Goal: Contribute content: Contribute content

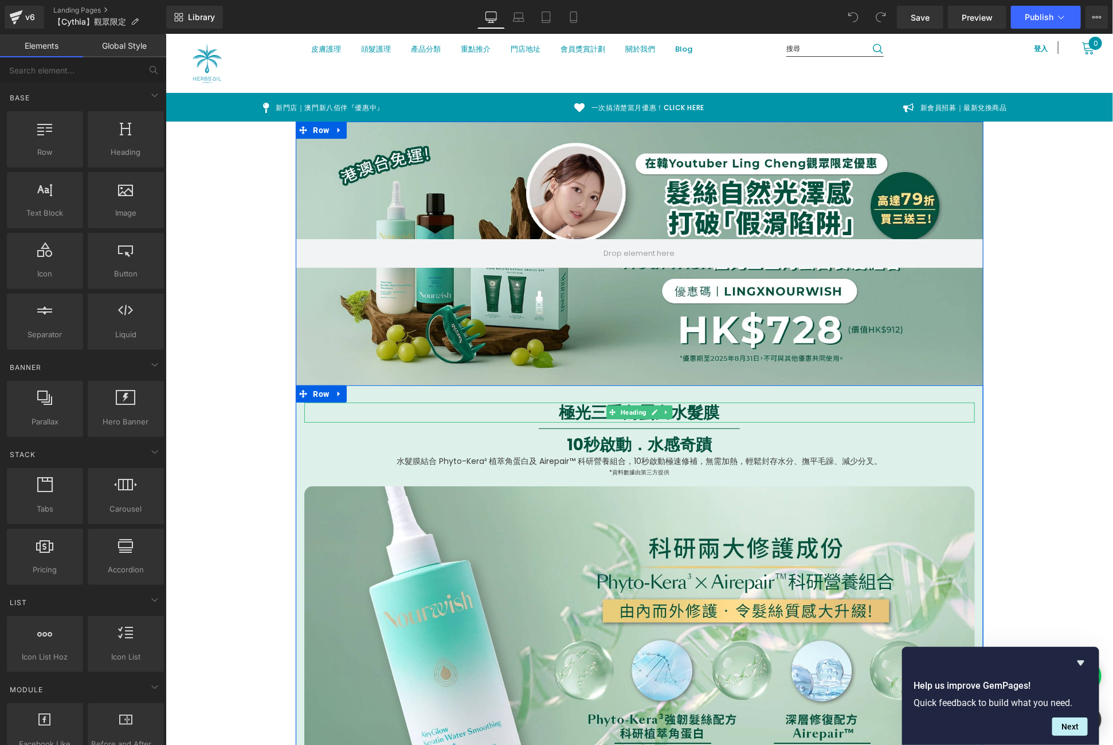
click at [723, 409] on h1 "極光三重角蛋白水髮膜" at bounding box center [639, 412] width 671 height 20
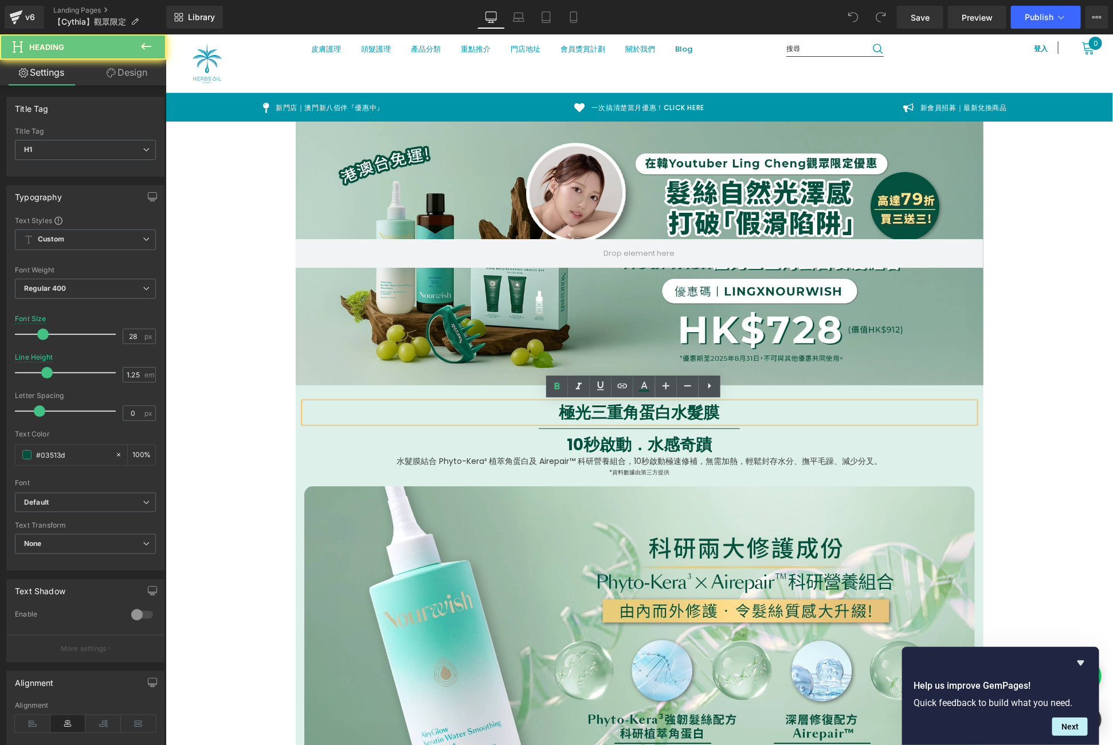
click at [699, 412] on strong "極光三重角蛋白水髮膜" at bounding box center [639, 412] width 161 height 22
paste div
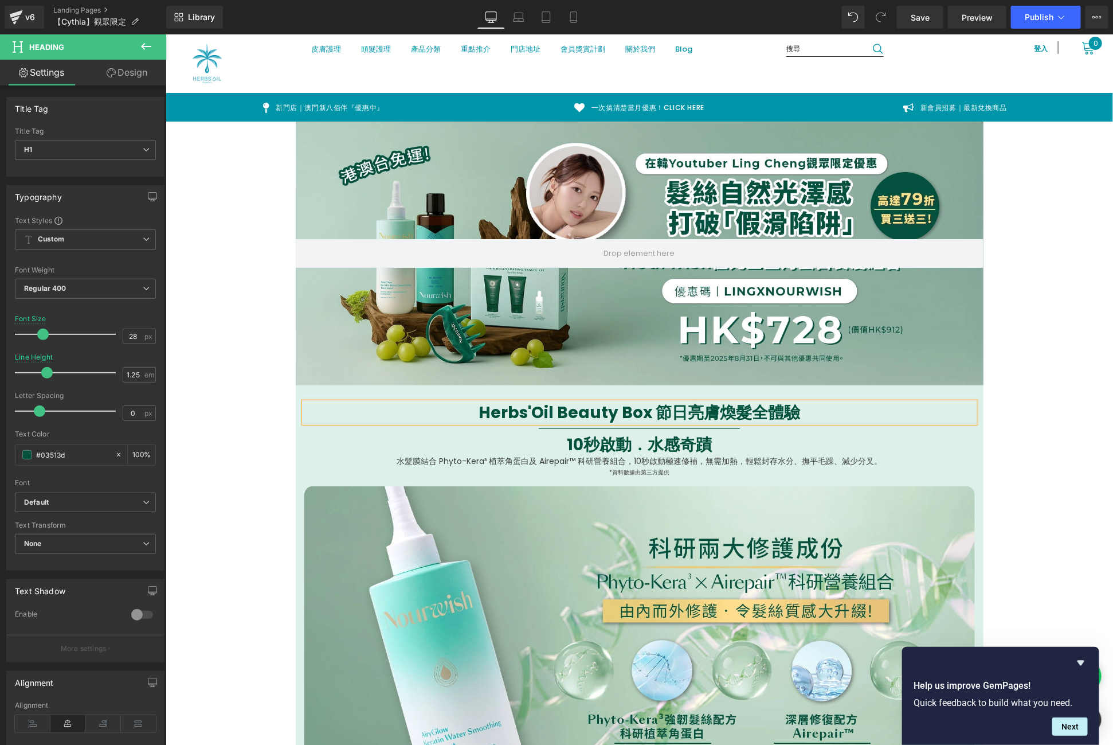
click at [583, 458] on p "水髮膜結合 Phyto-Kera³ 植萃角蛋白及 Airepair™ 科研營養組合， 10秒啟動極速修補，無需加熱，輕鬆封存水分、撫平毛躁、減少分叉。" at bounding box center [639, 460] width 671 height 13
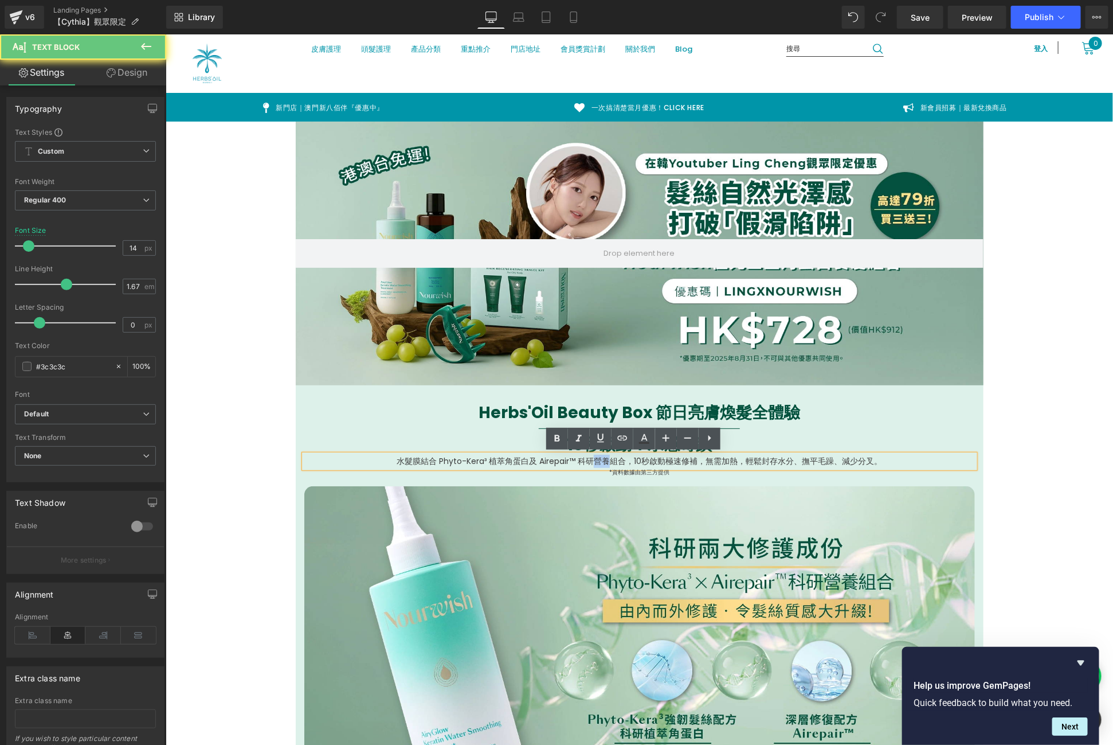
click at [583, 458] on p "水髮膜結合 Phyto-Kera³ 植萃角蛋白及 Airepair™ 科研營養組合， 10秒啟動極速修補，無需加熱，輕鬆封存水分、撫平毛躁、減少分叉。" at bounding box center [639, 460] width 671 height 13
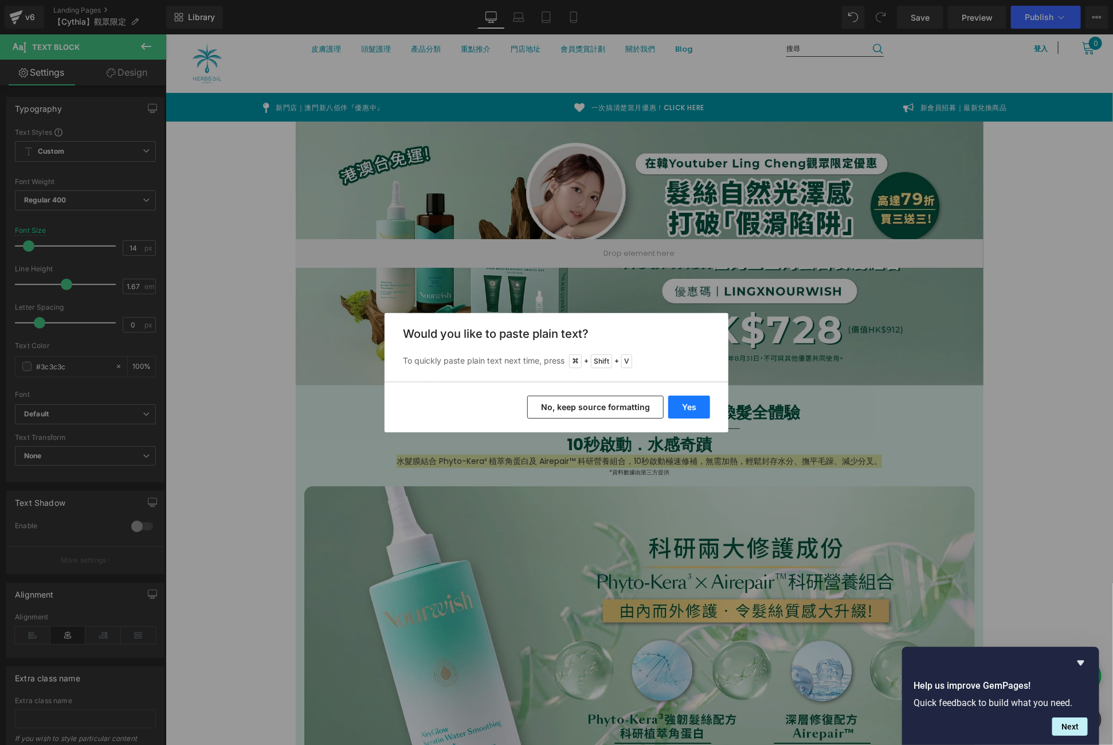
click at [687, 410] on button "Yes" at bounding box center [689, 407] width 42 height 23
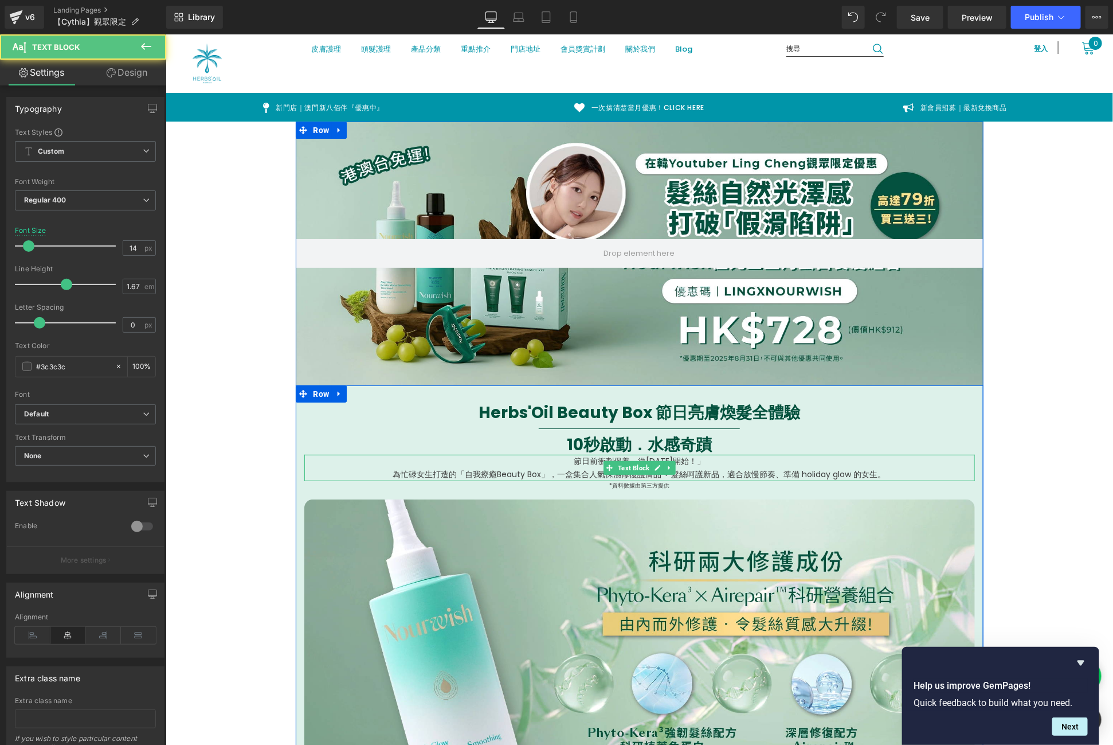
click at [592, 472] on p "為忙碌女生打造的「自我療癒Beauty Box」，一盒集合人氣保濕修復護膚品 + 髮絲呵護新品，適合放慢節奏、準備 holiday glow 的女生。" at bounding box center [639, 473] width 671 height 13
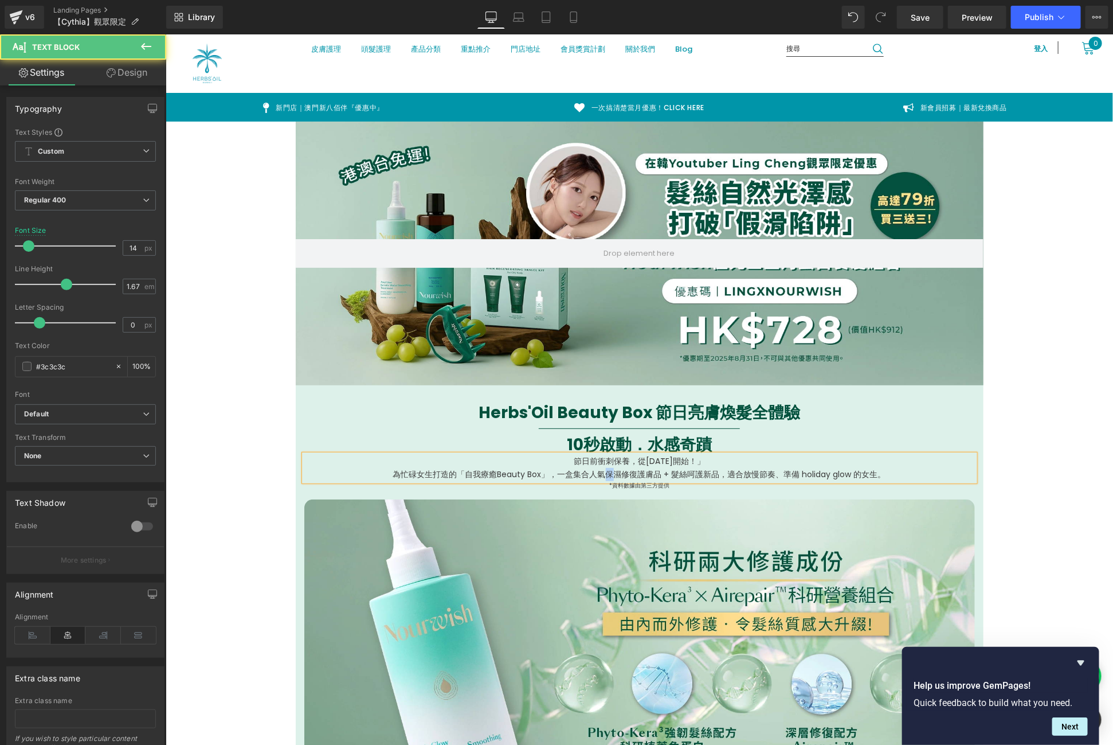
click at [592, 472] on p "為忙碌女生打造的「自我療癒Beauty Box」，一盒集合人氣保濕修復護膚品 + 髮絲呵護新品，適合放慢節奏、準備 holiday glow 的女生。" at bounding box center [639, 473] width 671 height 13
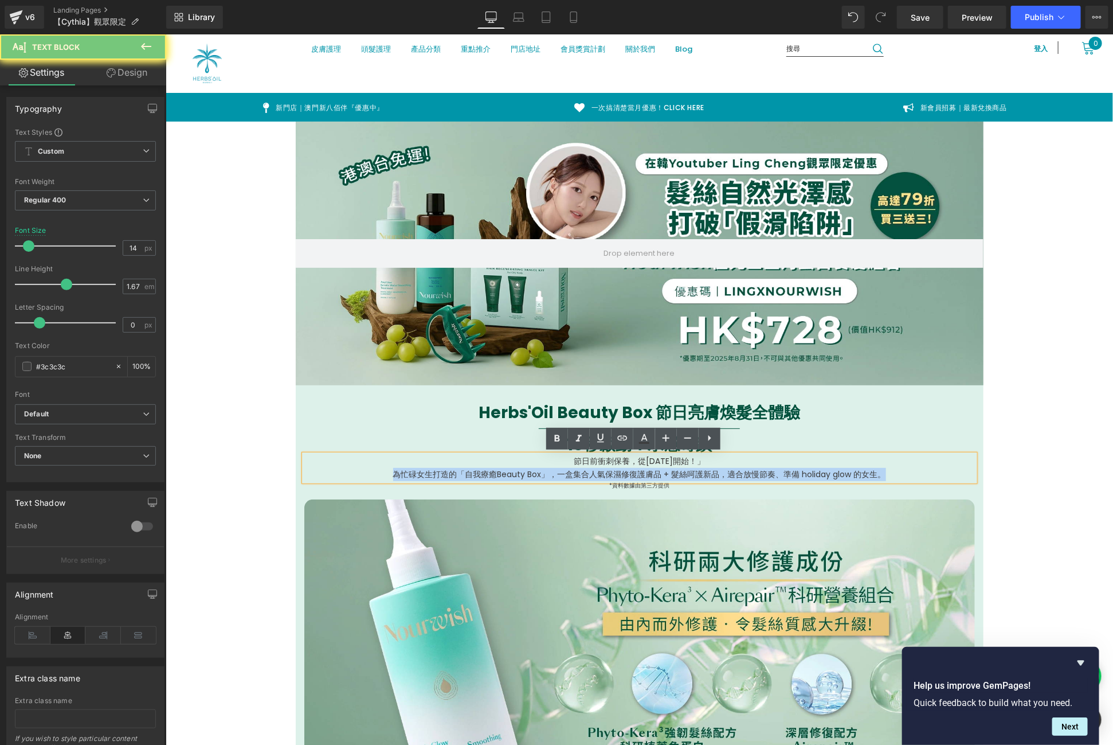
click at [592, 472] on p "為忙碌女生打造的「自我療癒Beauty Box」，一盒集合人氣保濕修復護膚品 + 髮絲呵護新品，適合放慢節奏、準備 holiday glow 的女生。" at bounding box center [639, 473] width 671 height 13
drag, startPoint x: 570, startPoint y: 459, endPoint x: 893, endPoint y: 472, distance: 323.6
click at [893, 472] on div "節日前衝刺保養，從[DATE]開始！」 為忙碌女生打造的「自我療癒Beauty Box」，一盒集合人氣保濕修復護膚品 + 髮絲呵護新品，適合放慢節奏、準備 h…" at bounding box center [639, 467] width 671 height 27
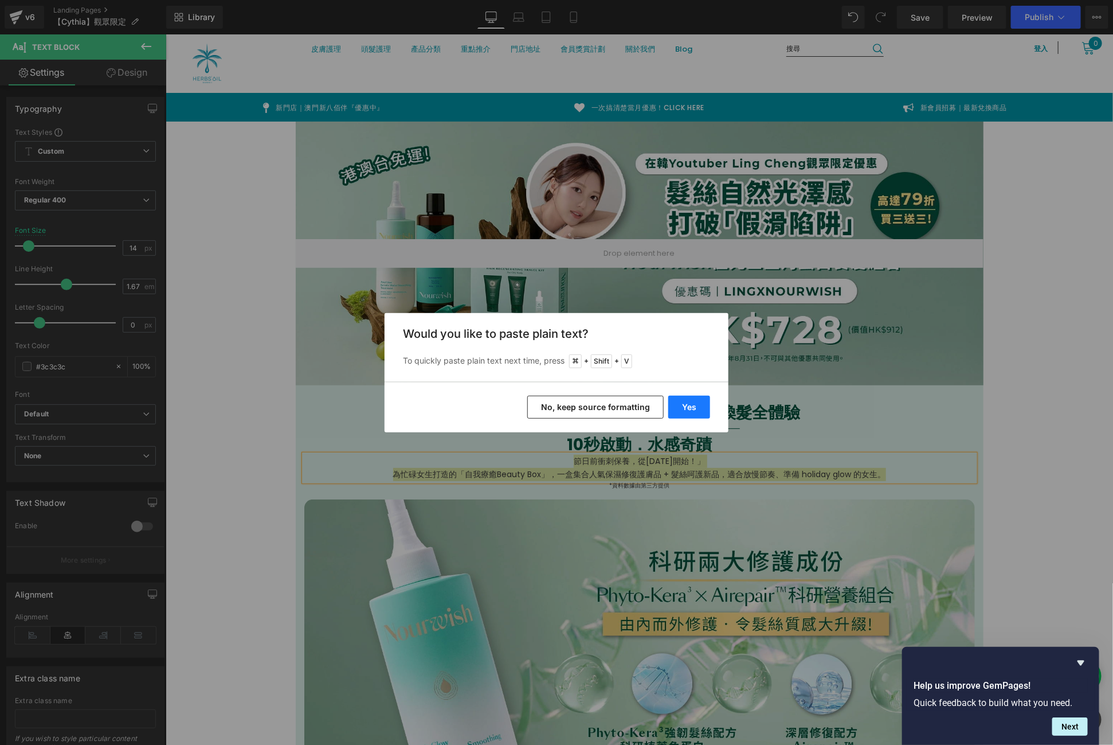
click at [694, 404] on button "Yes" at bounding box center [689, 407] width 42 height 23
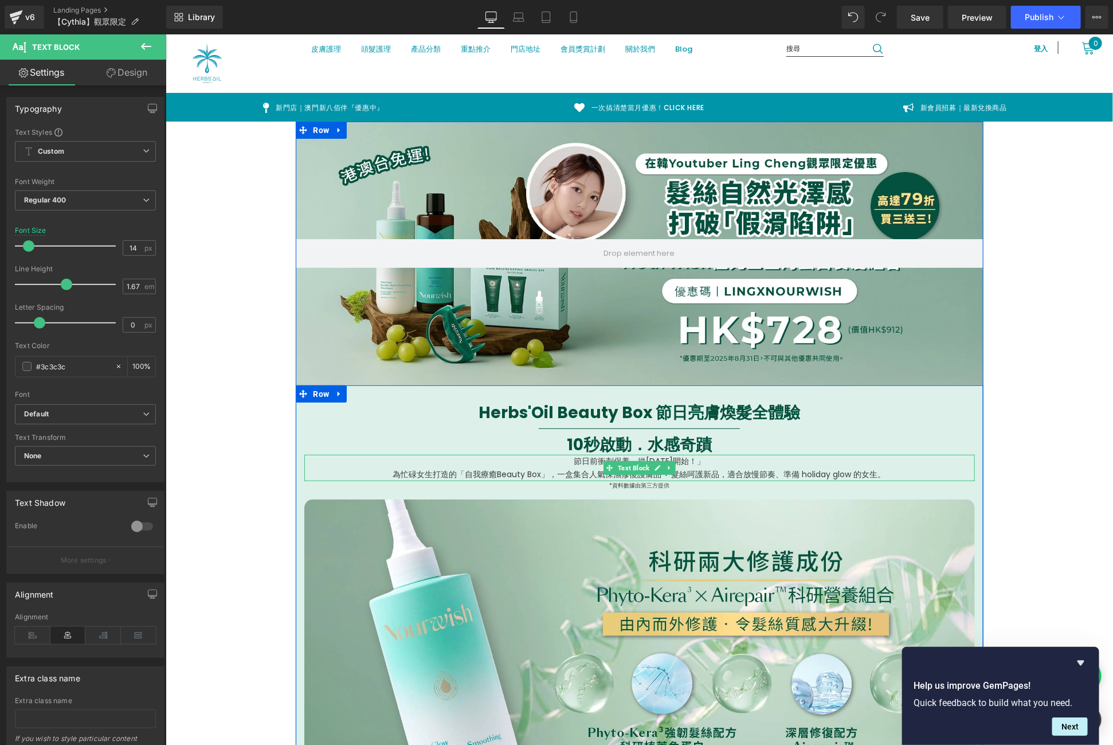
click at [557, 464] on p "節日前衝刺保養，從[DATE]開始！」" at bounding box center [639, 460] width 671 height 13
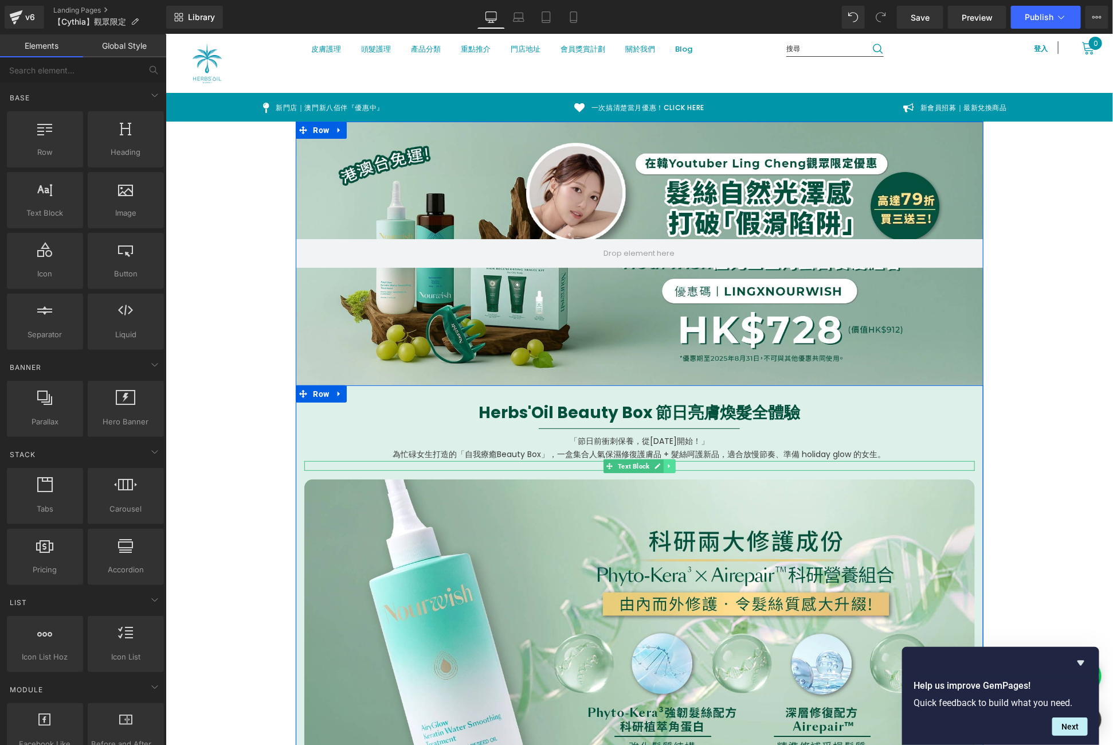
click at [667, 465] on icon at bounding box center [668, 465] width 2 height 4
click at [672, 464] on icon at bounding box center [675, 465] width 6 height 6
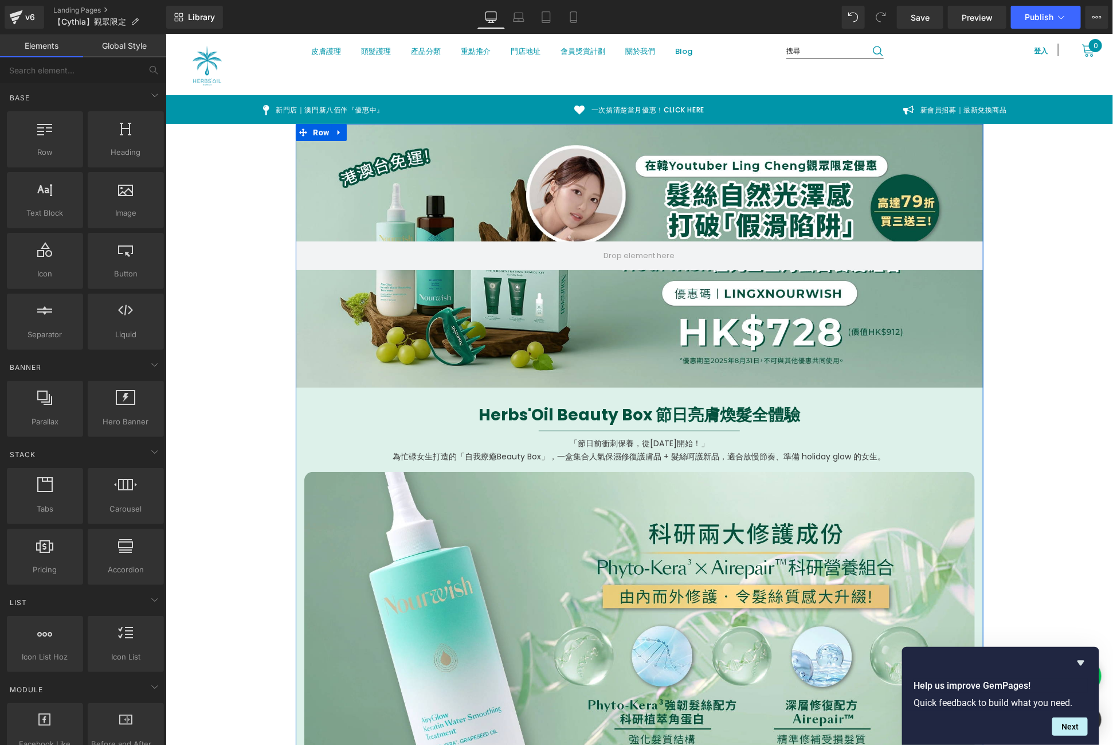
scroll to position [6, 0]
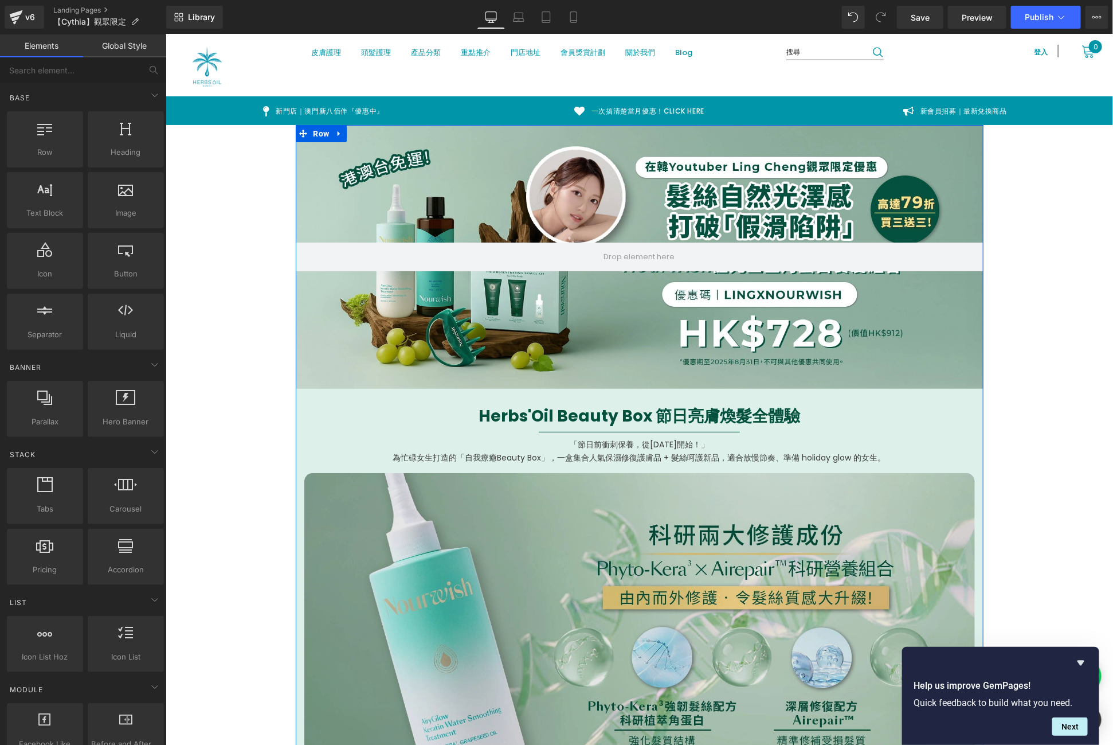
click at [487, 484] on img at bounding box center [639, 636] width 671 height 328
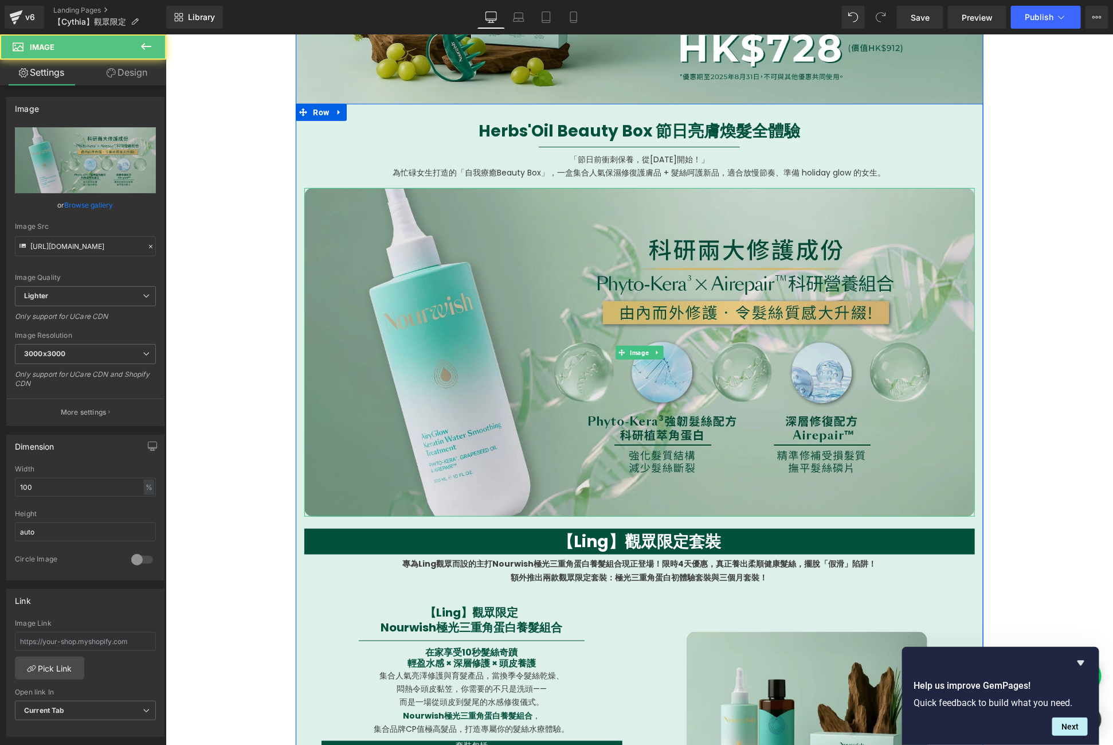
scroll to position [306, 0]
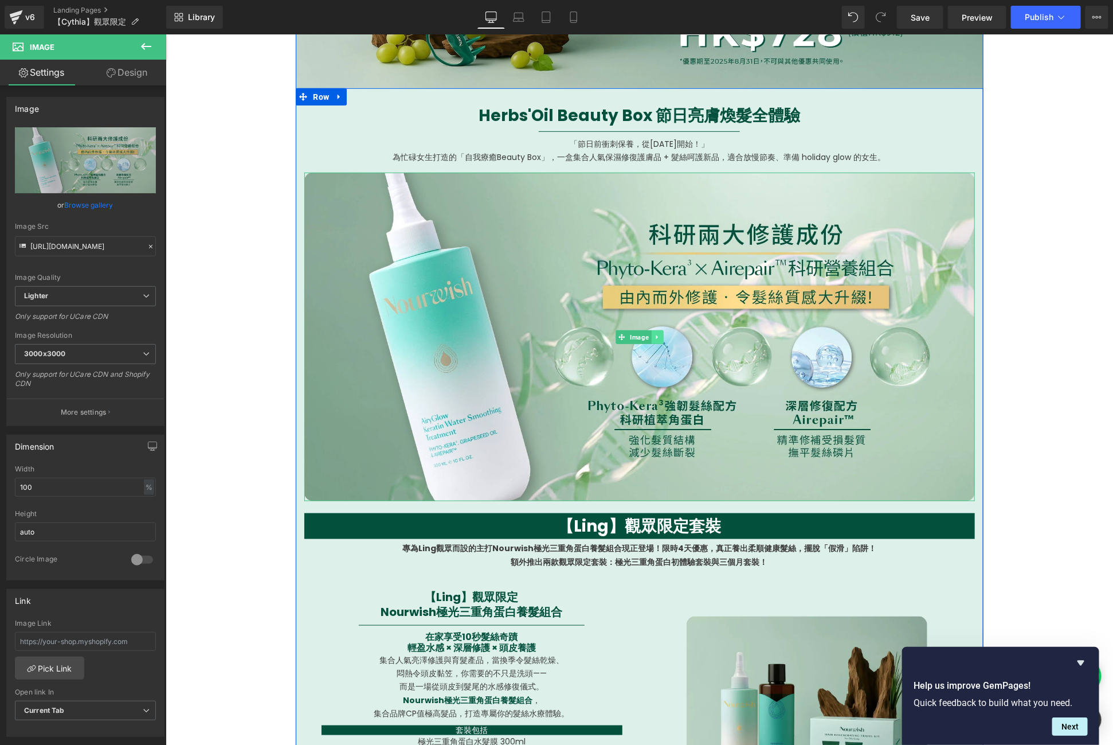
click at [654, 333] on link at bounding box center [657, 337] width 12 height 14
click at [659, 333] on icon at bounding box center [662, 336] width 6 height 6
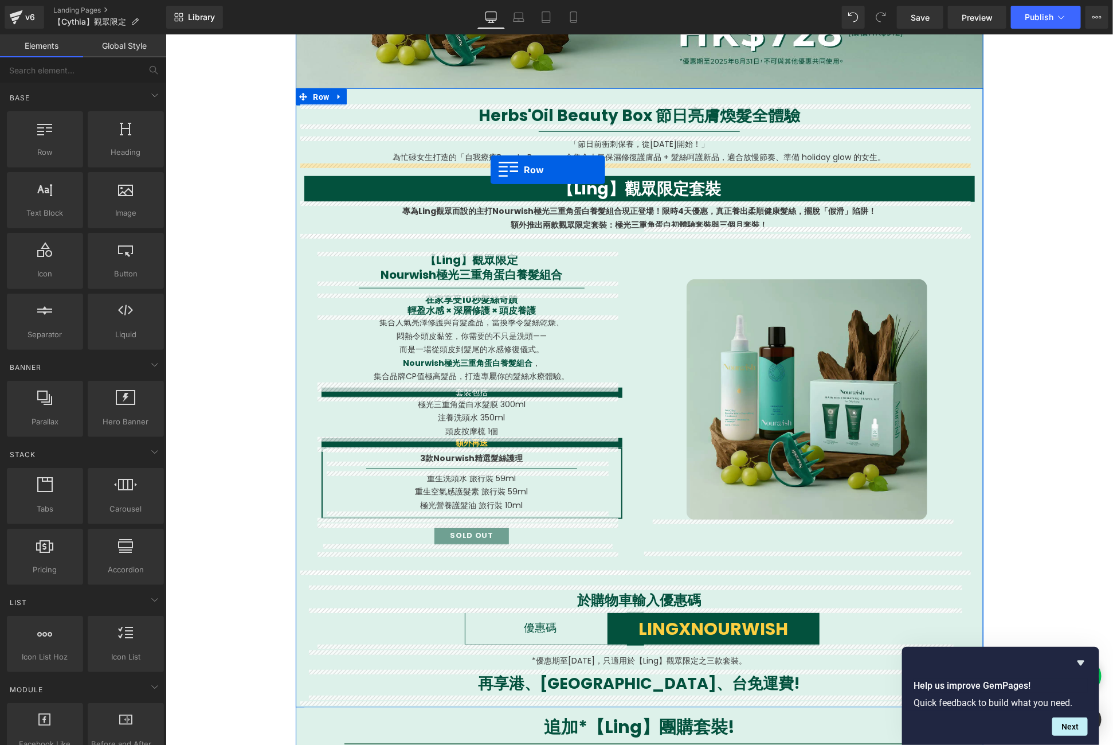
drag, startPoint x: 261, startPoint y: 189, endPoint x: 490, endPoint y: 170, distance: 229.5
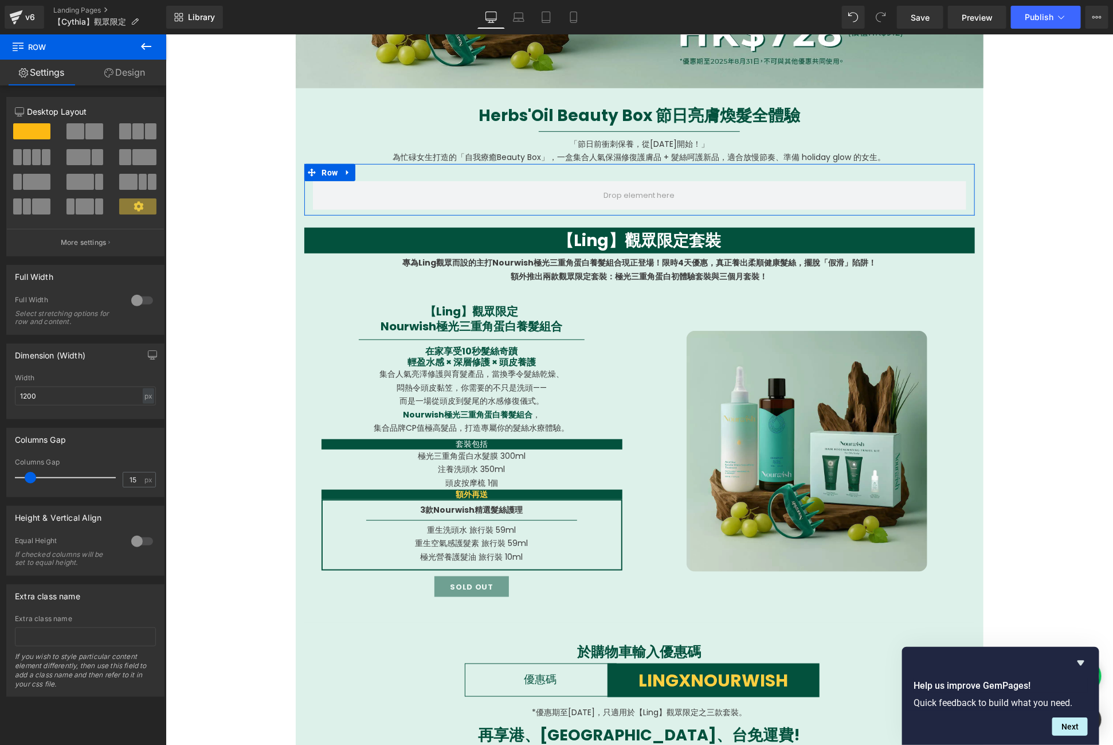
click at [121, 130] on span at bounding box center [124, 131] width 11 height 16
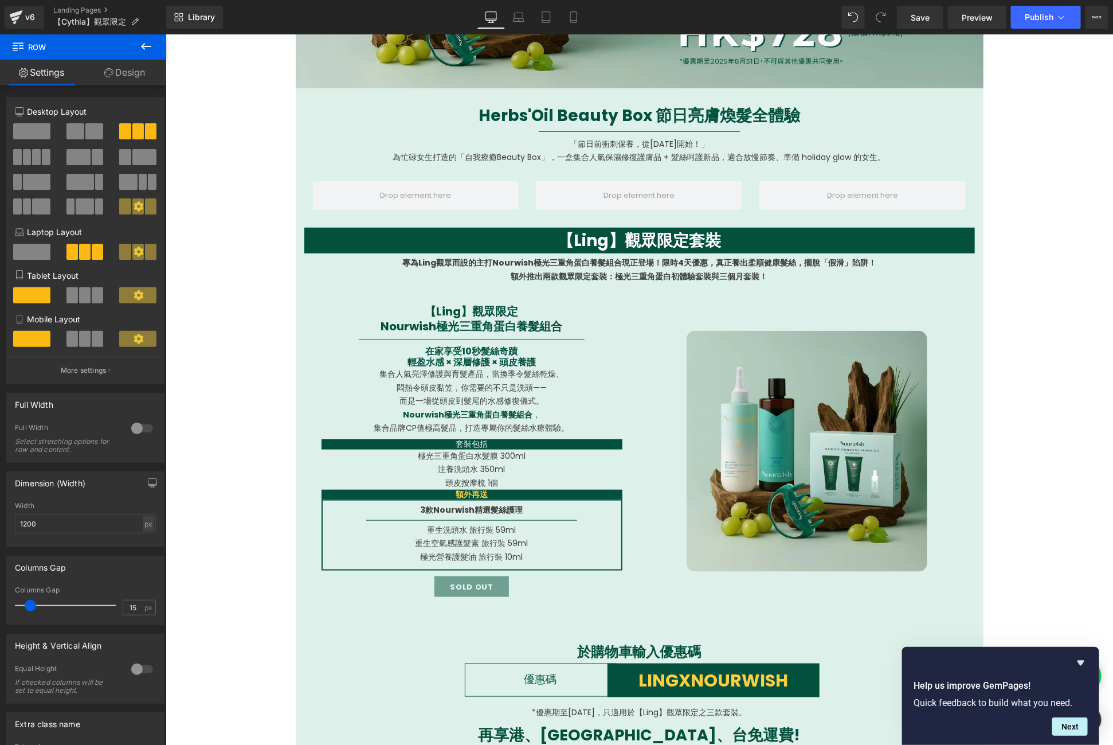
click at [154, 43] on button at bounding box center [146, 46] width 40 height 25
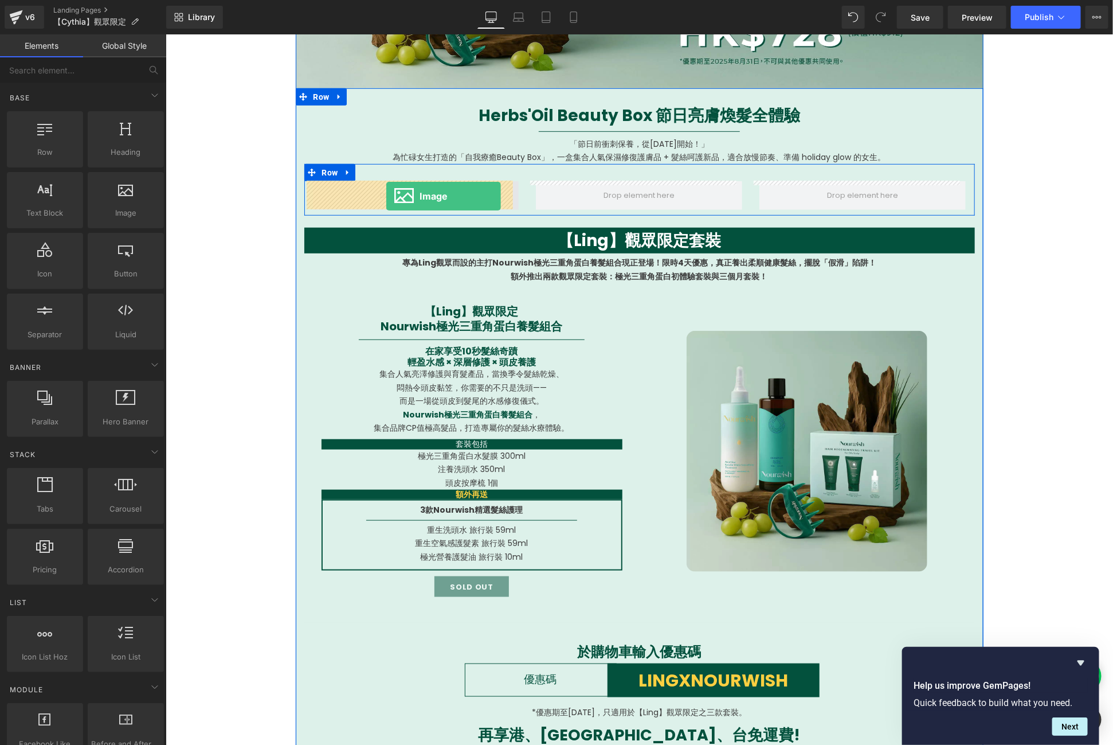
drag, startPoint x: 319, startPoint y: 229, endPoint x: 385, endPoint y: 196, distance: 73.8
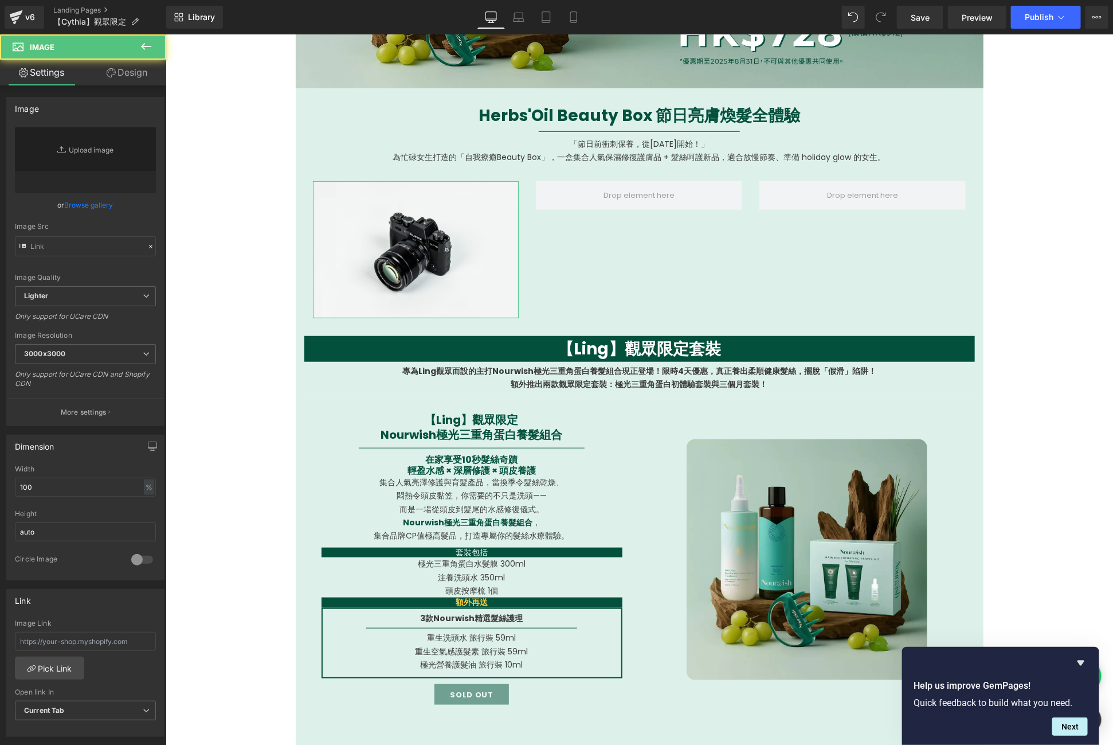
type input "//[DOMAIN_NAME][URL]"
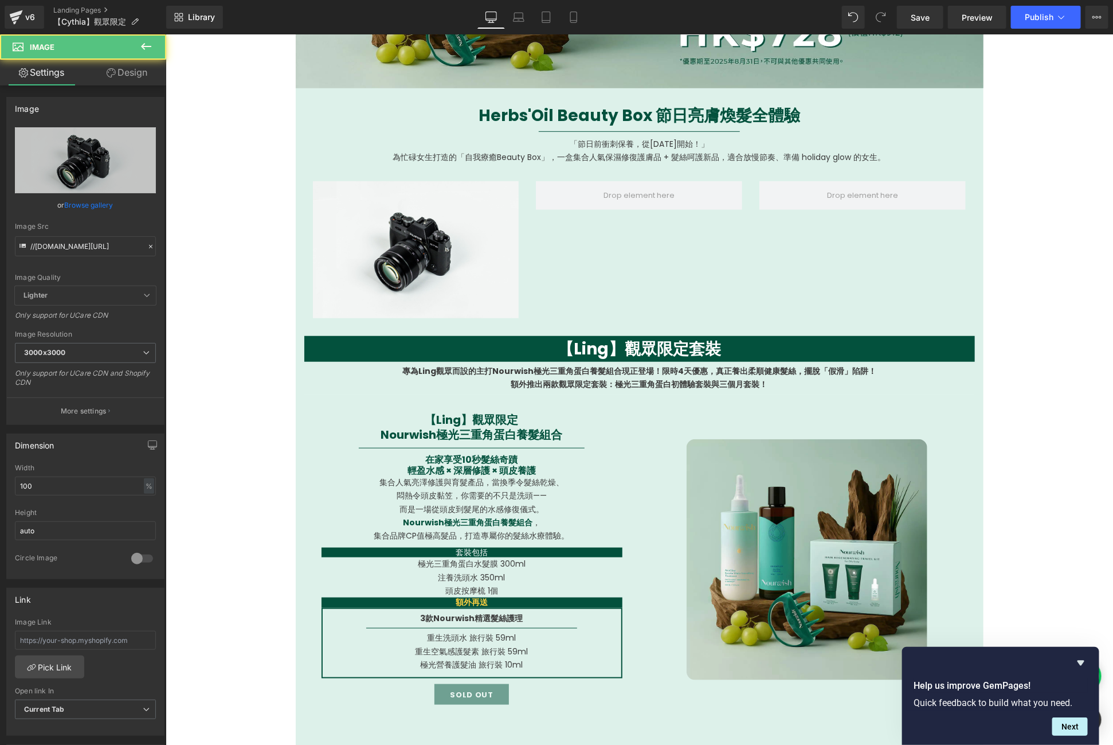
click at [144, 44] on icon at bounding box center [146, 46] width 10 height 7
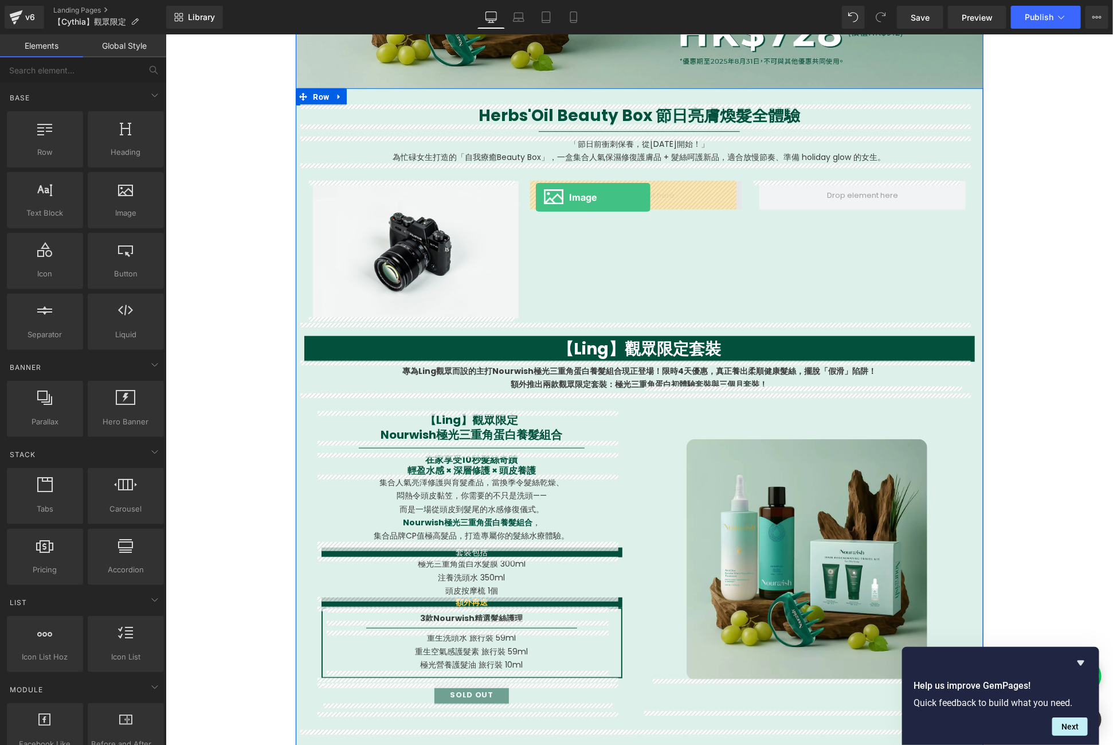
drag, startPoint x: 297, startPoint y: 237, endPoint x: 535, endPoint y: 197, distance: 241.2
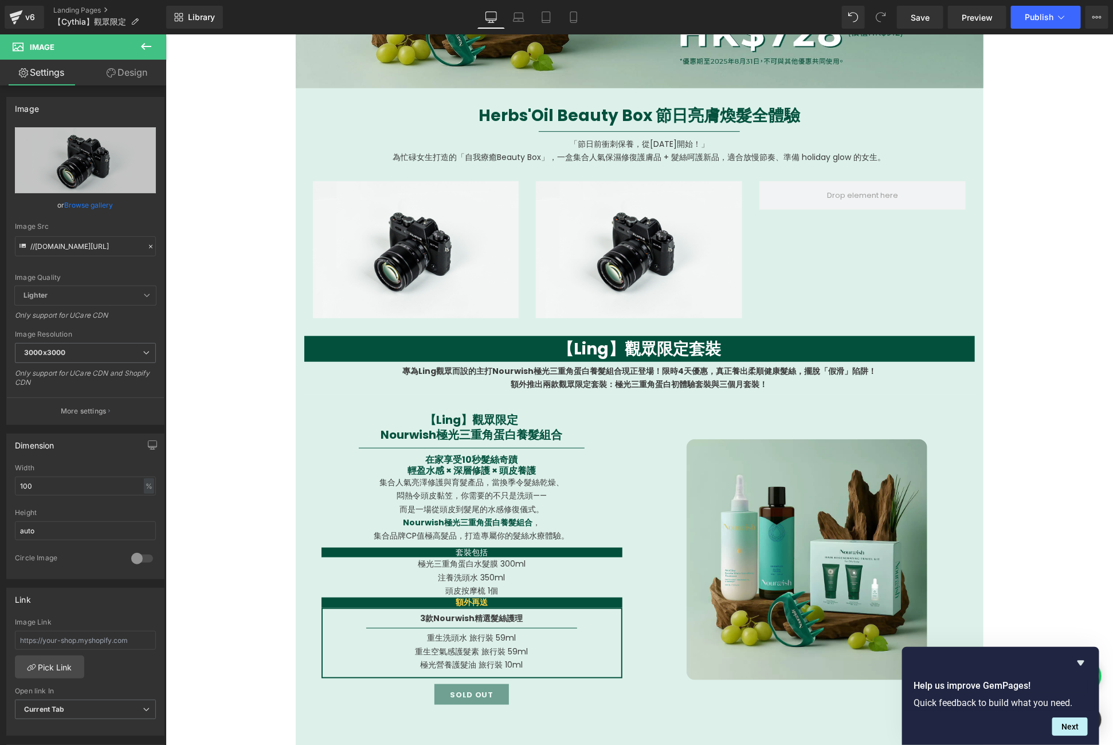
click at [149, 46] on icon at bounding box center [146, 46] width 10 height 7
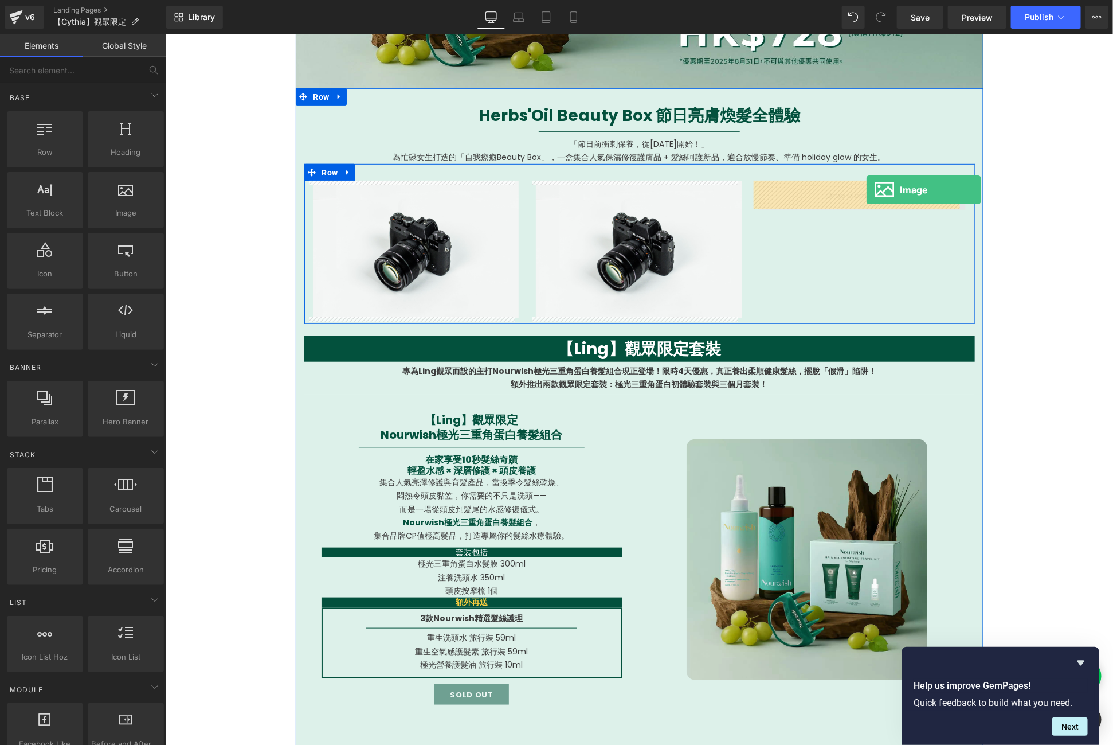
drag, startPoint x: 295, startPoint y: 241, endPoint x: 865, endPoint y: 189, distance: 572.2
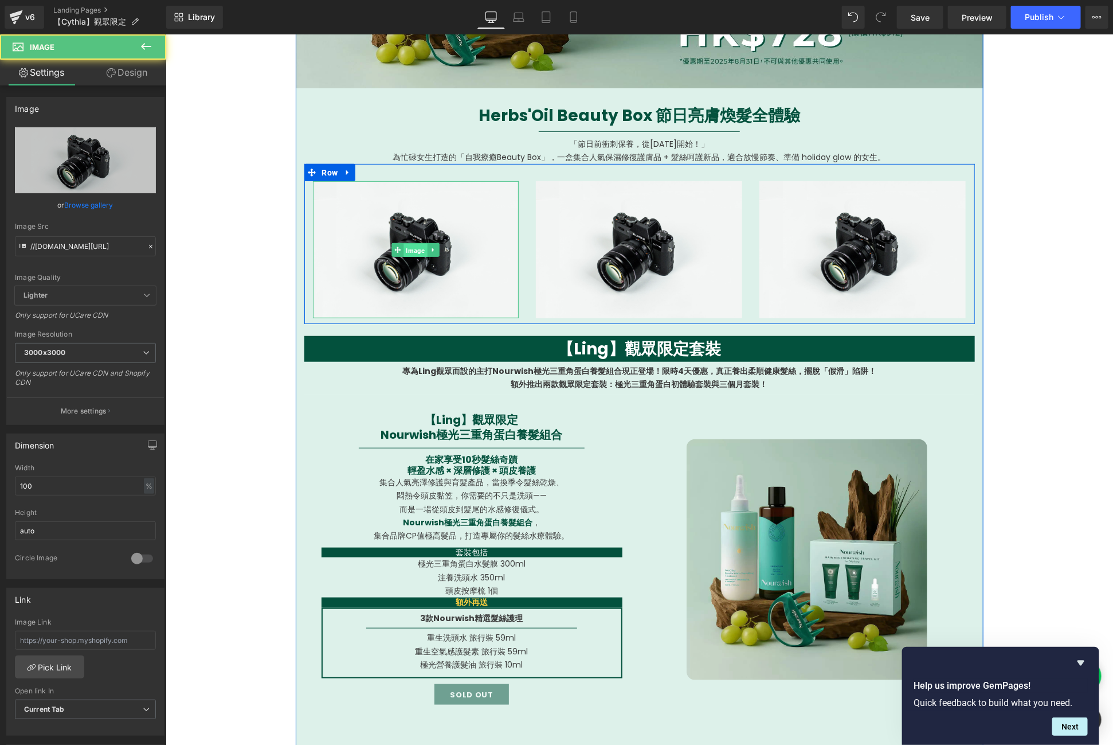
click at [407, 246] on span "Image" at bounding box center [416, 249] width 24 height 14
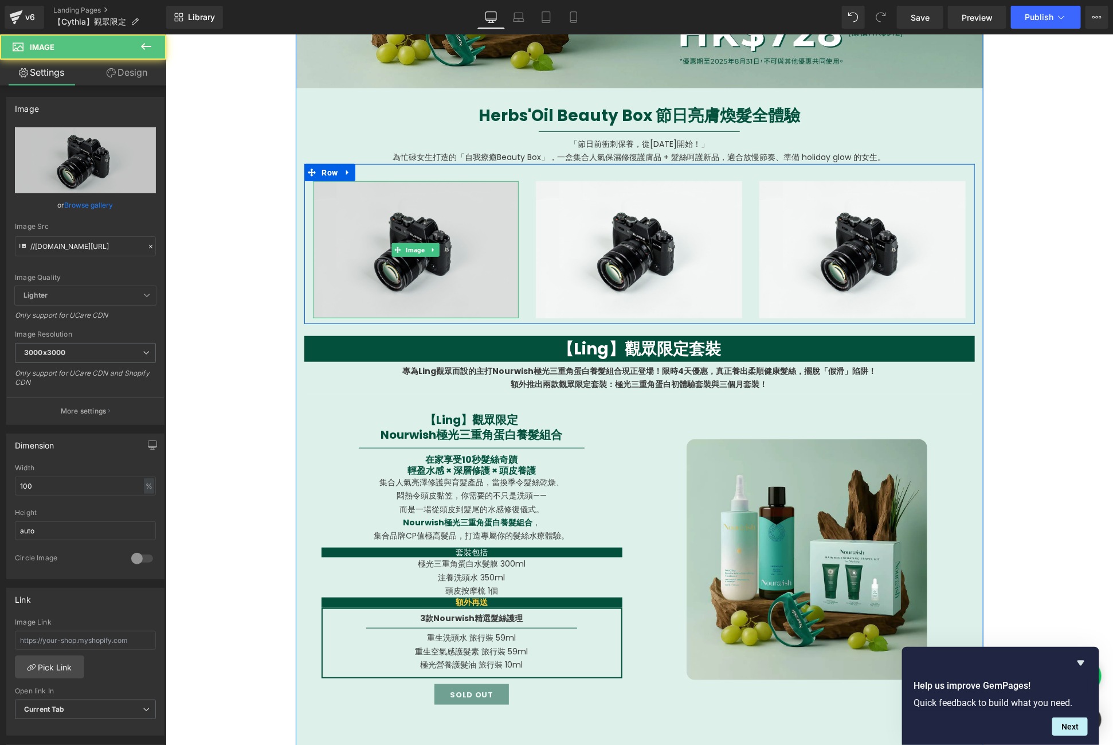
click at [476, 242] on img at bounding box center [415, 249] width 206 height 136
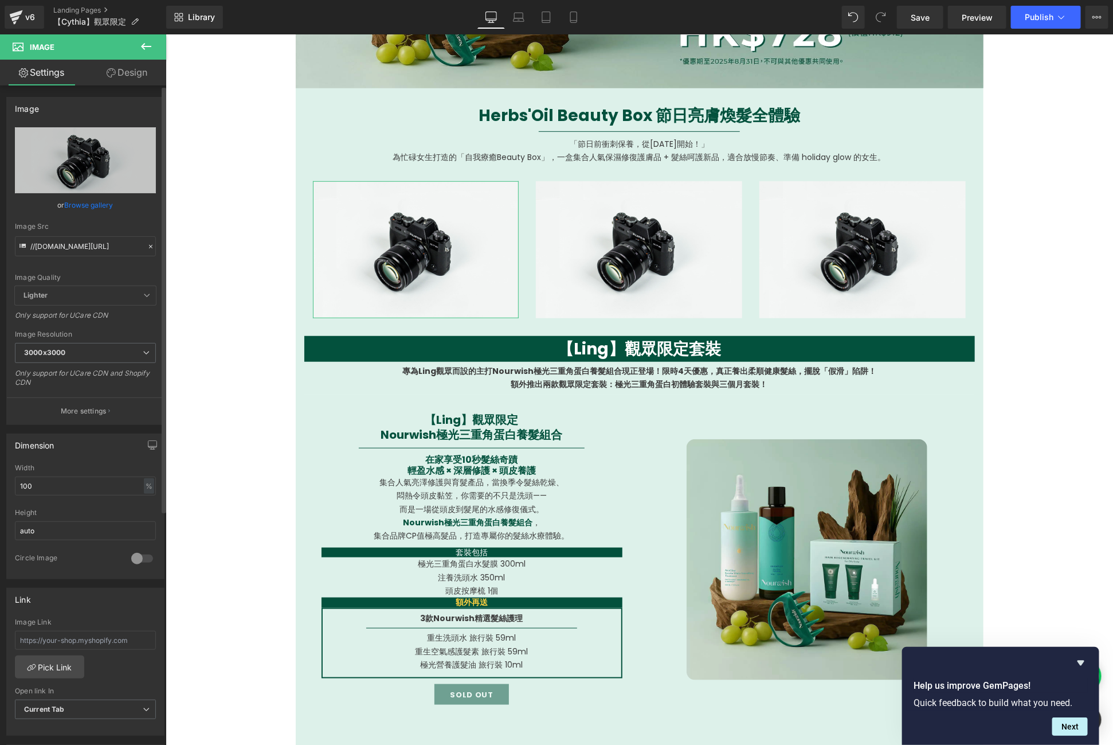
click at [89, 208] on link "Browse gallery" at bounding box center [89, 205] width 49 height 20
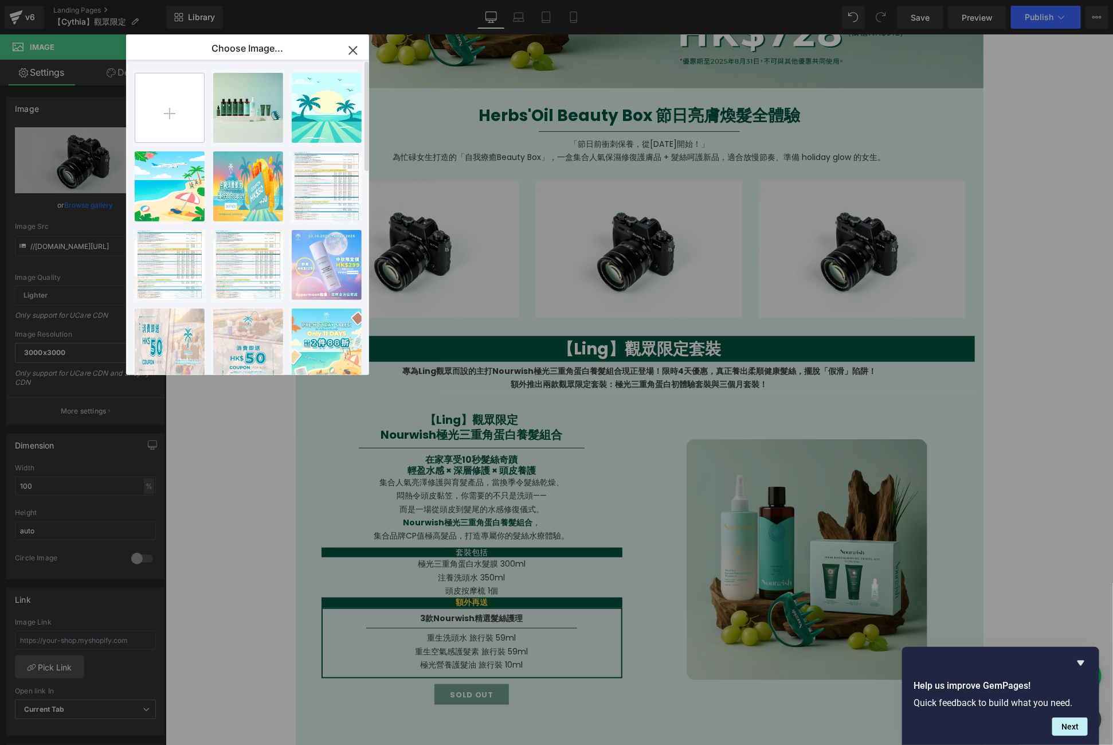
click at [186, 91] on input "file" at bounding box center [169, 107] width 69 height 69
type input "C:\fakepath\sos booster mask_product shot_oct2024.png"
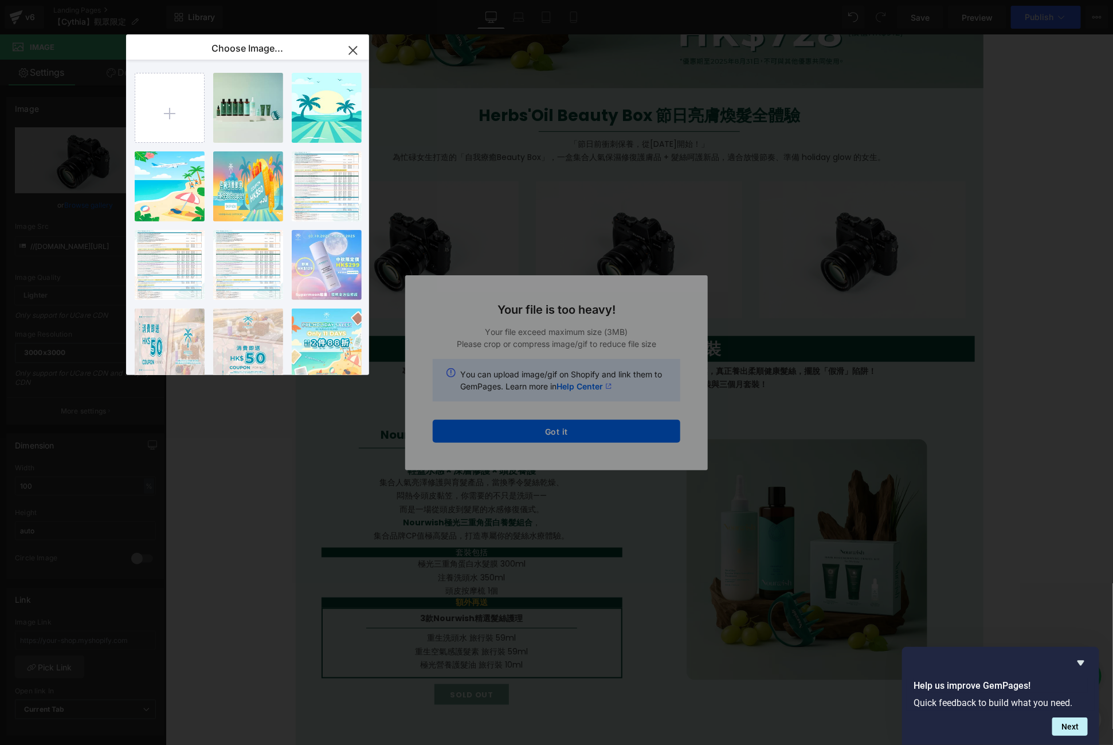
click at [592, 0] on div "Text Color Highlight Color #333333 Edit or remove link: Edit - Unlink - Cancel …" at bounding box center [556, 0] width 1113 height 0
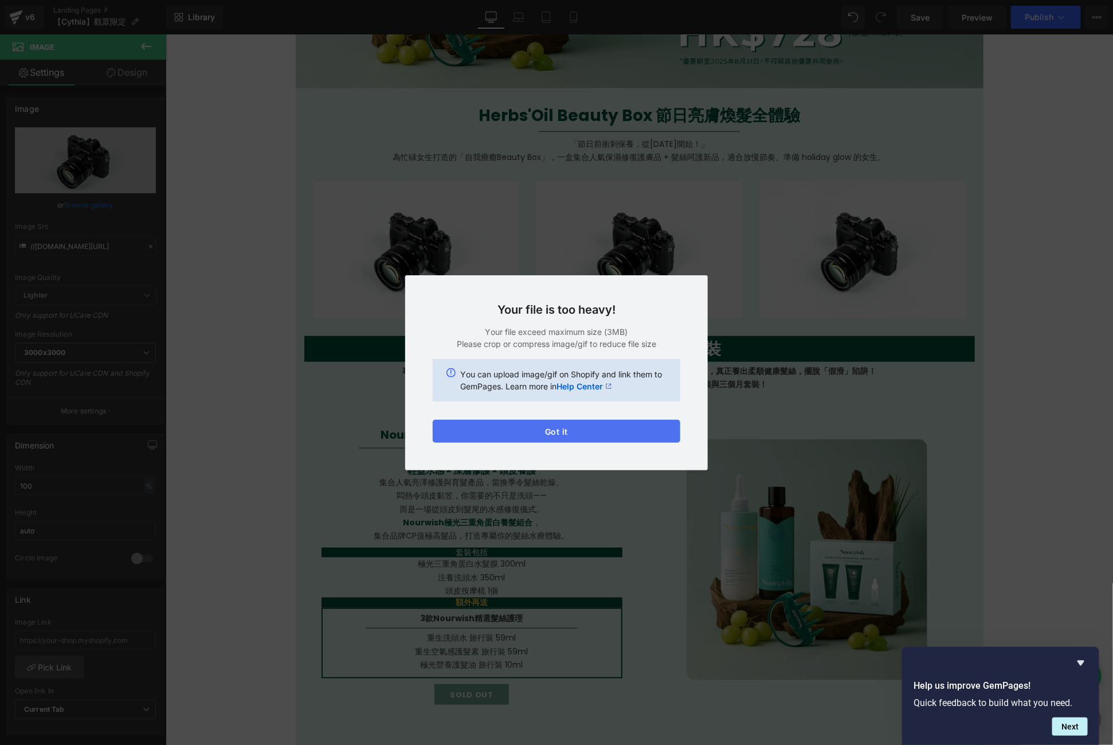
click at [587, 426] on button "Got it" at bounding box center [557, 431] width 248 height 23
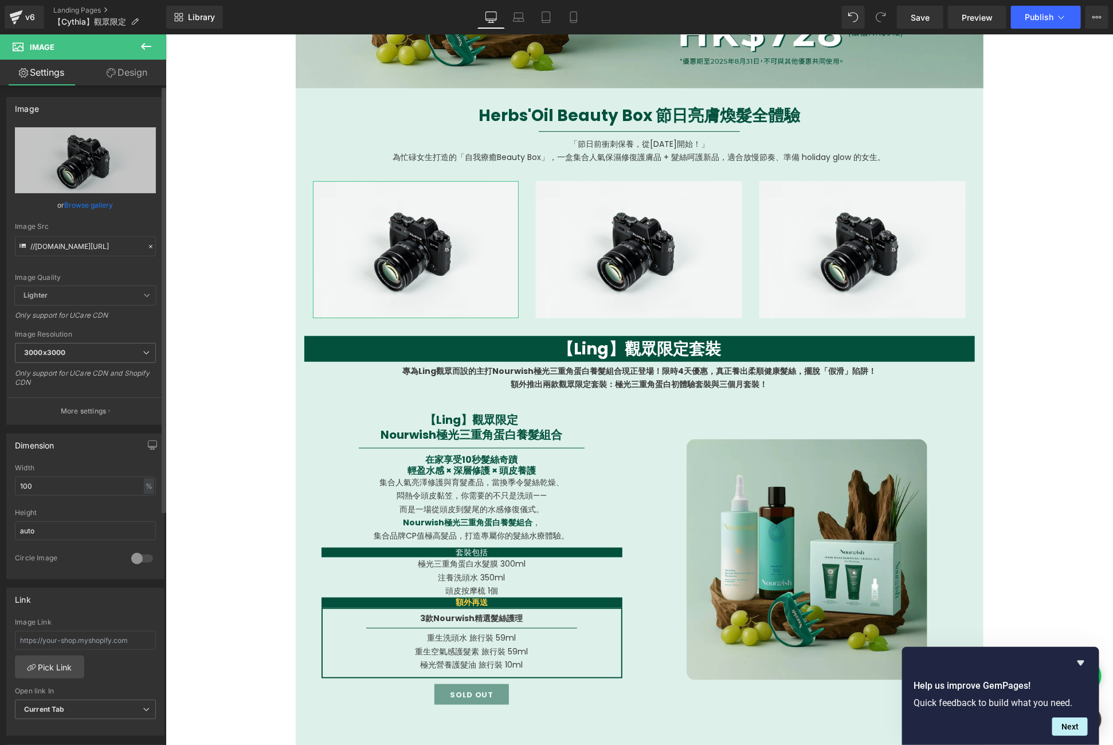
click at [96, 204] on link "Browse gallery" at bounding box center [89, 205] width 49 height 20
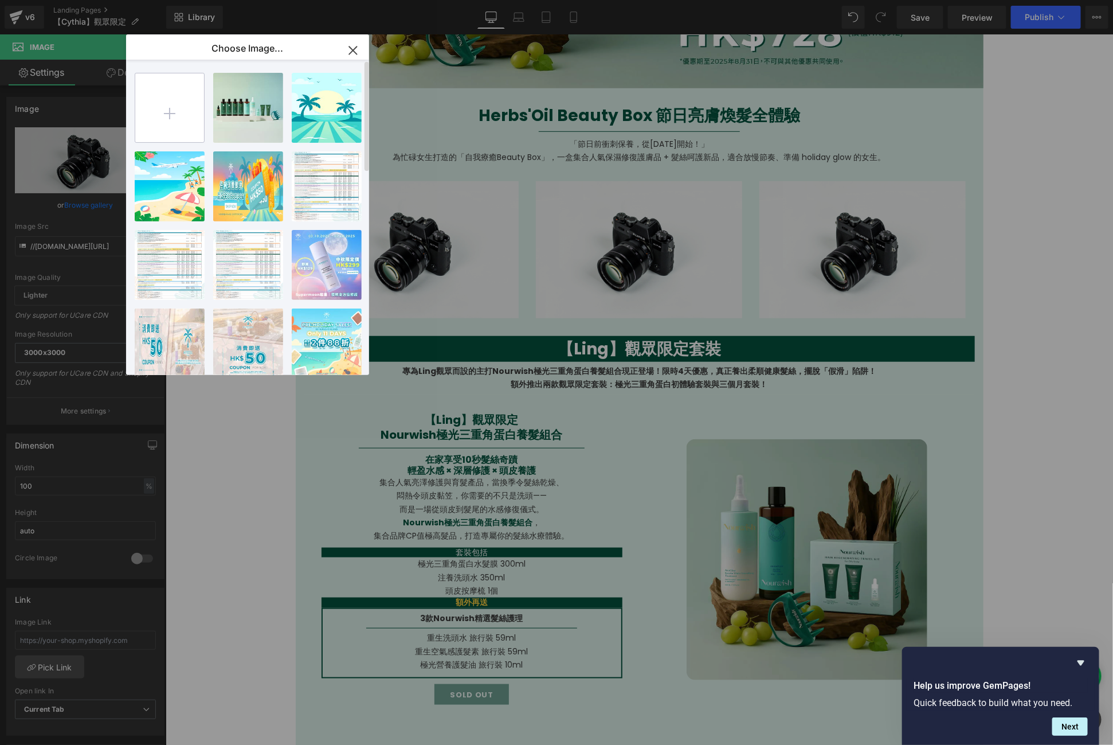
click at [186, 110] on input "file" at bounding box center [169, 107] width 69 height 69
click at [198, 116] on input "file" at bounding box center [169, 107] width 69 height 69
type input "C:\fakepath\sos booster mask_product shot_oct2024.jpg"
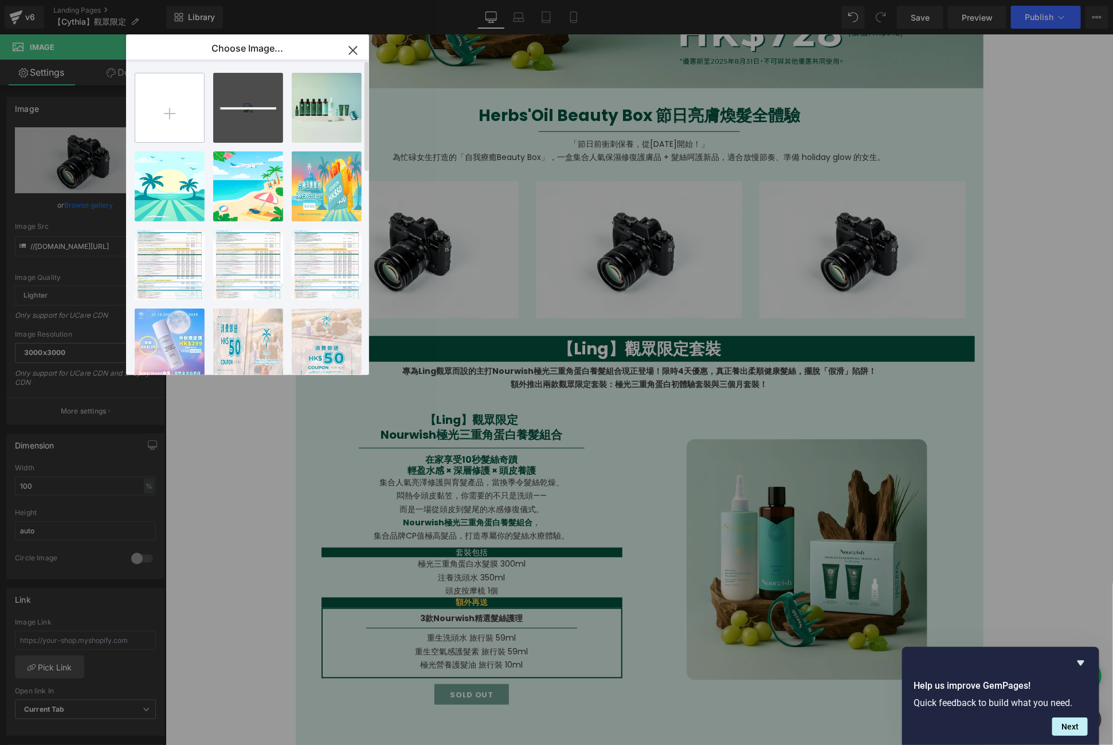
click at [190, 115] on input "file" at bounding box center [169, 107] width 69 height 69
type input "C:\fakepath\sos booster hydrating serum_product shot_oct2024.jpg"
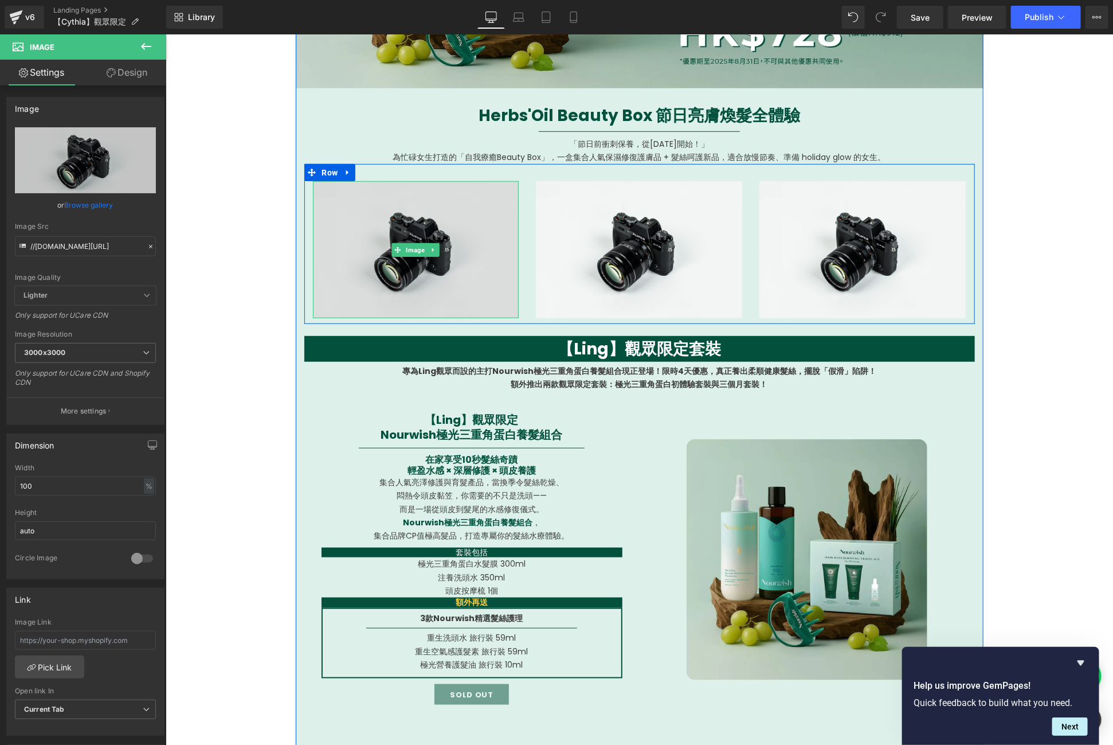
click at [422, 237] on img at bounding box center [415, 249] width 206 height 136
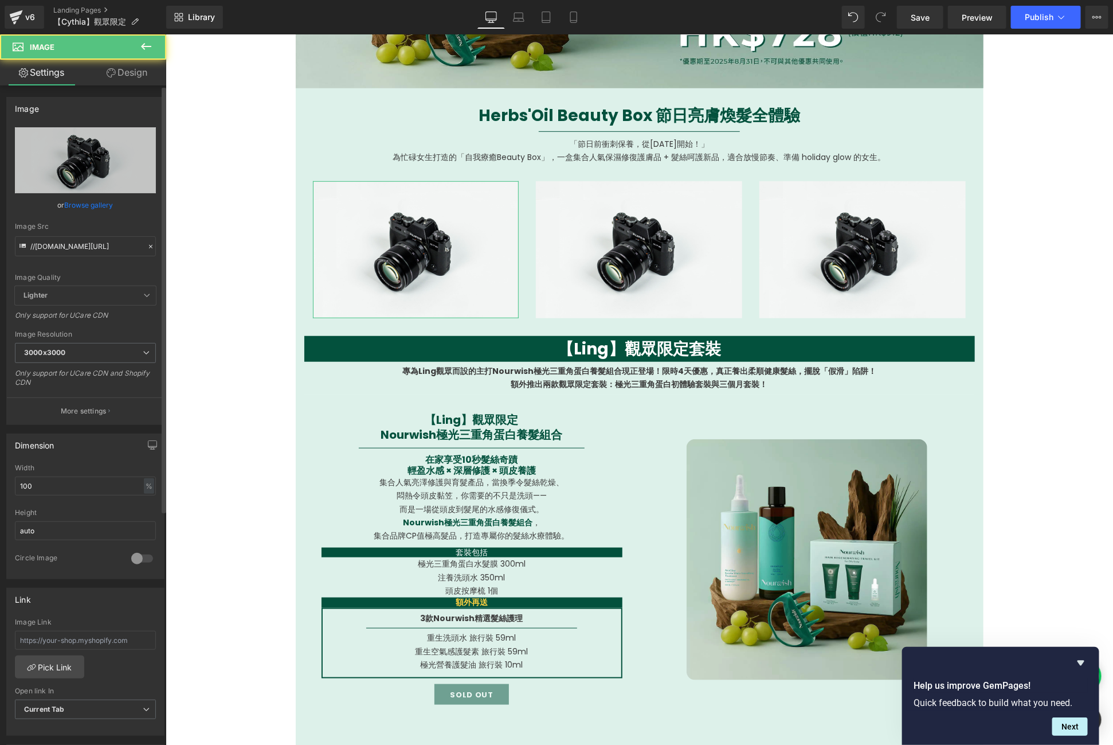
click at [97, 205] on link "Browse gallery" at bounding box center [89, 205] width 49 height 20
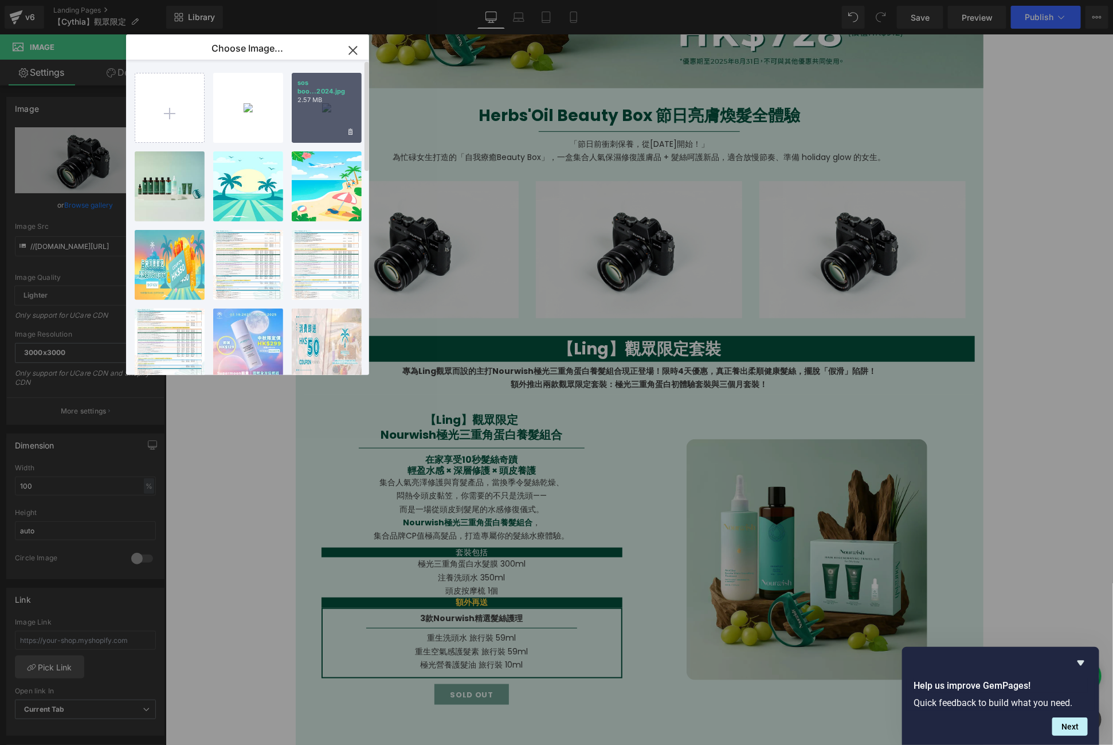
click at [341, 104] on div "sos boo...2024.jpg 2.57 MB" at bounding box center [327, 108] width 70 height 70
type input "[URL][DOMAIN_NAME]"
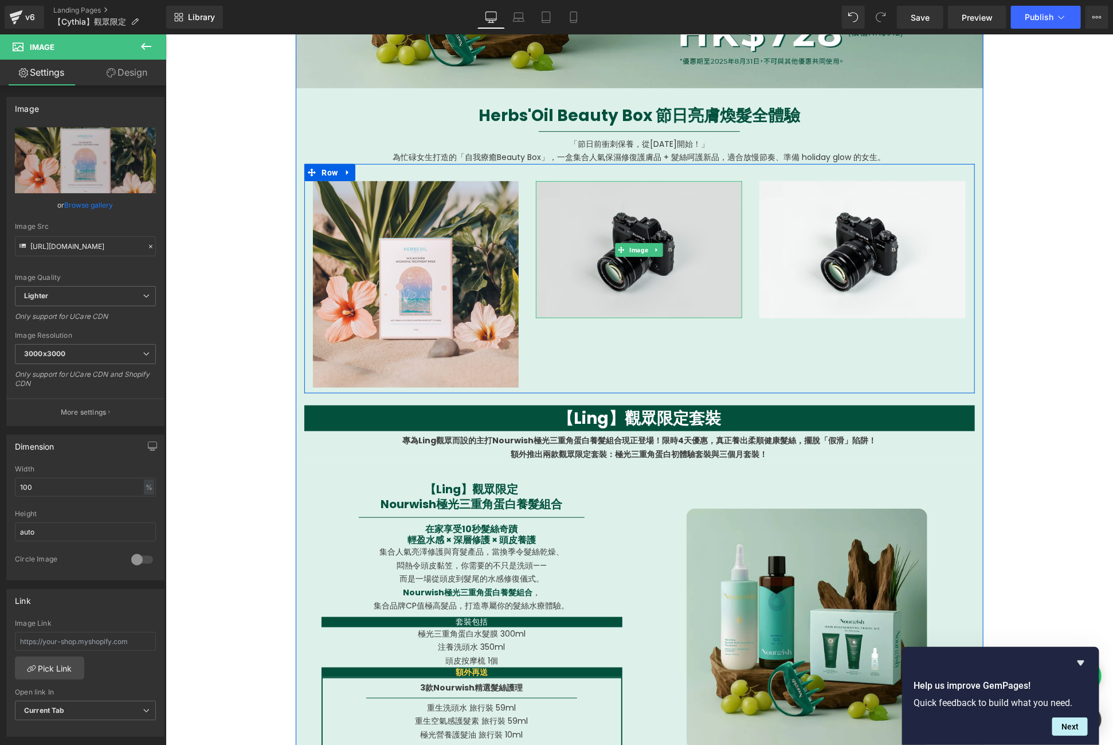
click at [648, 260] on img at bounding box center [638, 249] width 206 height 136
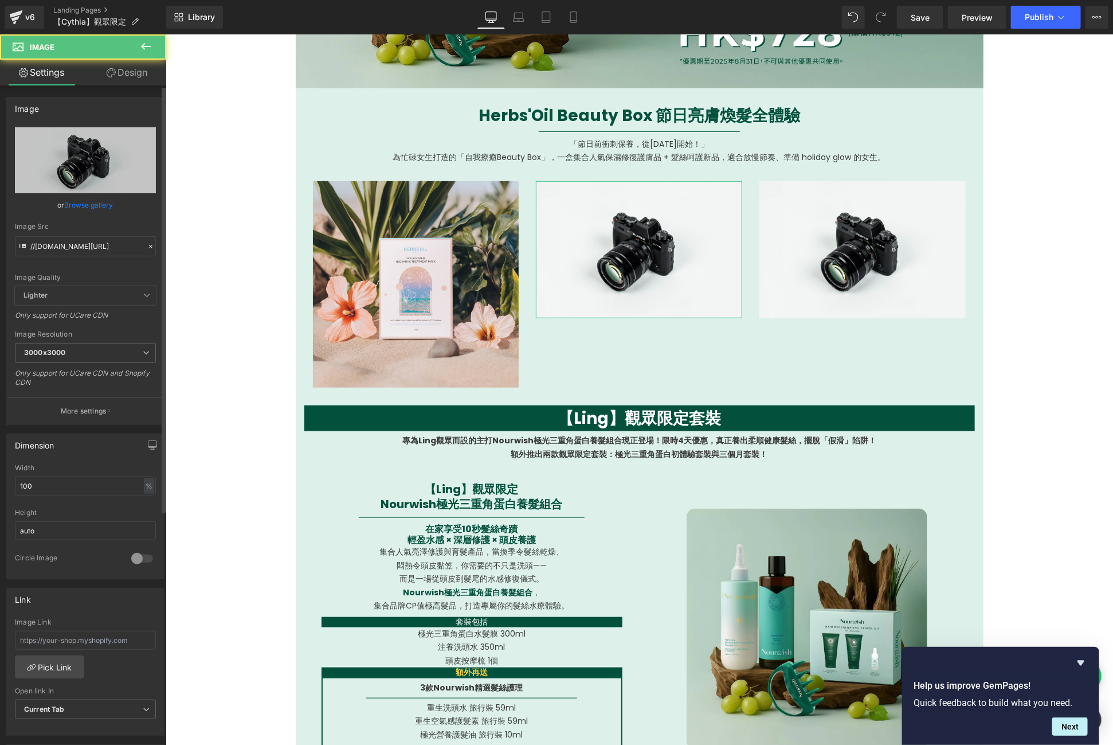
click at [109, 204] on link "Browse gallery" at bounding box center [89, 205] width 49 height 20
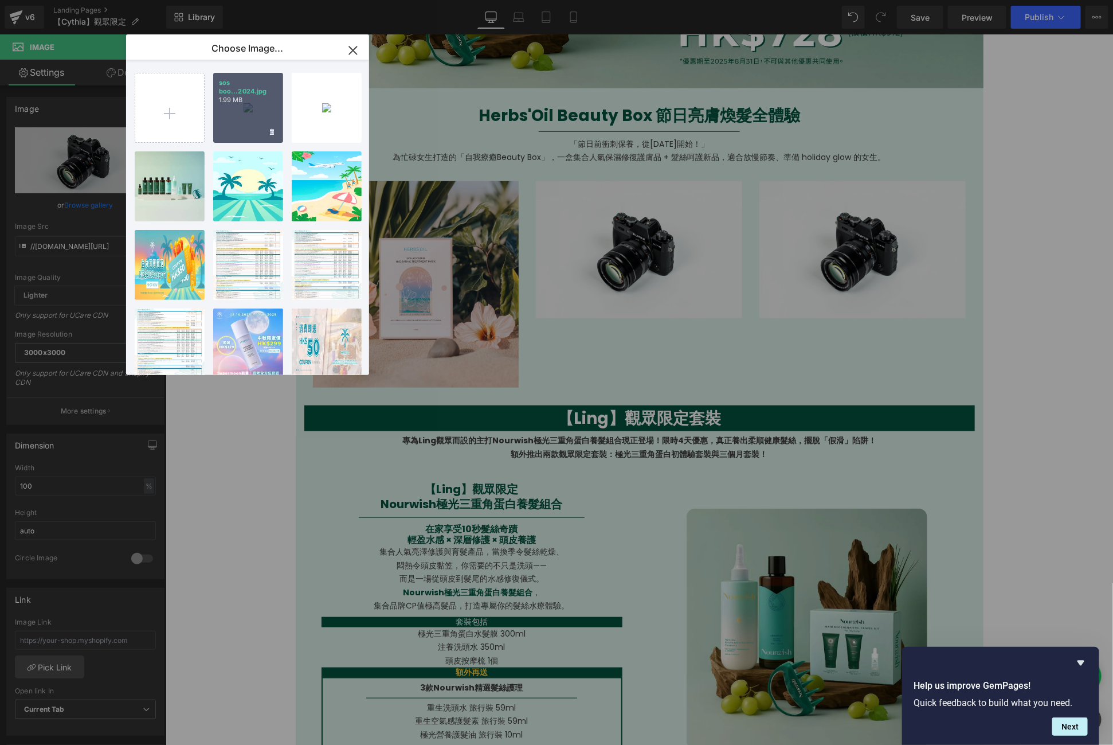
click at [264, 108] on div "sos boo...2024.jpg 1.99 MB" at bounding box center [248, 108] width 70 height 70
type input "[URL][DOMAIN_NAME]"
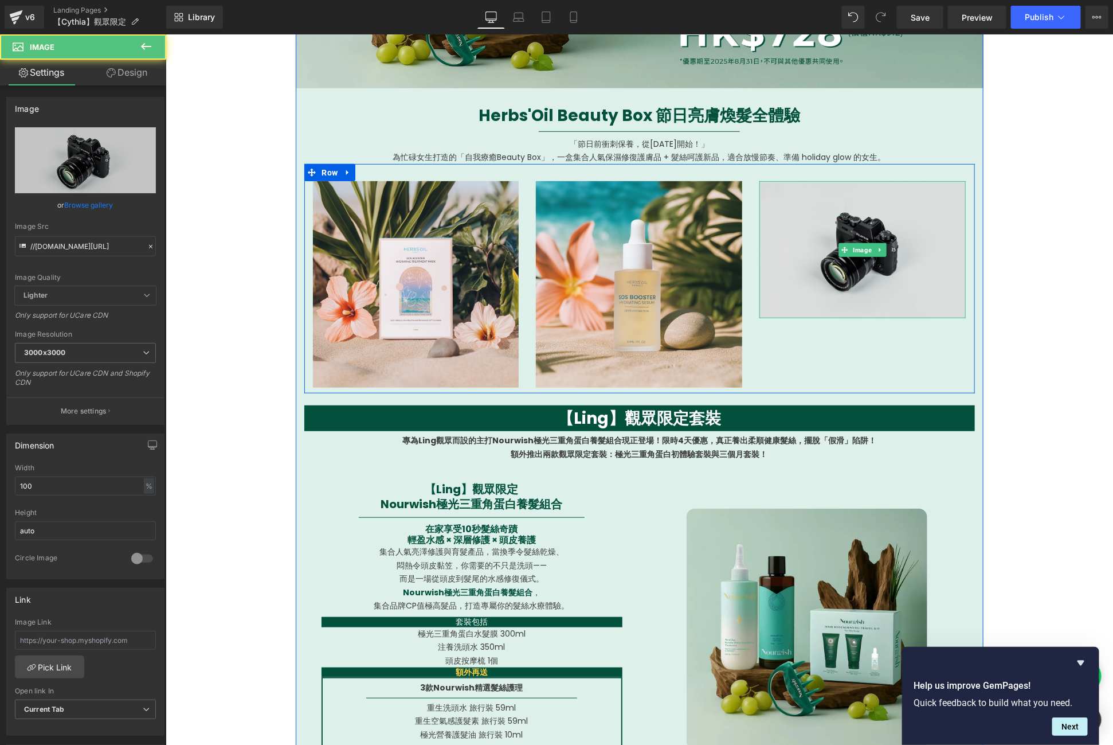
click at [879, 269] on img at bounding box center [862, 249] width 206 height 136
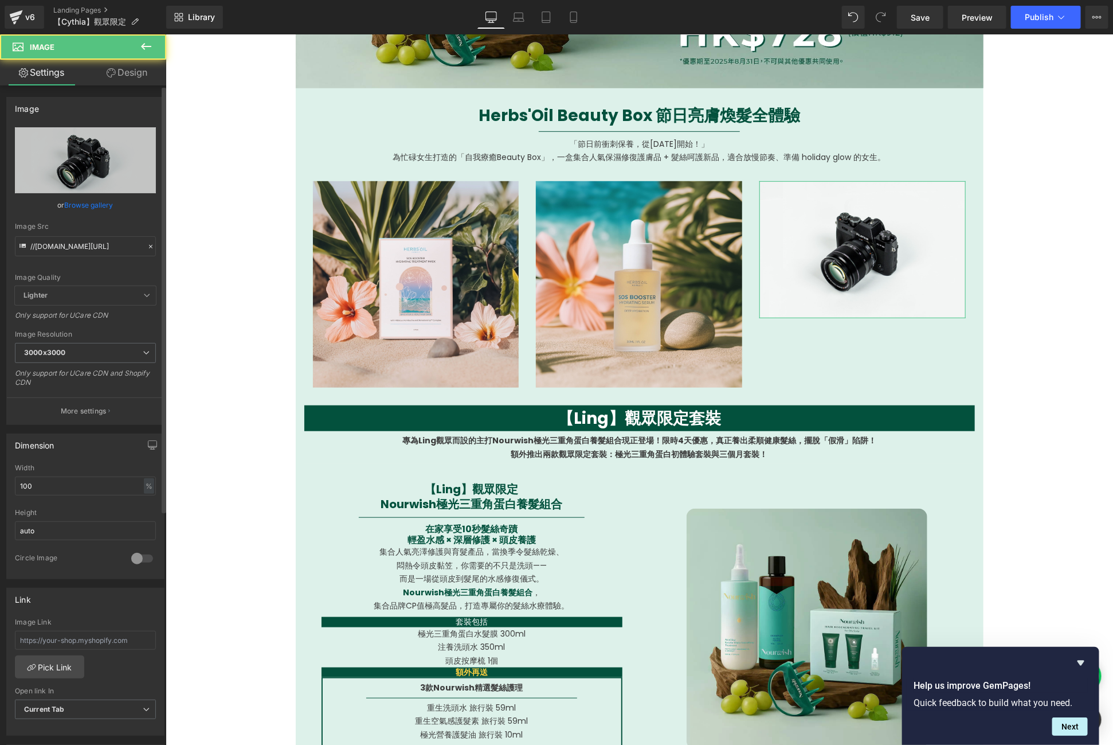
click at [76, 200] on link "Browse gallery" at bounding box center [89, 205] width 49 height 20
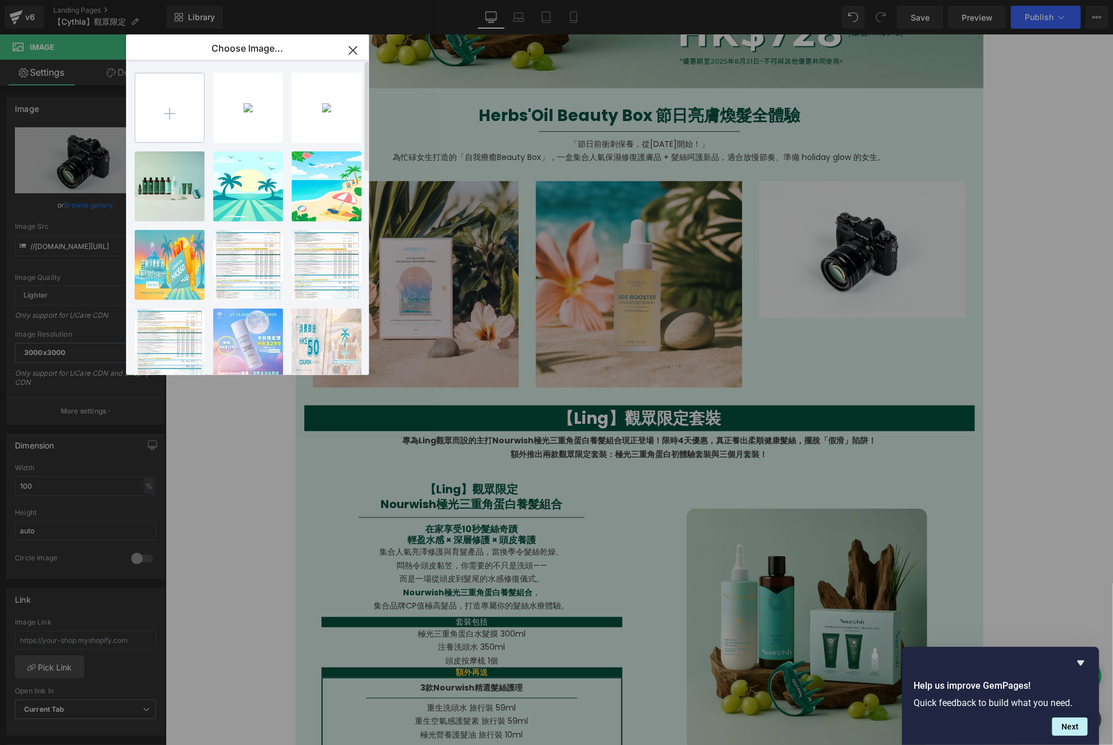
click at [186, 115] on input "file" at bounding box center [169, 107] width 69 height 69
type input "C:\fakepath\water treatment ts_product shot_1080x1080.jpg"
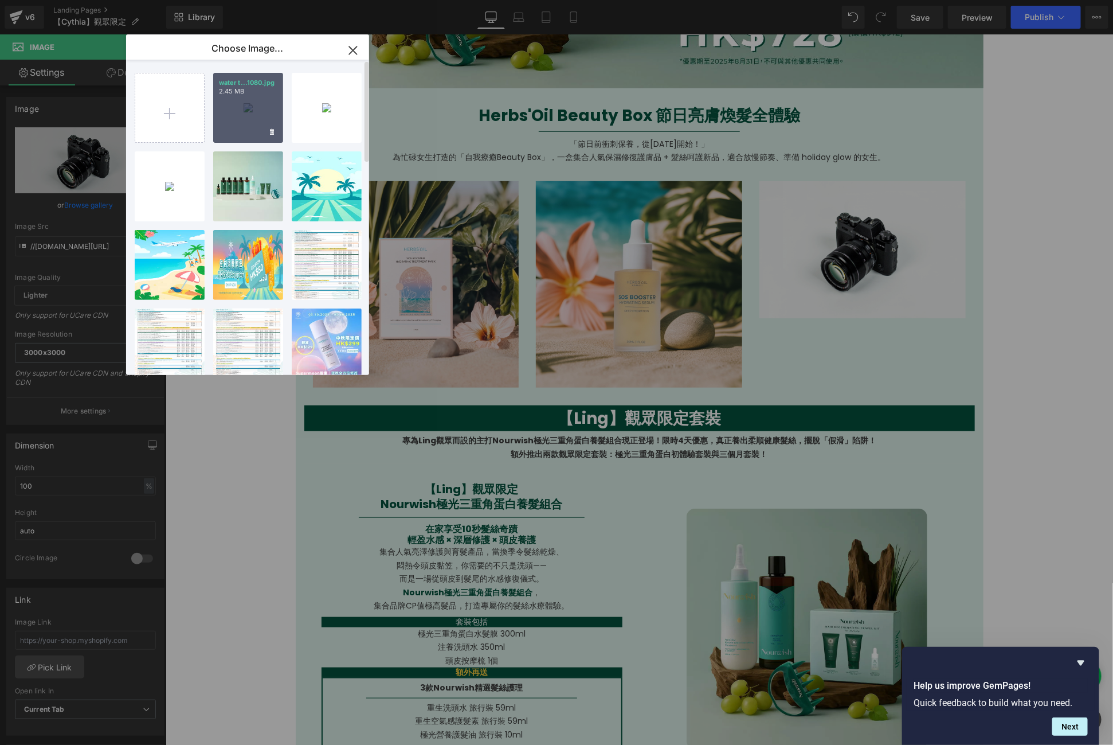
click at [222, 128] on div "water t...1080.jpg 2.45 MB" at bounding box center [248, 108] width 70 height 70
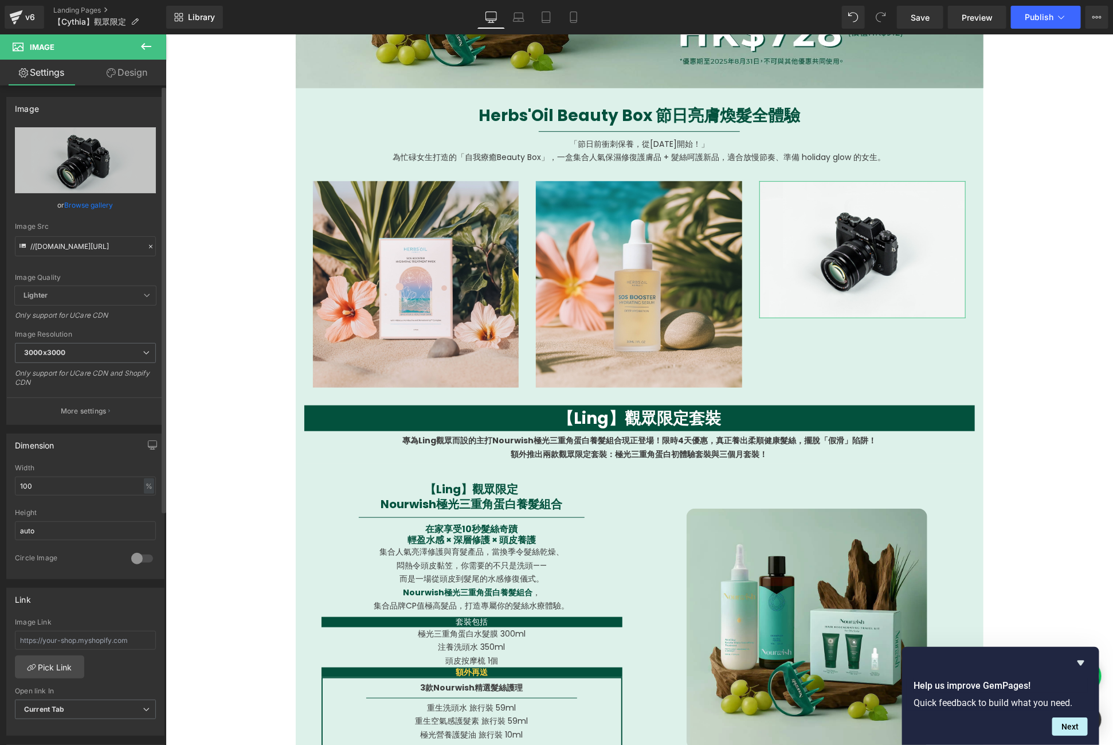
click at [72, 201] on link "Browse gallery" at bounding box center [89, 205] width 49 height 20
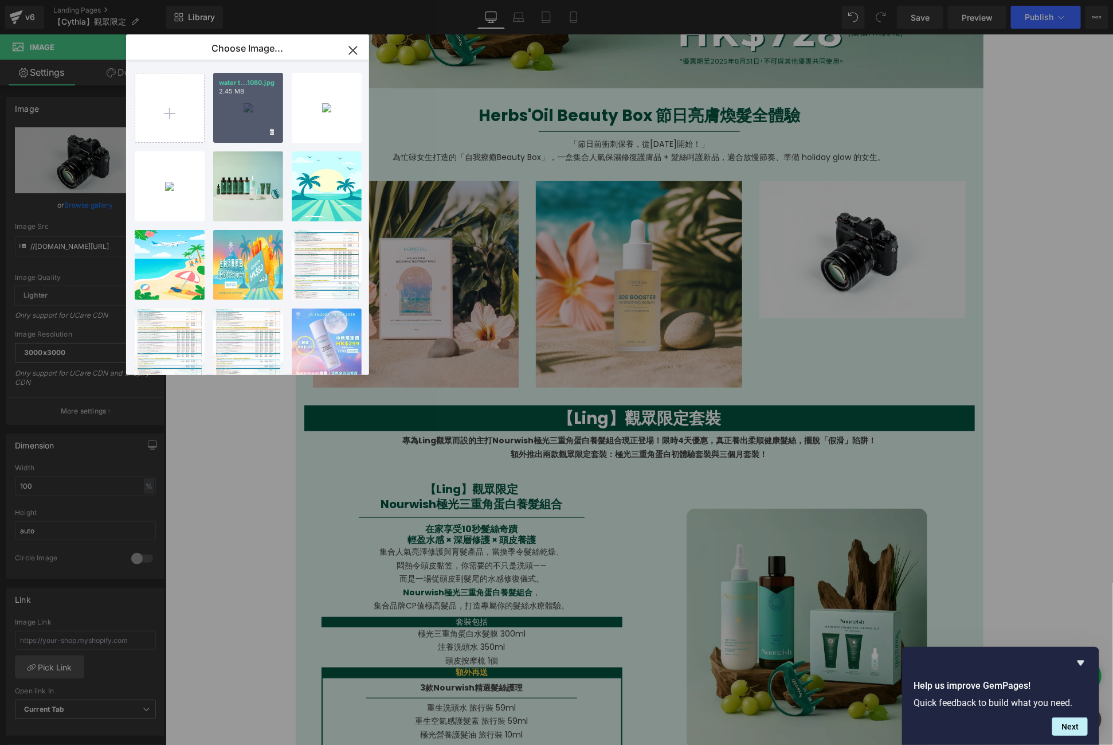
click at [240, 101] on div "water t...1080.jpg 2.45 MB" at bounding box center [248, 108] width 70 height 70
type input "[URL][DOMAIN_NAME]"
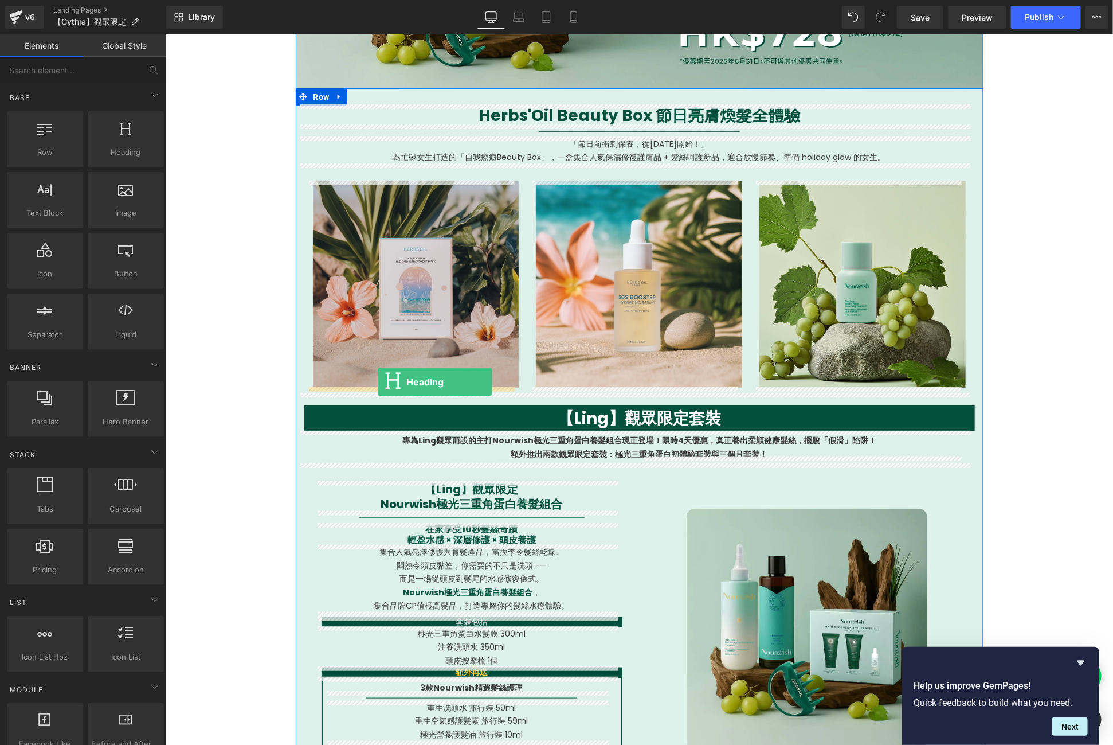
drag, startPoint x: 294, startPoint y: 175, endPoint x: 377, endPoint y: 381, distance: 222.0
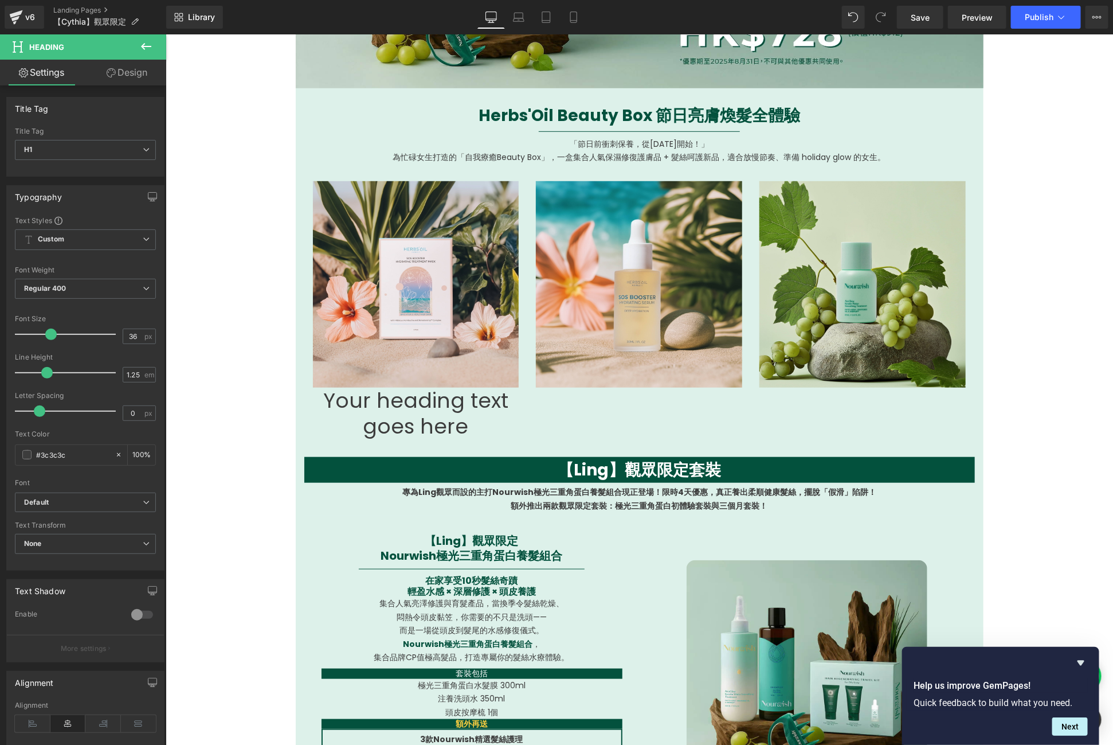
click at [150, 45] on icon at bounding box center [146, 47] width 14 height 14
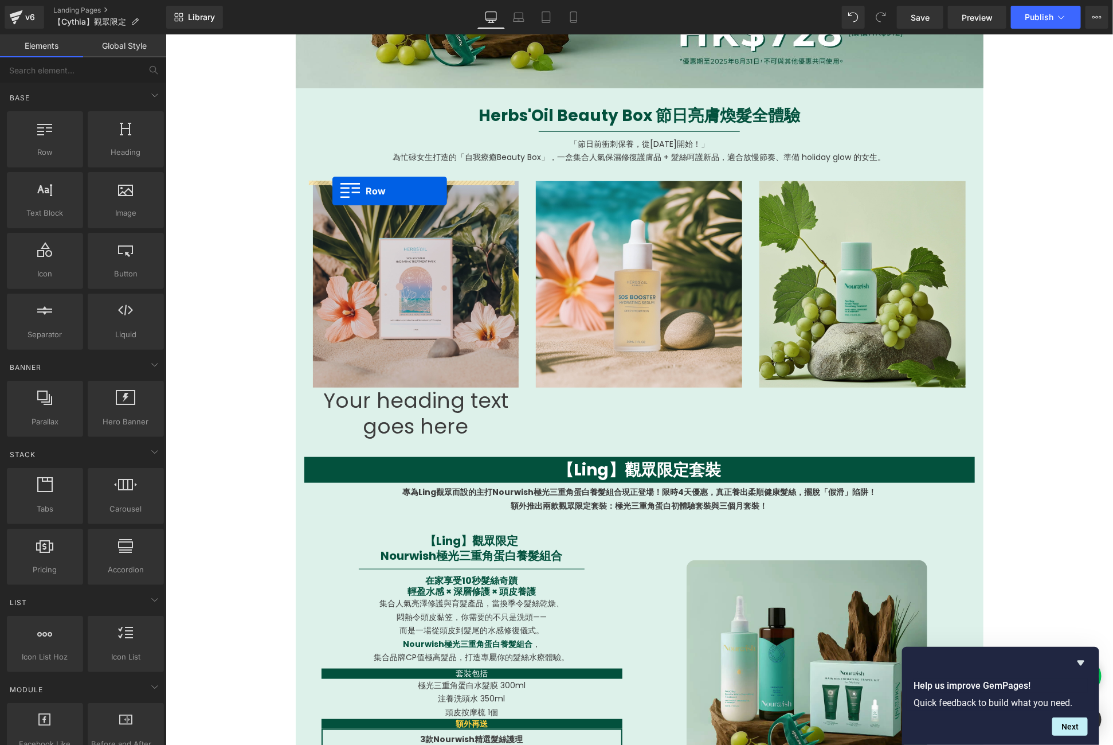
drag, startPoint x: 212, startPoint y: 167, endPoint x: 331, endPoint y: 190, distance: 121.5
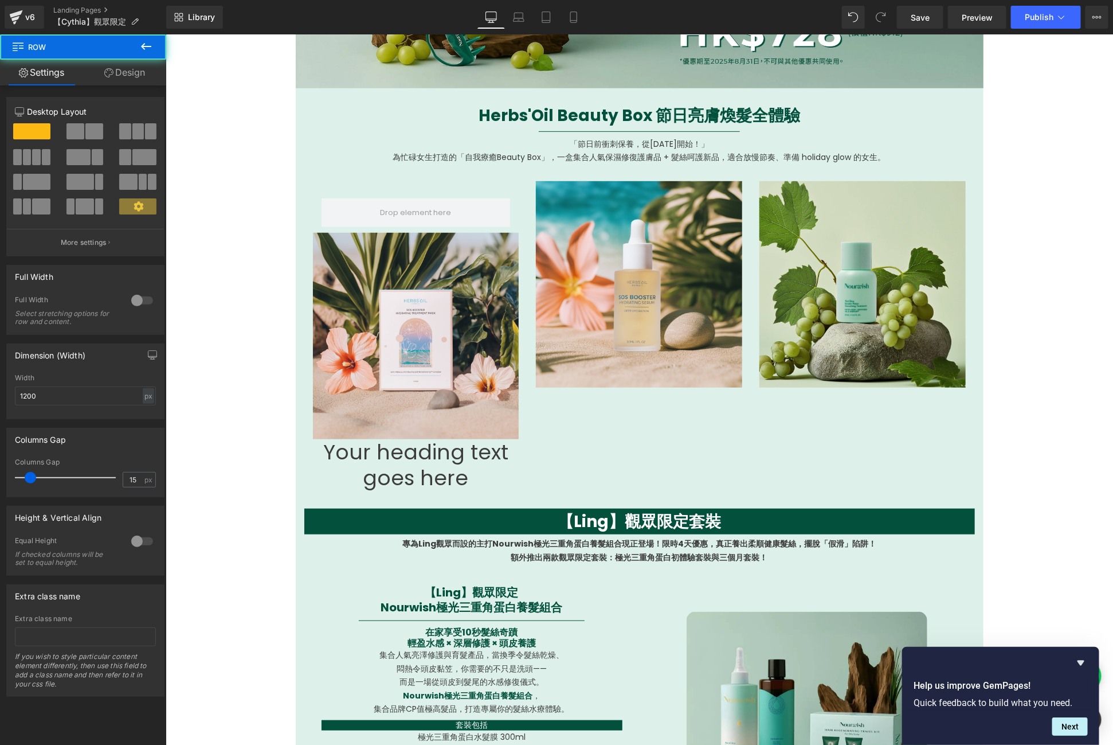
click at [155, 35] on button at bounding box center [146, 46] width 40 height 25
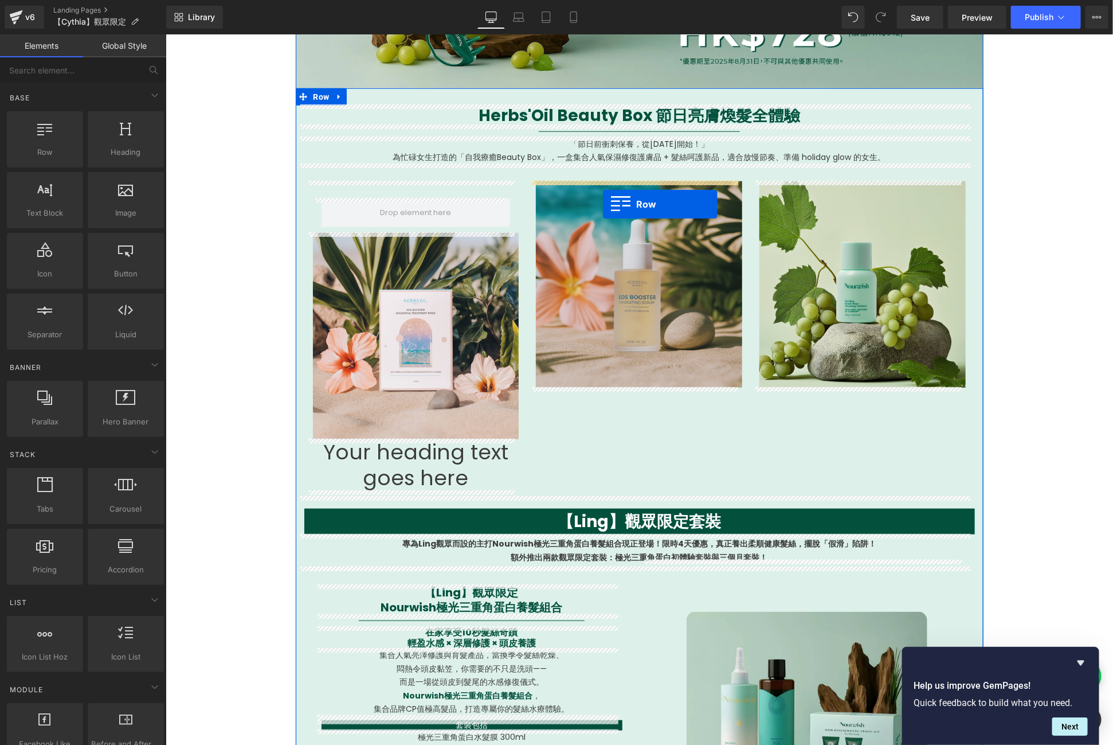
drag, startPoint x: 230, startPoint y: 157, endPoint x: 602, endPoint y: 204, distance: 375.0
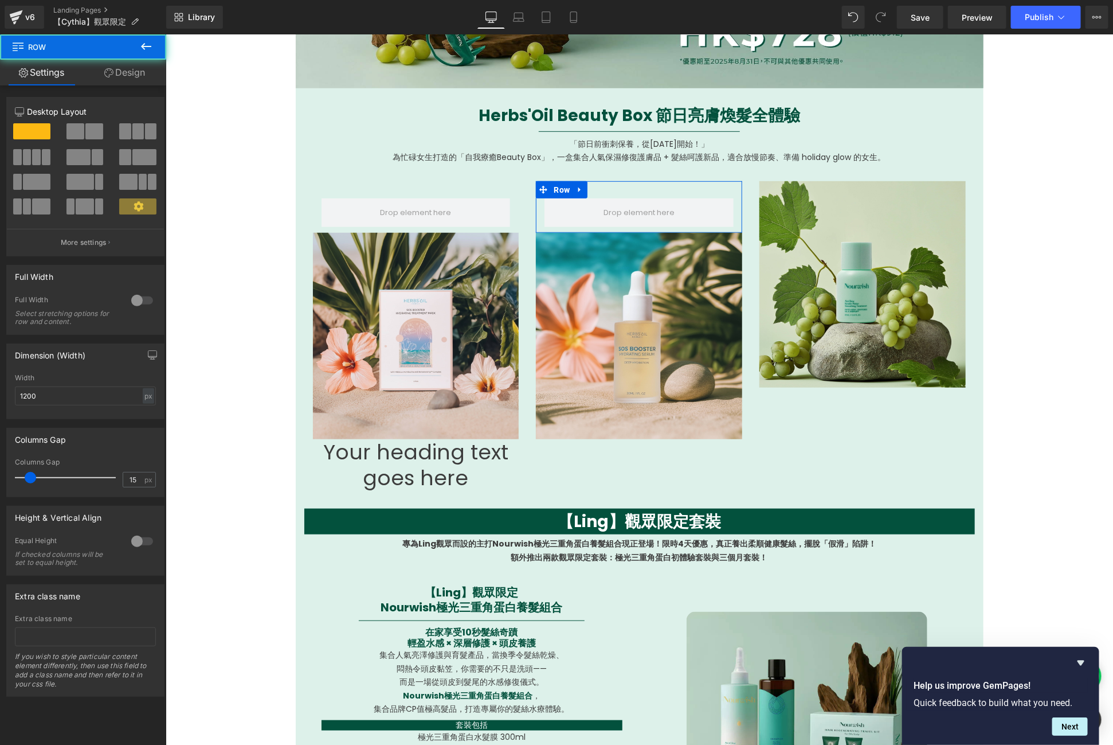
click at [45, 130] on span at bounding box center [31, 131] width 37 height 16
click at [144, 49] on icon at bounding box center [146, 46] width 10 height 7
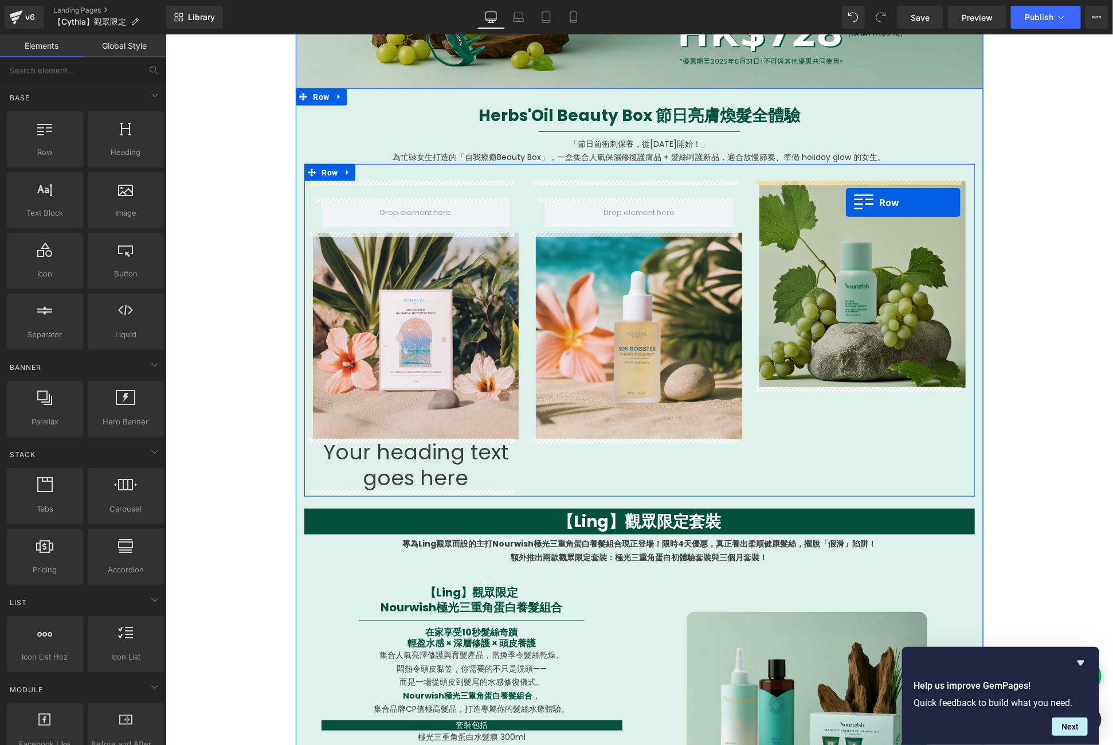
drag, startPoint x: 224, startPoint y: 174, endPoint x: 836, endPoint y: 194, distance: 612.6
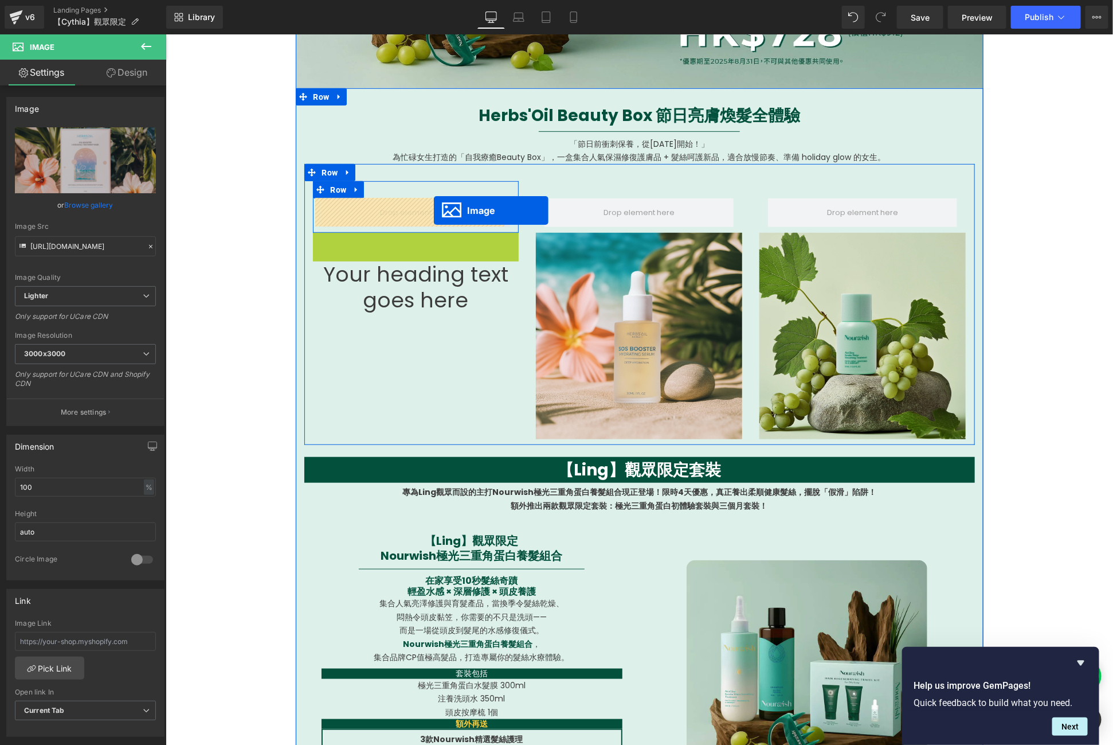
drag, startPoint x: 409, startPoint y: 332, endPoint x: 433, endPoint y: 212, distance: 123.3
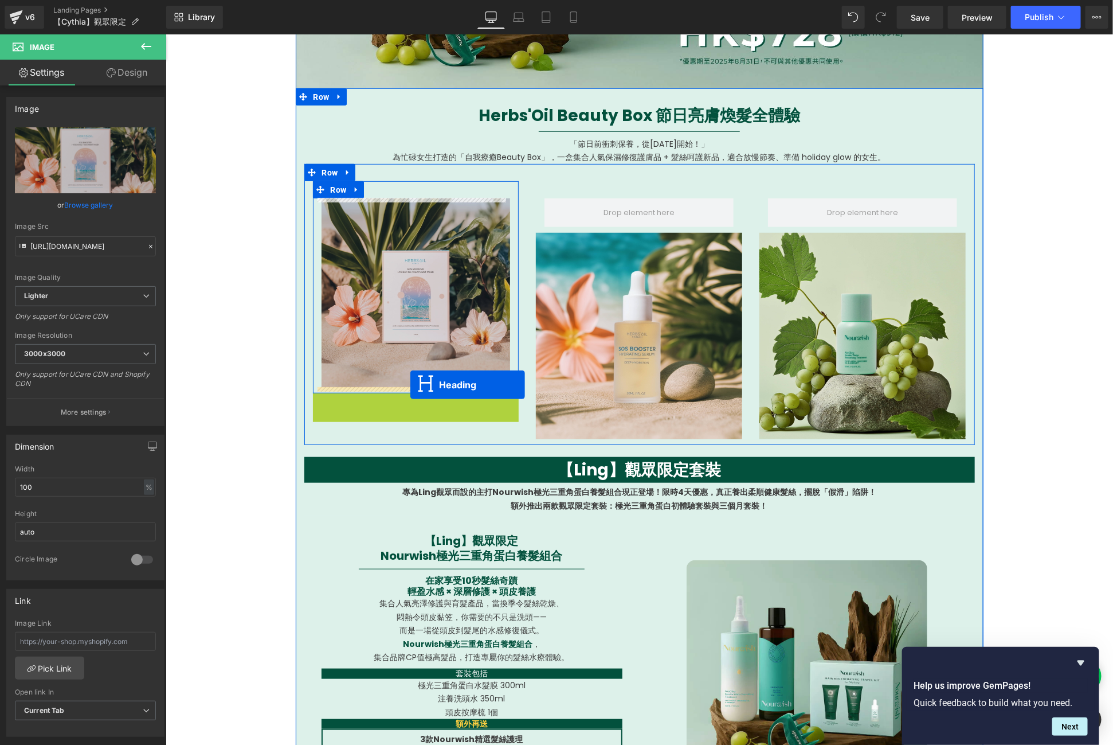
drag, startPoint x: 404, startPoint y: 417, endPoint x: 409, endPoint y: 384, distance: 33.6
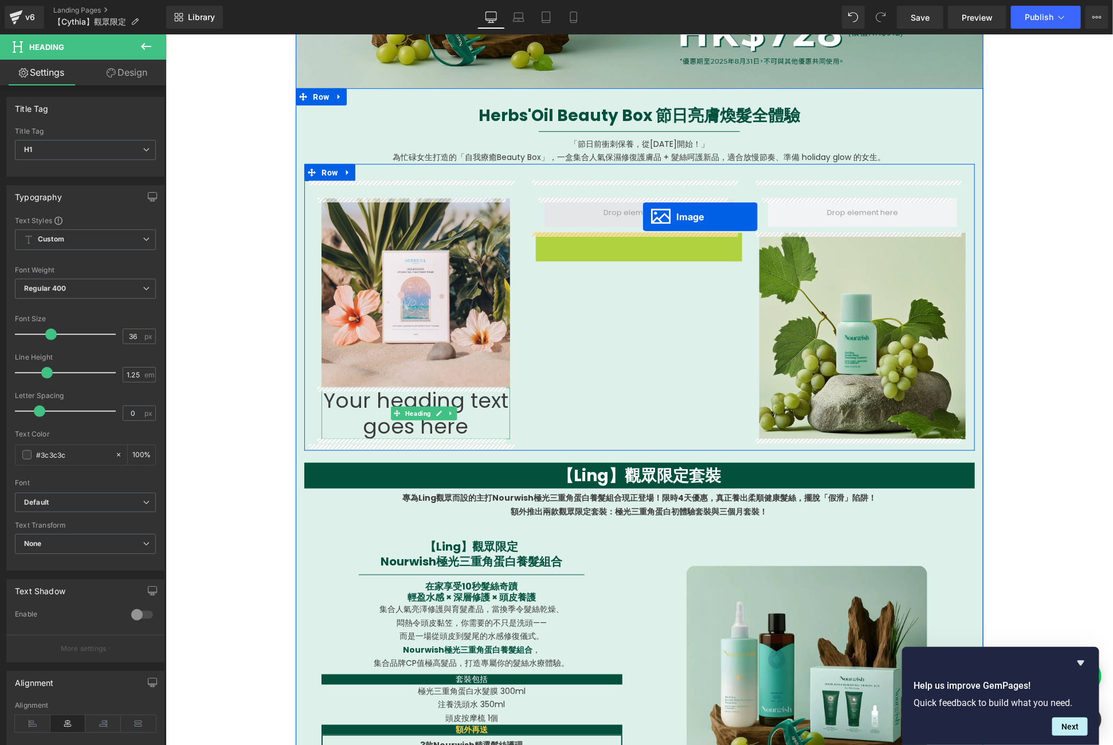
drag, startPoint x: 632, startPoint y: 324, endPoint x: 642, endPoint y: 216, distance: 108.2
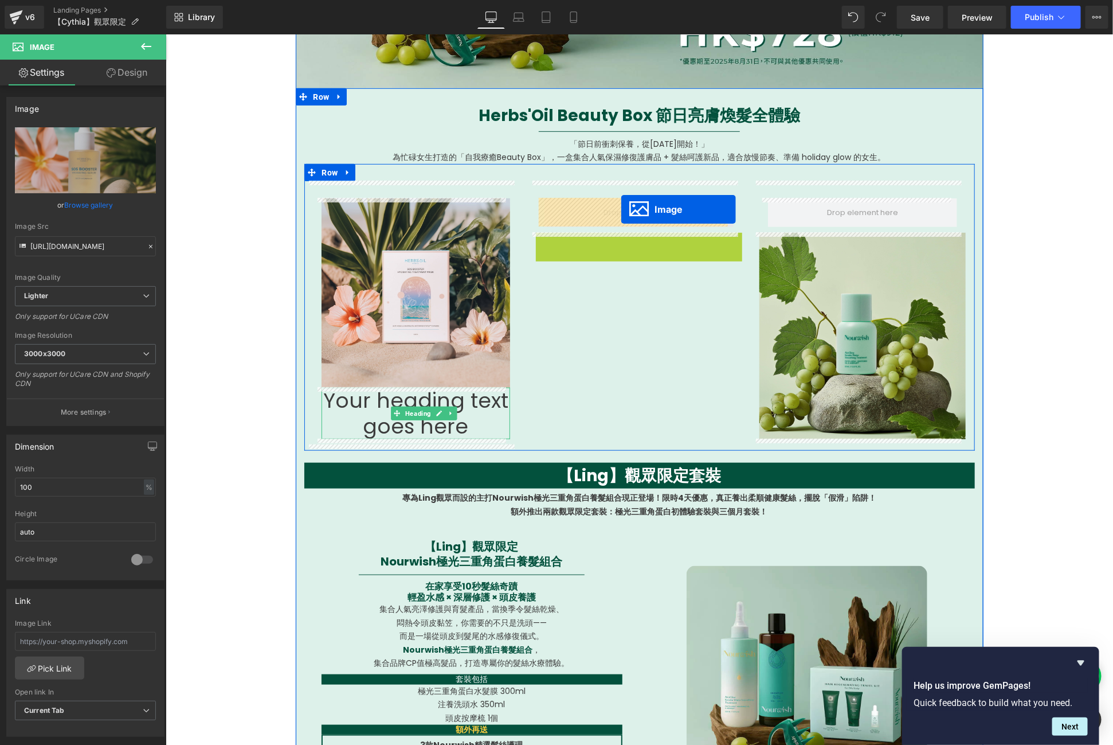
drag, startPoint x: 628, startPoint y: 331, endPoint x: 620, endPoint y: 209, distance: 122.3
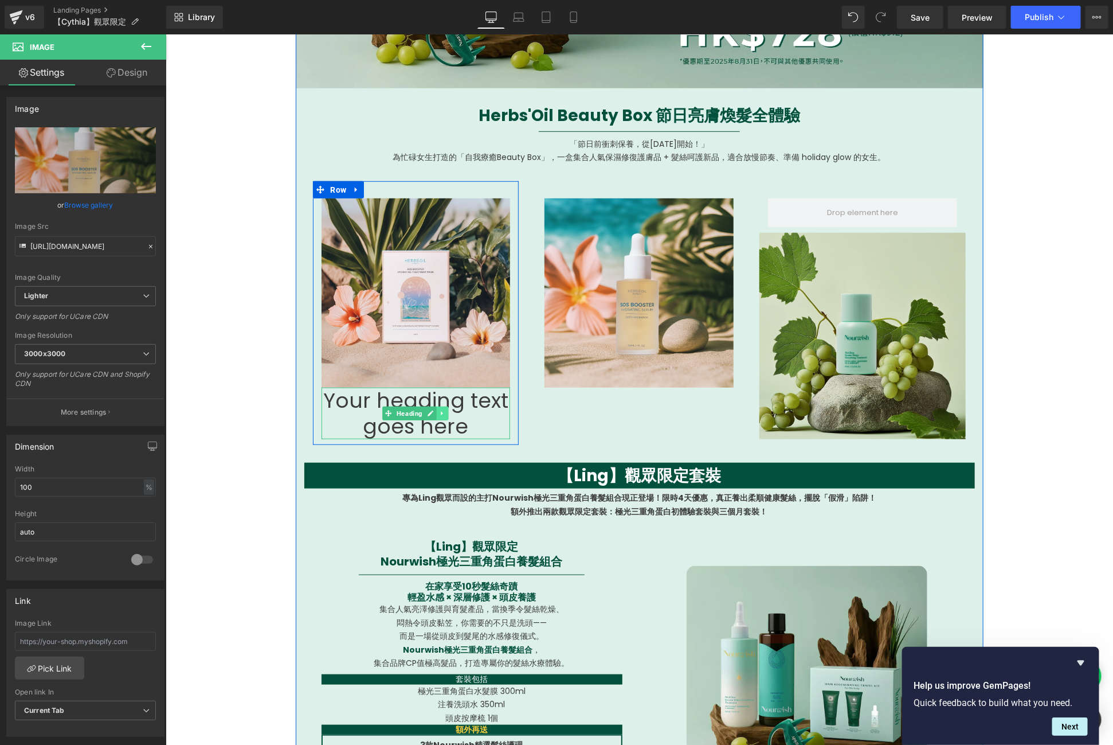
click at [436, 418] on link at bounding box center [442, 413] width 12 height 14
click at [434, 415] on link at bounding box center [437, 413] width 12 height 14
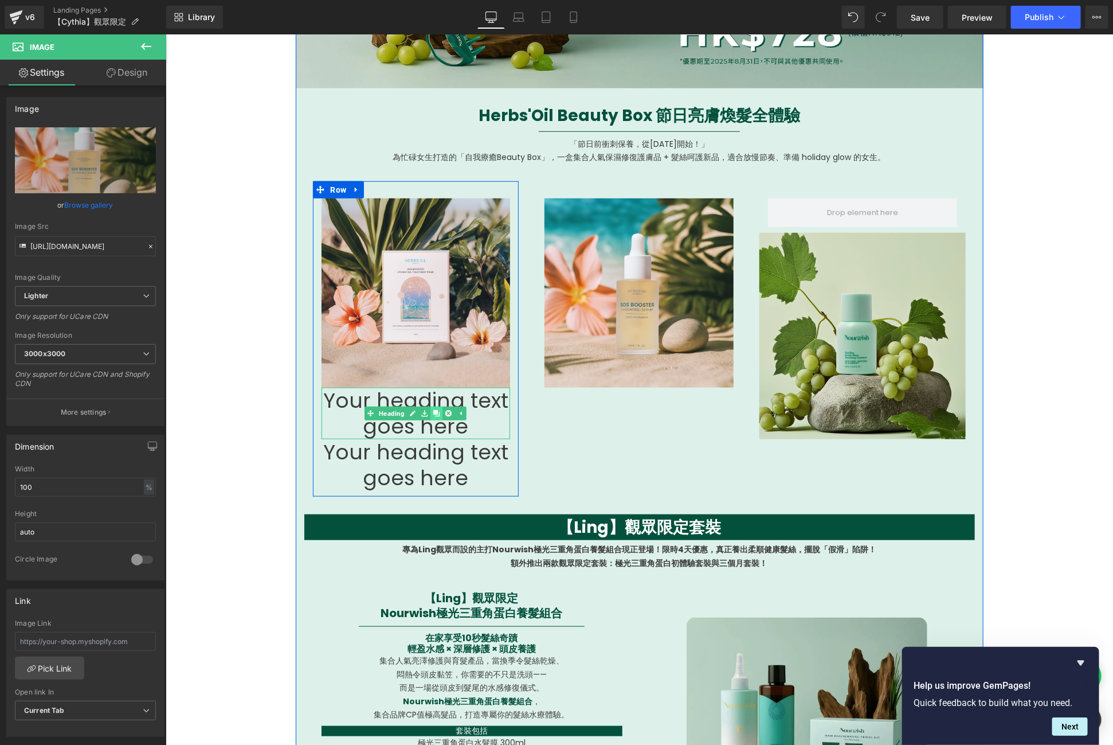
click at [434, 415] on link at bounding box center [437, 413] width 12 height 14
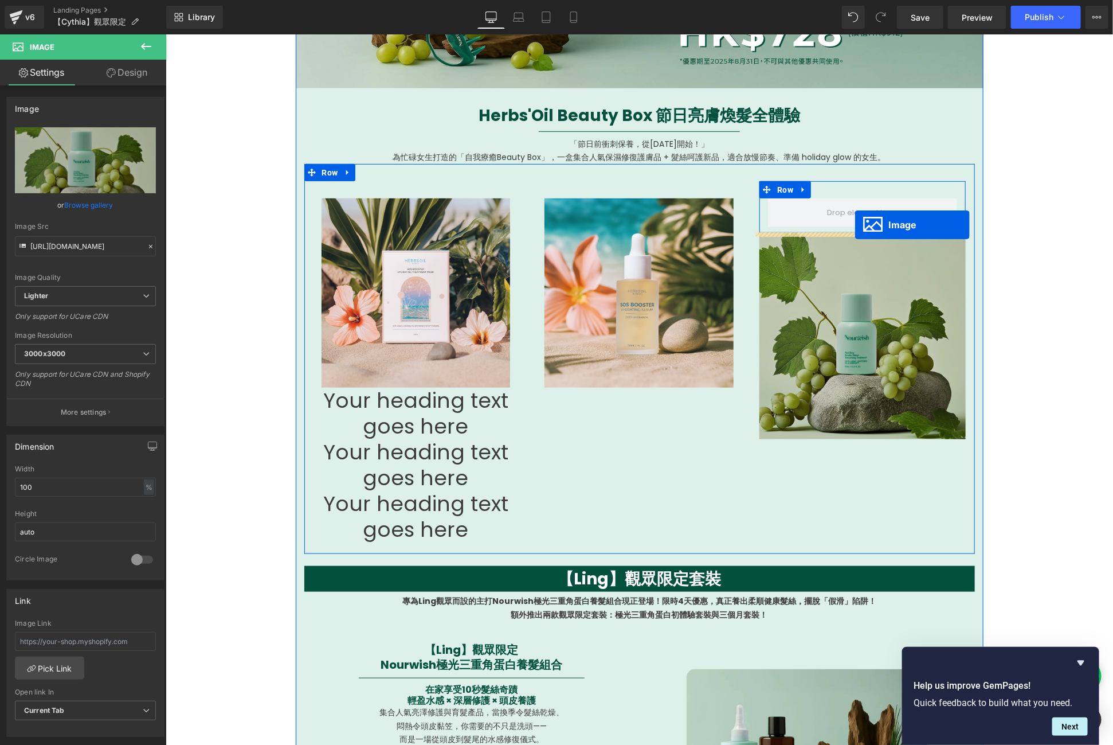
drag, startPoint x: 850, startPoint y: 207, endPoint x: 856, endPoint y: 242, distance: 35.5
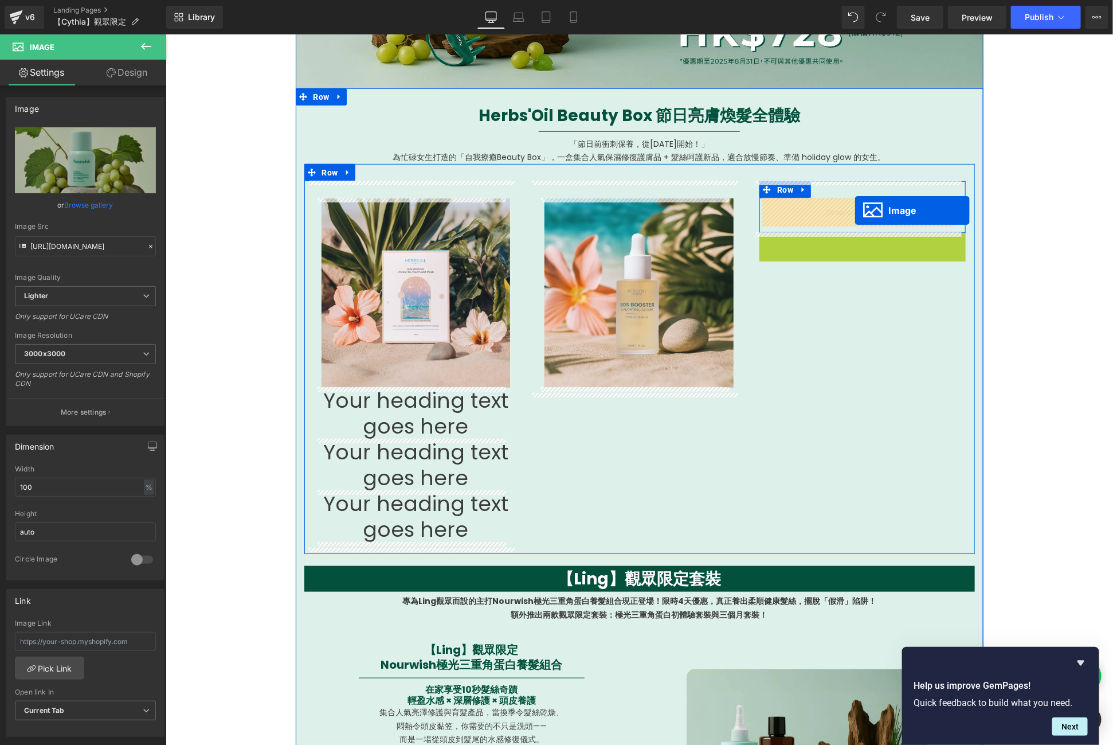
drag, startPoint x: 851, startPoint y: 330, endPoint x: 854, endPoint y: 210, distance: 120.4
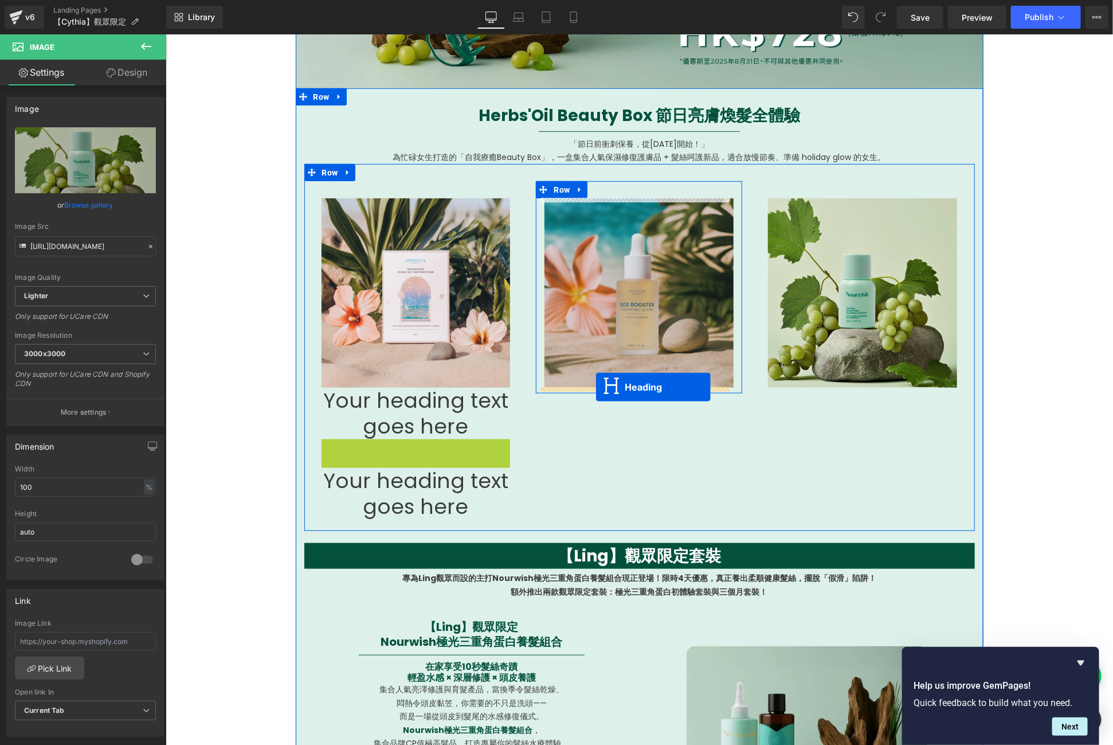
drag, startPoint x: 406, startPoint y: 464, endPoint x: 595, endPoint y: 386, distance: 203.9
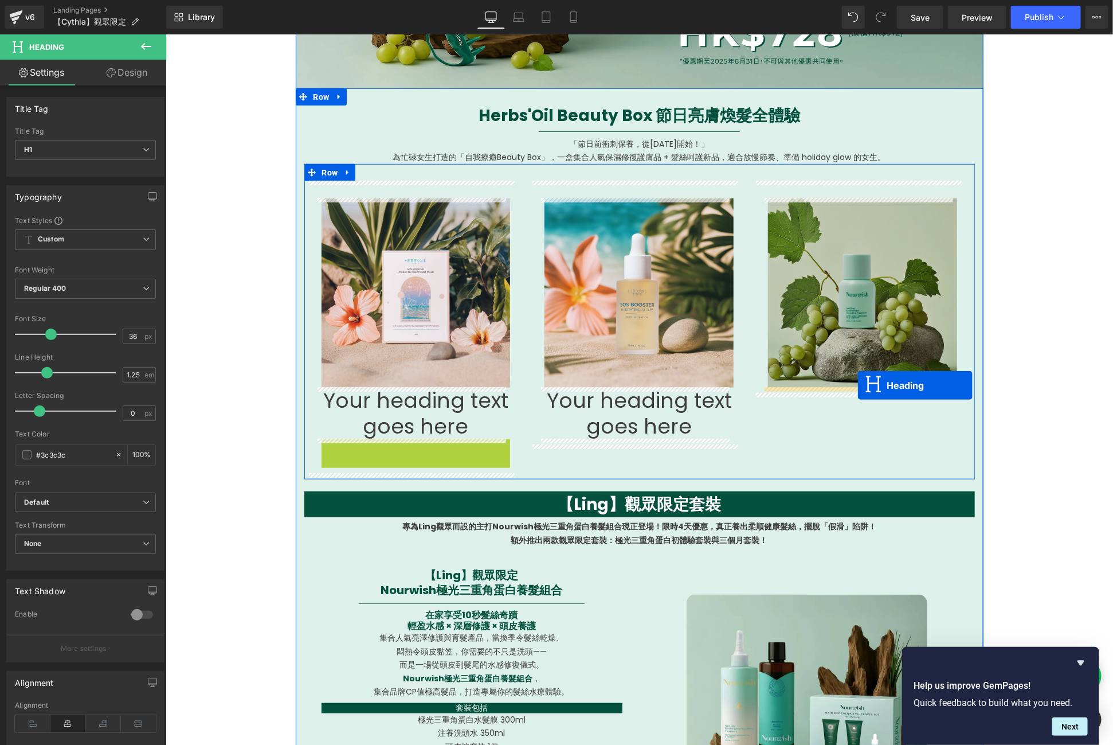
drag, startPoint x: 402, startPoint y: 463, endPoint x: 857, endPoint y: 385, distance: 461.8
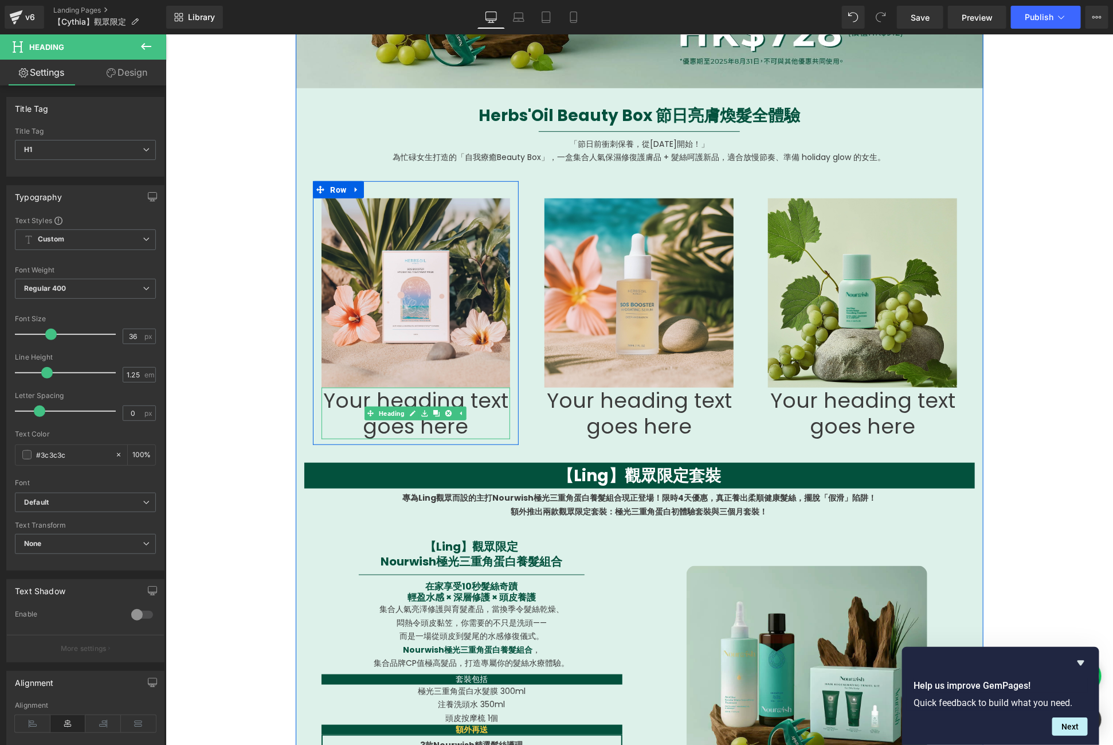
click at [390, 402] on h1 "Your heading text goes here" at bounding box center [415, 413] width 189 height 52
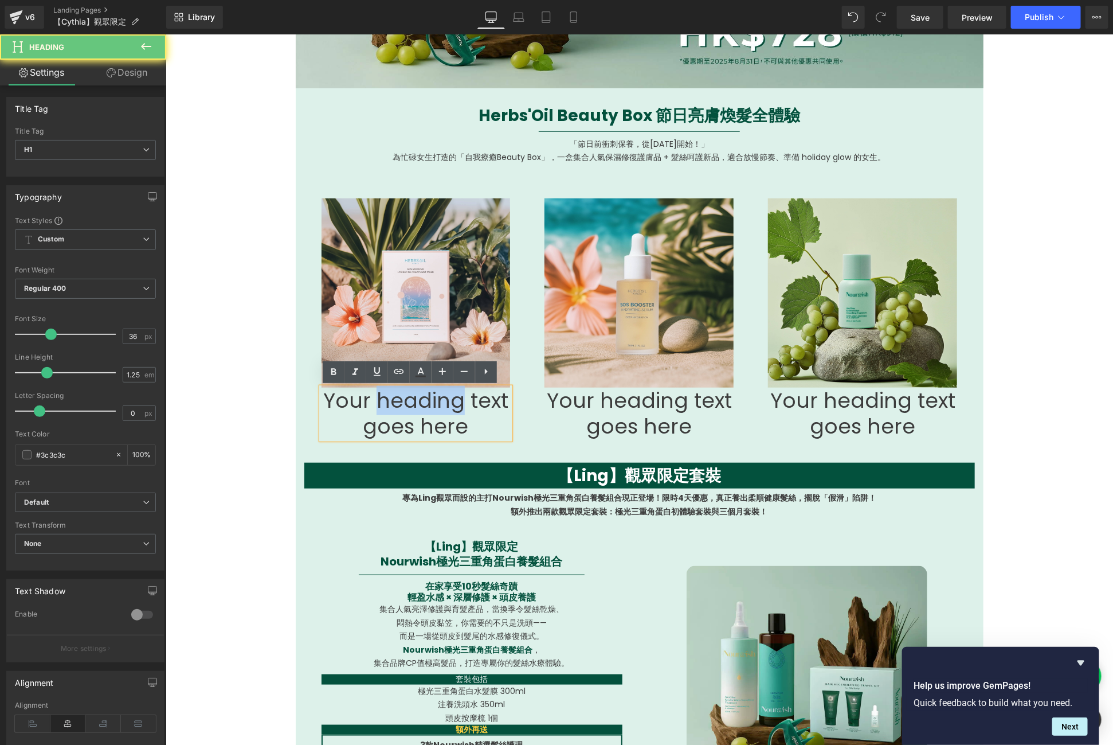
click at [390, 402] on h1 "Your heading text goes here" at bounding box center [415, 413] width 189 height 52
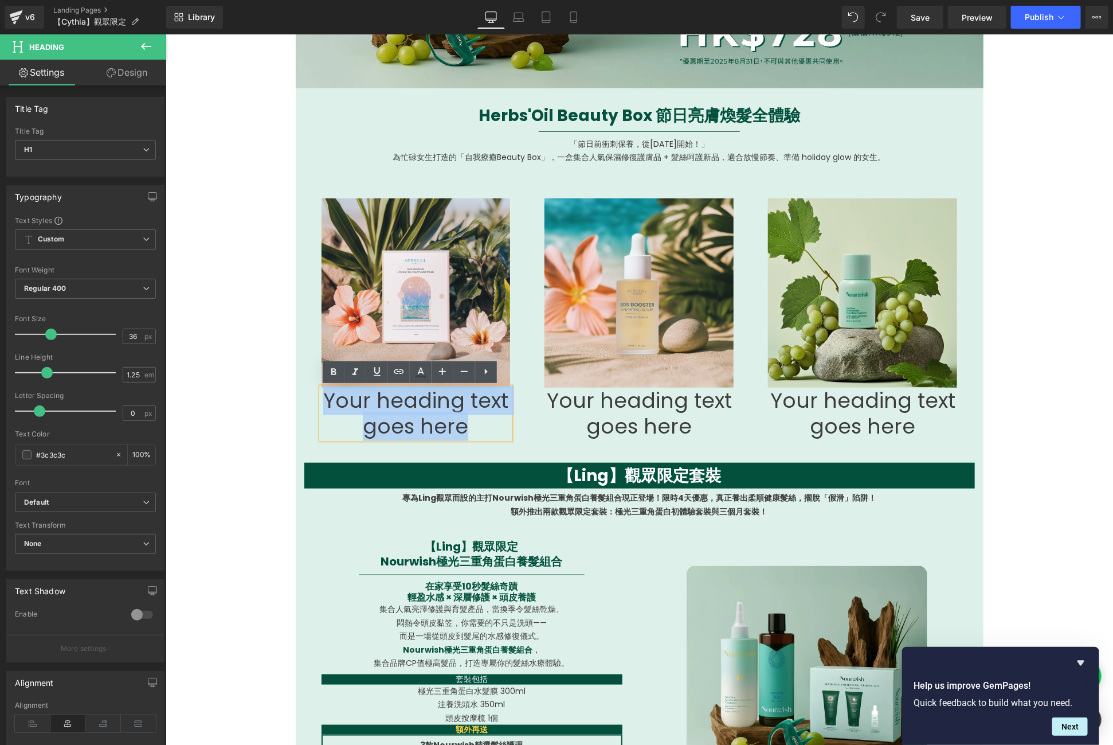
paste div
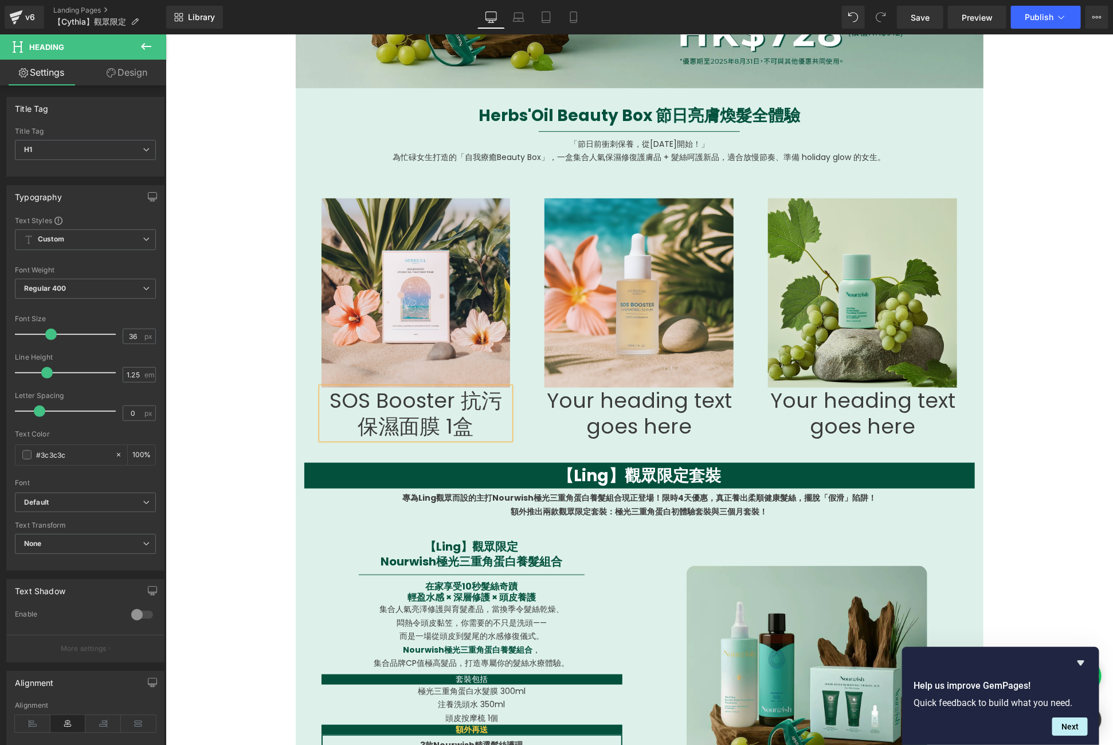
click at [478, 402] on h1 "SOS Booster 抗污保濕面膜 1盒" at bounding box center [415, 413] width 189 height 52
click at [469, 372] on icon at bounding box center [464, 372] width 14 height 14
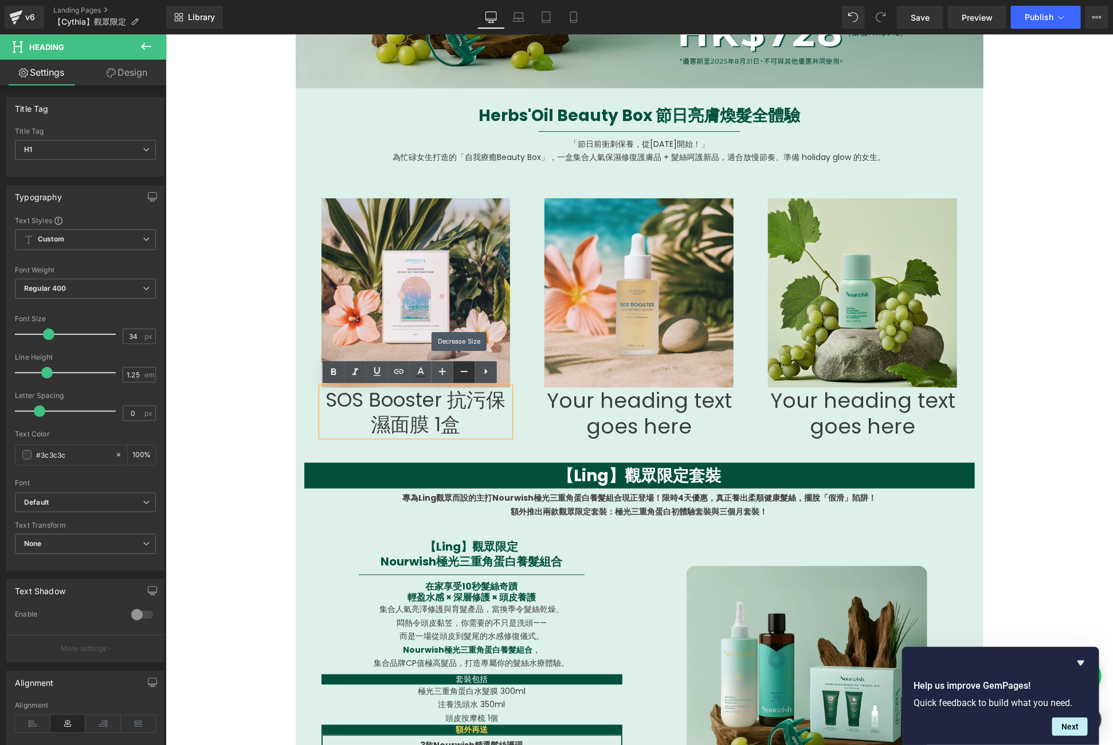
click at [469, 372] on icon at bounding box center [464, 372] width 14 height 14
type input "30"
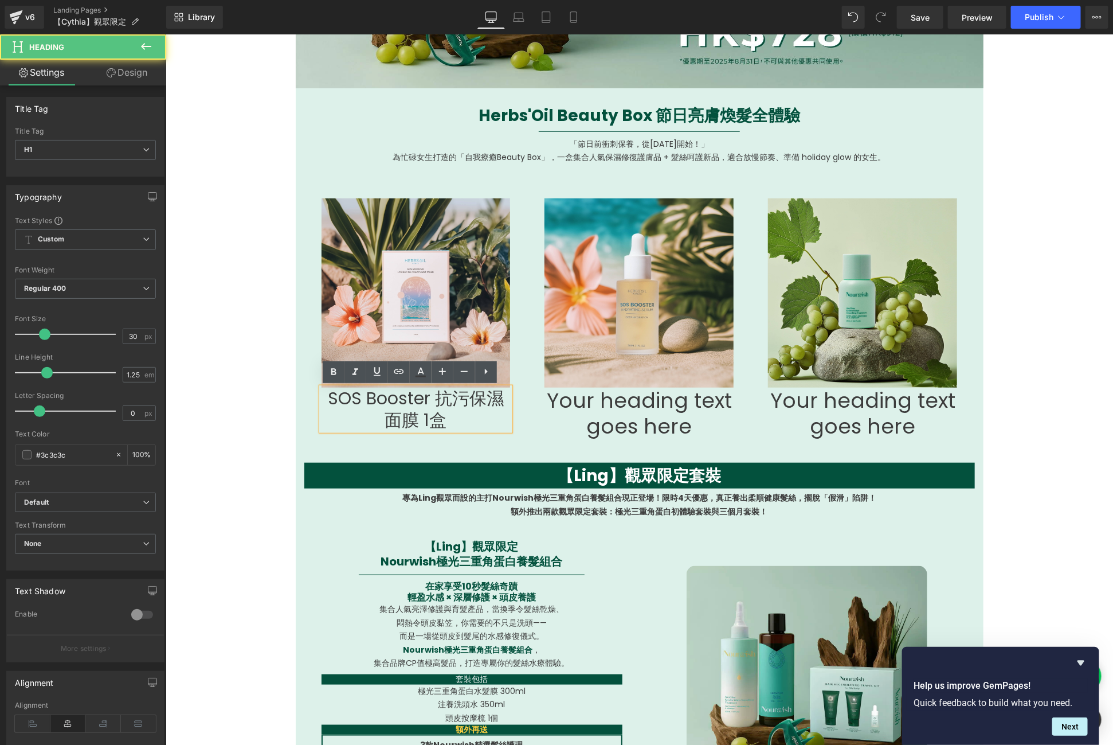
click at [433, 397] on h1 "SOS Booster 抗污保濕面膜 1盒" at bounding box center [415, 408] width 189 height 43
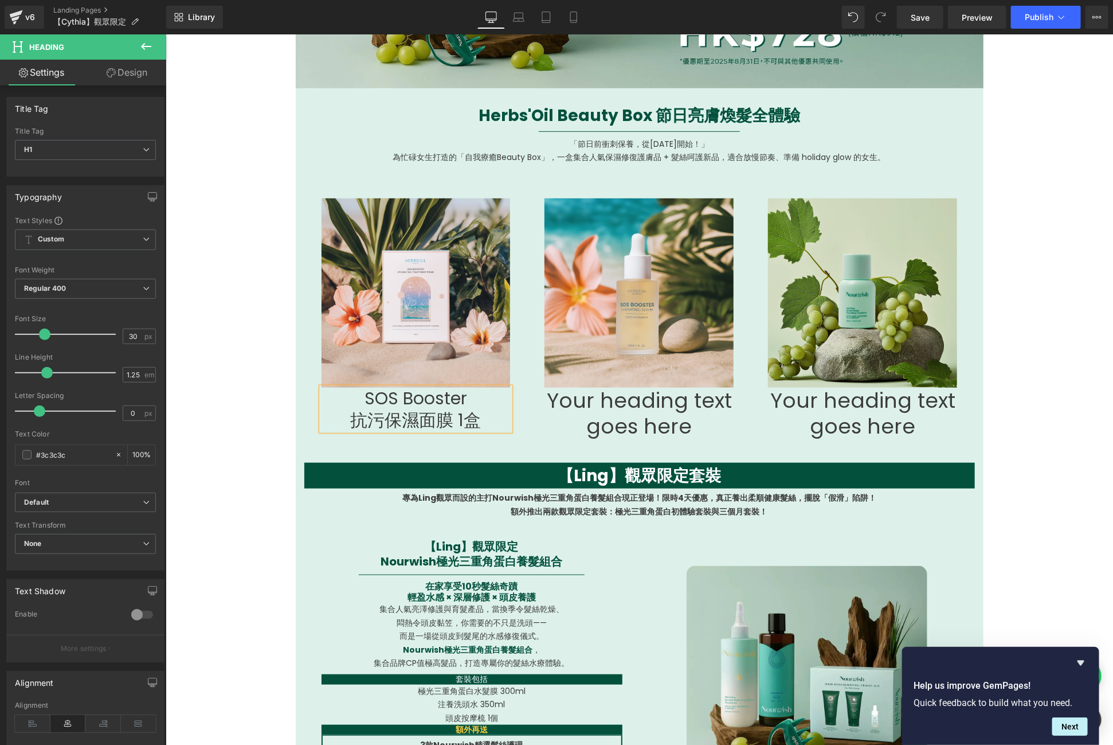
click at [527, 393] on div "Image Your heading text goes here Heading Row" at bounding box center [639, 313] width 224 height 264
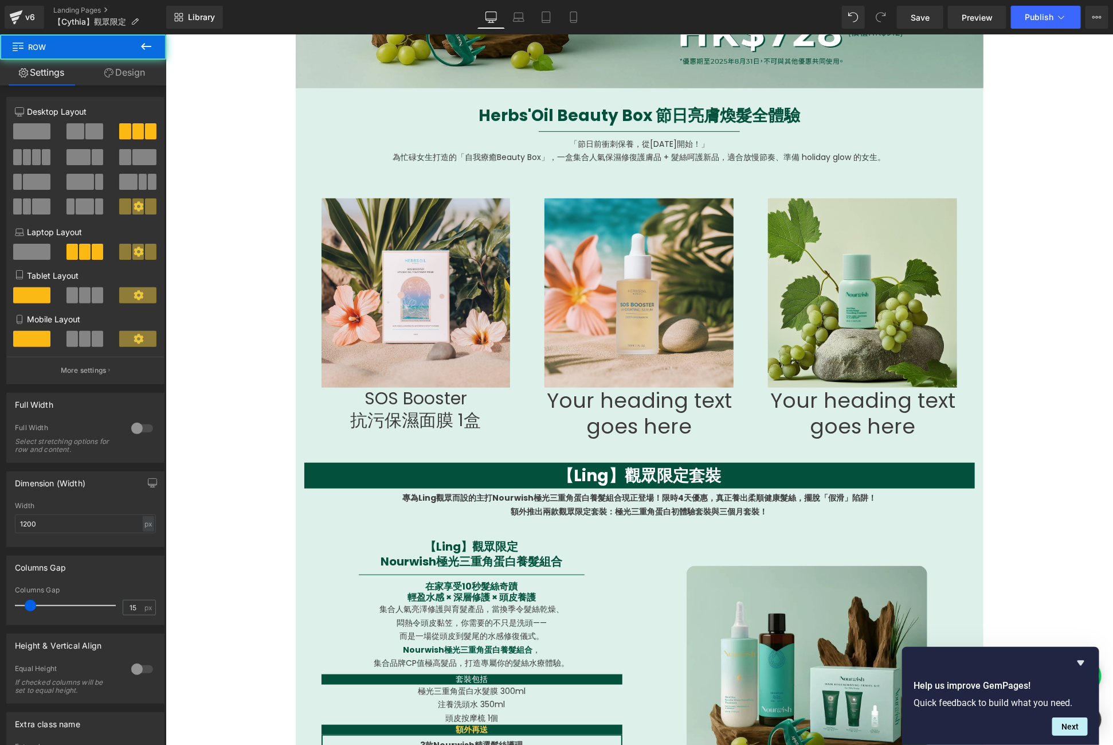
click at [460, 404] on h1 "SOS Booster" at bounding box center [415, 398] width 189 height 22
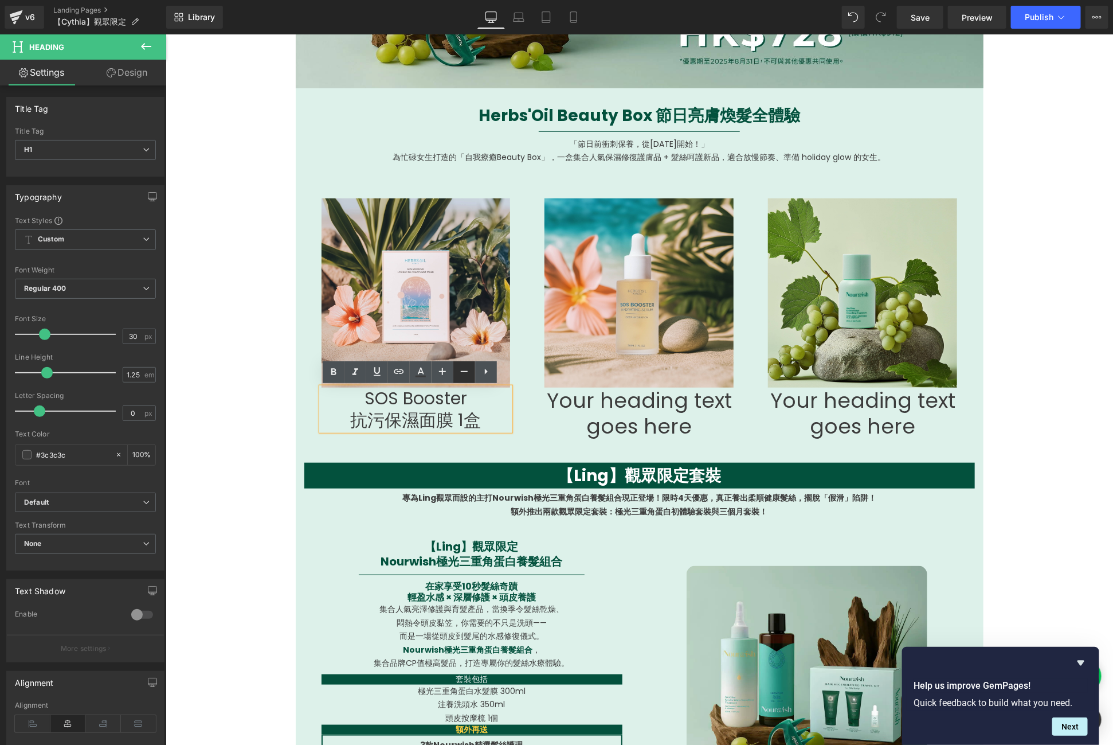
click at [463, 367] on icon at bounding box center [464, 372] width 14 height 14
type input "24"
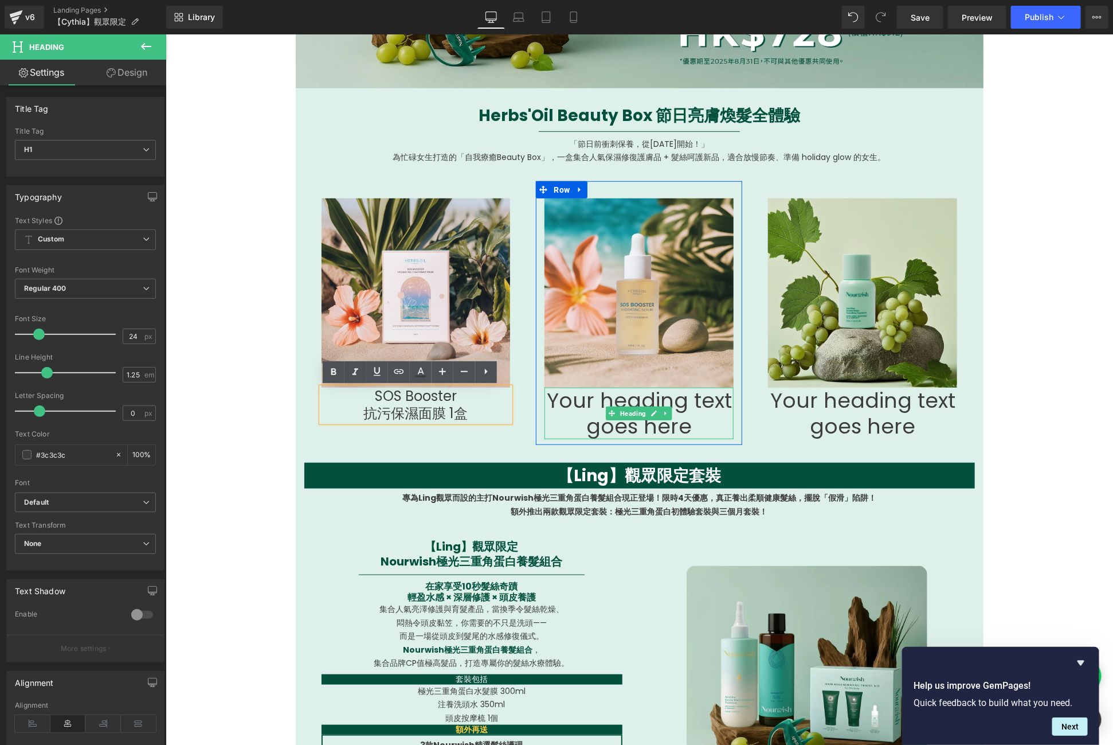
click at [584, 420] on h1 "Your heading text goes here" at bounding box center [638, 413] width 189 height 52
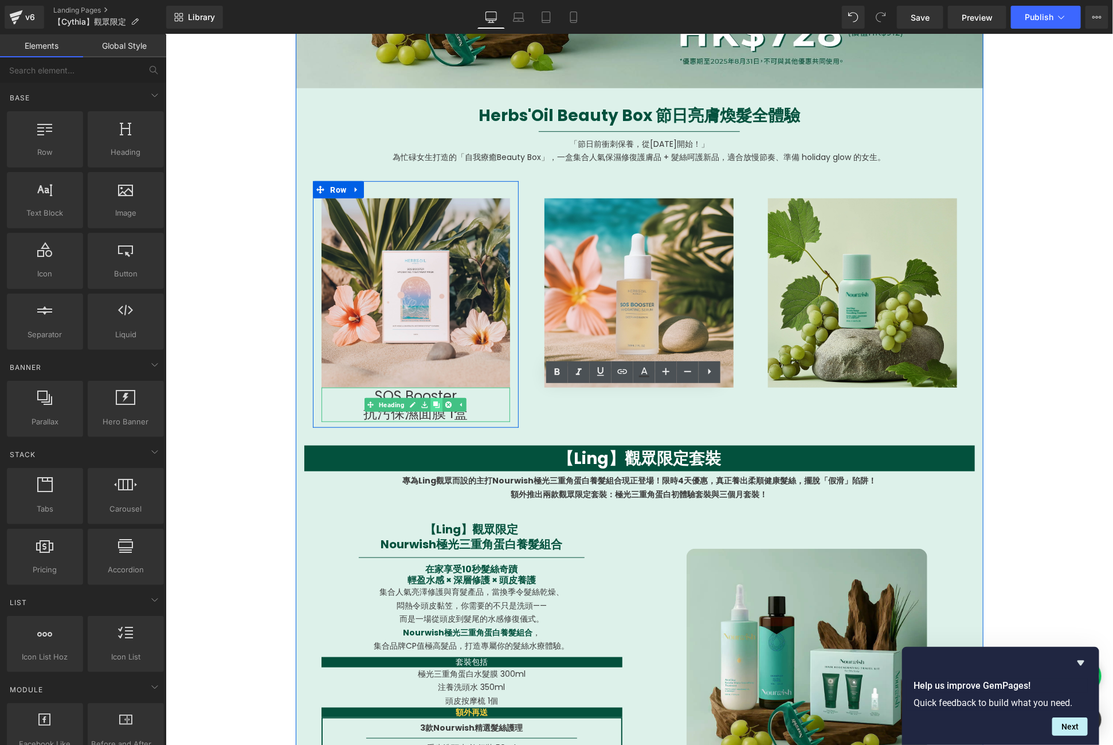
click at [433, 405] on icon at bounding box center [436, 404] width 6 height 6
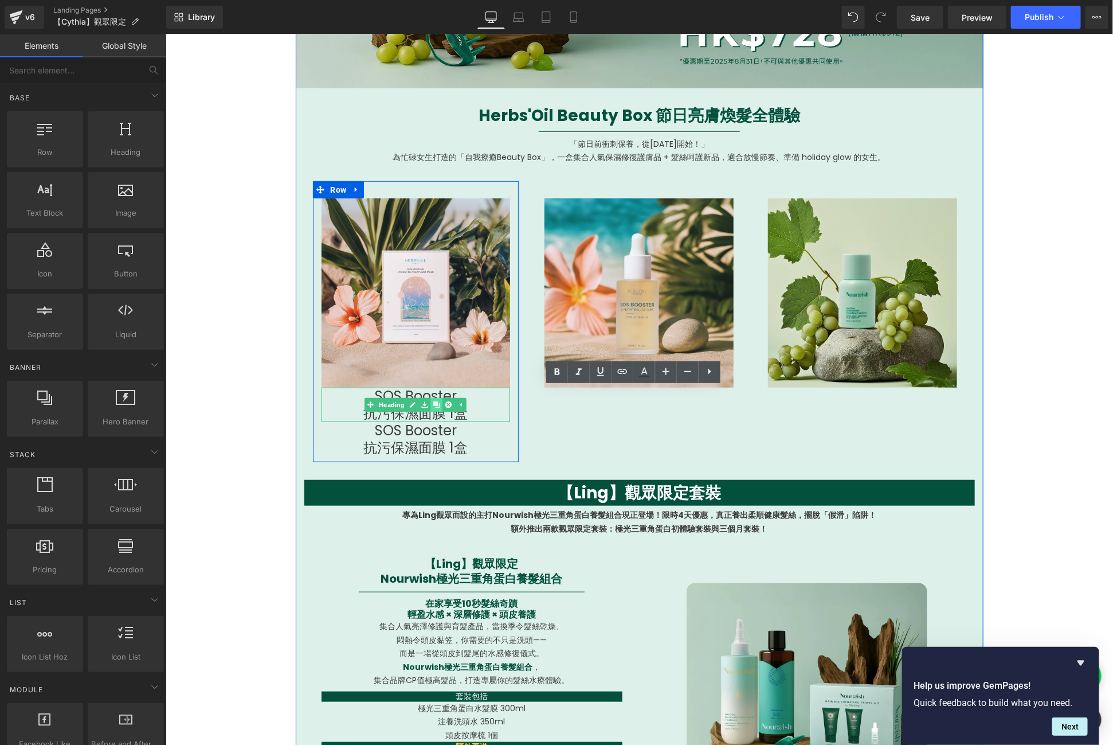
click at [433, 405] on icon at bounding box center [436, 404] width 6 height 6
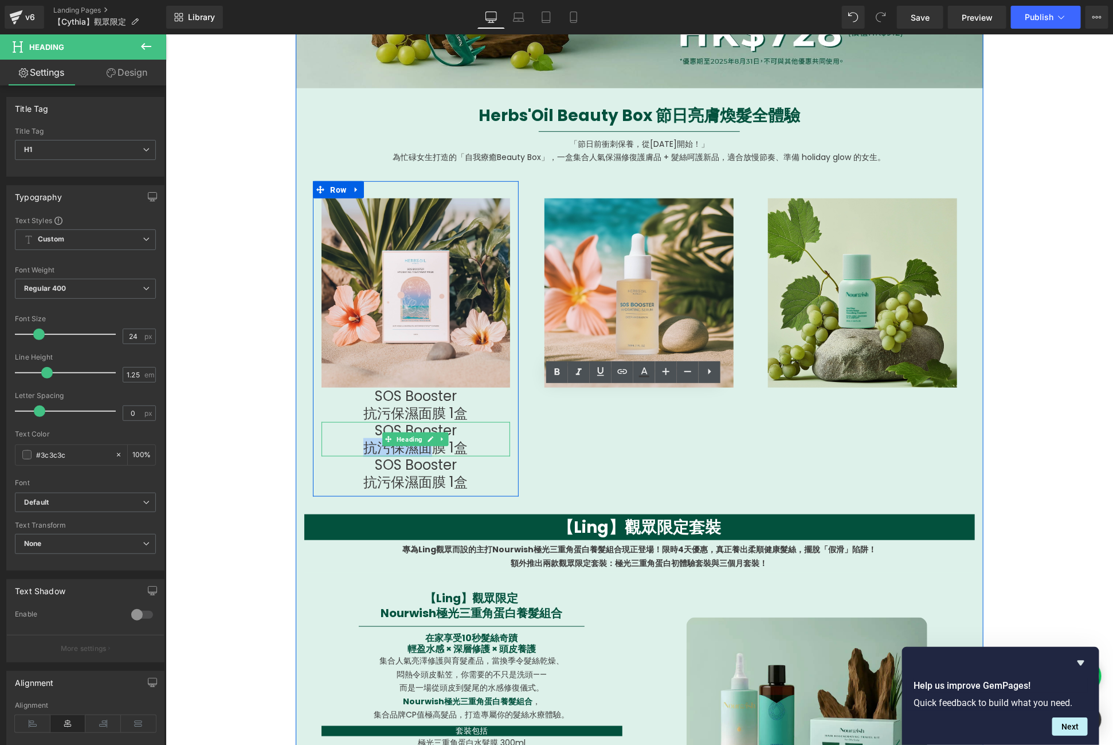
drag, startPoint x: 422, startPoint y: 449, endPoint x: 500, endPoint y: 435, distance: 78.7
click at [500, 435] on div "SOS Booster 抗污保濕面膜 1盒" at bounding box center [415, 438] width 189 height 34
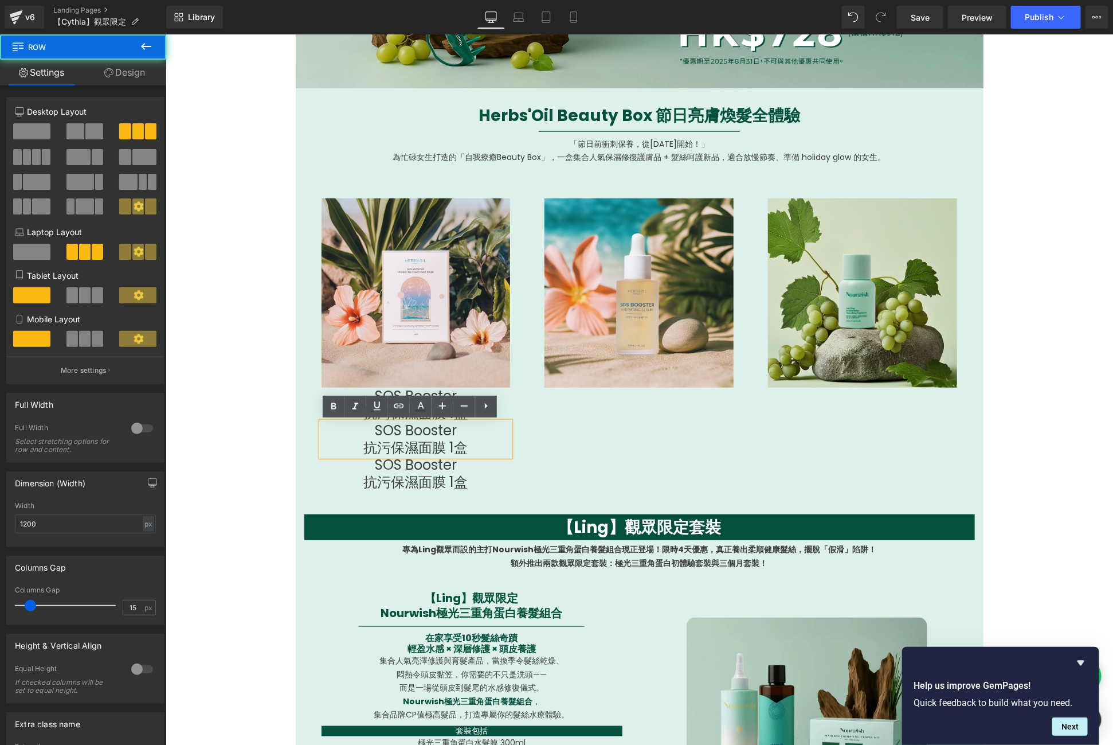
click at [547, 438] on div "Image SOS Booster 抗污保濕面膜 1盒 Heading SOS Booster 抗污保濕面膜 1盒 Heading SOS Booster 抗…" at bounding box center [639, 332] width 671 height 338
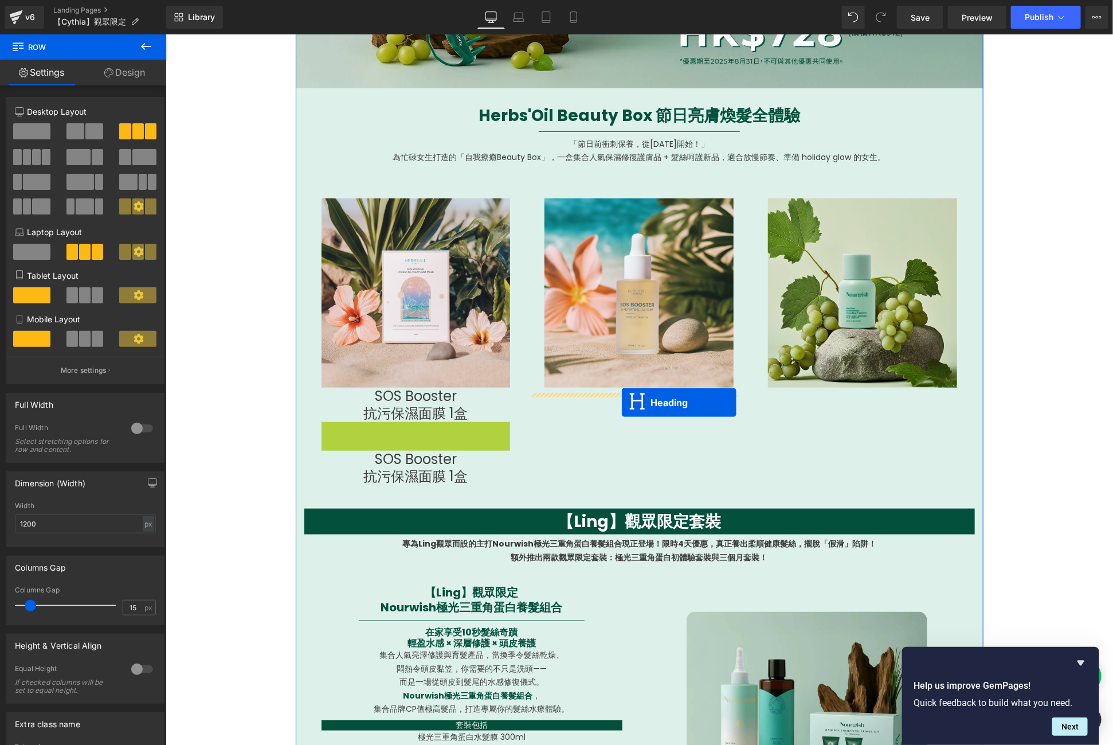
drag, startPoint x: 404, startPoint y: 437, endPoint x: 621, endPoint y: 402, distance: 219.6
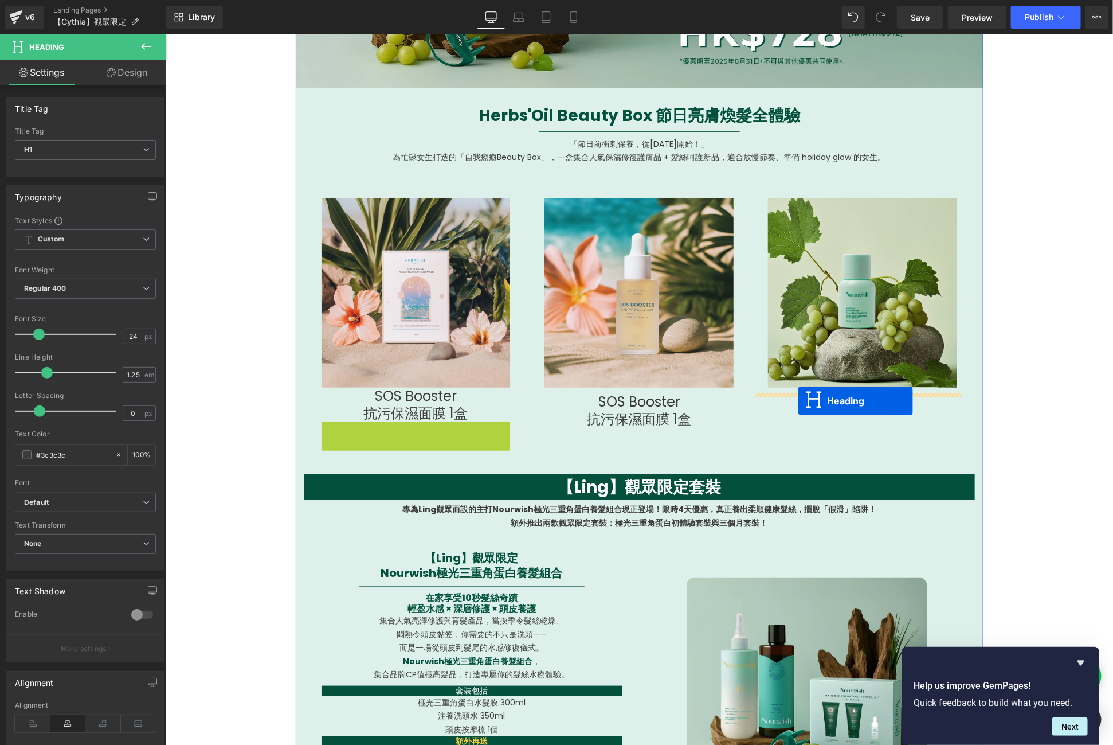
drag, startPoint x: 405, startPoint y: 439, endPoint x: 797, endPoint y: 400, distance: 394.6
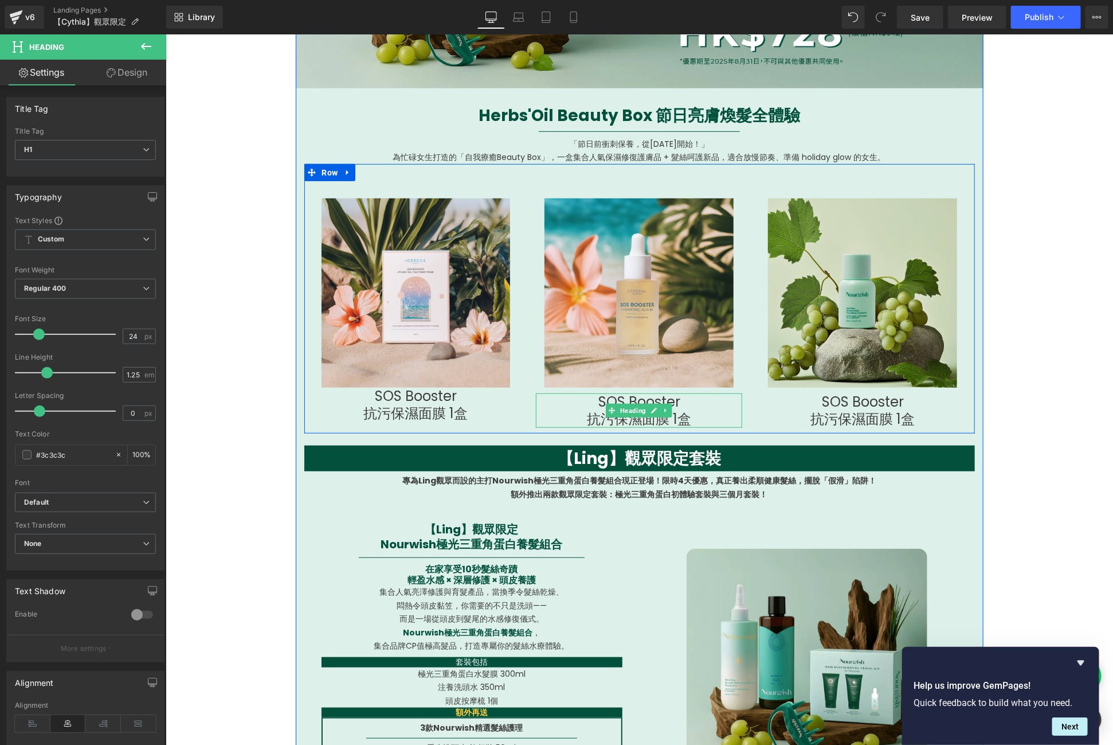
click at [673, 406] on h1 "SOS Booster" at bounding box center [638, 401] width 206 height 17
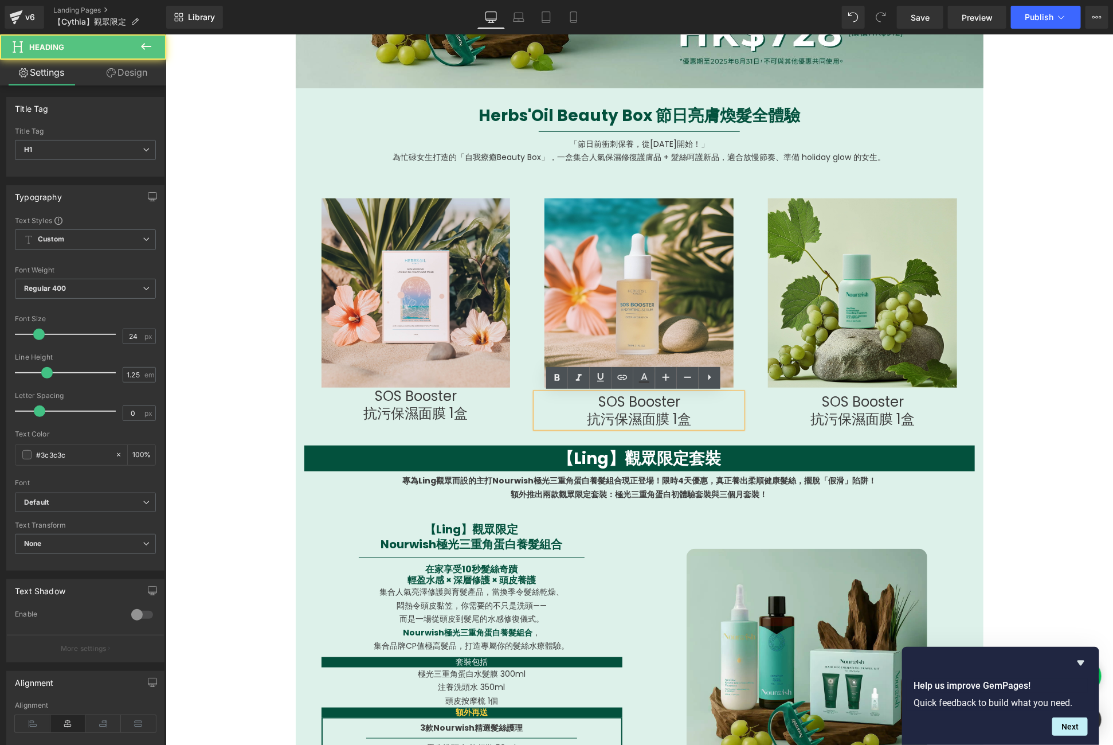
click at [673, 406] on h1 "SOS Booster" at bounding box center [638, 401] width 206 height 17
drag, startPoint x: 688, startPoint y: 423, endPoint x: 593, endPoint y: 401, distance: 97.6
click at [593, 401] on div "SOS Booster 抗污保濕面膜 1盒" at bounding box center [638, 410] width 206 height 34
paste div
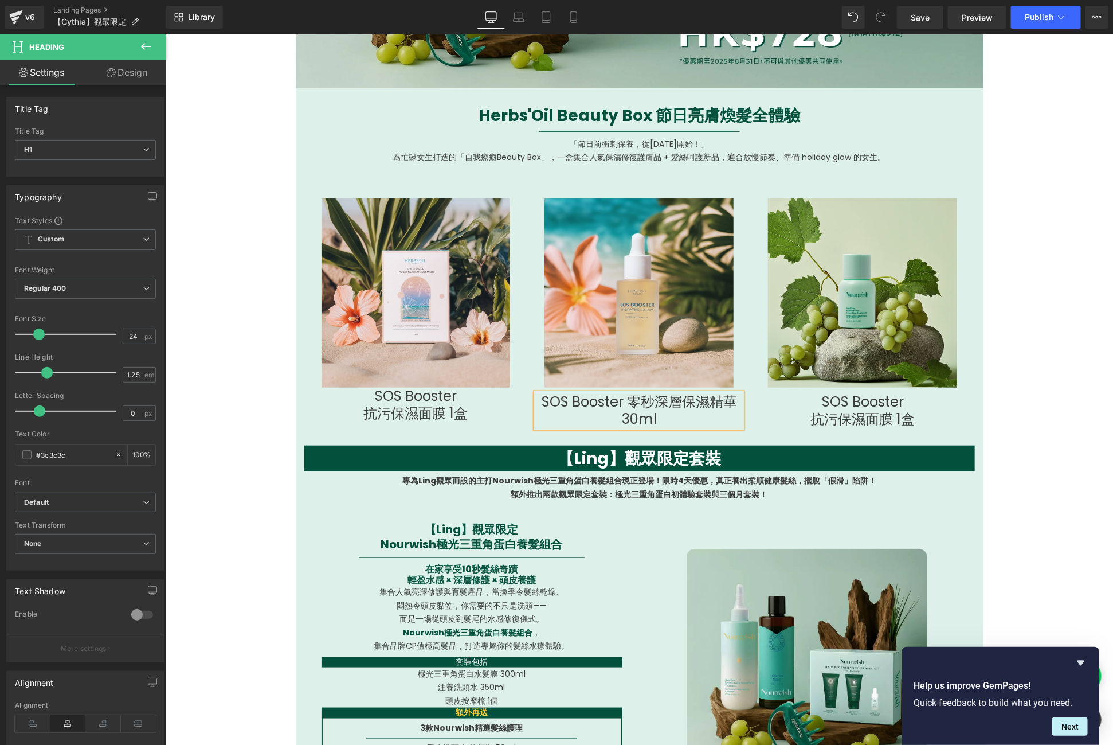
click at [623, 401] on h1 "SOS Booster 零秒深層保濕精華 30ml" at bounding box center [638, 410] width 206 height 34
click at [903, 407] on h1 "SOS Booster" at bounding box center [862, 401] width 206 height 17
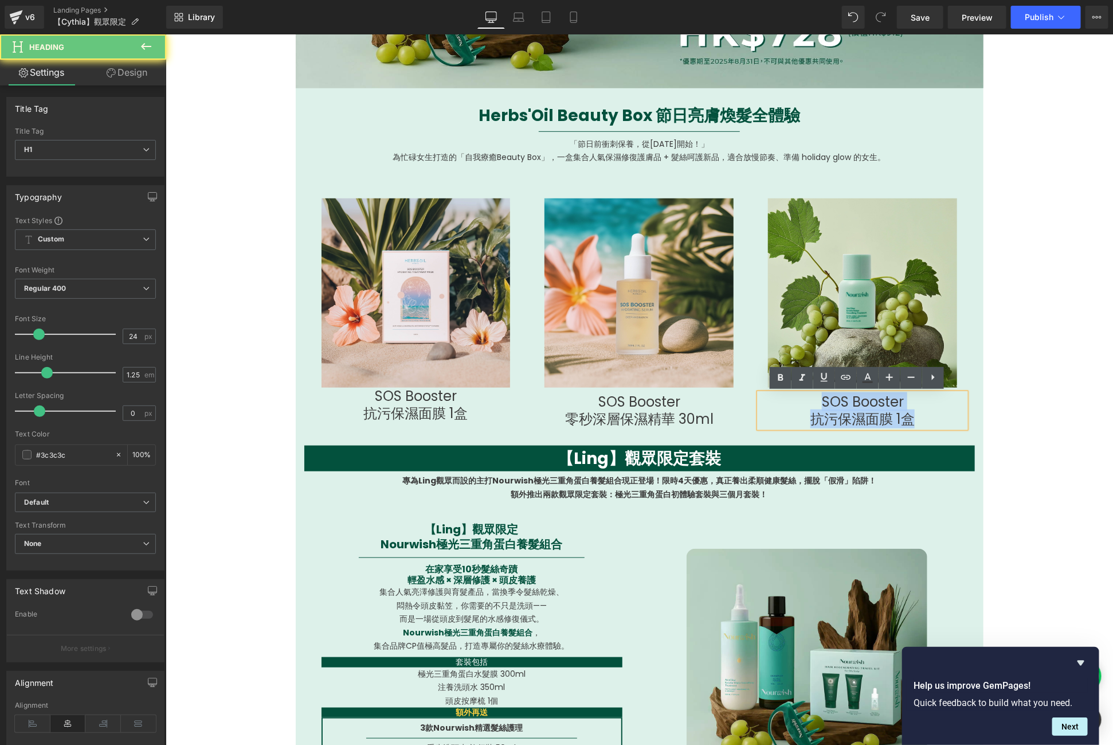
drag, startPoint x: 906, startPoint y: 415, endPoint x: 796, endPoint y: 400, distance: 111.1
click at [796, 400] on div "SOS Booster 抗污保濕面膜 1盒" at bounding box center [862, 410] width 206 height 34
paste div
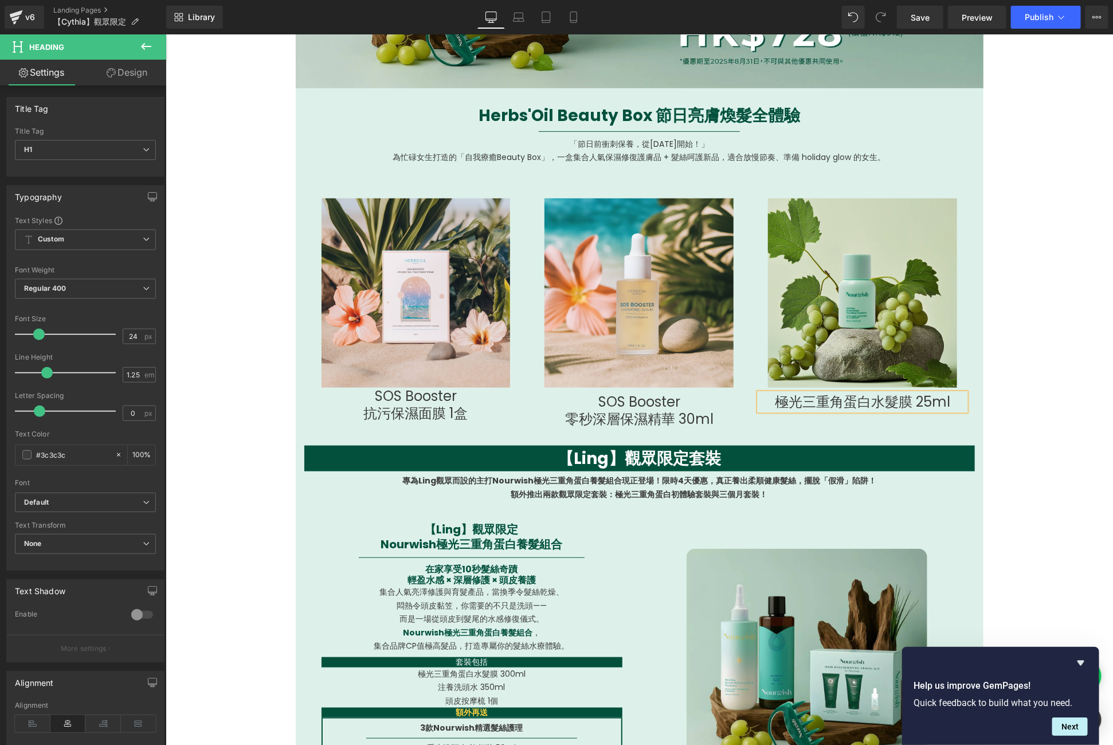
click at [930, 428] on div "Image SOS Booster 抗污保濕面膜 1盒 Heading Row Image Row SOS Booster 零秒深層保濕精華 30ml Hea…" at bounding box center [639, 297] width 671 height 269
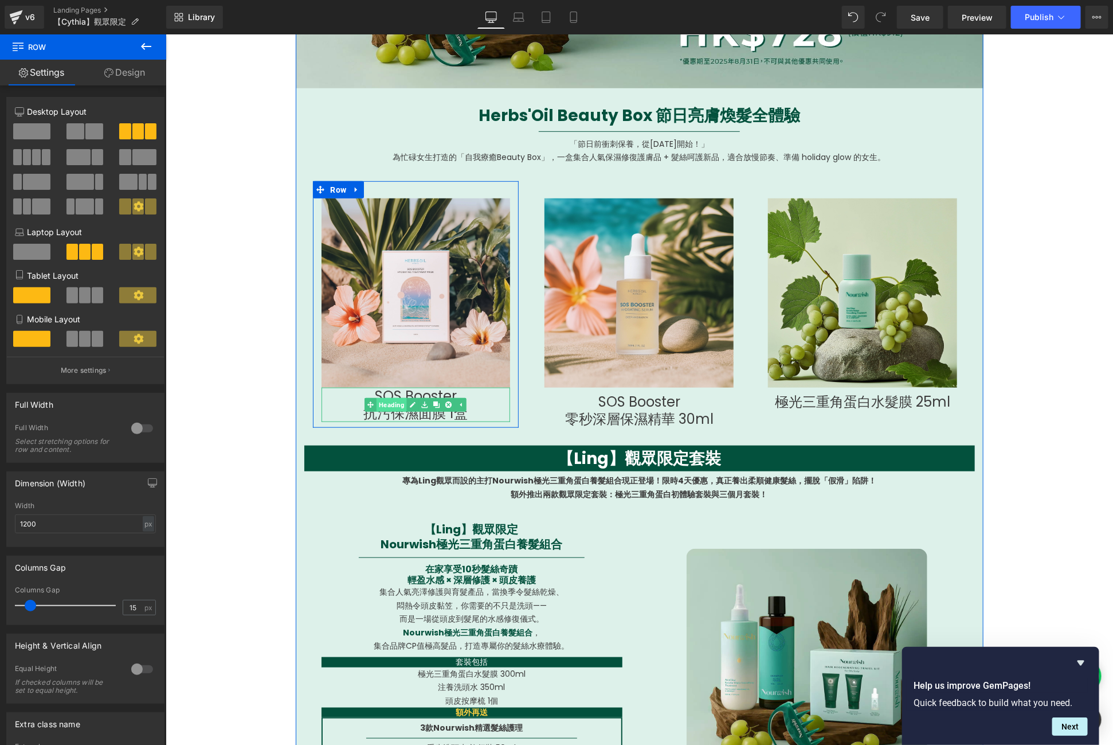
click at [377, 406] on link "Heading" at bounding box center [386, 404] width 42 height 14
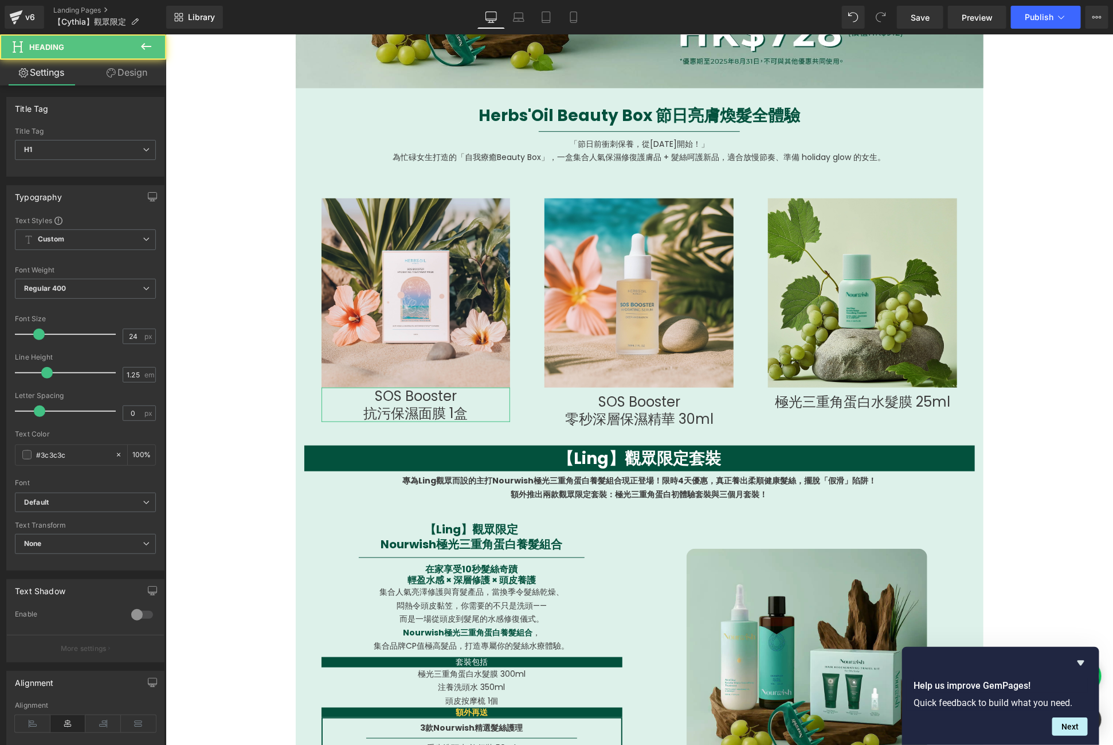
click at [145, 74] on link "Design" at bounding box center [126, 73] width 83 height 26
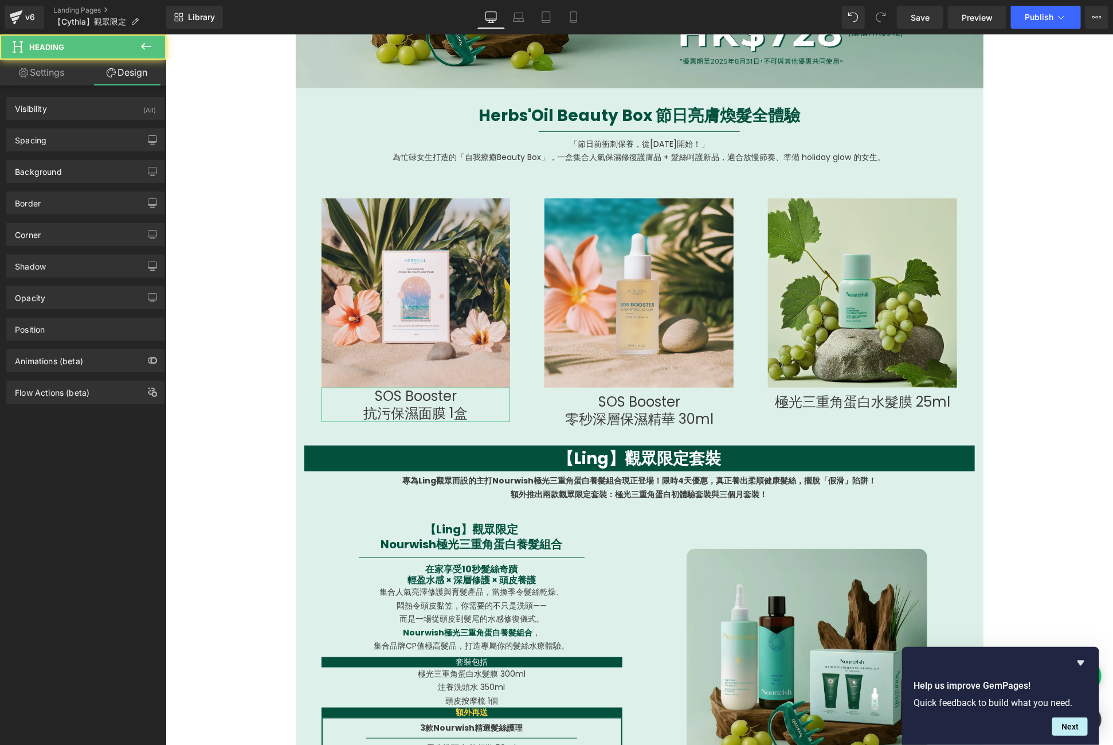
type input "0"
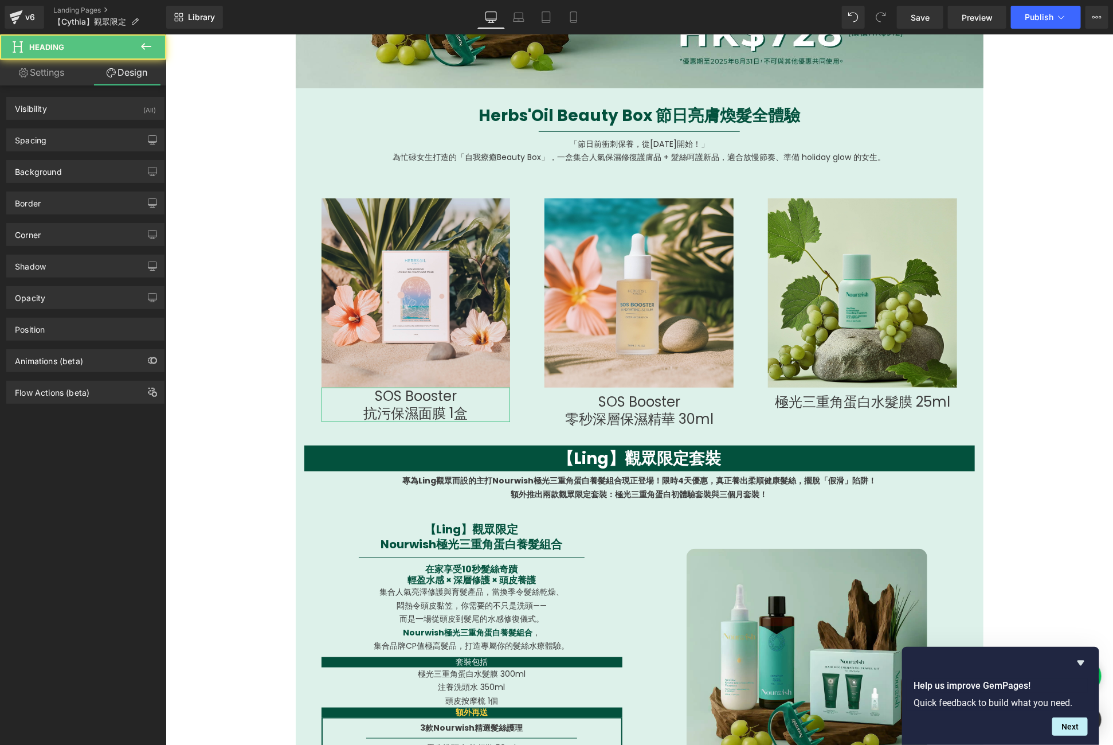
type input "0"
click at [121, 136] on div "Spacing" at bounding box center [85, 140] width 157 height 22
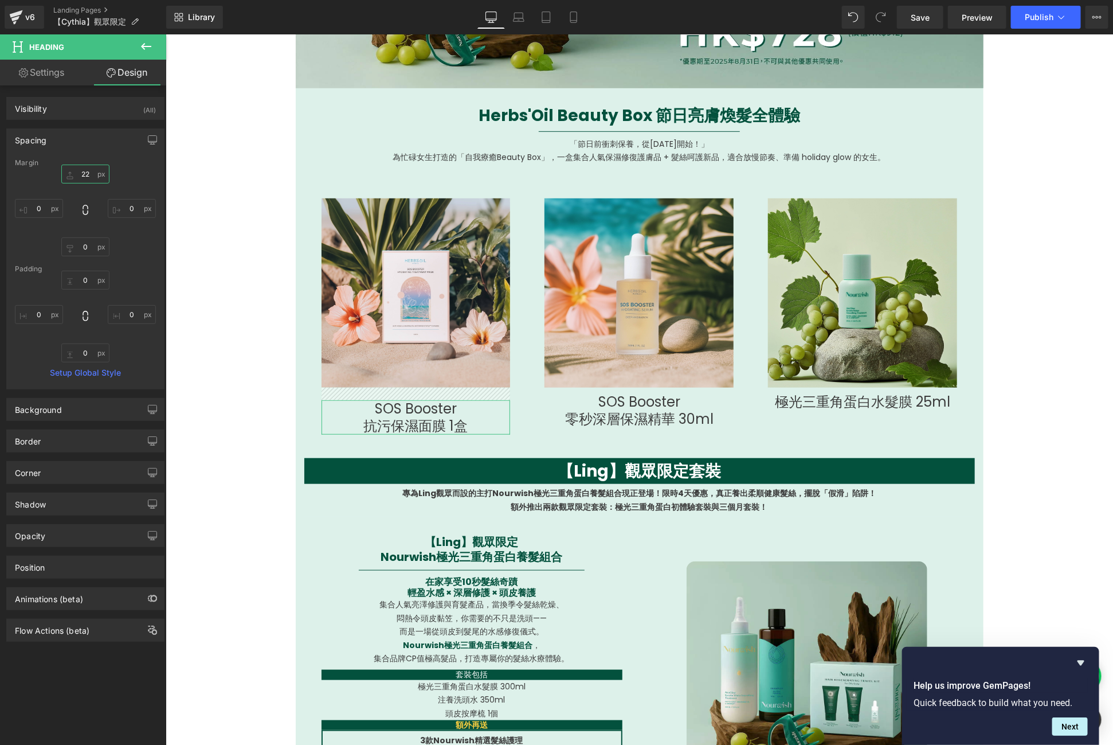
drag, startPoint x: 80, startPoint y: 169, endPoint x: 81, endPoint y: 161, distance: 8.8
click at [81, 161] on div "Margin 22px 22 0px 0 0px 0 0px 0 [GEOGRAPHIC_DATA] 0px 0 0px 0 0px 0 0px 0 Setu…" at bounding box center [85, 274] width 157 height 230
click at [84, 170] on input "22" at bounding box center [85, 174] width 48 height 19
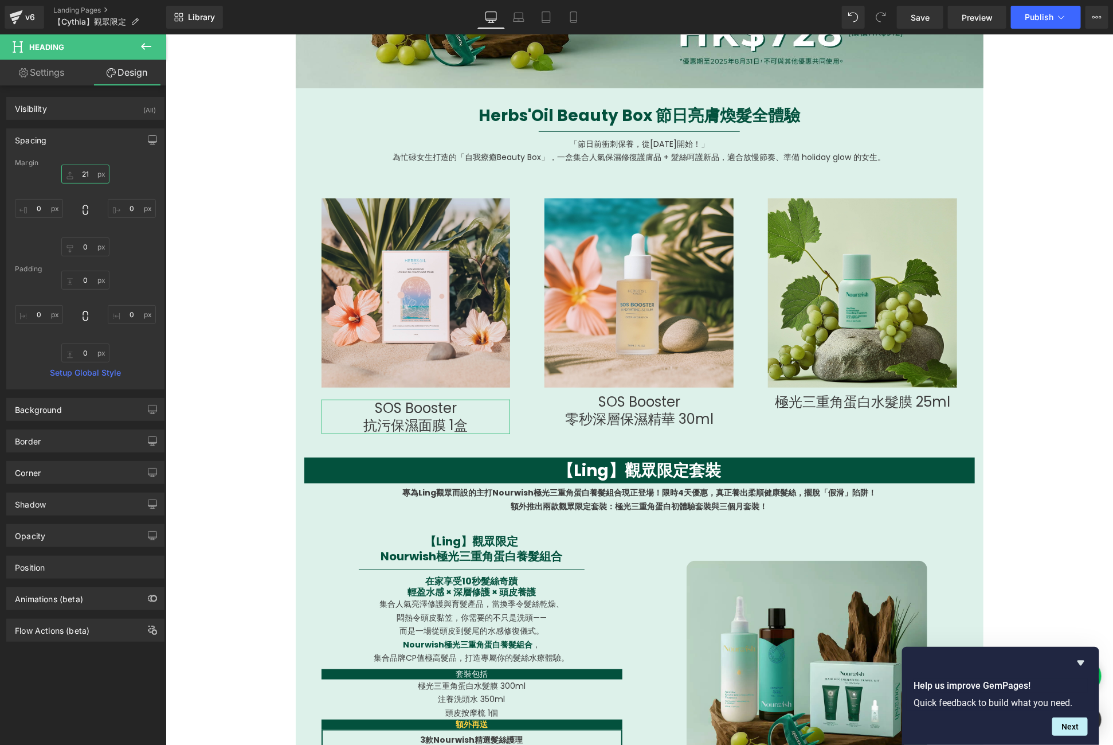
click at [84, 170] on input "21" at bounding box center [85, 174] width 48 height 19
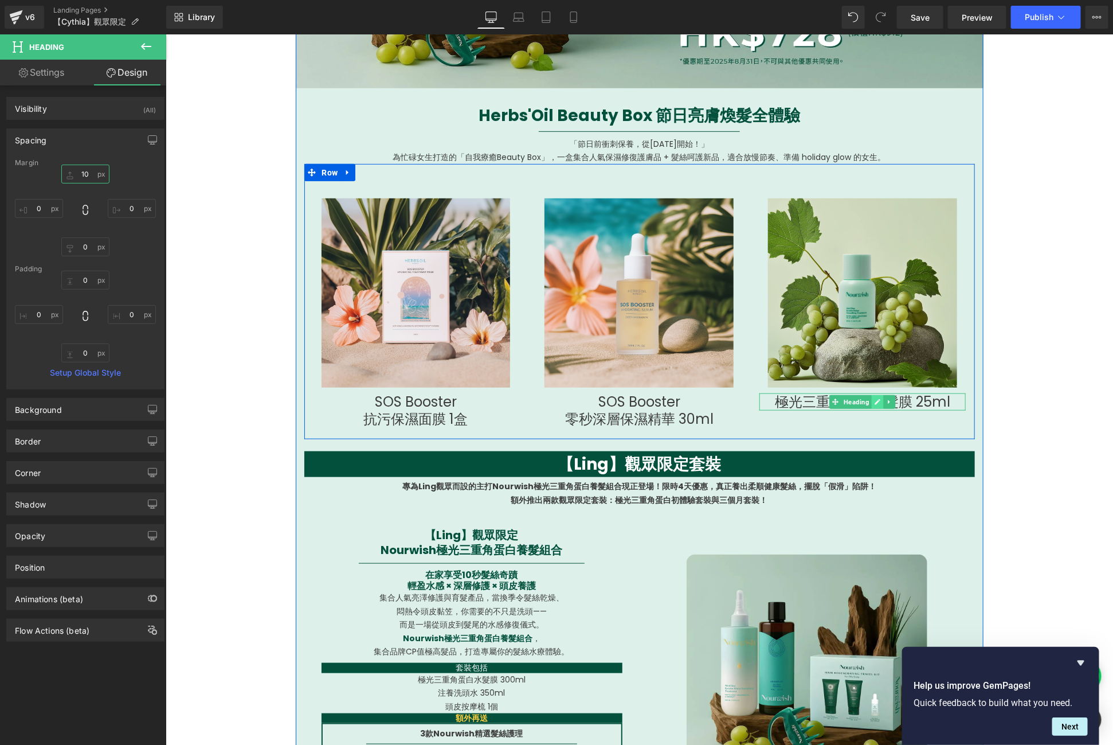
type input "10"
click at [871, 405] on link at bounding box center [877, 401] width 12 height 14
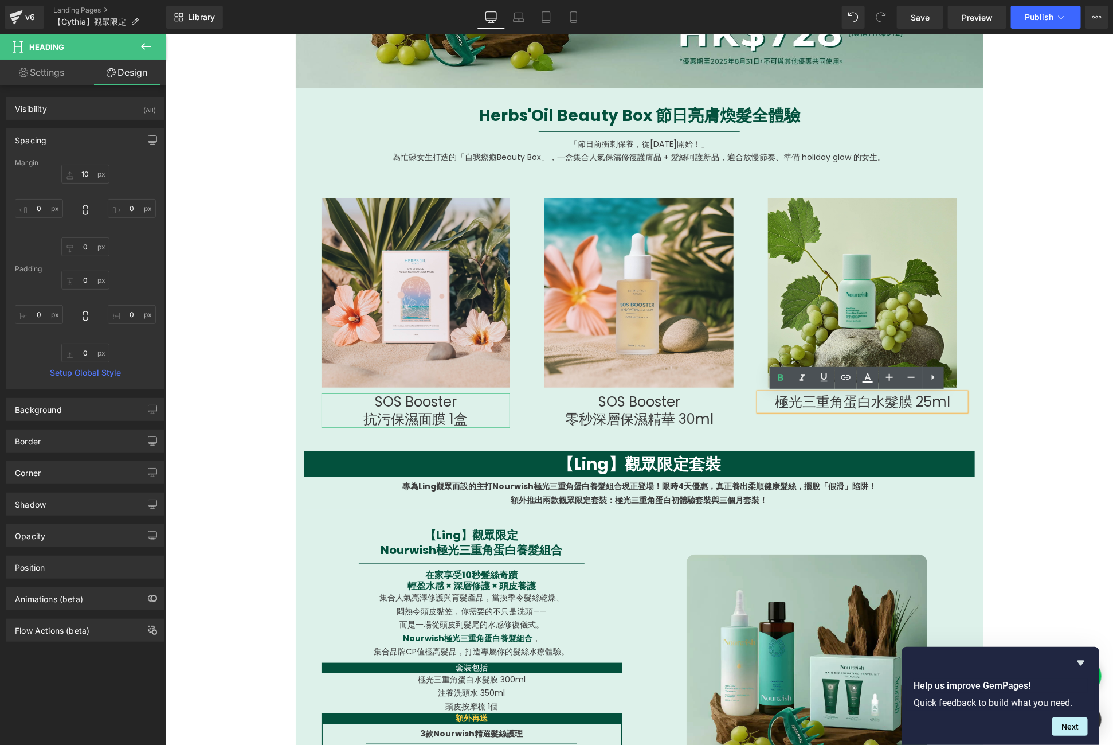
click at [140, 67] on link "Design" at bounding box center [126, 73] width 83 height 26
click at [804, 425] on div "Image SOS Booster 抗污保濕面膜 1盒 Heading Row Image Row SOS Booster 零秒深層保濕精華 30ml Hea…" at bounding box center [639, 300] width 671 height 275
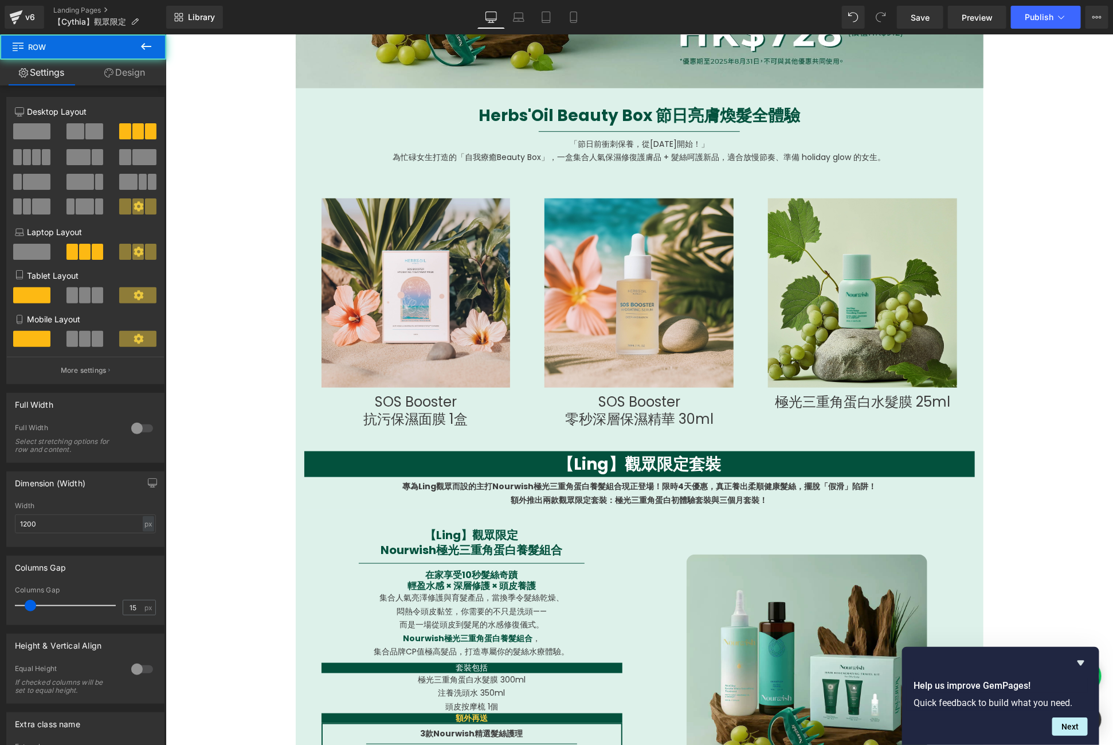
click at [801, 410] on div "Image SOS Booster 抗污保濕面膜 1盒 Heading Row Image Row SOS Booster 零秒深層保濕精華 30ml Hea…" at bounding box center [639, 300] width 671 height 275
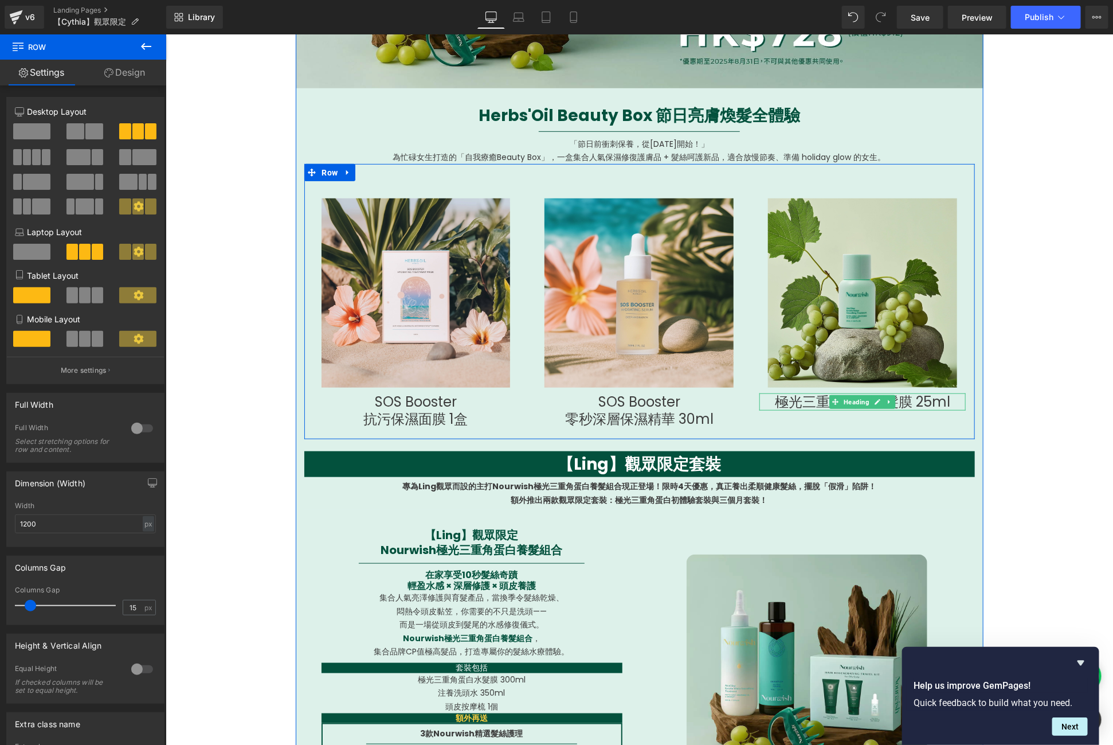
click at [799, 402] on h1 "極光三重角蛋白水髮膜 25ml" at bounding box center [862, 401] width 206 height 17
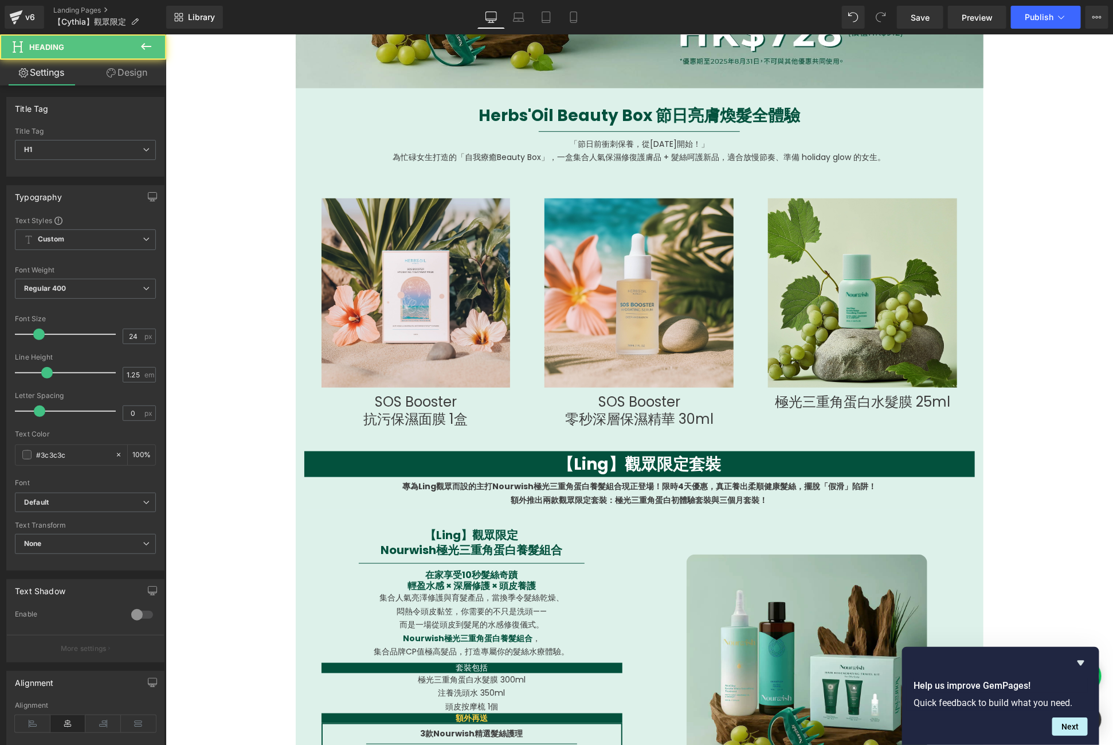
click at [120, 85] on link "Design" at bounding box center [126, 73] width 83 height 26
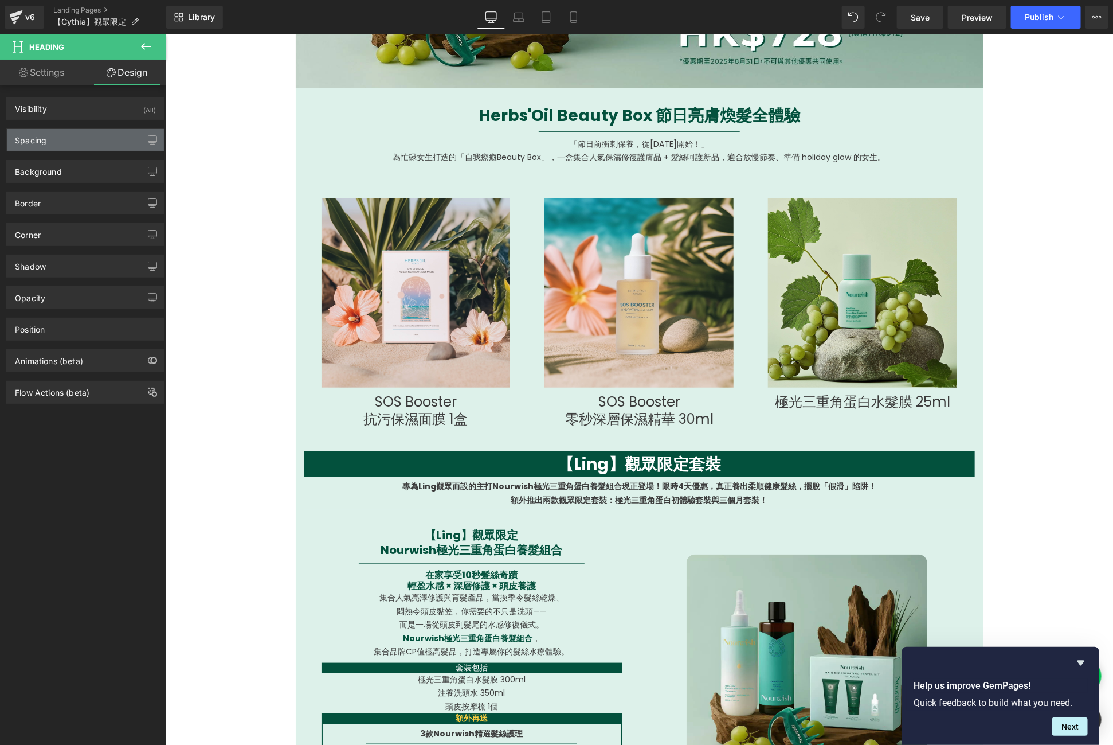
type input "0"
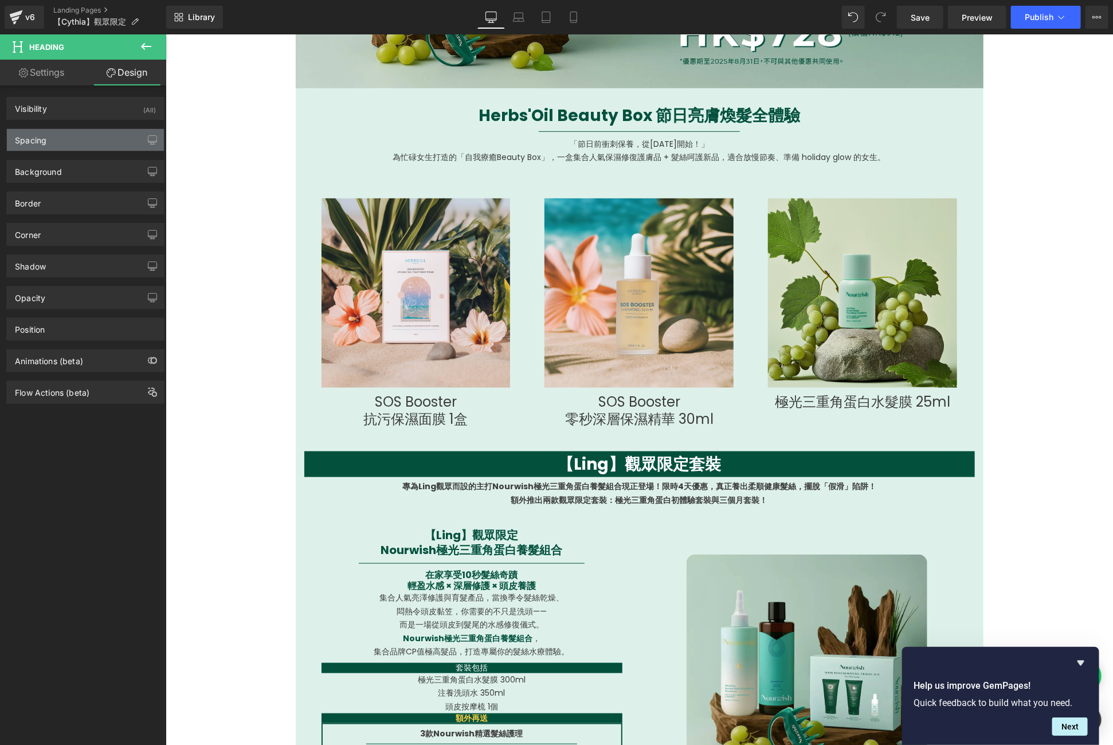
type input "0"
click at [107, 138] on div "Spacing" at bounding box center [85, 140] width 157 height 22
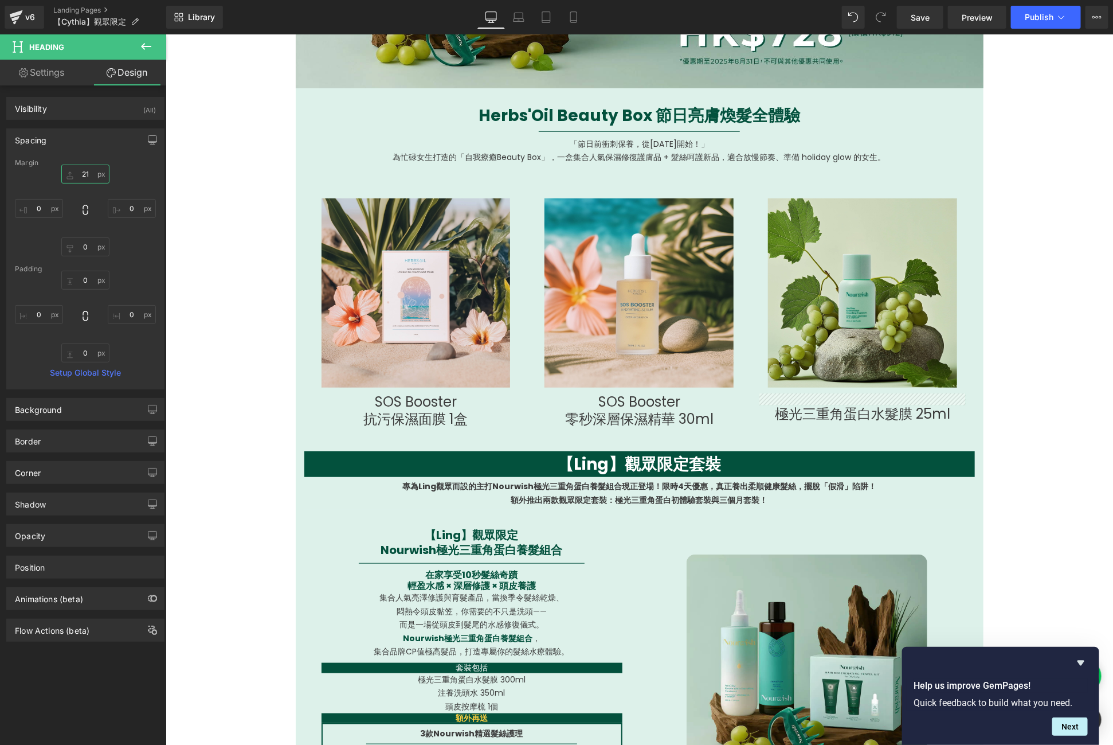
drag, startPoint x: 80, startPoint y: 171, endPoint x: 95, endPoint y: 165, distance: 16.5
click at [95, 165] on div "Margin 21px 21 0px 0 0px 0 0px 0 [GEOGRAPHIC_DATA] 0px 0 0px 0 0px 0 0px 0 Setu…" at bounding box center [85, 274] width 157 height 230
click at [95, 167] on input "21" at bounding box center [85, 174] width 48 height 19
click at [90, 169] on input "21" at bounding box center [85, 174] width 48 height 19
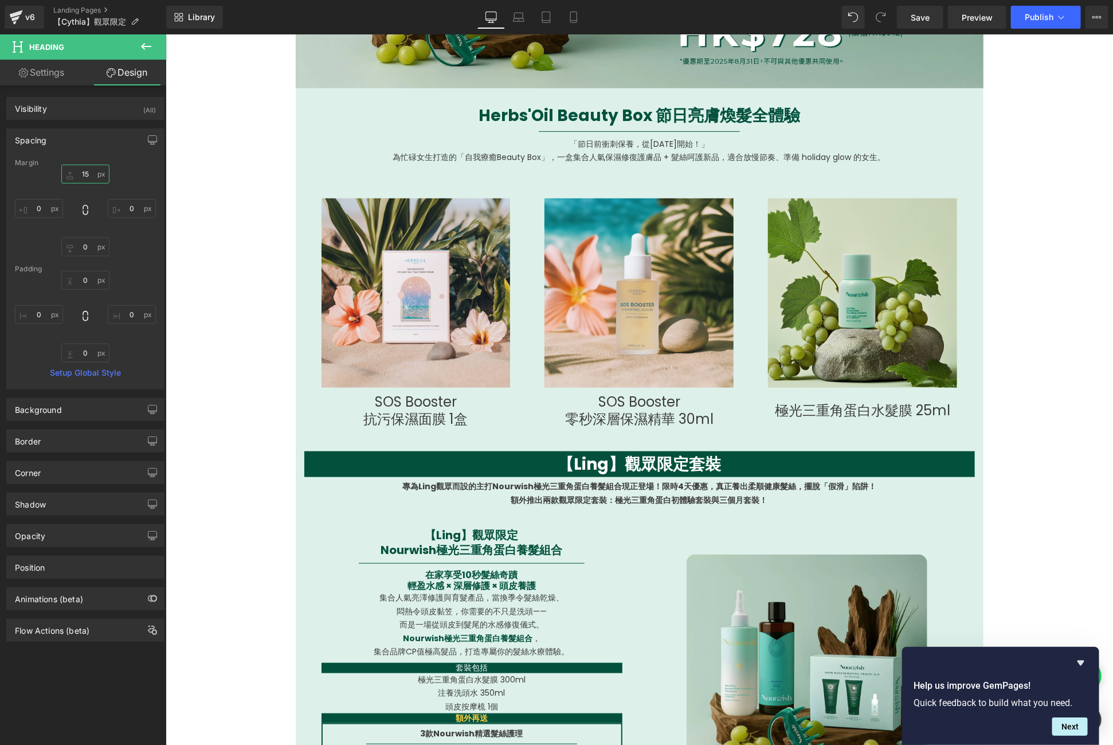
click at [90, 169] on input "15" at bounding box center [85, 174] width 48 height 19
type input "12"
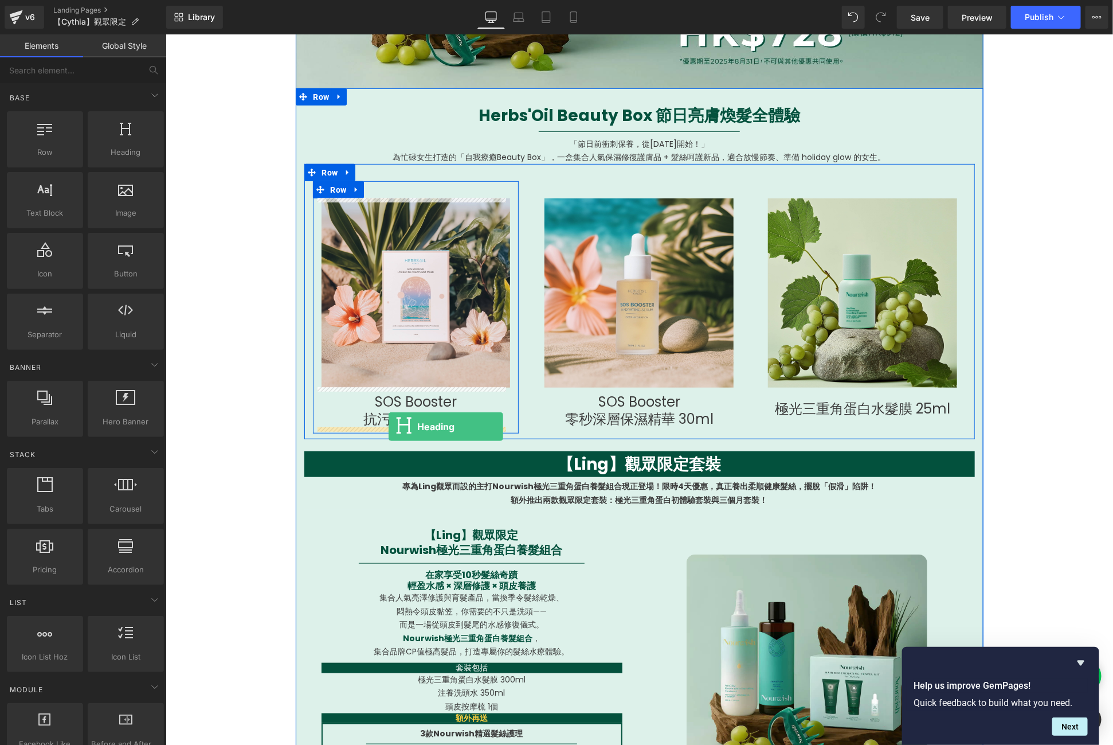
drag, startPoint x: 302, startPoint y: 168, endPoint x: 388, endPoint y: 426, distance: 272.1
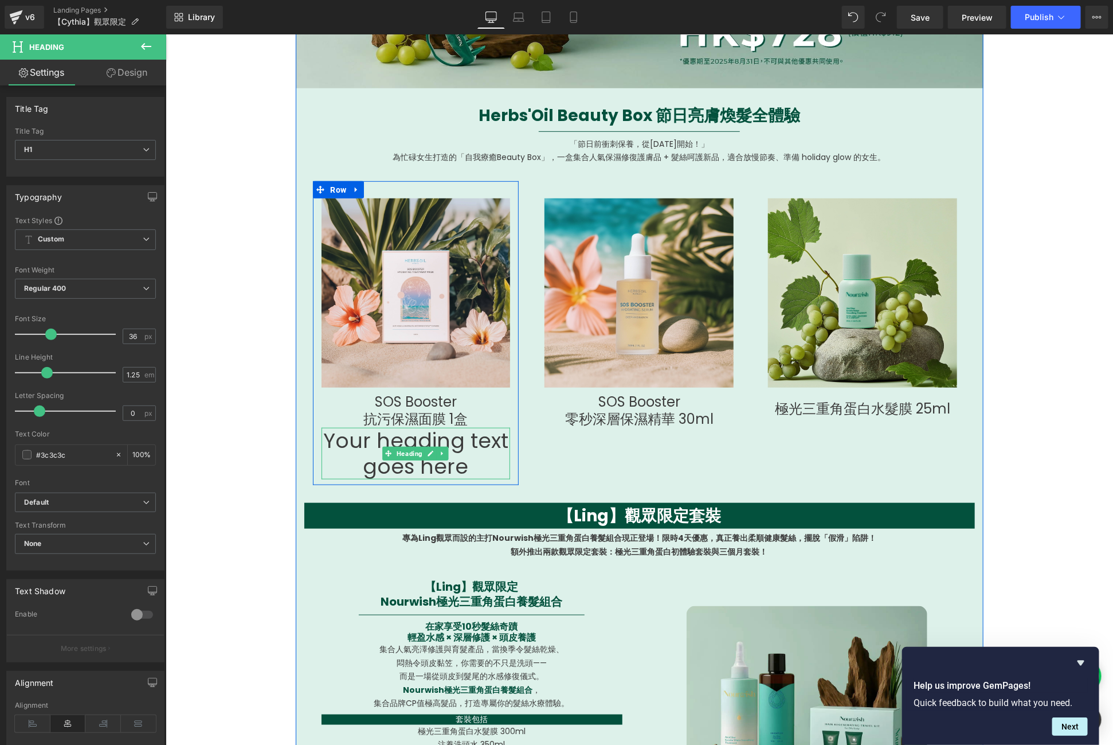
click at [424, 439] on h1 "Your heading text goes here" at bounding box center [415, 453] width 189 height 52
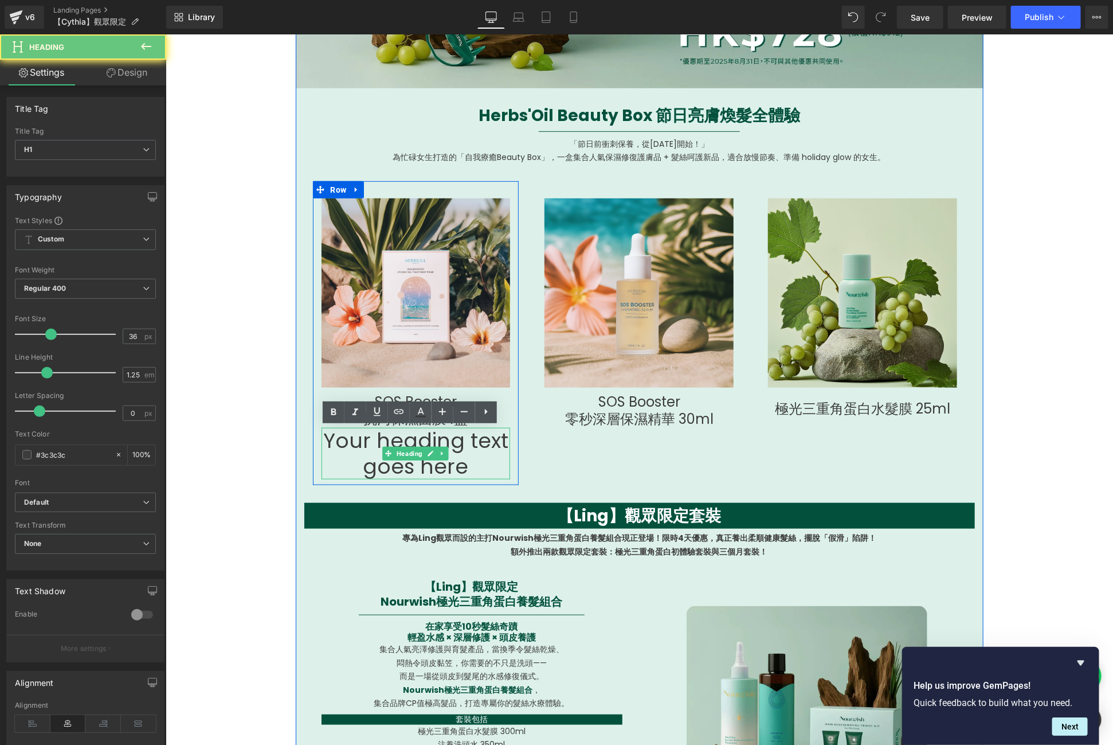
click at [424, 439] on h1 "Your heading text goes here" at bounding box center [415, 453] width 189 height 52
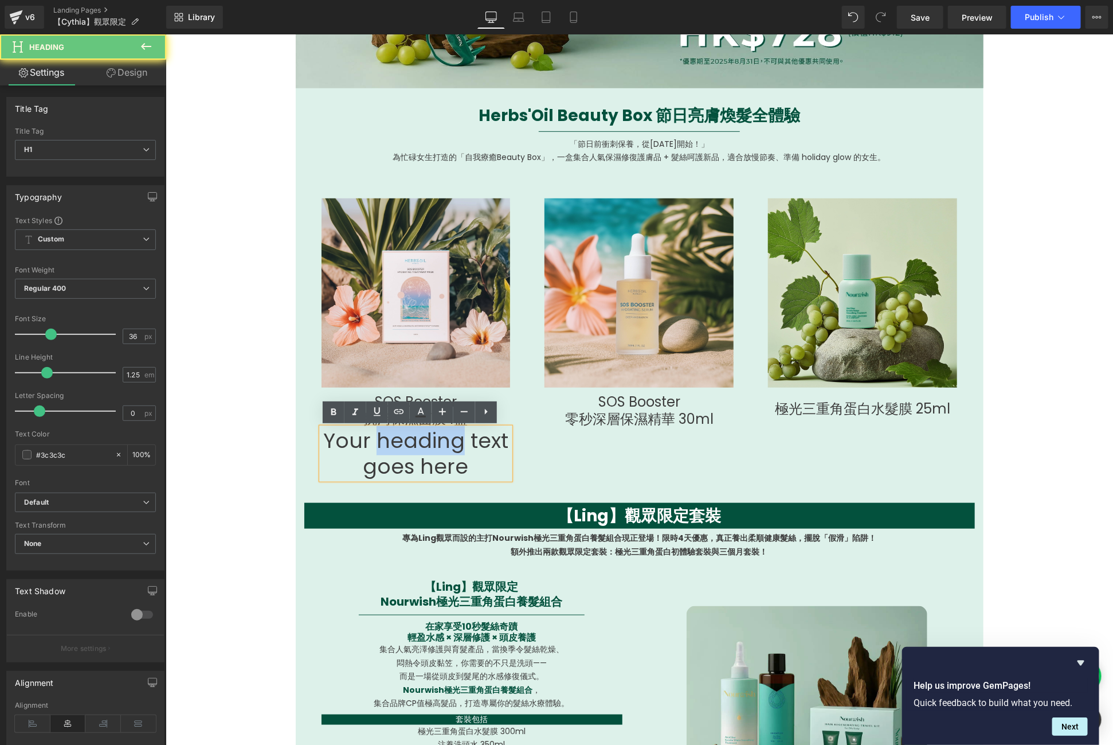
click at [424, 439] on h1 "Your heading text goes here" at bounding box center [415, 453] width 189 height 52
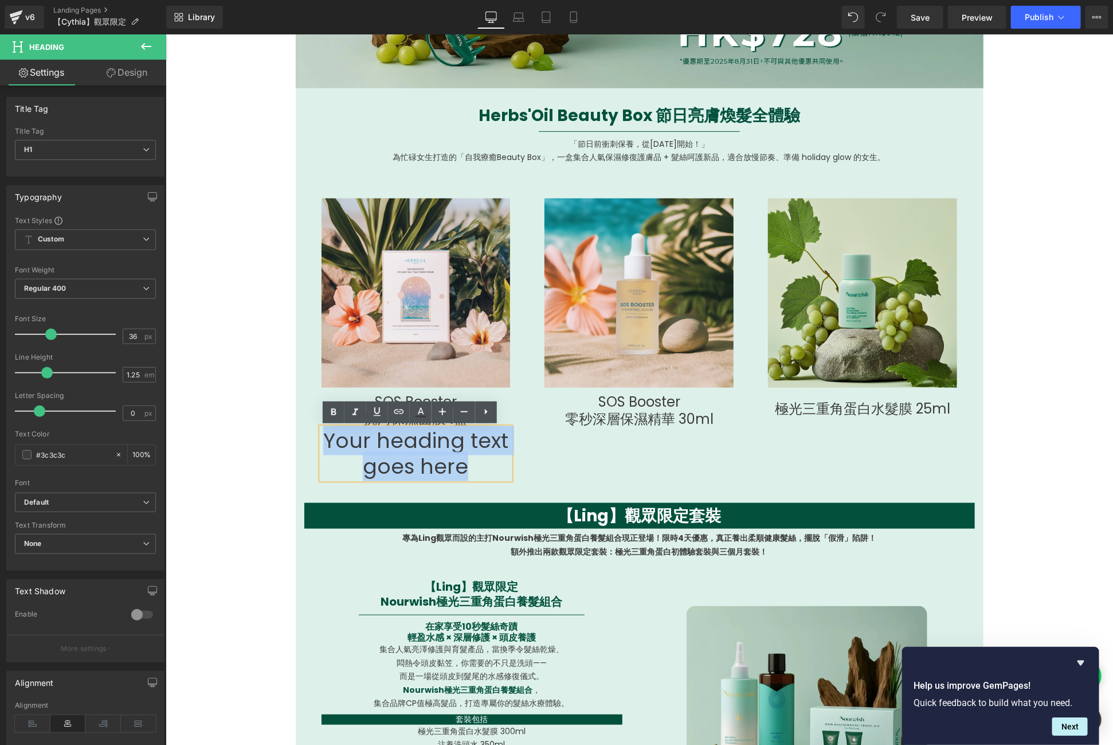
drag, startPoint x: 464, startPoint y: 461, endPoint x: 318, endPoint y: 437, distance: 148.2
click at [321, 437] on h1 "Your heading text goes here" at bounding box center [415, 453] width 189 height 52
paste div
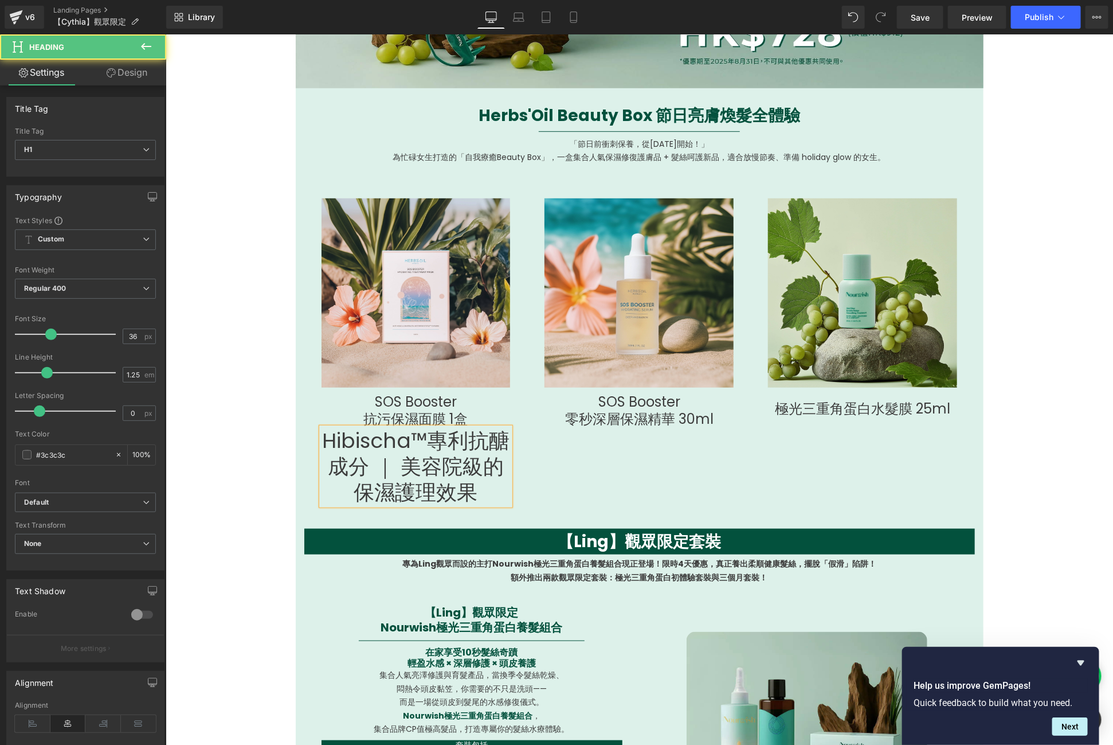
click at [394, 460] on h1 "Hibischa™專利抗醣成分 ｜ 美容院級的保濕護理效果" at bounding box center [415, 465] width 189 height 77
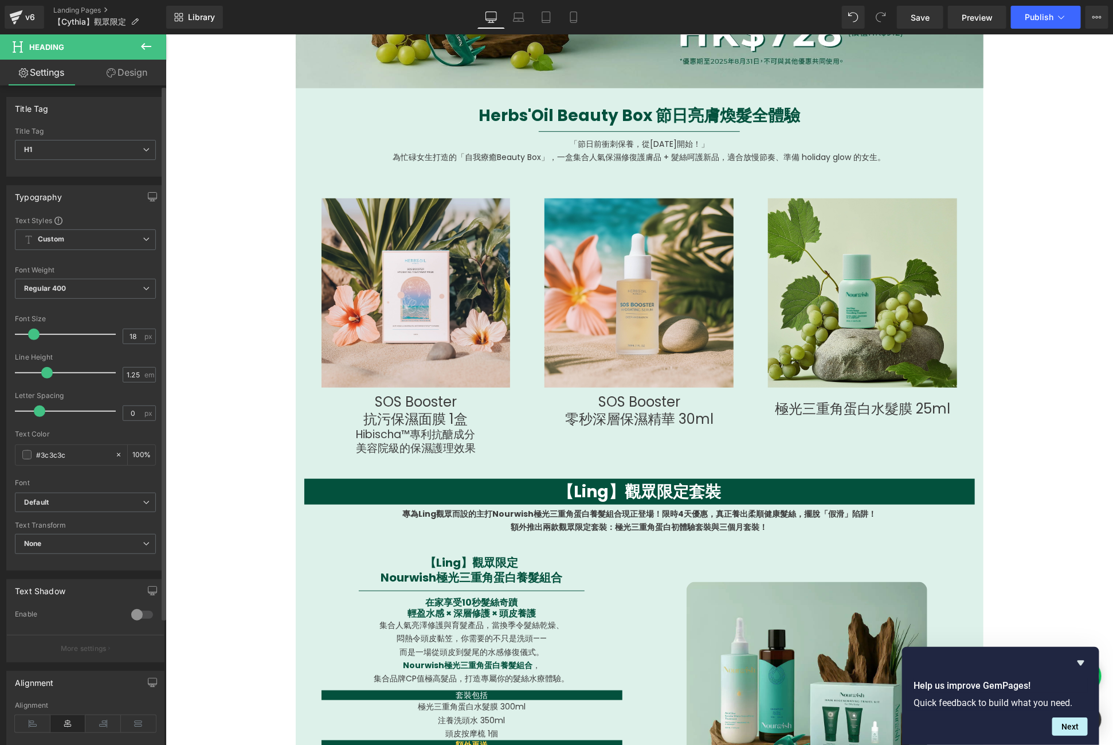
type input "17"
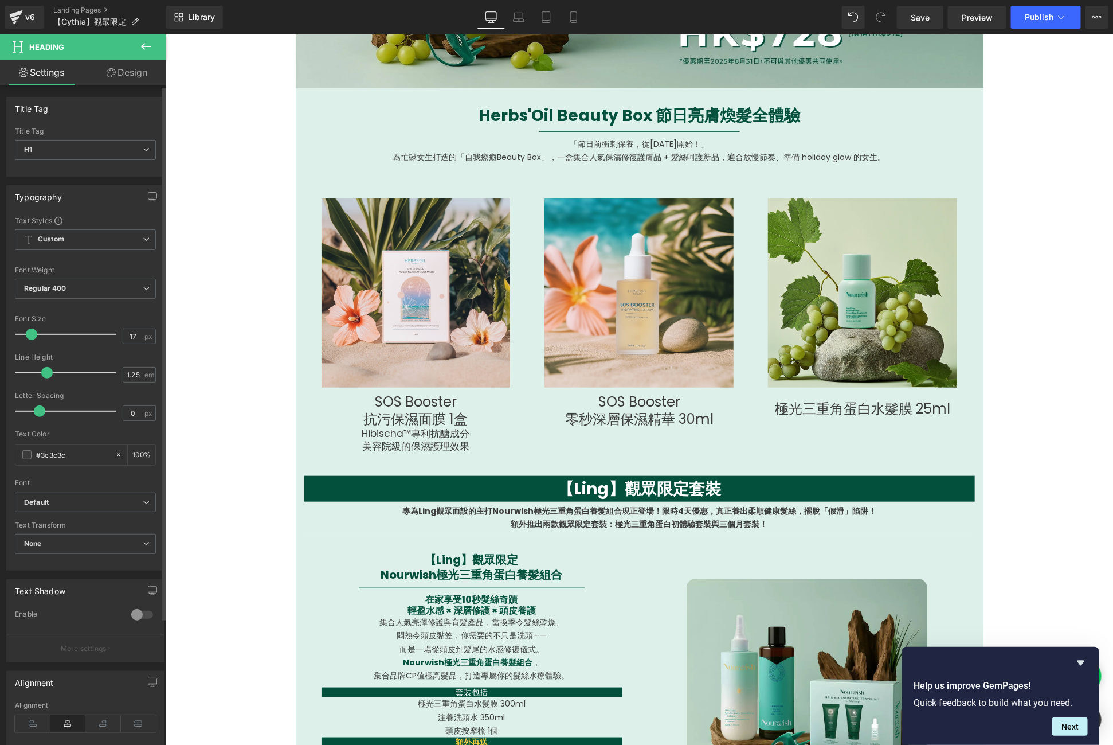
drag, startPoint x: 50, startPoint y: 332, endPoint x: 32, endPoint y: 328, distance: 18.9
click at [32, 328] on span at bounding box center [31, 333] width 11 height 11
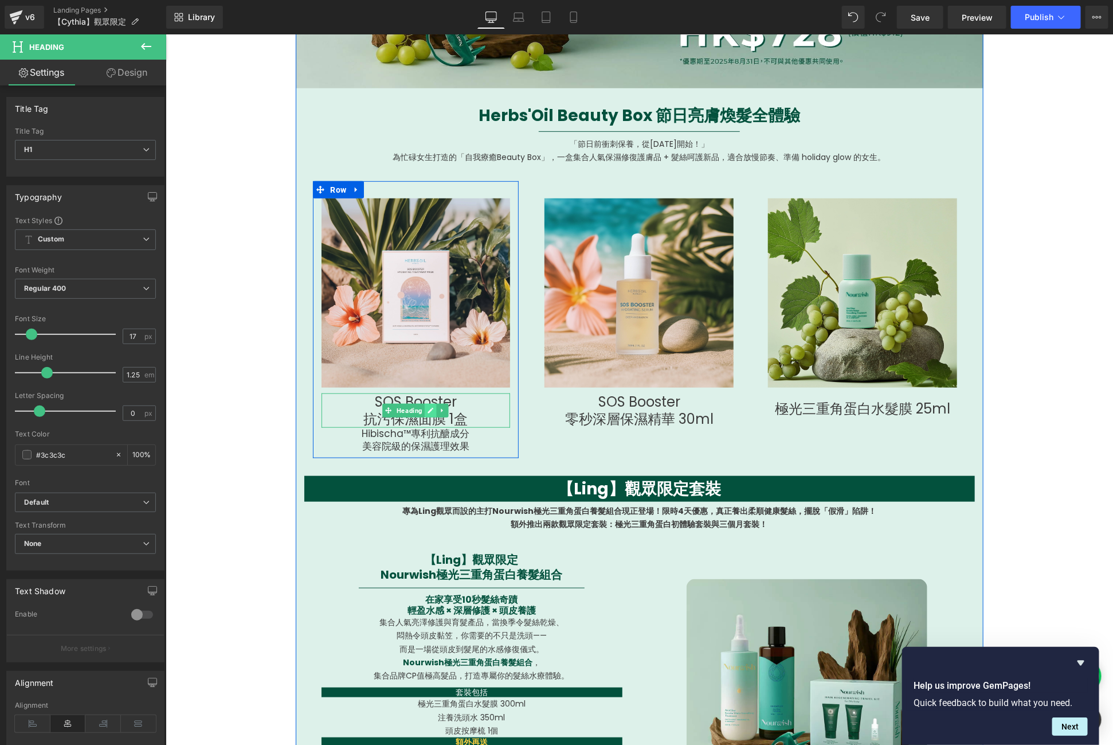
click at [425, 410] on link at bounding box center [431, 410] width 12 height 14
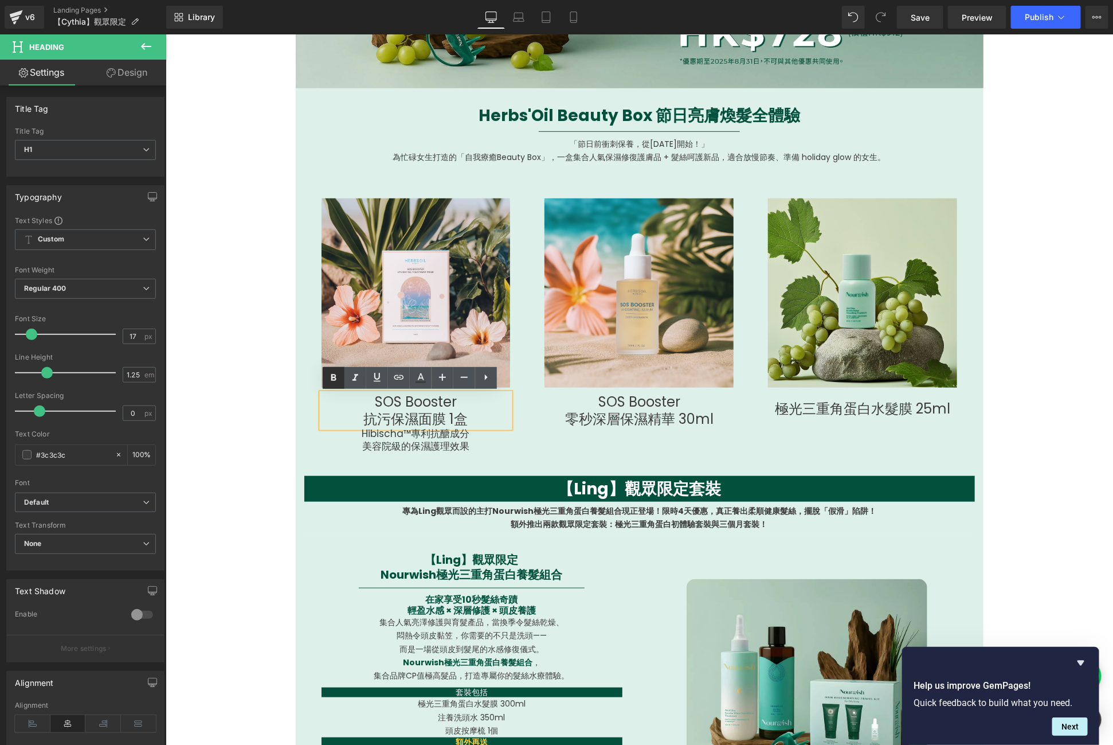
click at [330, 378] on icon at bounding box center [334, 378] width 14 height 14
click at [448, 405] on h1 "SOS Booster" at bounding box center [415, 401] width 189 height 17
drag, startPoint x: 462, startPoint y: 413, endPoint x: 340, endPoint y: 405, distance: 122.4
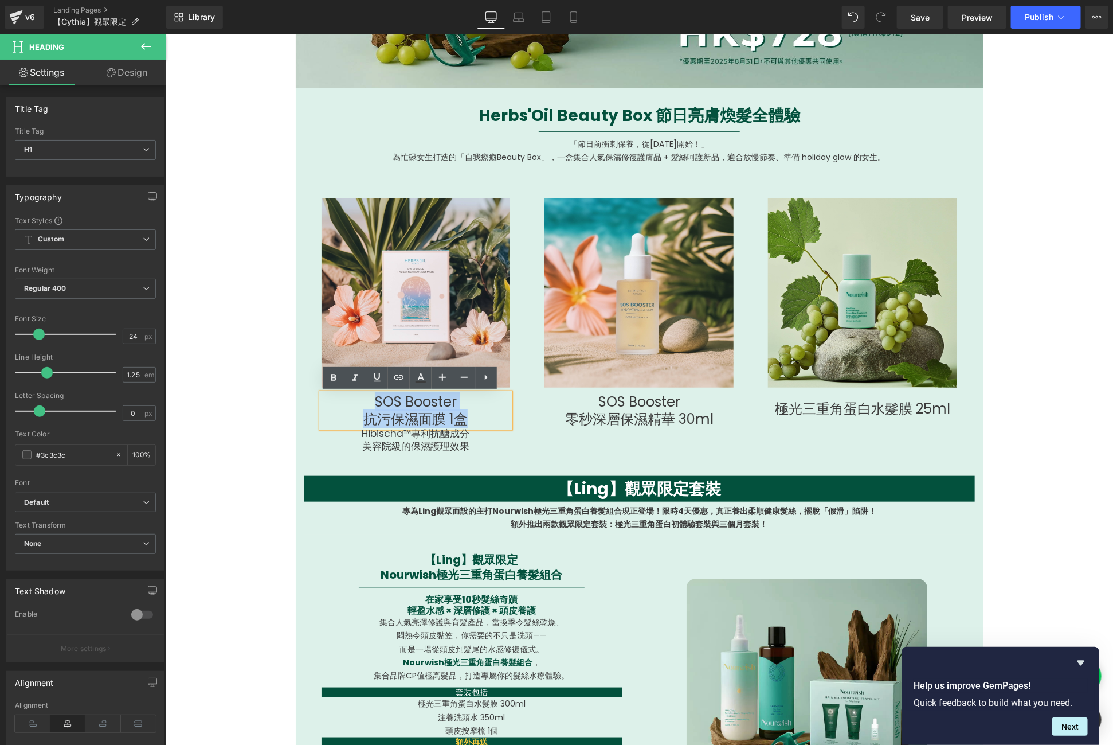
click at [340, 405] on div "SOS Booster 抗污保濕面膜 1盒" at bounding box center [415, 410] width 189 height 34
click at [337, 381] on icon at bounding box center [334, 378] width 14 height 14
click at [650, 417] on h1 "零秒深層保濕精華 30ml" at bounding box center [638, 418] width 206 height 17
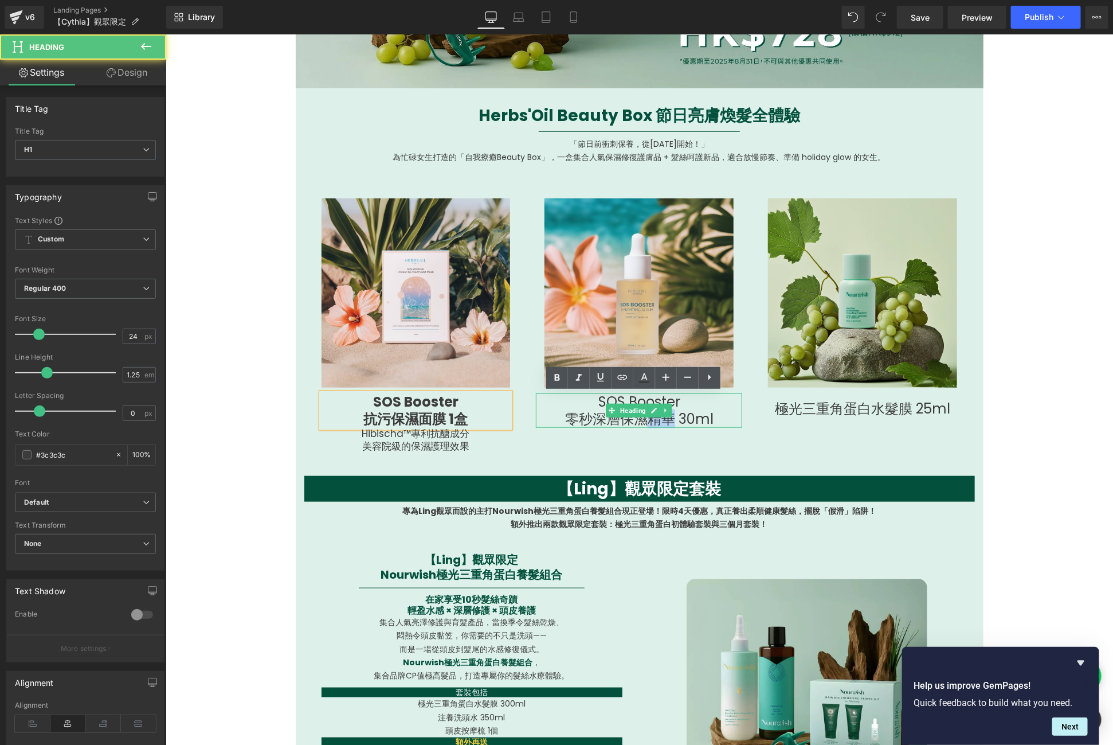
click at [650, 417] on h1 "零秒深層保濕精華 30ml" at bounding box center [638, 418] width 206 height 17
click at [588, 410] on h1 "零秒深層保濕精華 30ml" at bounding box center [638, 418] width 206 height 17
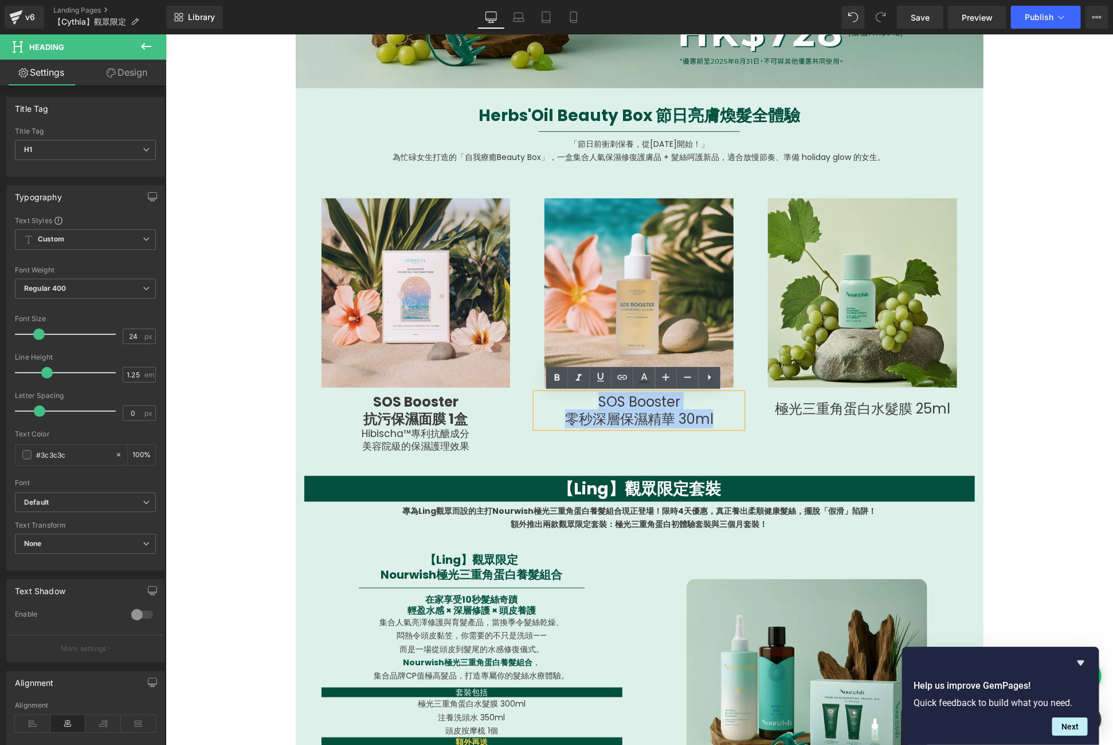
drag, startPoint x: 586, startPoint y: 401, endPoint x: 717, endPoint y: 422, distance: 132.3
click at [717, 422] on div "SOS Booster 零秒深層保濕精華 30ml" at bounding box center [638, 410] width 206 height 34
click at [564, 380] on link at bounding box center [557, 378] width 22 height 22
click at [810, 412] on h1 "極光三重角蛋白水髮膜 25ml" at bounding box center [862, 408] width 206 height 17
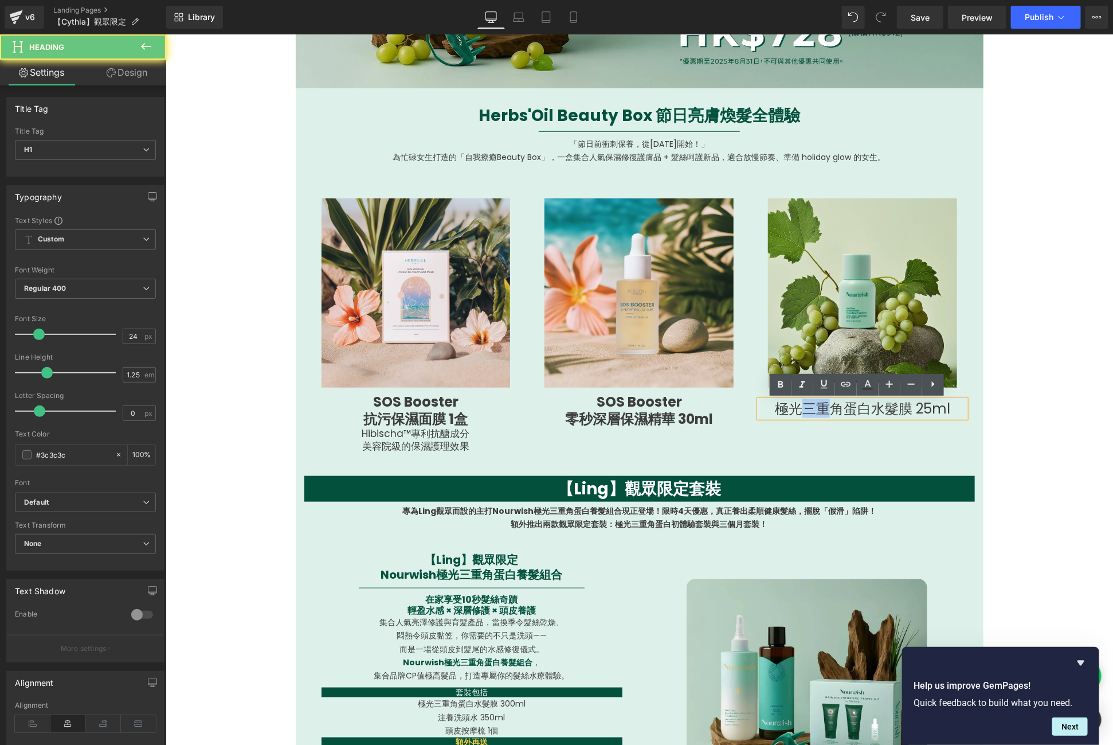
click at [810, 412] on h1 "極光三重角蛋白水髮膜 25ml" at bounding box center [862, 408] width 206 height 17
click at [779, 390] on icon at bounding box center [781, 385] width 14 height 14
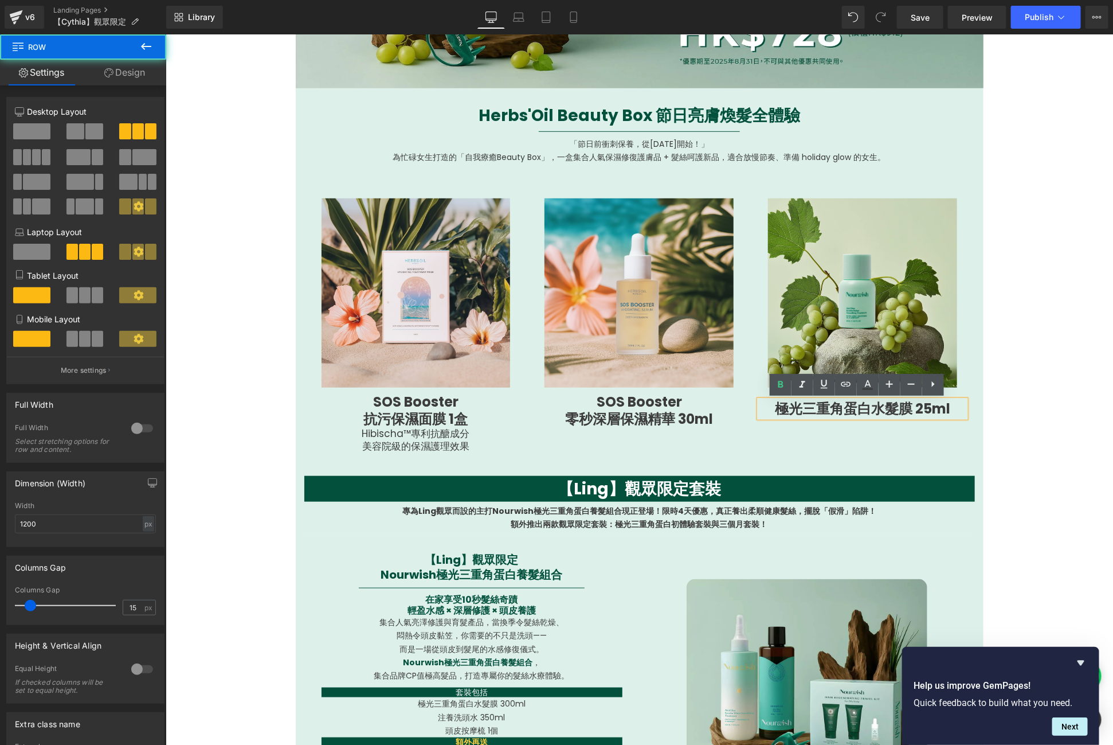
click at [670, 441] on div "Image SOS Booster 抗污保濕面膜 1盒 Heading Hibischa™專利抗醣成分 美容院級的保濕護理效果 Heading Row Ima…" at bounding box center [639, 312] width 671 height 299
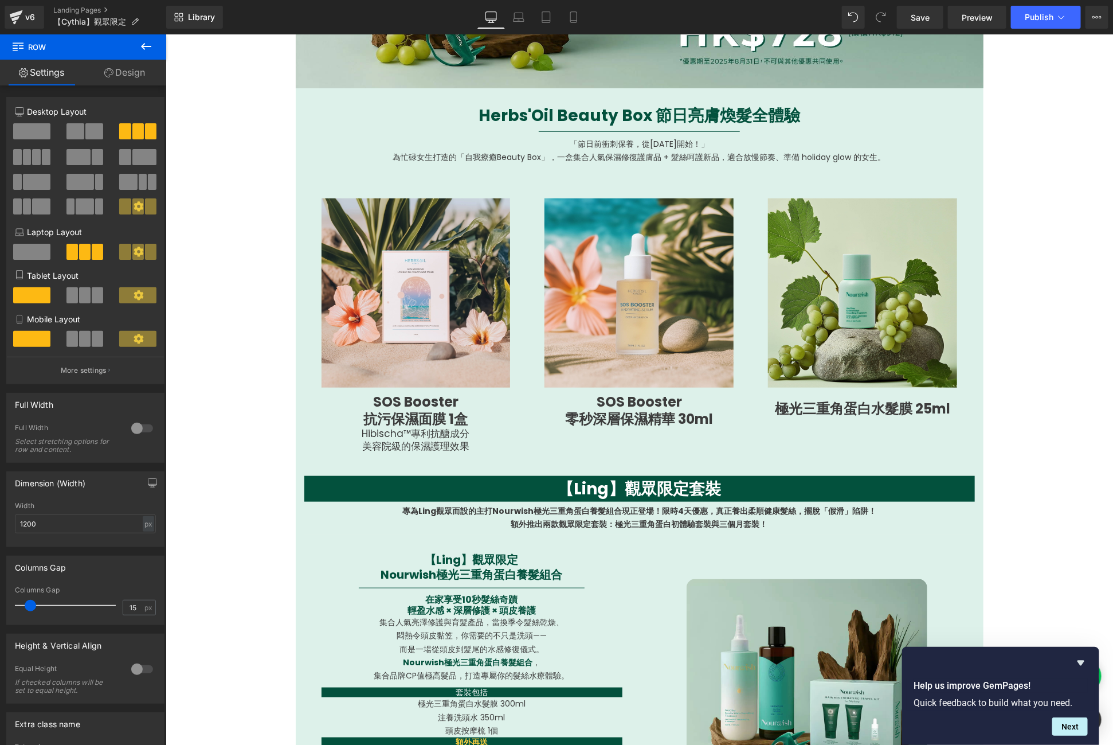
click at [136, 42] on button at bounding box center [146, 46] width 40 height 25
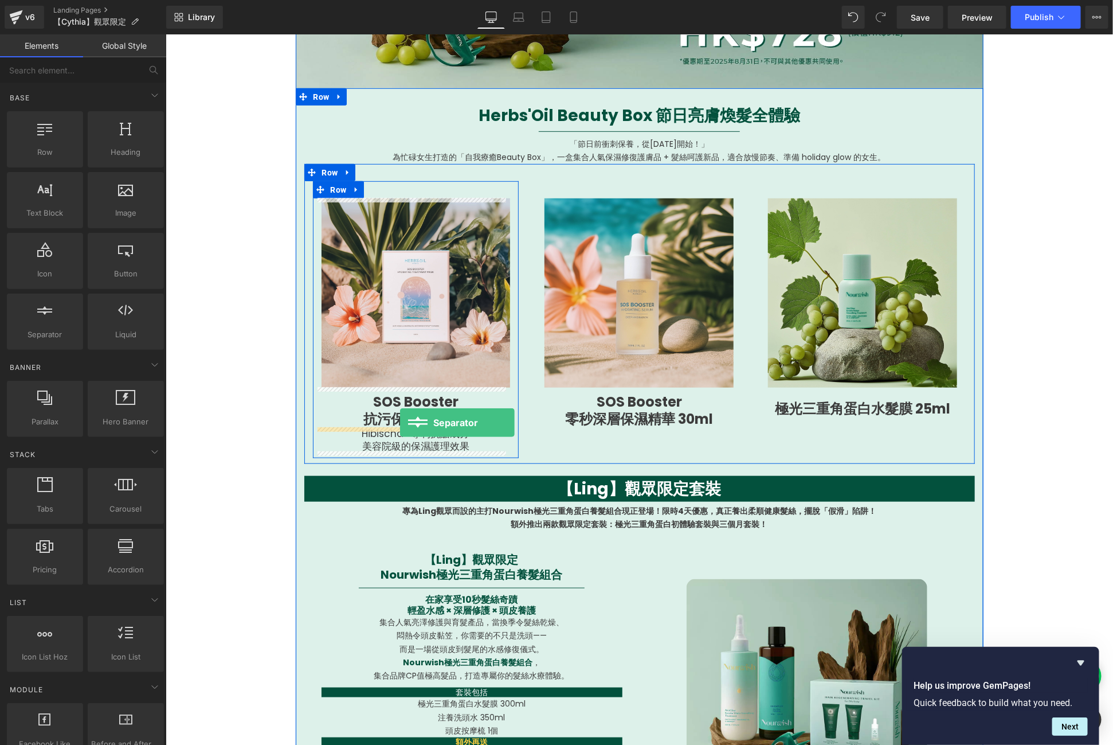
drag, startPoint x: 224, startPoint y: 358, endPoint x: 399, endPoint y: 422, distance: 187.0
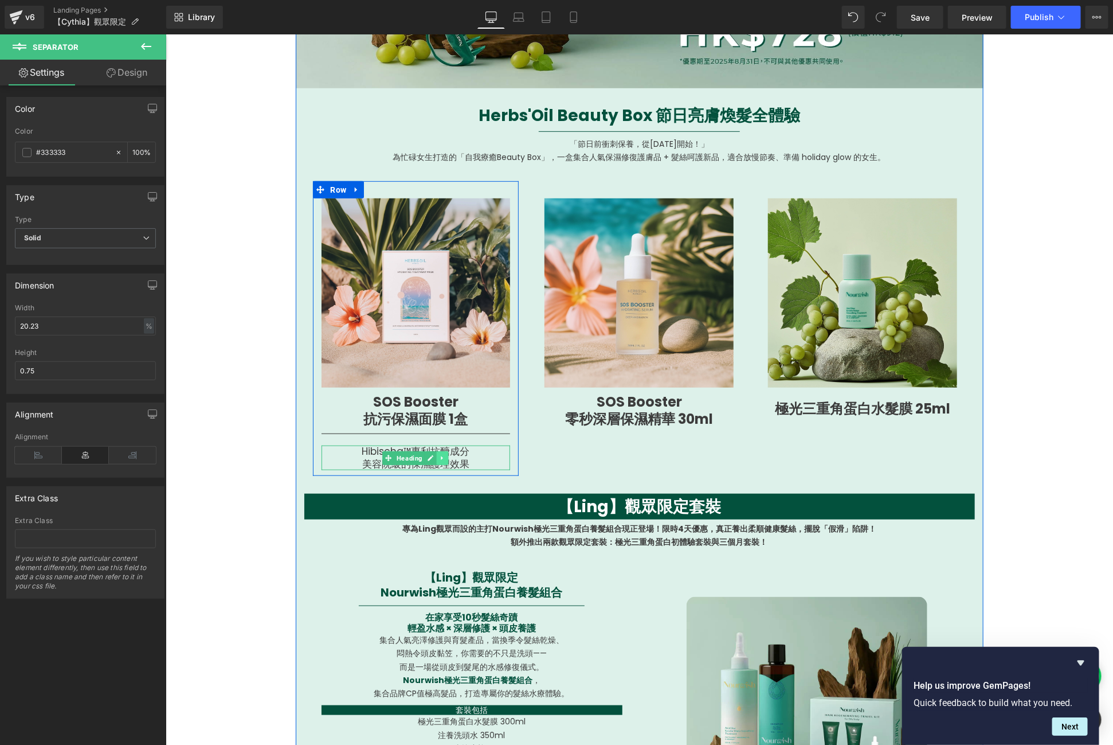
click at [439, 455] on icon at bounding box center [442, 457] width 6 height 7
click at [431, 456] on link at bounding box center [437, 458] width 12 height 14
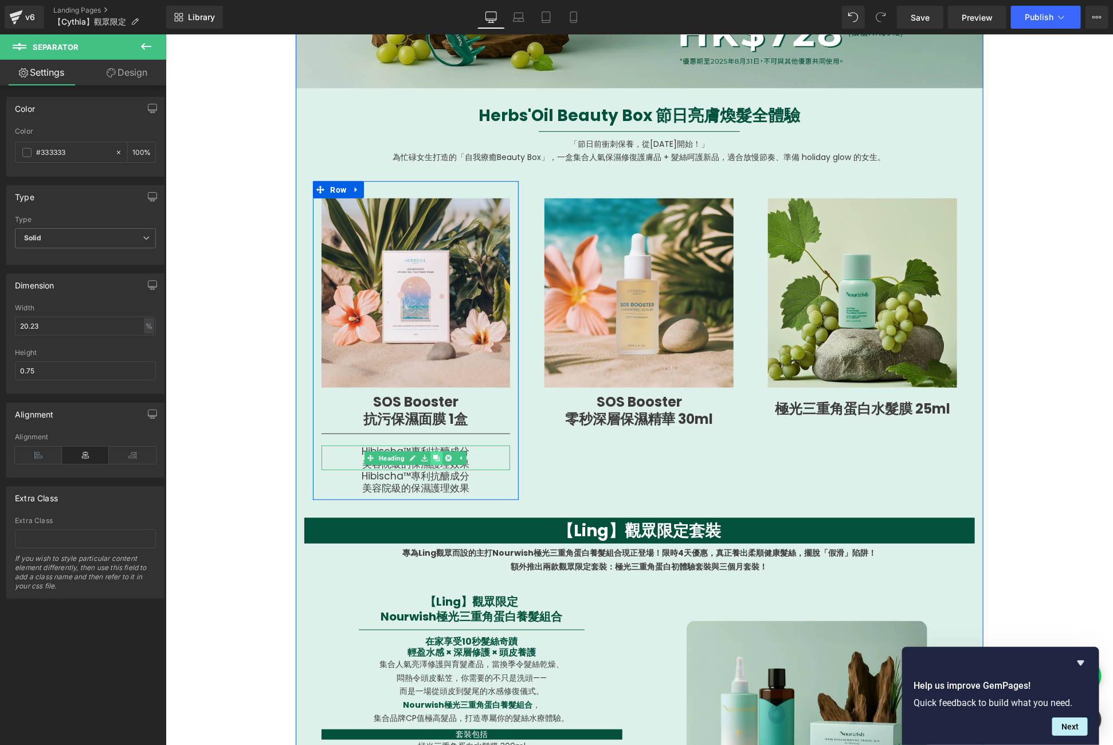
click at [431, 456] on link at bounding box center [437, 458] width 12 height 14
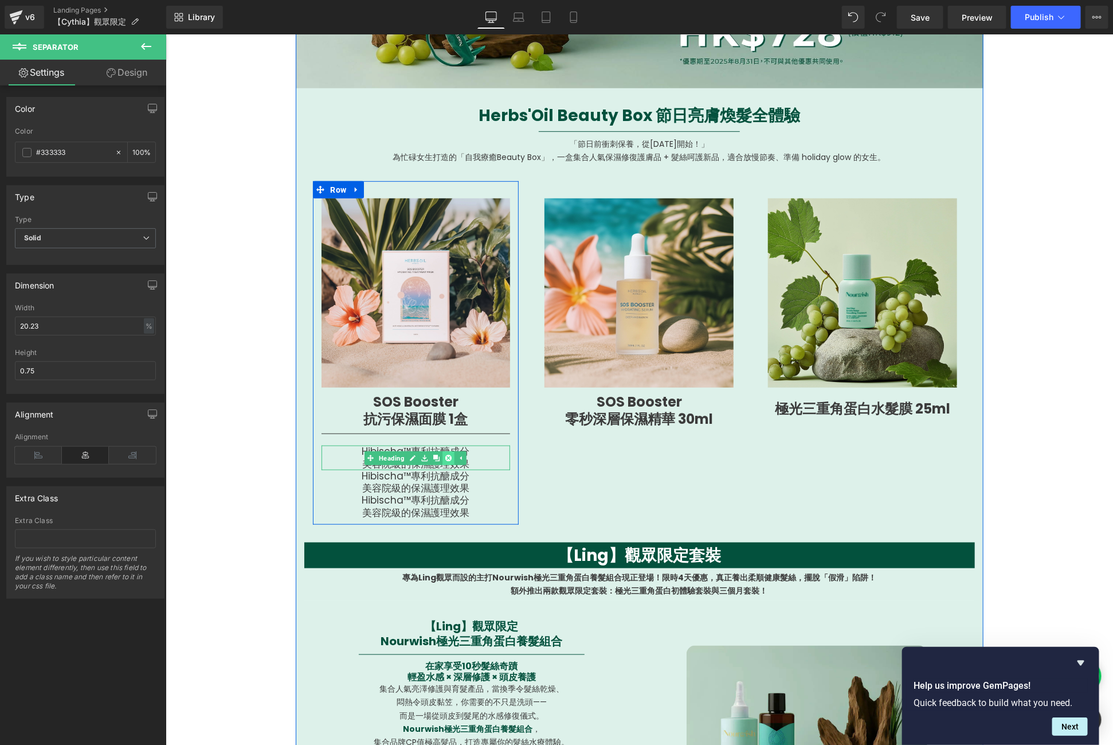
click at [445, 457] on icon at bounding box center [448, 457] width 6 height 7
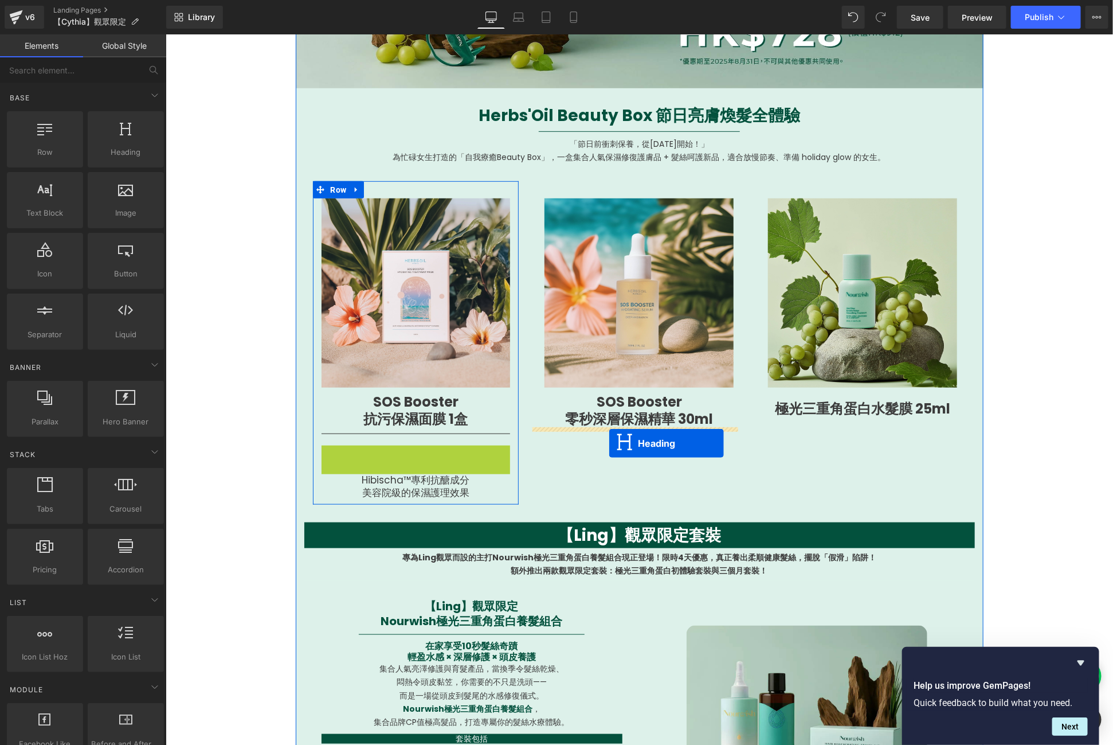
drag, startPoint x: 408, startPoint y: 451, endPoint x: 608, endPoint y: 443, distance: 200.3
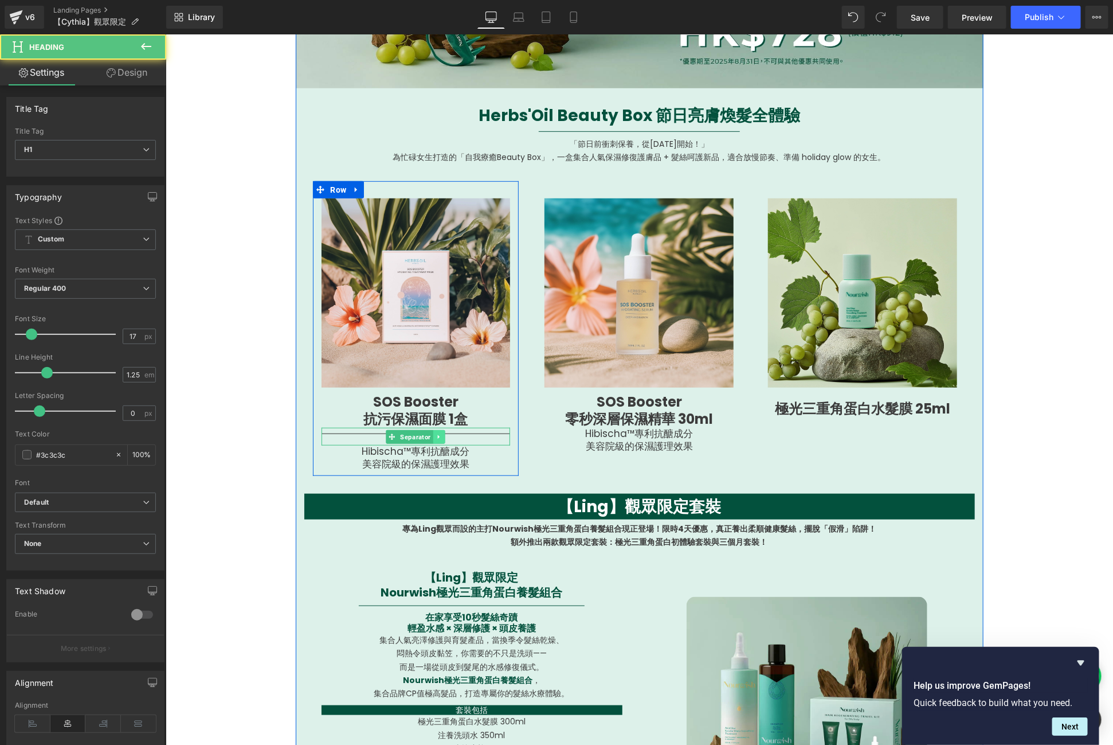
click at [433, 431] on link at bounding box center [439, 436] width 12 height 14
click at [428, 431] on link at bounding box center [433, 436] width 12 height 14
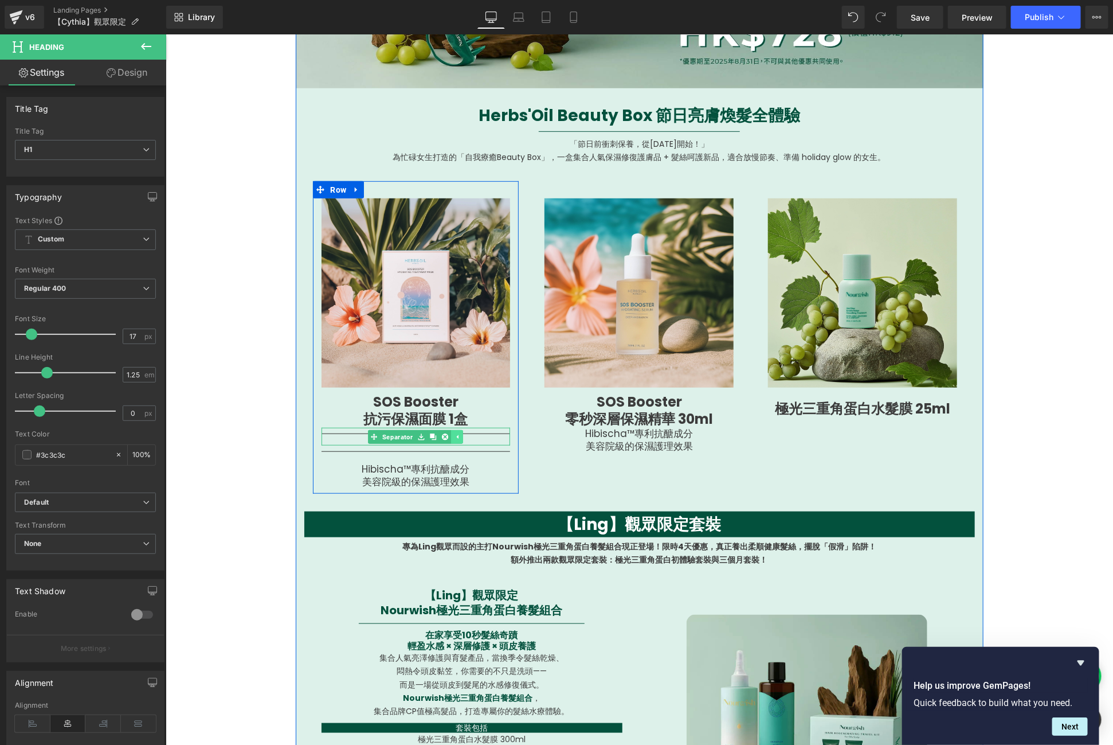
click at [428, 431] on link at bounding box center [433, 436] width 12 height 14
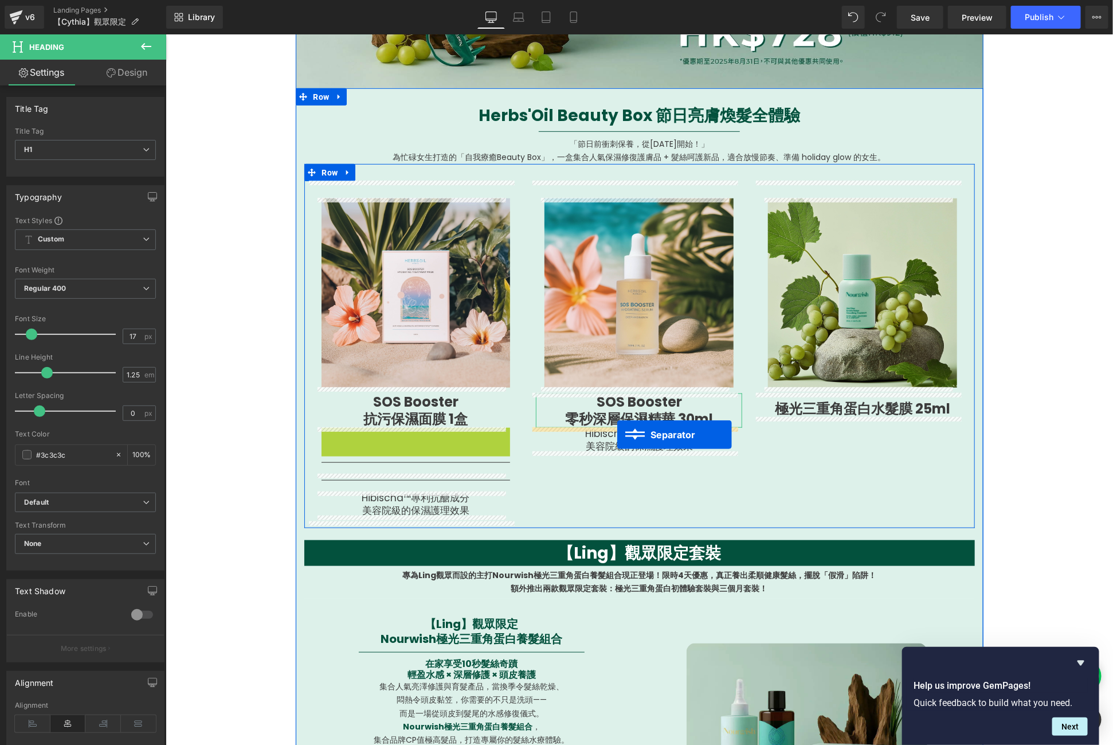
drag, startPoint x: 390, startPoint y: 435, endPoint x: 616, endPoint y: 434, distance: 225.9
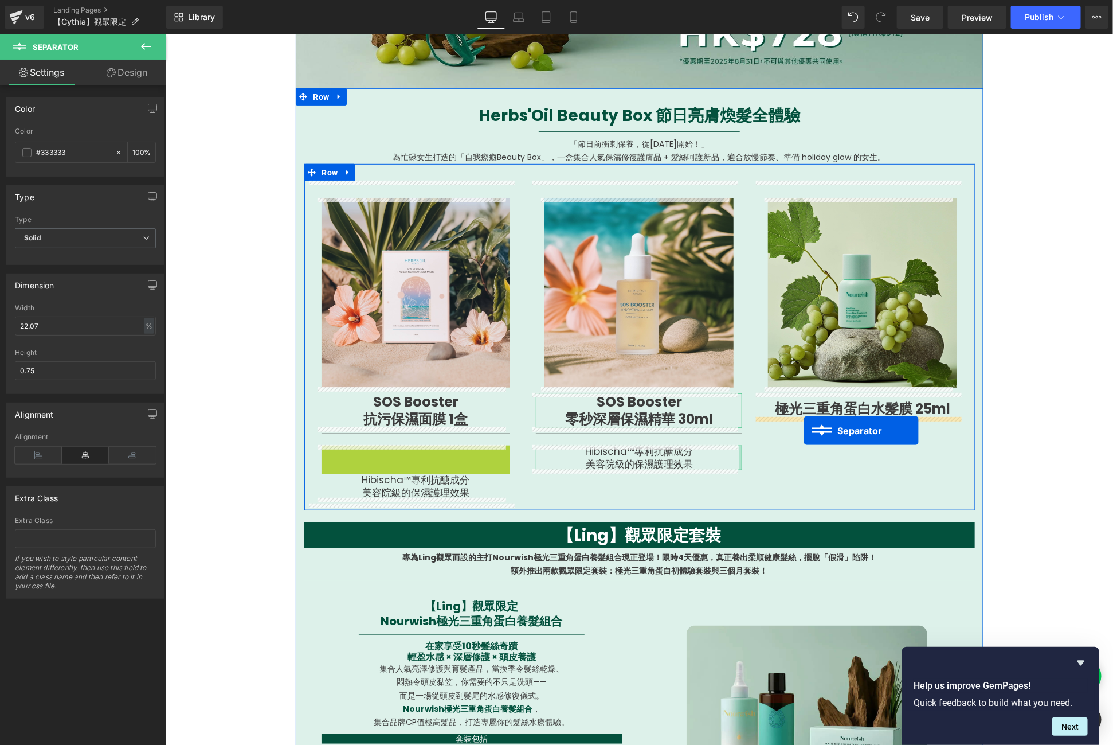
drag, startPoint x: 404, startPoint y: 451, endPoint x: 803, endPoint y: 430, distance: 400.1
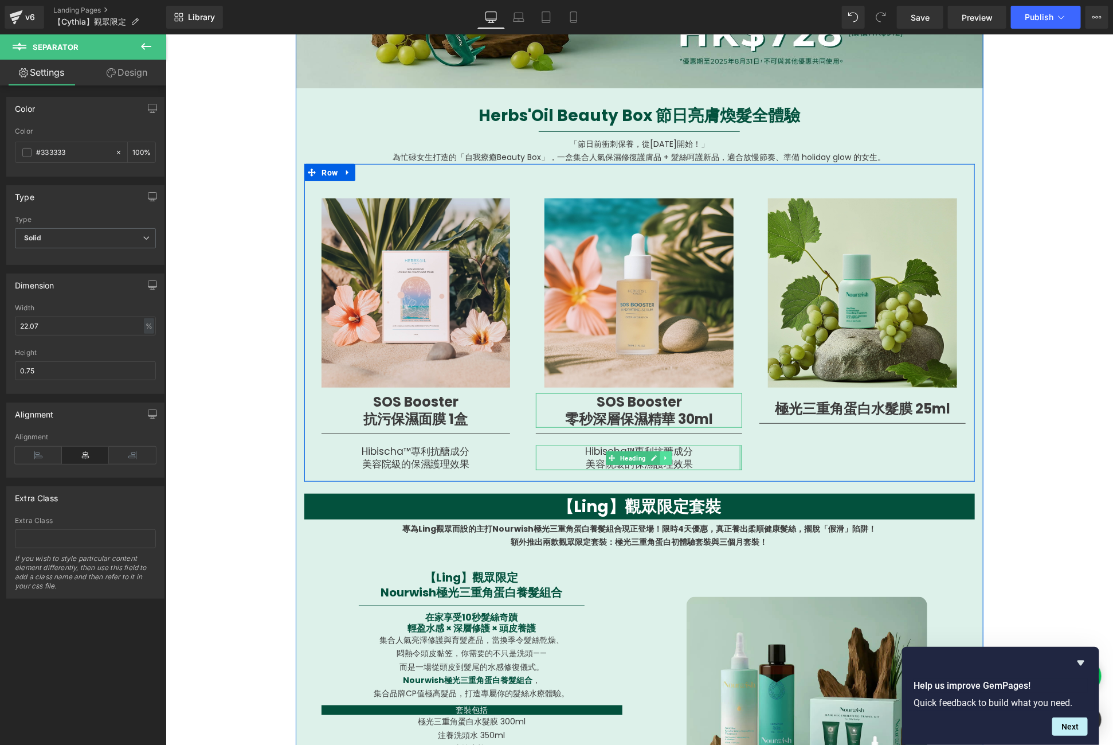
click at [663, 457] on icon at bounding box center [666, 457] width 6 height 7
click at [657, 456] on icon at bounding box center [660, 457] width 6 height 7
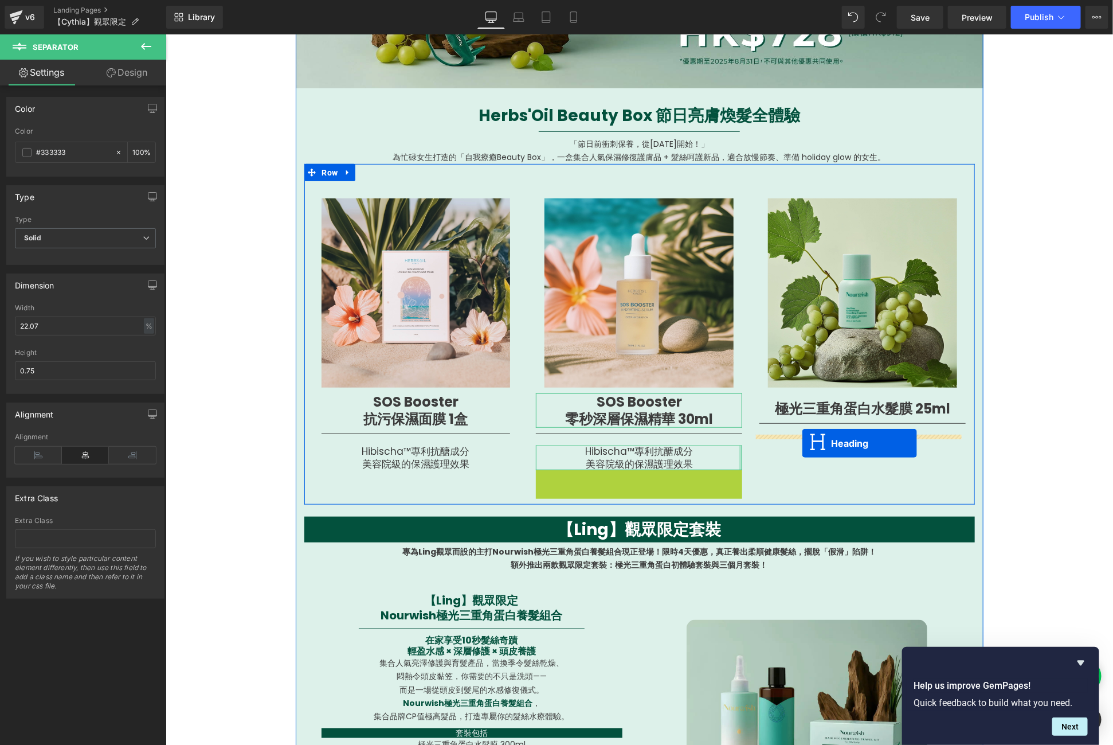
drag, startPoint x: 627, startPoint y: 481, endPoint x: 801, endPoint y: 443, distance: 178.5
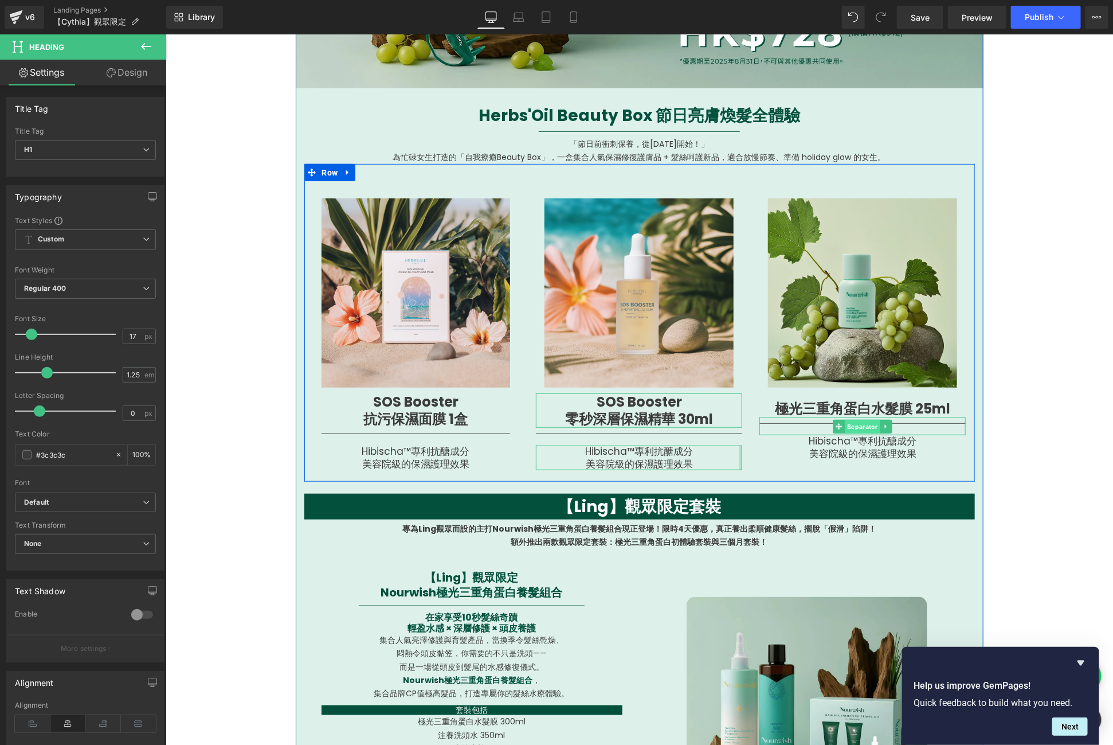
click at [849, 424] on span "Separator" at bounding box center [862, 426] width 35 height 14
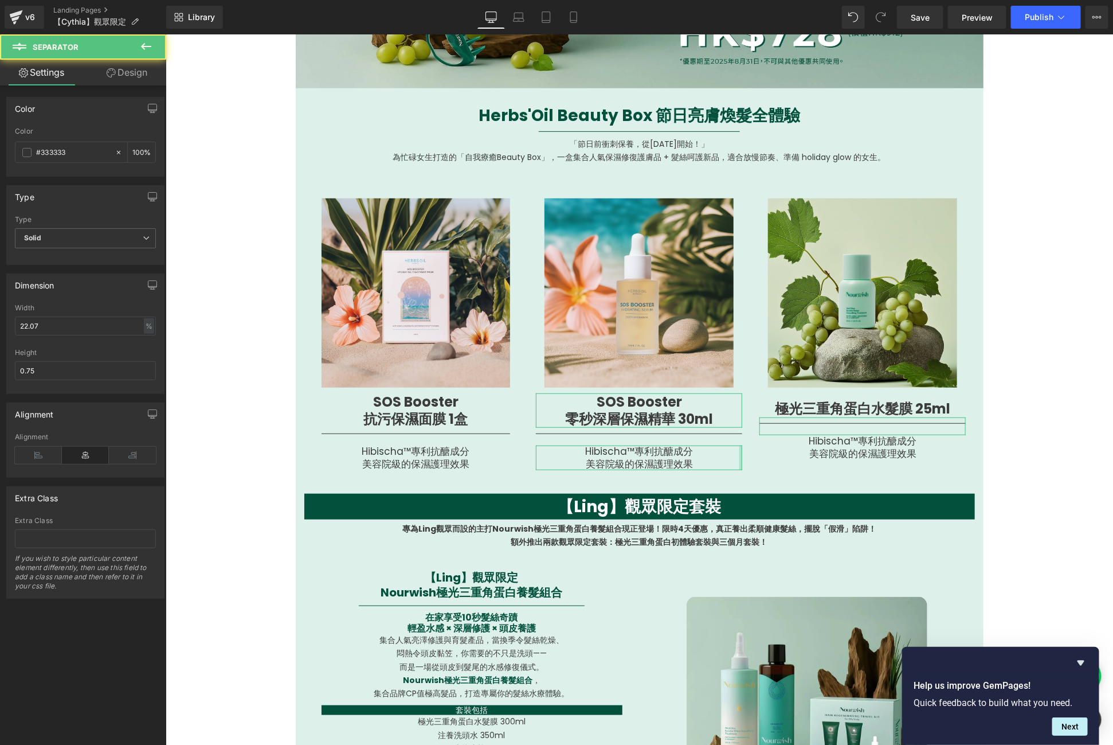
click at [146, 69] on link "Design" at bounding box center [126, 73] width 83 height 26
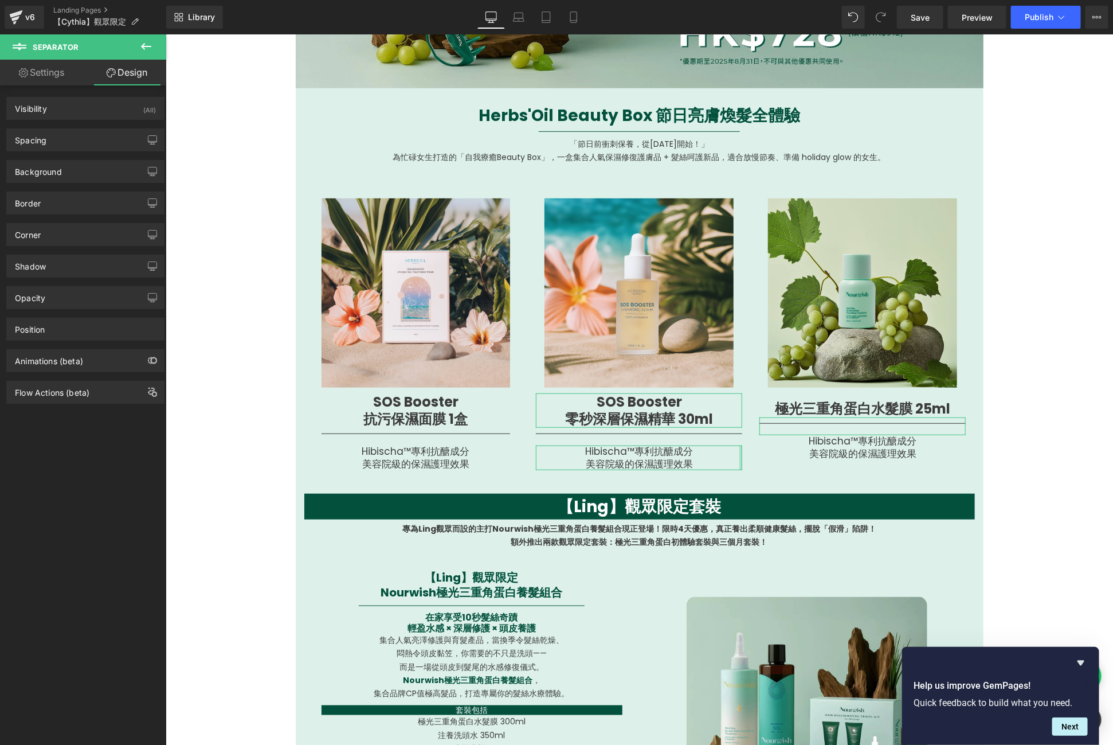
type input "0"
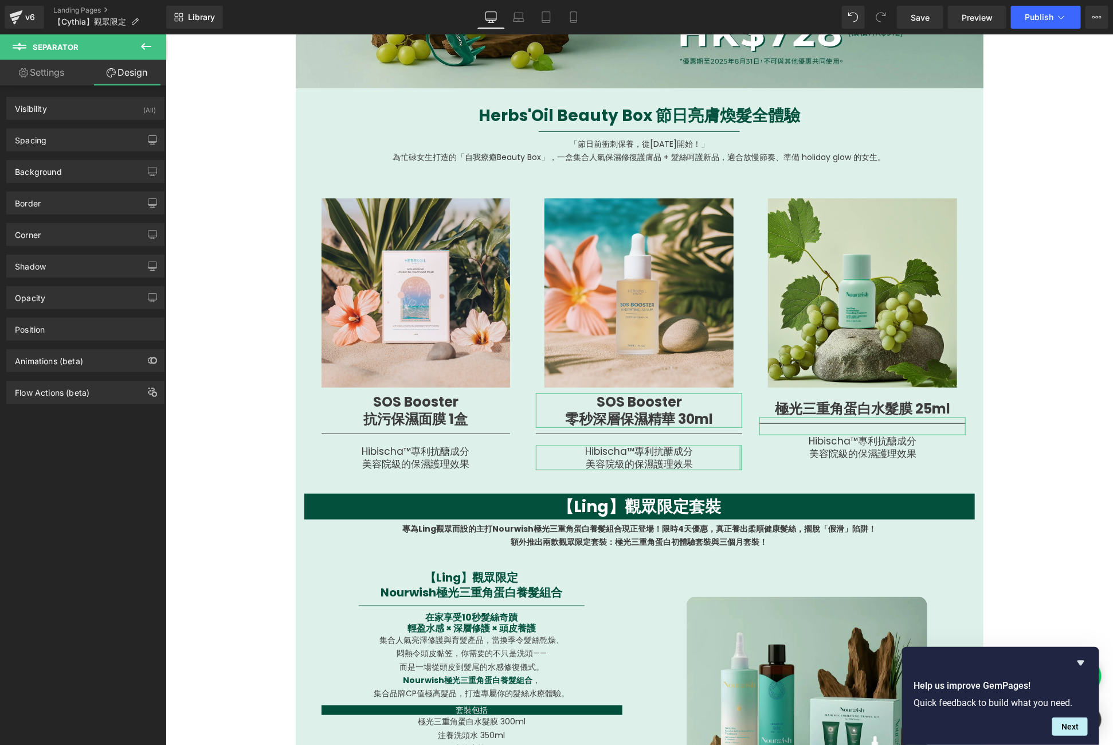
type input "0"
type input "10"
type input "0"
click at [104, 140] on div "Spacing" at bounding box center [85, 140] width 157 height 22
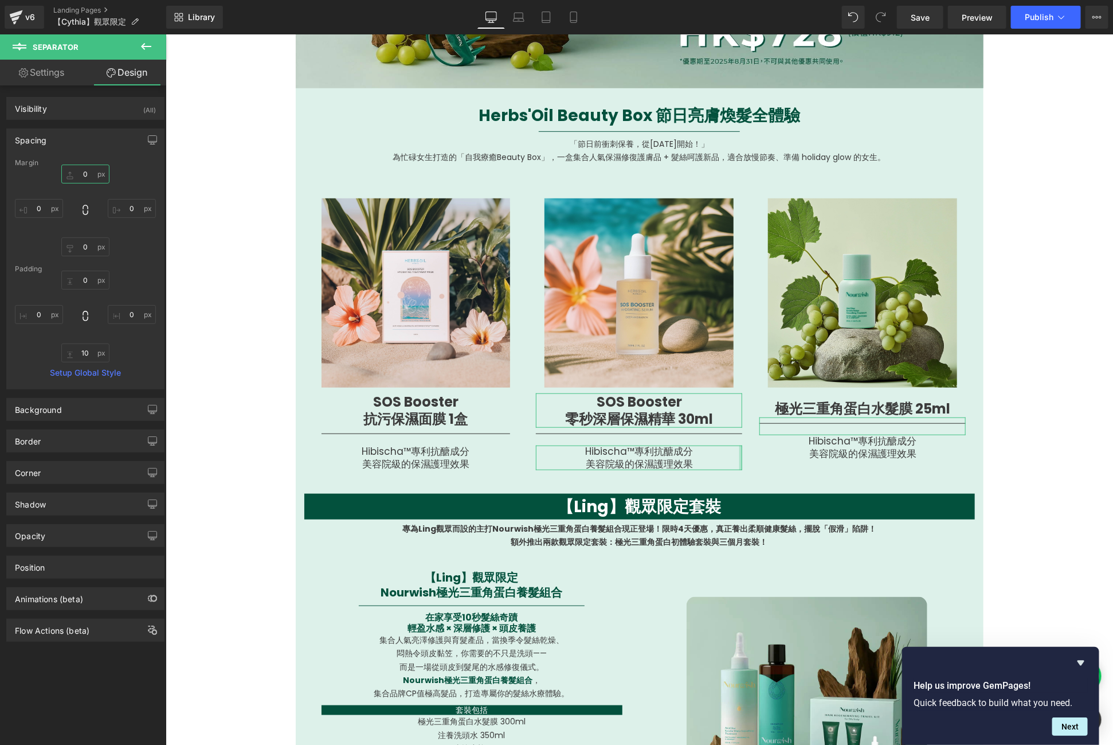
click at [84, 167] on input "0" at bounding box center [85, 174] width 48 height 19
click at [80, 174] on input "15" at bounding box center [85, 174] width 48 height 19
click at [100, 161] on div "Margin" at bounding box center [85, 163] width 141 height 8
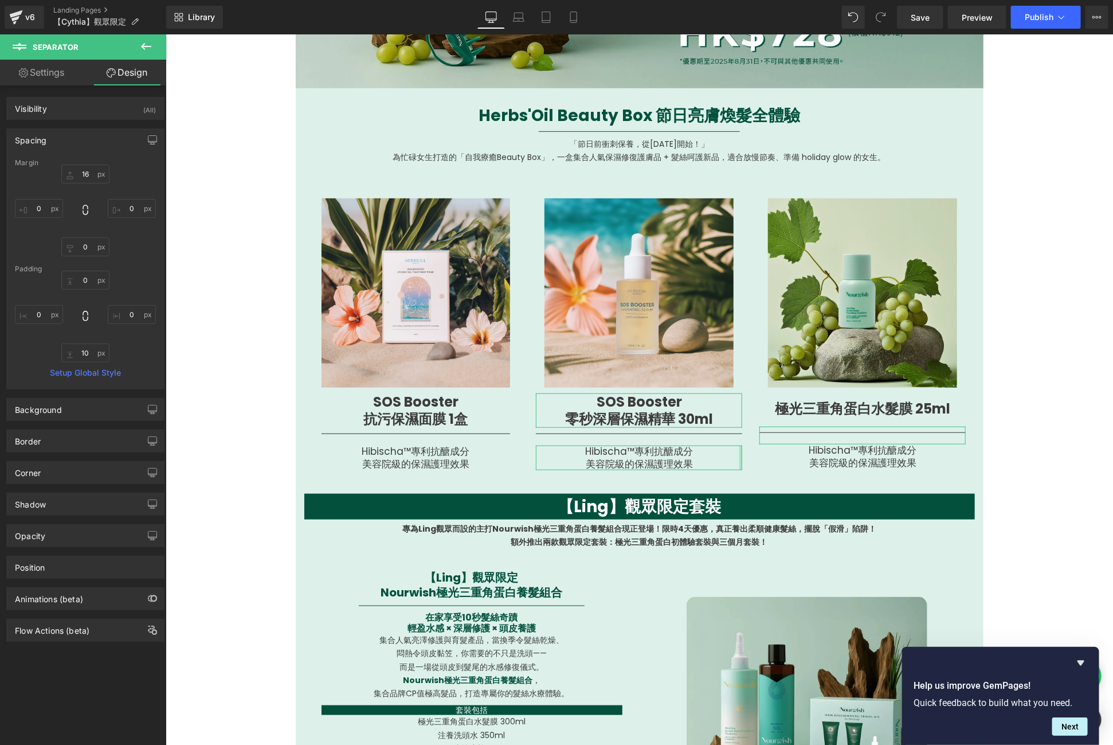
click at [100, 161] on div "Margin" at bounding box center [85, 163] width 141 height 8
click at [84, 169] on input "16" at bounding box center [85, 174] width 48 height 19
click at [84, 169] on input "17" at bounding box center [85, 174] width 48 height 19
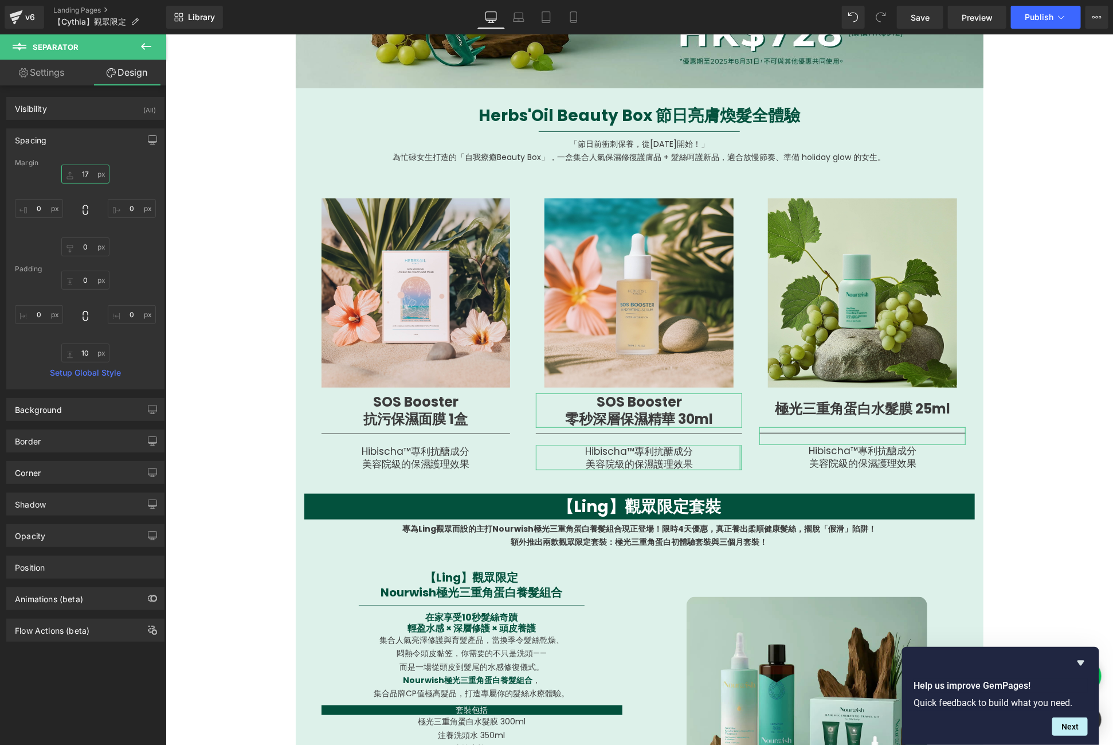
click at [84, 169] on input "17" at bounding box center [85, 174] width 48 height 19
type input "18"
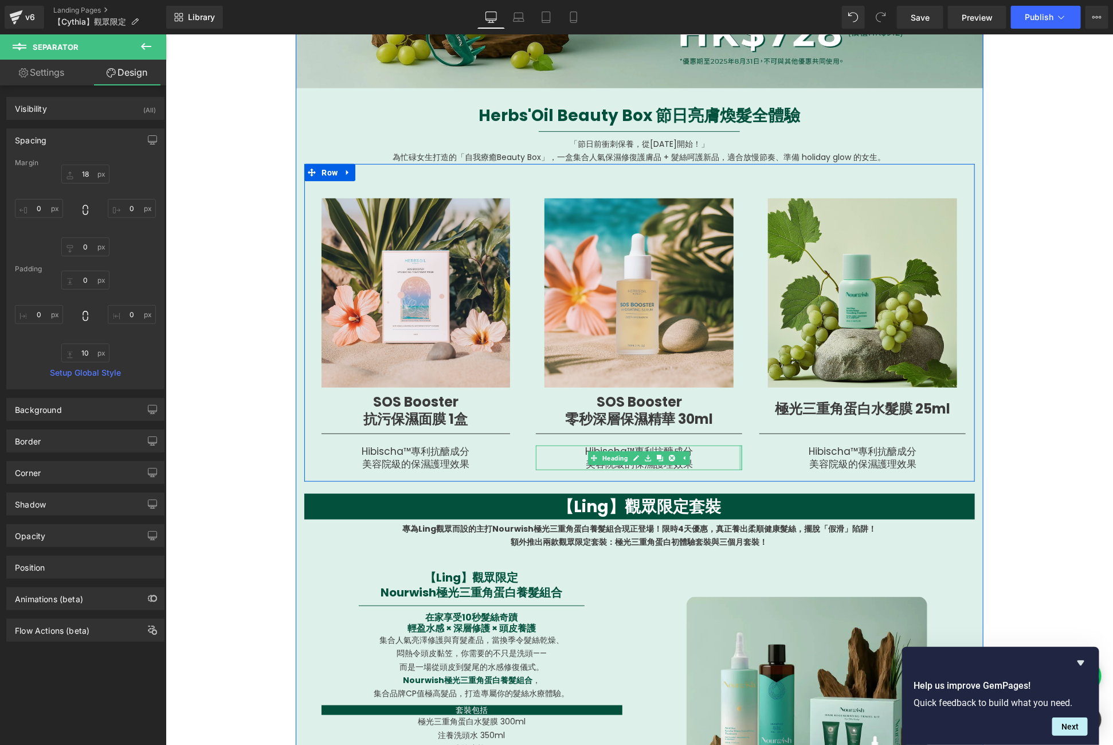
click at [711, 460] on h1 "美容院級的保濕護理效果" at bounding box center [638, 463] width 206 height 12
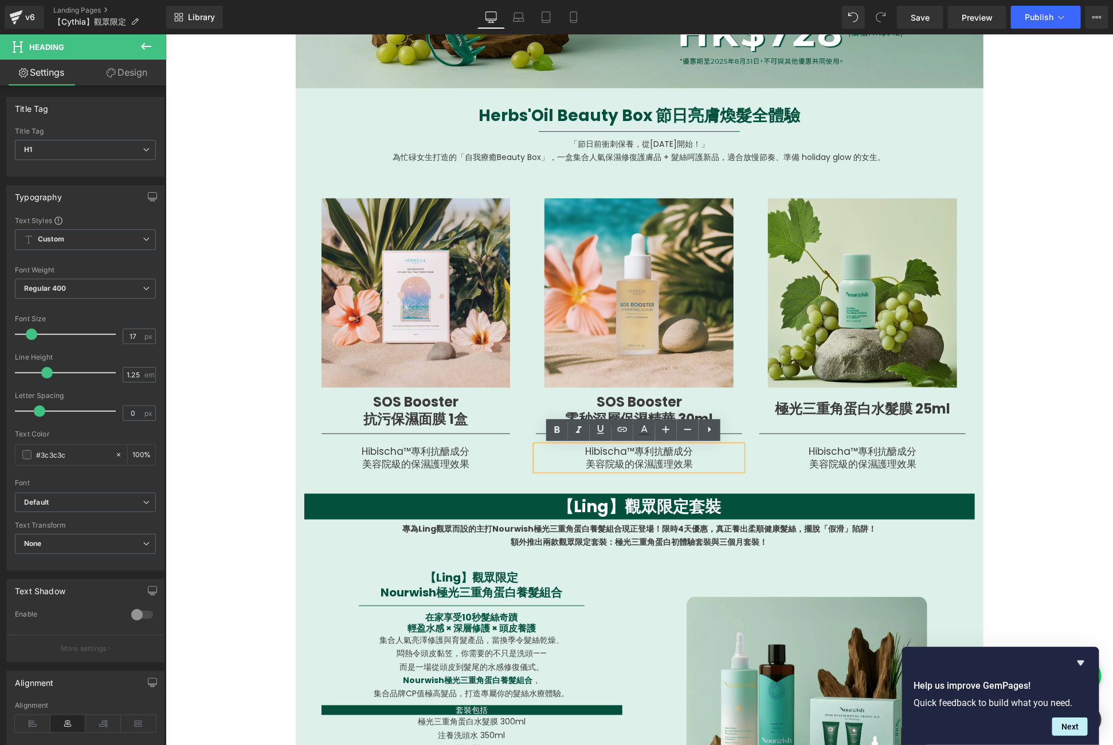
drag, startPoint x: 694, startPoint y: 460, endPoint x: 577, endPoint y: 446, distance: 117.8
click at [577, 446] on div "Hibischa™專利抗醣成分 美容院級的保濕護理效果" at bounding box center [638, 457] width 206 height 25
paste div
click at [624, 455] on h1 "喜鹽菌 Ectoin 成分｜ 秒速滲透肌底 保濕力即時到位!" at bounding box center [638, 457] width 206 height 25
click at [855, 452] on div "Hibischa™專利抗醣成分 美容院級的保濕護理效果 Heading" at bounding box center [862, 457] width 206 height 25
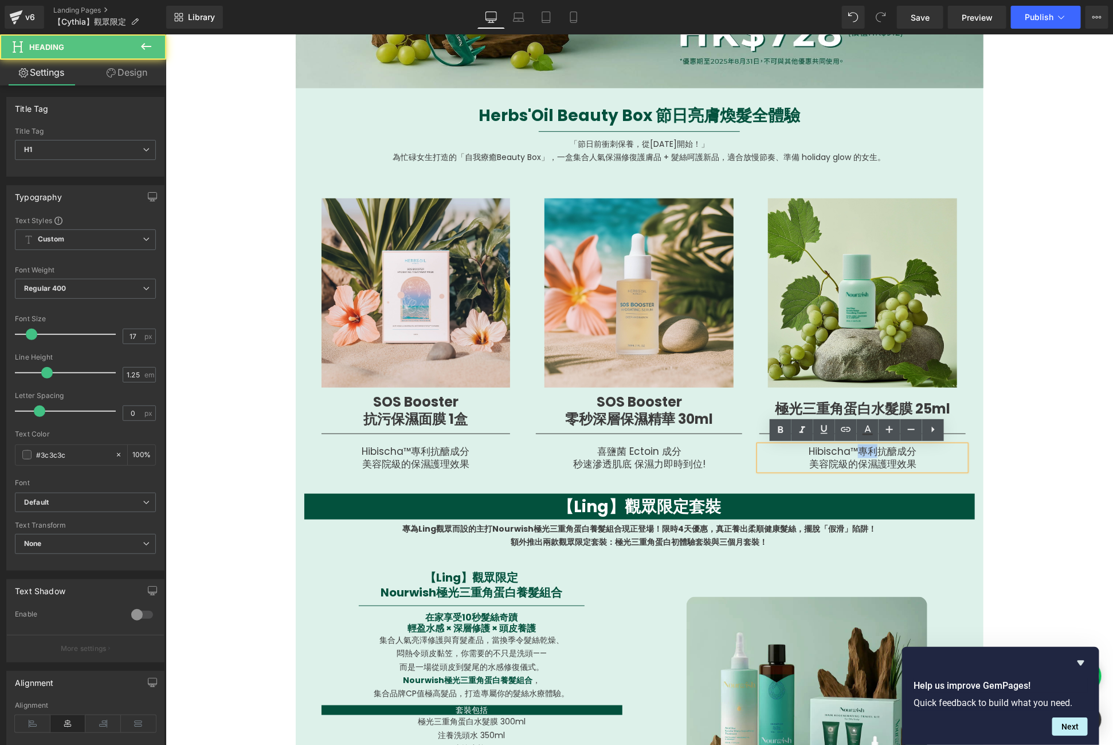
click at [855, 452] on h1 "Hibischa™專利抗醣成分" at bounding box center [862, 451] width 206 height 12
click at [787, 453] on h1 "Hibischa™專利抗醣成分" at bounding box center [862, 451] width 206 height 12
drag, startPoint x: 786, startPoint y: 452, endPoint x: 921, endPoint y: 472, distance: 136.8
click at [921, 472] on div "Image SOS Booster 抗污保濕面膜 1盒 Heading Separator Hibischa™專利抗醣成分 美容院級的保濕護理效果 Headi…" at bounding box center [639, 321] width 671 height 317
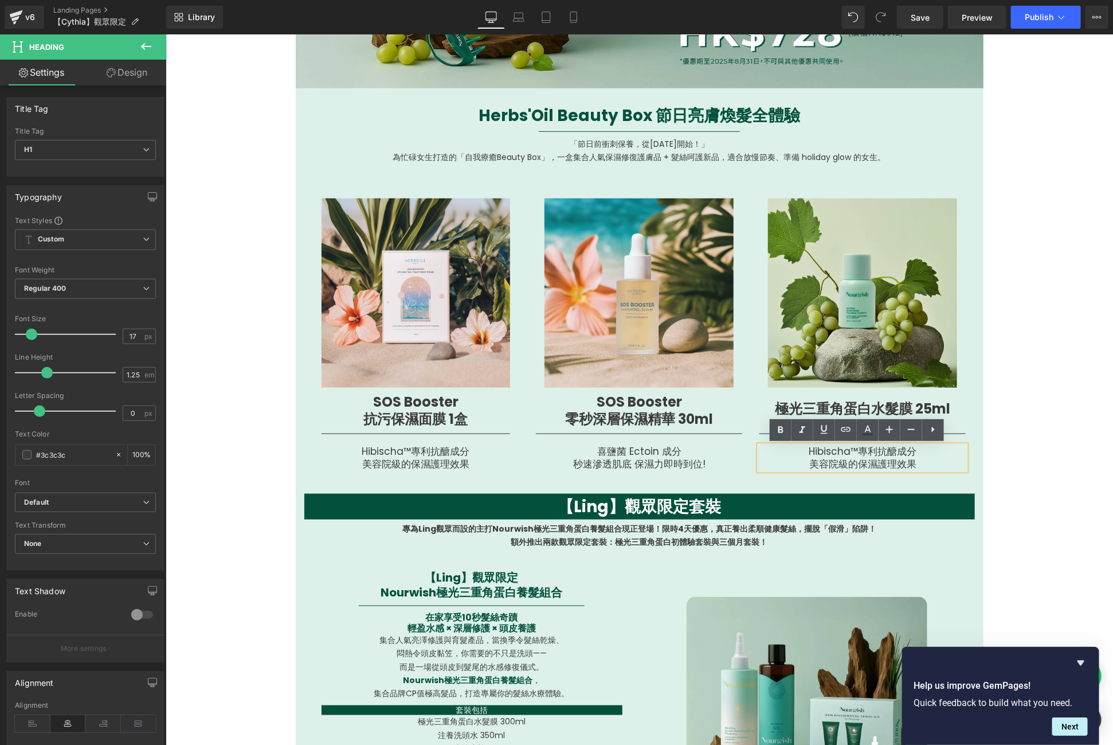
paste div
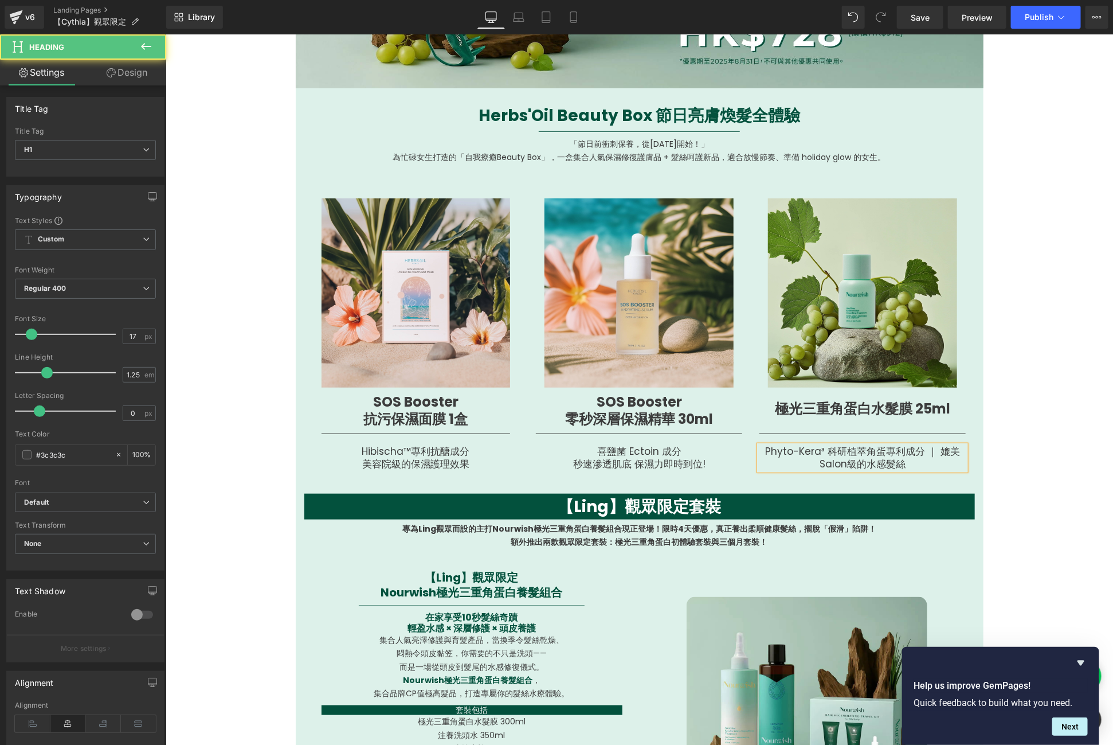
click at [930, 452] on h1 "Phyto-Kera³ 科研植萃角蛋專利成分 ｜ 媲美Salon級的水感髮絲" at bounding box center [862, 457] width 206 height 25
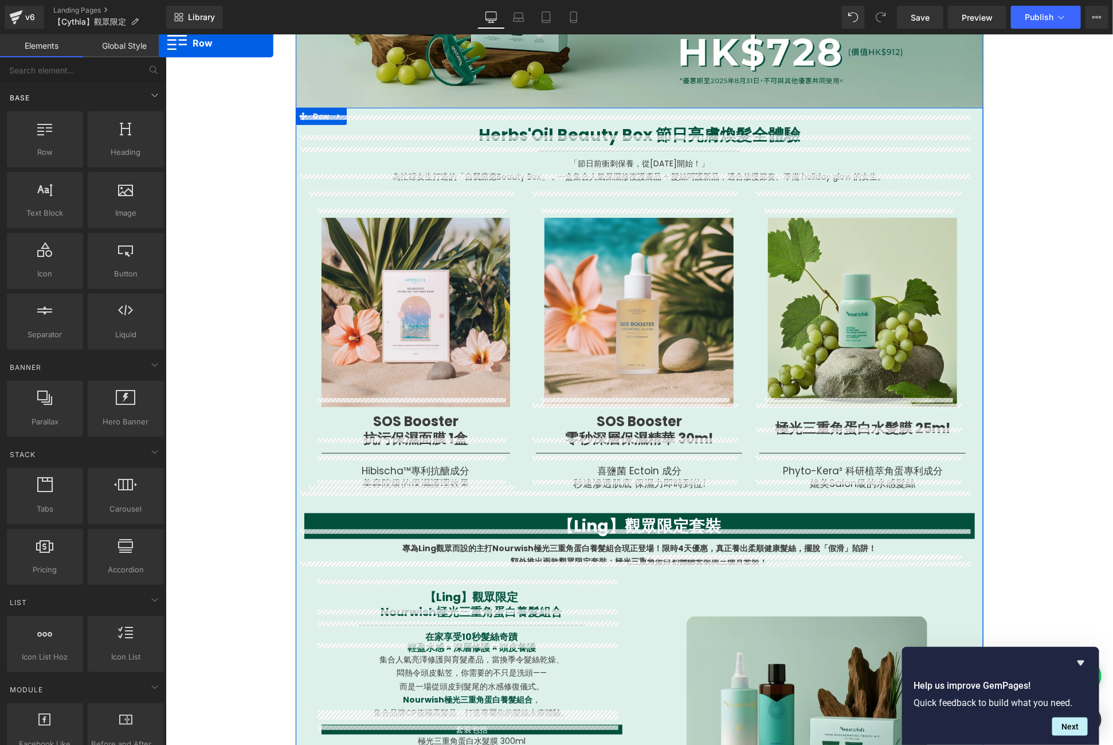
scroll to position [286, 0]
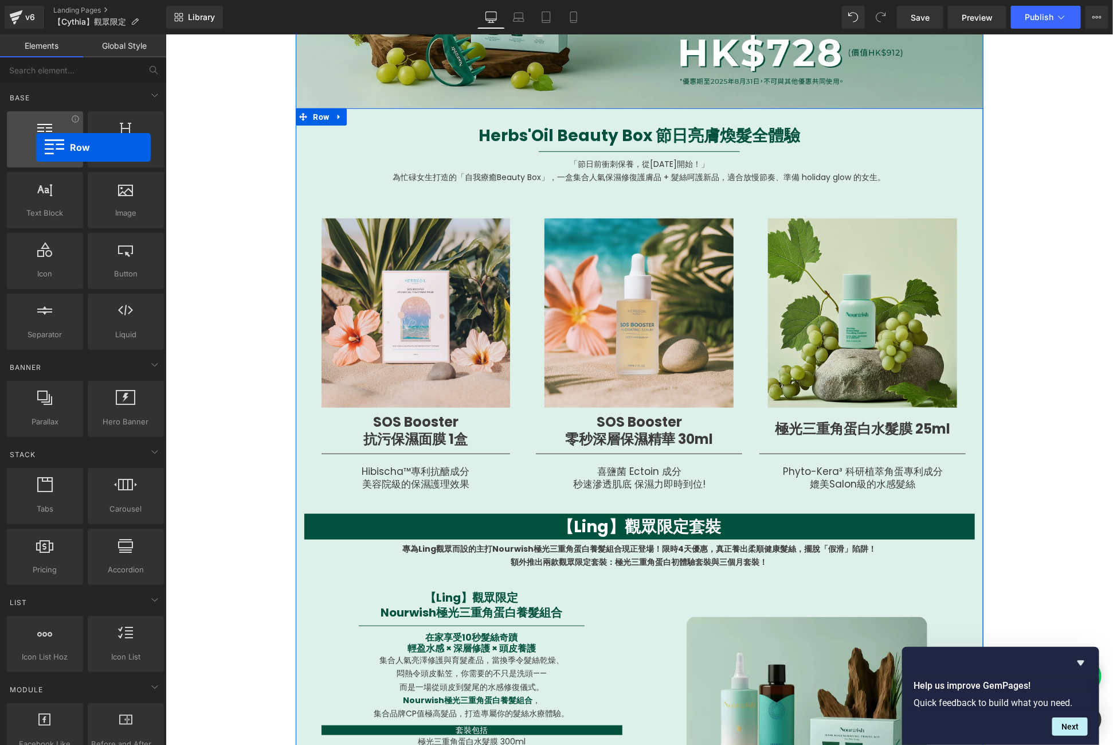
drag, startPoint x: 40, startPoint y: 155, endPoint x: 36, endPoint y: 147, distance: 9.0
click at [36, 147] on span "Row" at bounding box center [44, 152] width 69 height 12
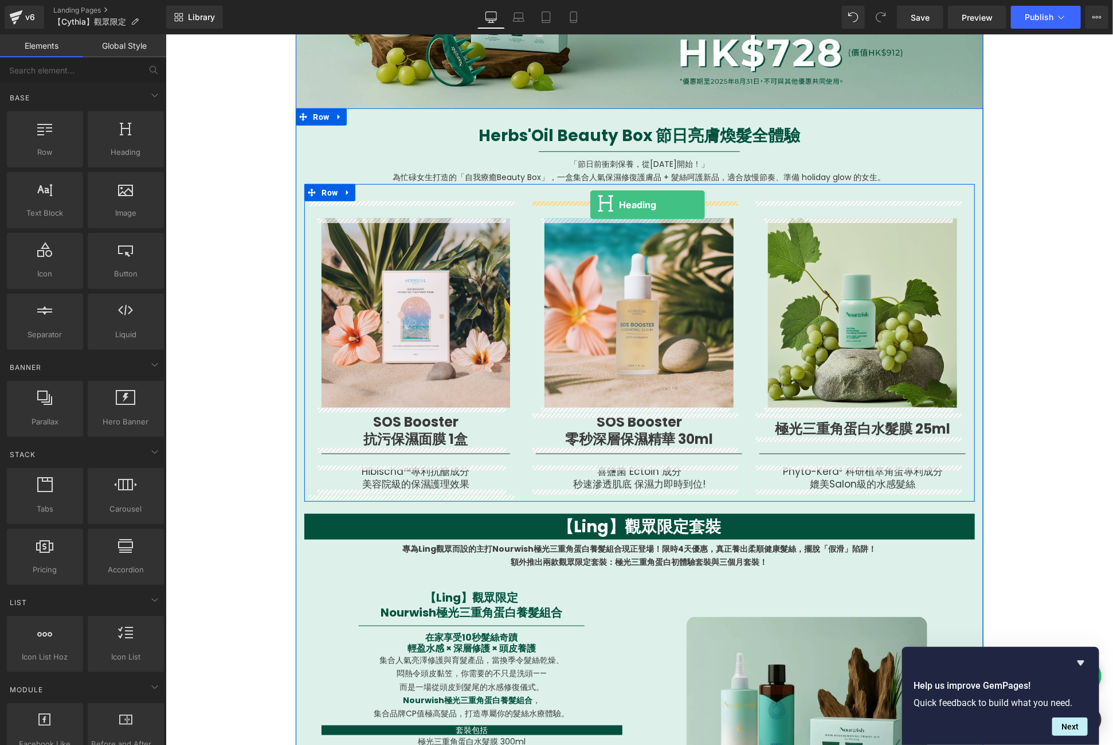
drag, startPoint x: 302, startPoint y: 174, endPoint x: 589, endPoint y: 204, distance: 289.3
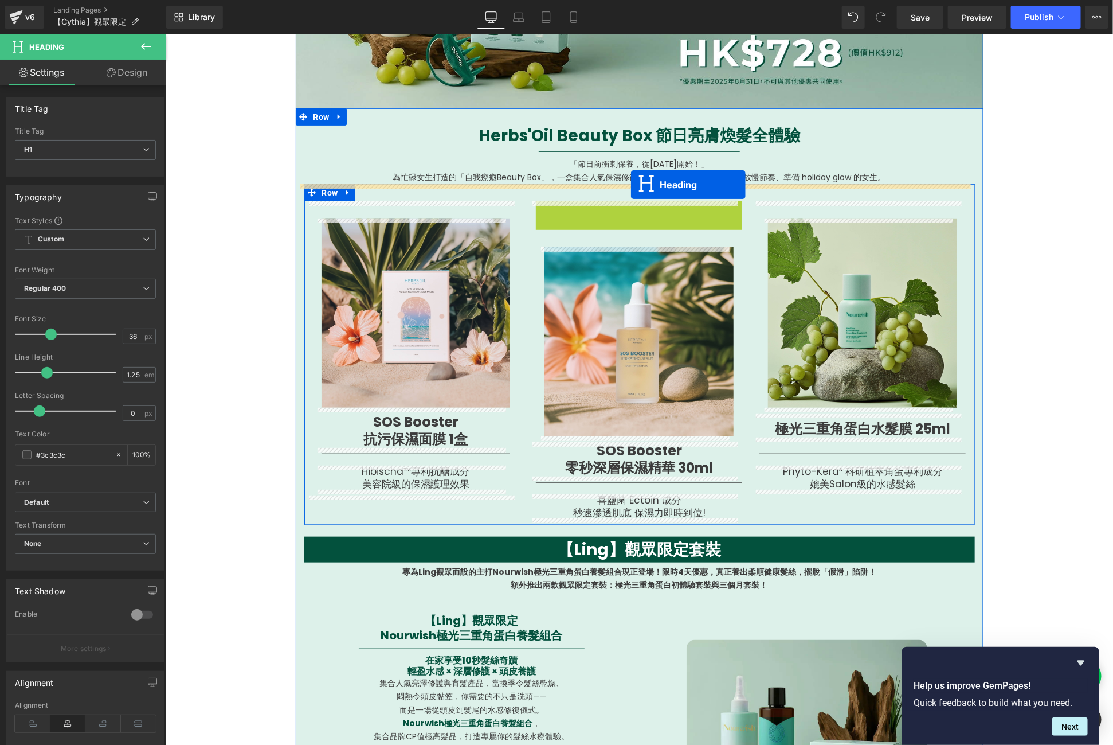
drag, startPoint x: 631, startPoint y: 225, endPoint x: 630, endPoint y: 184, distance: 41.3
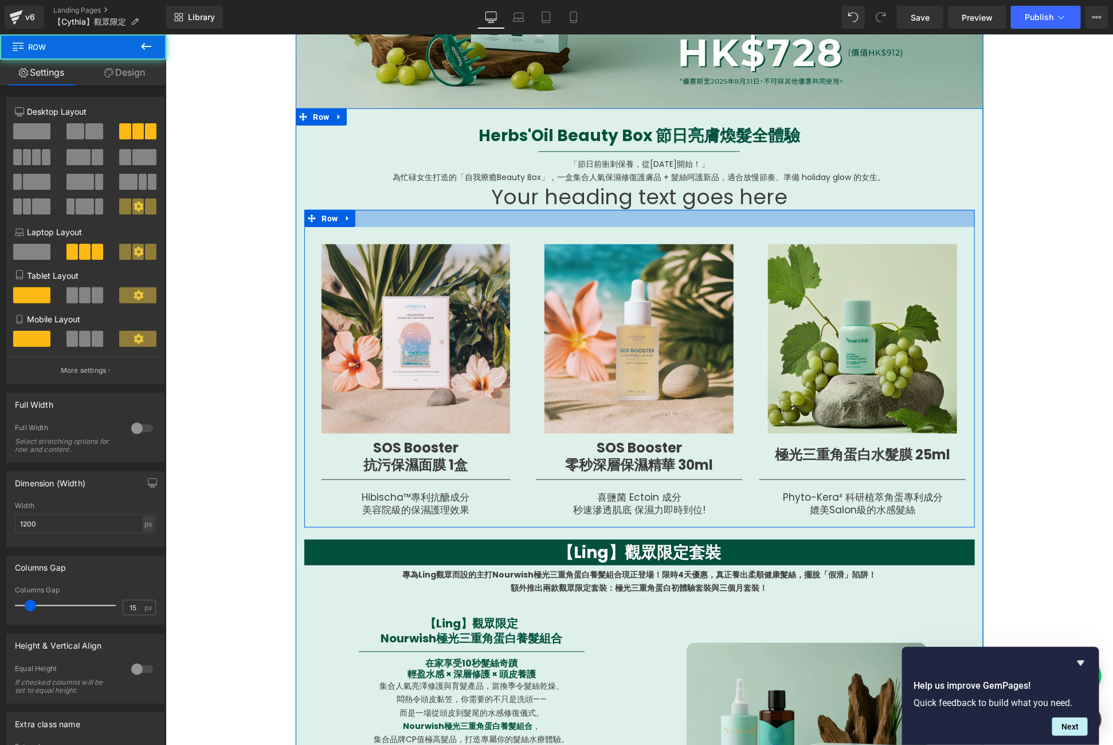
click at [543, 217] on div at bounding box center [639, 217] width 671 height 17
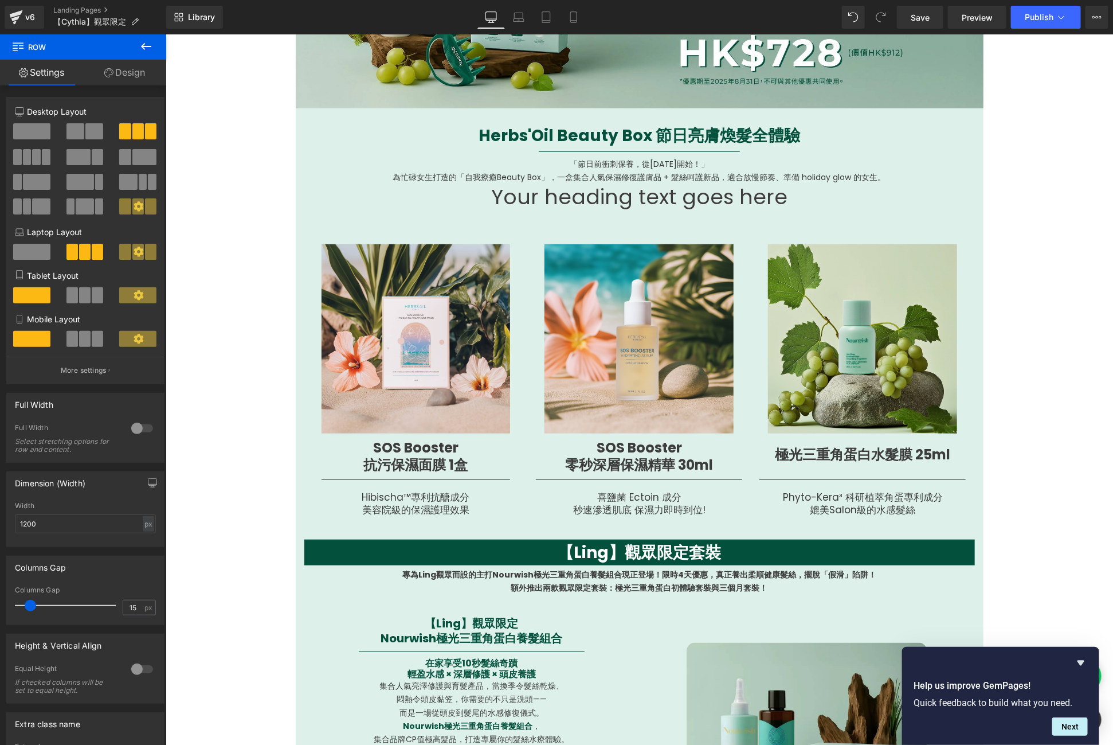
click at [135, 44] on button at bounding box center [146, 46] width 40 height 25
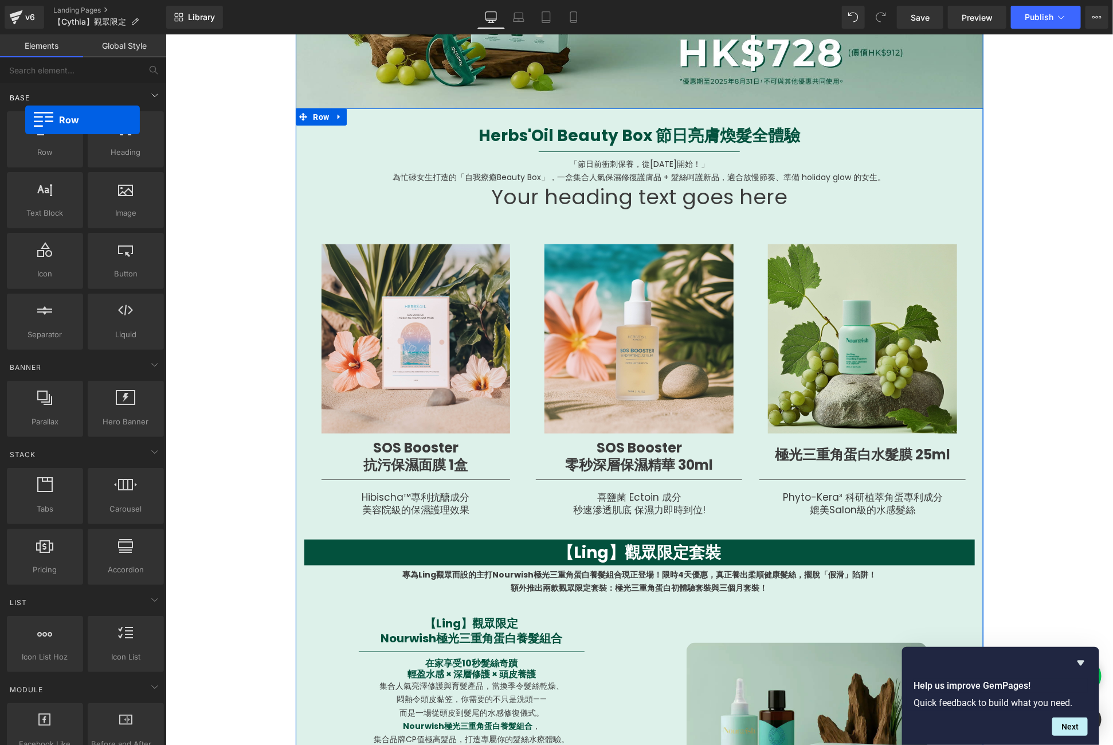
drag, startPoint x: 58, startPoint y: 126, endPoint x: 68, endPoint y: 101, distance: 26.7
click at [25, 116] on div "Row rows, columns, layouts, div" at bounding box center [45, 139] width 76 height 56
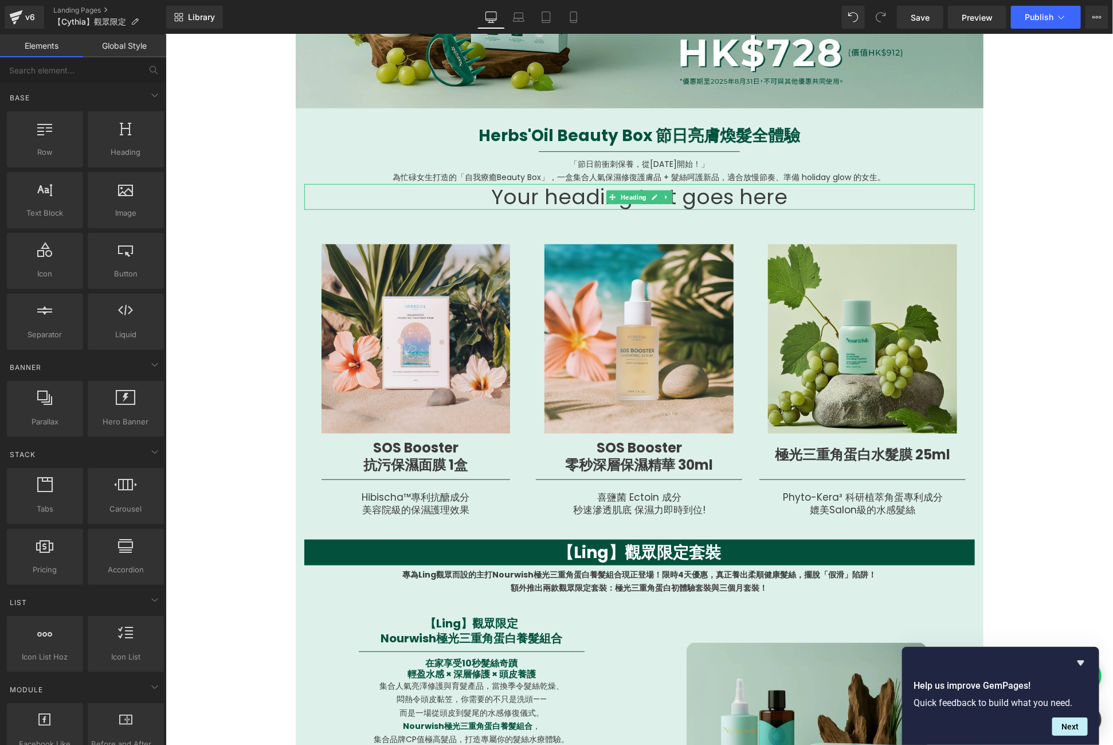
click at [702, 199] on h1 "Your heading text goes here" at bounding box center [639, 196] width 671 height 26
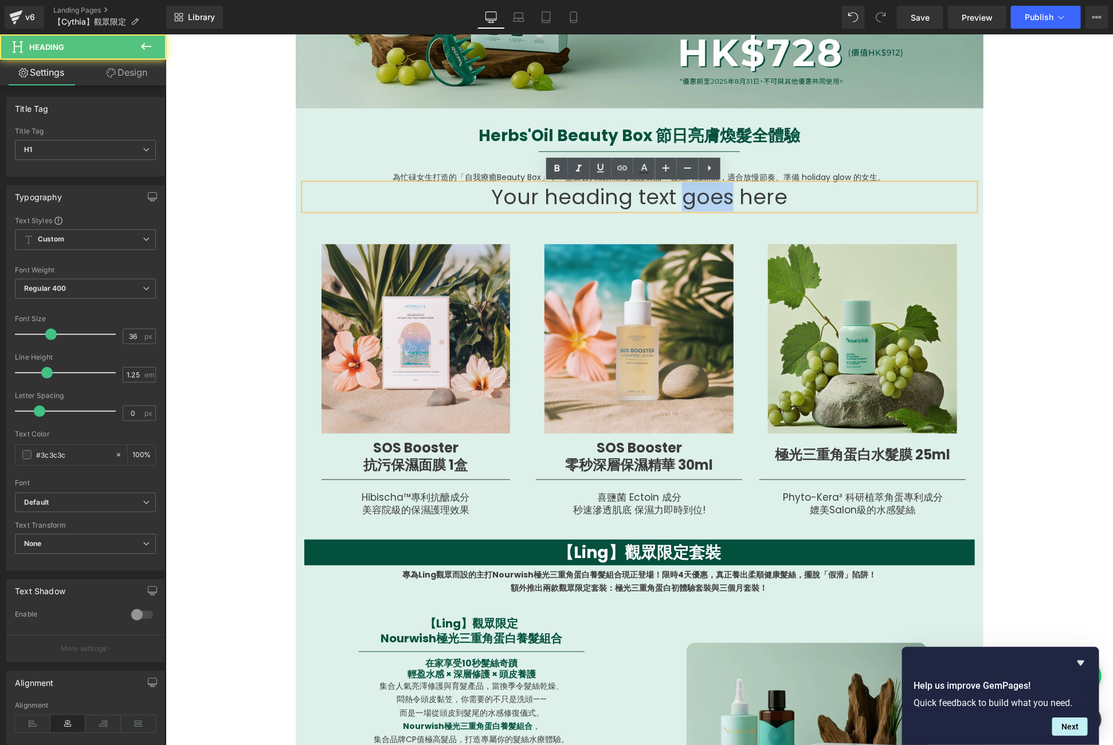
click at [702, 199] on h1 "Your heading text goes here" at bounding box center [639, 196] width 671 height 26
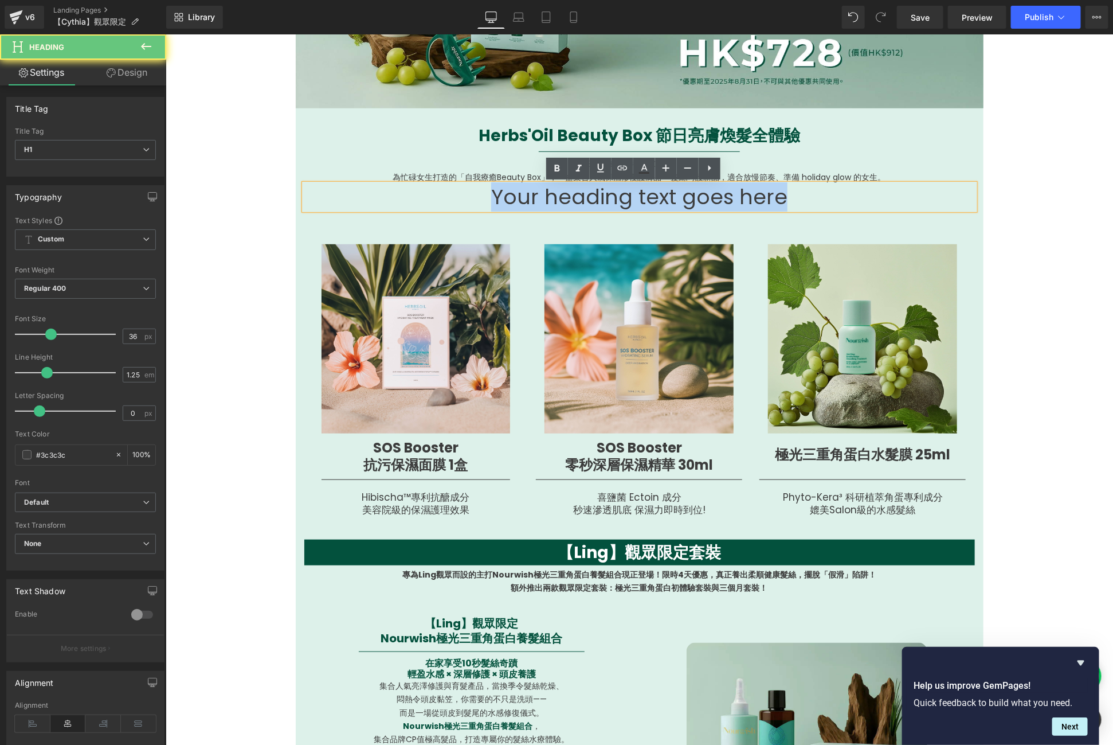
click at [702, 199] on h1 "Your heading text goes here" at bounding box center [639, 196] width 671 height 26
paste div
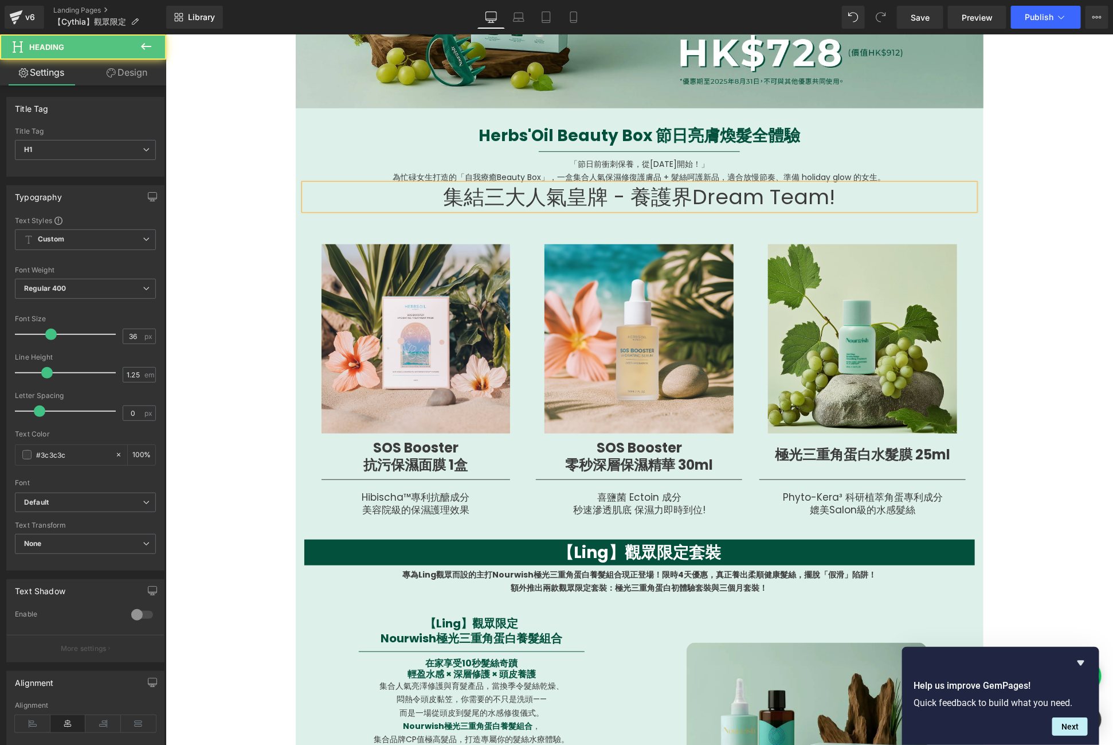
click at [660, 202] on h1 "集結三大人氣皇牌 - 養護界Dream Team!" at bounding box center [639, 196] width 671 height 26
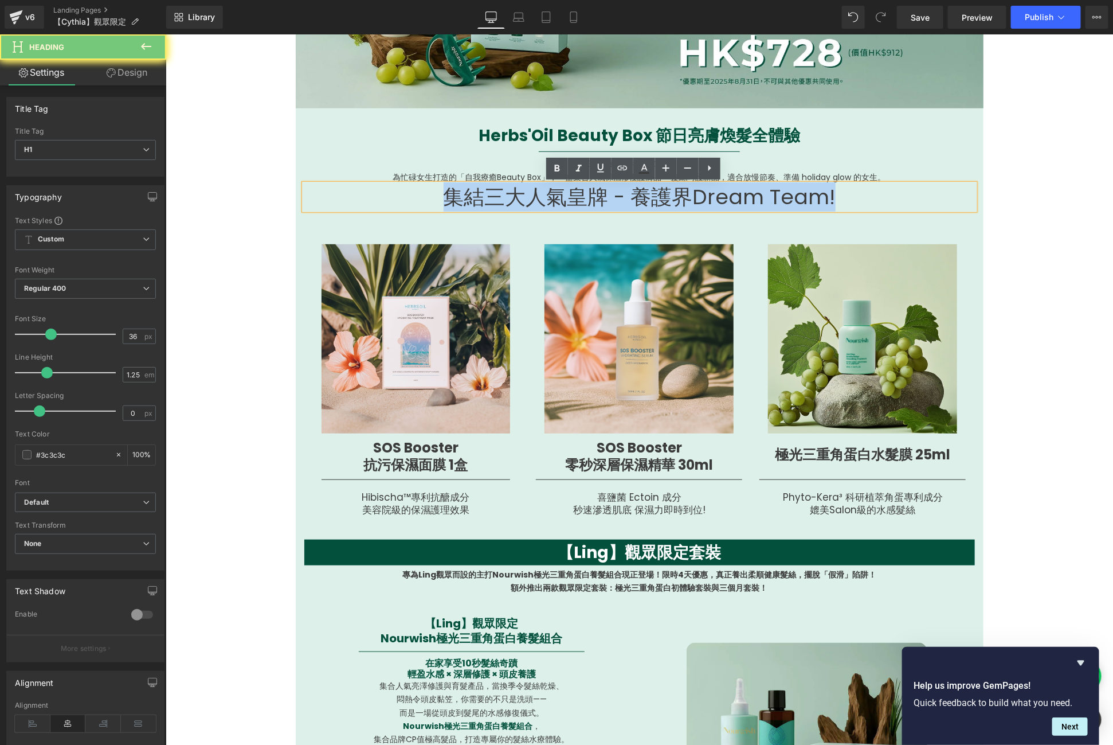
click at [660, 202] on h1 "集結三大人氣皇牌 - 養護界Dream Team!" at bounding box center [639, 196] width 671 height 26
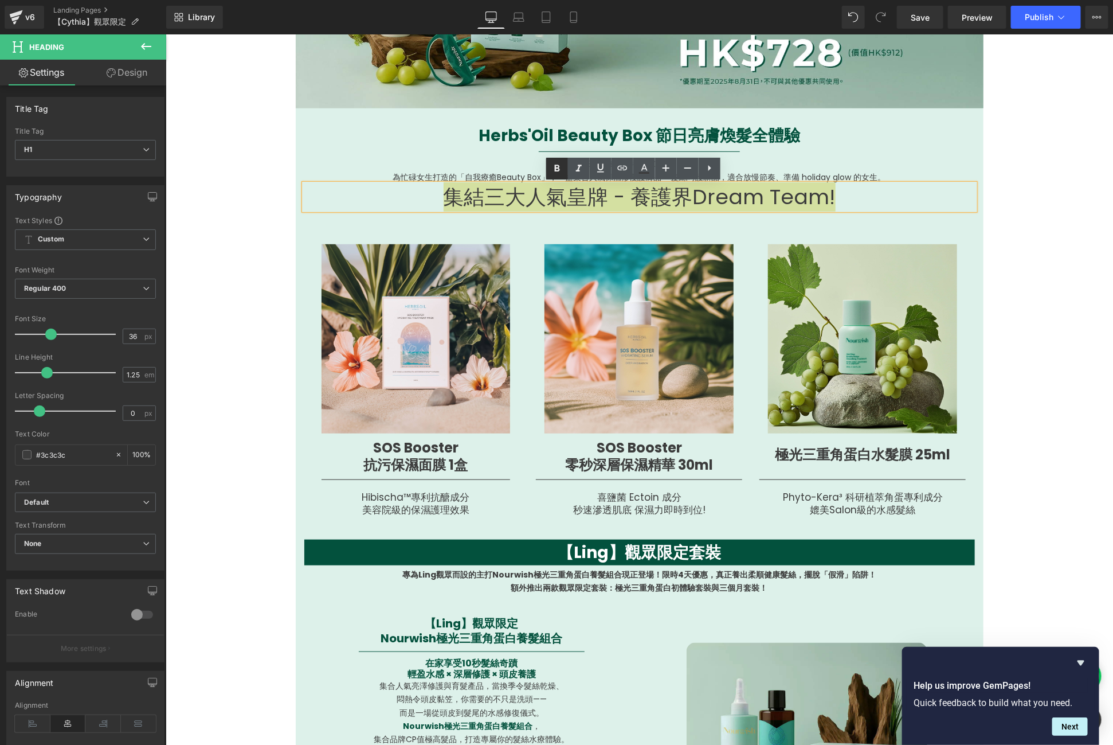
click at [557, 162] on icon at bounding box center [557, 169] width 14 height 14
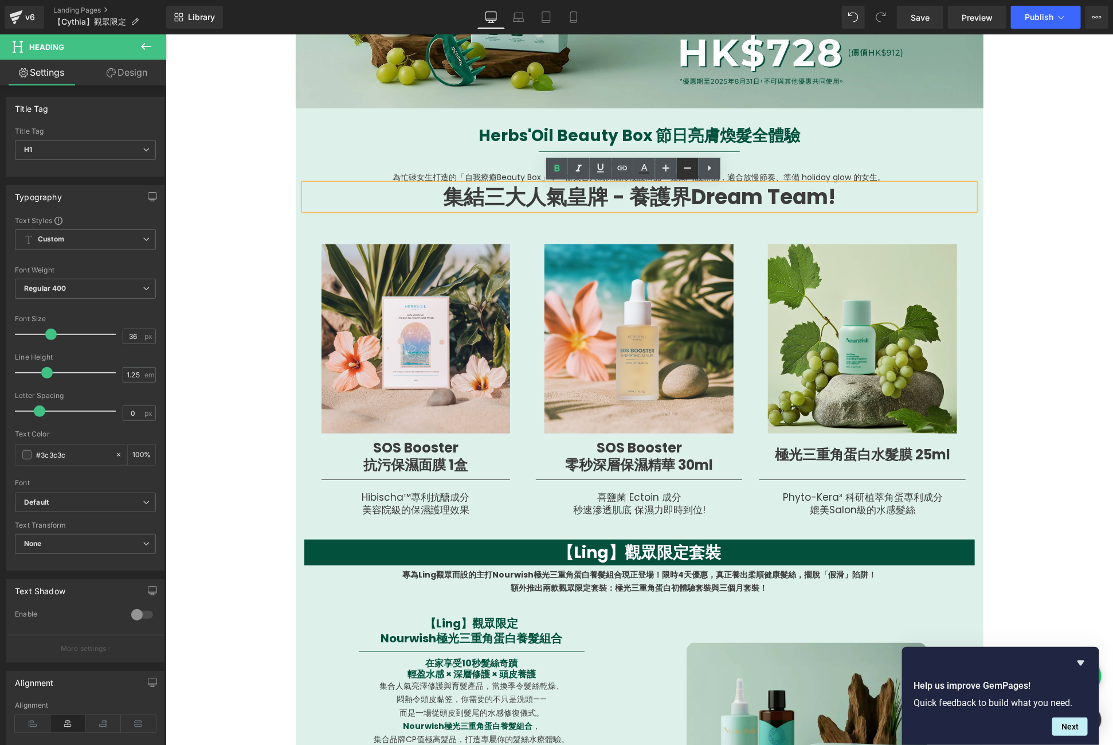
click at [697, 164] on link at bounding box center [688, 169] width 22 height 22
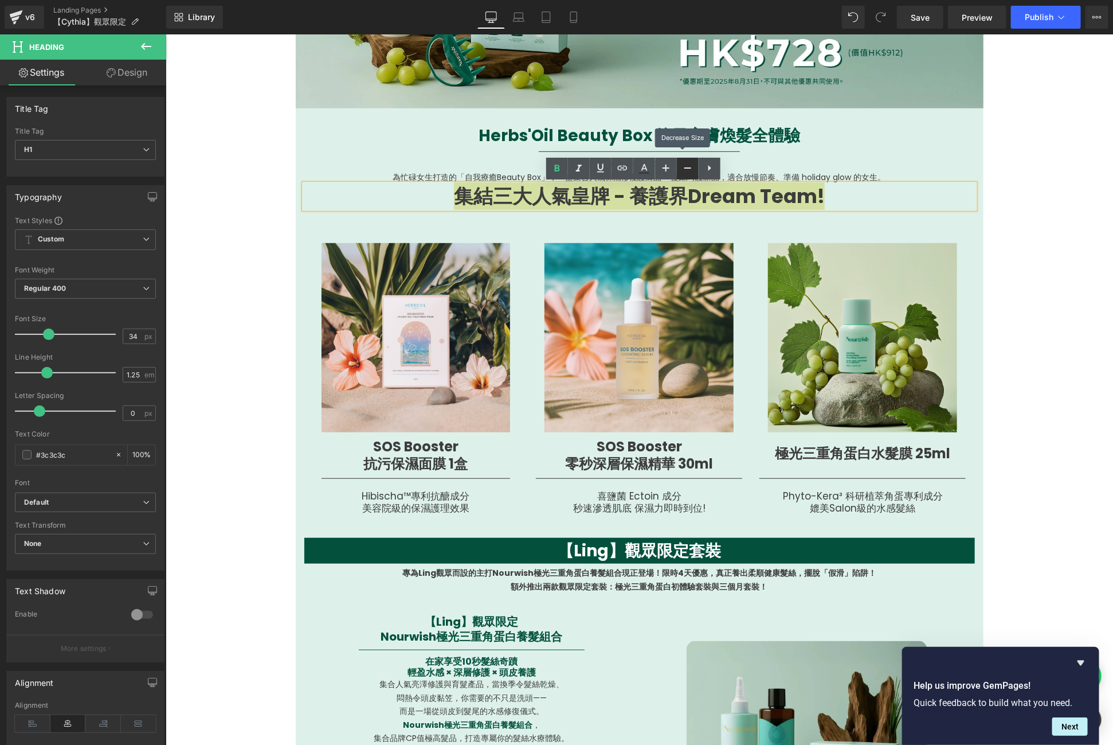
click at [695, 164] on link at bounding box center [688, 169] width 22 height 22
type input "32"
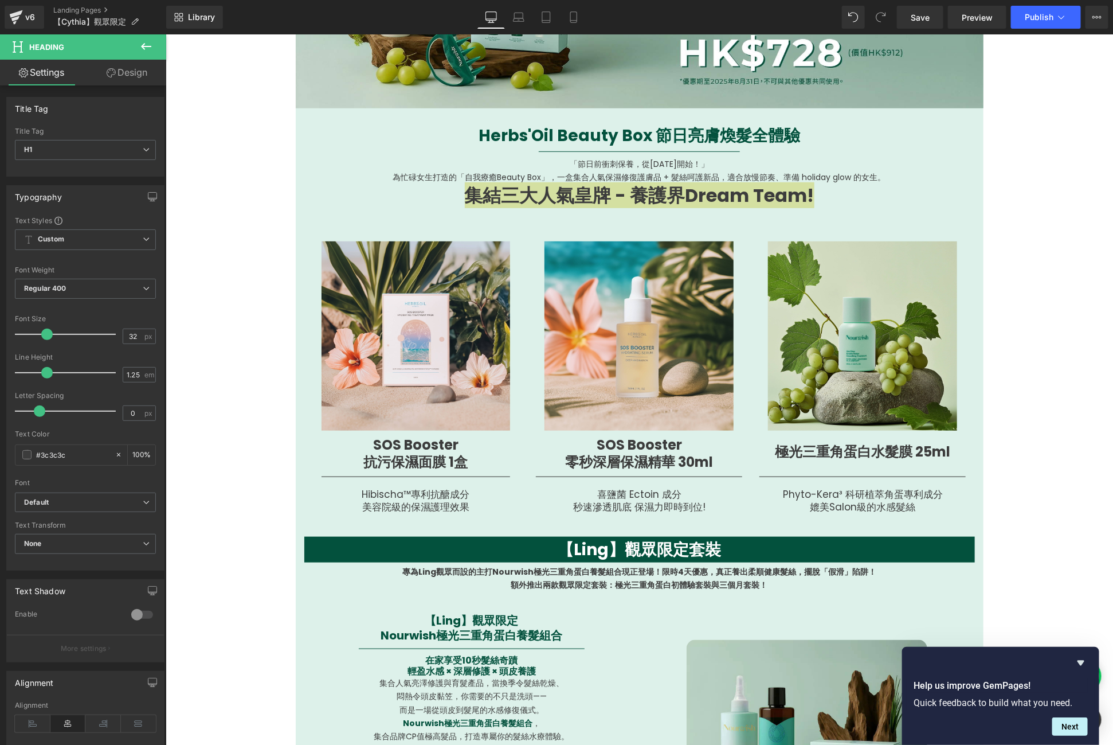
click at [97, 67] on link "Design" at bounding box center [126, 73] width 83 height 26
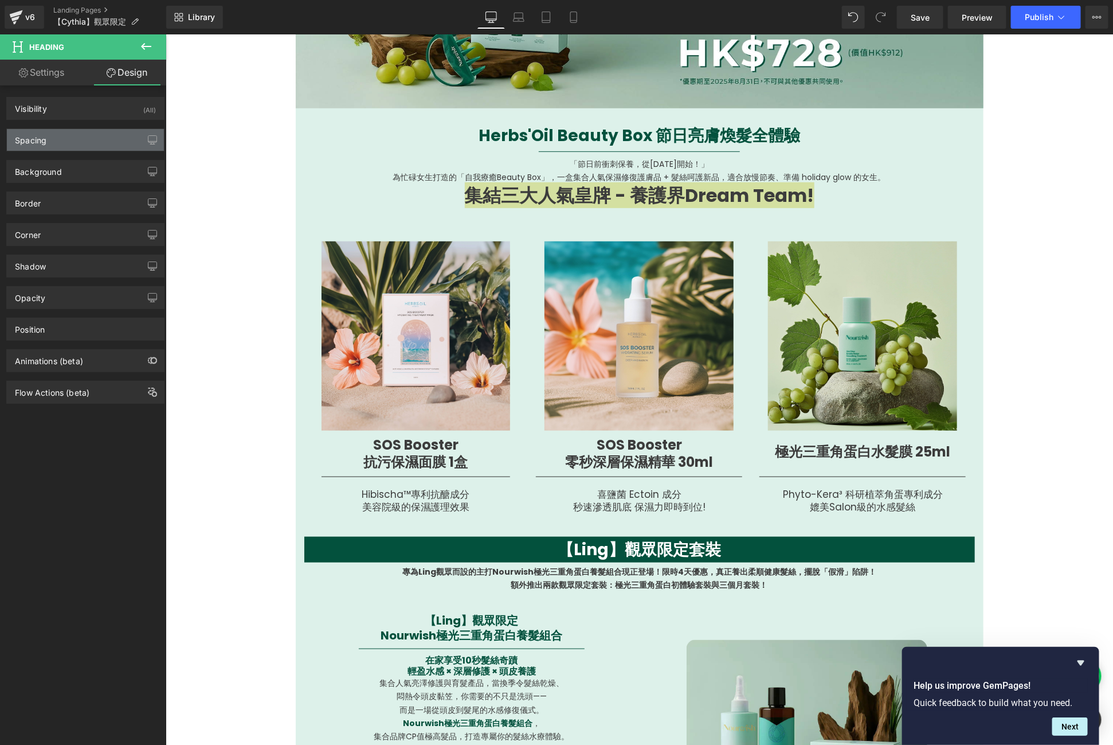
click at [100, 132] on div "Spacing" at bounding box center [85, 140] width 157 height 22
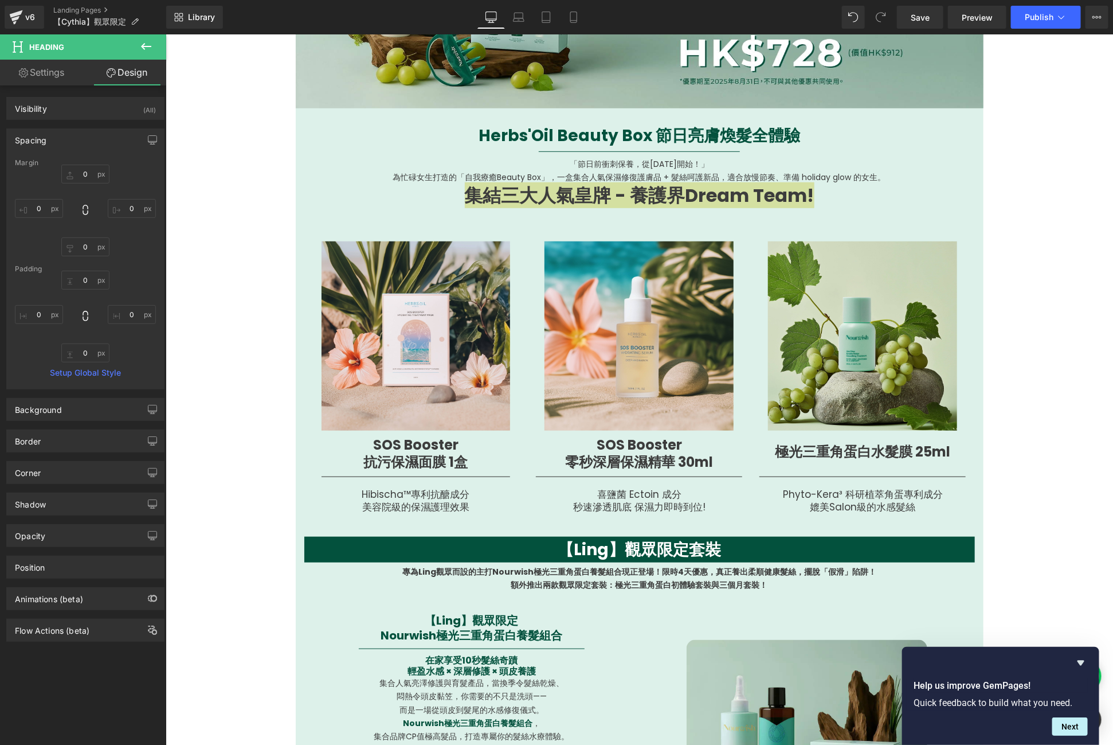
drag, startPoint x: 88, startPoint y: 165, endPoint x: 91, endPoint y: 154, distance: 11.7
click at [91, 154] on div "Spacing [GEOGRAPHIC_DATA] 0px 0 0px 0 0px 0 0px 0 [GEOGRAPHIC_DATA] 0px 0 0px 0…" at bounding box center [85, 258] width 158 height 261
click at [85, 172] on input "0" at bounding box center [85, 174] width 48 height 19
type input "15"
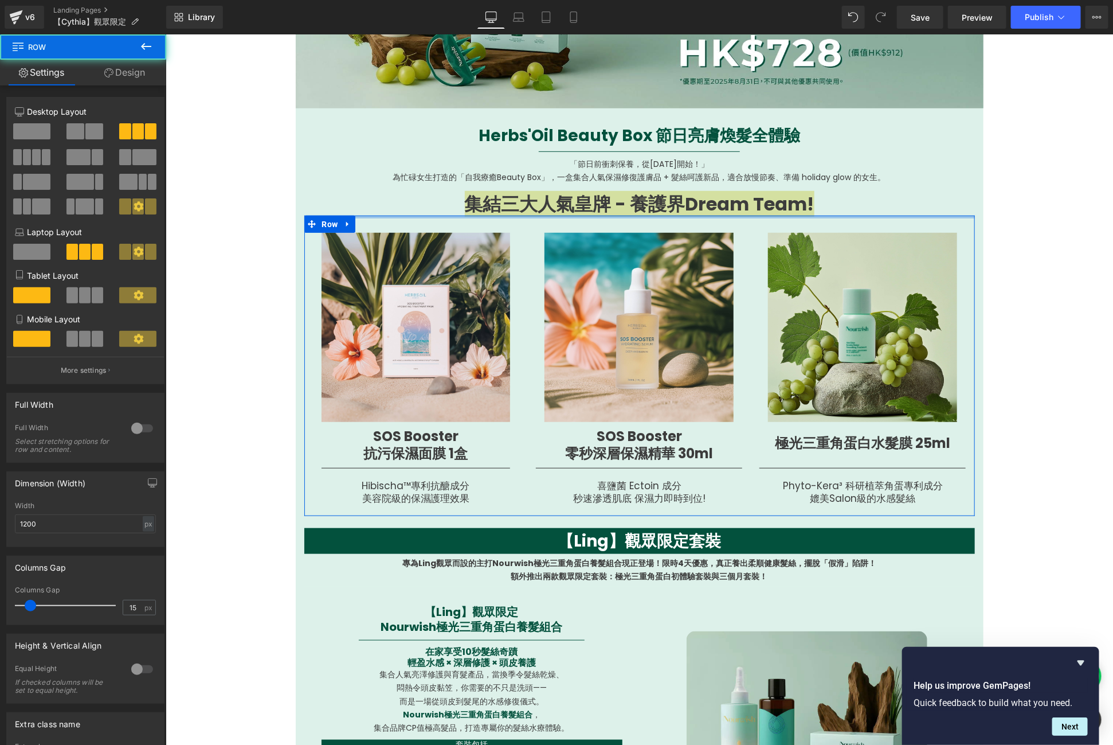
drag, startPoint x: 688, startPoint y: 226, endPoint x: 690, endPoint y: 202, distance: 24.7
click at [690, 202] on div "Herbs'Oil Beauty Box 節日亮膚煥髮全體驗 Heading Separator 「節日前衝刺保養，從[DATE]開始！」 為忙碌女生打造的「…" at bounding box center [639, 589] width 688 height 928
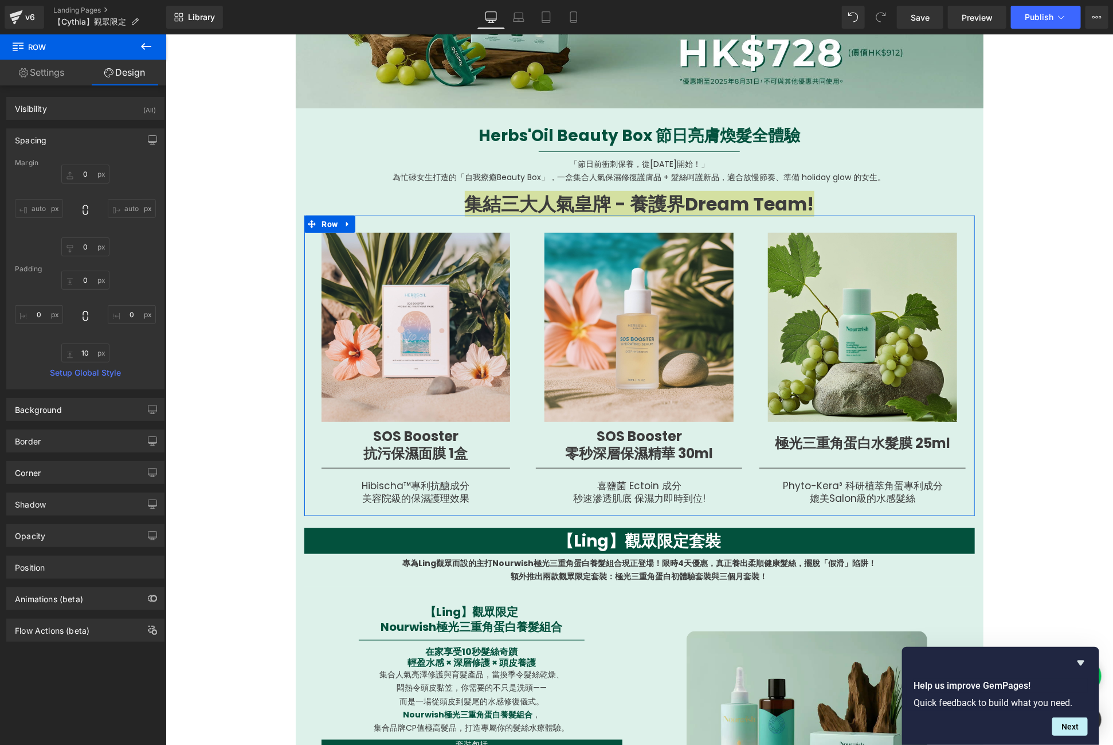
click at [46, 79] on link "Settings" at bounding box center [41, 73] width 83 height 26
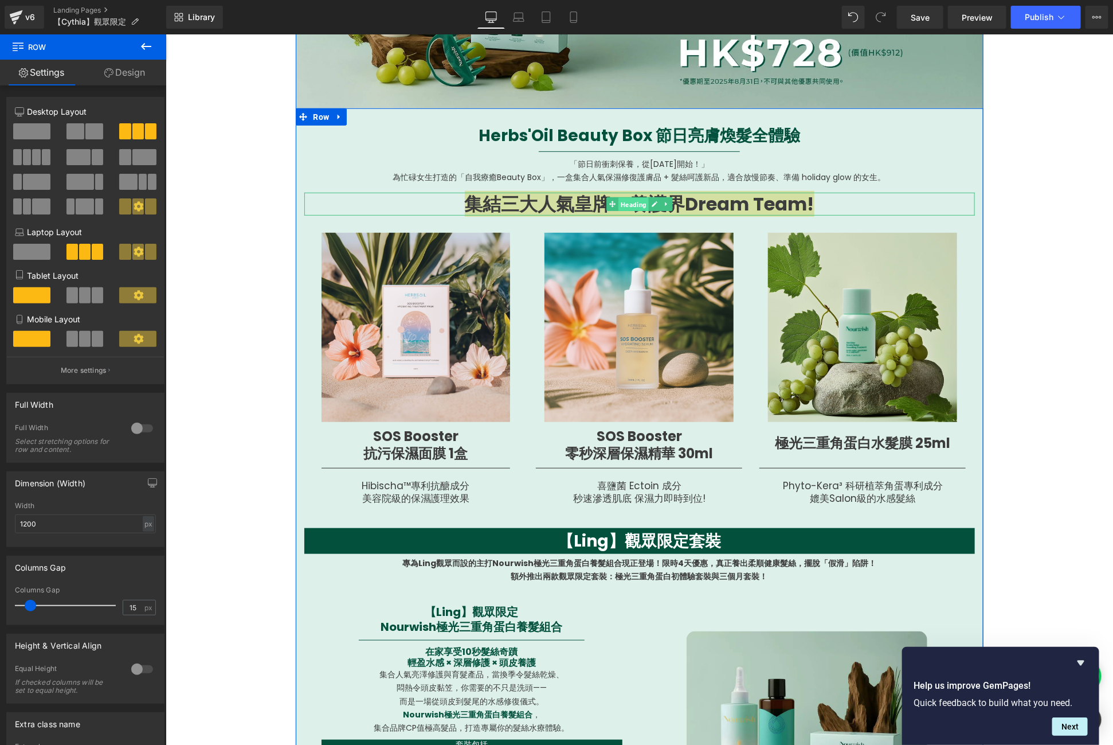
click at [633, 199] on span "Heading" at bounding box center [633, 204] width 30 height 14
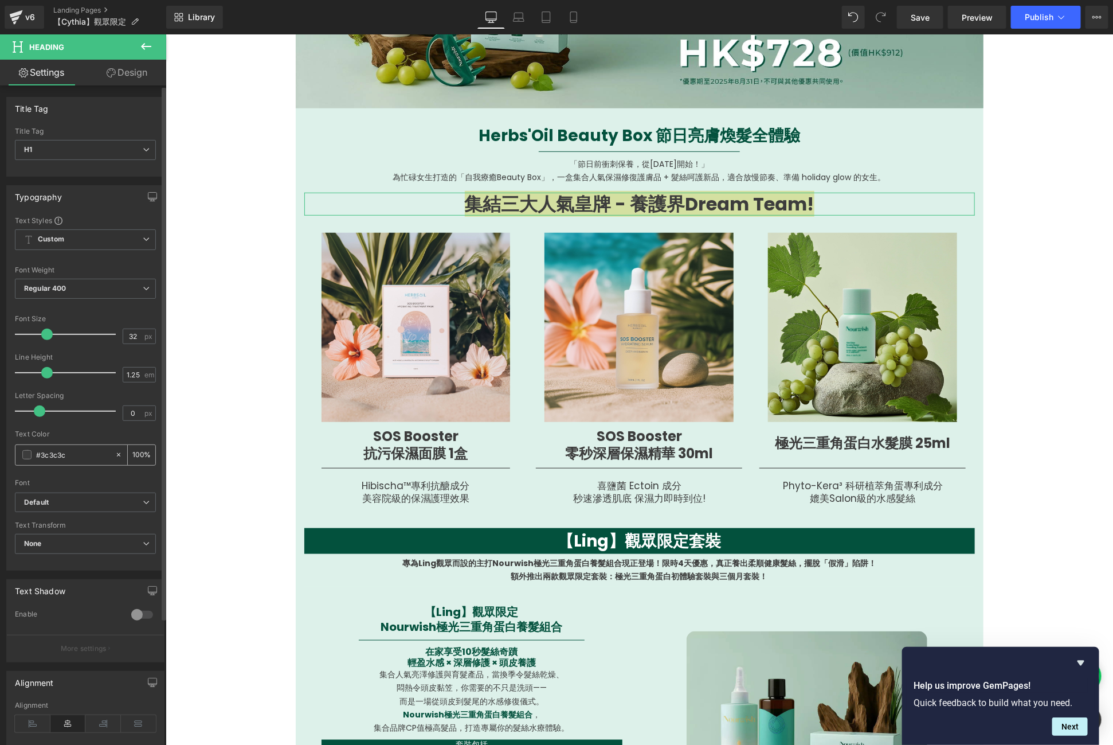
click at [80, 451] on input "#3c3c3c" at bounding box center [72, 454] width 73 height 13
type input "#0"
type input "0"
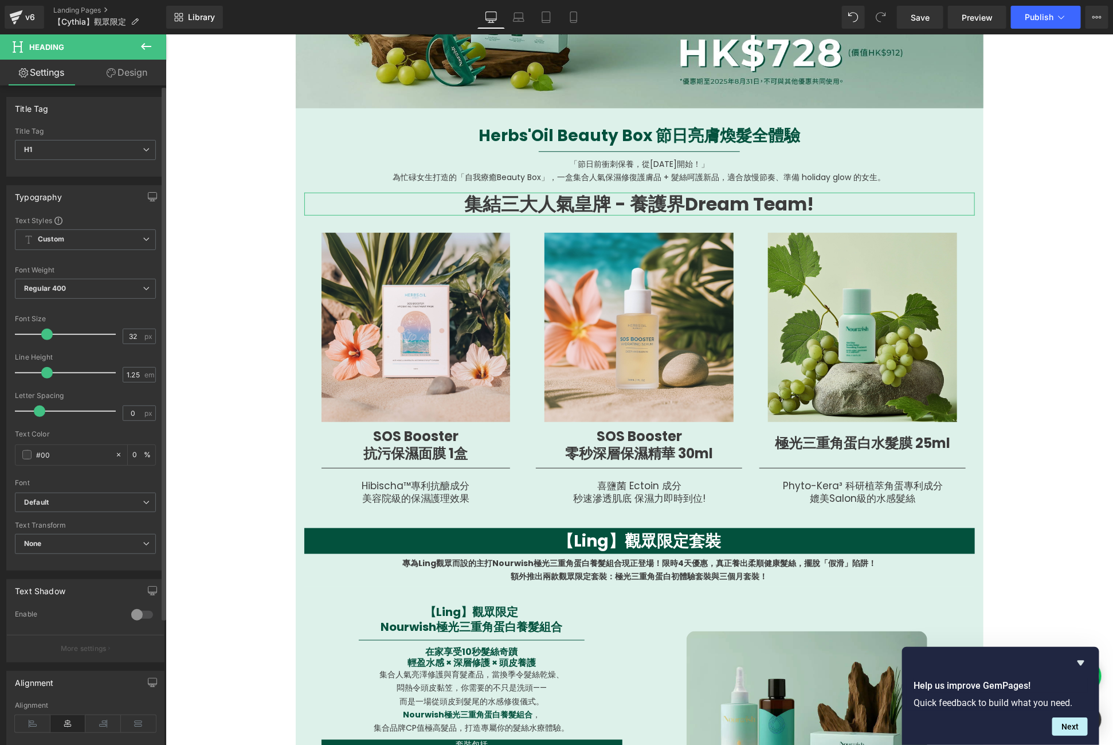
type input "#009"
type input "100"
type input "#0095"
type input "33"
type input "#0095b"
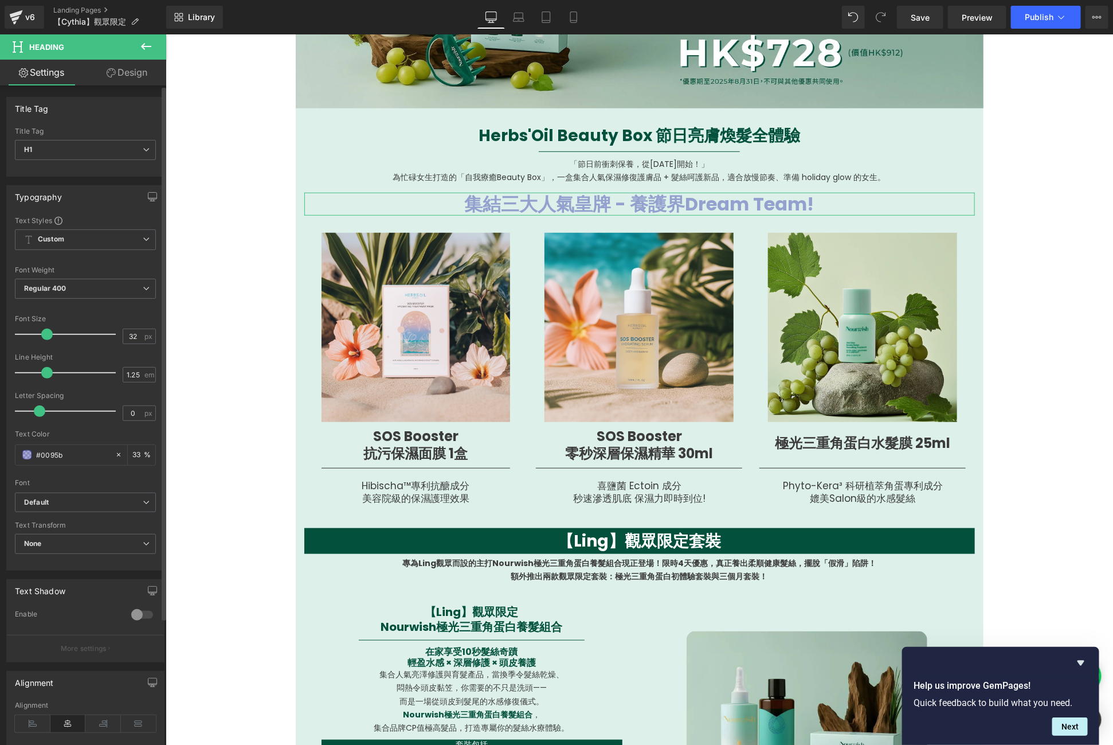
type input "0"
type input "#0095b3"
type input "100"
type input "#0095b3"
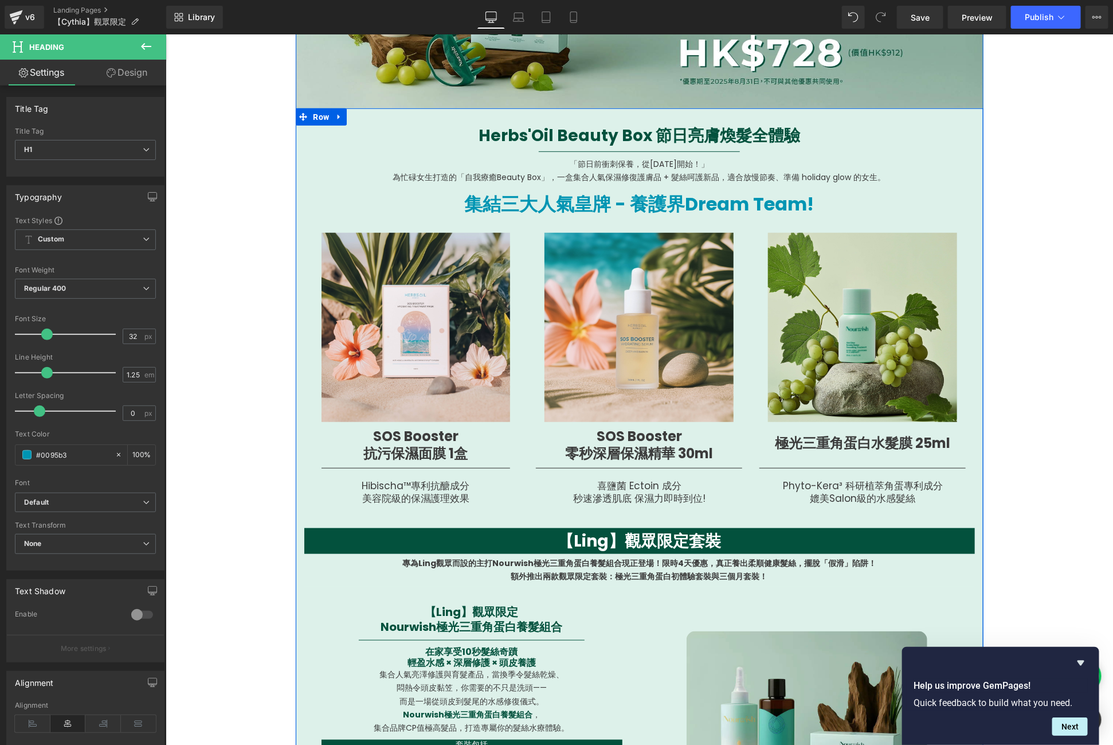
click at [760, 136] on b "Herbs'Oil Beauty Box 節日亮膚煥髮全體驗" at bounding box center [639, 135] width 322 height 22
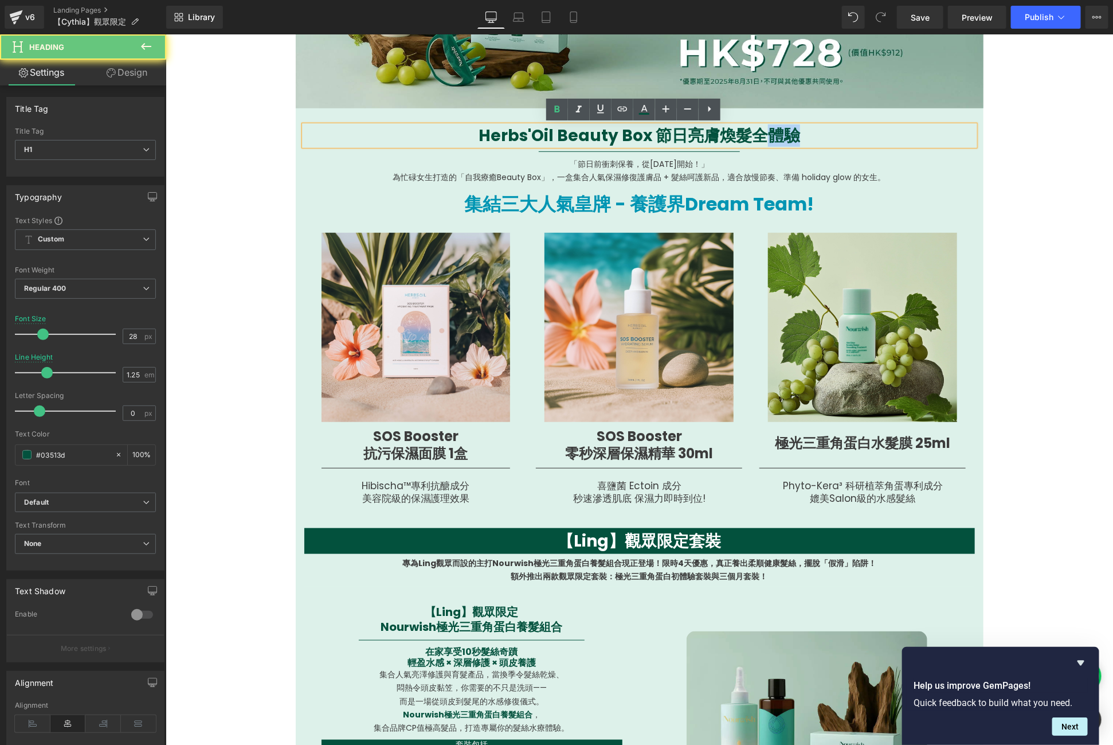
click at [760, 136] on b "Herbs'Oil Beauty Box 節日亮膚煥髮全體驗" at bounding box center [639, 135] width 322 height 22
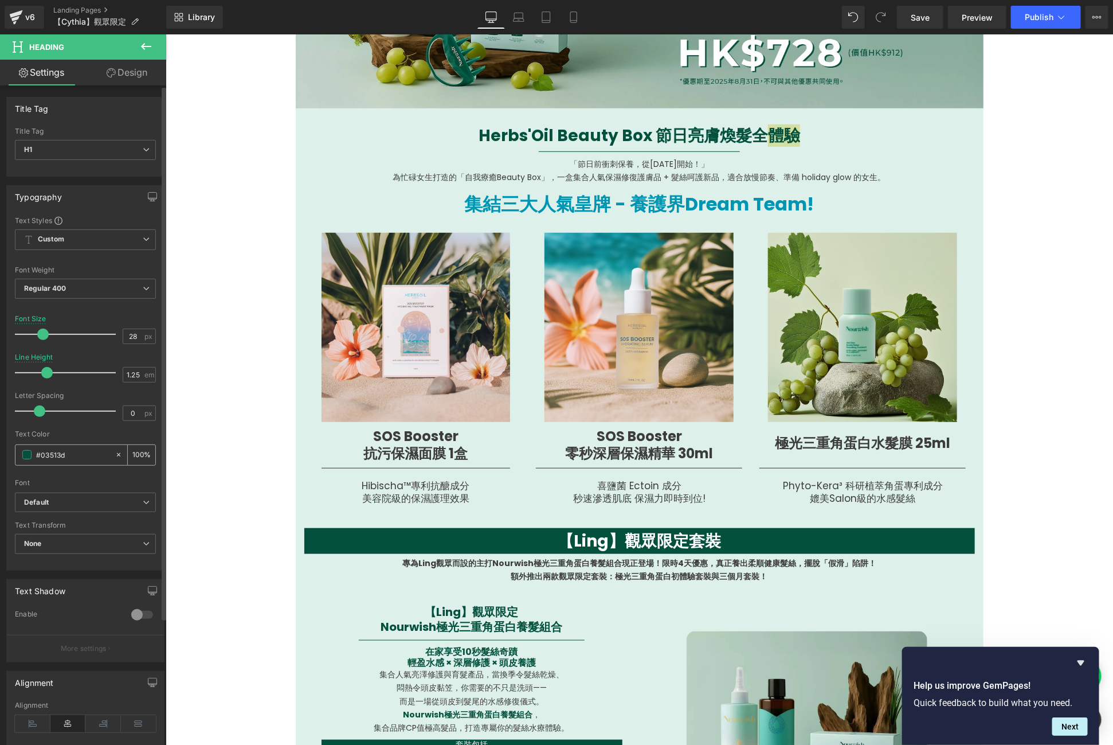
click at [59, 448] on input "#03513d" at bounding box center [72, 454] width 73 height 13
click at [60, 450] on input "#03513d" at bounding box center [72, 454] width 73 height 13
type input "#0"
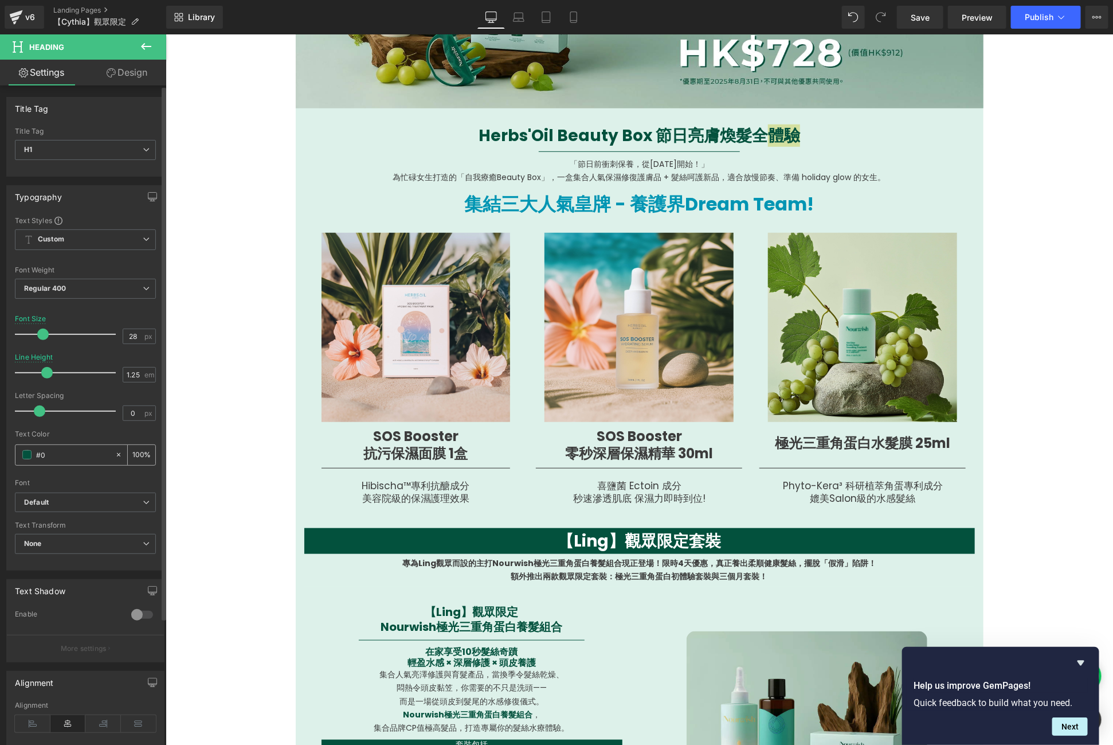
type input "0"
type input "#009"
type input "100"
type input "#0095"
type input "33"
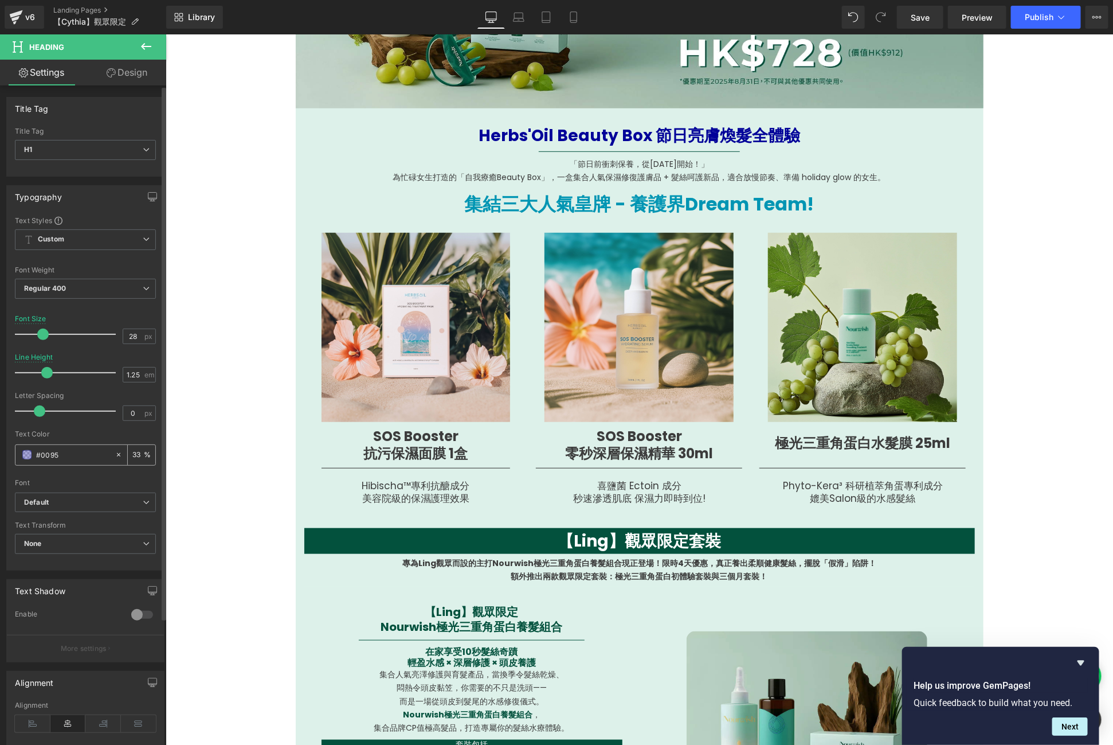
type input "#0095b"
type input "0"
type input "#0095b3"
type input "100"
type input "#0095b3"
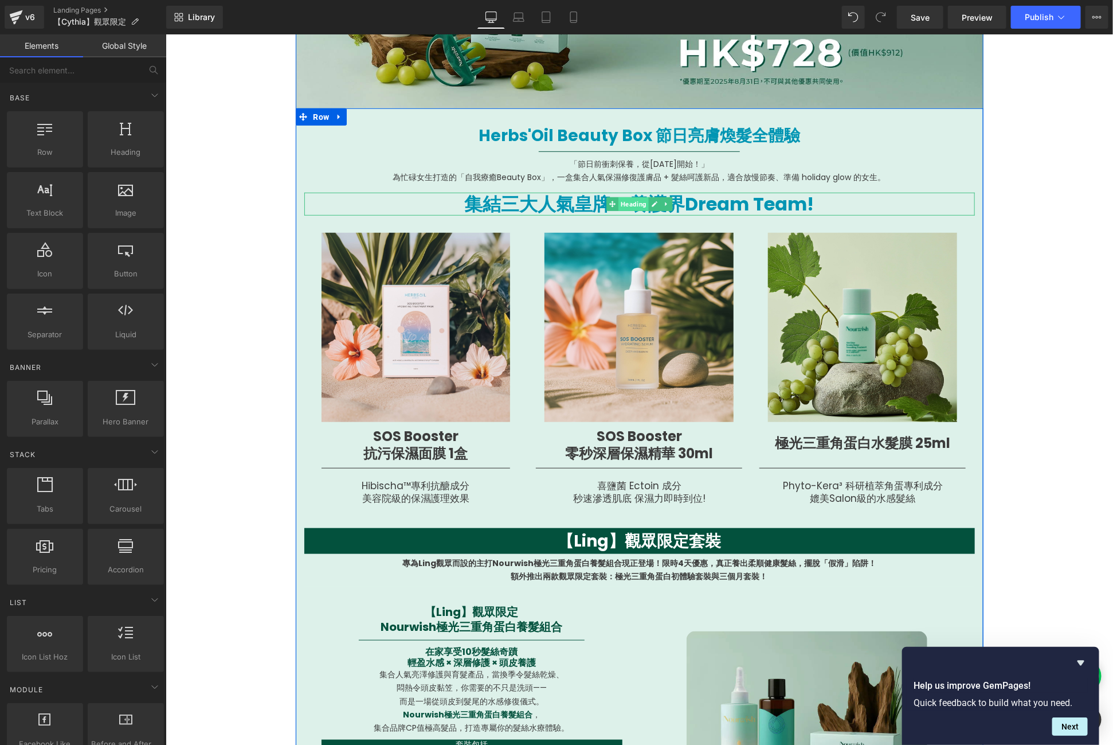
click at [629, 200] on span "Heading" at bounding box center [633, 204] width 30 height 14
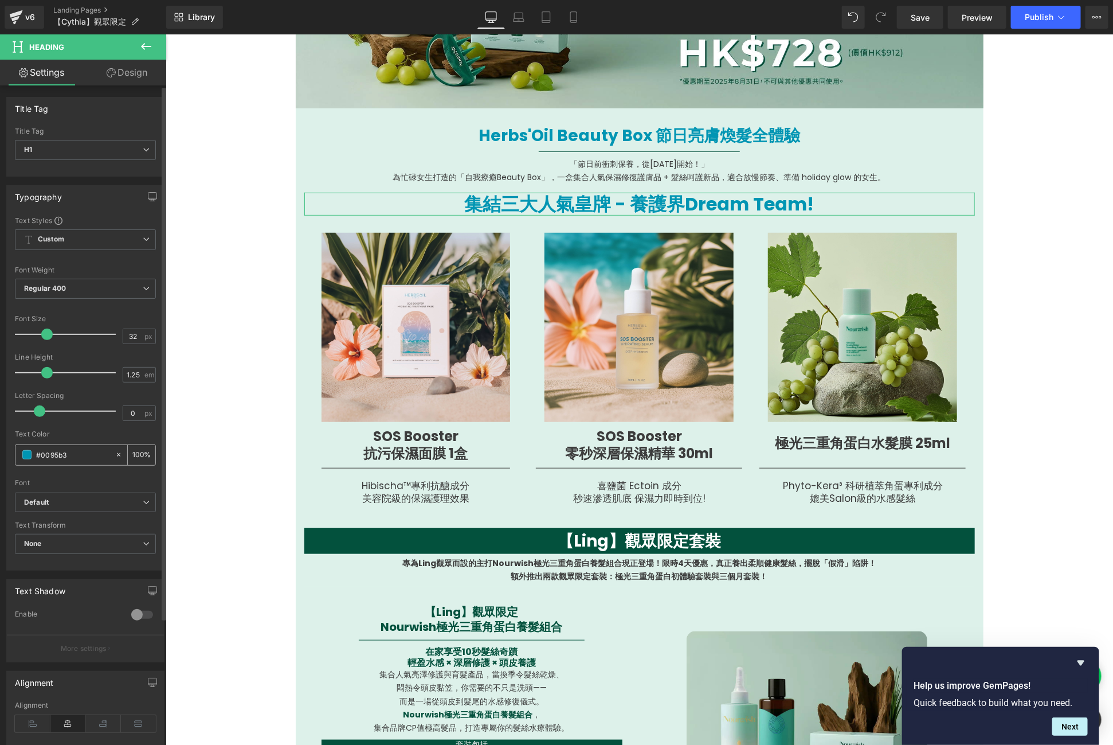
click at [74, 457] on input "#0095b3" at bounding box center [72, 454] width 73 height 13
type input "#f"
type input "0"
type input "#fff"
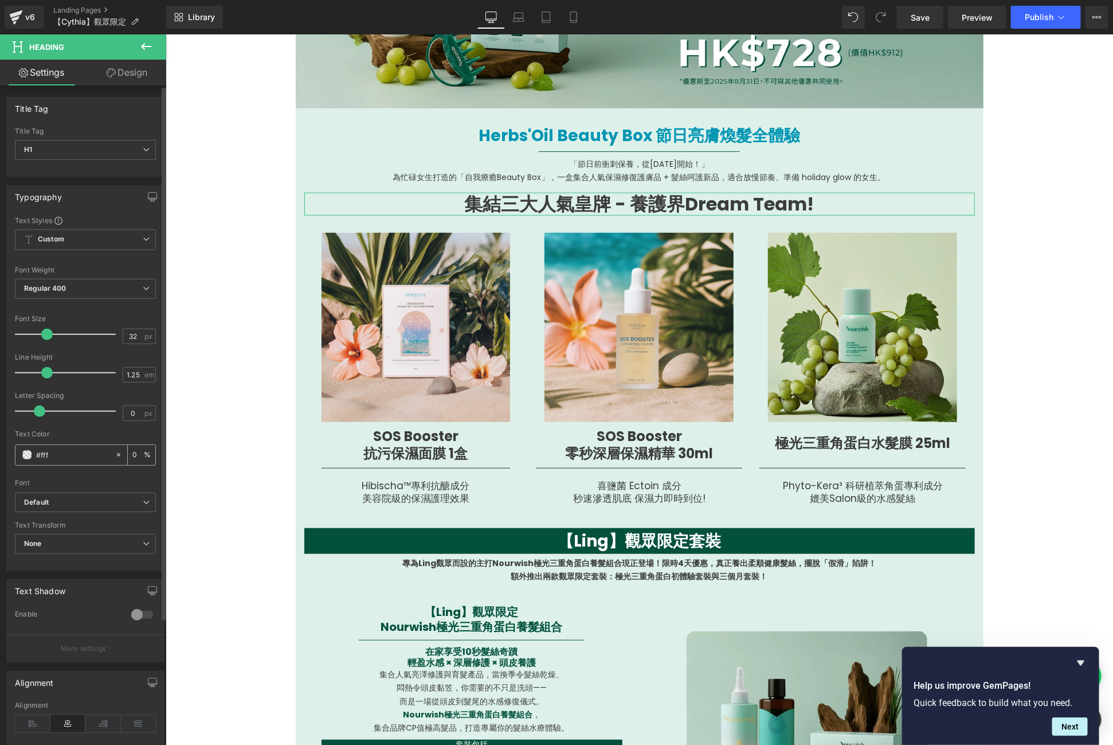
type input "100"
type input "#fffff"
type input "0"
type input "#ffffff"
type input "100"
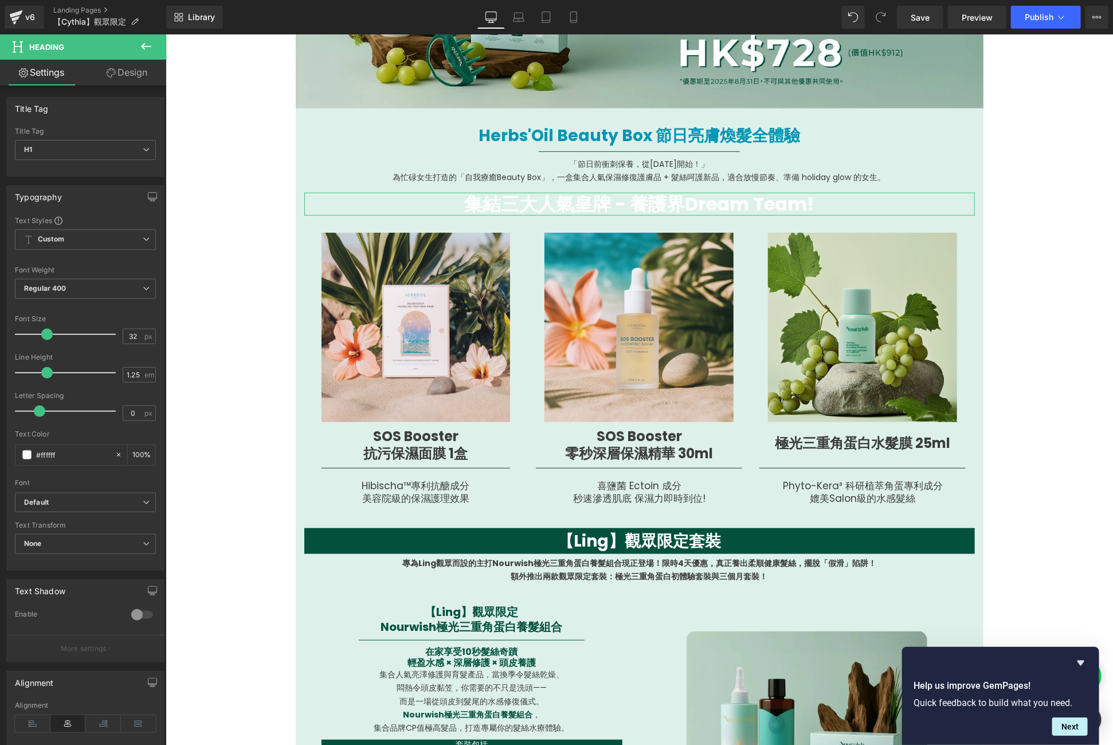
type input "#ffffff"
click at [138, 70] on link "Design" at bounding box center [126, 73] width 83 height 26
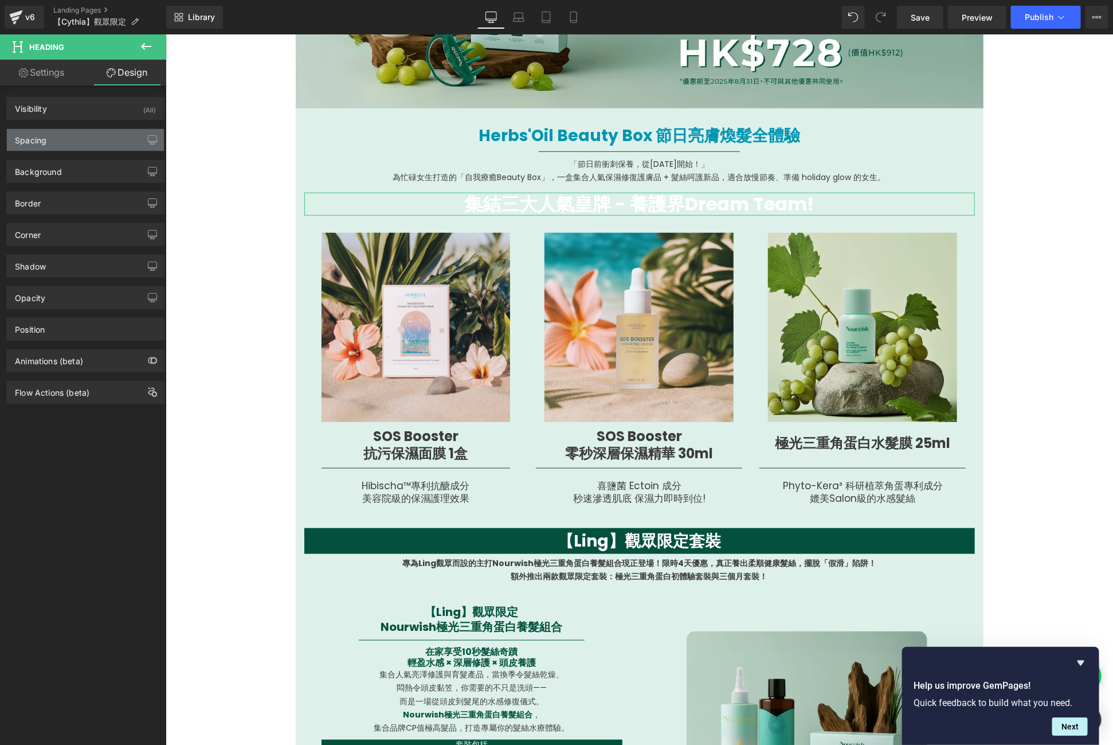
click at [88, 135] on div "Spacing" at bounding box center [85, 140] width 157 height 22
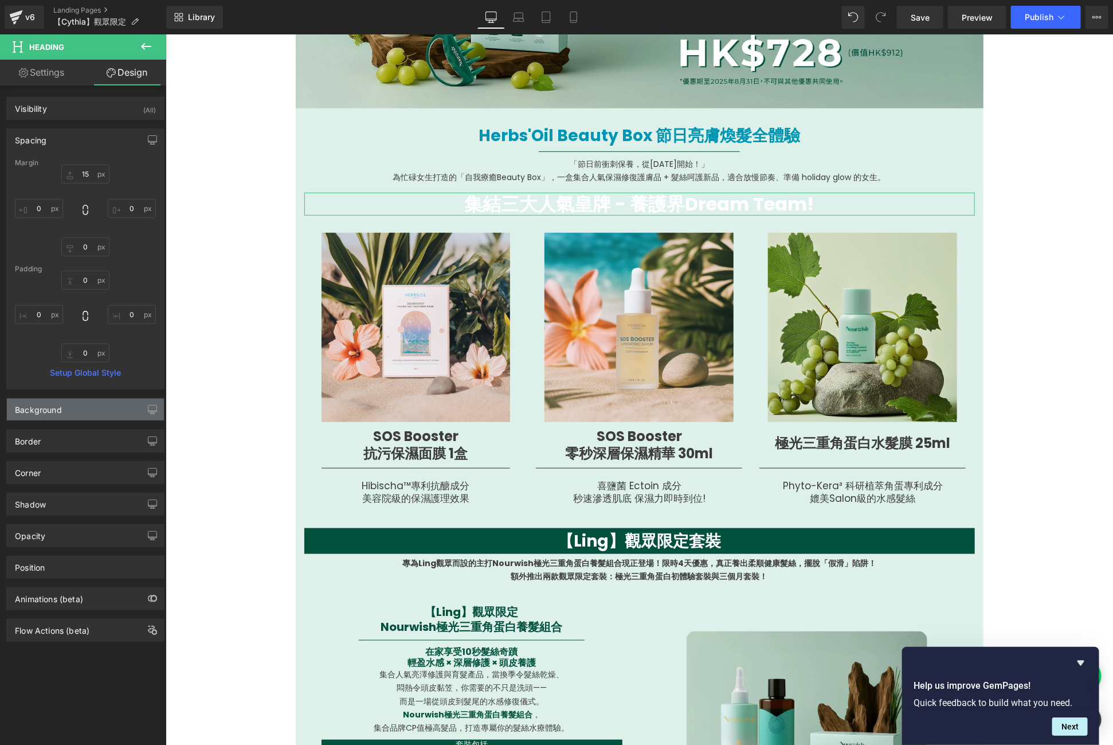
click at [76, 414] on div "Background" at bounding box center [85, 409] width 157 height 22
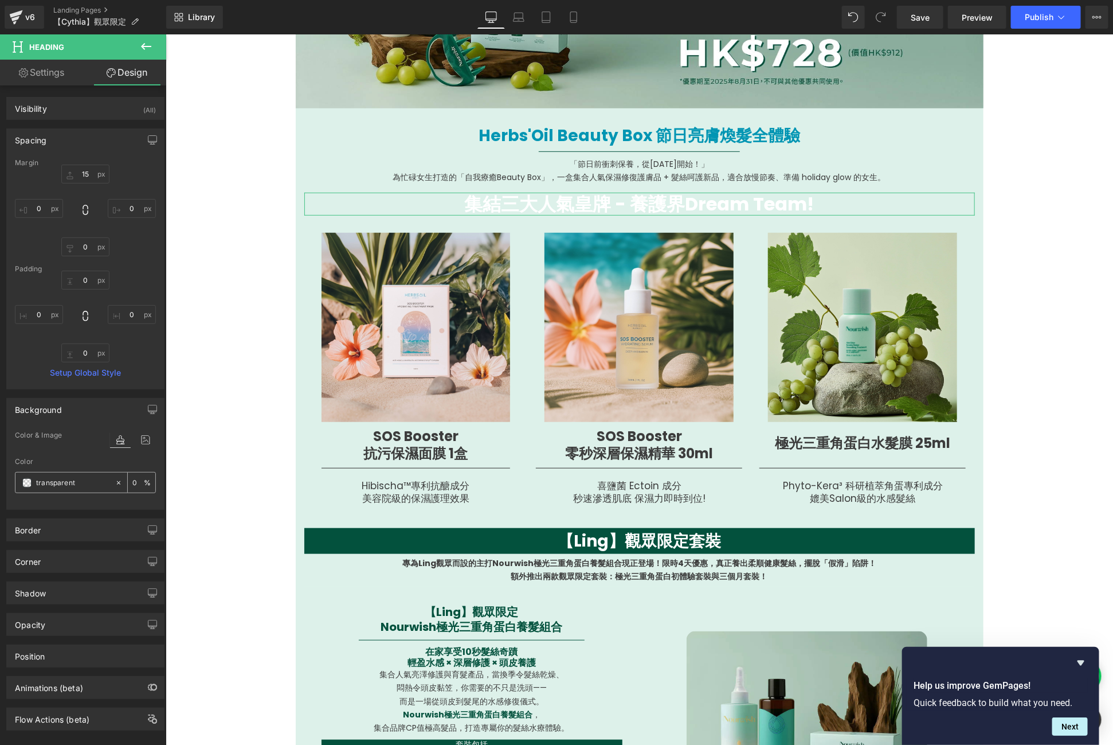
click at [63, 476] on input "transparent" at bounding box center [72, 482] width 73 height 13
type input "009"
type input "100"
type input "0095"
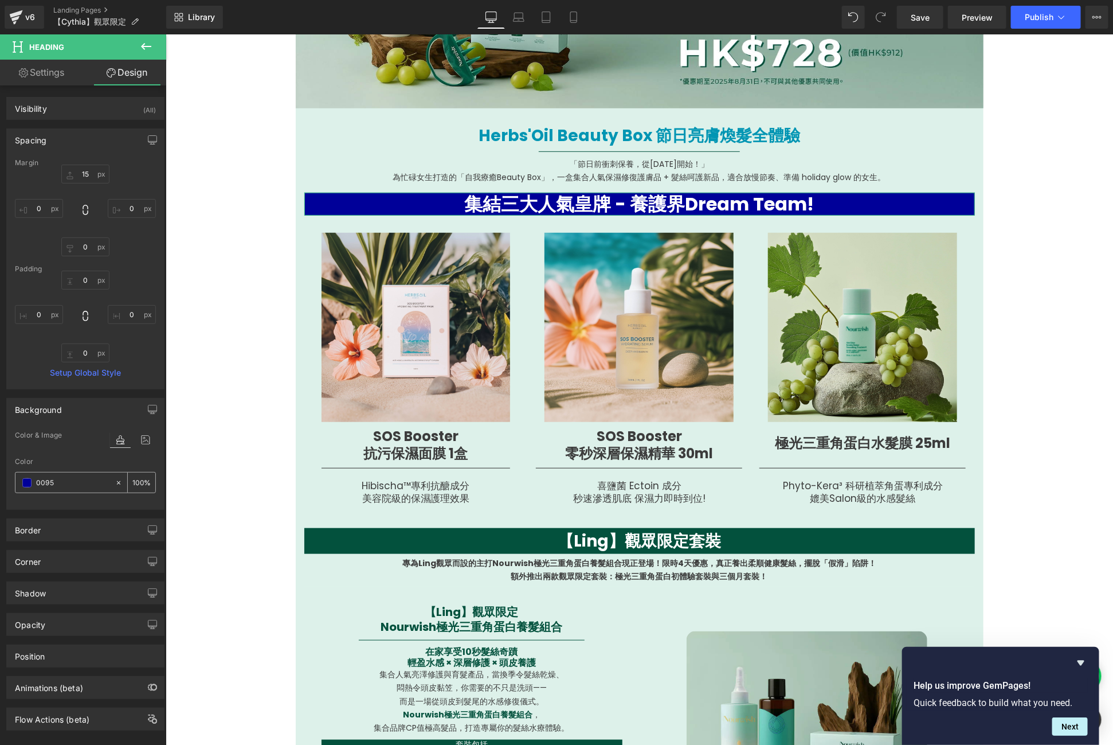
type input "33"
type input "0095b"
type input "0"
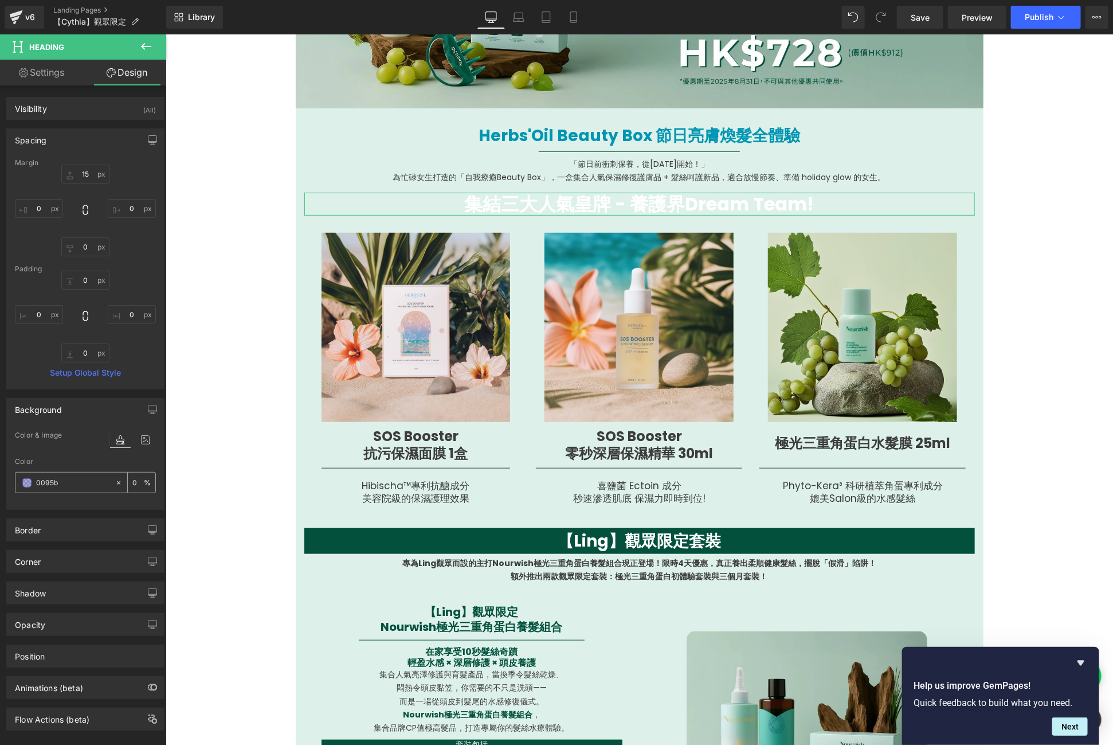
type input "0095b3"
type input "100"
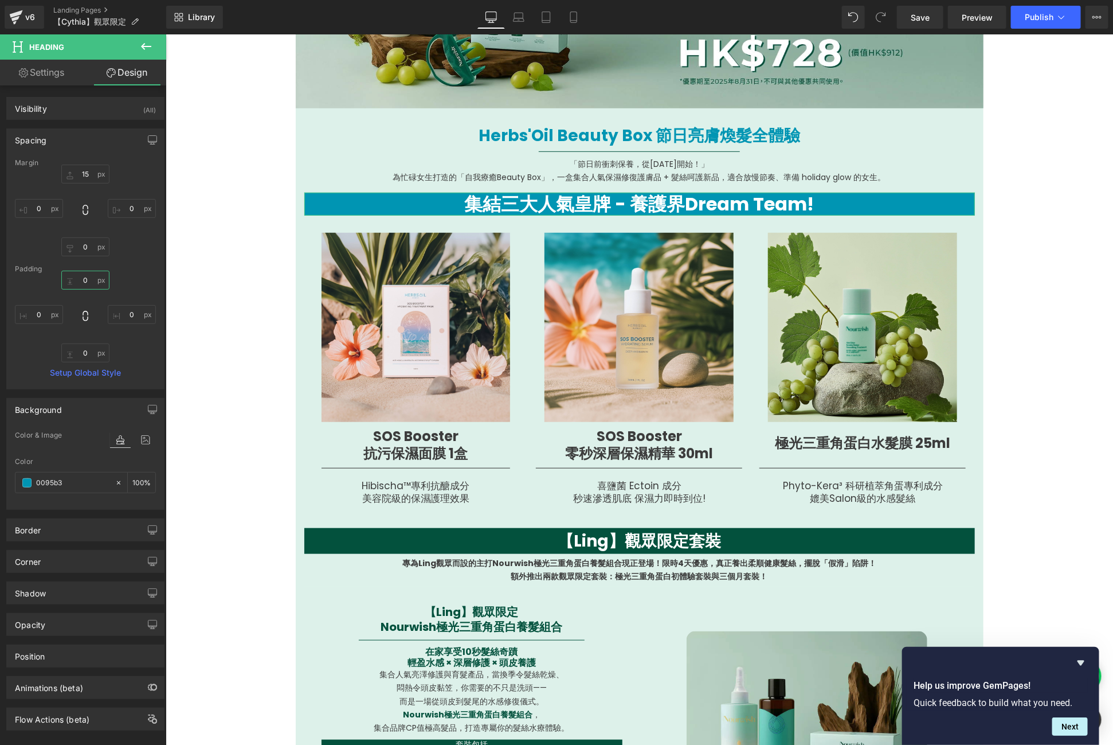
type input "#0095b3"
click at [85, 283] on input "0" at bounding box center [85, 280] width 48 height 19
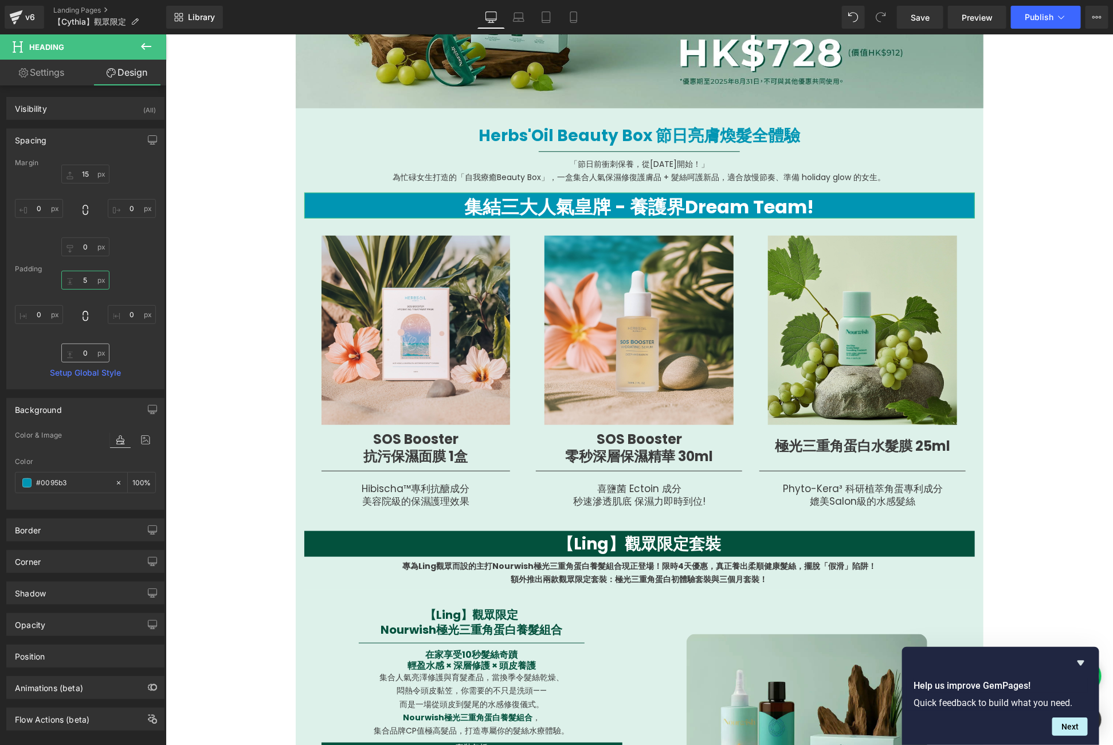
type input "5"
click at [85, 349] on input "0" at bounding box center [85, 352] width 48 height 19
type input "5"
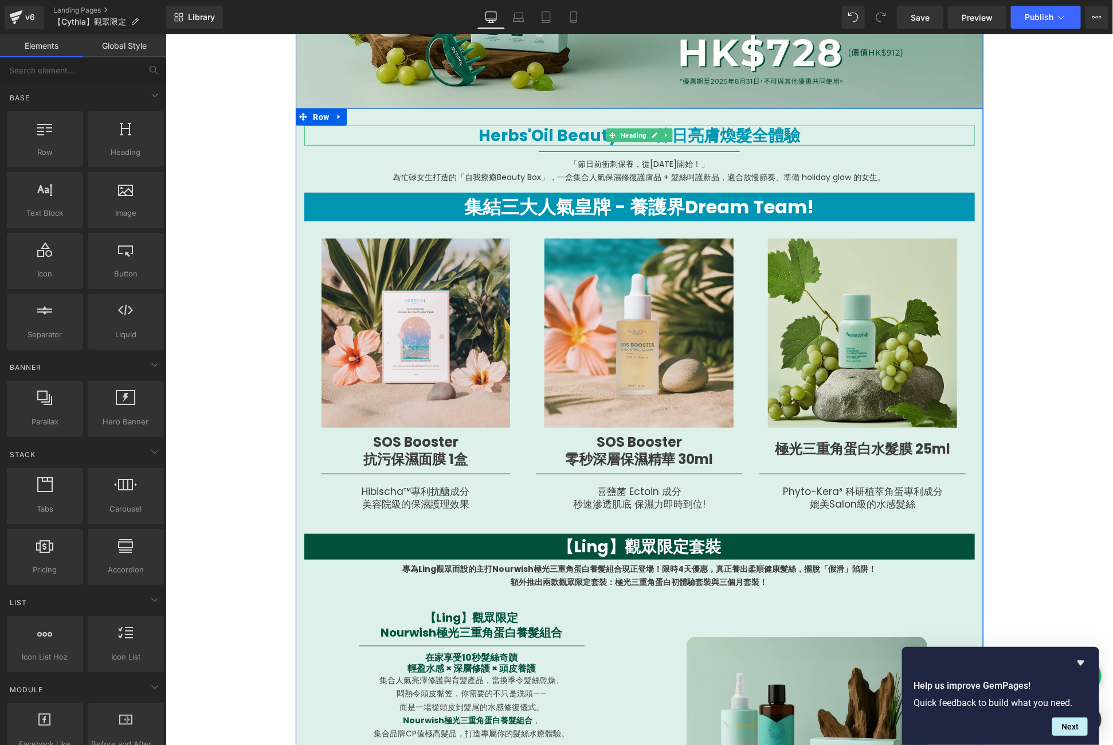
click at [676, 138] on b "Herbs'Oil Beauty Box 節日亮膚煥髮全體驗" at bounding box center [639, 135] width 322 height 22
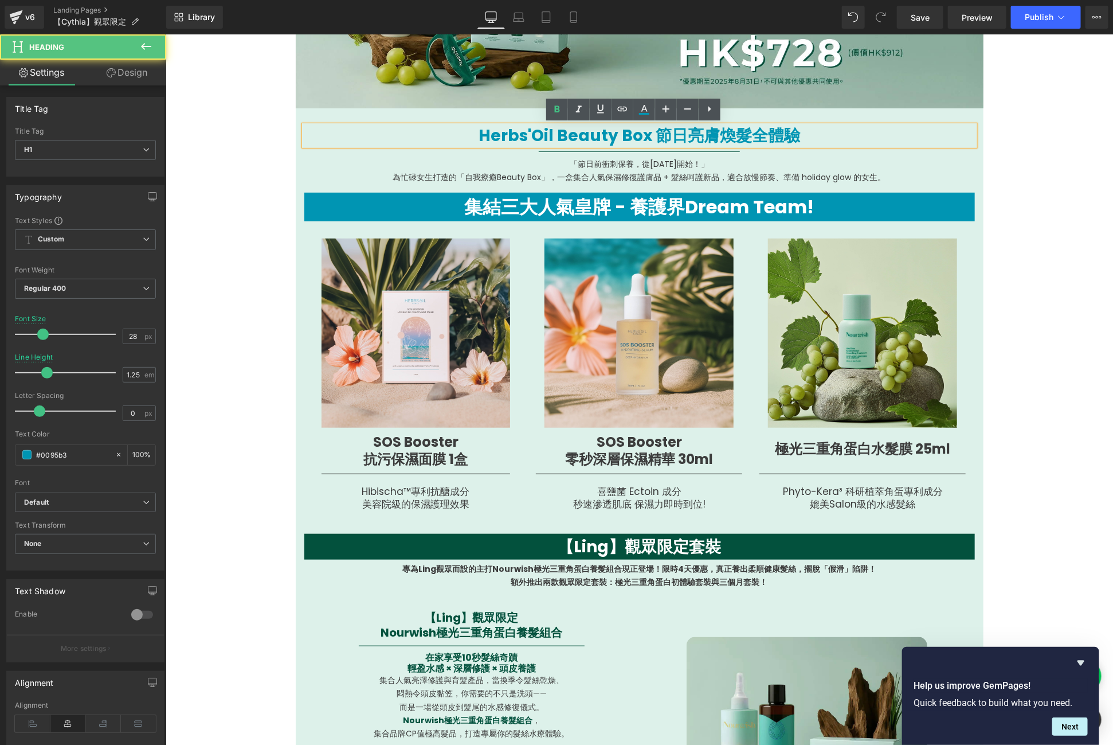
click at [694, 204] on strong "集結三大人氣皇牌 - 養護界Dream Team!" at bounding box center [639, 206] width 350 height 26
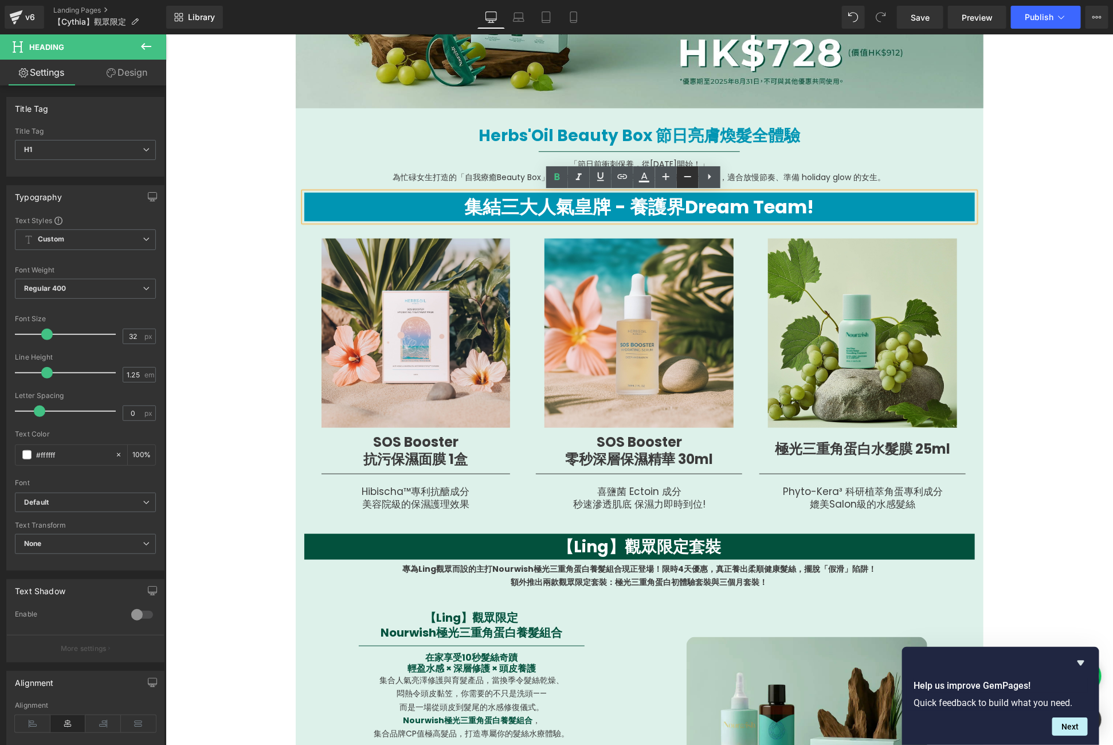
click at [696, 171] on link at bounding box center [688, 177] width 22 height 22
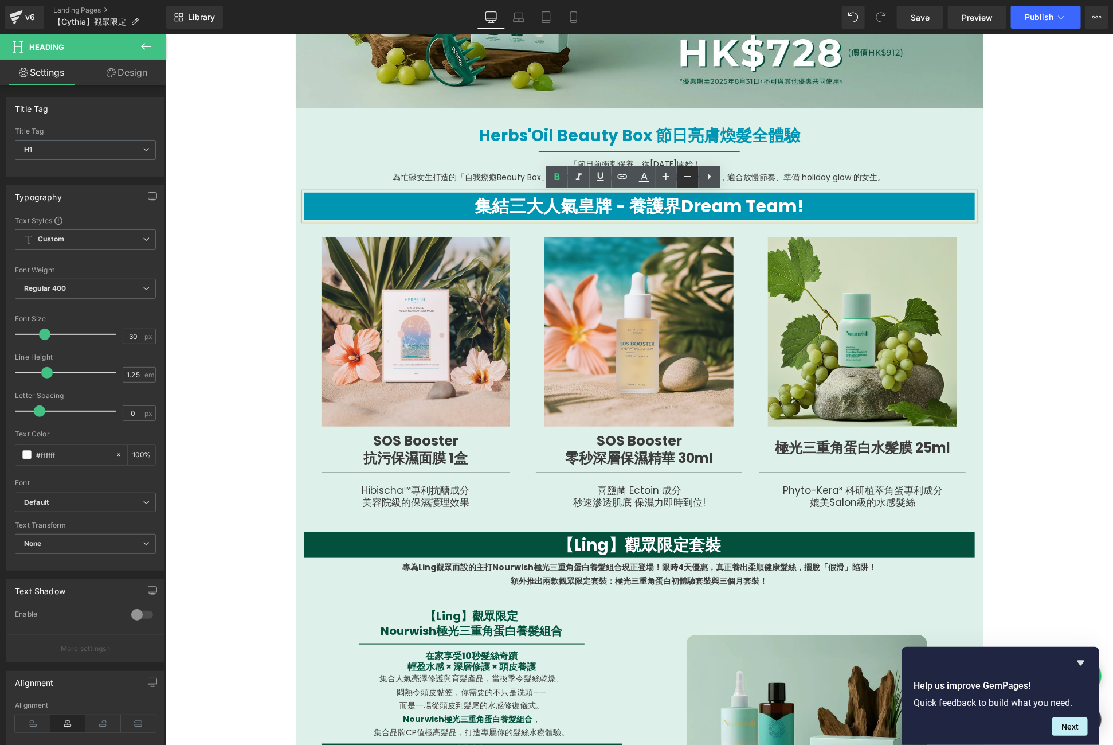
click at [696, 171] on link at bounding box center [688, 177] width 22 height 22
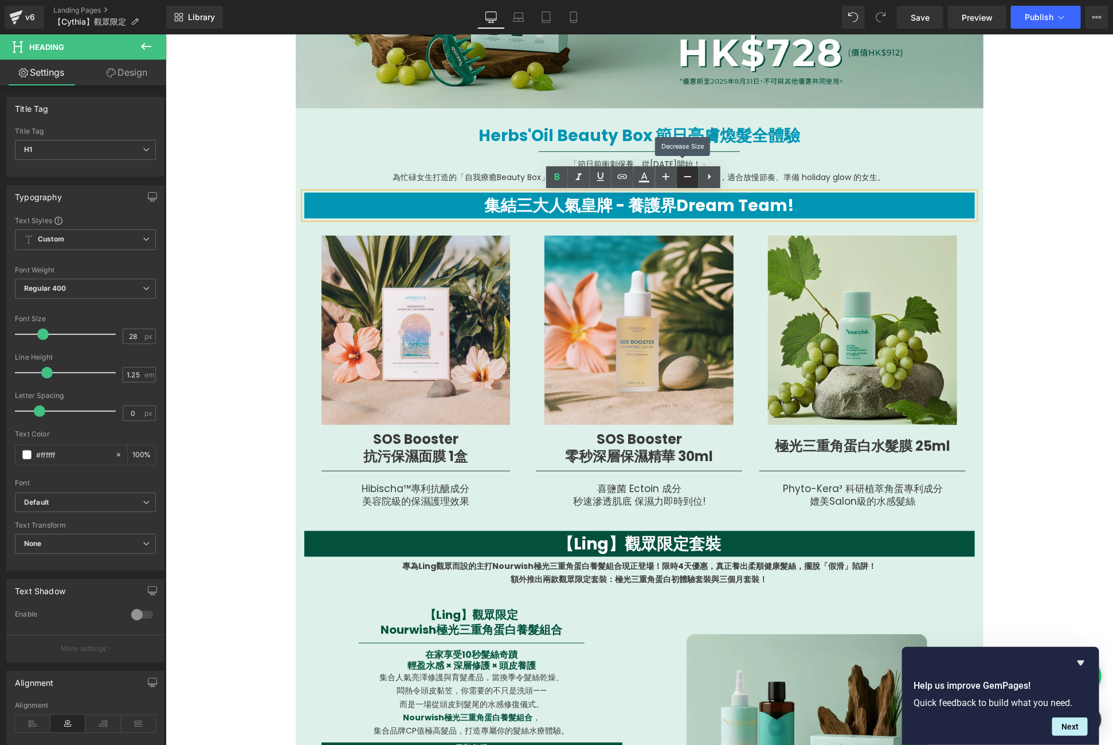
click at [696, 171] on link at bounding box center [688, 177] width 22 height 22
type input "26"
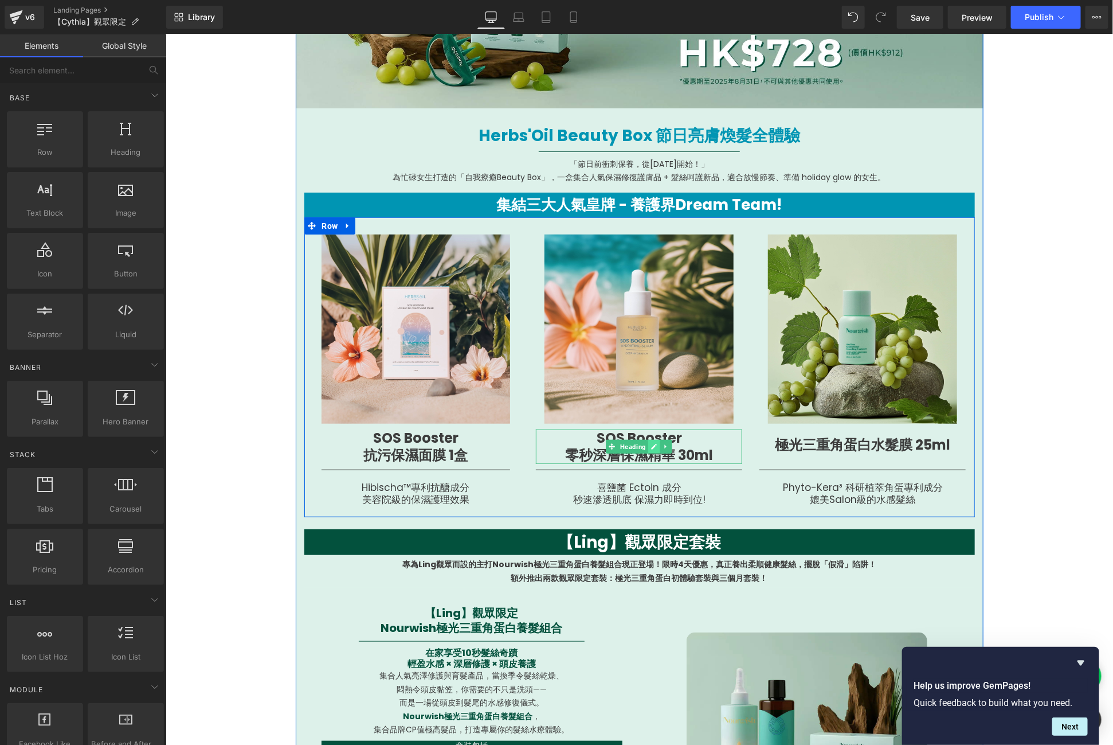
click at [651, 444] on icon at bounding box center [654, 446] width 6 height 7
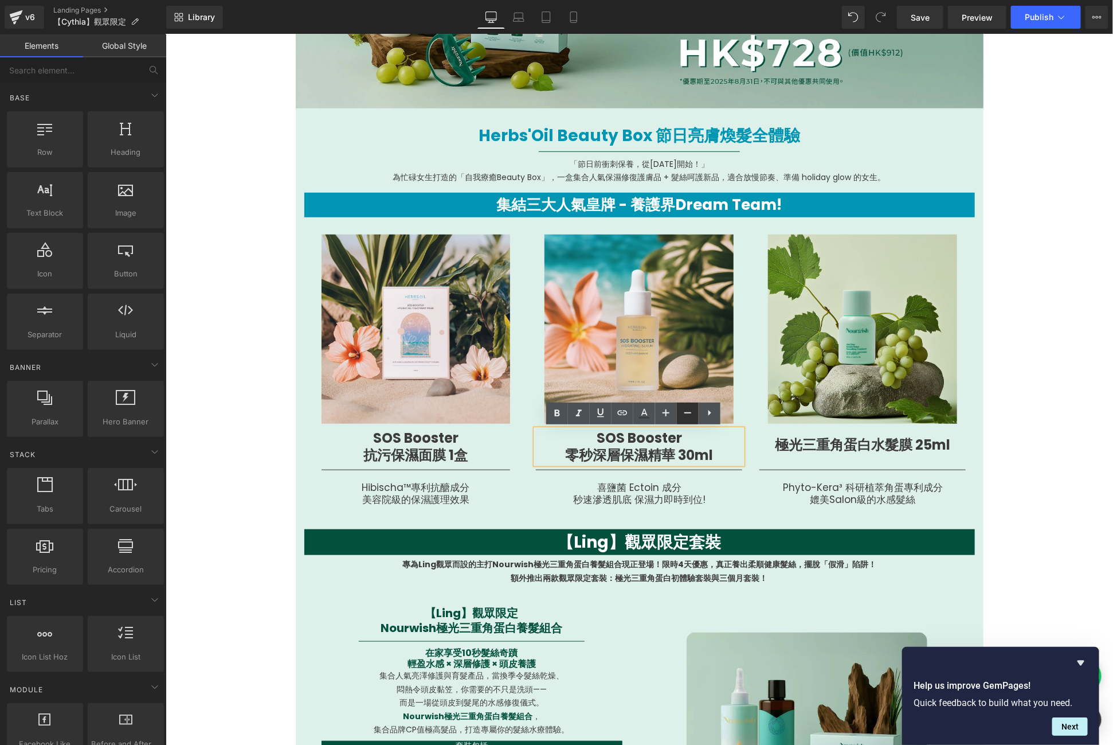
click at [679, 414] on link at bounding box center [688, 413] width 22 height 22
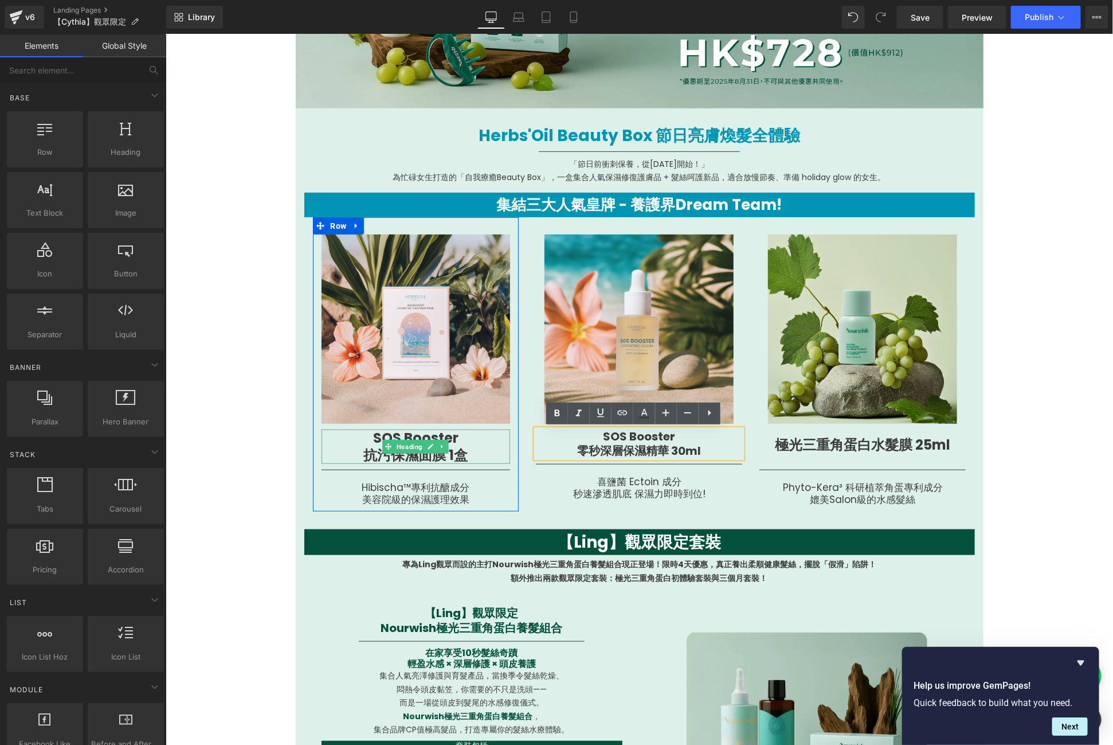
click at [478, 447] on h1 "抗污保濕面膜 1盒" at bounding box center [415, 454] width 189 height 17
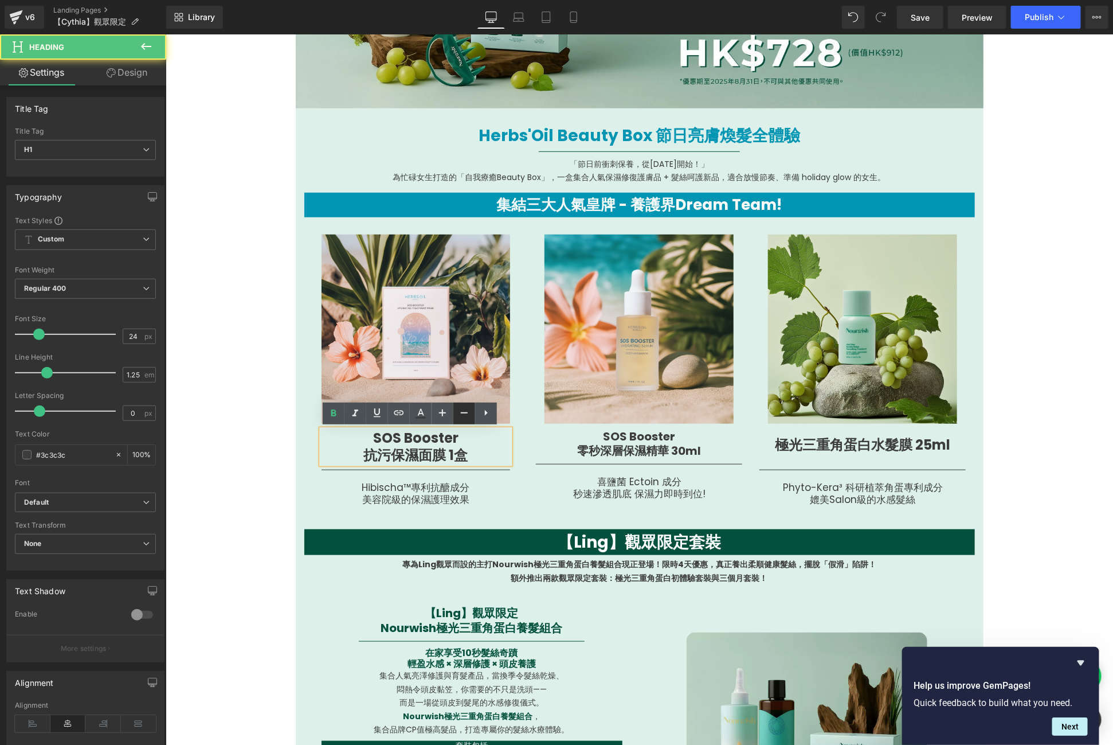
click at [463, 413] on icon at bounding box center [464, 412] width 7 height 1
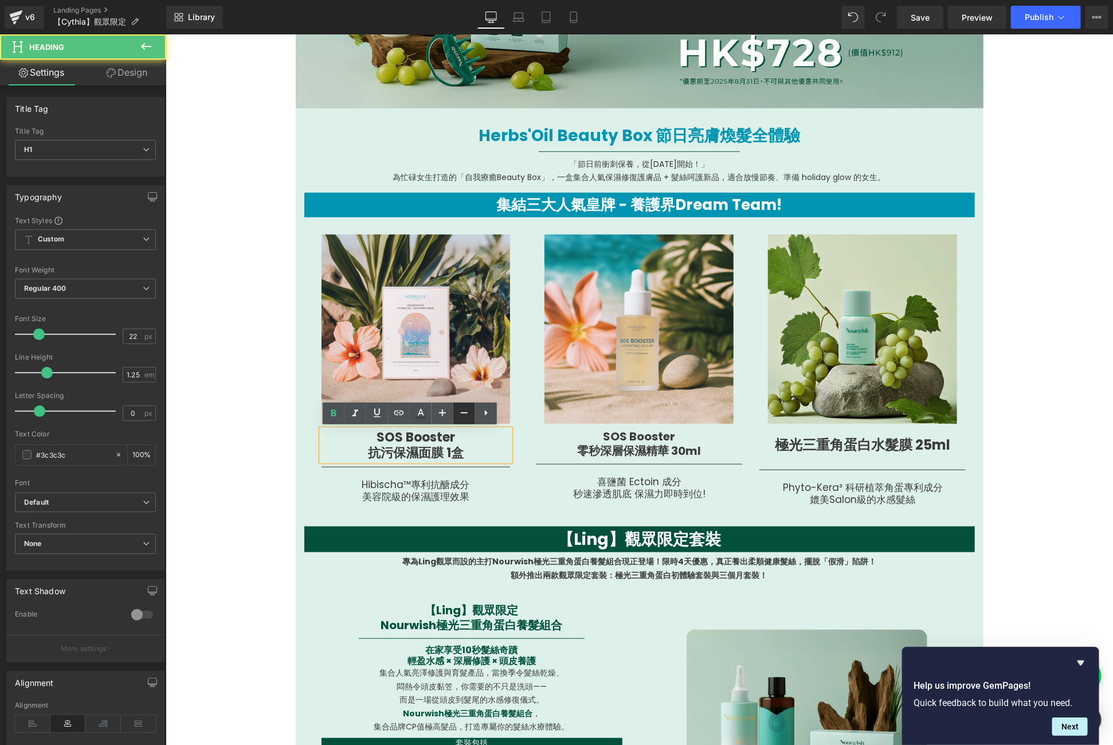
click at [463, 413] on icon at bounding box center [464, 412] width 7 height 1
type input "20"
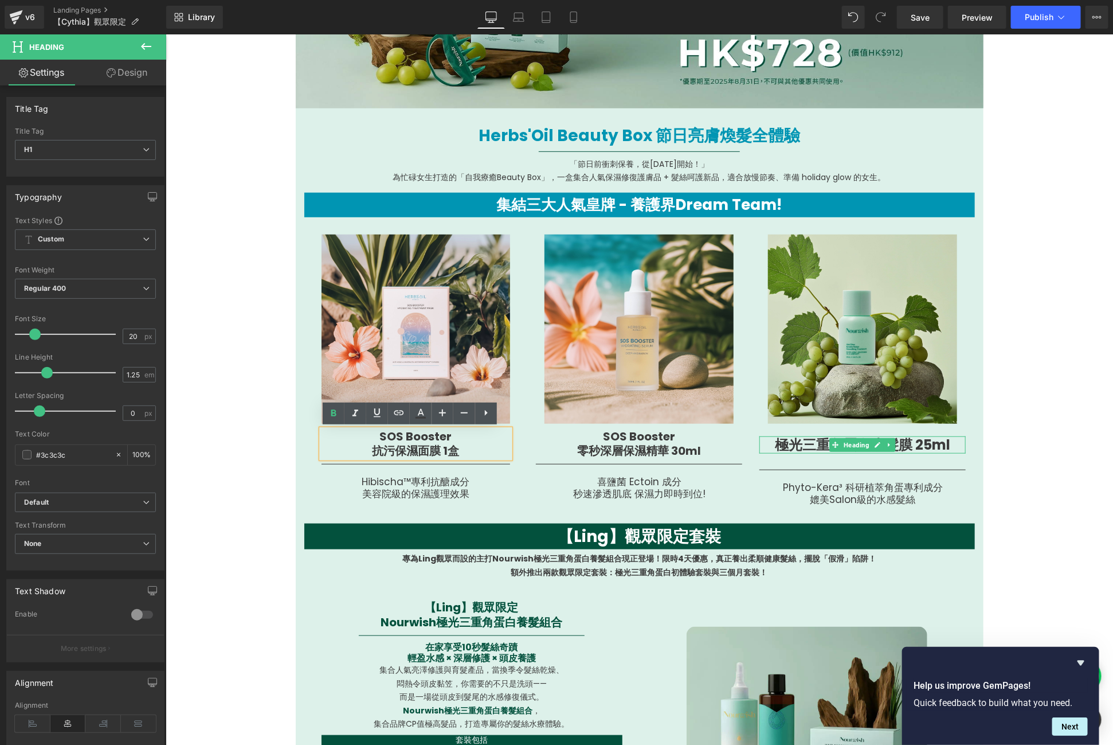
click at [830, 449] on span at bounding box center [836, 444] width 12 height 14
click at [815, 443] on strong "極光三重角蛋白水髮膜 25ml" at bounding box center [861, 444] width 175 height 19
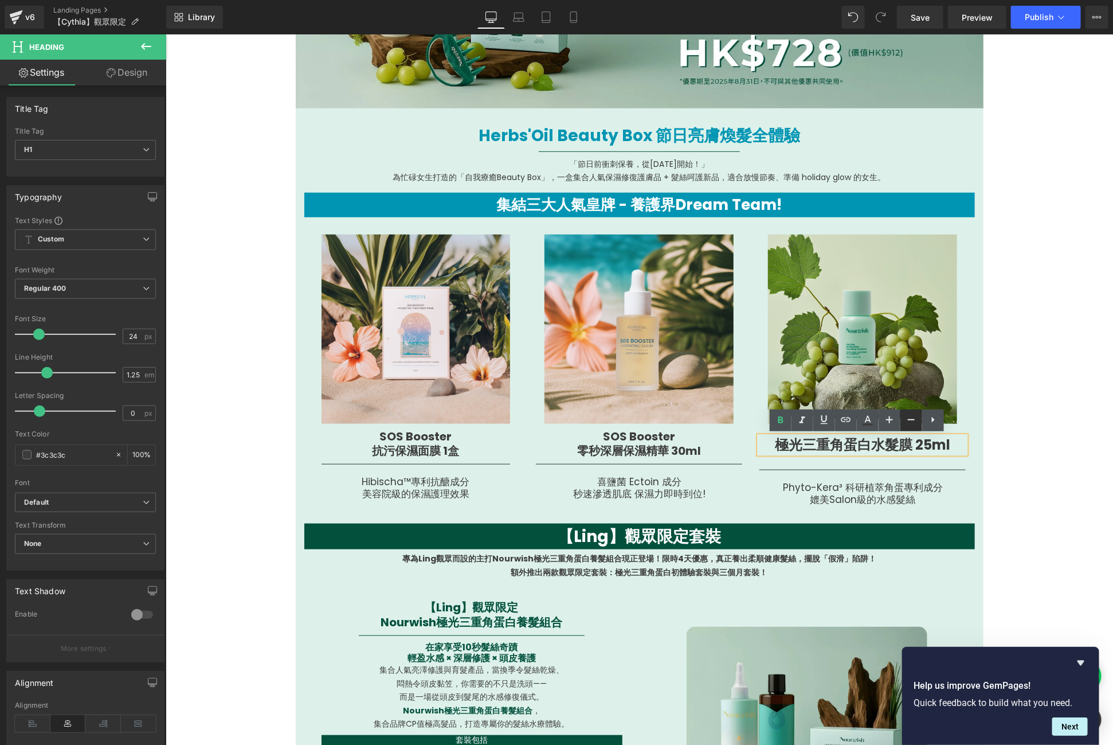
click at [917, 420] on icon at bounding box center [912, 420] width 14 height 14
type input "20"
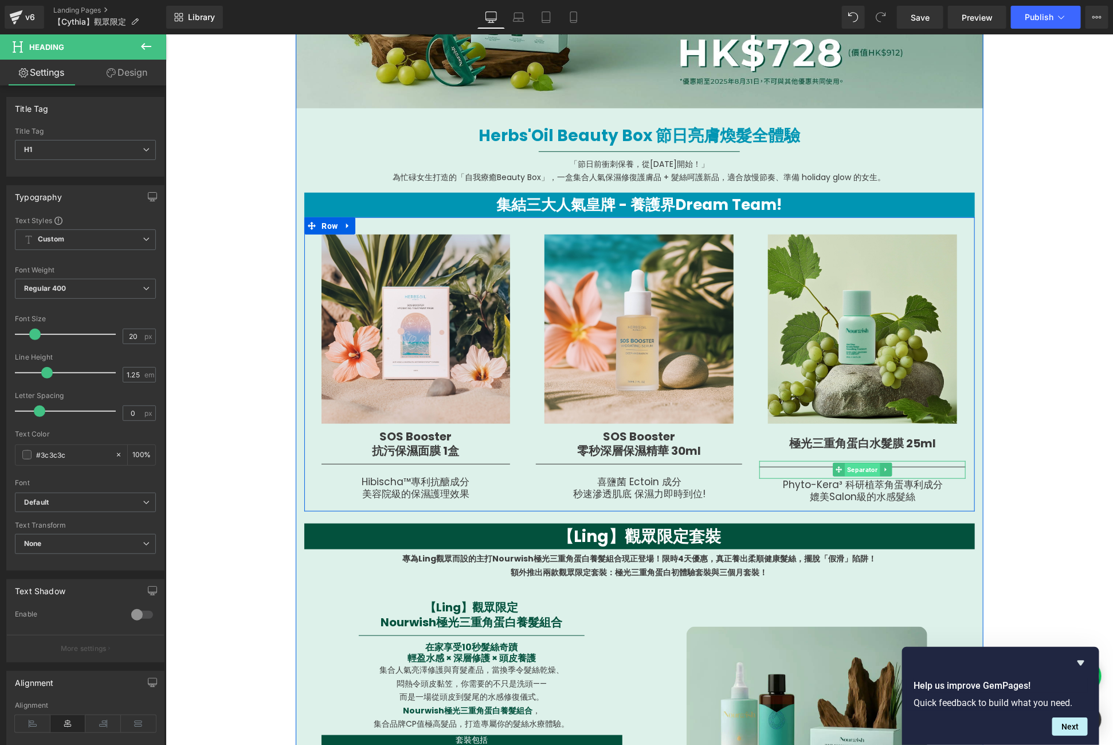
click at [855, 464] on span "Separator" at bounding box center [862, 470] width 35 height 14
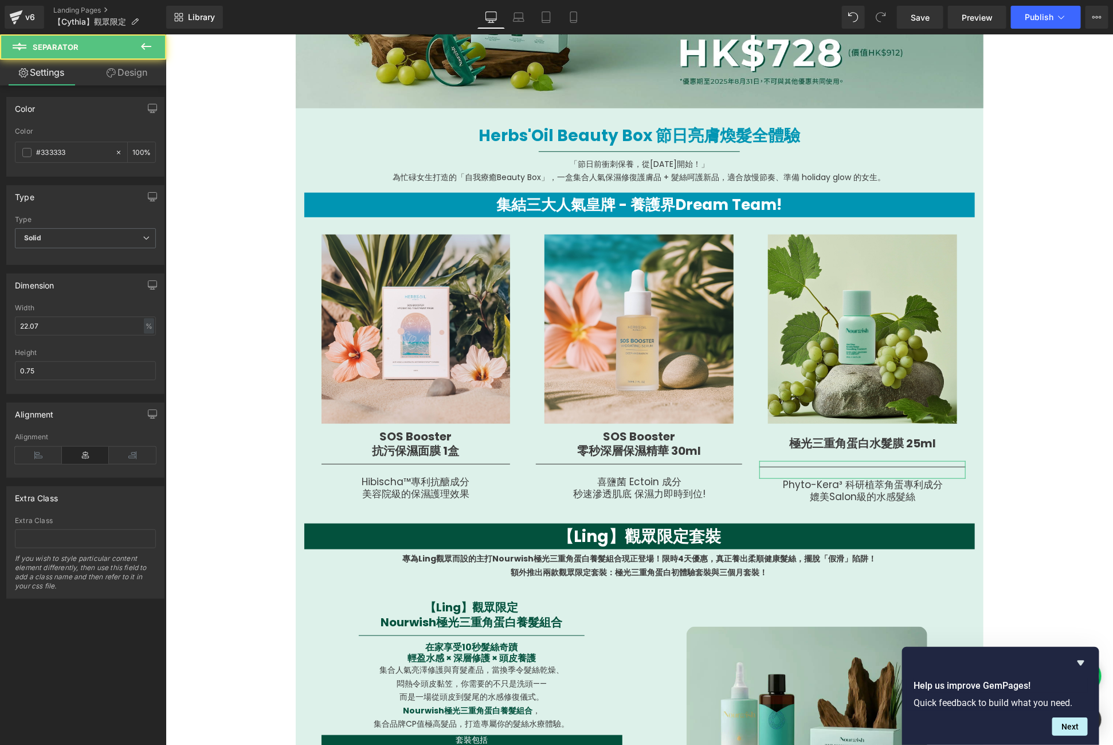
click at [130, 87] on div "Color rgb(51, 51, 51) Color #333333 100 % Type Solid Dashed Dotted Type Solid S…" at bounding box center [85, 341] width 171 height 513
click at [126, 81] on link "Design" at bounding box center [126, 73] width 83 height 26
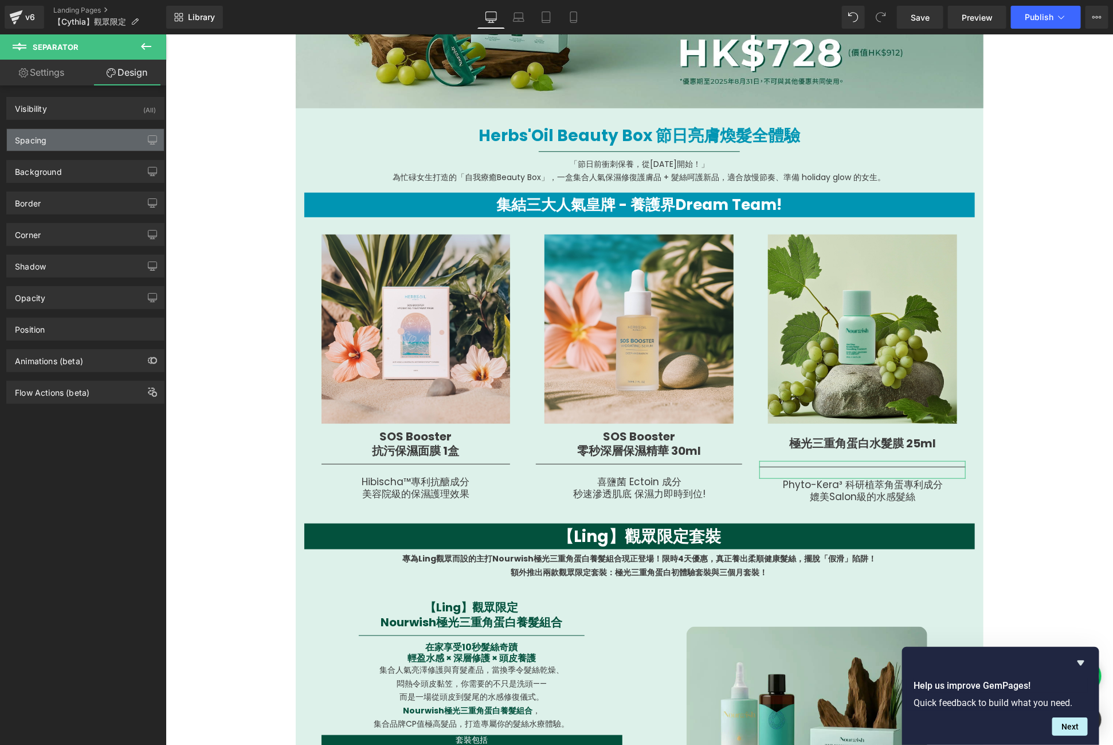
type input "18"
type input "0"
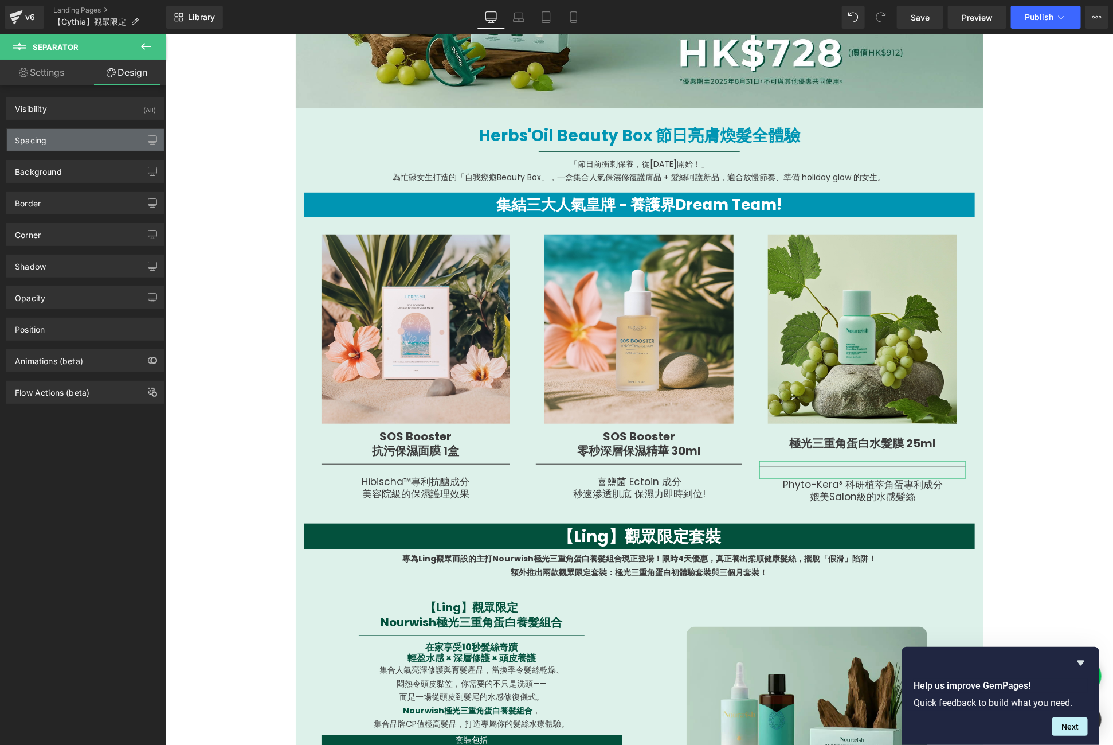
type input "0"
type input "10"
type input "0"
click at [88, 138] on div "Spacing" at bounding box center [85, 140] width 157 height 22
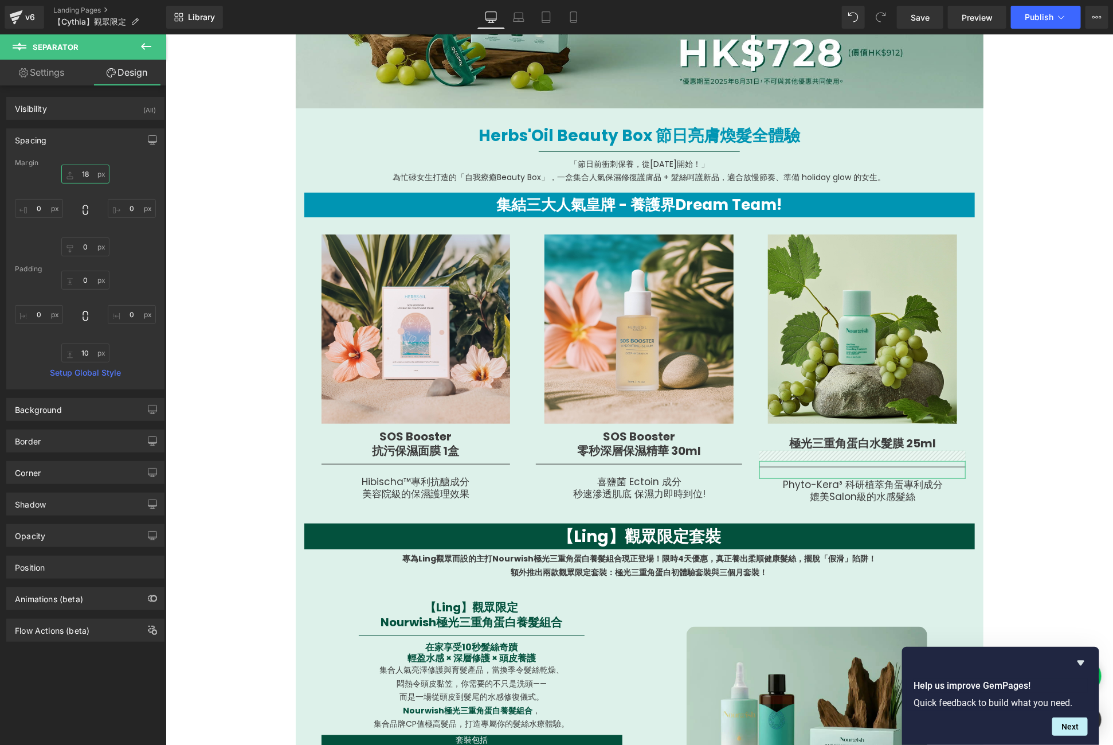
click at [87, 169] on input "18" at bounding box center [85, 174] width 48 height 19
click at [87, 169] on input "15" at bounding box center [85, 174] width 48 height 19
click at [87, 169] on input "12" at bounding box center [85, 174] width 48 height 19
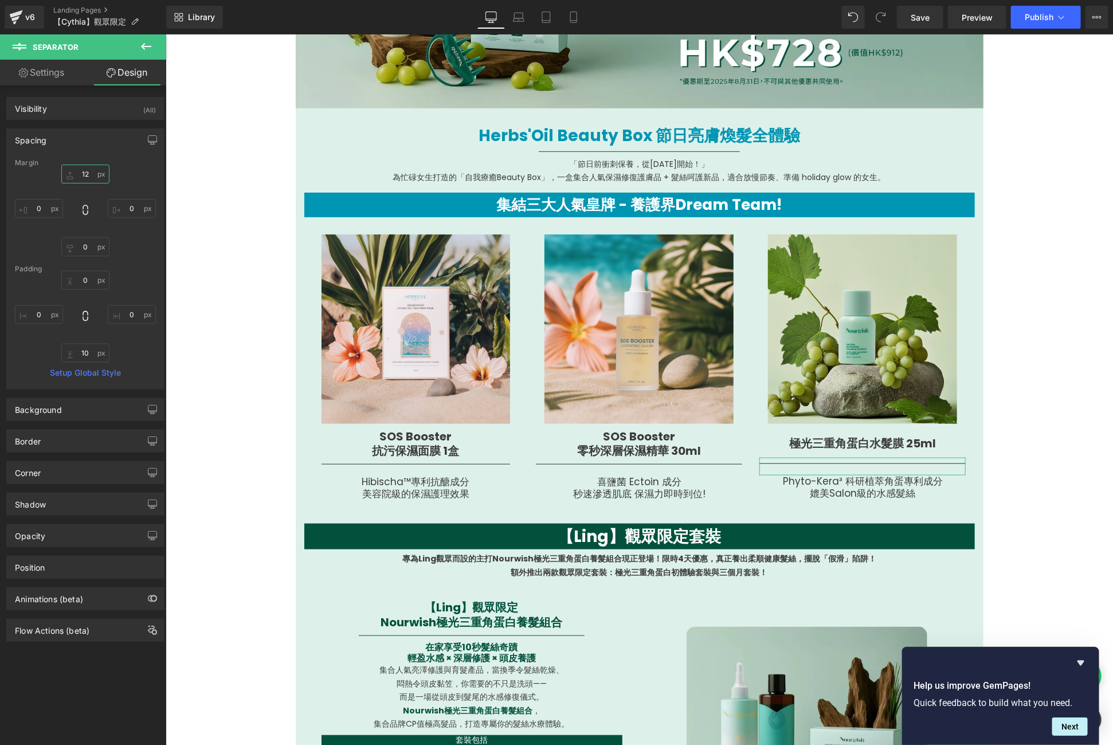
click at [87, 169] on input "12" at bounding box center [85, 174] width 48 height 19
type input "13"
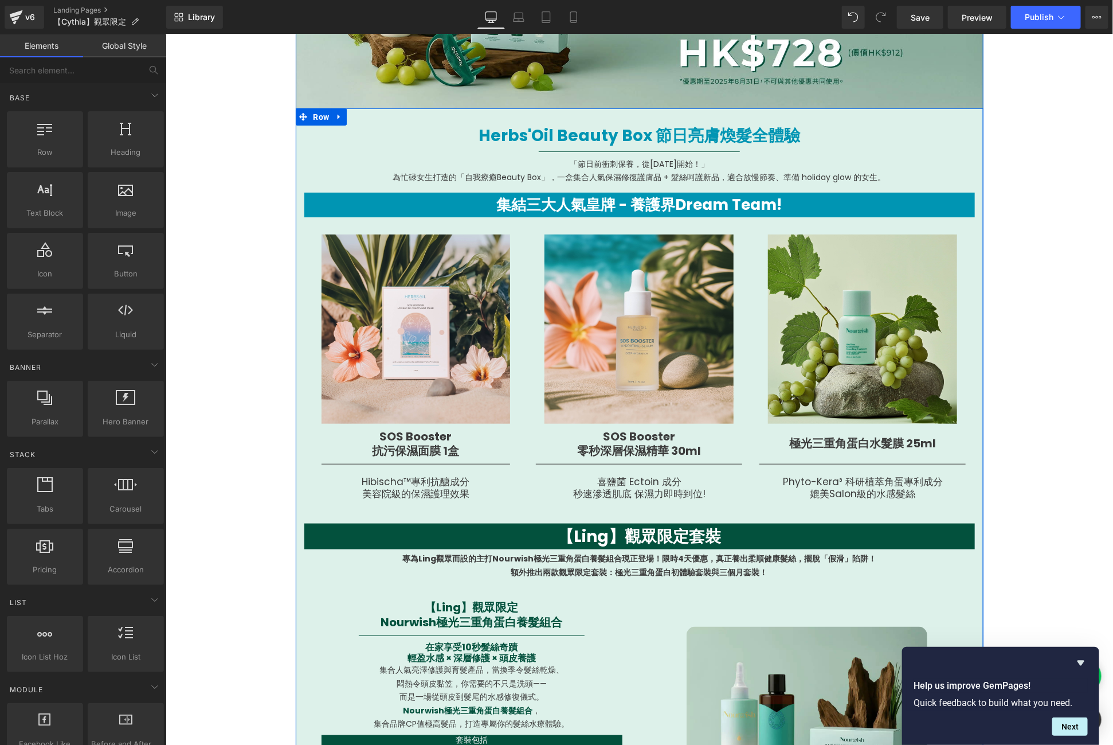
click at [165, 34] on div at bounding box center [165, 34] width 0 height 0
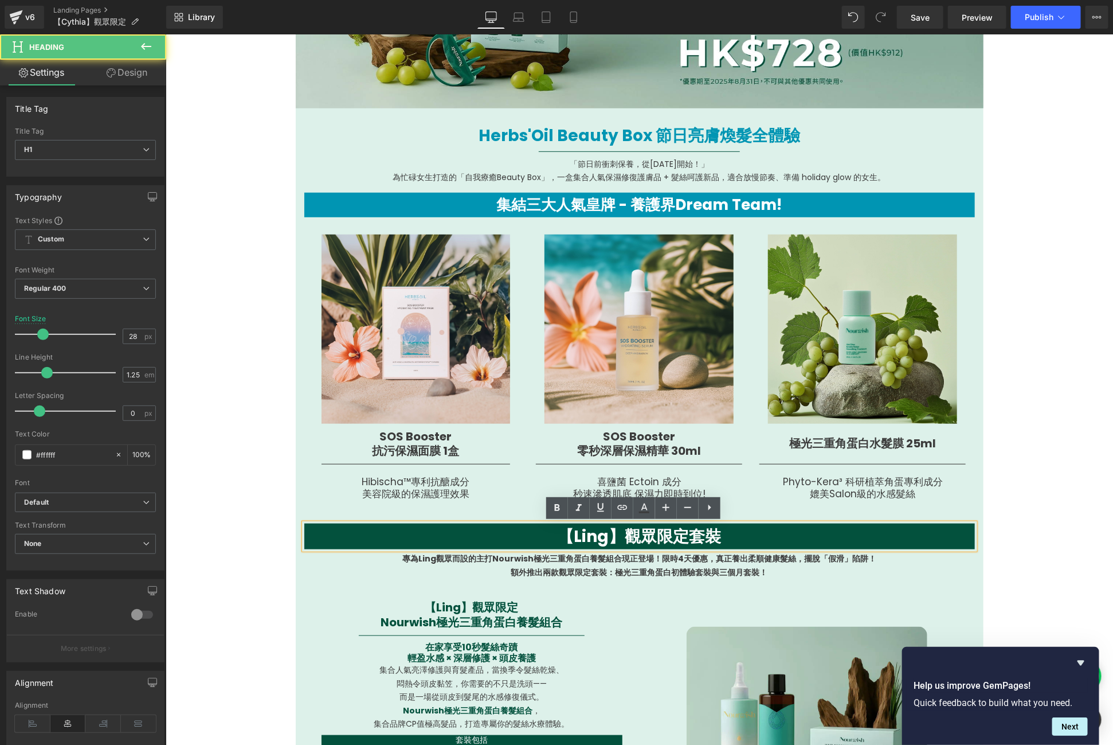
click at [678, 536] on strong "【Ling】觀眾限定套裝" at bounding box center [638, 536] width 163 height 22
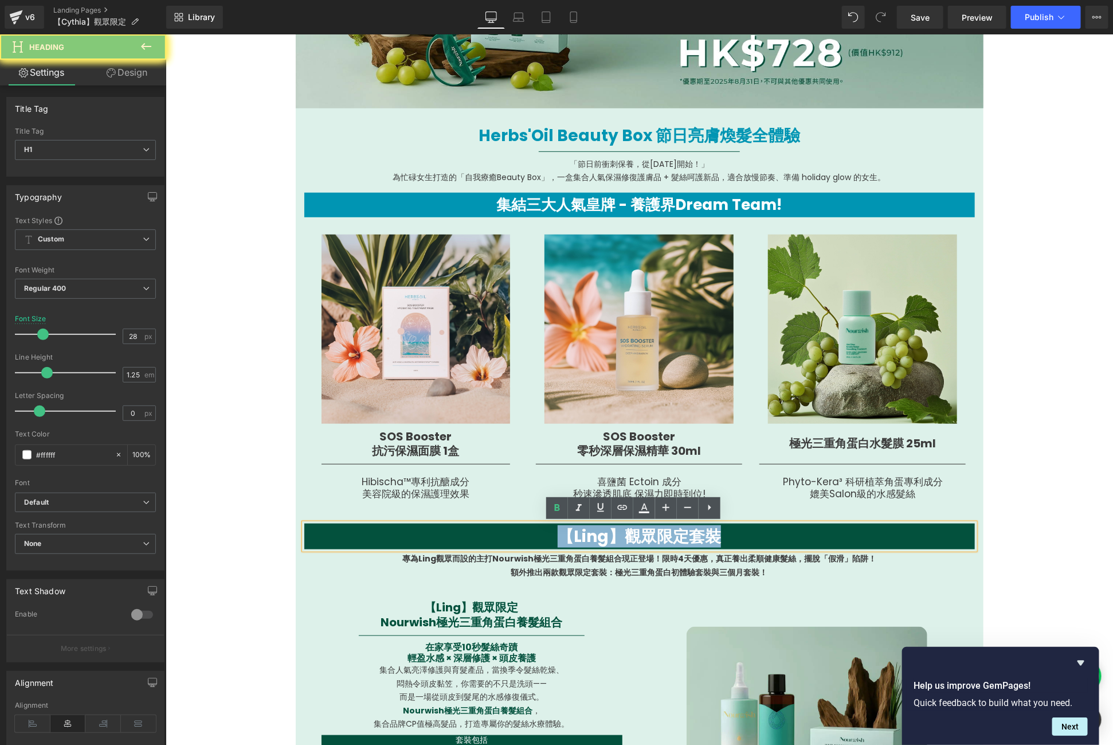
click at [678, 536] on strong "【Ling】觀眾限定套裝" at bounding box center [638, 536] width 163 height 22
paste div
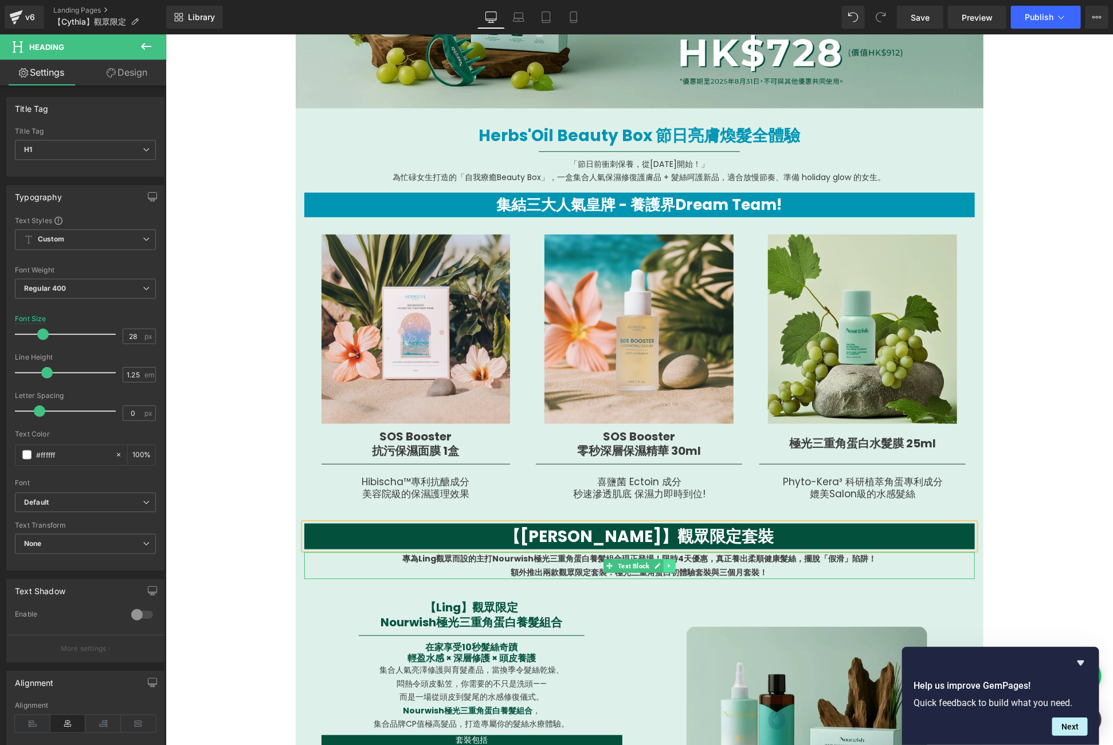
click at [663, 570] on link at bounding box center [669, 565] width 12 height 14
click at [165, 34] on link at bounding box center [165, 34] width 0 height 0
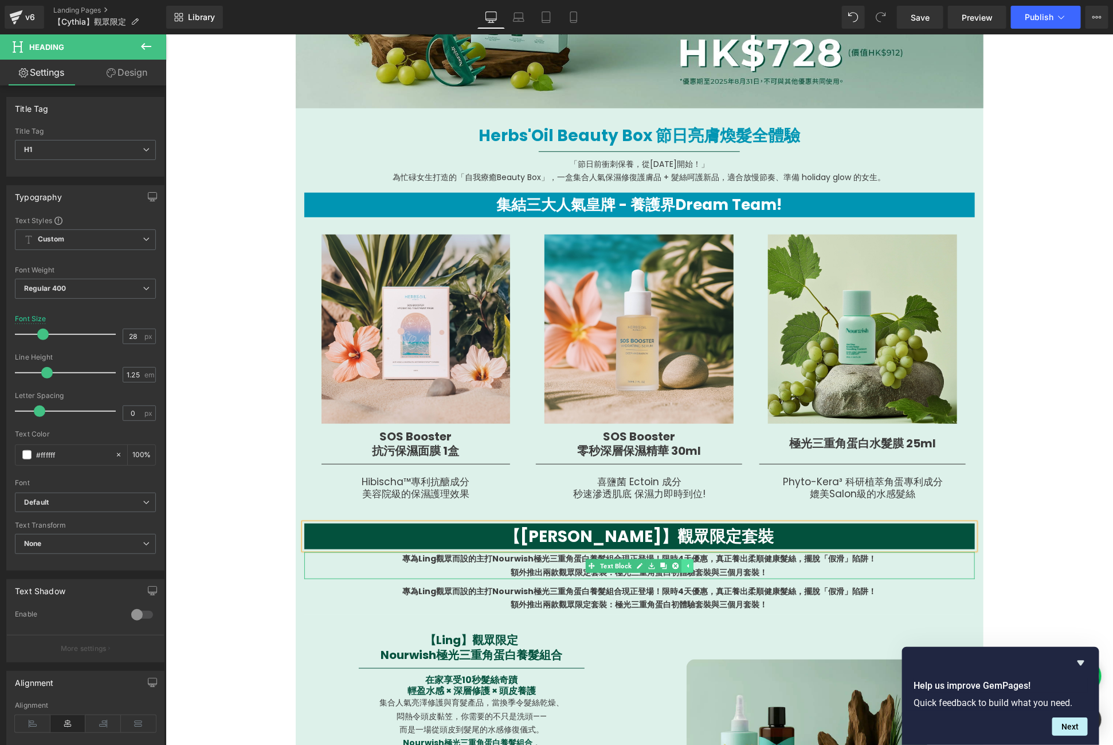
click at [661, 570] on link at bounding box center [663, 565] width 12 height 14
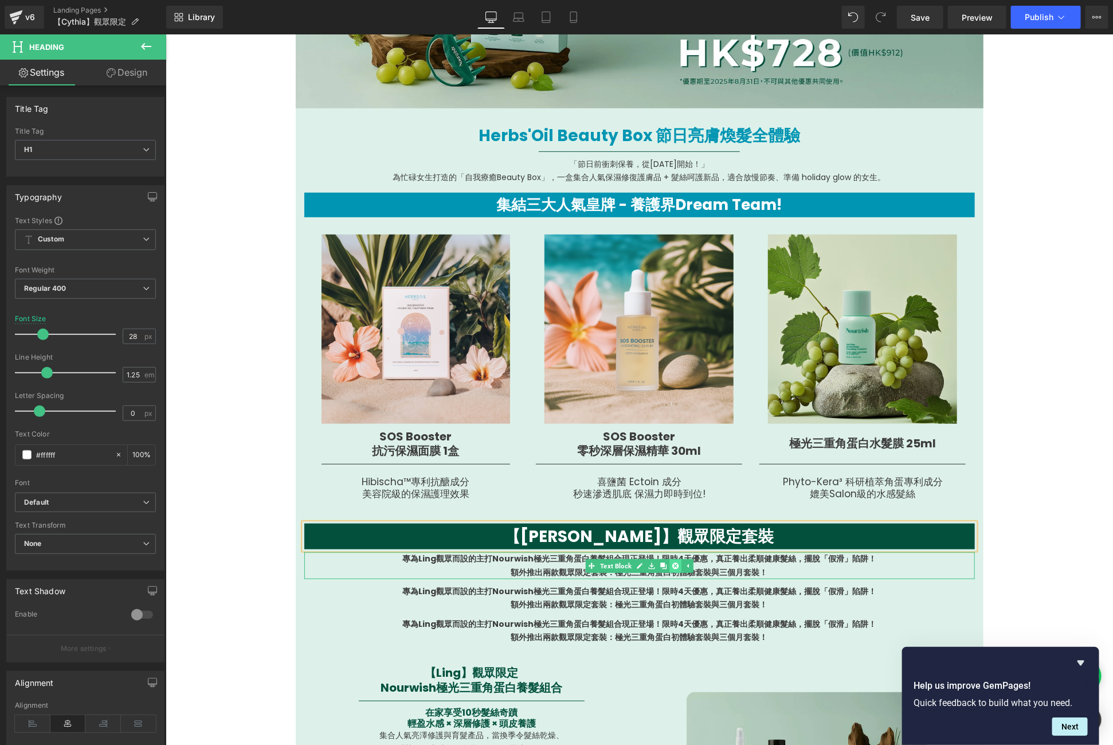
click at [669, 570] on link at bounding box center [675, 565] width 12 height 14
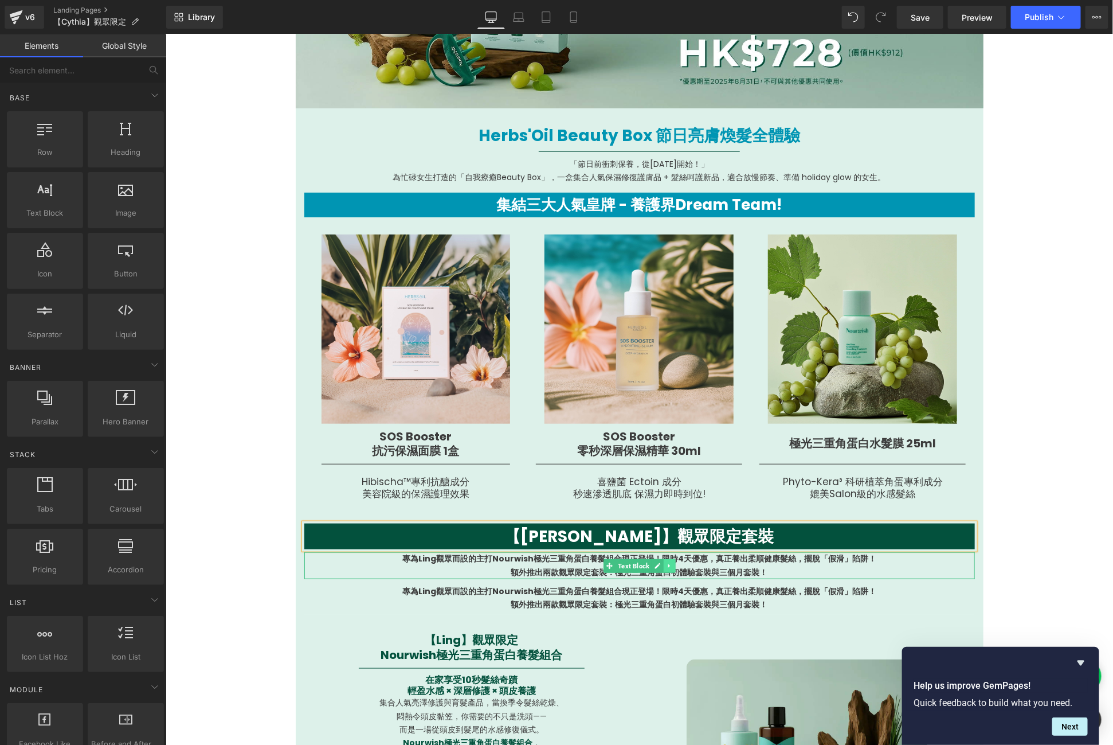
click at [666, 567] on icon at bounding box center [669, 565] width 6 height 7
click at [669, 567] on link at bounding box center [675, 565] width 12 height 14
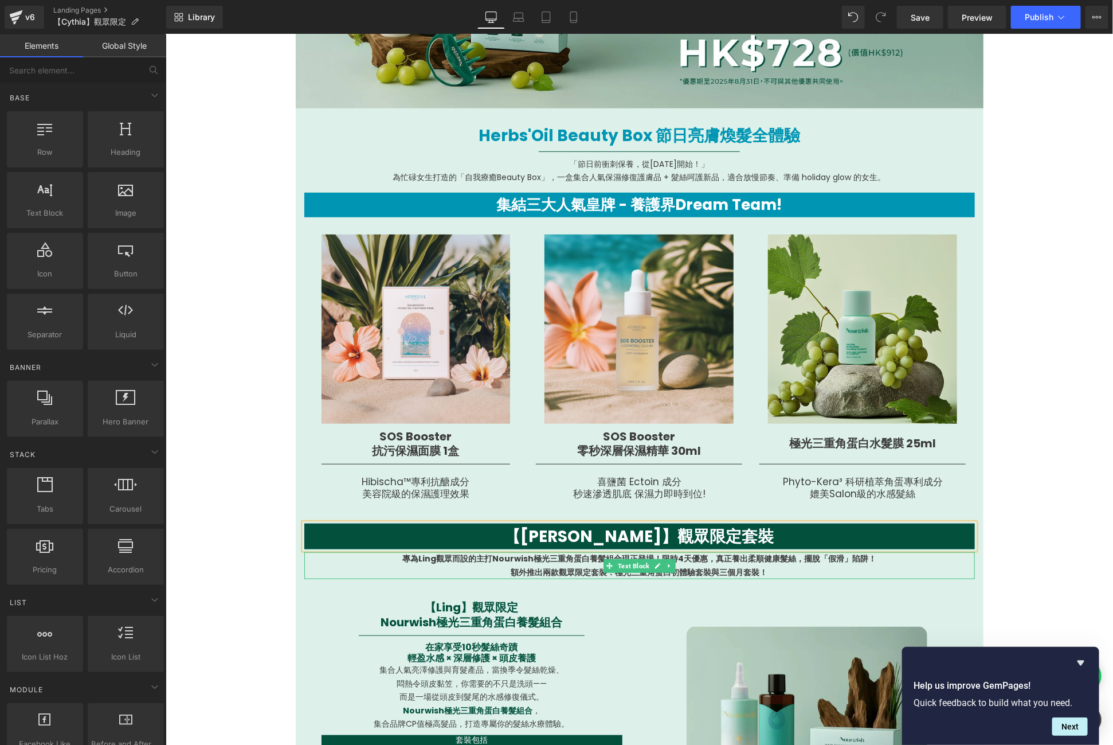
click at [735, 566] on strong "額外推出兩款觀眾限定套裝：極光三重角蛋白初體驗套裝與三個月套裝！" at bounding box center [639, 571] width 257 height 11
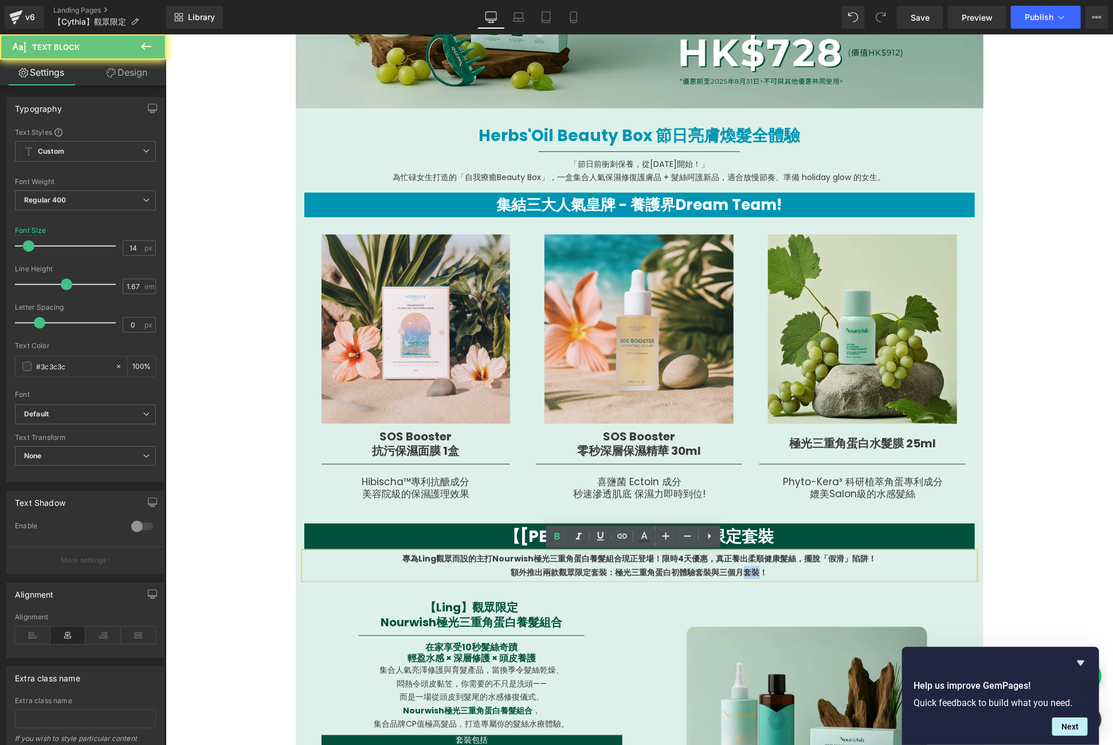
click at [735, 566] on strong "額外推出兩款觀眾限定套裝：極光三重角蛋白初體驗套裝與三個月套裝！" at bounding box center [639, 571] width 257 height 11
click at [773, 571] on p "額外推出兩款觀眾限定套裝：極光三重角蛋白初體驗套裝與三個月套裝！" at bounding box center [639, 571] width 671 height 13
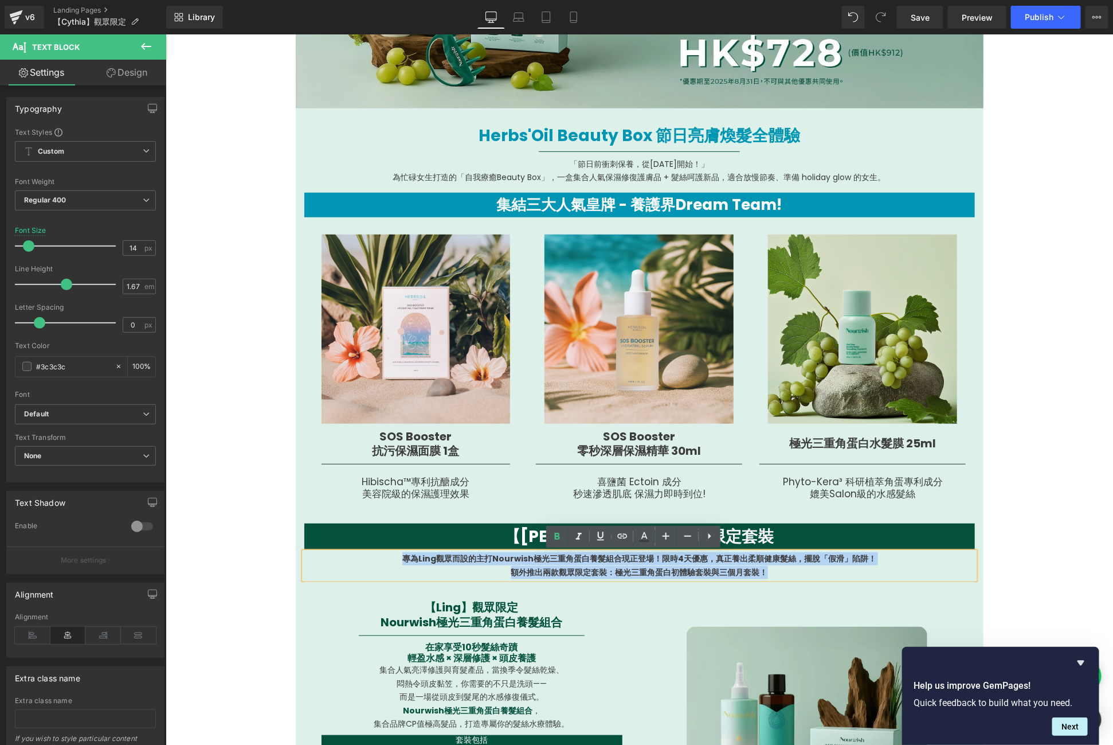
drag, startPoint x: 710, startPoint y: 574, endPoint x: 342, endPoint y: 561, distance: 368.3
click at [342, 561] on div "專為Ling觀眾而設的主打Nourwish極光三重角蛋白養髮組合現正登場！限時4天優惠，真正養出柔順健康髮絲，擺脫「假滑」陷阱！ 額外推出兩款觀眾限定套裝：極…" at bounding box center [639, 564] width 671 height 27
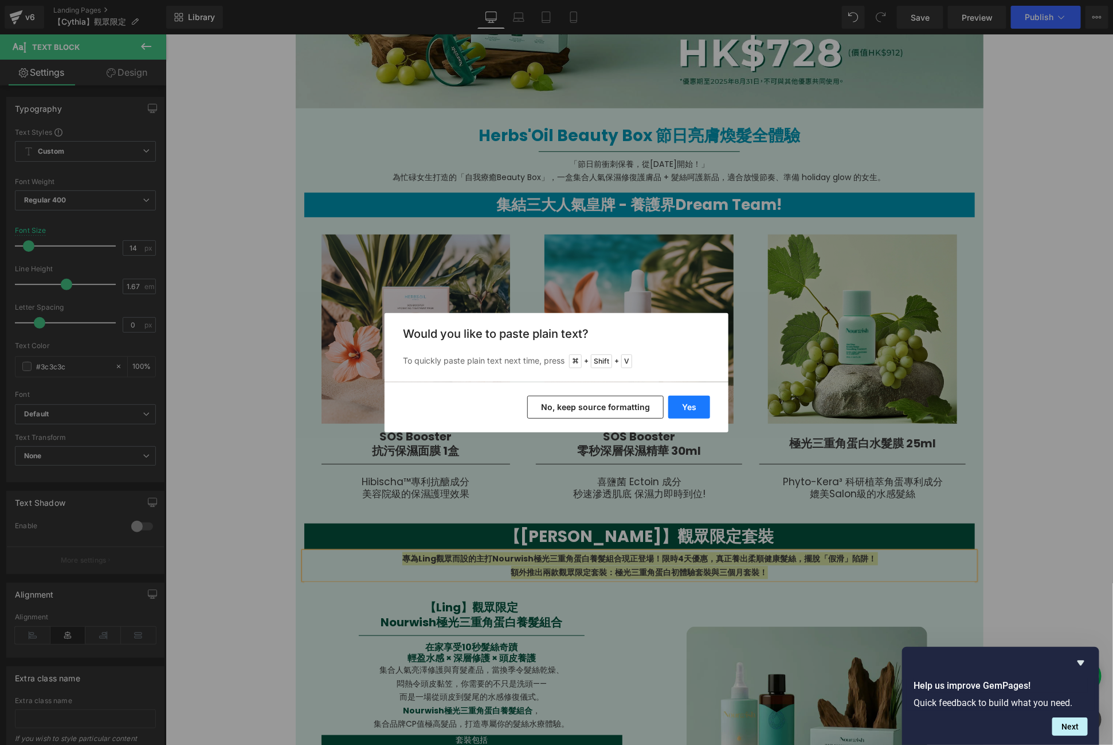
drag, startPoint x: 694, startPoint y: 405, endPoint x: 527, endPoint y: 371, distance: 170.3
click at [694, 405] on button "Yes" at bounding box center [689, 407] width 42 height 23
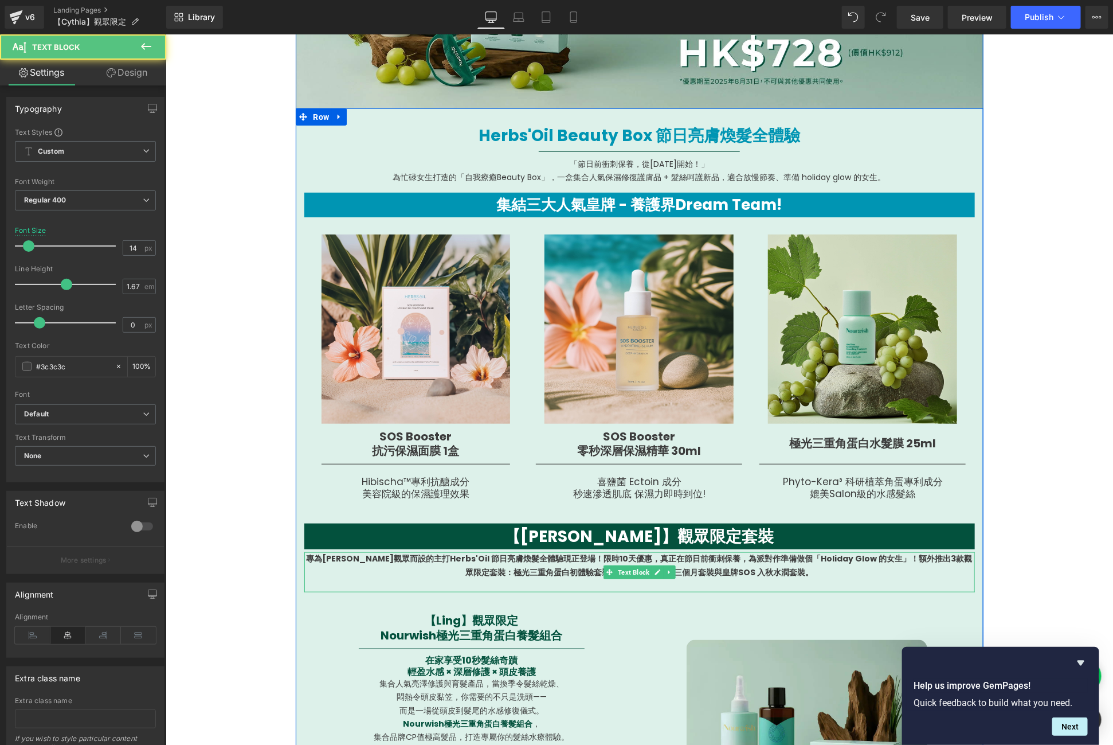
click at [868, 557] on b "專為[PERSON_NAME]觀眾而設的主打Herbs'Oil 節日亮膚煥髮全體驗現正登場！限時10天優惠，真正在節日前衝刺保養，為派對作準備做個「Holid…" at bounding box center [639, 564] width 666 height 25
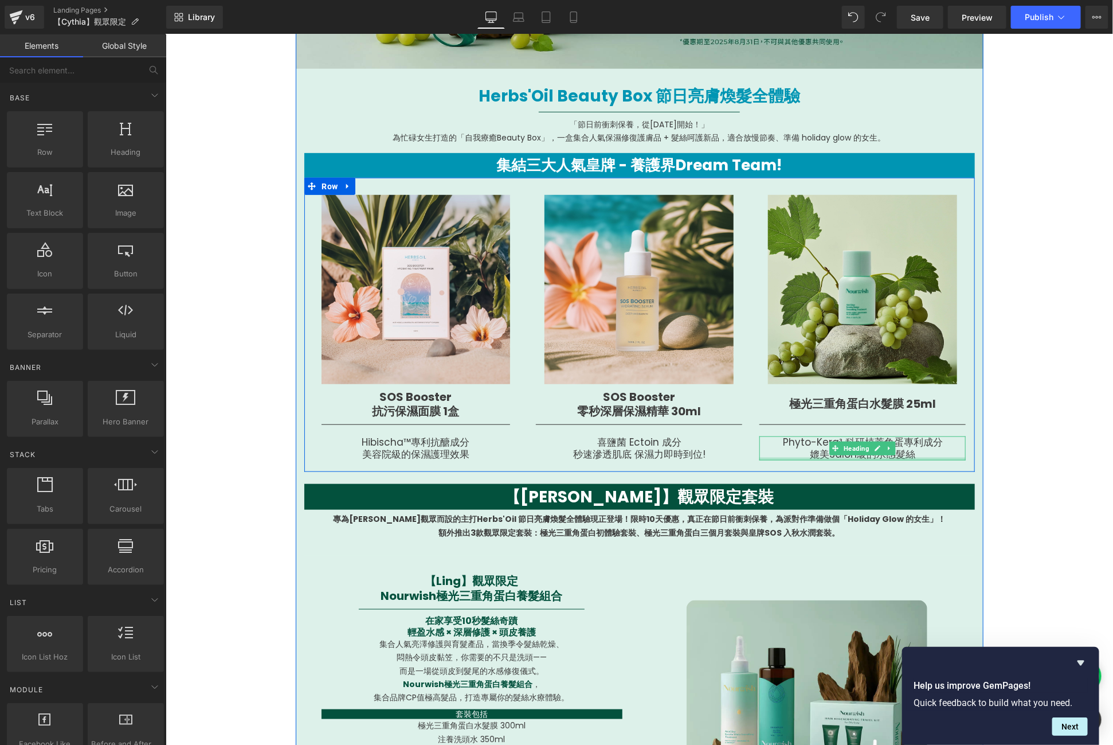
scroll to position [413, 0]
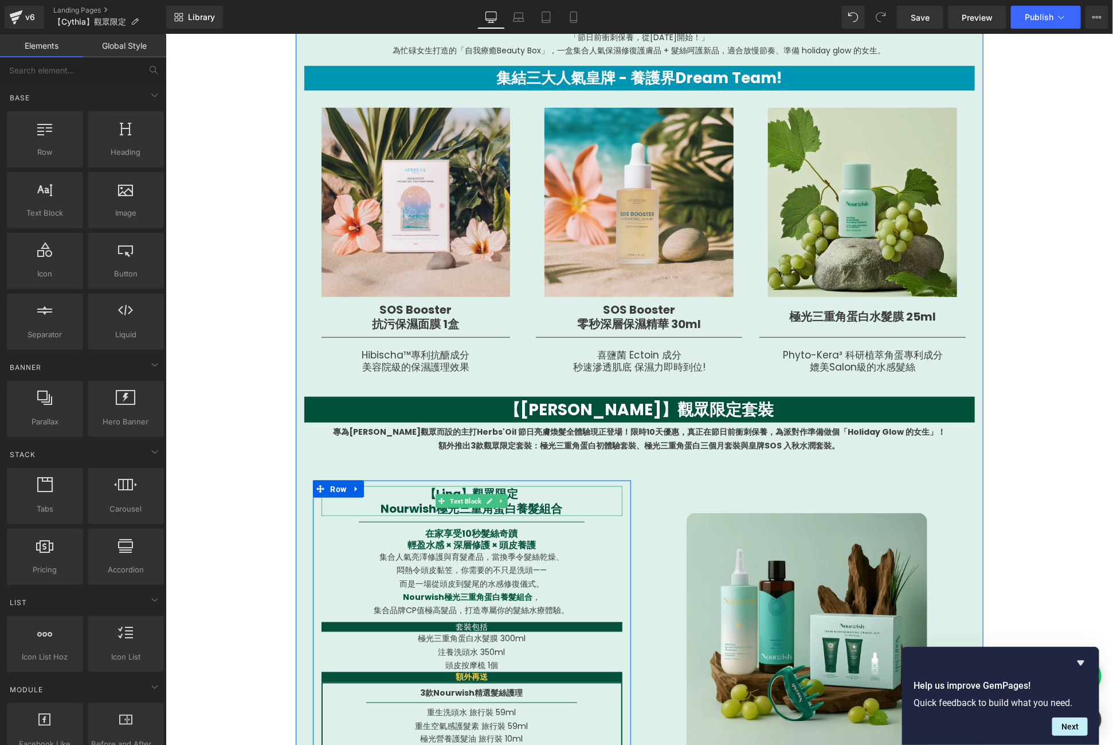
click at [522, 492] on p "【Ling】觀眾限定" at bounding box center [471, 493] width 301 height 15
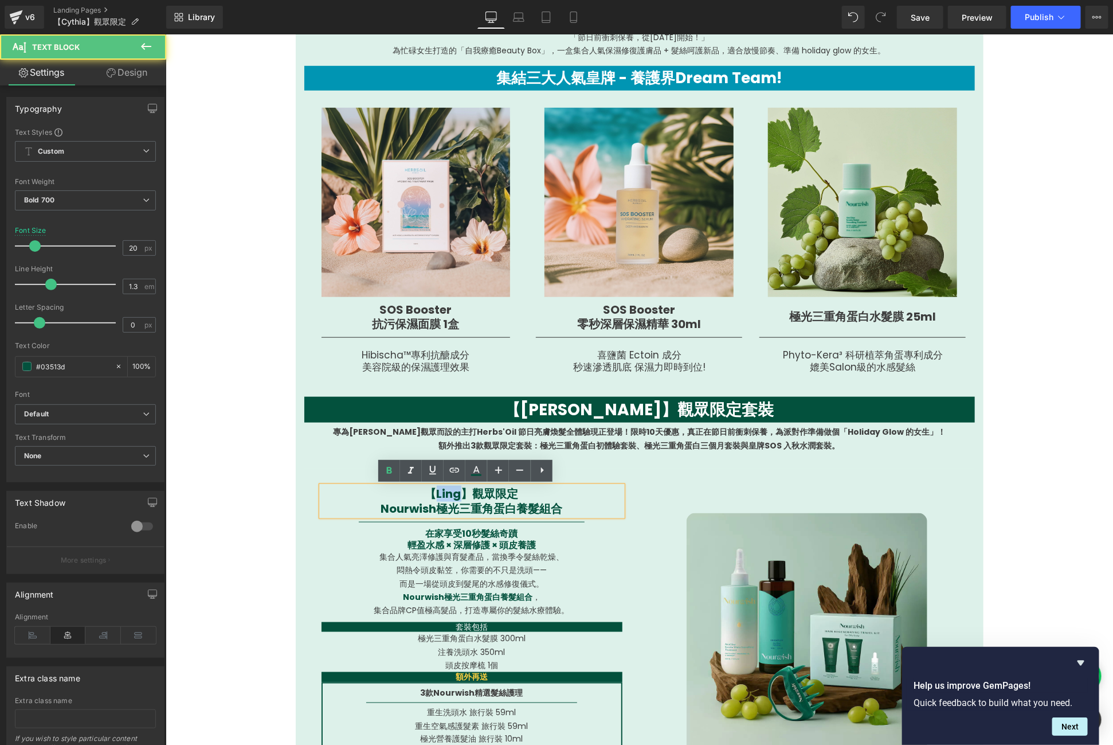
drag, startPoint x: 455, startPoint y: 490, endPoint x: 432, endPoint y: 487, distance: 23.0
click at [432, 487] on p "【Ling】觀眾限定" at bounding box center [471, 493] width 301 height 15
click at [467, 510] on p "Nourwish極光三重角蛋白養髮組合" at bounding box center [471, 507] width 301 height 15
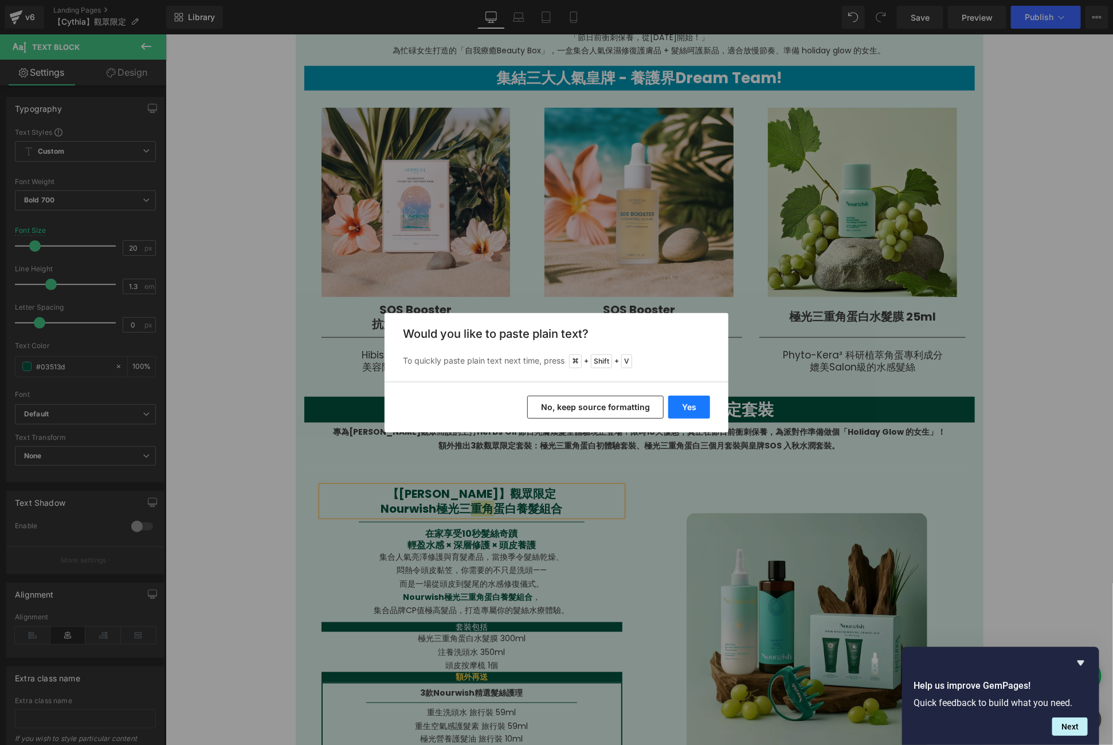
click at [692, 402] on button "Yes" at bounding box center [689, 407] width 42 height 23
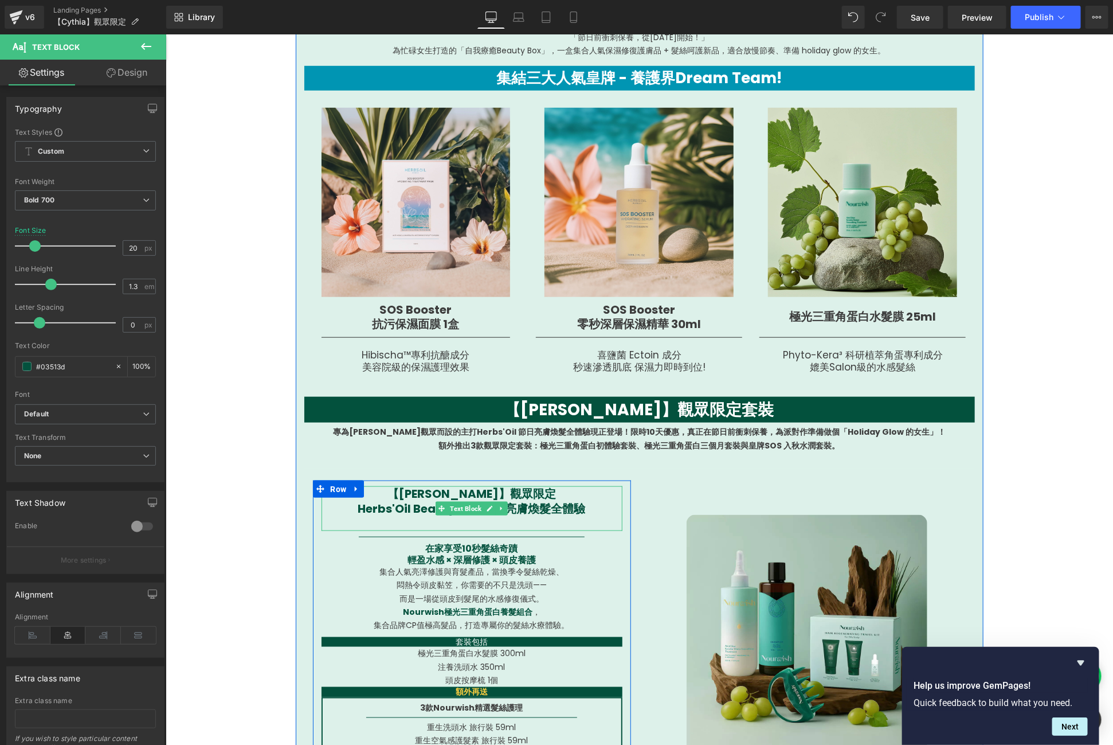
click at [477, 524] on p at bounding box center [471, 522] width 301 height 15
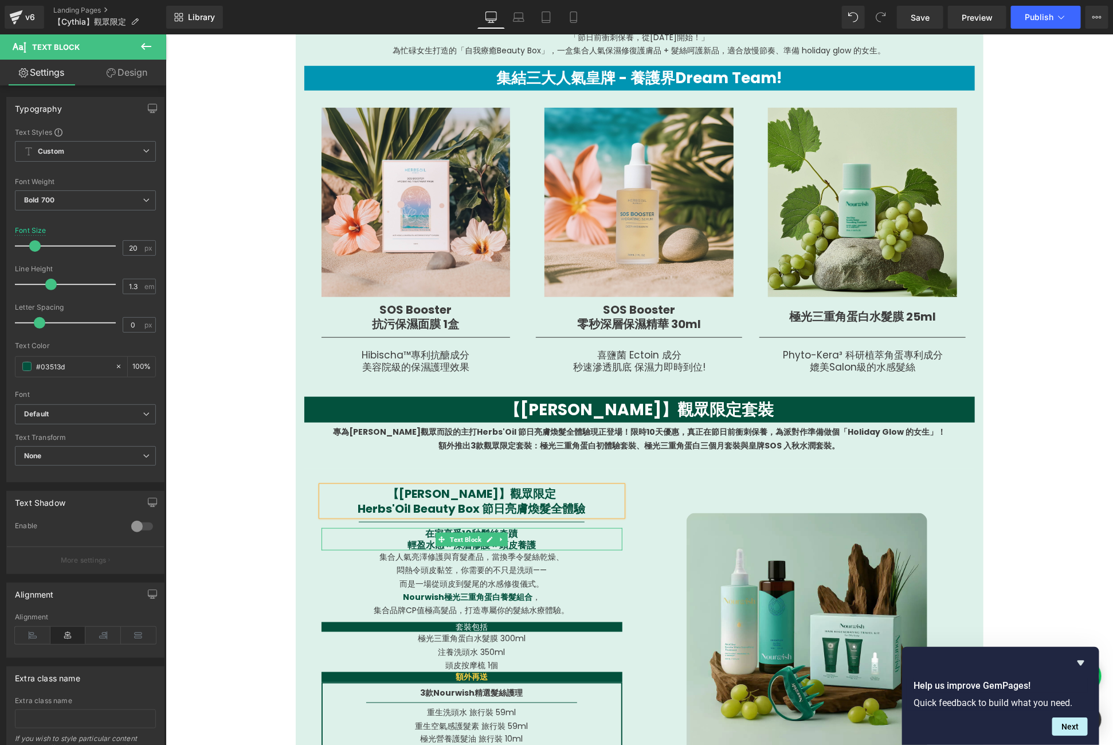
click at [498, 543] on link at bounding box center [501, 539] width 12 height 14
click at [540, 541] on p "輕盈水感 × 深層修護 × 頭皮養護" at bounding box center [471, 544] width 301 height 11
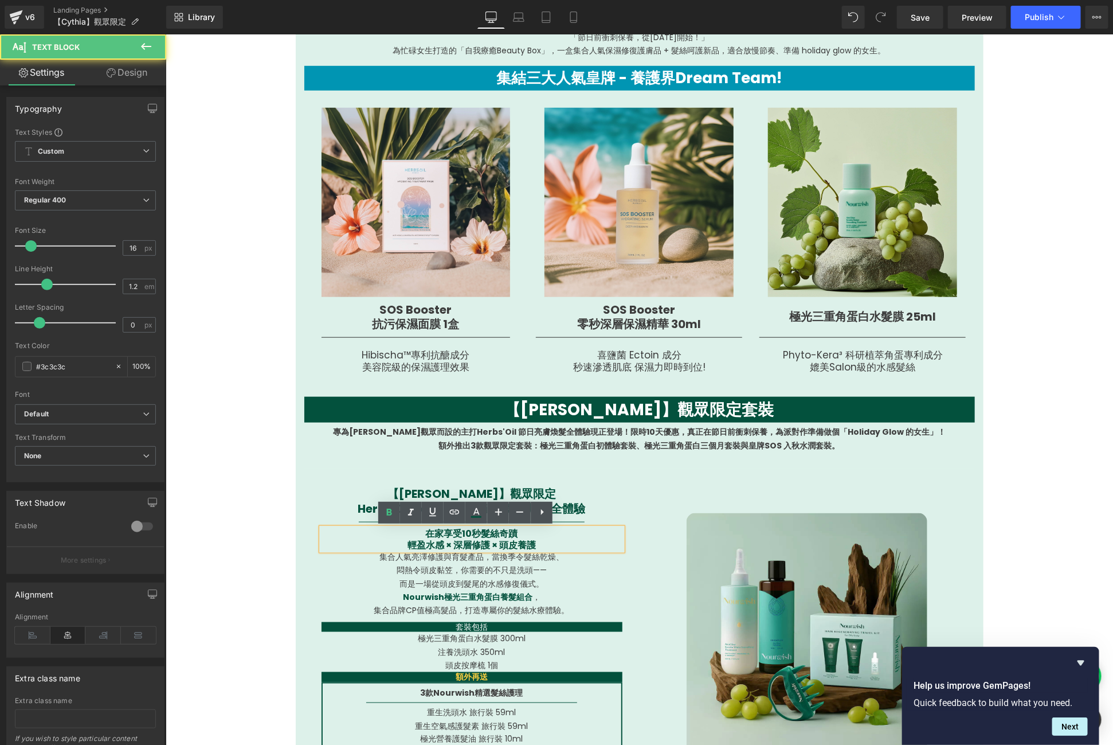
click at [540, 541] on p "輕盈水感 × 深層修護 × 頭皮養護" at bounding box center [471, 544] width 301 height 11
drag, startPoint x: 541, startPoint y: 542, endPoint x: 381, endPoint y: 533, distance: 160.8
click at [381, 533] on div "在家享受10秒髮絲奇蹟 輕盈水感 × 深層修護 × 頭皮養護" at bounding box center [471, 538] width 301 height 22
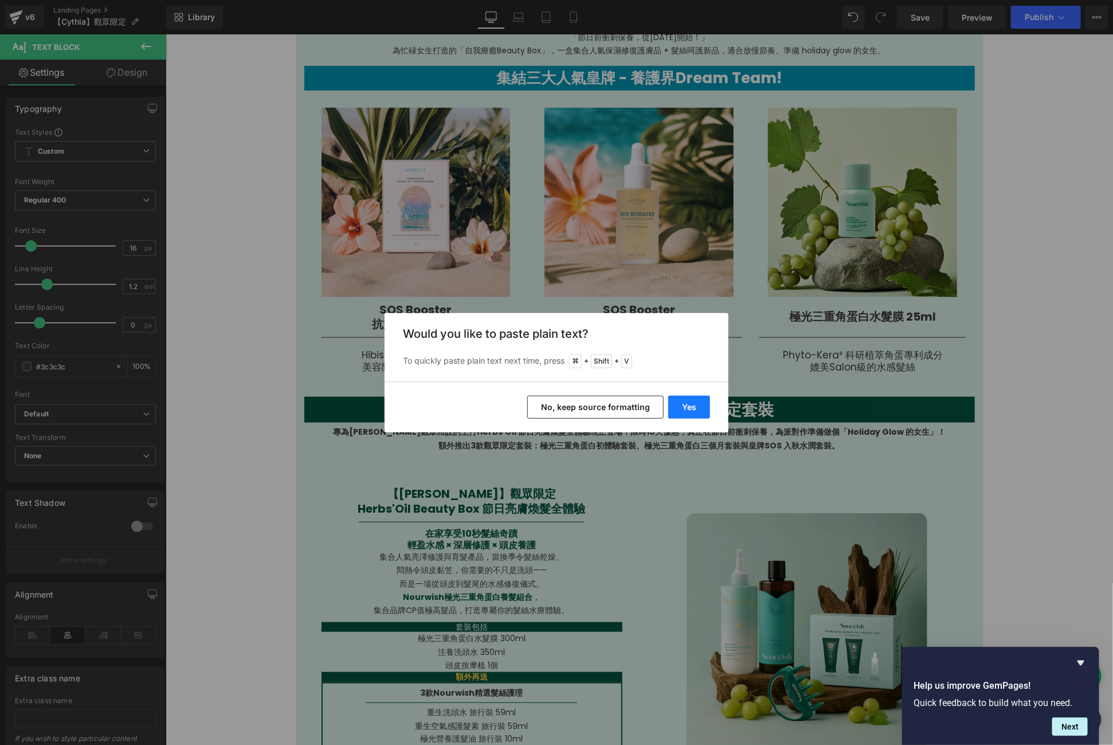
click at [692, 403] on button "Yes" at bounding box center [689, 407] width 42 height 23
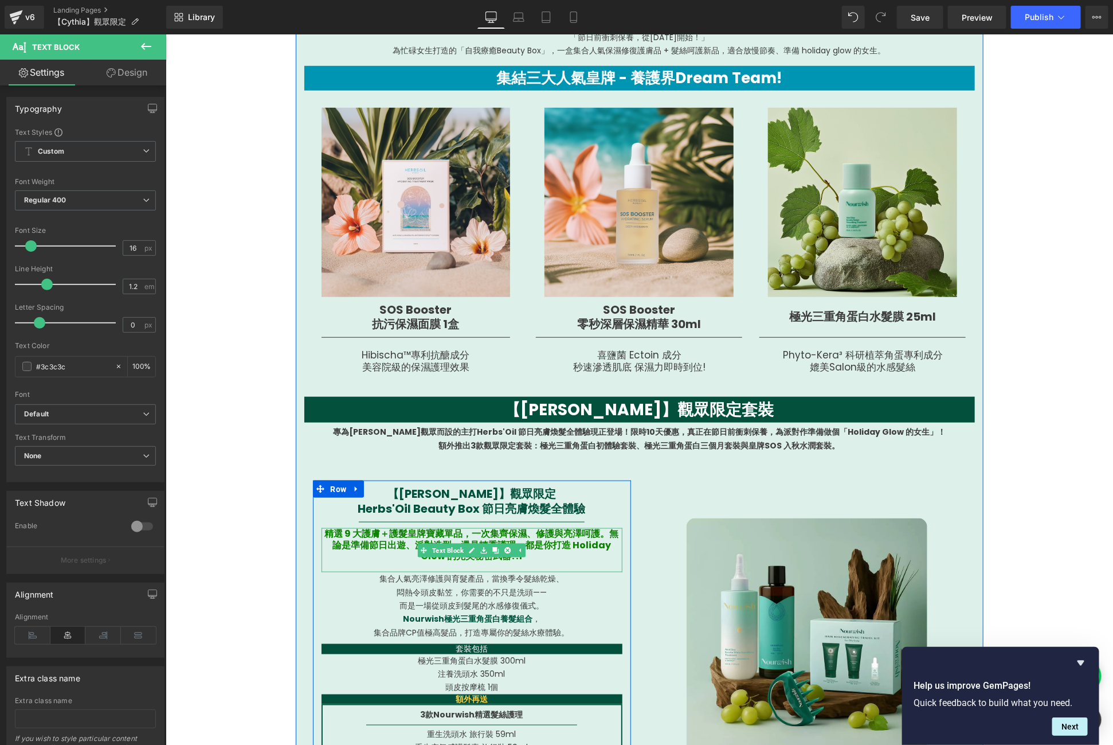
click at [567, 536] on b "精選 9 大護膚＋護髮皇牌寶藏單品，一次集齊保濕、修護與亮澤呵護。無論是準備節日出遊、派對造型，還是轉季護理，都是你打造 Holiday Glow 的完美秘密…" at bounding box center [471, 543] width 294 height 35
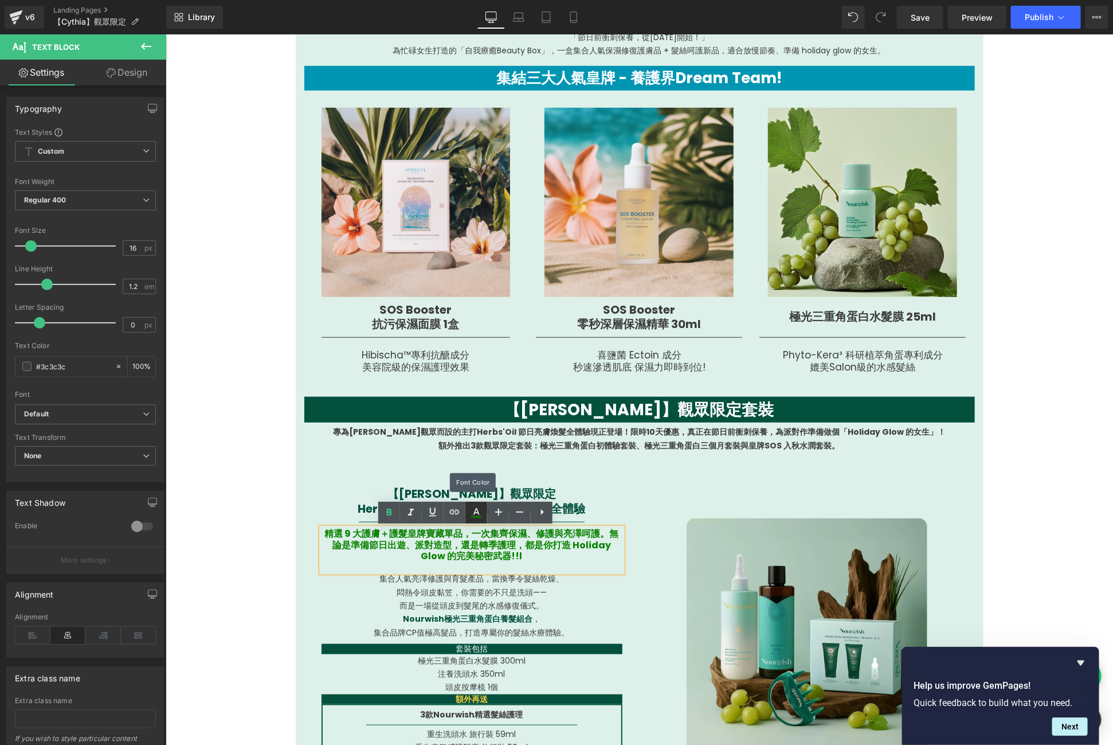
click at [474, 512] on icon at bounding box center [476, 513] width 14 height 14
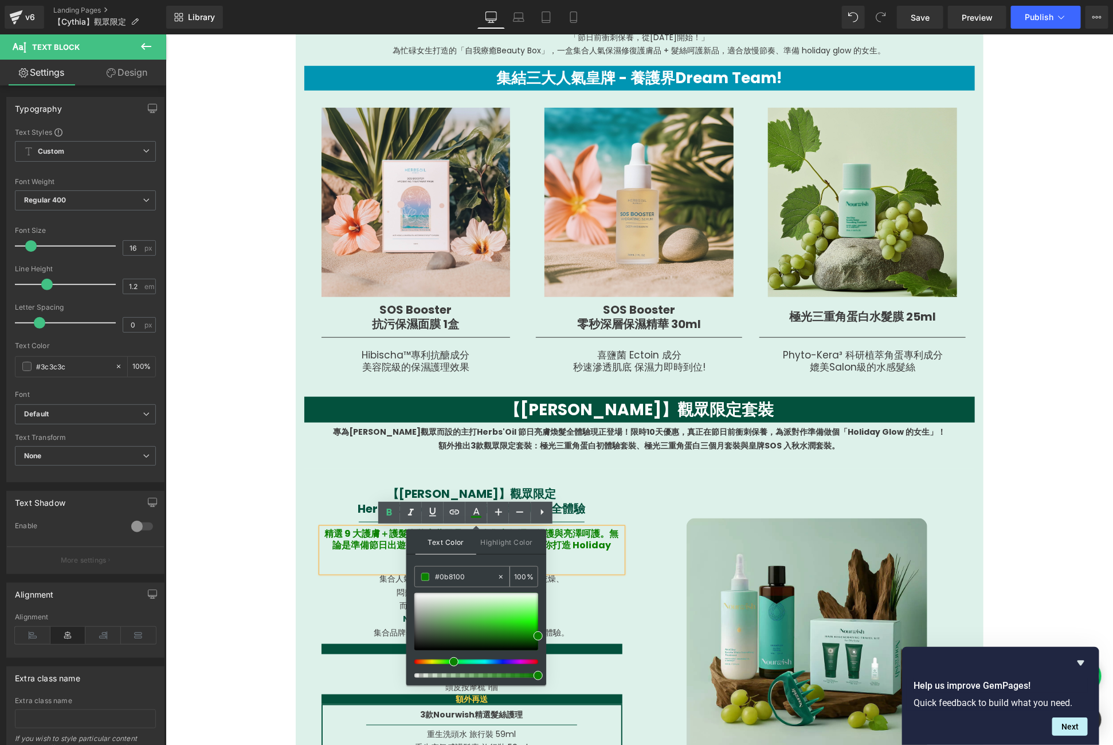
click at [463, 568] on div "#0b8100" at bounding box center [456, 576] width 82 height 20
click at [462, 571] on input "#0b8100" at bounding box center [466, 576] width 62 height 13
type input "0"
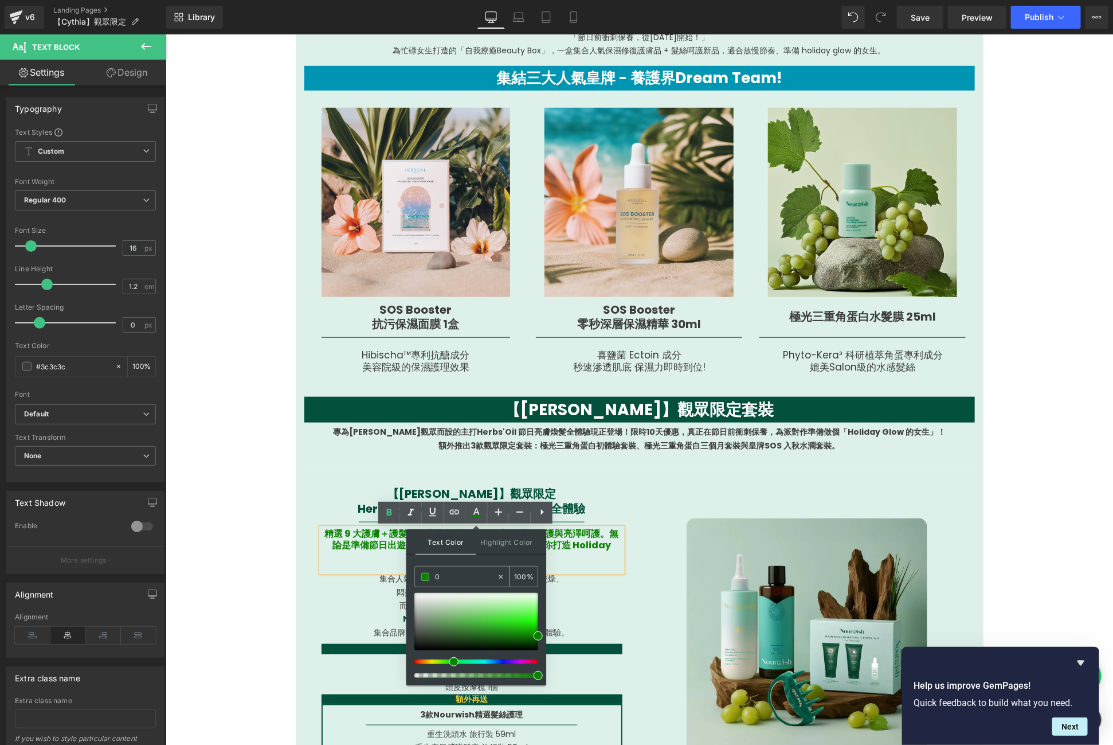
type input "0"
type input "009"
type input "100"
type input "0095"
type input "33"
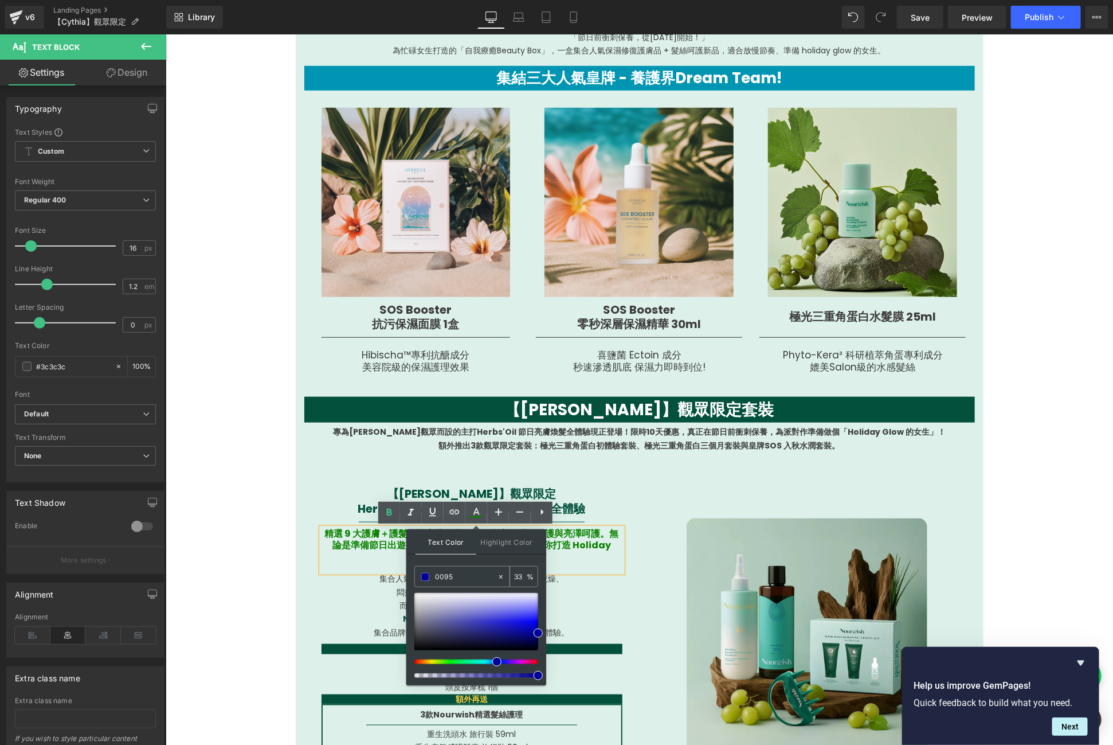
type input "0095B"
type input "0"
type input "0095B3"
type input "100"
click at [362, 557] on p "精選 9 大護膚＋護髮皇牌寶藏單品，一次集齊保濕、修護與亮澤呵護。無論是準備節日出遊、派對造型，還是轉季護理，都是你打造 Holiday Glow 的完美秘密…" at bounding box center [471, 543] width 301 height 33
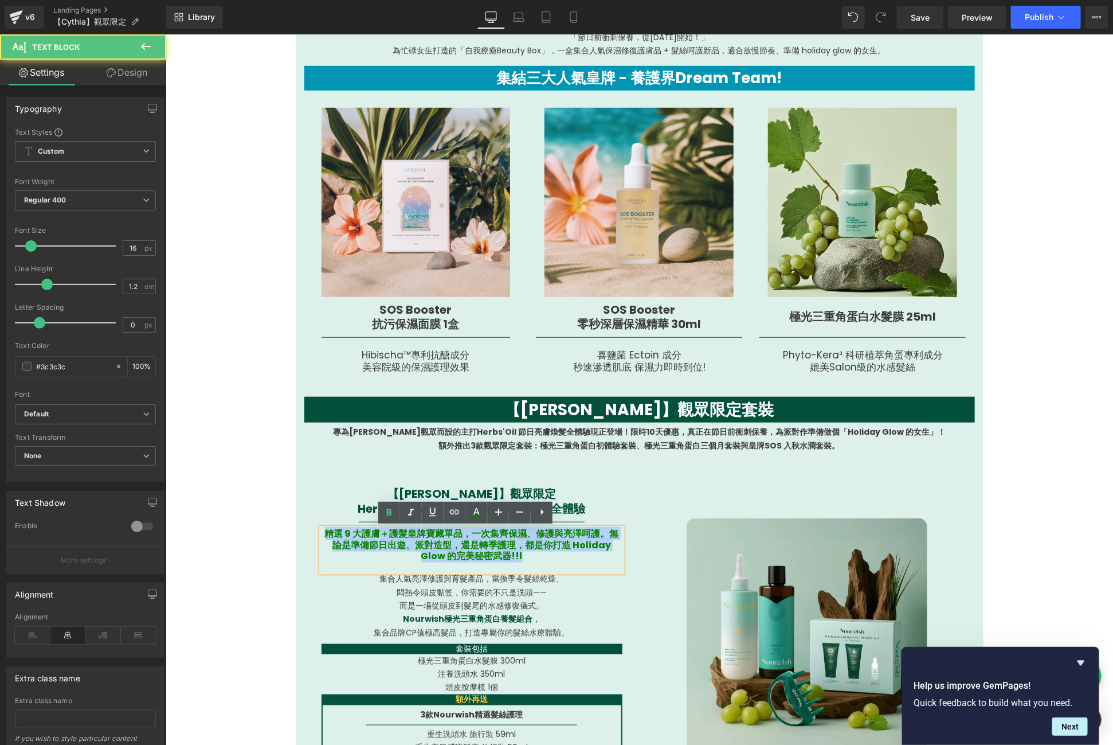
drag, startPoint x: 541, startPoint y: 557, endPoint x: 315, endPoint y: 536, distance: 226.8
click at [321, 536] on p "精選 9 大護膚＋護髮皇牌寶藏單品，一次集齊保濕、修護與亮澤呵護。無論是準備節日出遊、派對造型，還是轉季護理，都是你打造 Holiday Glow 的完美秘密…" at bounding box center [471, 543] width 301 height 33
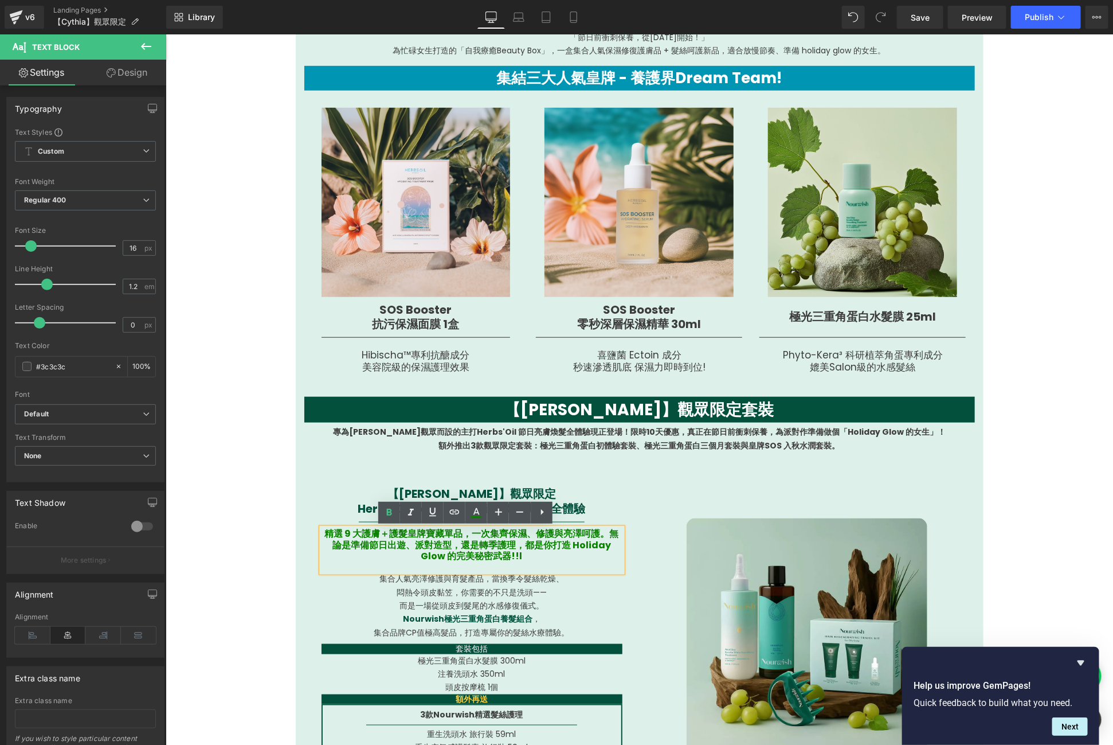
click at [424, 561] on p at bounding box center [471, 566] width 301 height 11
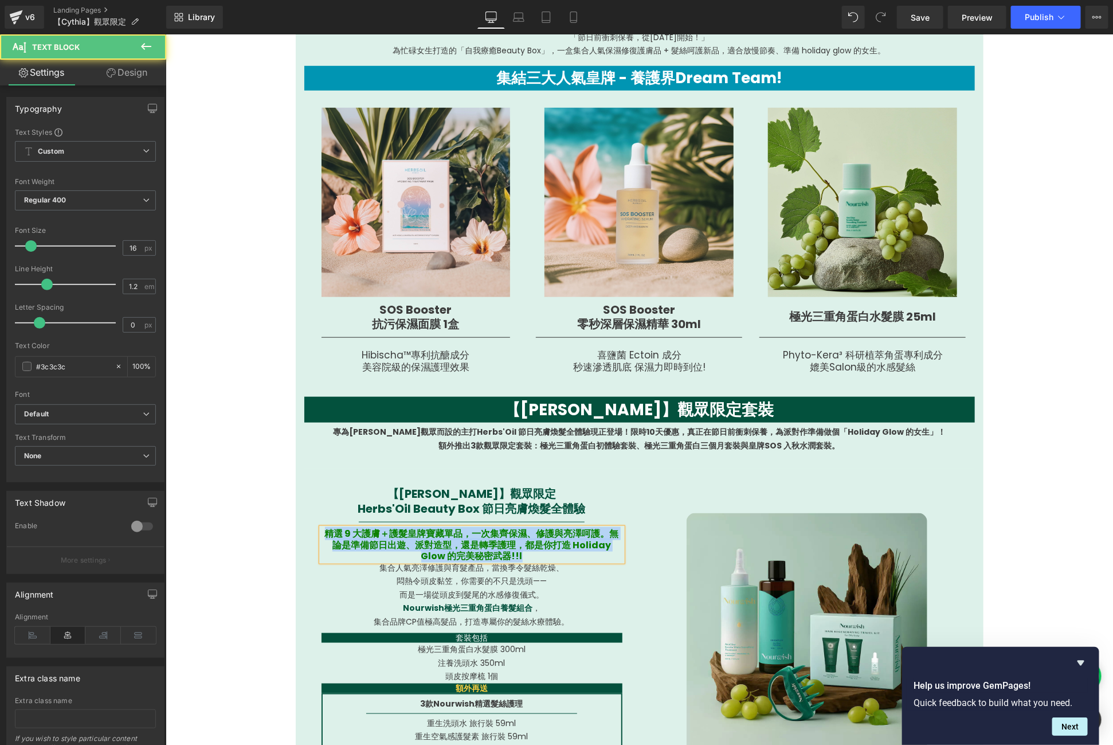
drag, startPoint x: 531, startPoint y: 551, endPoint x: 319, endPoint y: 535, distance: 213.3
click at [321, 535] on p "精選 9 大護膚＋護髮皇牌寶藏單品，一次集齊保濕、修護與亮澤呵護。無論是準備節日出遊、派對造型，還是轉季護理，都是你打造 Holiday Glow 的完美秘密…" at bounding box center [471, 543] width 301 height 33
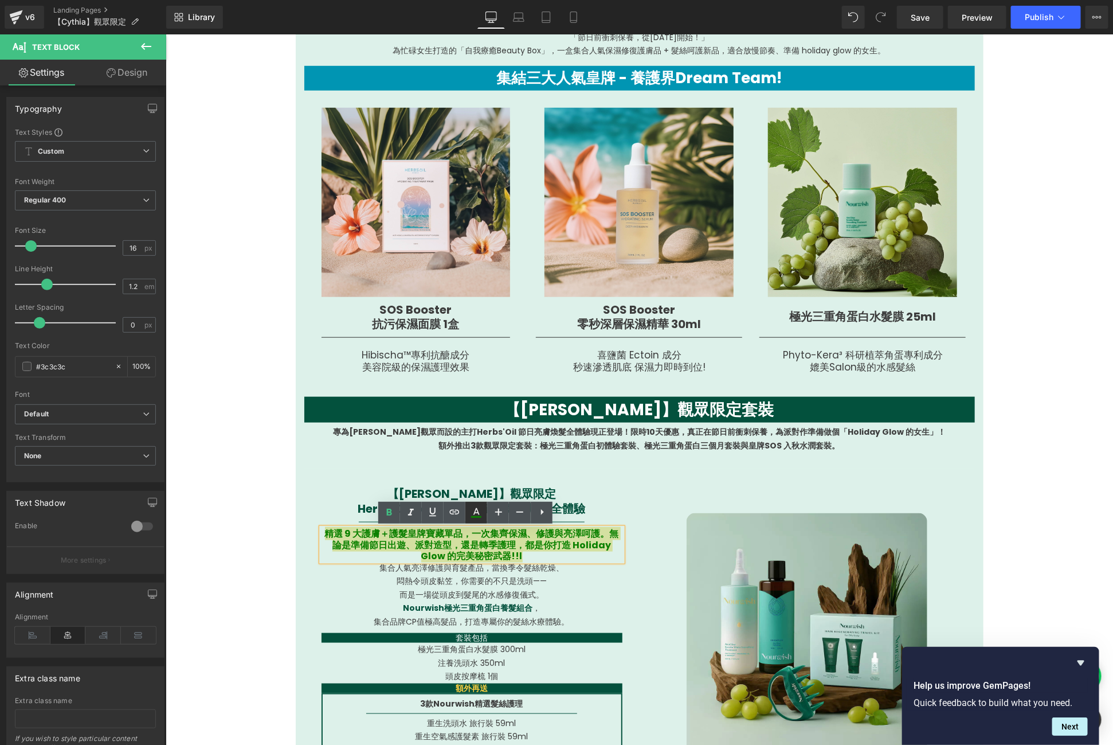
click at [466, 510] on link at bounding box center [476, 513] width 22 height 22
type input "#0b8100"
type input "100"
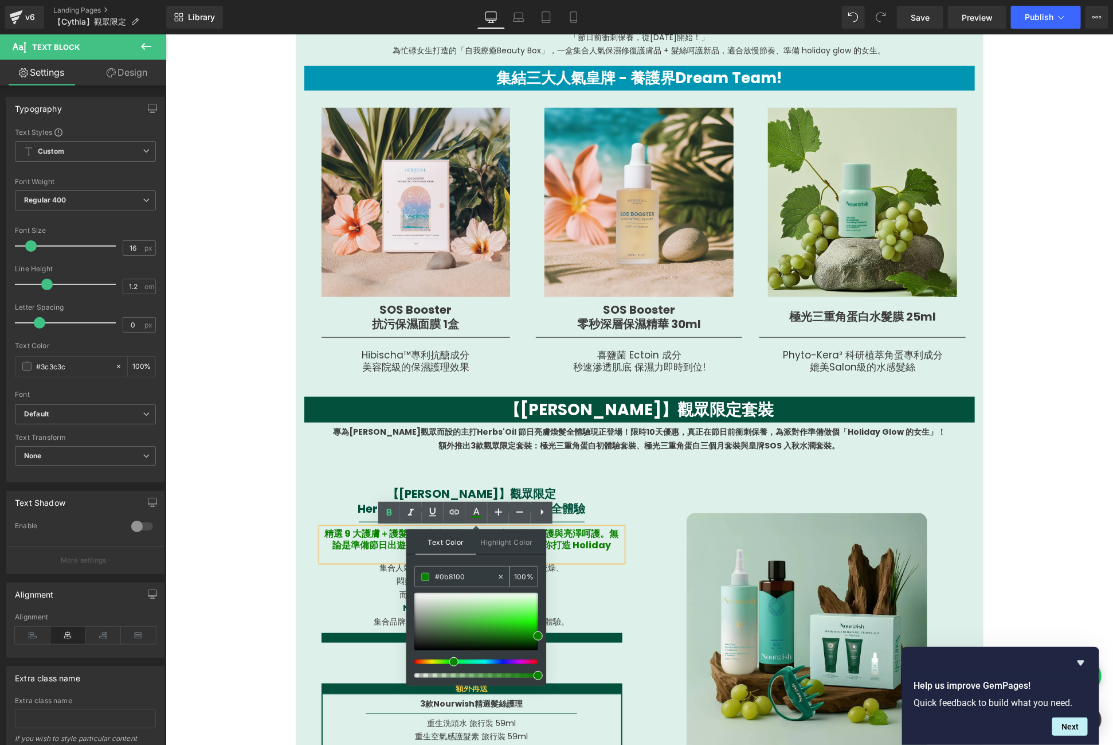
click at [470, 584] on div "#0b8100" at bounding box center [456, 576] width 82 height 20
click at [470, 581] on input "#0b8100" at bounding box center [466, 576] width 62 height 13
type input "#0"
type input "0"
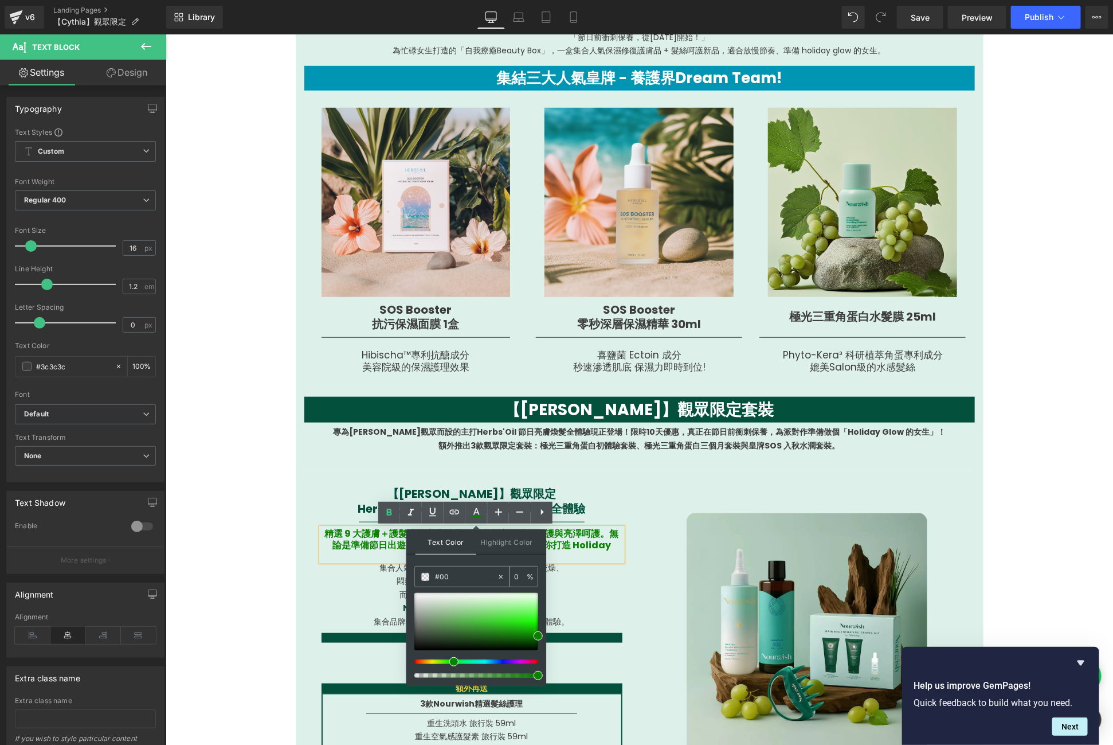
type input "#009"
type input "100"
type input "#0095"
type input "33"
type input "#0095B"
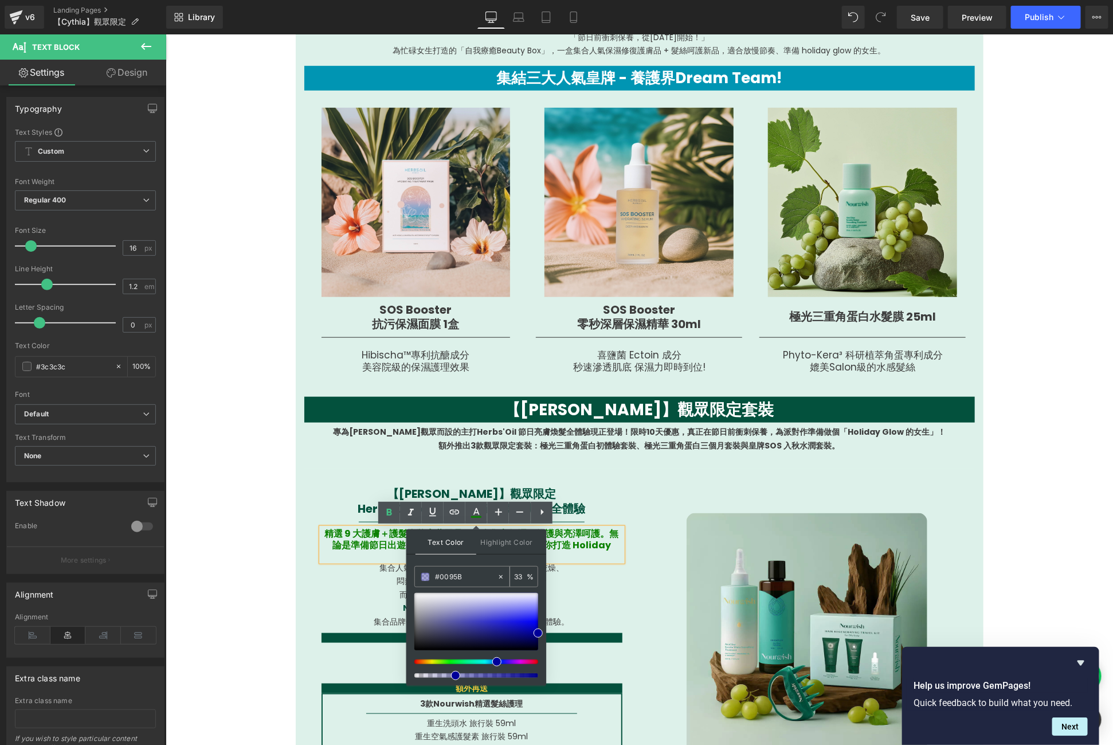
type input "0"
type input "#0095B3"
type input "100"
type input "#0095B3"
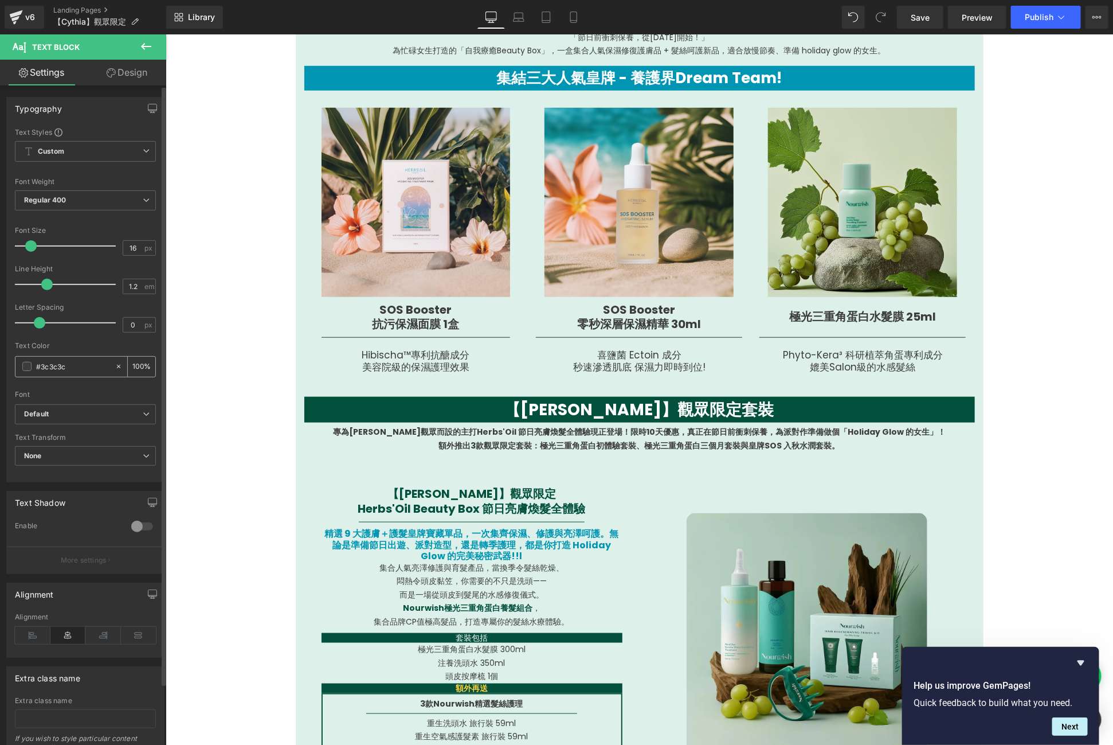
click at [62, 375] on div "#3c3c3c" at bounding box center [64, 367] width 99 height 20
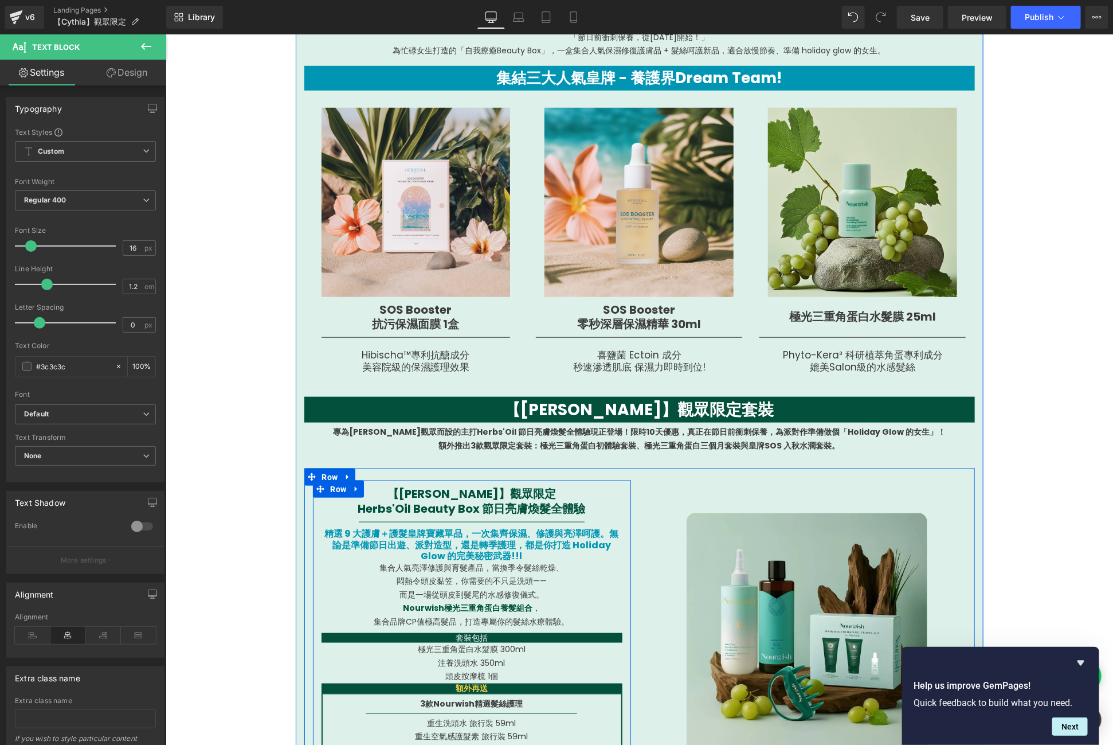
click at [312, 551] on div "【[PERSON_NAME]】觀眾限定 Herbs'Oil Beauty Box 節日亮膚煥髮全體驗 Text Block Separator 精選 9 大護…" at bounding box center [471, 642] width 318 height 312
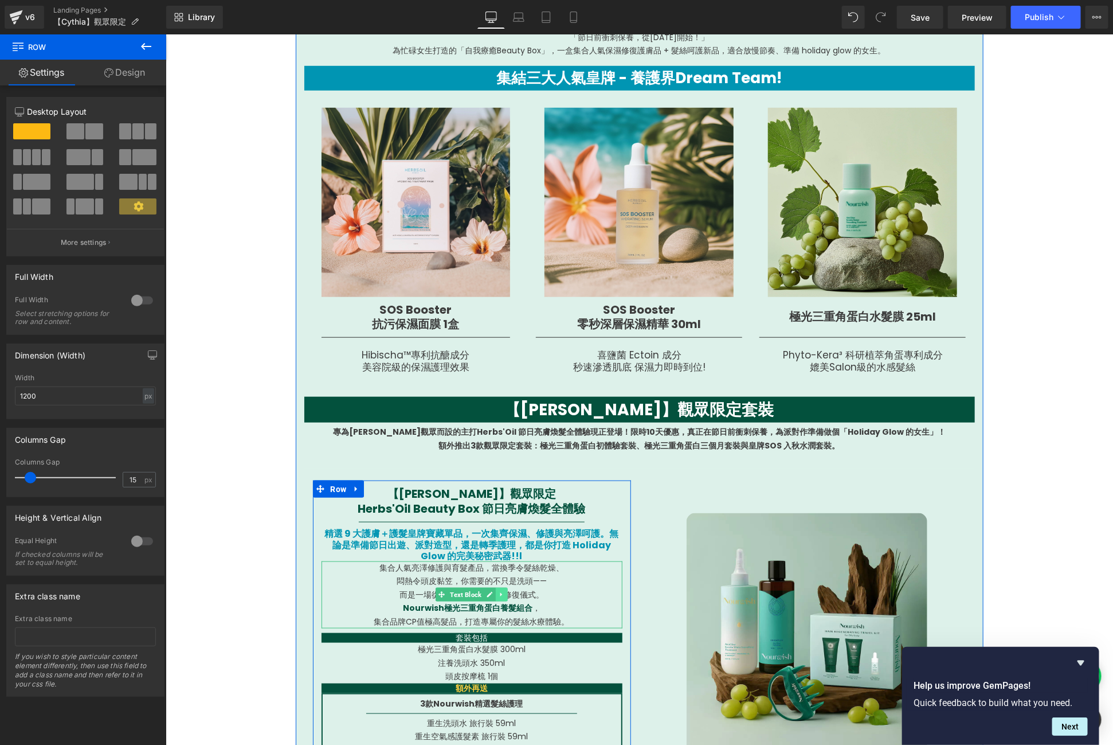
click at [498, 596] on icon at bounding box center [501, 593] width 6 height 7
click at [504, 596] on icon at bounding box center [507, 593] width 6 height 7
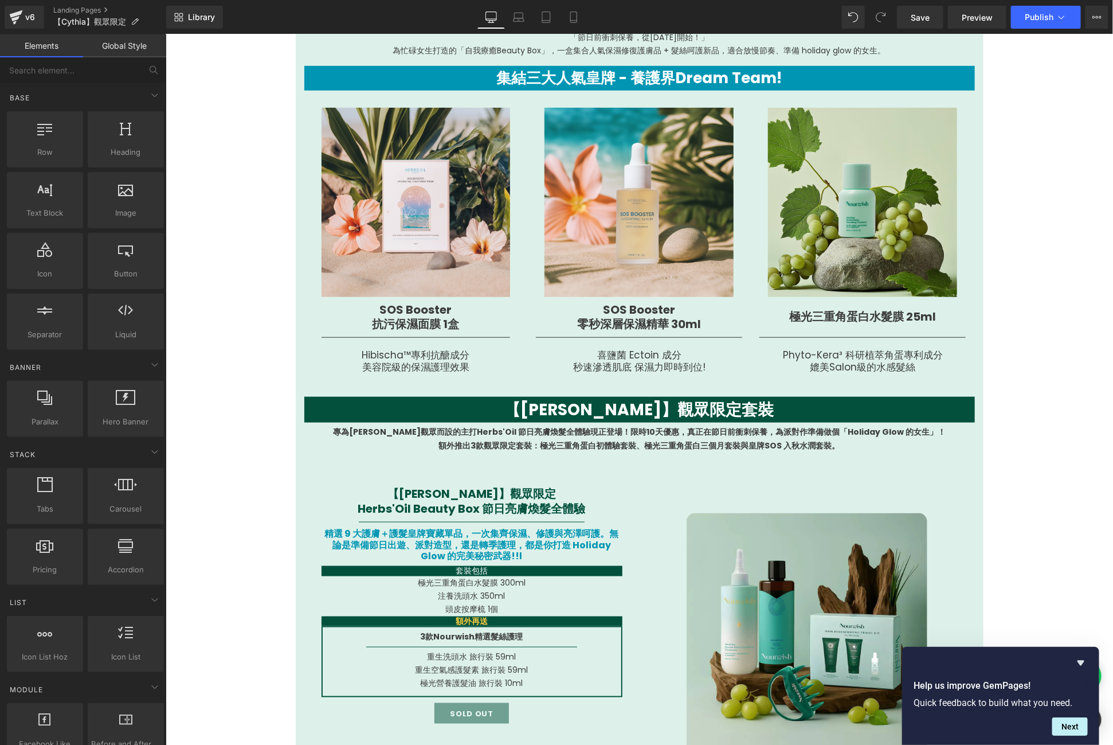
click at [466, 658] on span "重生洗頭水 旅行裝 59ml" at bounding box center [471, 655] width 89 height 11
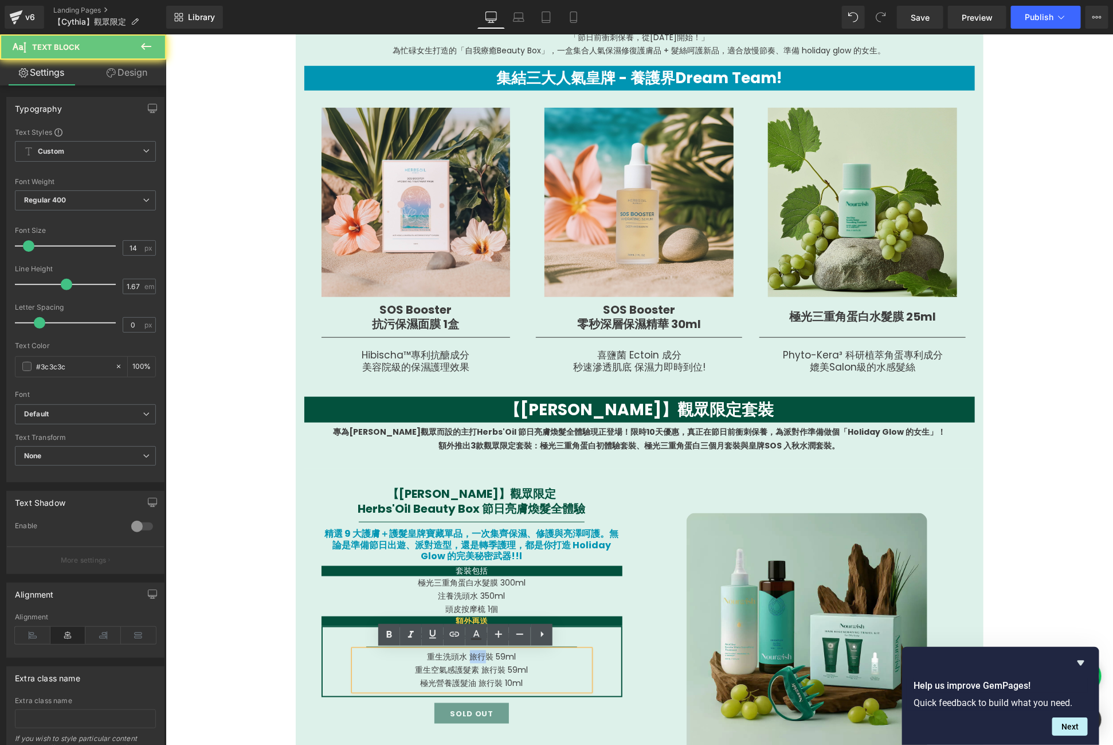
click at [466, 658] on span "重生洗頭水 旅行裝 59ml" at bounding box center [471, 655] width 89 height 11
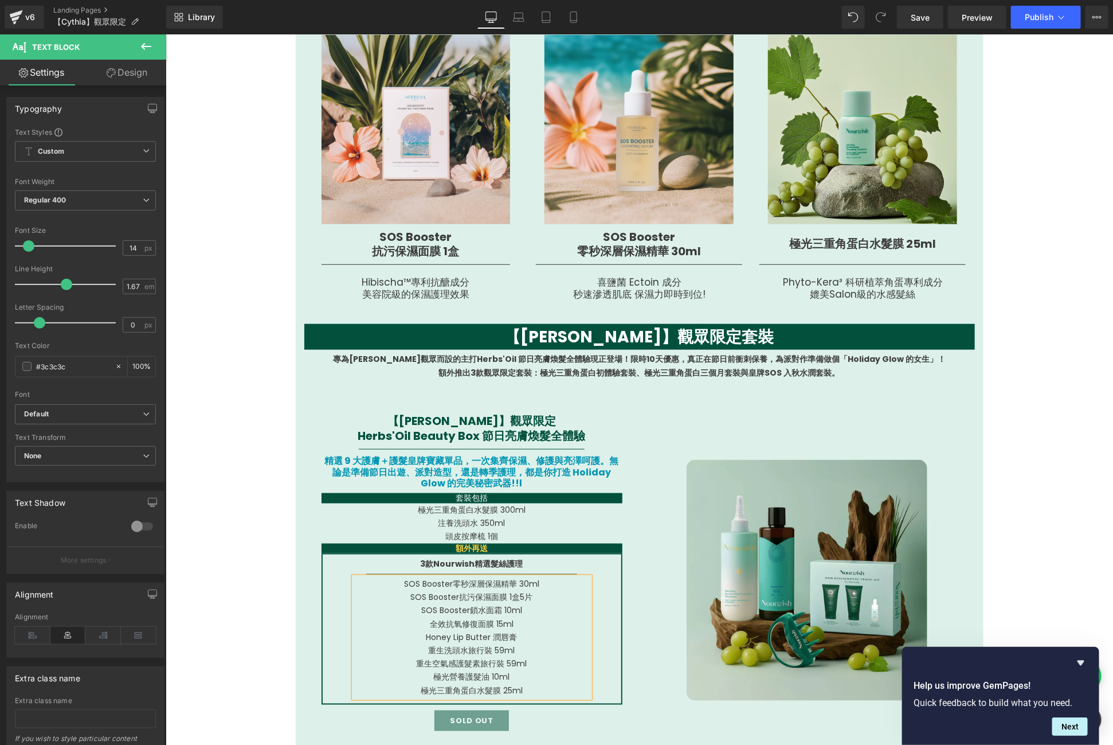
scroll to position [575, 0]
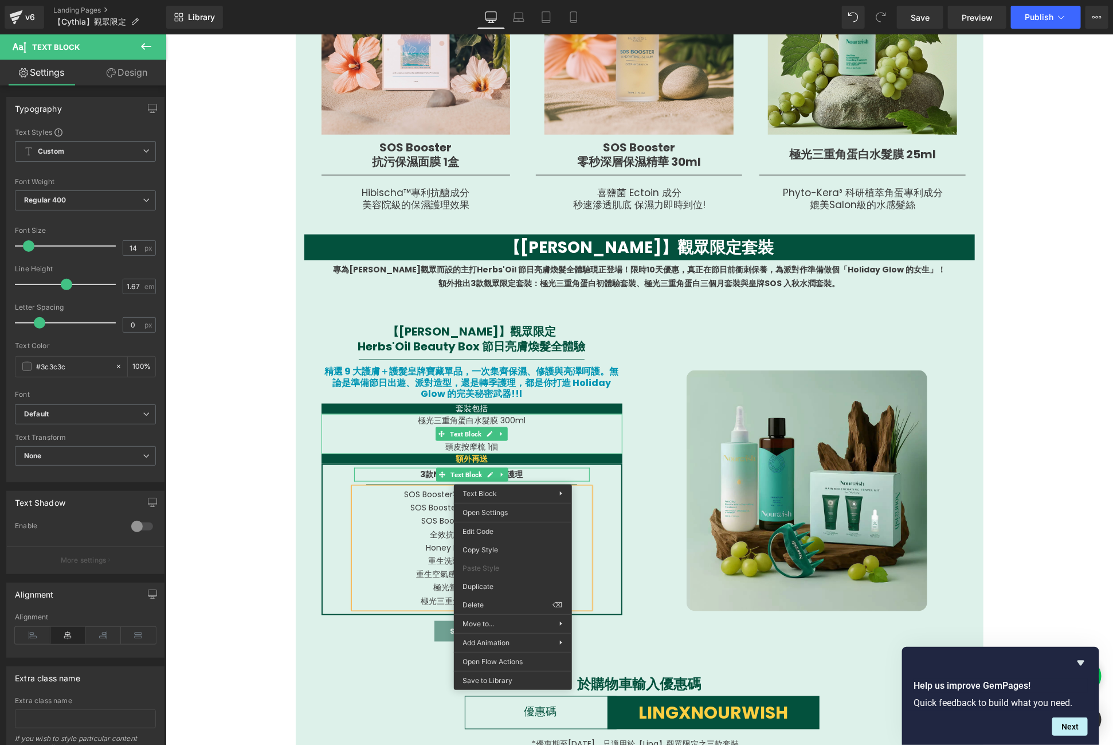
click at [529, 447] on p "頭皮按摩梳 1個" at bounding box center [471, 446] width 301 height 13
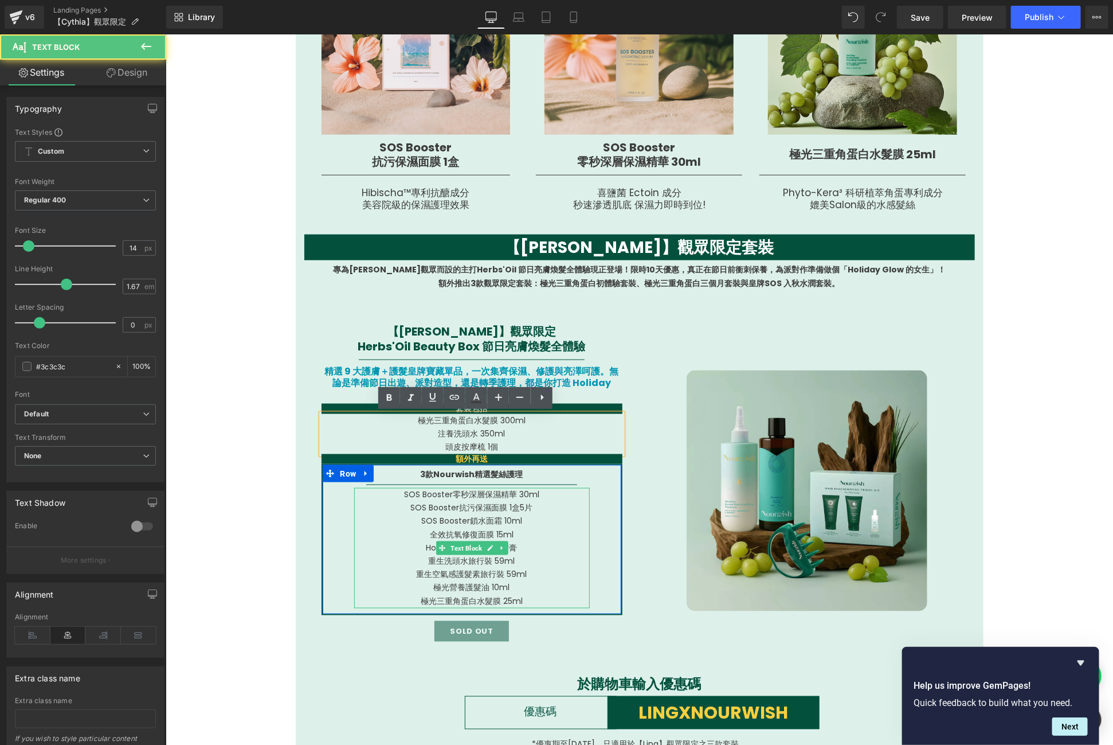
click at [514, 565] on p "重生洗頭水旅行裝 59ml" at bounding box center [472, 560] width 236 height 13
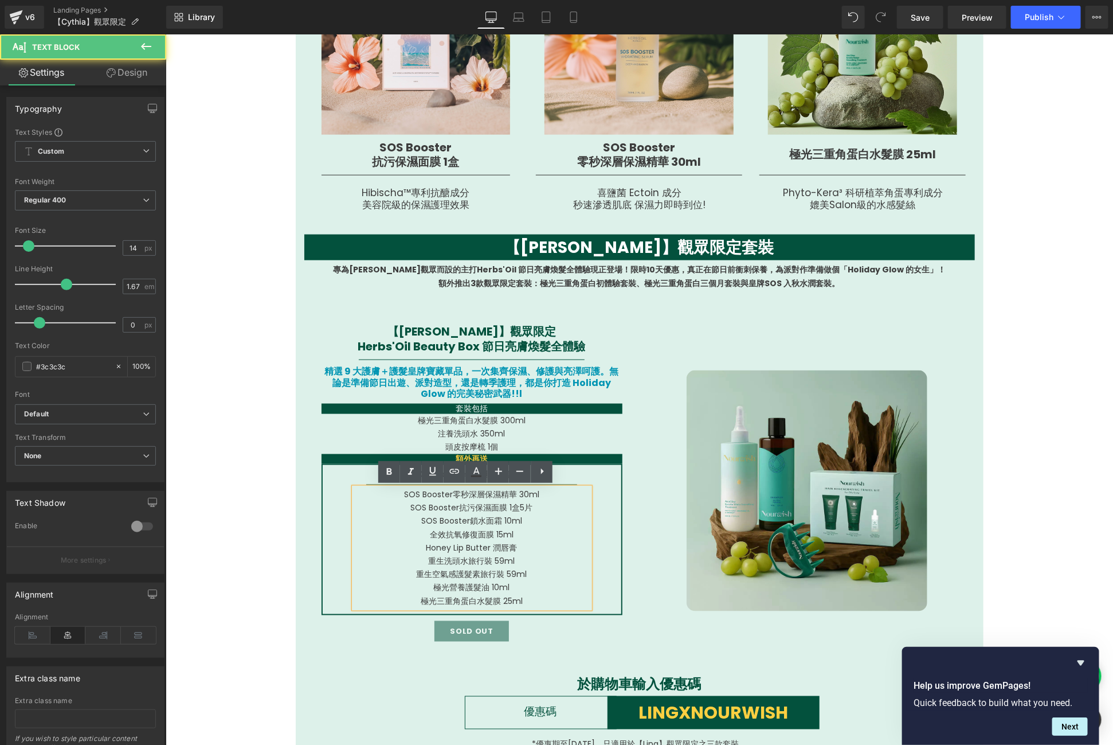
click at [514, 565] on p "重生洗頭水旅行裝 59ml" at bounding box center [472, 560] width 236 height 13
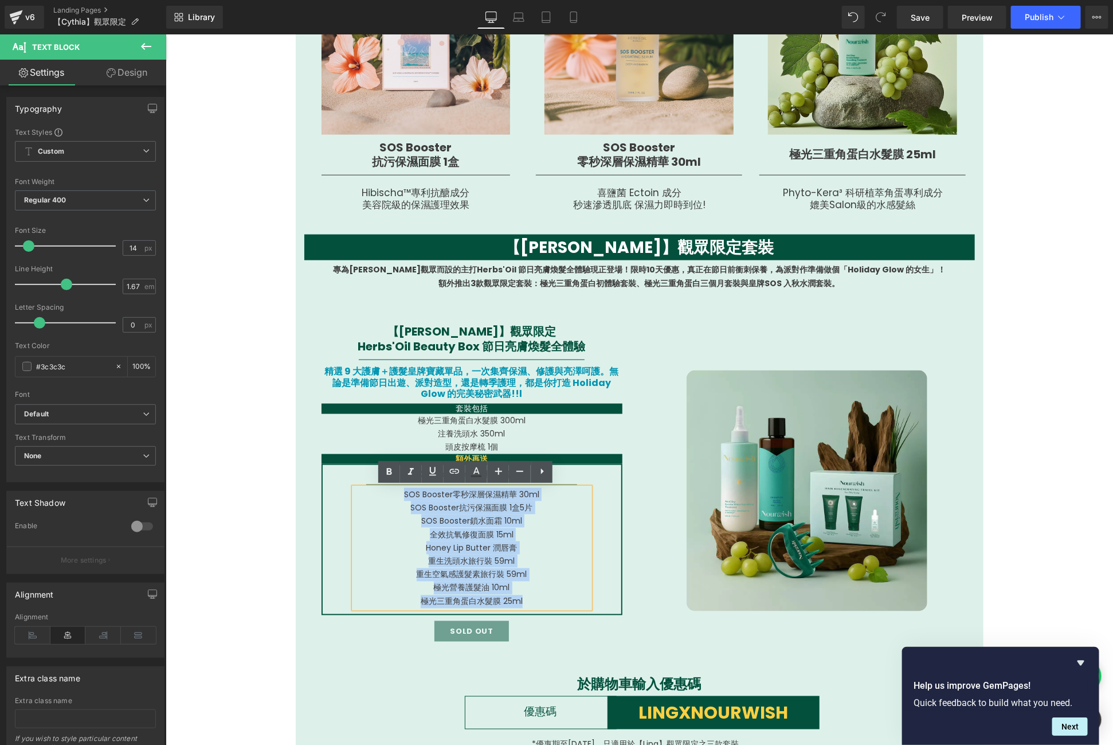
drag, startPoint x: 520, startPoint y: 594, endPoint x: 384, endPoint y: 496, distance: 167.7
click at [384, 496] on div "SOS Booster零秒深層保濕精華 30ml SOS Booster抗污保濕面膜 1盒5片 SOS Booster鎖水面霜 10ml 全效抗氧修復面膜 1…" at bounding box center [472, 547] width 236 height 120
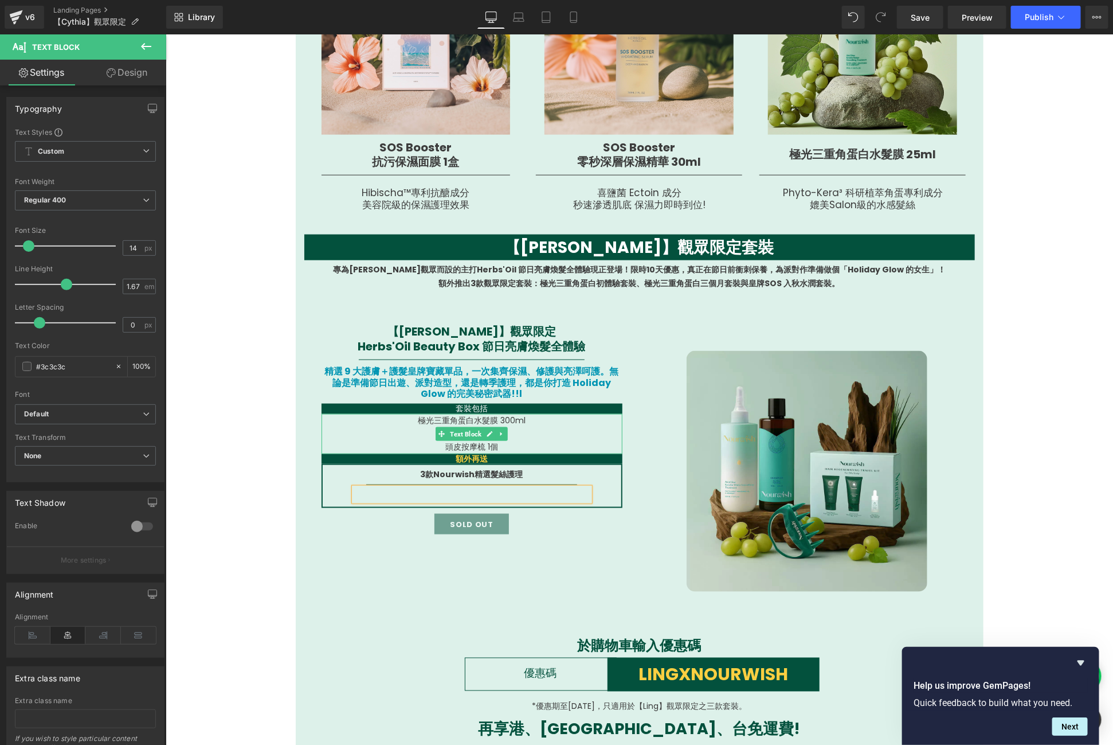
click at [503, 441] on p "頭皮按摩梳 1個" at bounding box center [471, 446] width 301 height 13
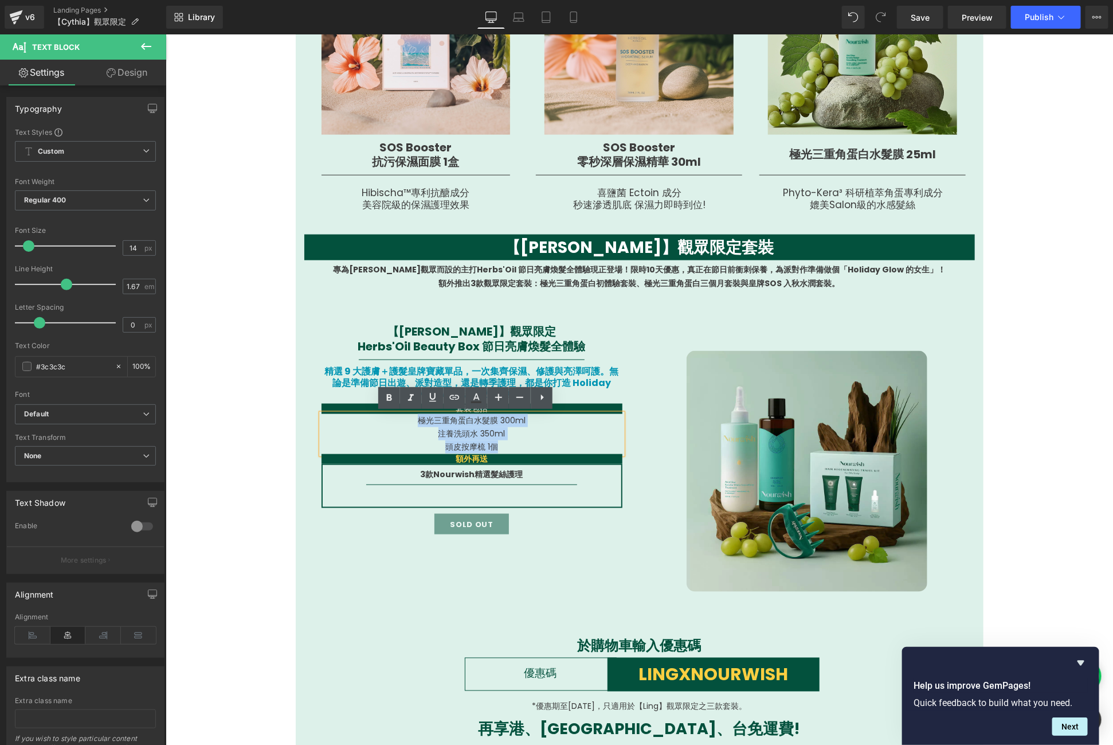
drag, startPoint x: 506, startPoint y: 449, endPoint x: 408, endPoint y: 418, distance: 102.3
click at [408, 418] on div "極光三重角蛋白水髮膜 300ml 注養洗頭水 350ml 頭皮按摩梳 1個" at bounding box center [471, 433] width 301 height 40
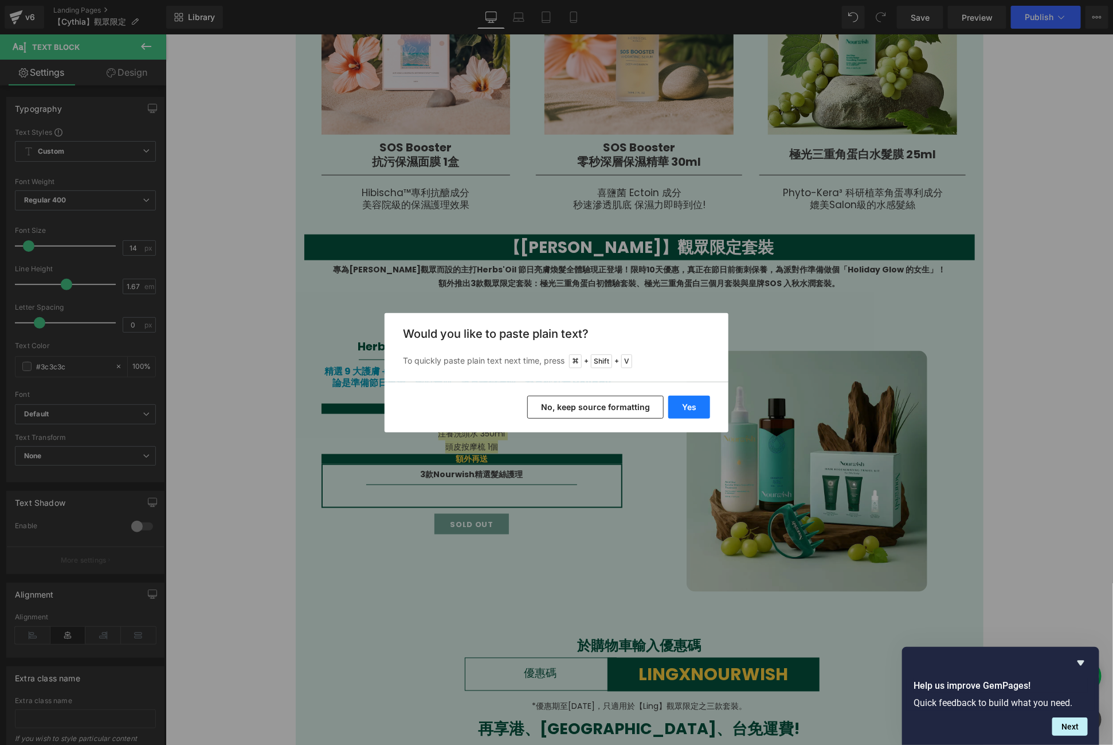
click at [697, 409] on button "Yes" at bounding box center [689, 407] width 42 height 23
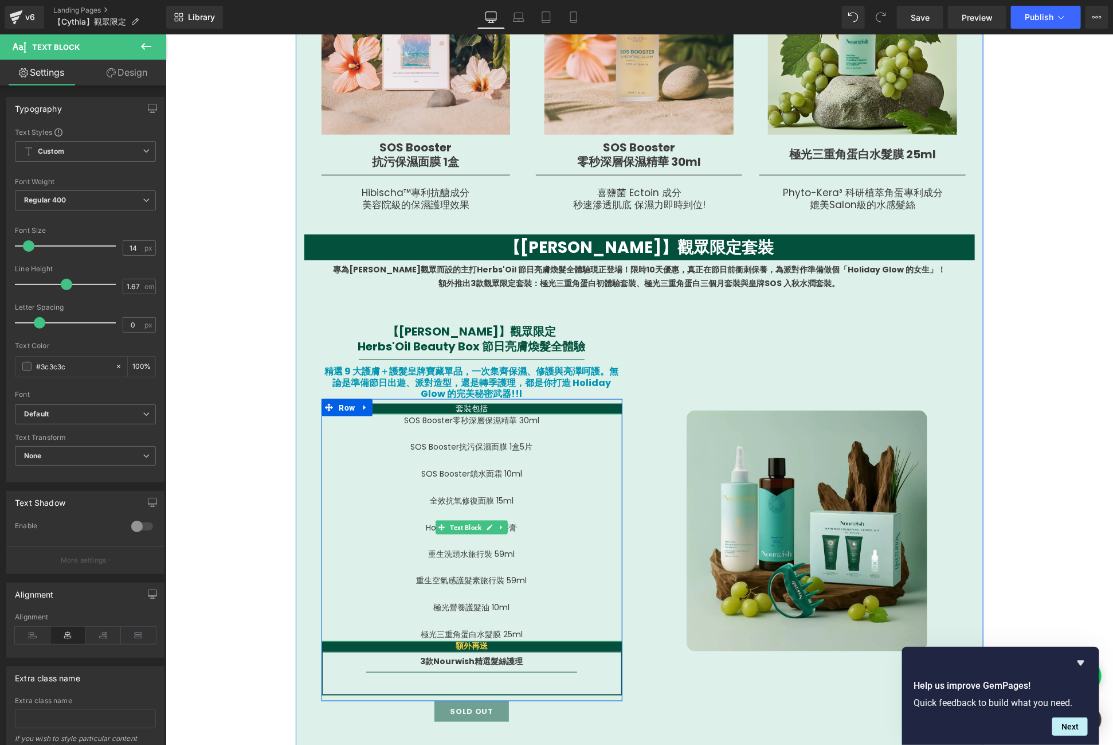
click at [463, 437] on p at bounding box center [471, 433] width 301 height 13
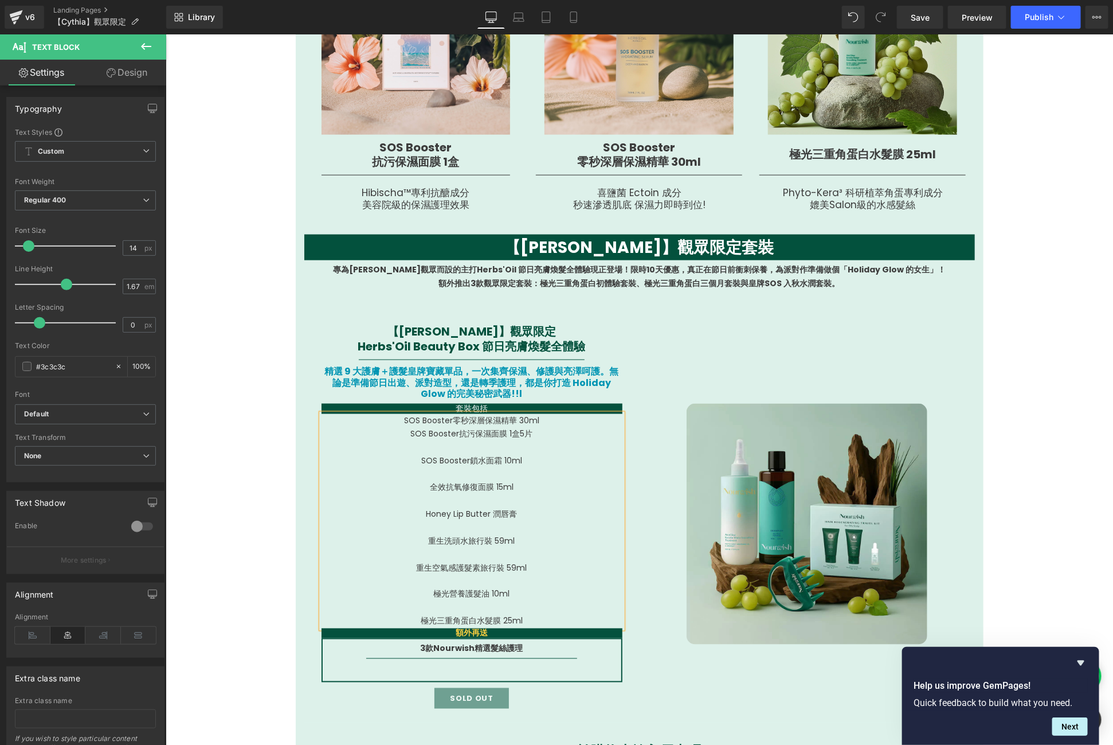
click at [468, 447] on p at bounding box center [471, 446] width 301 height 13
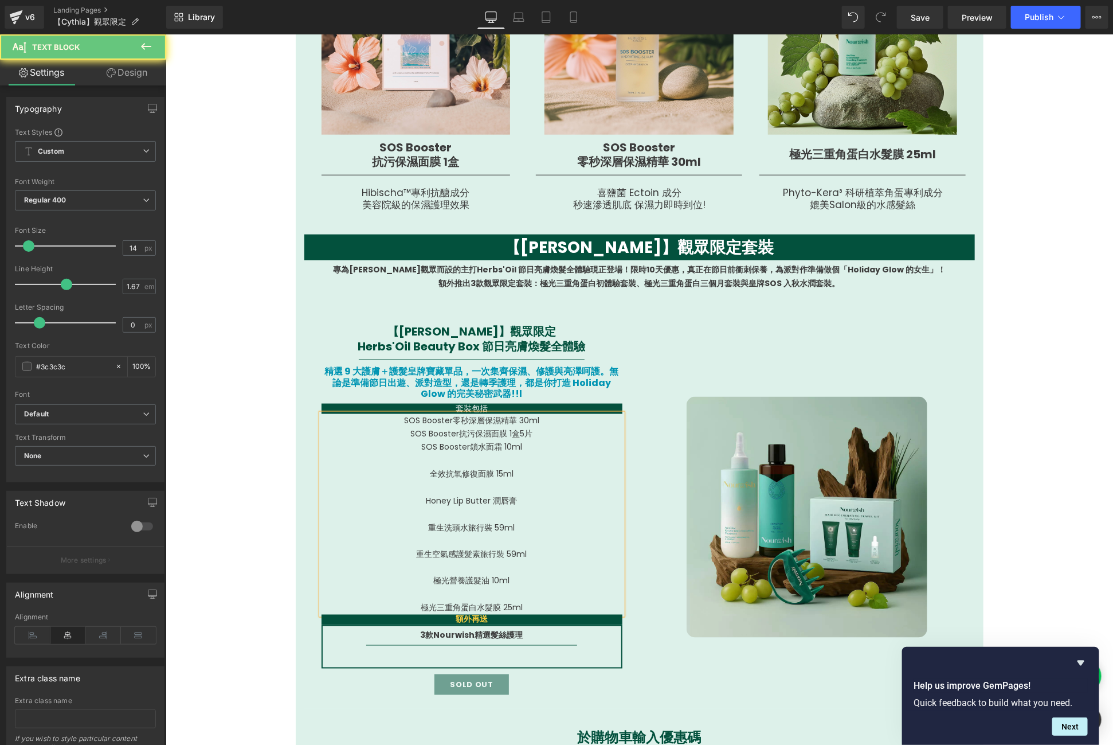
click at [475, 453] on p at bounding box center [471, 459] width 301 height 13
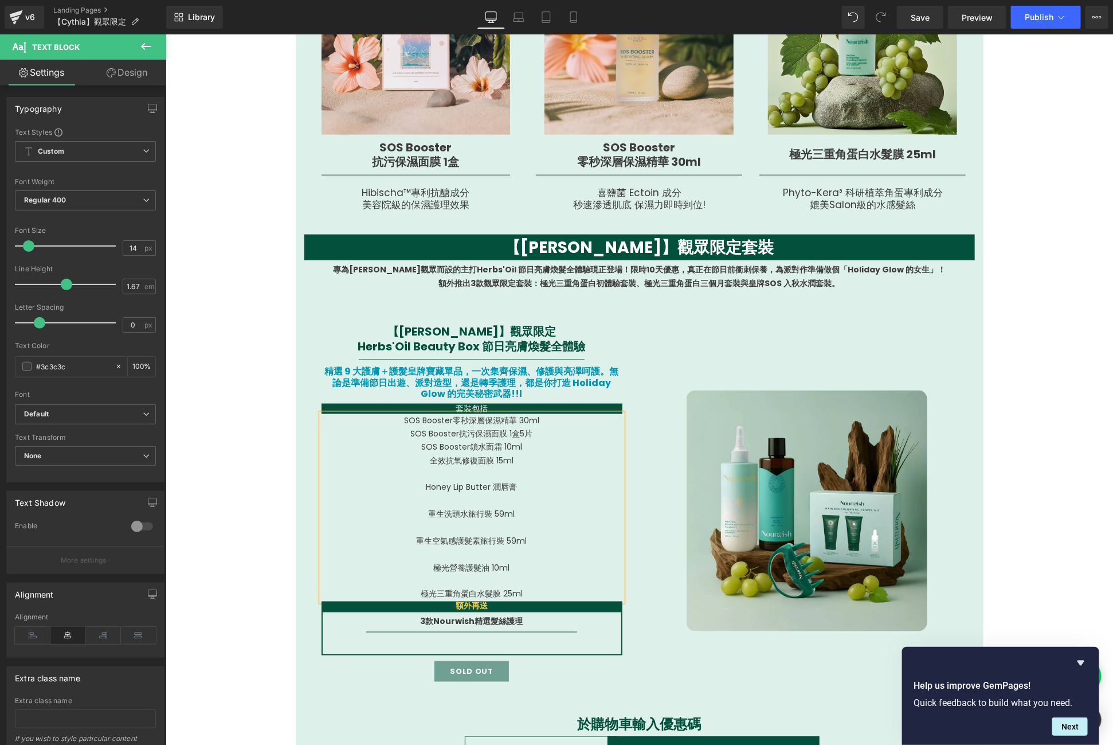
click at [474, 481] on p "Honey Lip Butter 潤唇膏" at bounding box center [471, 486] width 301 height 13
click at [473, 475] on p at bounding box center [471, 473] width 301 height 13
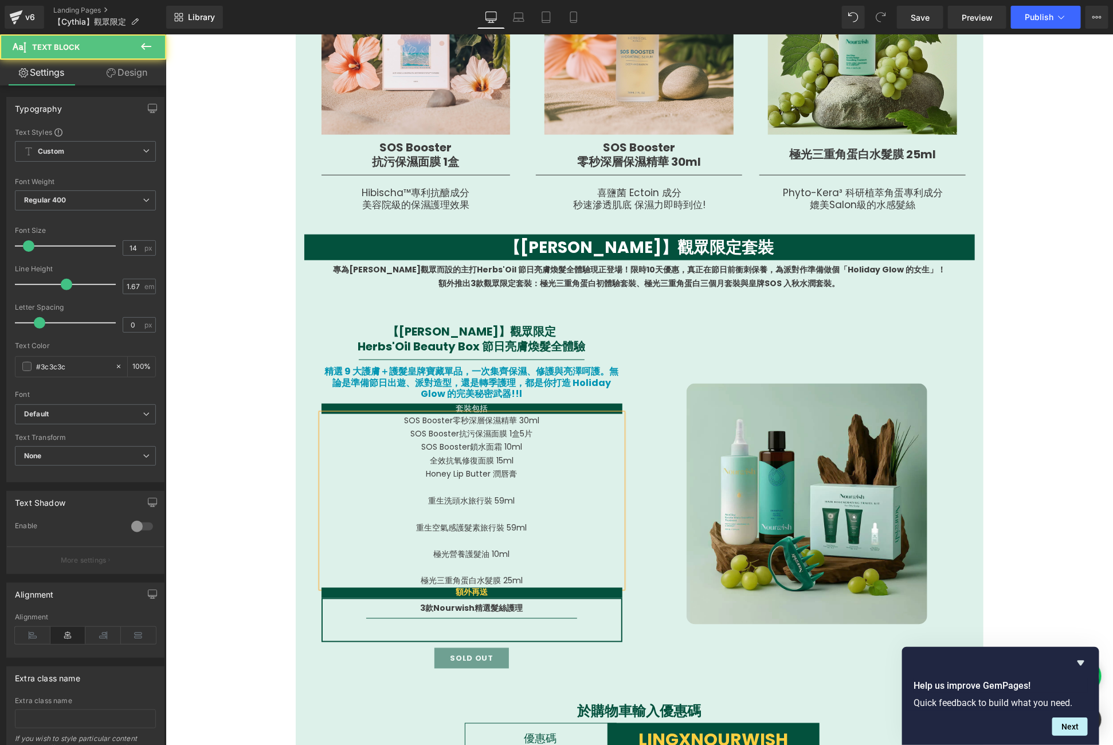
click at [480, 487] on p at bounding box center [471, 486] width 301 height 13
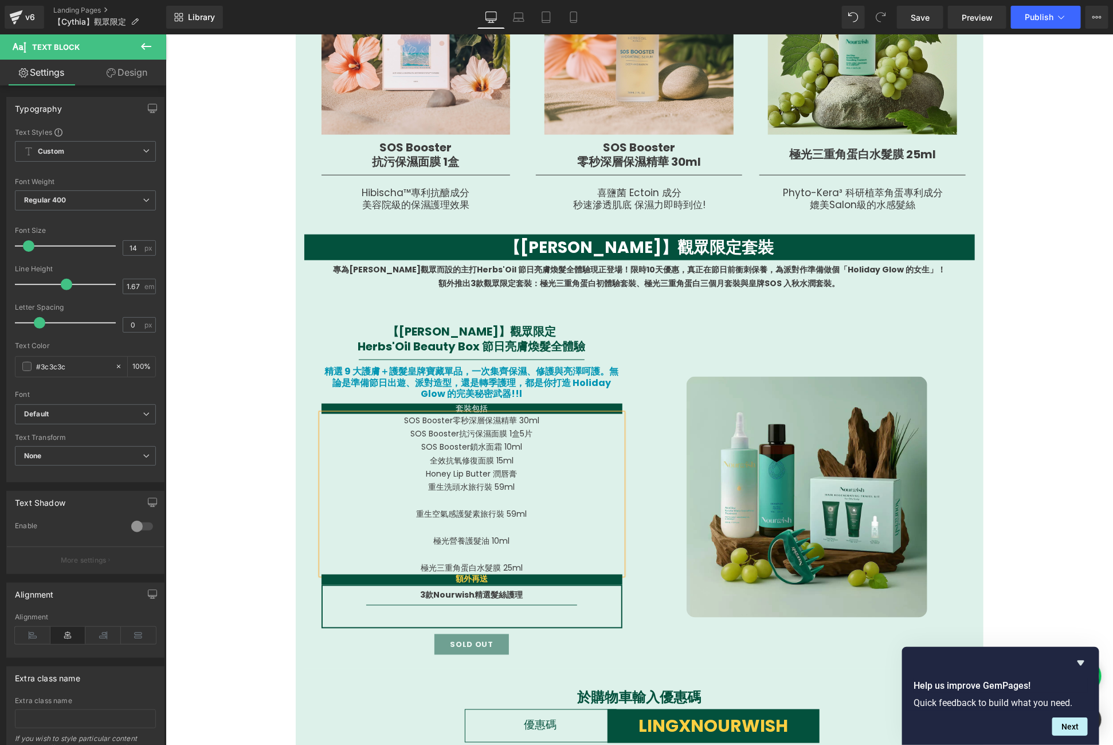
click at [488, 492] on p "重生洗頭水旅行裝 59ml" at bounding box center [471, 486] width 301 height 13
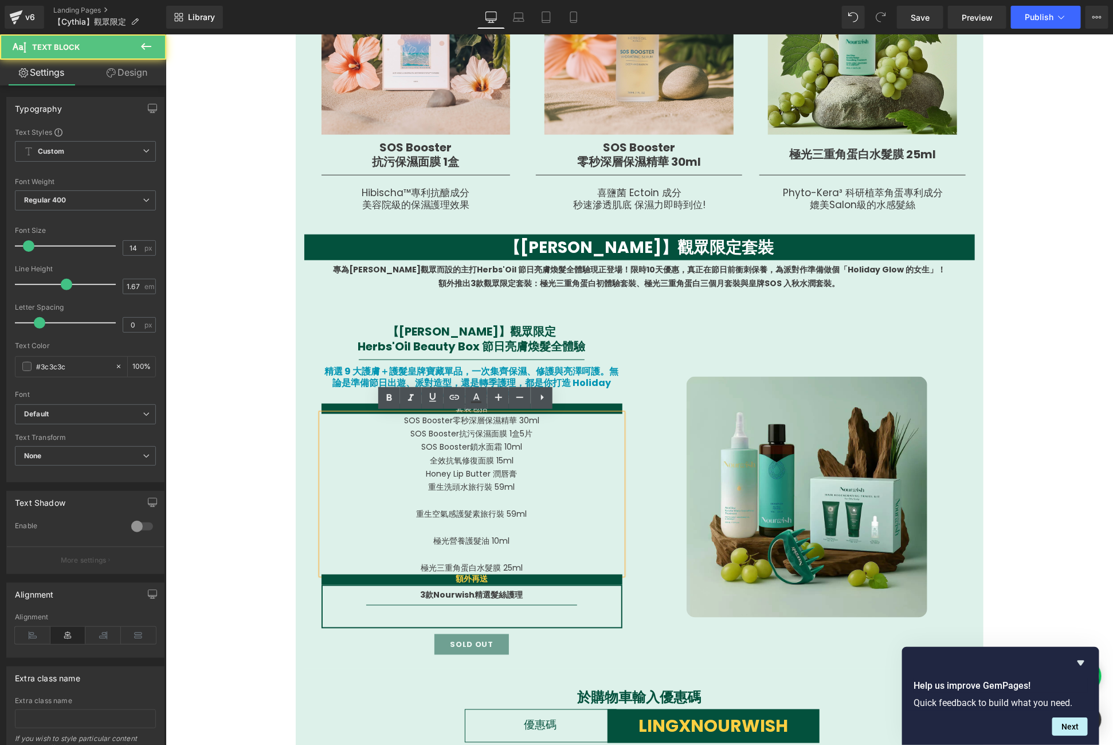
click at [491, 501] on p at bounding box center [471, 500] width 301 height 13
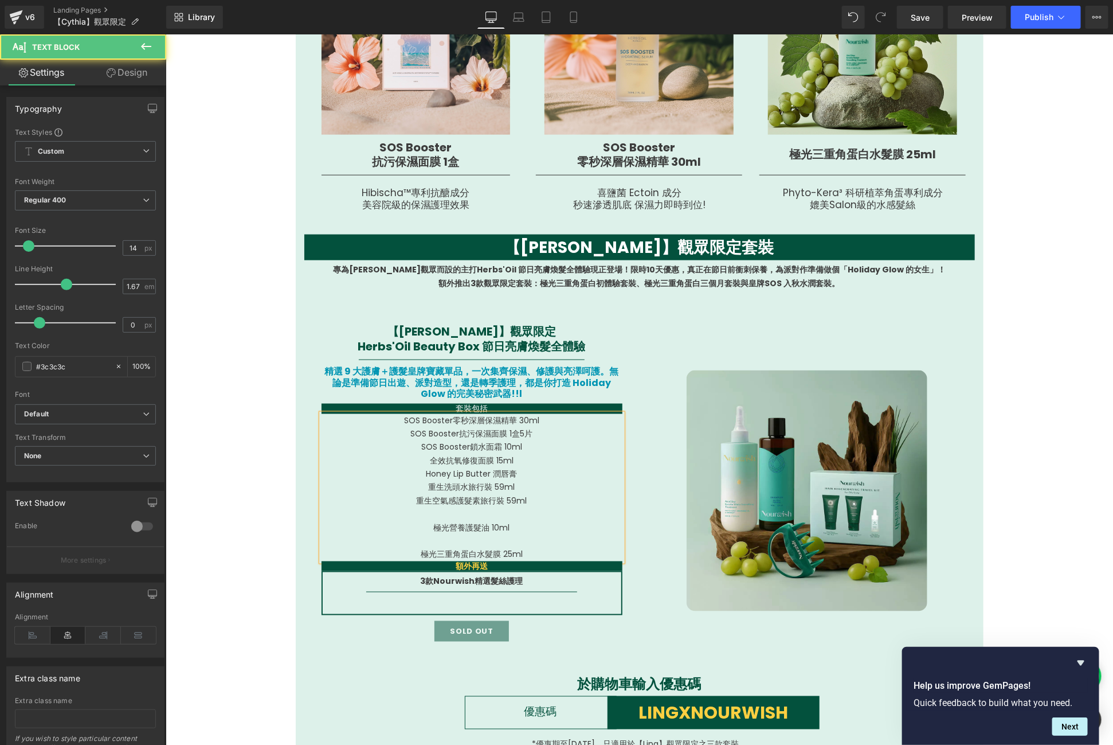
click at [488, 508] on p at bounding box center [471, 513] width 301 height 13
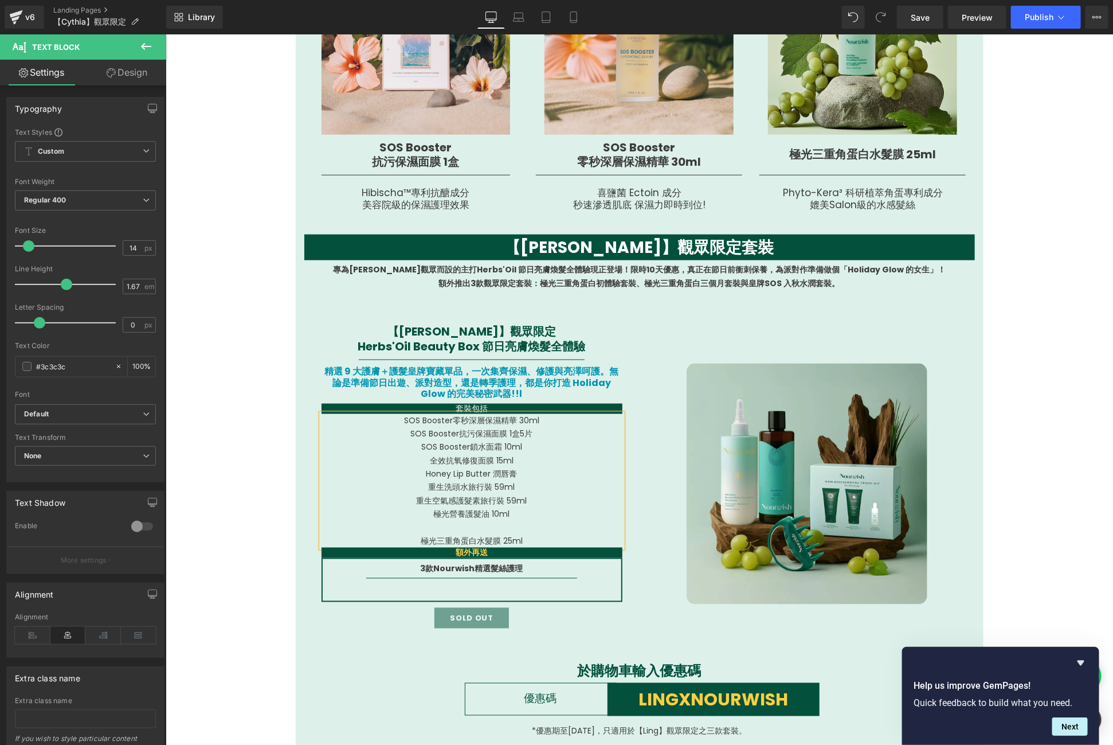
click at [487, 528] on p at bounding box center [471, 527] width 301 height 13
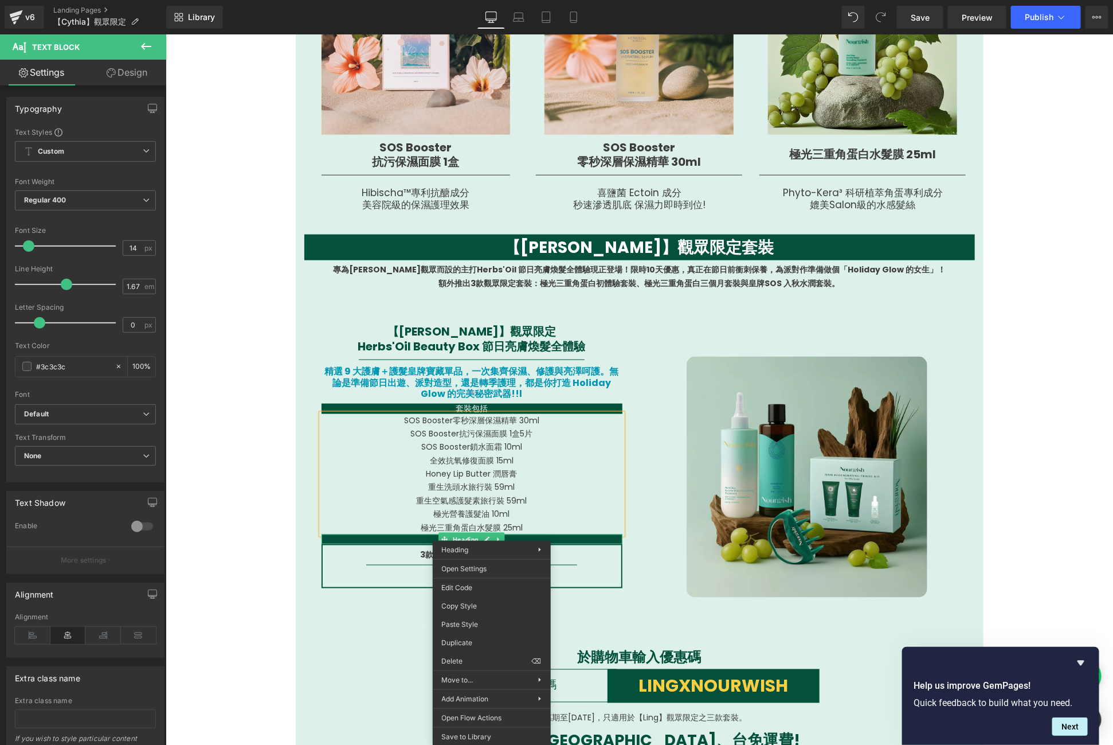
click at [492, 541] on div "Heading Row Row Row Row Row Heading" at bounding box center [492, 550] width 118 height 18
click at [497, 538] on icon at bounding box center [498, 539] width 2 height 4
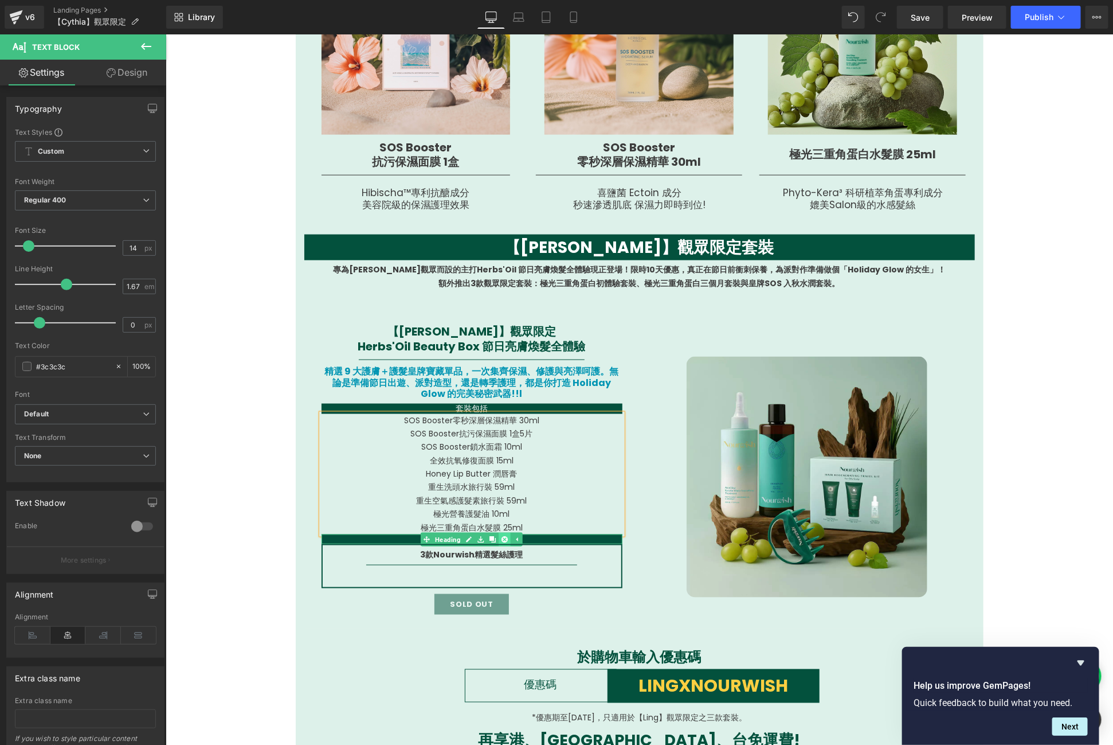
click at [498, 537] on link at bounding box center [504, 539] width 12 height 14
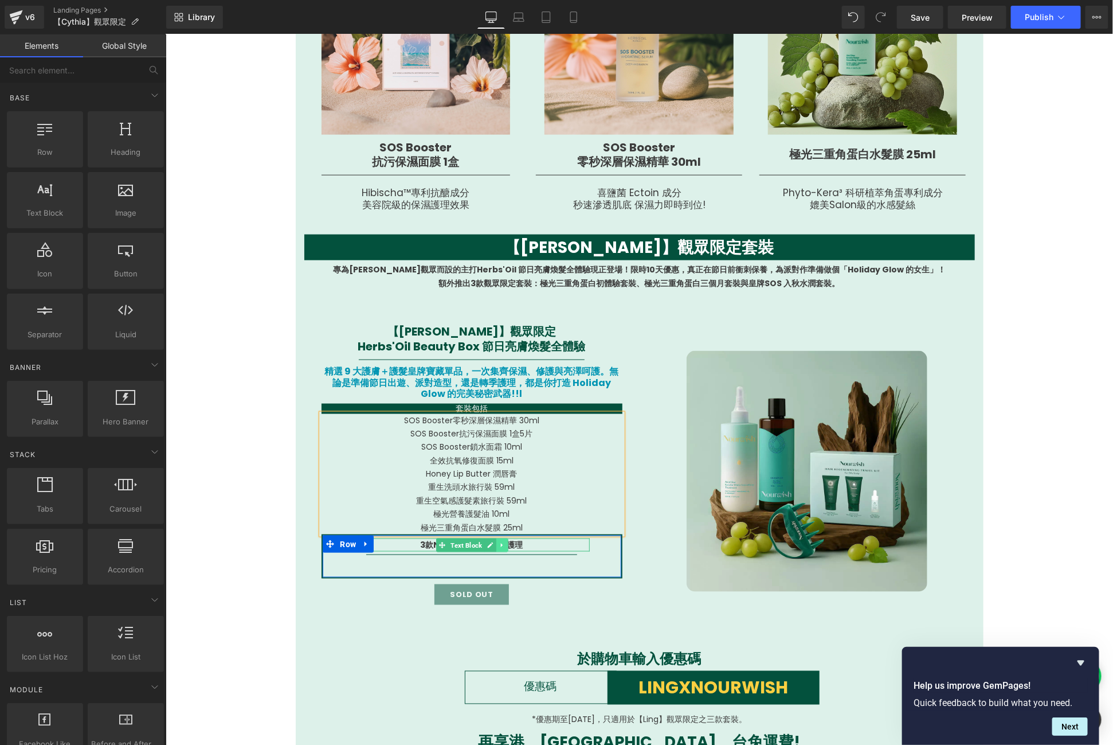
click at [498, 542] on icon at bounding box center [501, 544] width 6 height 7
click at [504, 542] on icon at bounding box center [507, 544] width 6 height 6
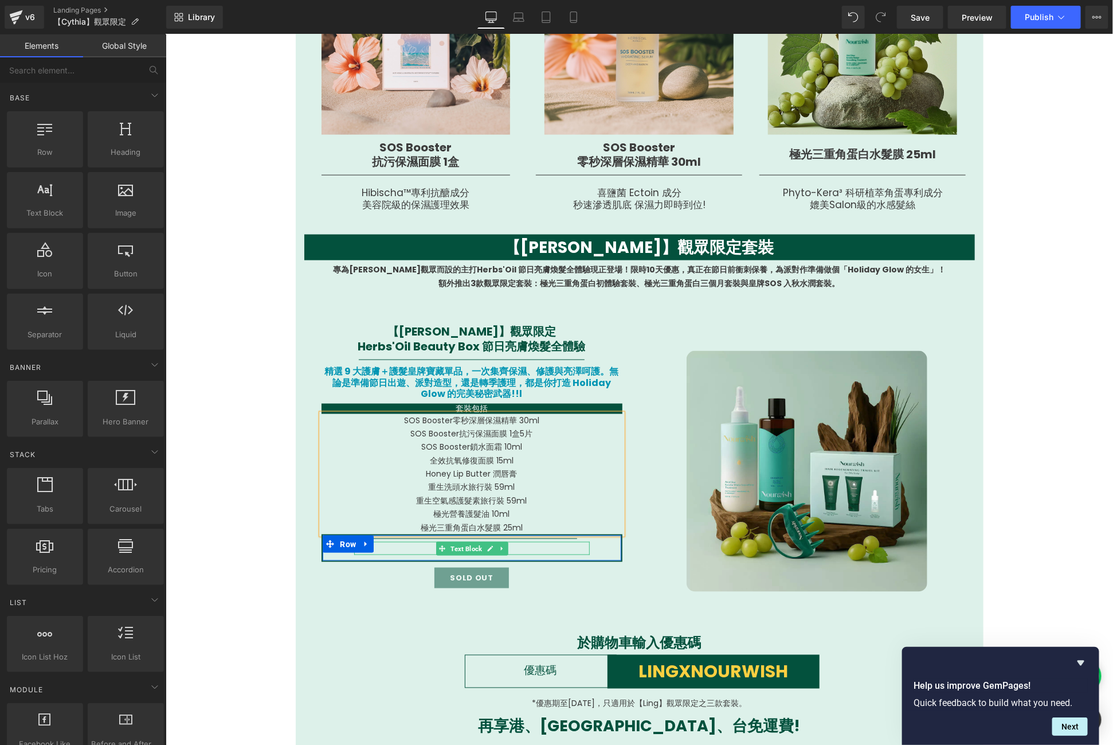
click at [498, 542] on link at bounding box center [502, 548] width 12 height 14
click at [504, 545] on icon at bounding box center [507, 548] width 6 height 7
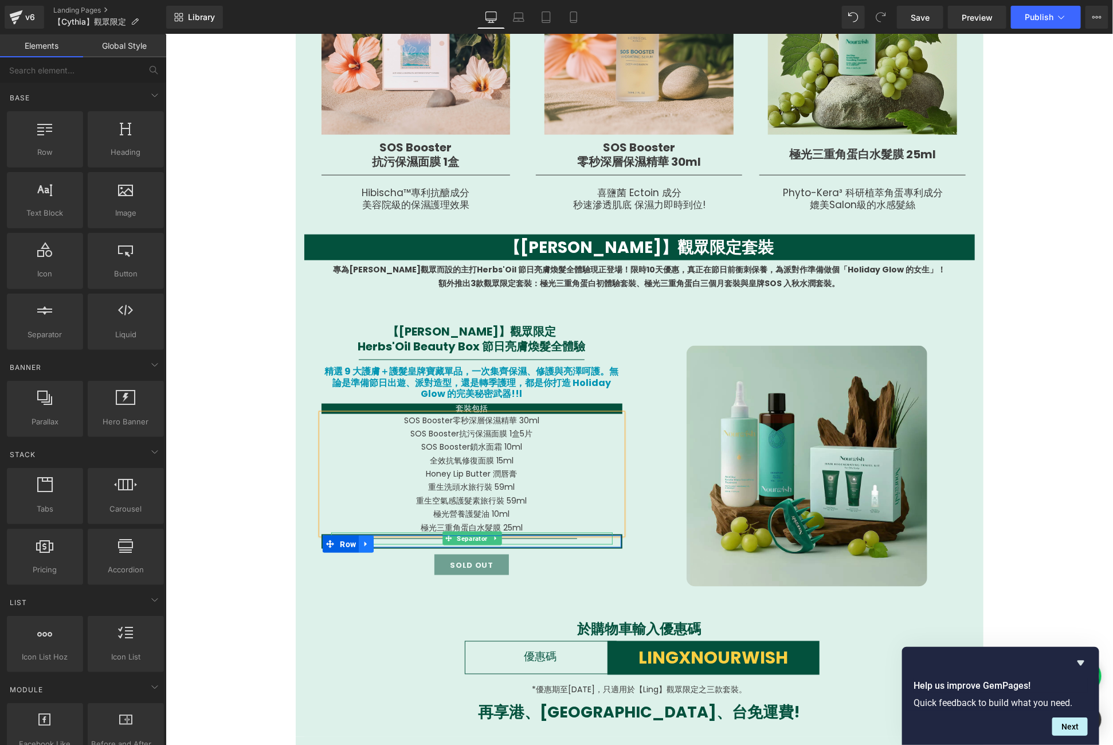
click at [365, 539] on link at bounding box center [365, 543] width 15 height 17
click at [392, 543] on icon at bounding box center [396, 543] width 8 height 8
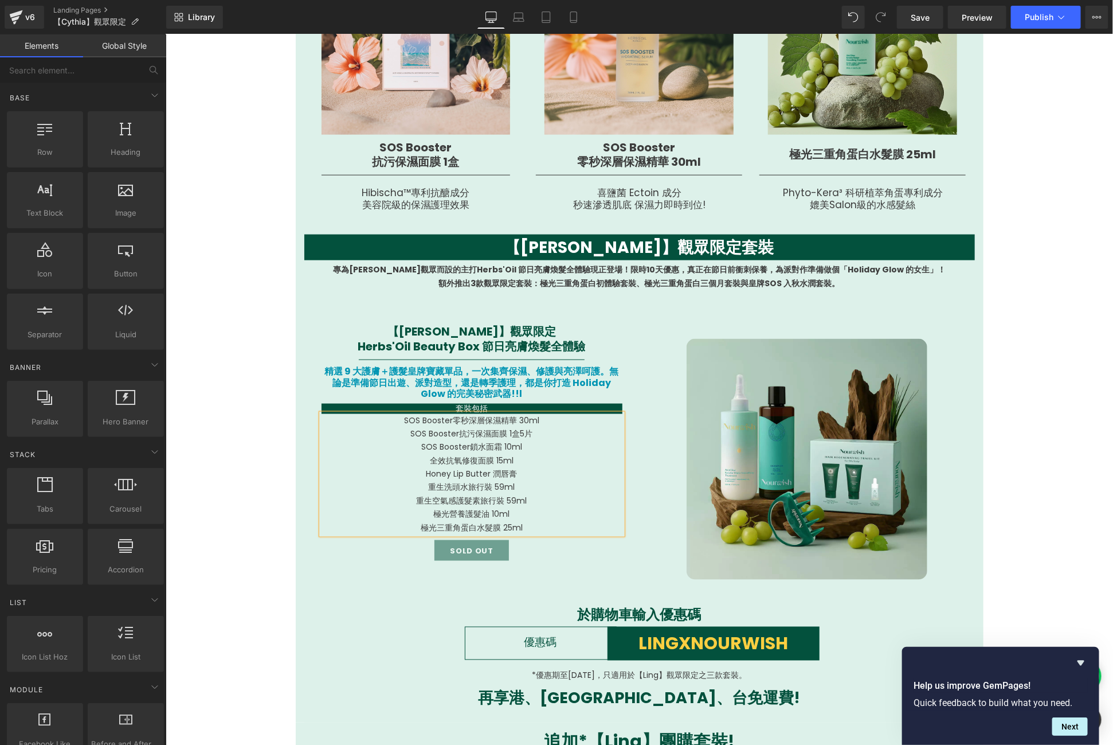
click at [744, 641] on h1 "LINGXNOURWISH" at bounding box center [713, 643] width 212 height 22
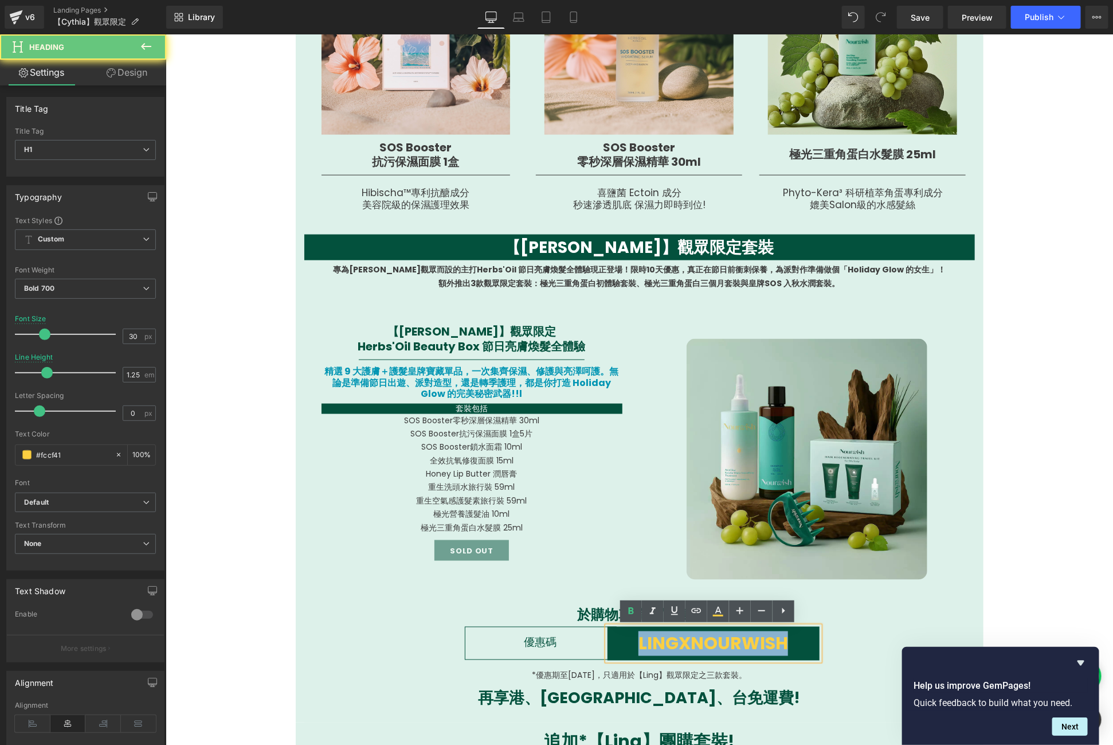
click at [744, 641] on h1 "LINGXNOURWISH" at bounding box center [713, 643] width 212 height 22
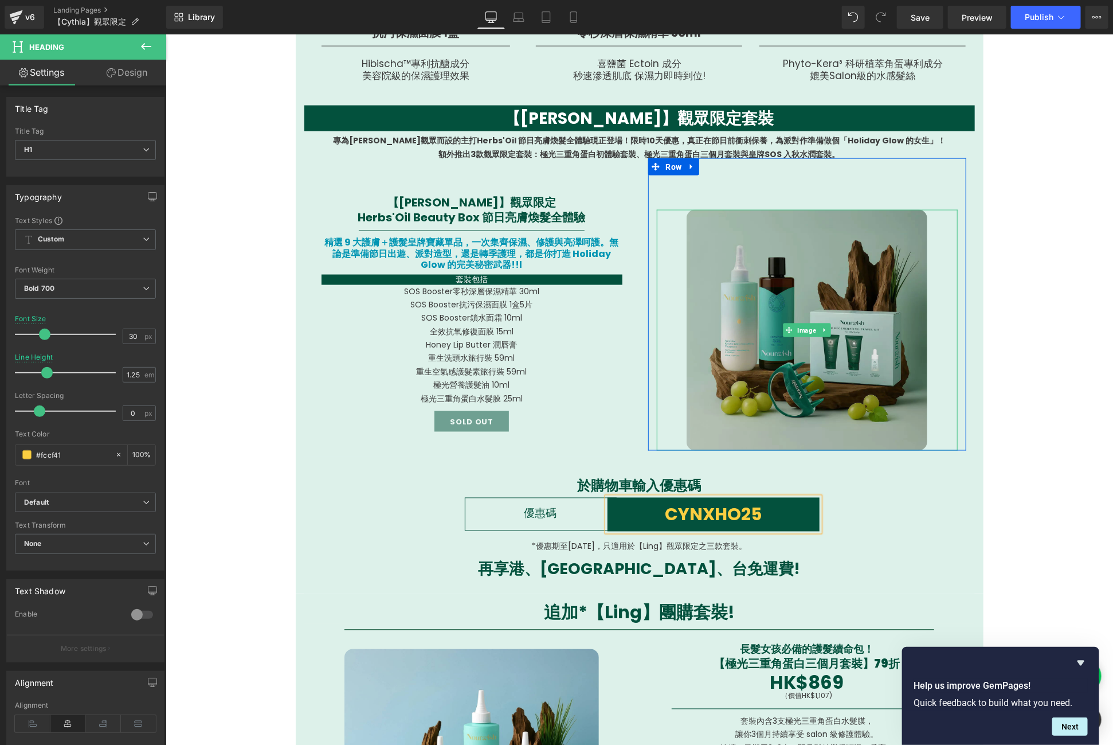
scroll to position [711, 0]
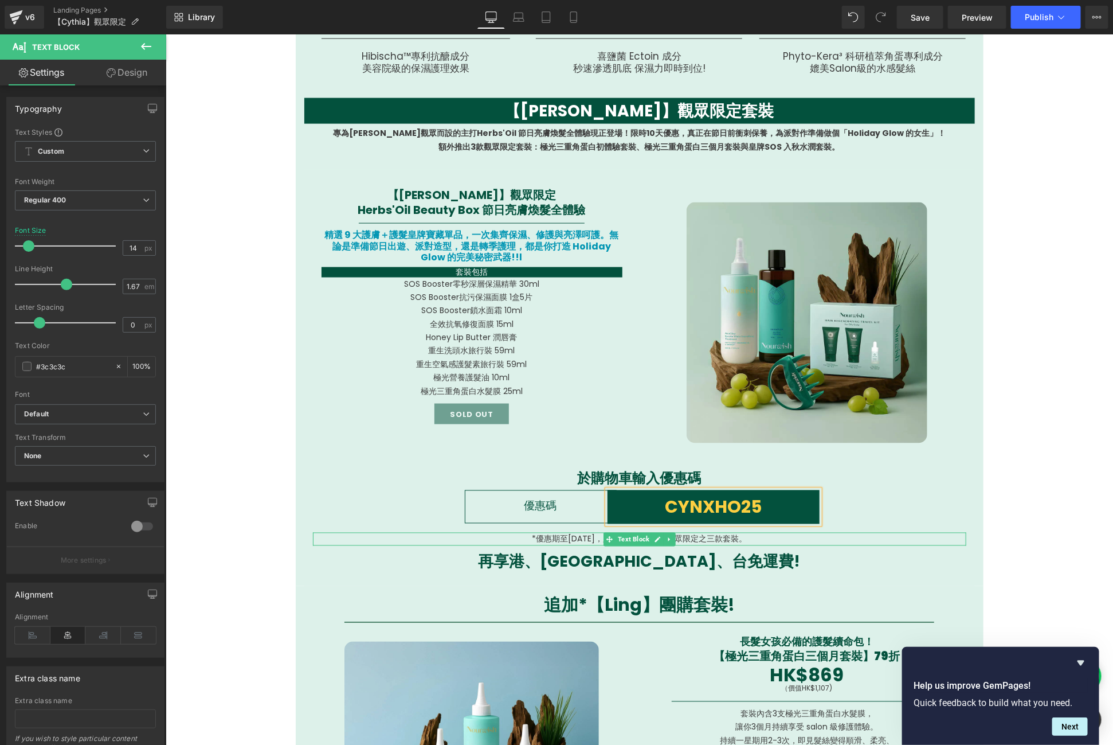
click at [576, 539] on p "*優惠期至[DATE]，只適用於【Ling】觀眾限定之三款套裝。" at bounding box center [639, 538] width 654 height 13
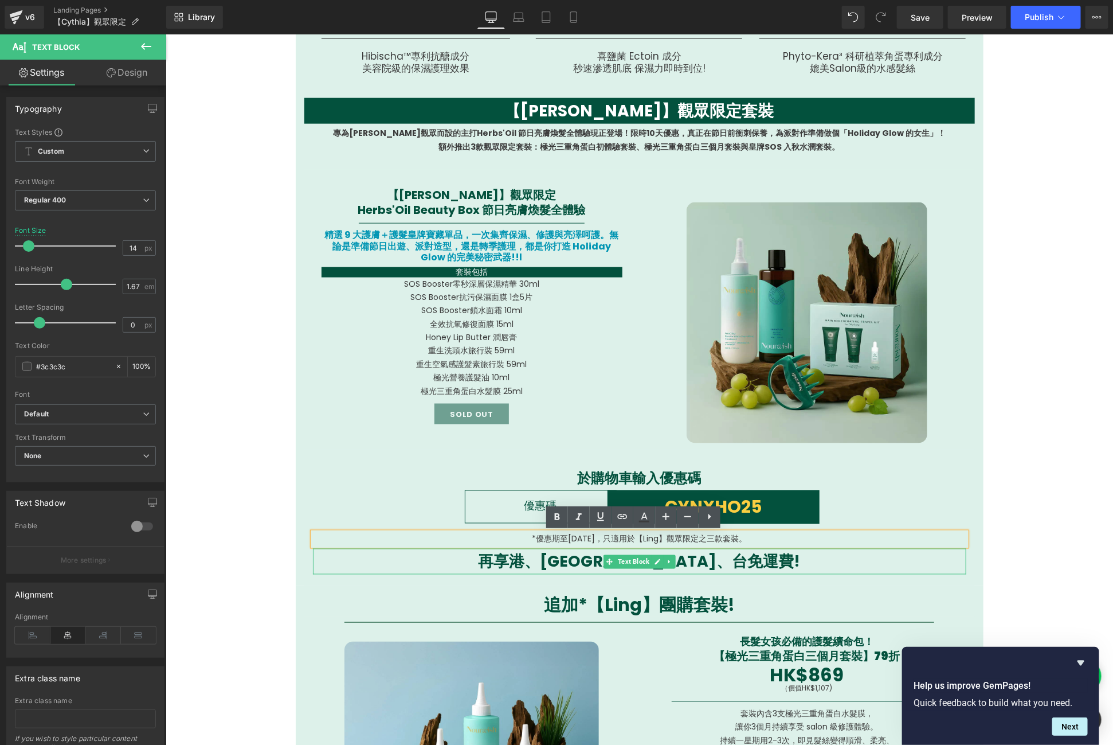
click at [651, 554] on link at bounding box center [657, 561] width 12 height 14
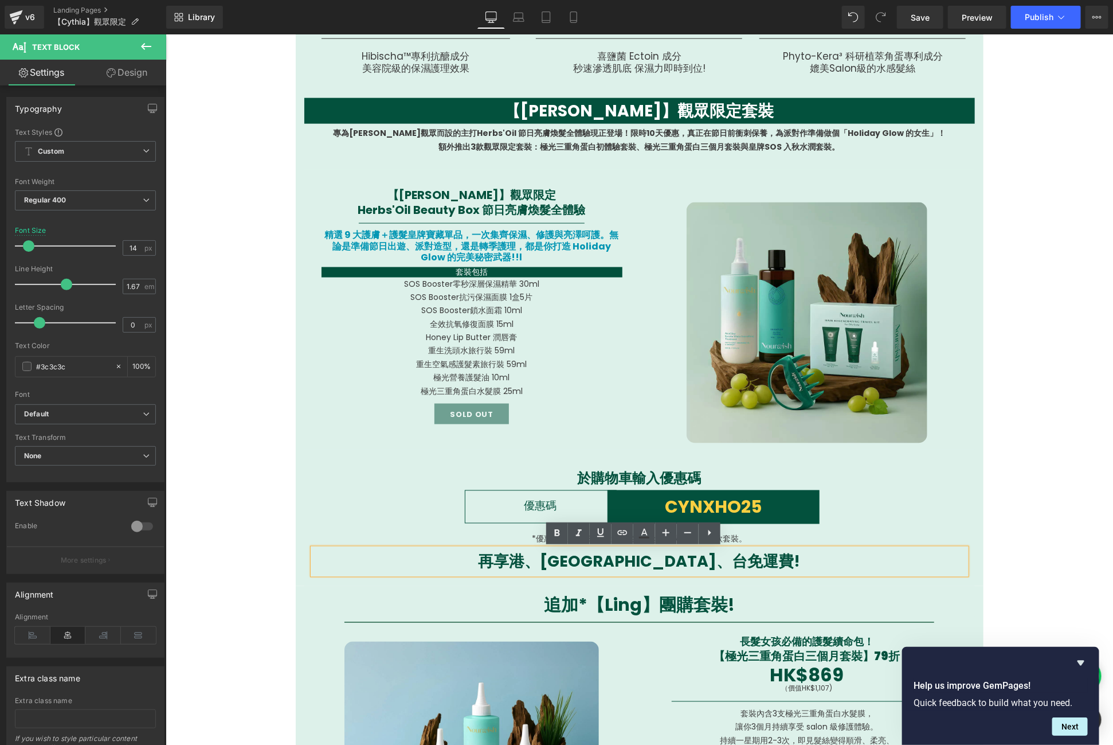
click at [672, 564] on p "再享港、[GEOGRAPHIC_DATA]、台免運費!" at bounding box center [639, 561] width 654 height 26
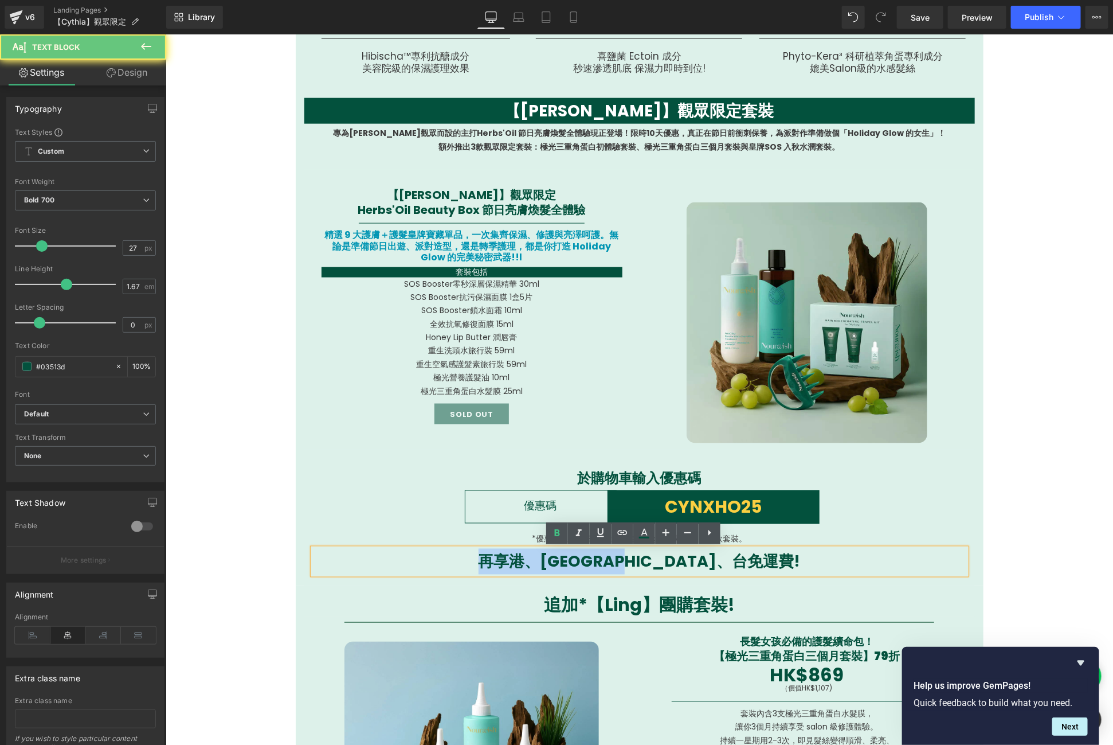
click at [672, 564] on p "再享港、[GEOGRAPHIC_DATA]、台免運費!" at bounding box center [639, 561] width 654 height 26
click at [741, 550] on p "再享港、[GEOGRAPHIC_DATA]、台免運費!" at bounding box center [639, 561] width 654 height 26
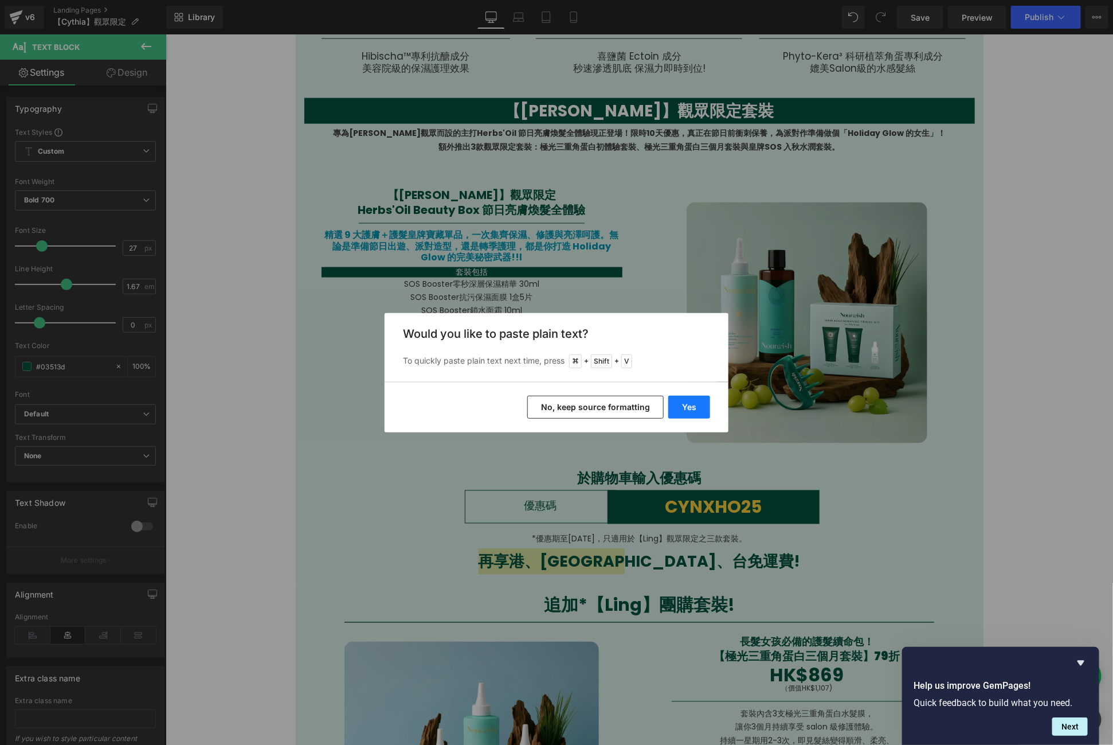
click at [700, 407] on button "Yes" at bounding box center [689, 407] width 42 height 23
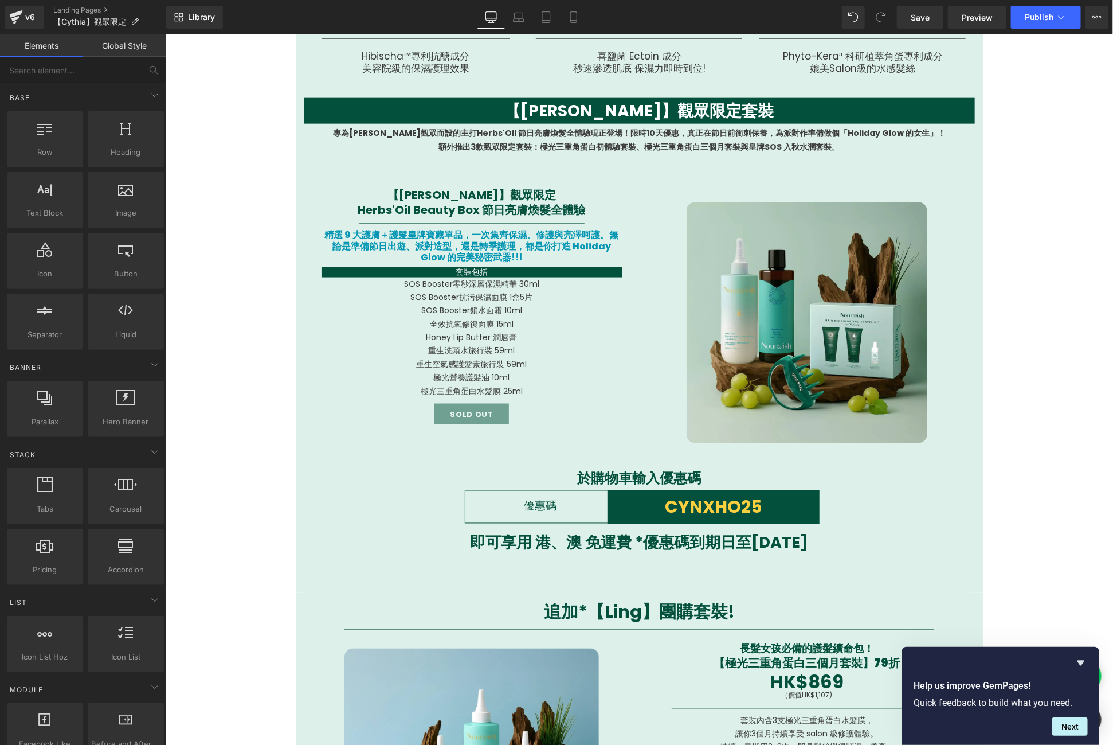
click at [664, 614] on strong "追加*【Ling】團購套裝!" at bounding box center [638, 611] width 191 height 25
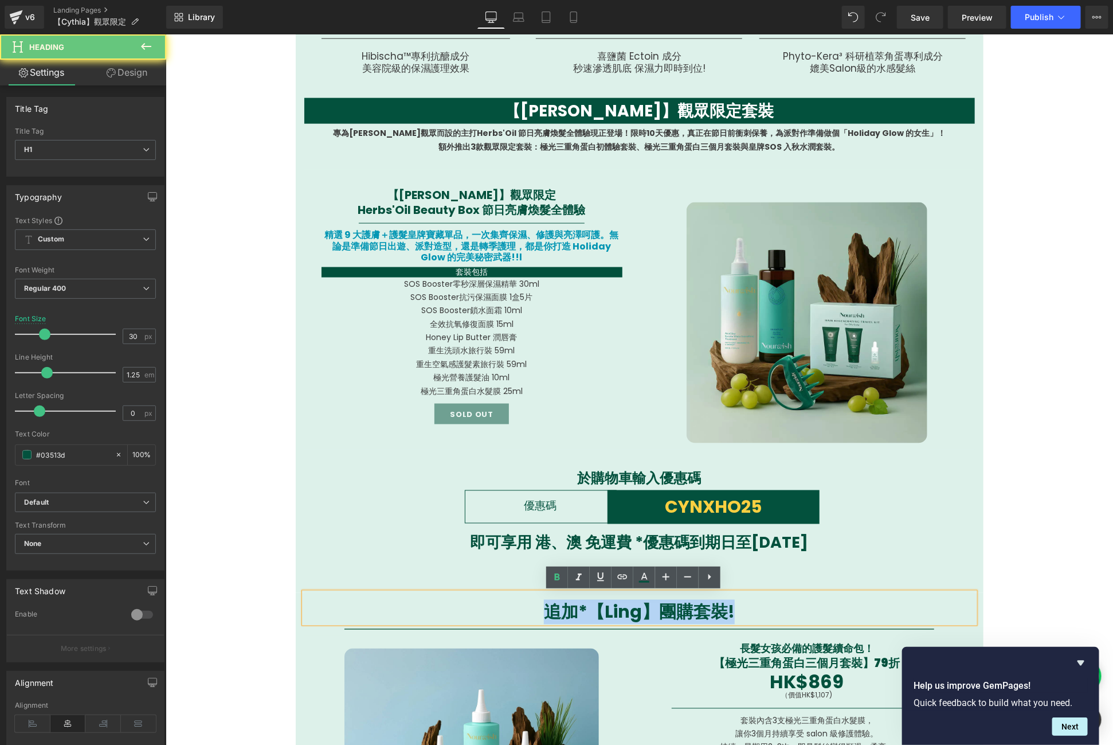
click at [664, 614] on strong "追加*【Ling】團購套裝!" at bounding box center [638, 611] width 191 height 25
click at [617, 611] on strong "追加*【Ling】團購套裝!" at bounding box center [638, 611] width 191 height 25
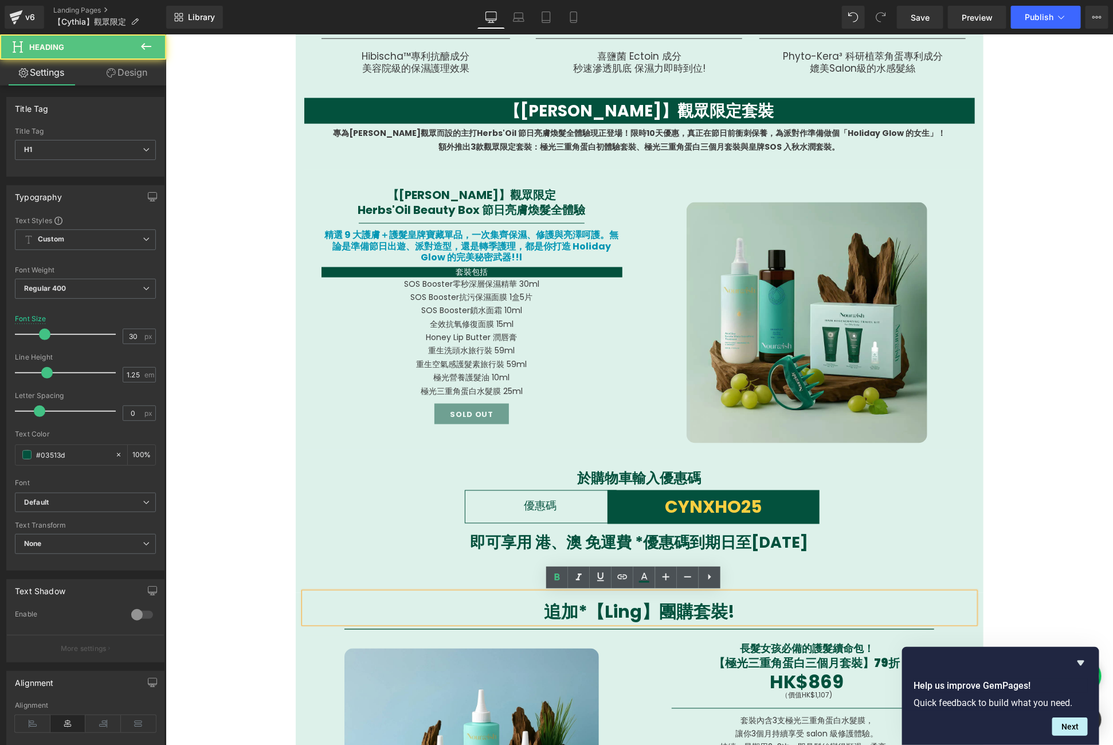
drag, startPoint x: 602, startPoint y: 608, endPoint x: 633, endPoint y: 616, distance: 32.0
click at [633, 616] on strong "追加*【Ling】團購套裝!" at bounding box center [638, 611] width 191 height 25
drag, startPoint x: 634, startPoint y: 613, endPoint x: 597, endPoint y: 613, distance: 36.7
click at [597, 613] on strong "追加*【Ling】團購套裝!" at bounding box center [638, 611] width 191 height 25
paste div
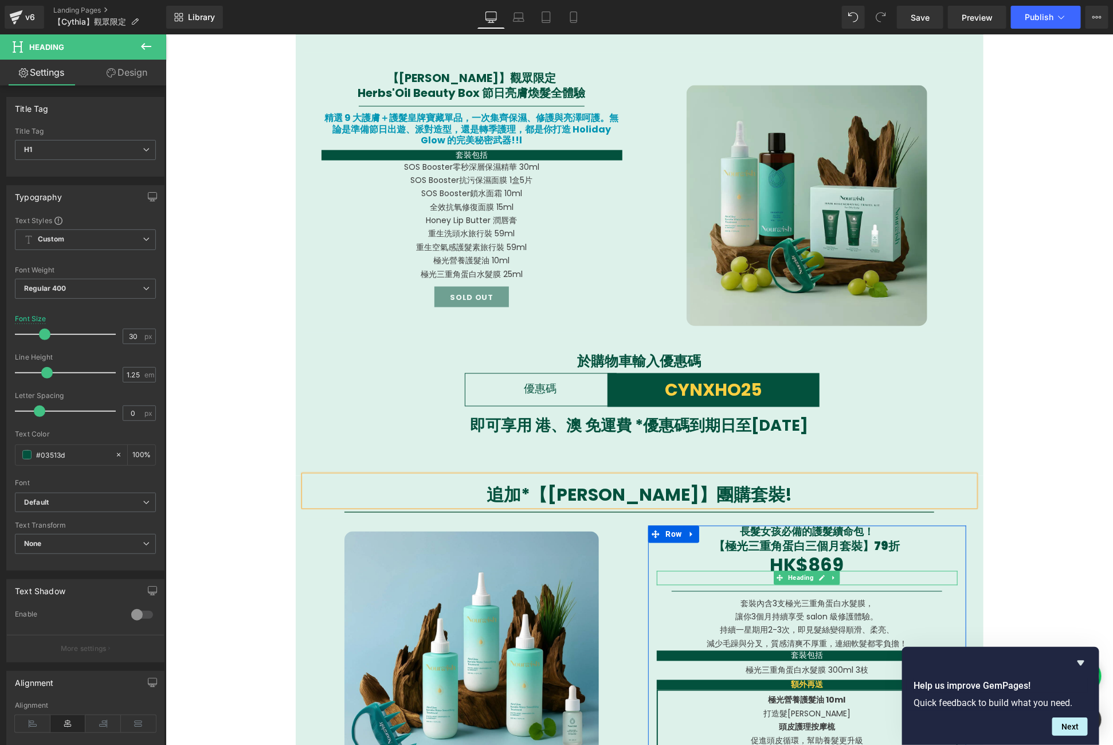
scroll to position [829, 0]
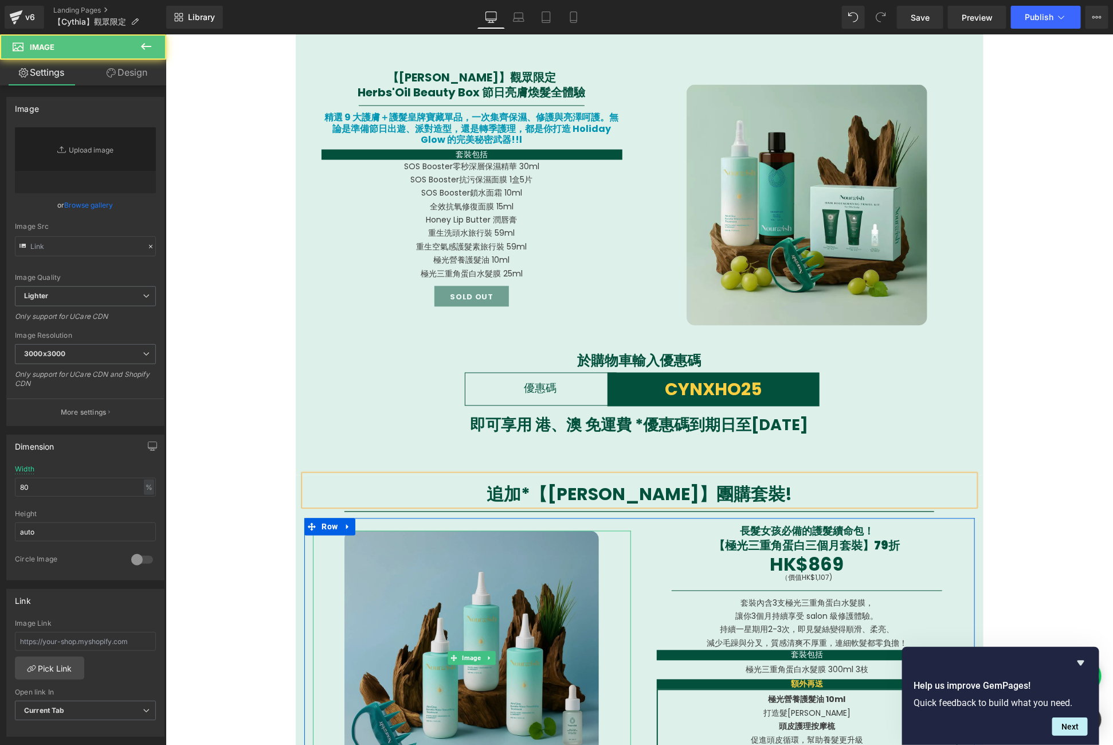
click at [510, 584] on img at bounding box center [471, 657] width 255 height 255
type input "[URL][DOMAIN_NAME]"
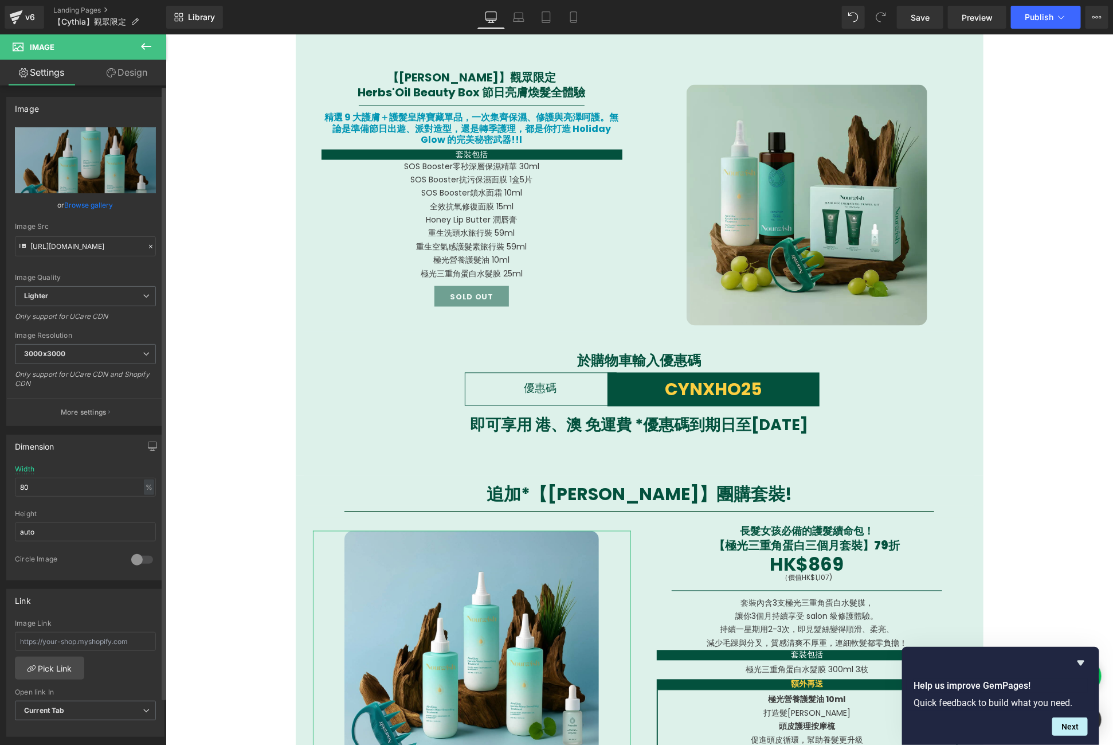
click at [103, 208] on link "Browse gallery" at bounding box center [89, 205] width 49 height 20
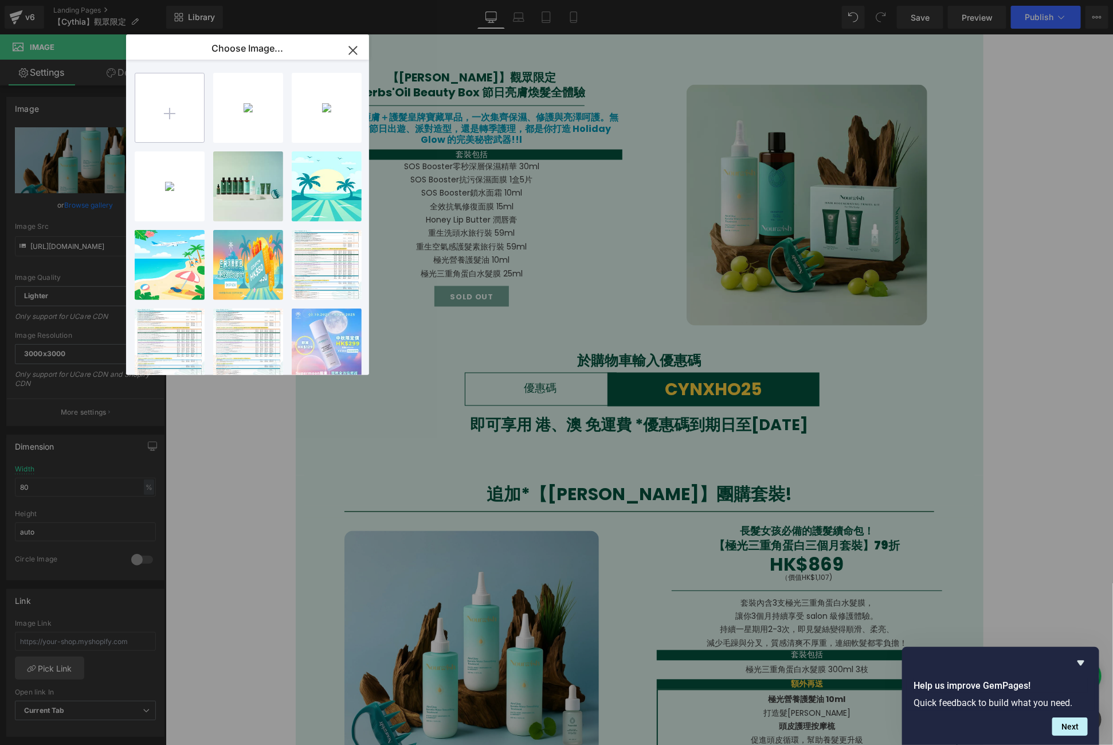
click at [183, 122] on input "file" at bounding box center [169, 107] width 69 height 69
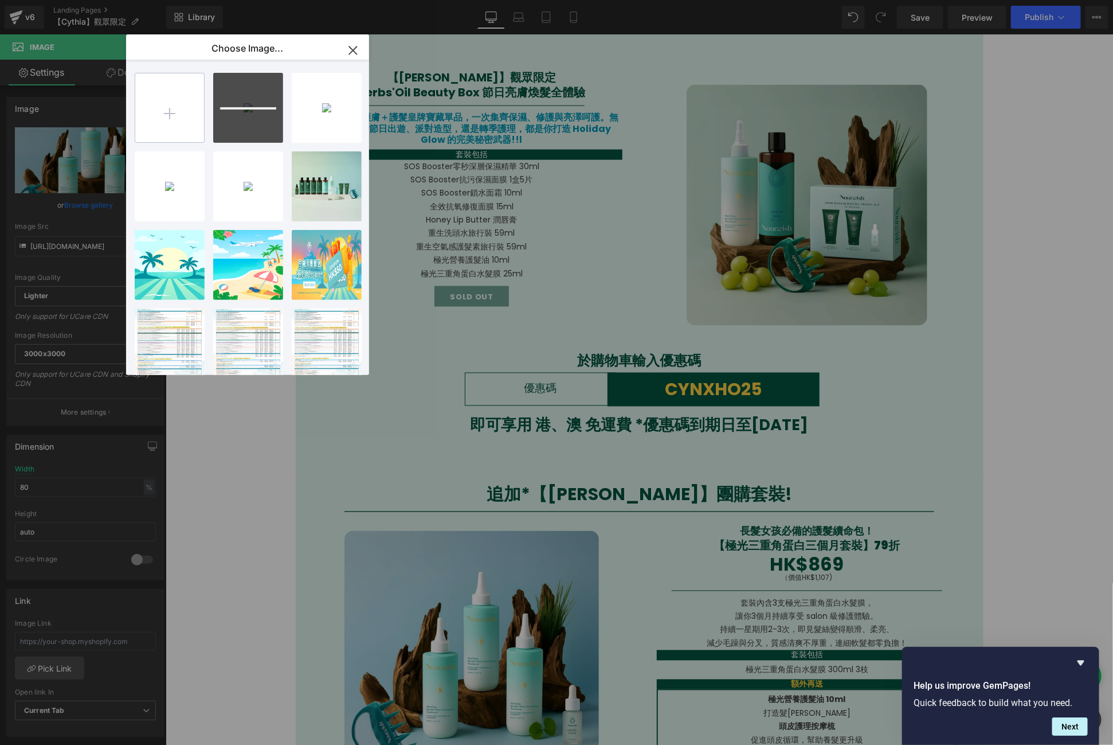
click at [189, 123] on input "file" at bounding box center [169, 107] width 69 height 69
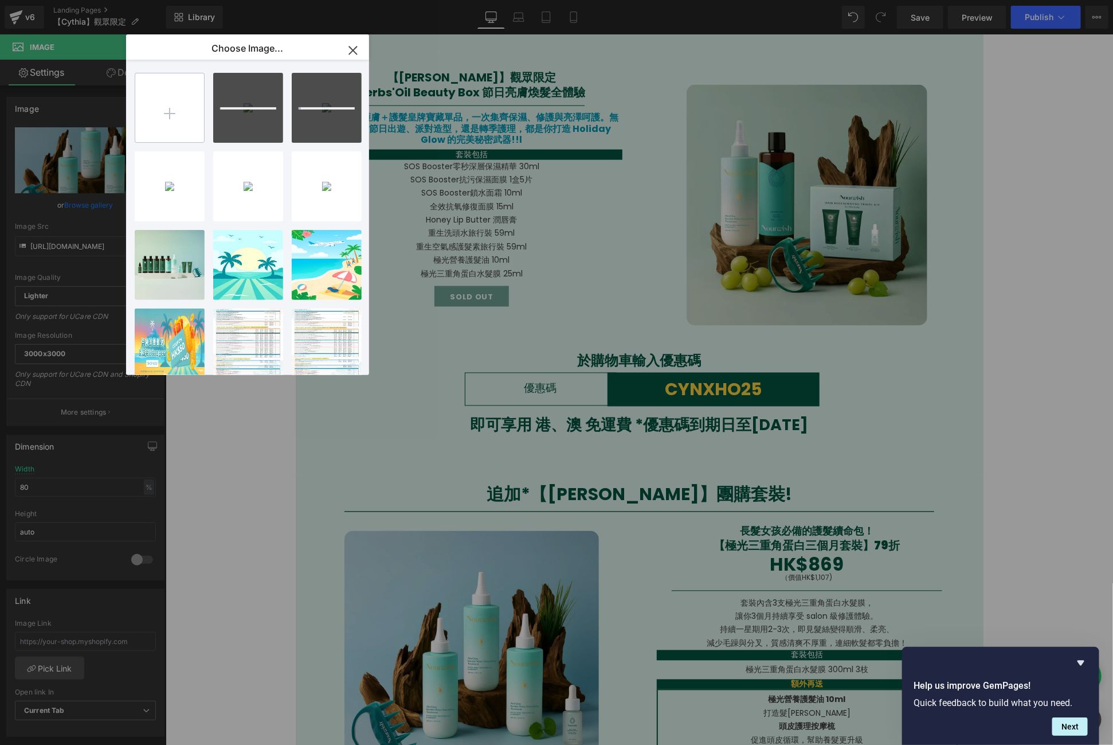
click at [189, 103] on input "file" at bounding box center [169, 107] width 69 height 69
type input "C:\fakepath\極光三重角蛋白養髮組合 .jpg"
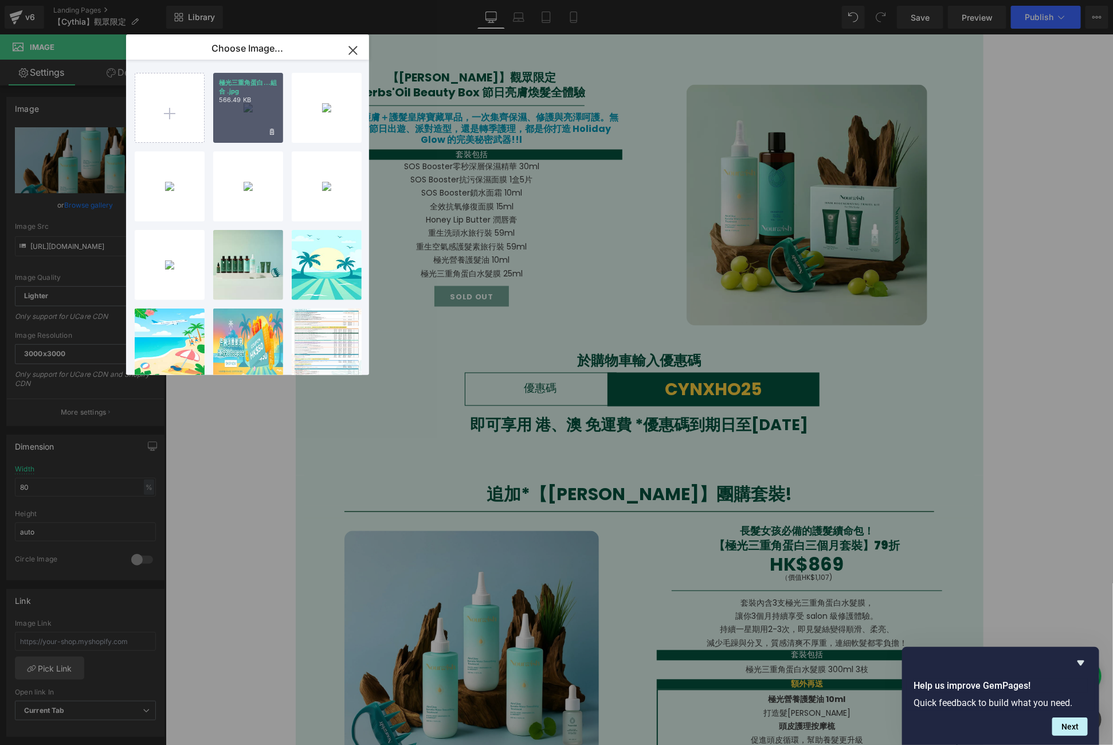
click at [244, 104] on p "566.49 KB" at bounding box center [248, 100] width 58 height 9
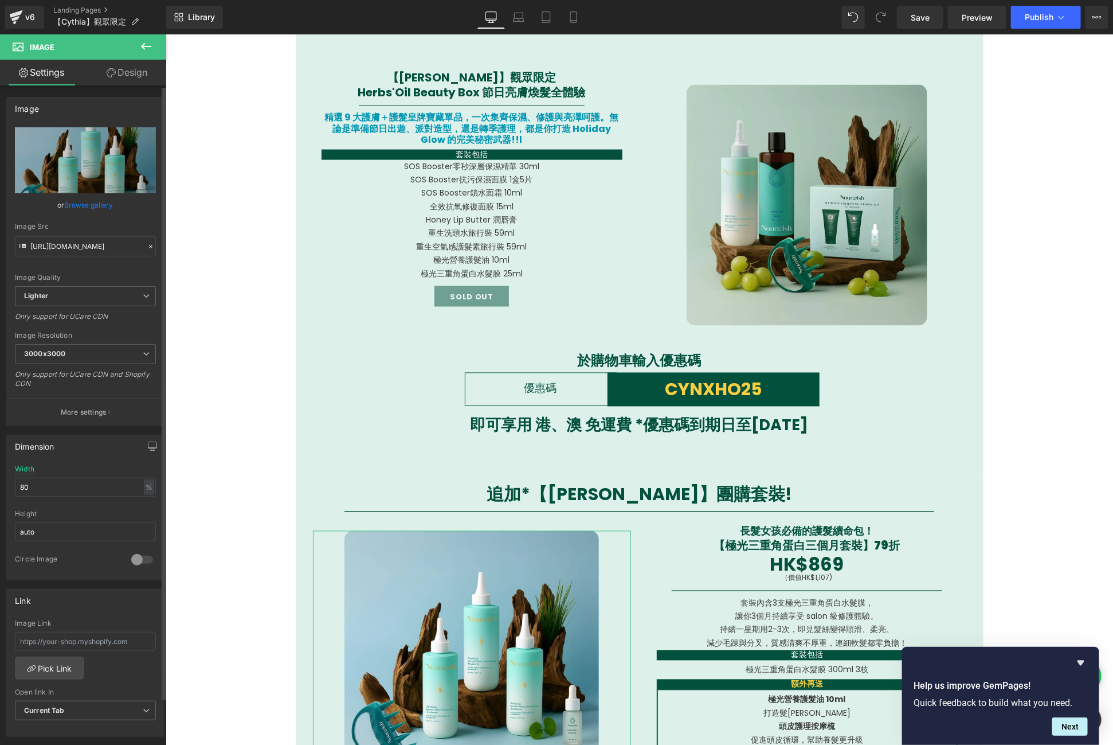
click at [96, 206] on link "Browse gallery" at bounding box center [89, 205] width 49 height 20
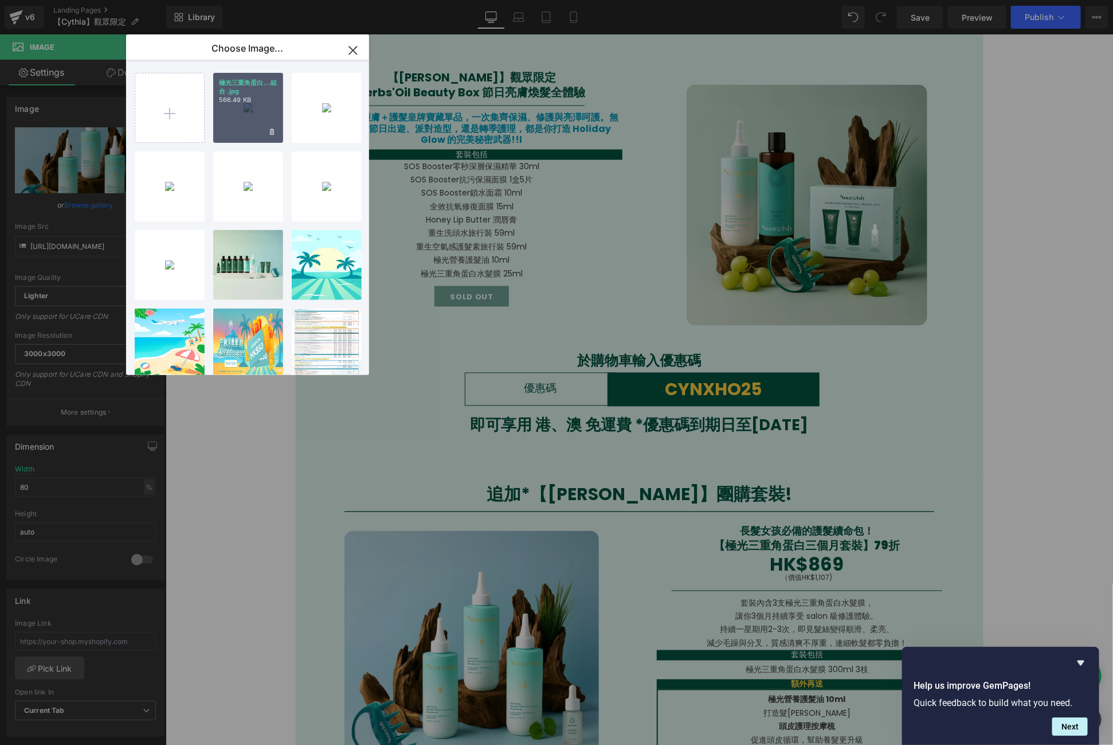
click at [237, 121] on div "極光三重角蛋白...組合 .jpg 566.49 KB" at bounding box center [248, 108] width 70 height 70
type input "[URL][DOMAIN_NAME]"
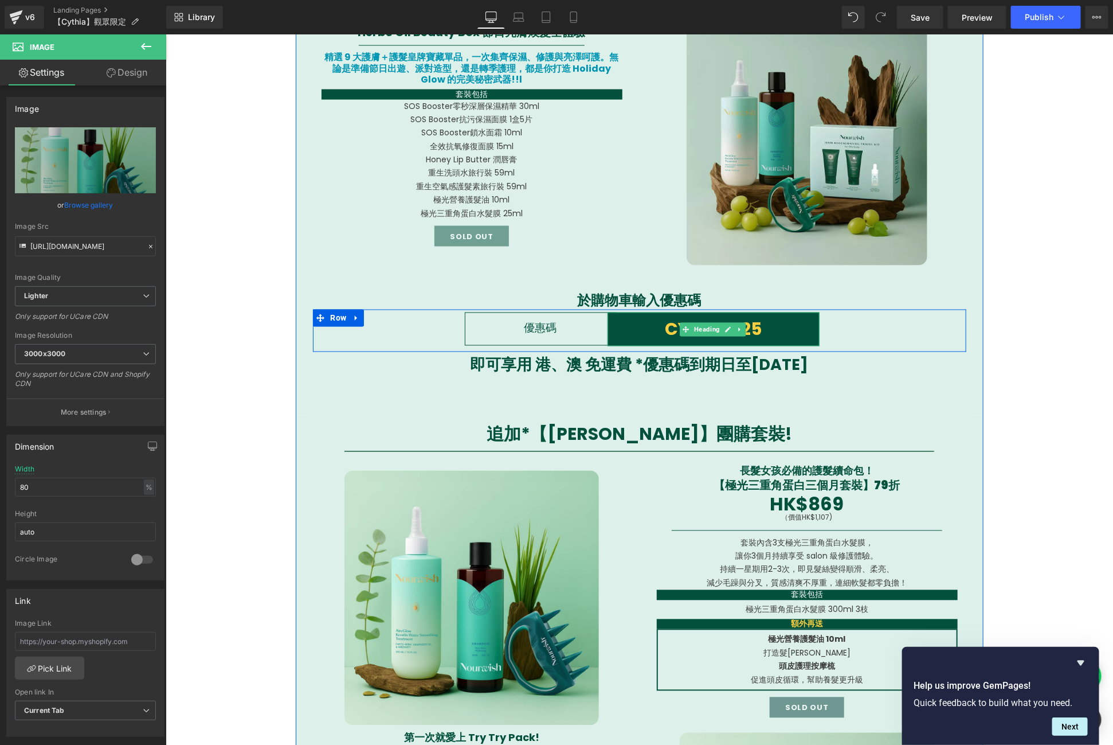
scroll to position [979, 0]
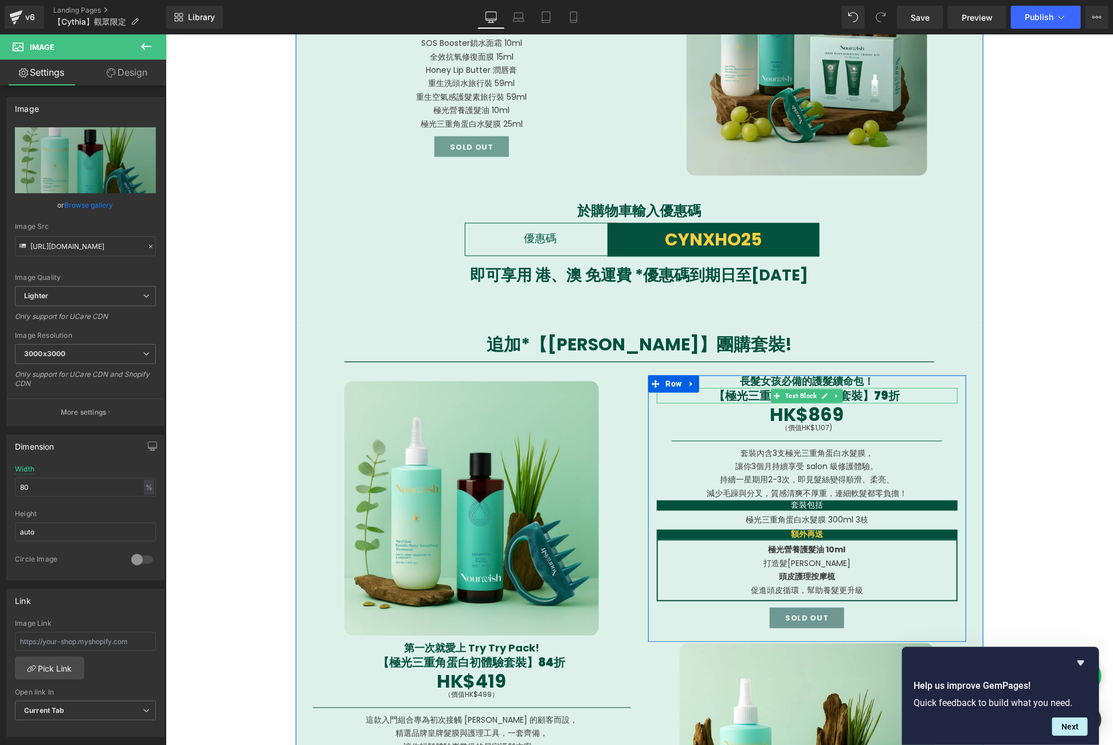
click at [858, 398] on span "【極光三重角蛋白三個月套裝】79折" at bounding box center [807, 396] width 186 height 16
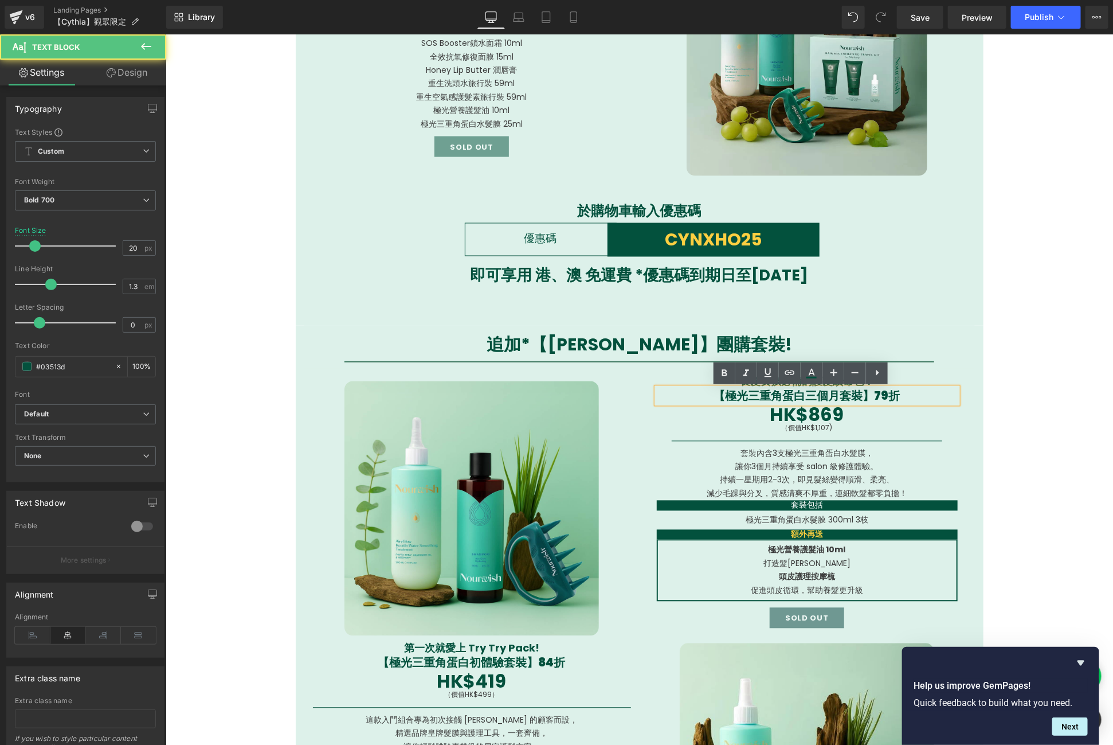
click at [859, 396] on span "【極光三重角蛋白三個月套裝】79折" at bounding box center [807, 396] width 186 height 16
click at [879, 398] on span "【極光三重角蛋白三個月套裝】79折" at bounding box center [807, 396] width 186 height 16
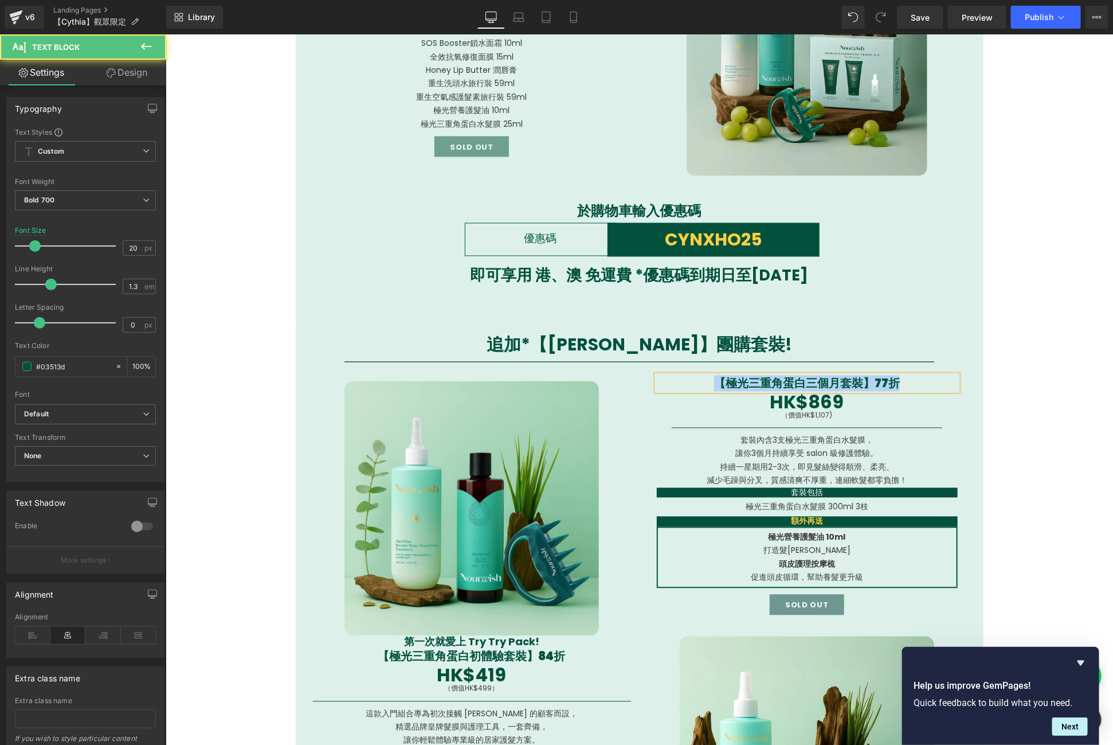
drag, startPoint x: 910, startPoint y: 382, endPoint x: 702, endPoint y: 379, distance: 208.1
click at [702, 379] on div "【極光三重角蛋白三個月套裝】77折" at bounding box center [806, 382] width 301 height 15
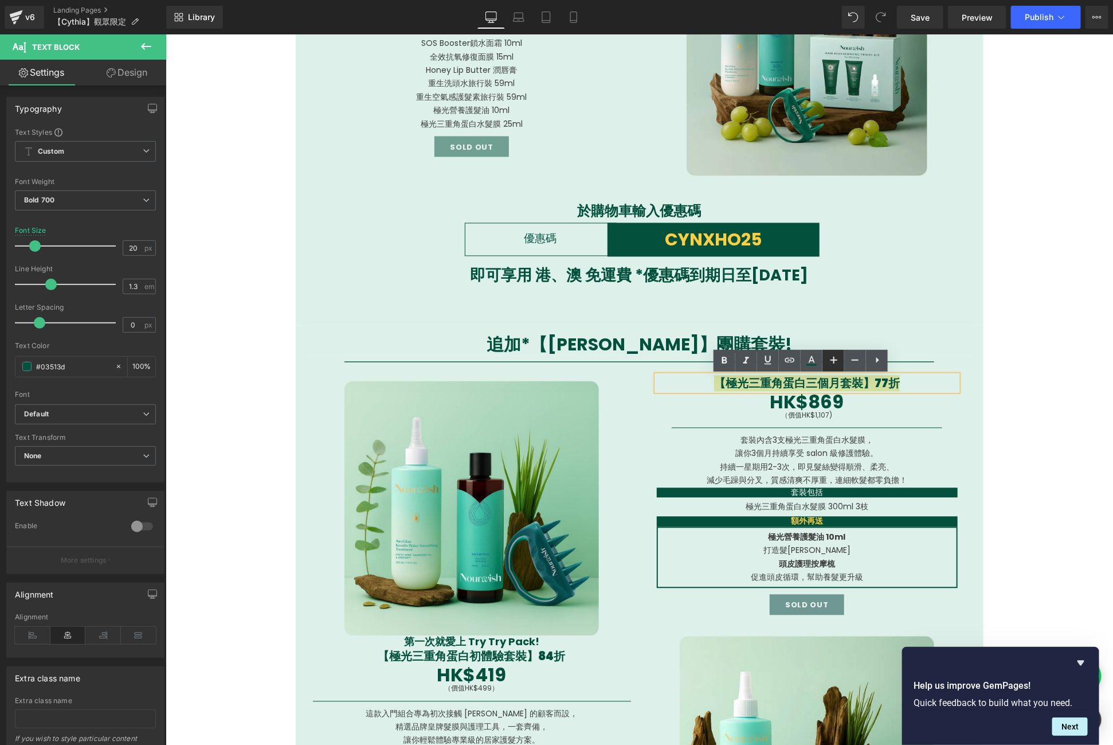
click at [832, 360] on icon at bounding box center [834, 360] width 7 height 7
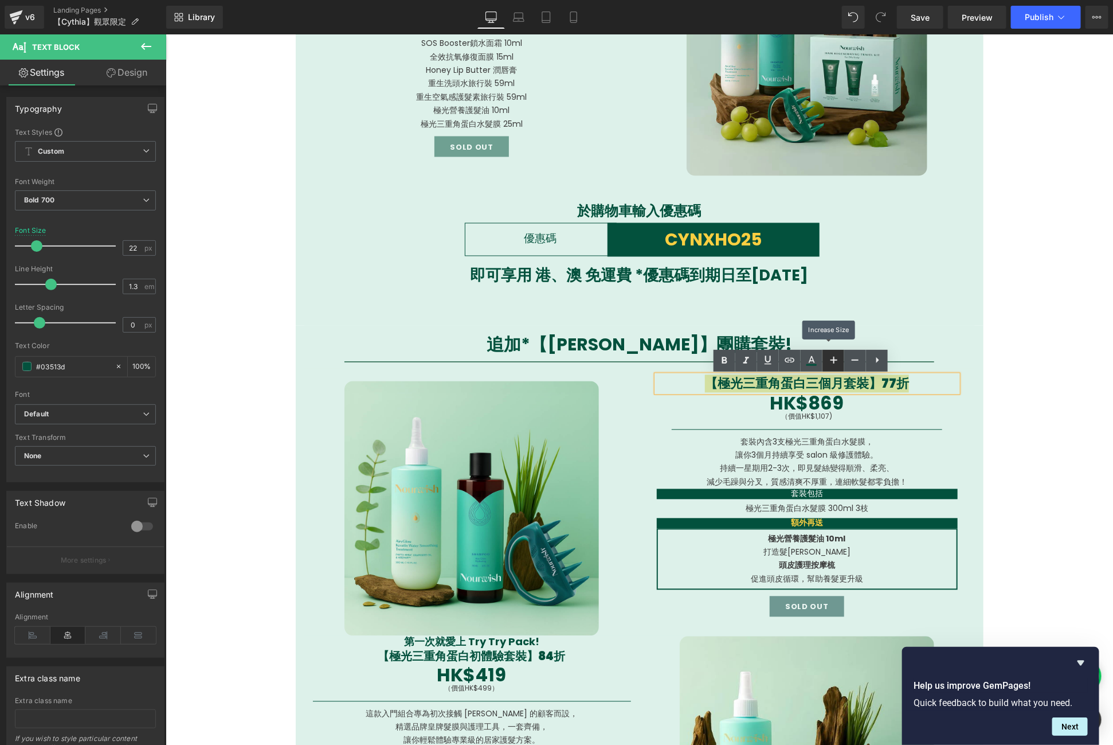
click at [832, 360] on icon at bounding box center [834, 360] width 7 height 7
type input "24"
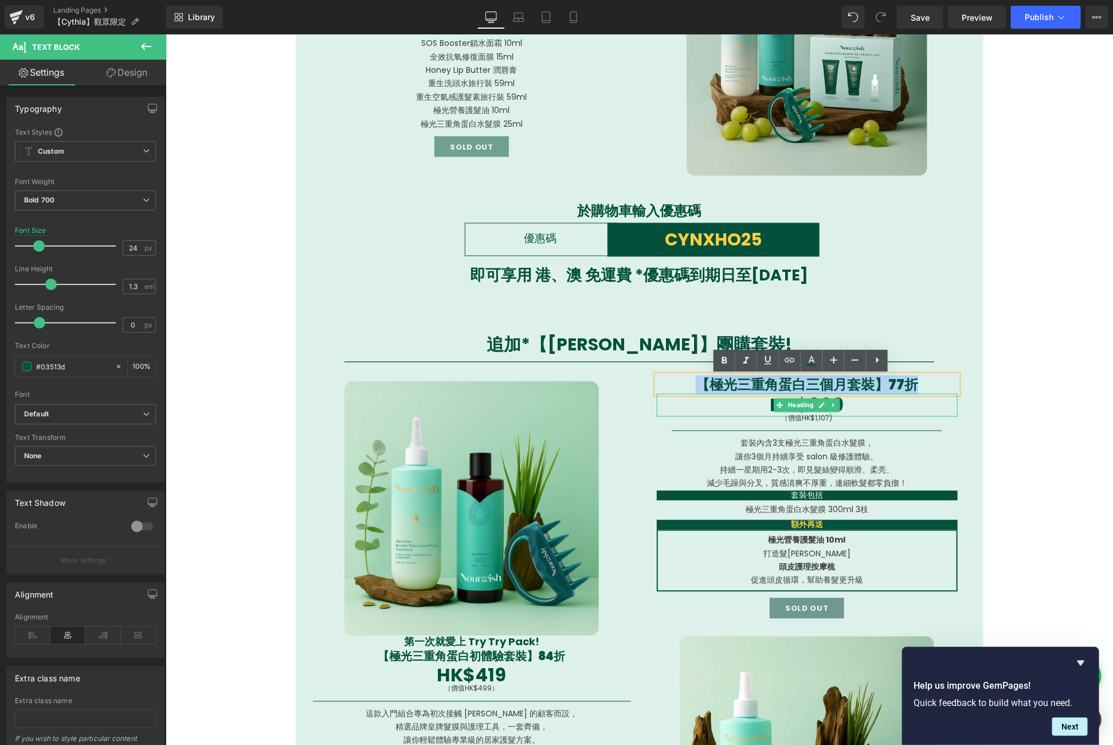
click at [833, 404] on span "HK$869" at bounding box center [807, 405] width 74 height 26
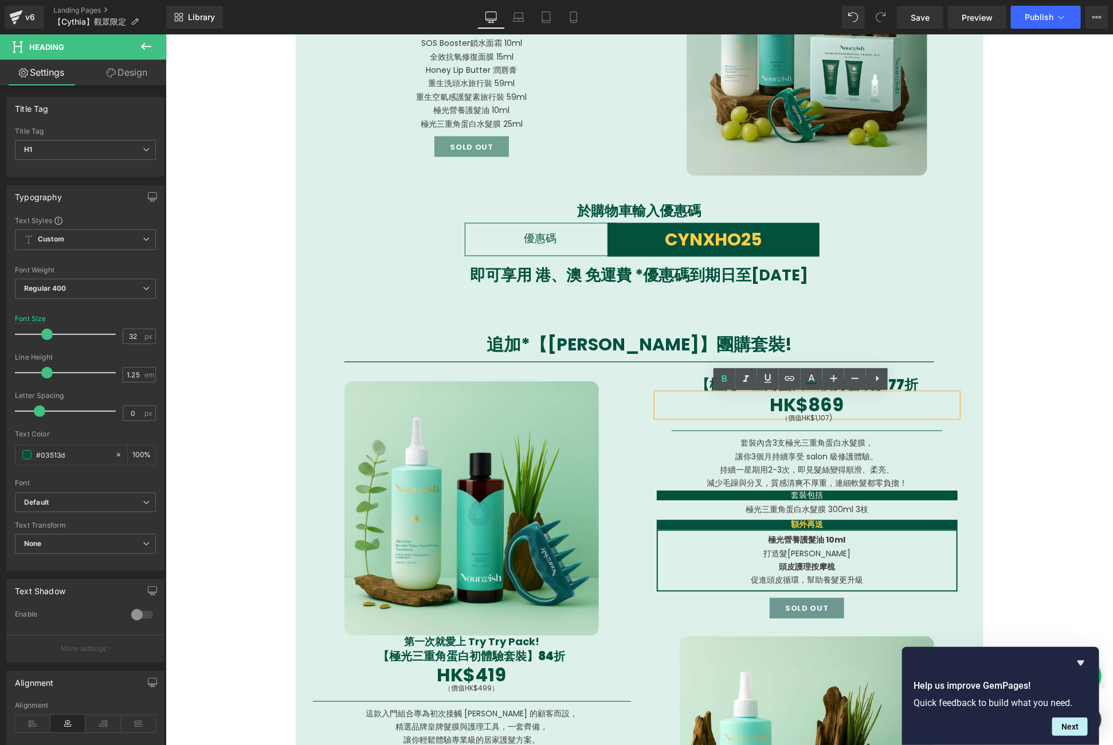
click at [846, 406] on h1 "HK$869" at bounding box center [806, 404] width 301 height 23
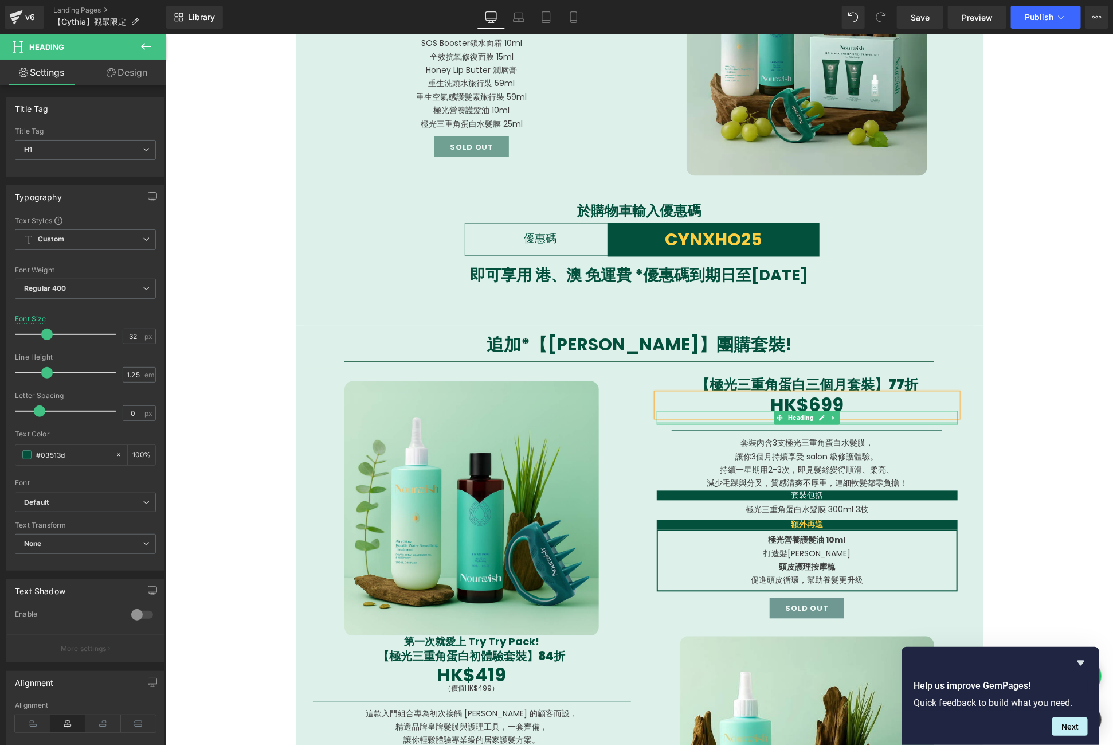
click at [856, 422] on div at bounding box center [806, 422] width 301 height 3
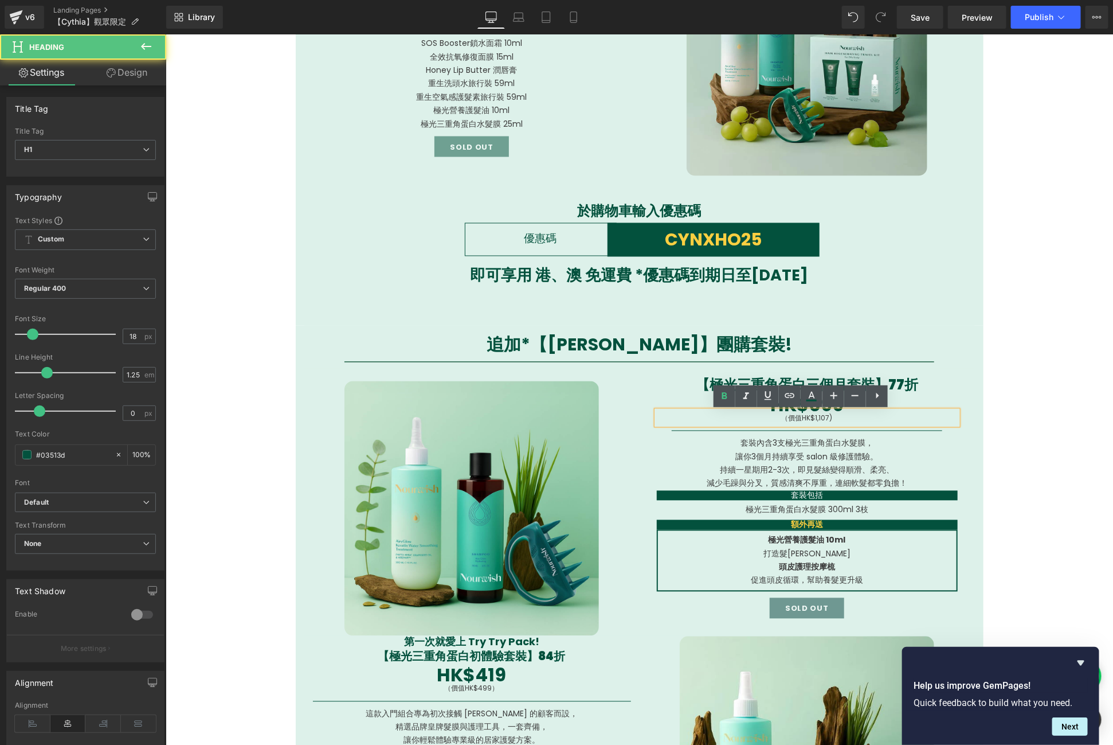
click at [835, 416] on h1 "（價值HK$1, 107)" at bounding box center [806, 417] width 301 height 14
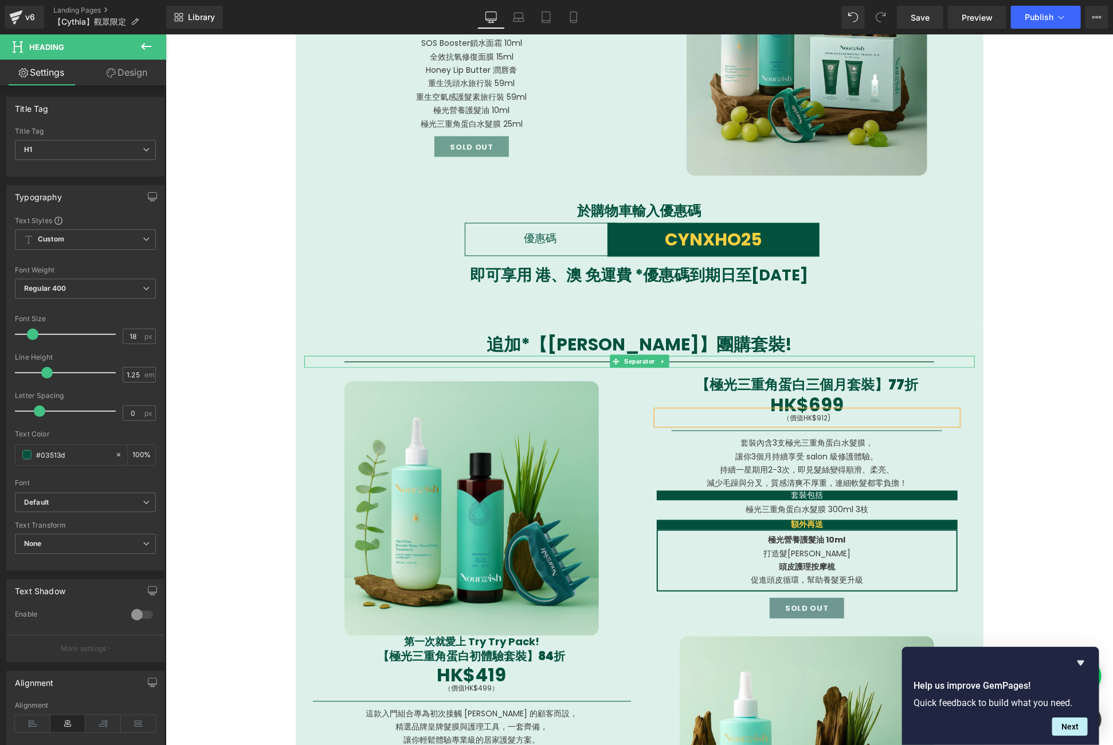
click at [951, 363] on div at bounding box center [639, 361] width 671 height 12
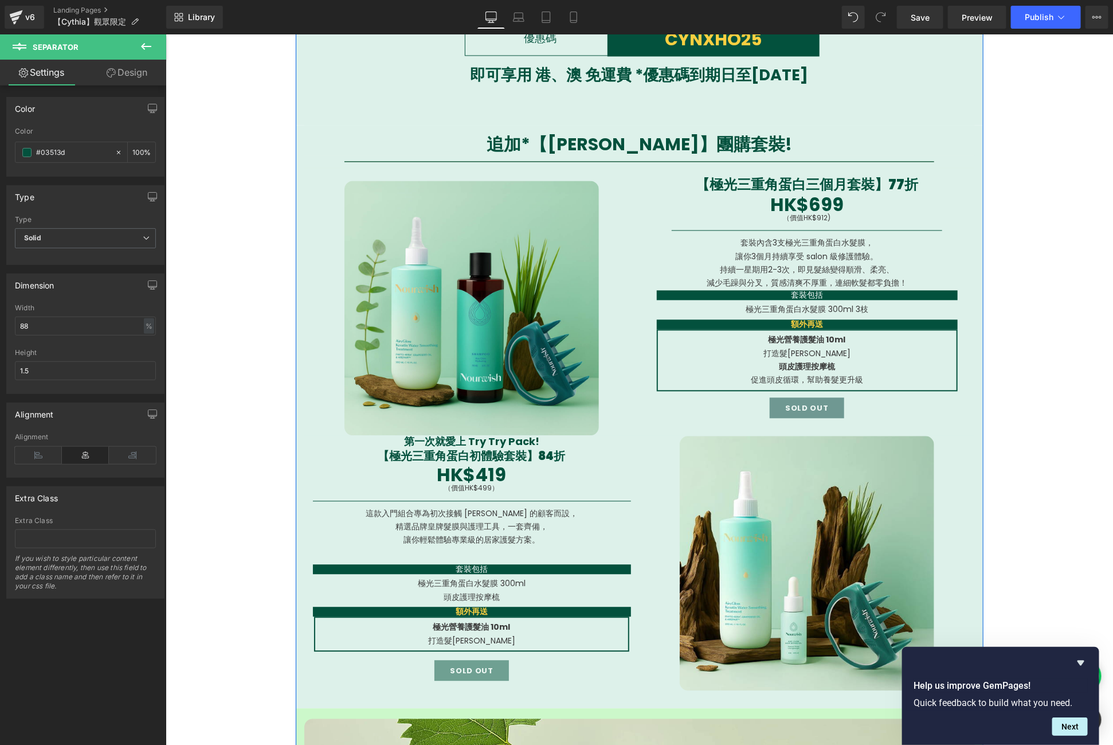
scroll to position [1089, 0]
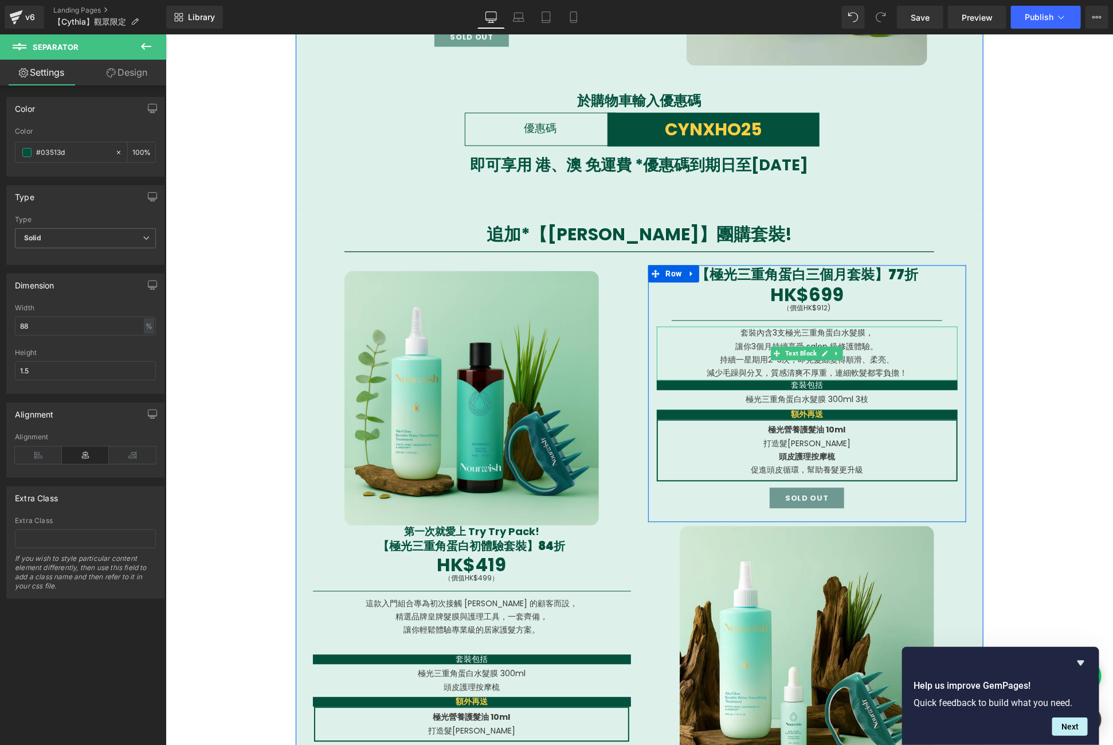
click at [863, 346] on p "讓你3個月持續享受 salon 級修護體驗。" at bounding box center [806, 346] width 301 height 13
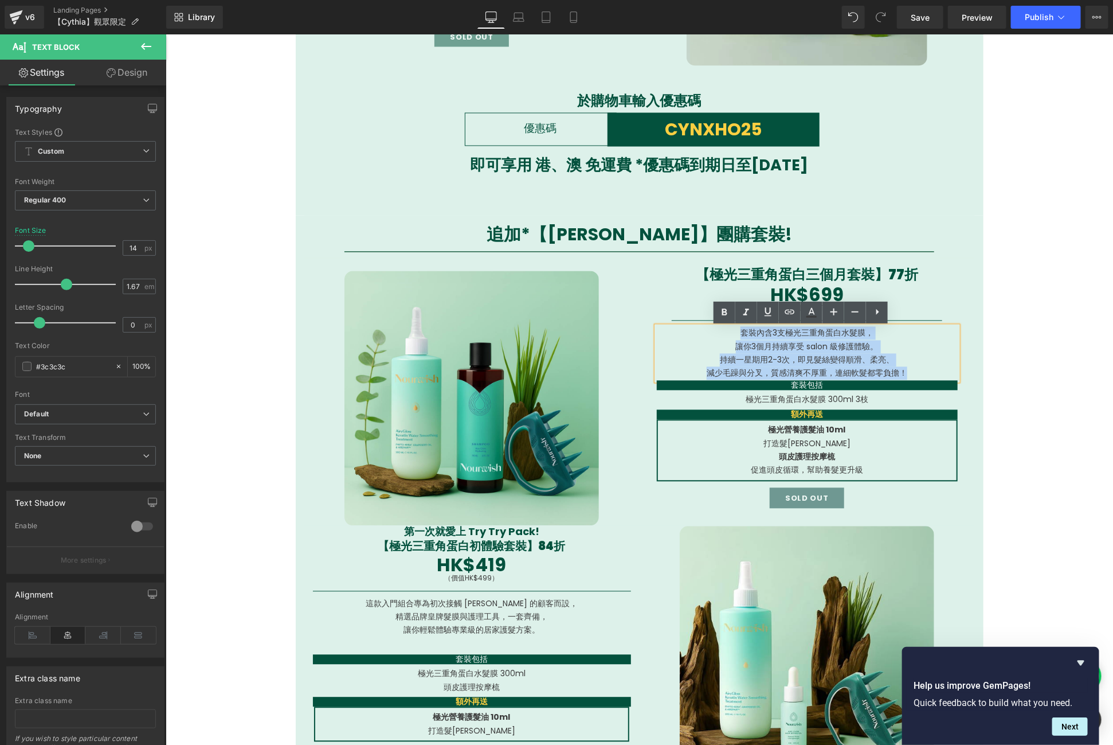
drag, startPoint x: 898, startPoint y: 370, endPoint x: 733, endPoint y: 340, distance: 168.4
click at [733, 340] on div "套裝內含3支極光三重角蛋白水髮膜， 讓你3個月持續享受 salon 級修護體驗。 持續一星期用2-3次，即見髮絲變得順滑、柔亮、 減少毛躁與分叉， 質感清爽不…" at bounding box center [806, 353] width 301 height 54
click at [733, 339] on p "套裝內含3支極光三重角蛋白水髮膜，" at bounding box center [806, 332] width 301 height 13
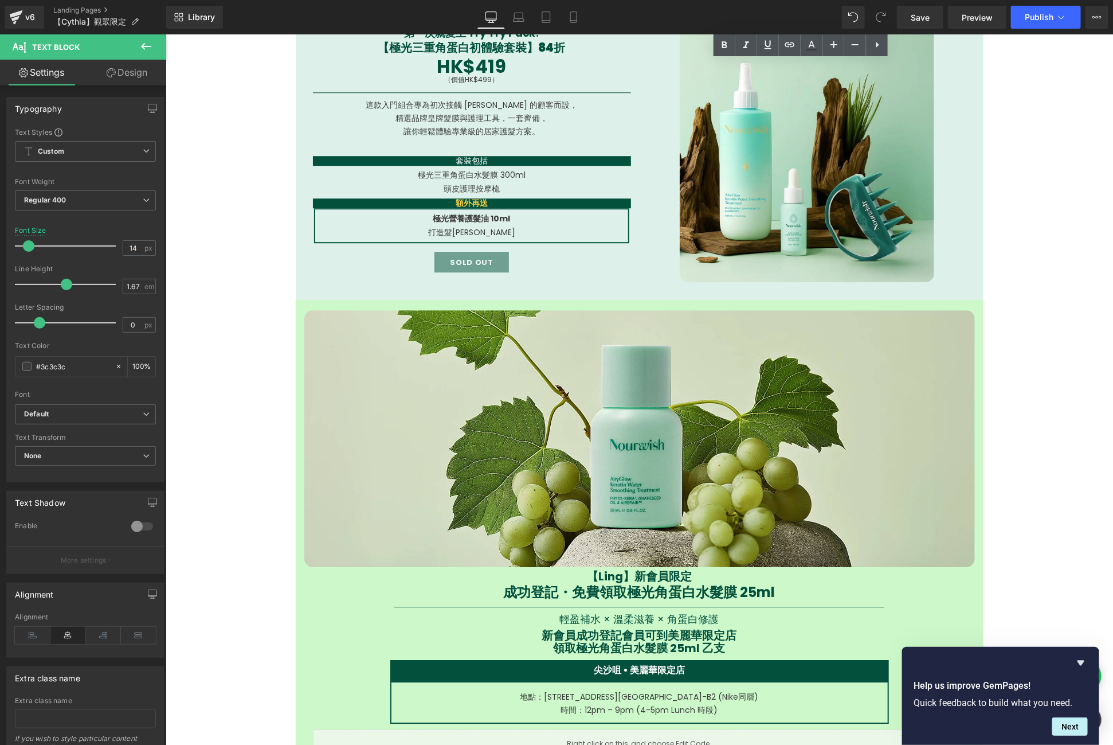
scroll to position [1648, 0]
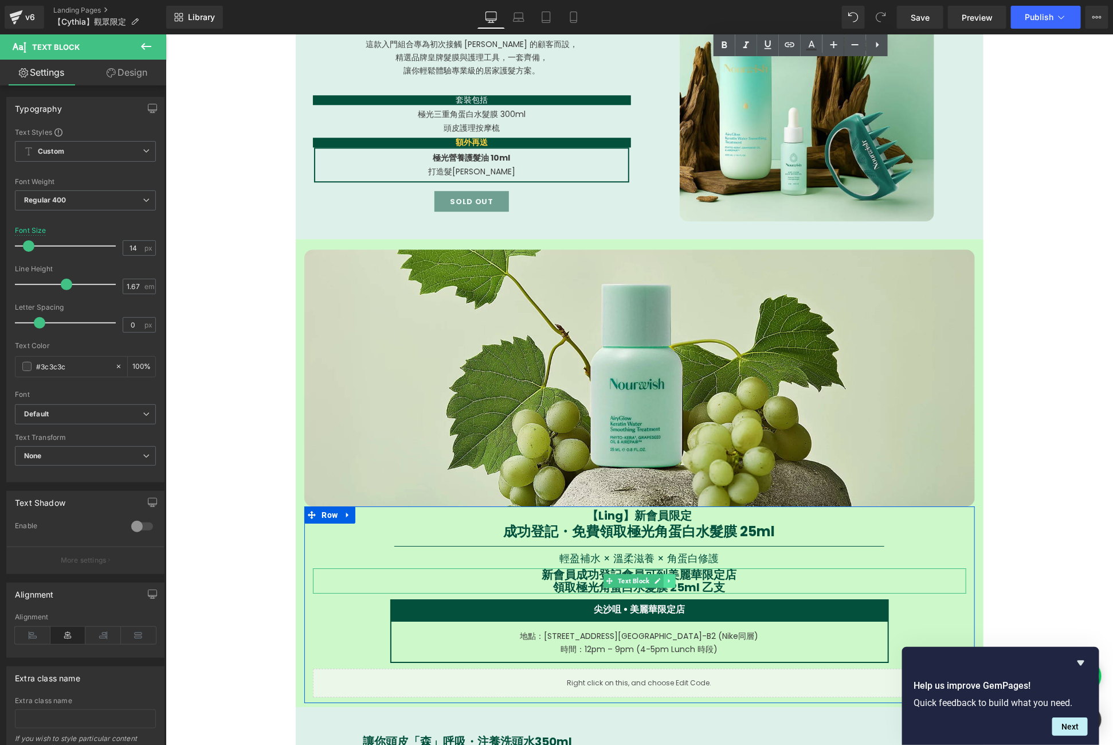
click at [667, 580] on icon at bounding box center [668, 580] width 2 height 4
click at [660, 578] on icon at bounding box center [663, 580] width 6 height 6
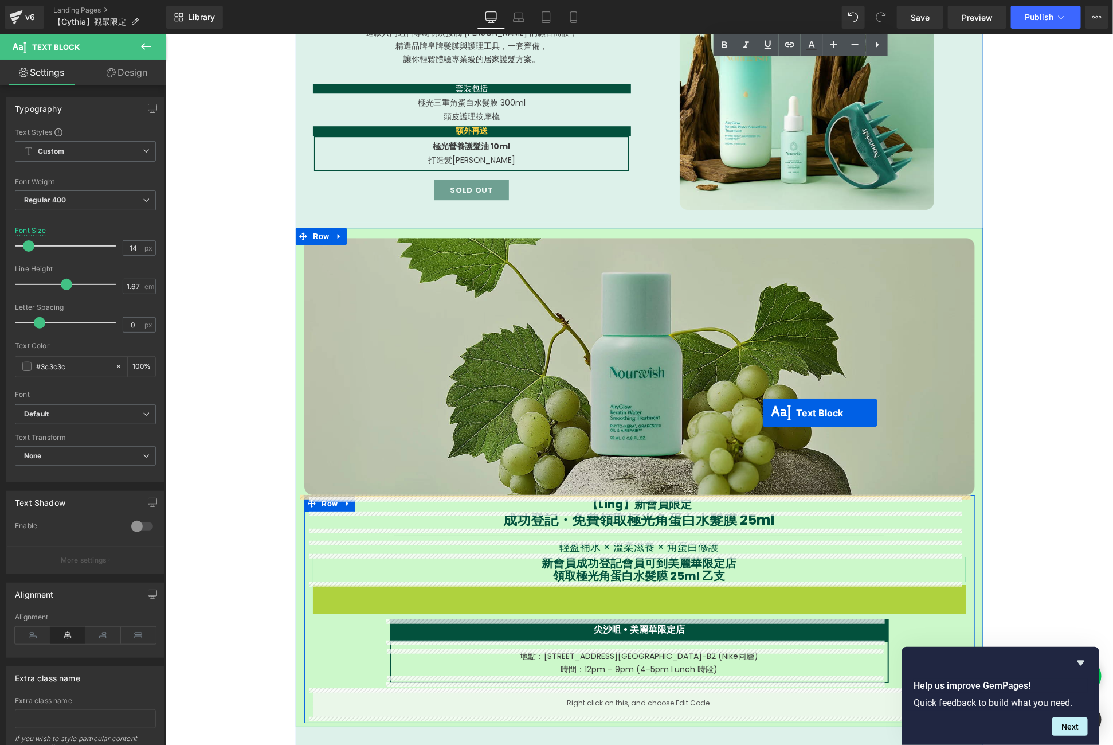
scroll to position [1122, 0]
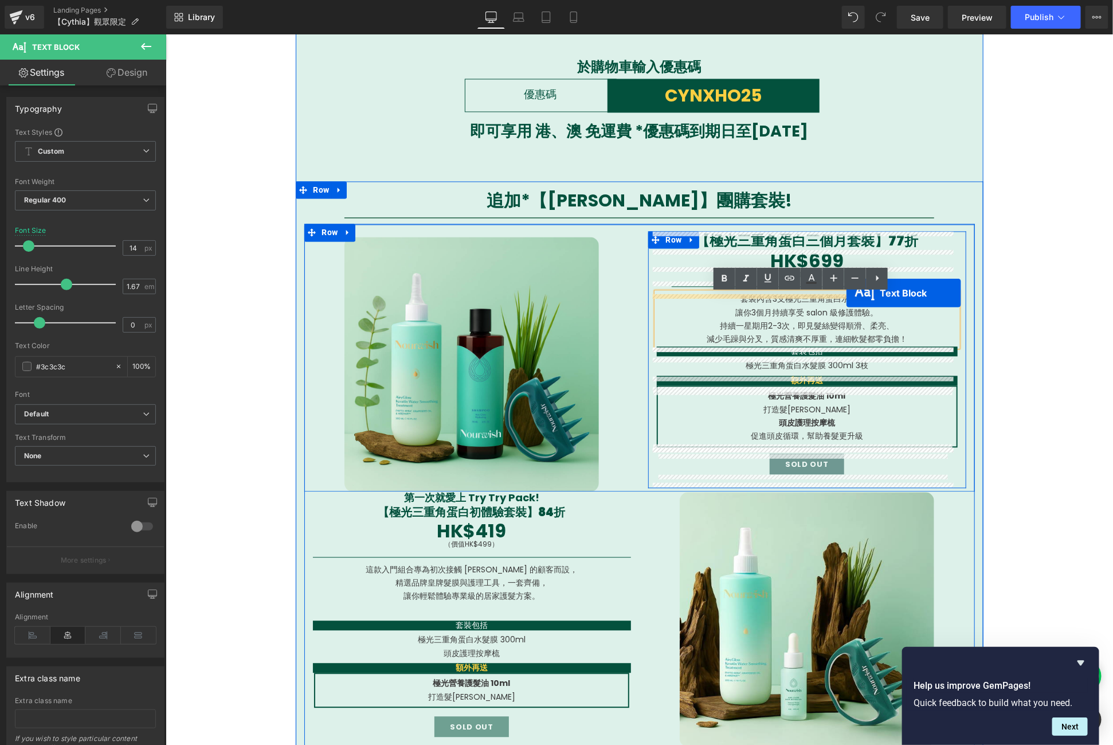
drag, startPoint x: 637, startPoint y: 594, endPoint x: 846, endPoint y: 292, distance: 367.6
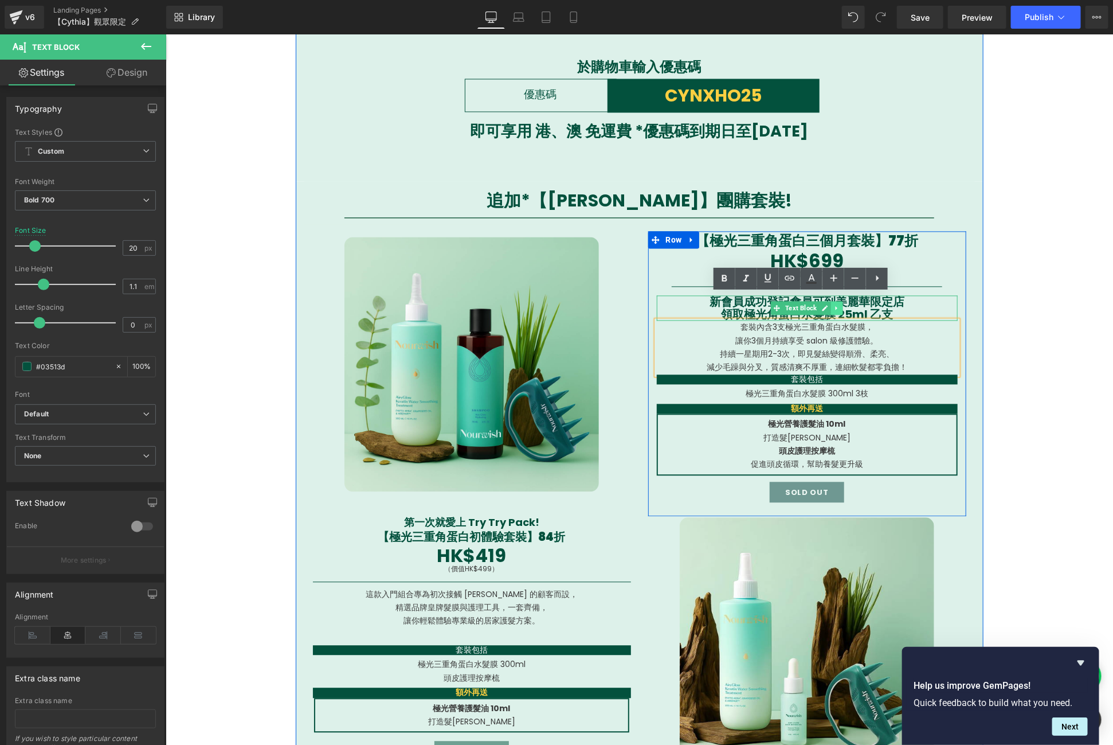
click at [831, 304] on link at bounding box center [837, 308] width 12 height 14
click at [875, 306] on p "新會員成功登記會員可到美麗華限定店" at bounding box center [806, 301] width 301 height 13
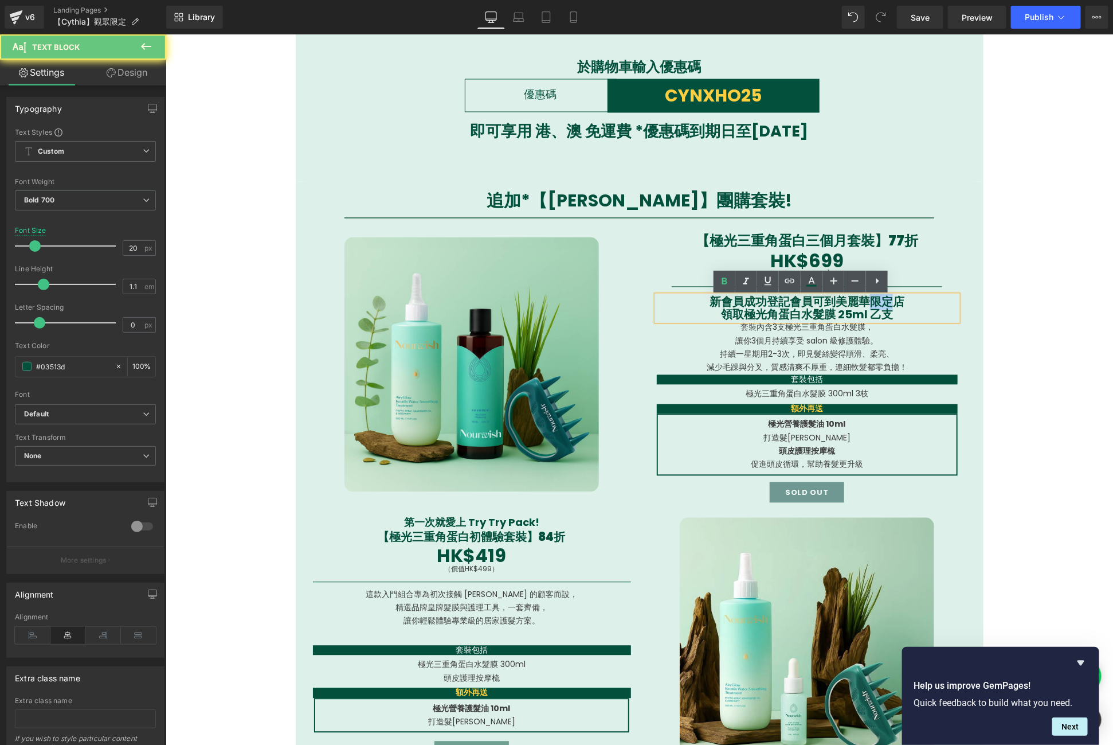
click at [899, 324] on div "套裝內含3支極光三重角蛋白水髮膜， 讓你3個月持續享受 salon 級修護體驗。 持續一星期用2-3次，即見髮絲變得順滑、柔亮、 減少毛躁與分叉， 質感清爽不…" at bounding box center [806, 347] width 301 height 54
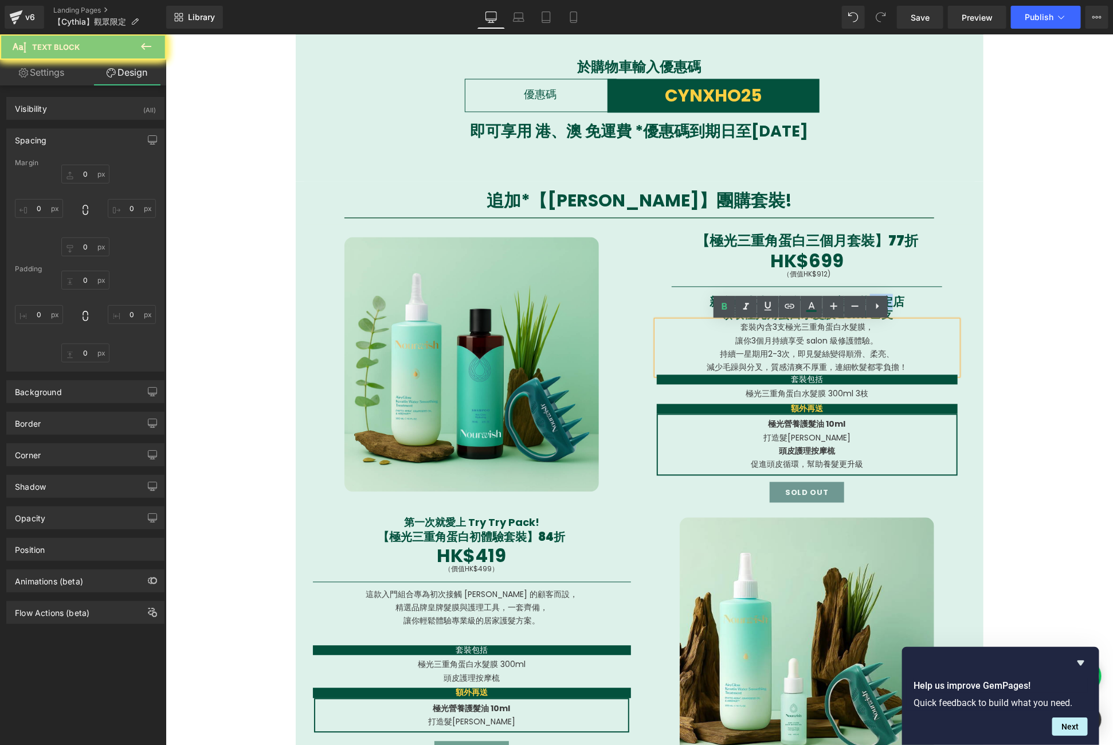
type input "0"
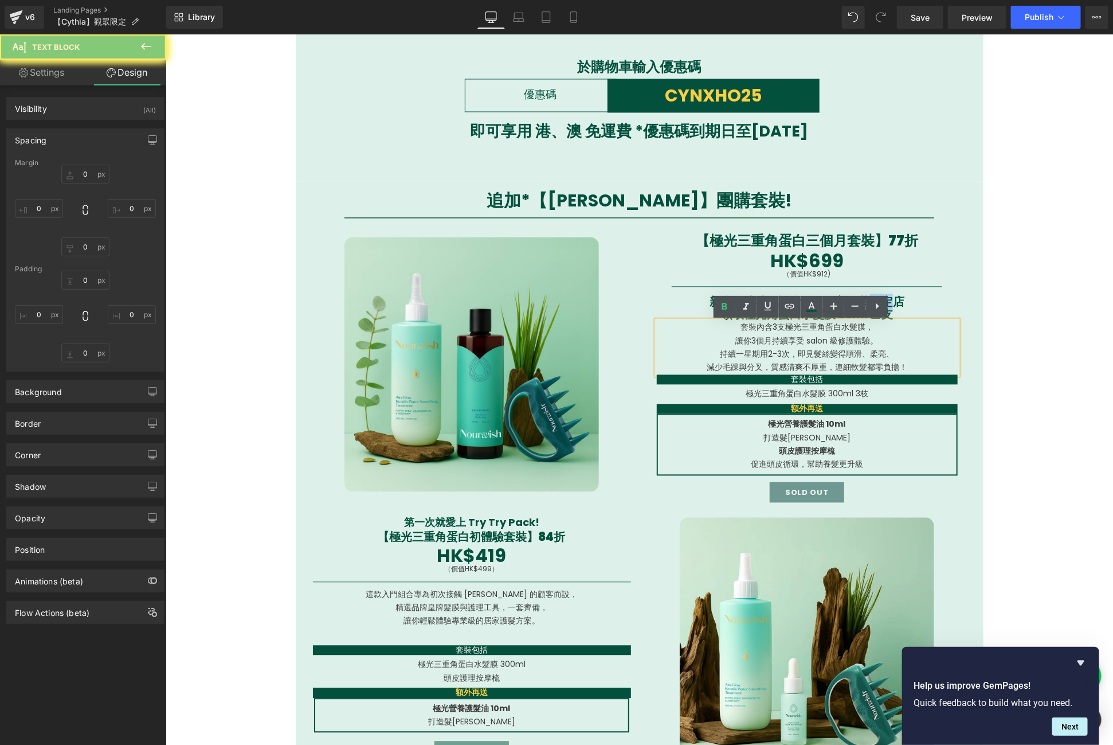
type input "0"
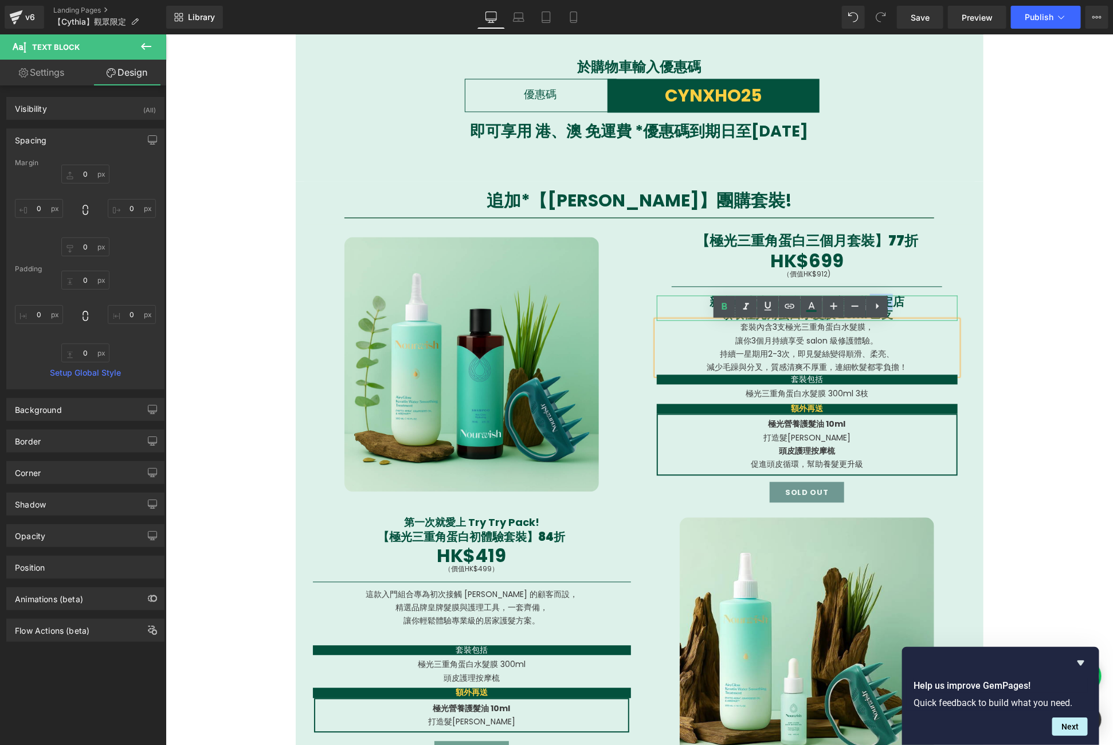
click at [890, 315] on p "領取極光角蛋白水髮膜 25ml 乙支" at bounding box center [806, 314] width 301 height 13
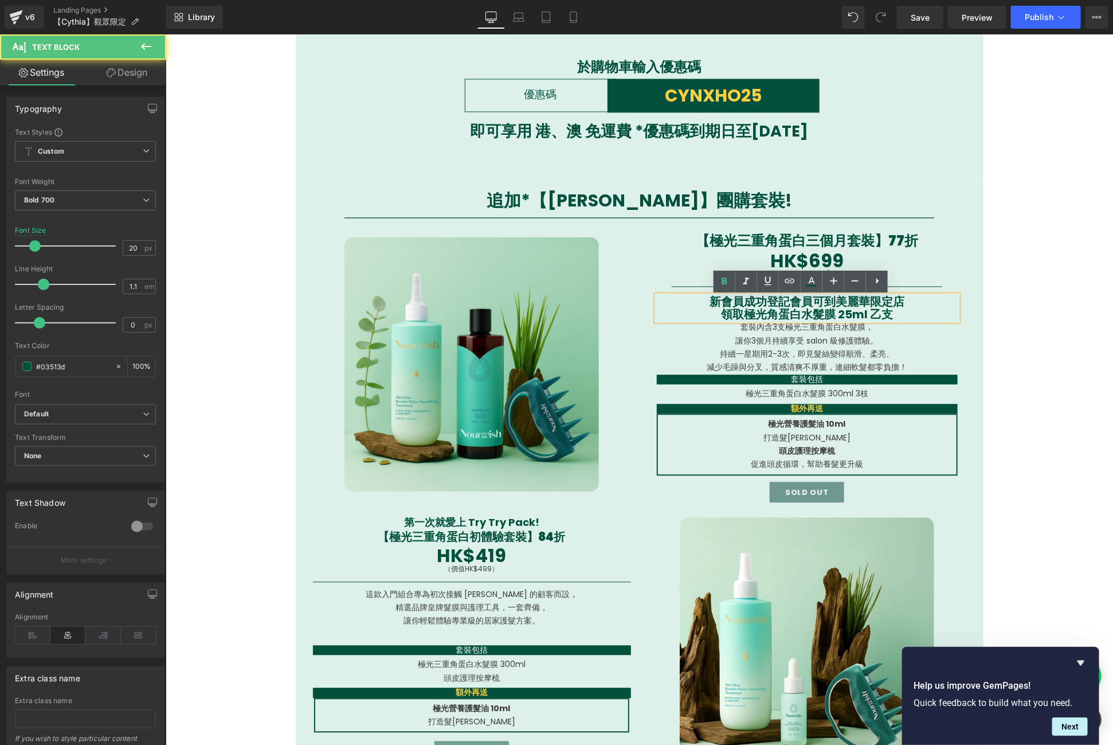
click at [890, 315] on p "領取極光角蛋白水髮膜 25ml 乙支" at bounding box center [806, 314] width 301 height 13
click at [890, 314] on p "領取極光角蛋白水髮膜 25ml 乙支" at bounding box center [806, 314] width 301 height 13
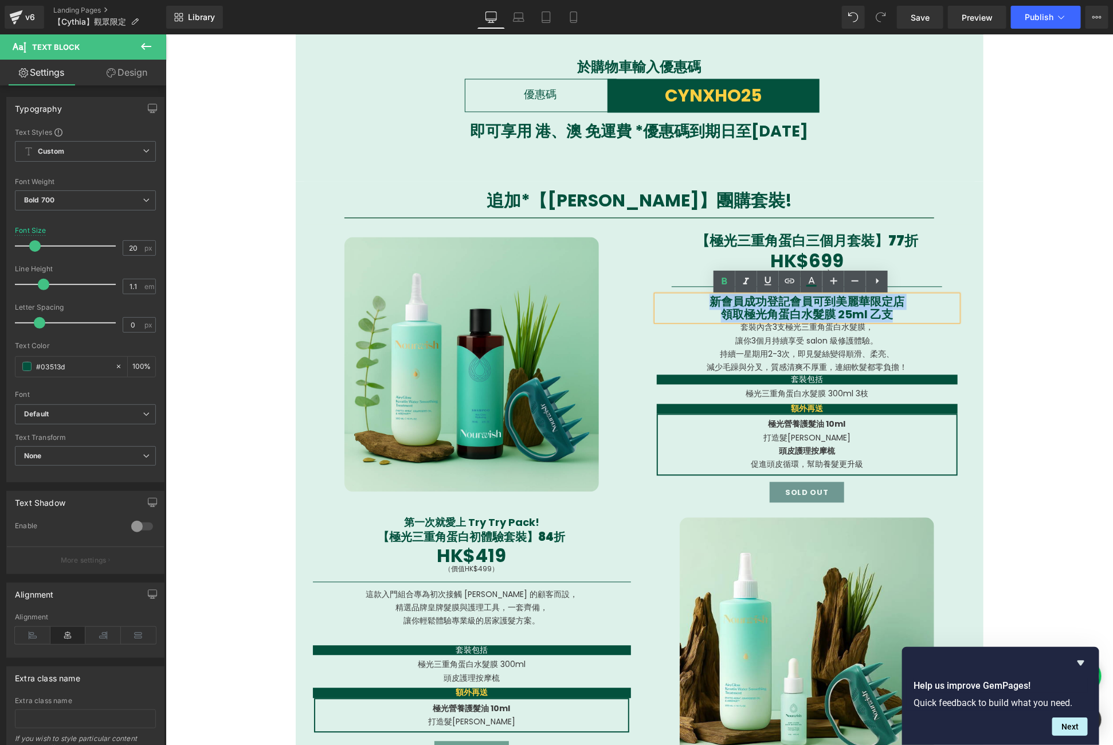
drag, startPoint x: 897, startPoint y: 318, endPoint x: 674, endPoint y: 299, distance: 223.8
click at [674, 299] on div "新會員成功登記會員可到美麗華限定店 領取極光角蛋白水髮膜 25ml 乙支" at bounding box center [806, 307] width 301 height 25
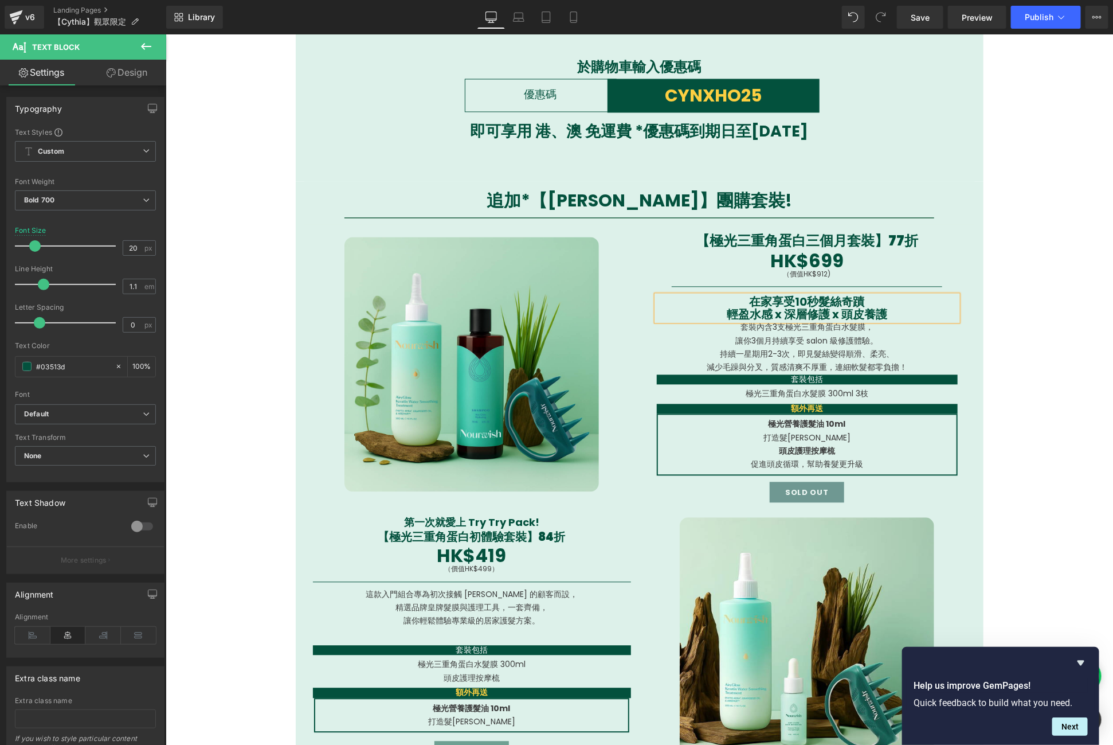
click at [711, 357] on p "持續一星期用2-3次，即見髮絲變得順滑、柔亮、" at bounding box center [806, 353] width 301 height 13
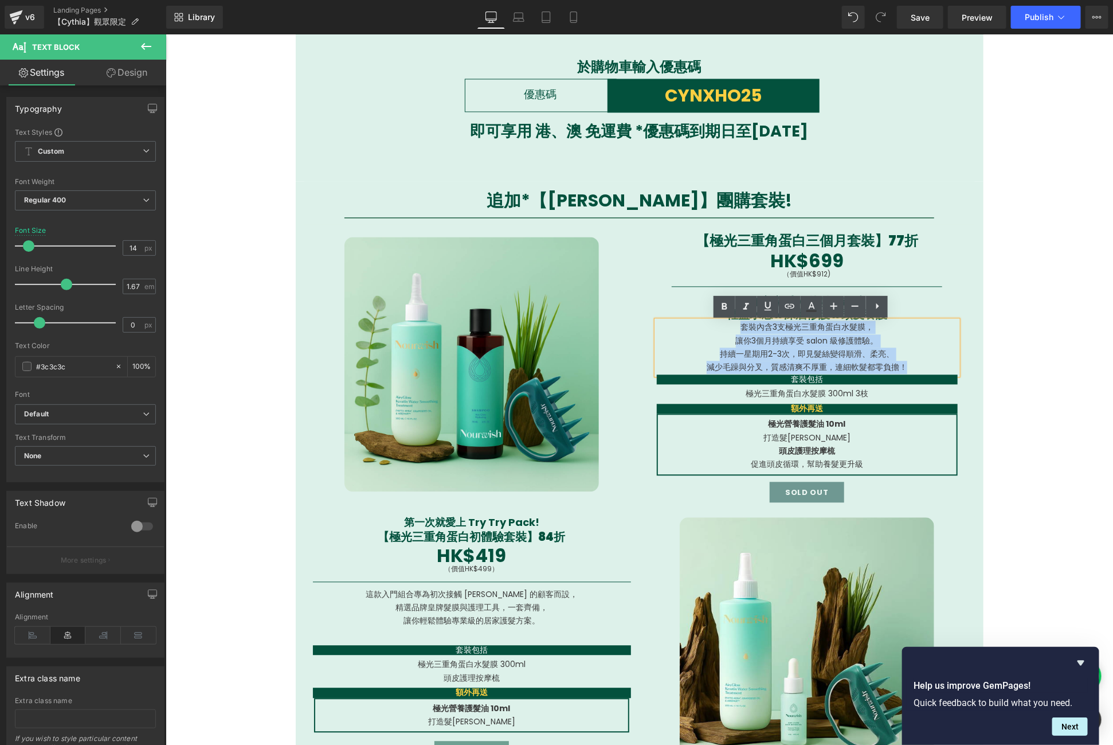
drag, startPoint x: 719, startPoint y: 332, endPoint x: 920, endPoint y: 365, distance: 203.3
click at [920, 365] on div "套裝內含3支極光三重角蛋白水髮膜， 讓你3個月持續享受 salon 級修護體驗。 持續一星期用2-3次，即見髮絲變得順滑、柔亮、 減少毛躁與分叉， 質感清爽不…" at bounding box center [806, 347] width 301 height 54
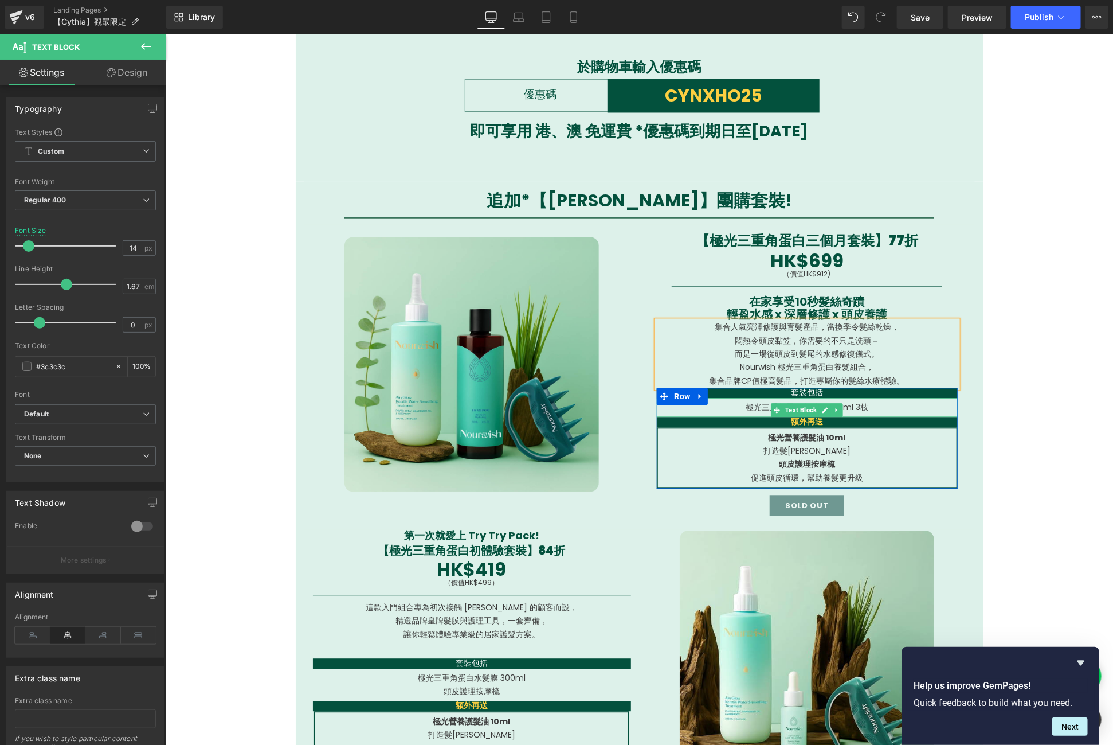
click at [868, 412] on p "極光三重角蛋白水髮膜 300ml 3枝" at bounding box center [806, 407] width 301 height 13
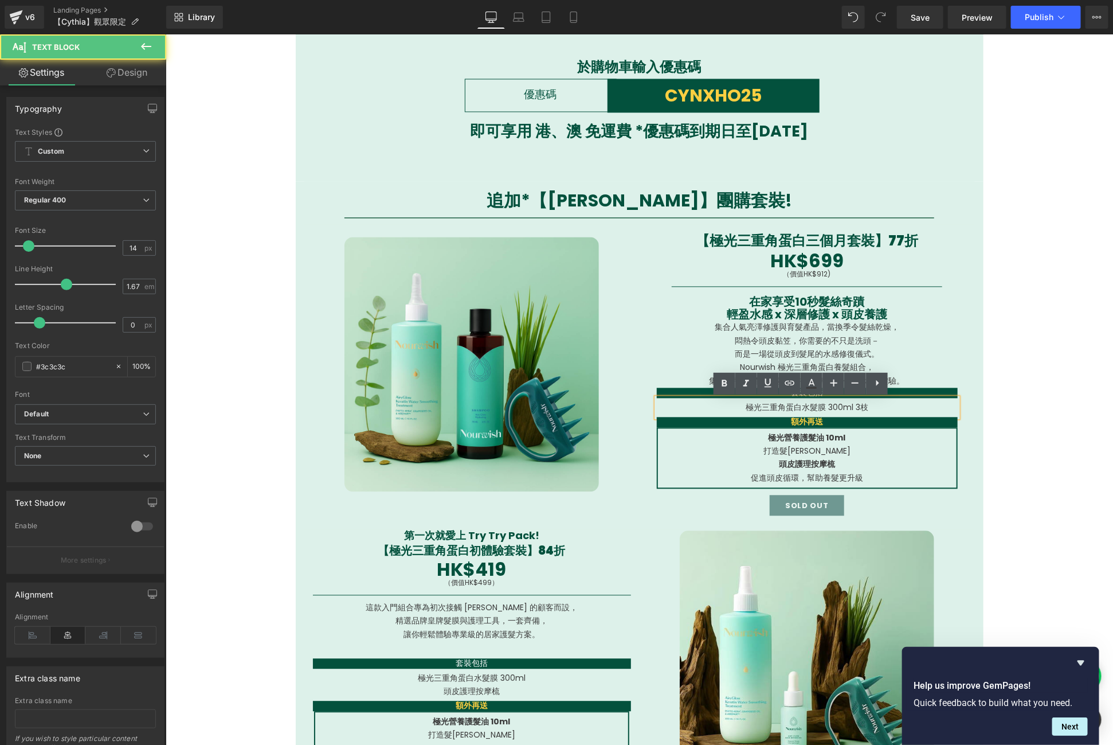
click at [867, 409] on p "極光三重角蛋白水髮膜 300ml 3枝" at bounding box center [806, 407] width 301 height 13
click at [875, 408] on p "極光三重角蛋白水髮膜 300ml 3枝" at bounding box center [806, 407] width 301 height 13
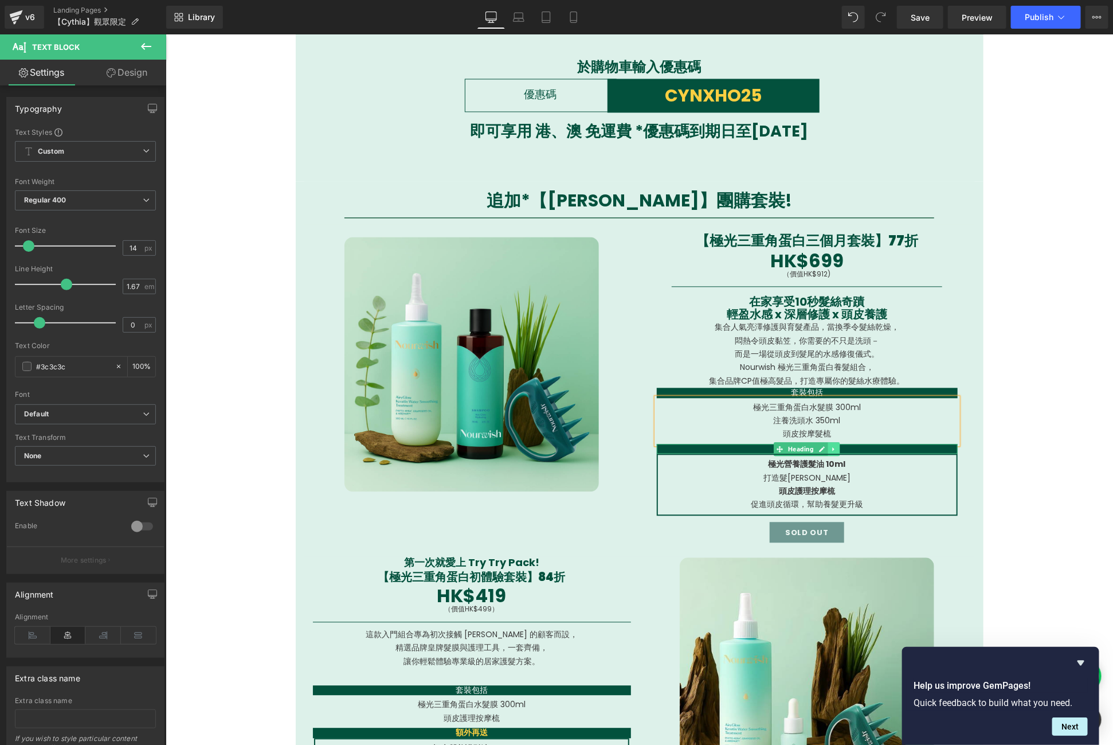
click at [831, 451] on icon at bounding box center [834, 448] width 6 height 7
click at [836, 451] on icon at bounding box center [839, 448] width 6 height 6
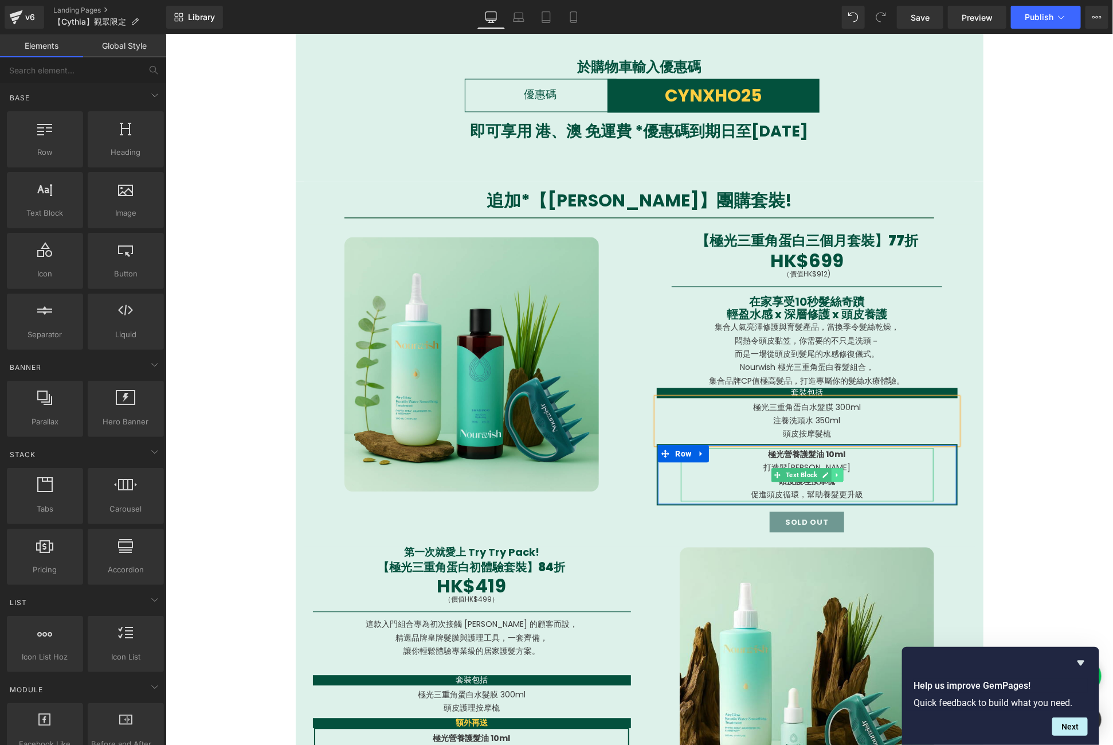
click at [834, 477] on icon at bounding box center [837, 474] width 6 height 7
click at [697, 450] on icon at bounding box center [701, 453] width 8 height 9
click at [723, 455] on link at bounding box center [730, 453] width 15 height 17
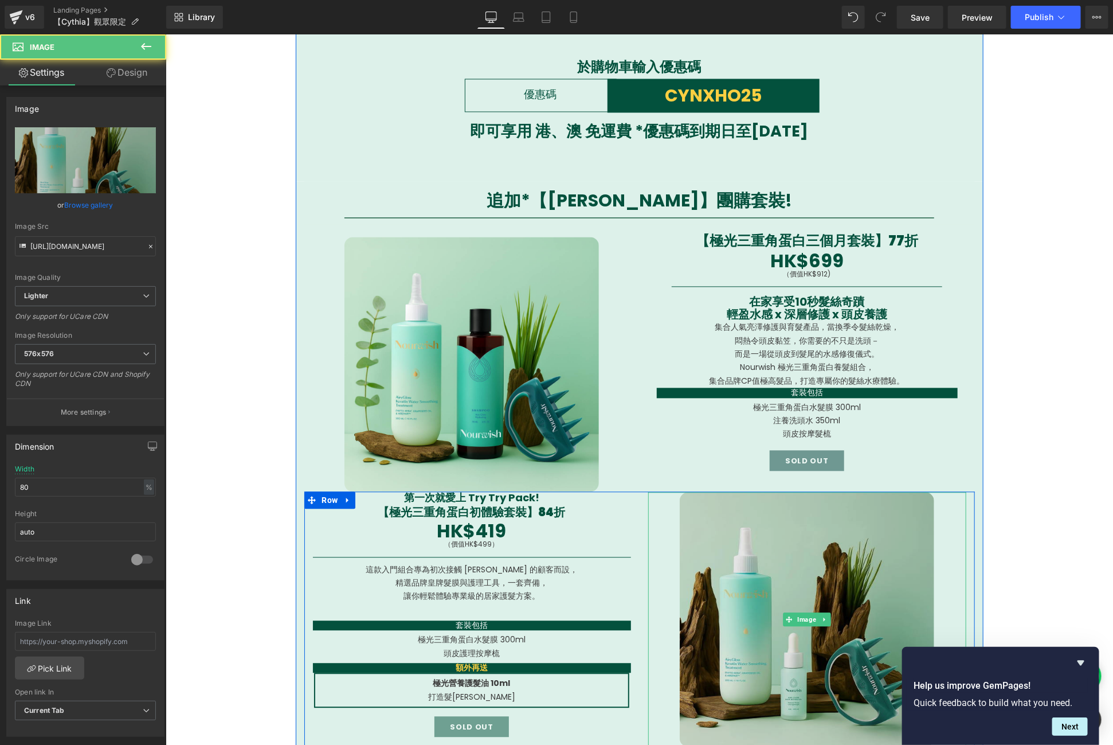
click at [761, 553] on img at bounding box center [806, 619] width 255 height 255
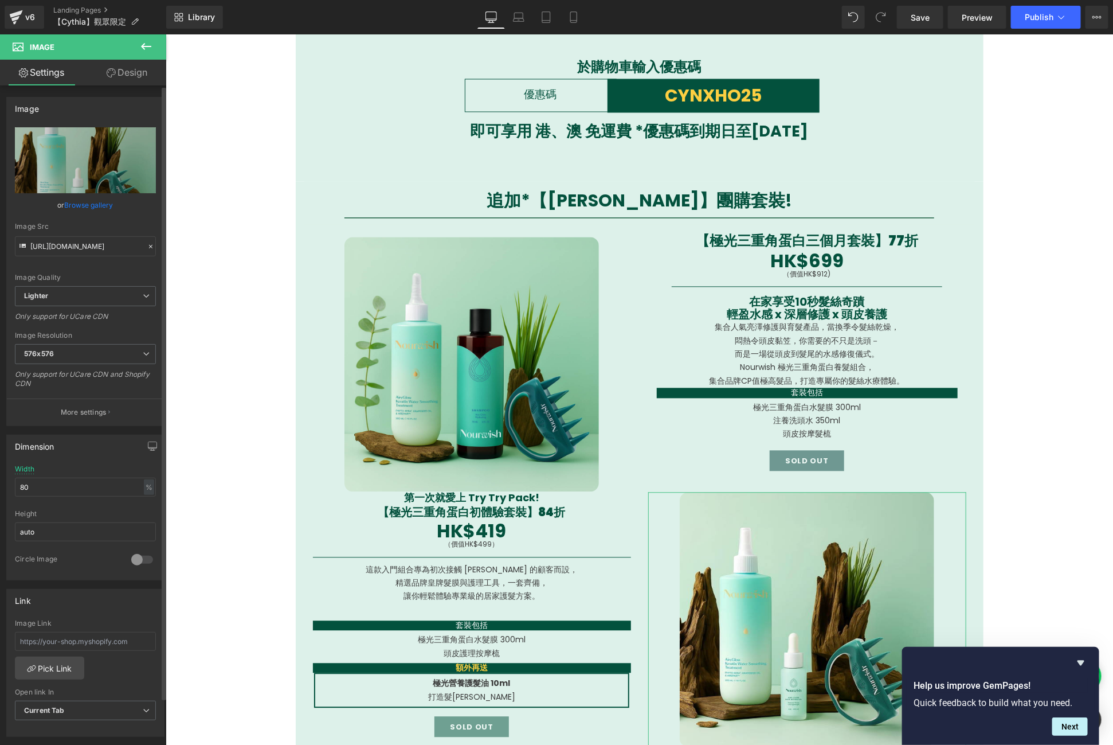
click at [97, 205] on link "Browse gallery" at bounding box center [89, 205] width 49 height 20
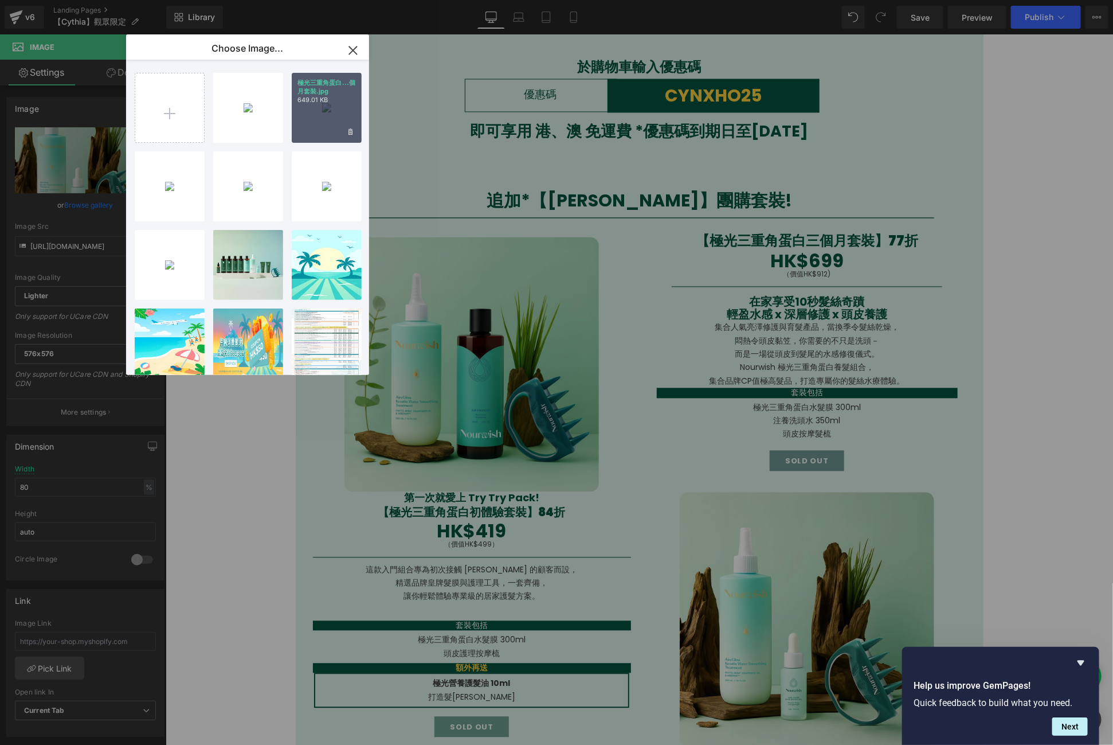
click at [306, 112] on div "極光三重角蛋白...個月套裝.jpg 649.01 KB" at bounding box center [327, 108] width 70 height 70
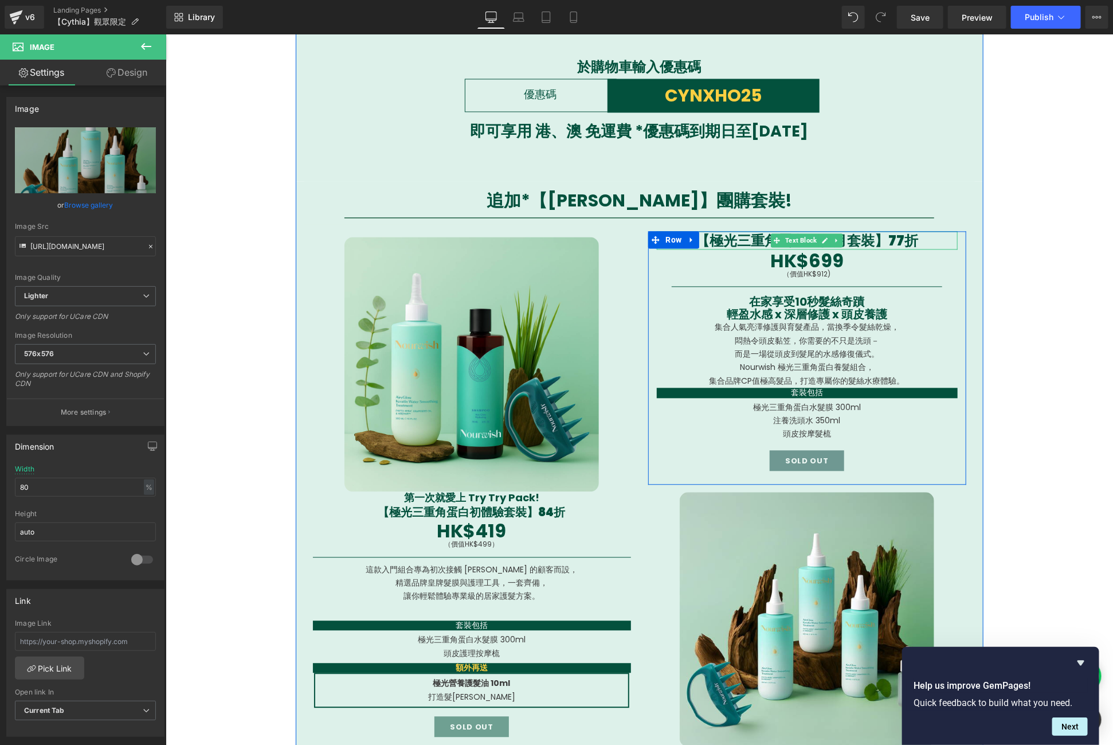
type input "[URL][DOMAIN_NAME]"
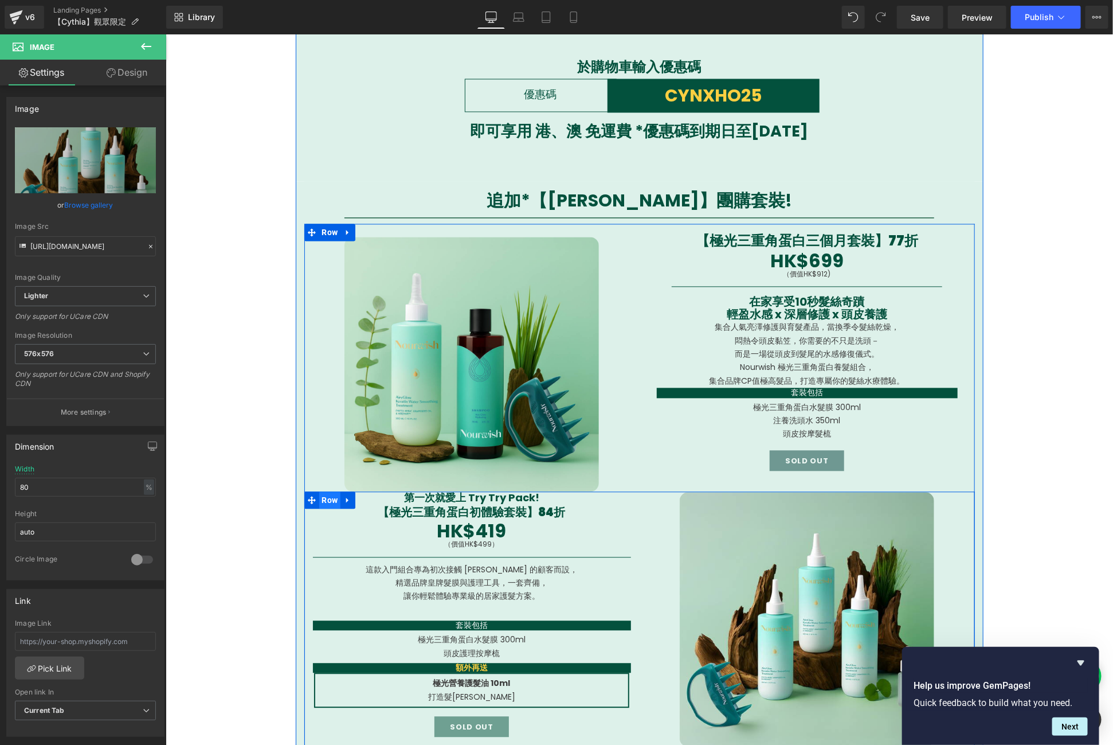
click at [327, 497] on span "Row" at bounding box center [330, 499] width 22 height 17
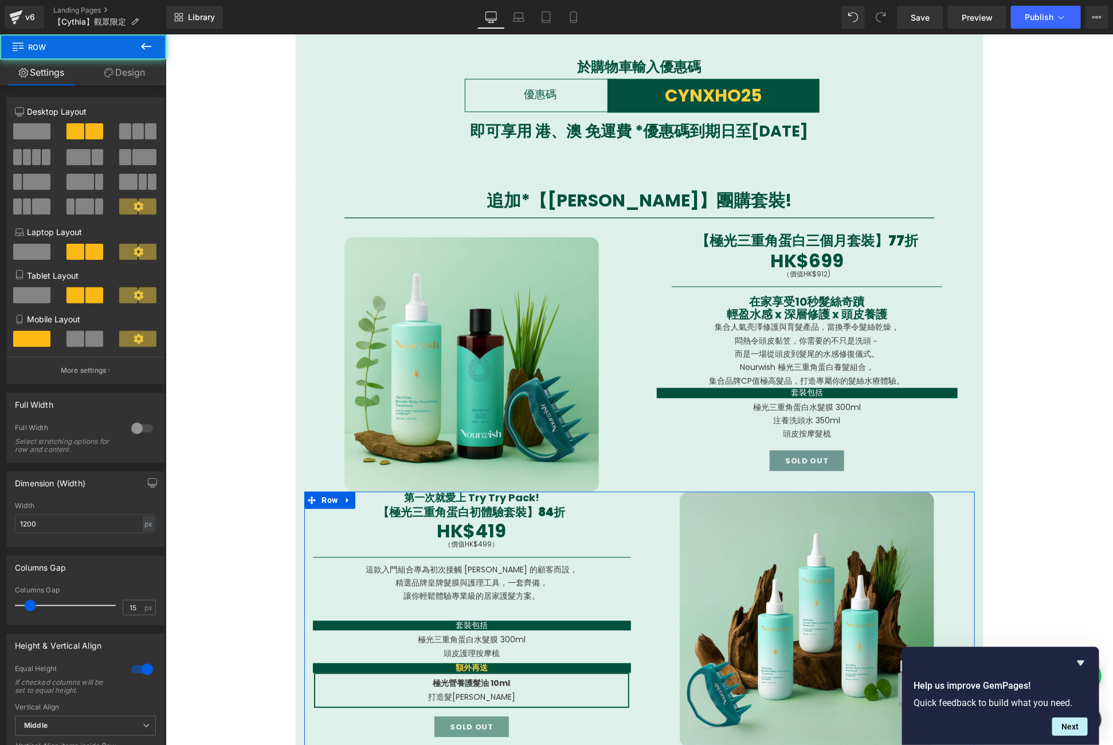
click at [122, 89] on div "Column Size Customizer 6+6 Desktop Layout Laptop Layout Tablet Layout Mobile La…" at bounding box center [85, 236] width 171 height 296
click at [130, 71] on link "Design" at bounding box center [124, 73] width 83 height 26
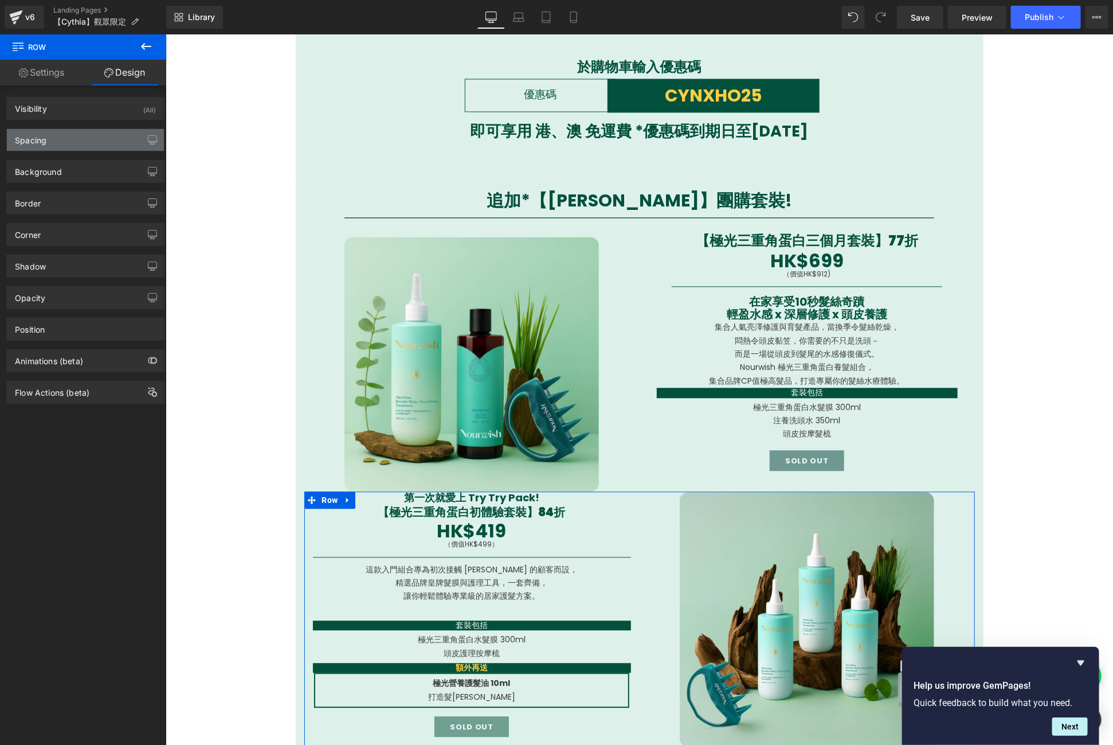
click at [72, 142] on div "Spacing" at bounding box center [85, 140] width 157 height 22
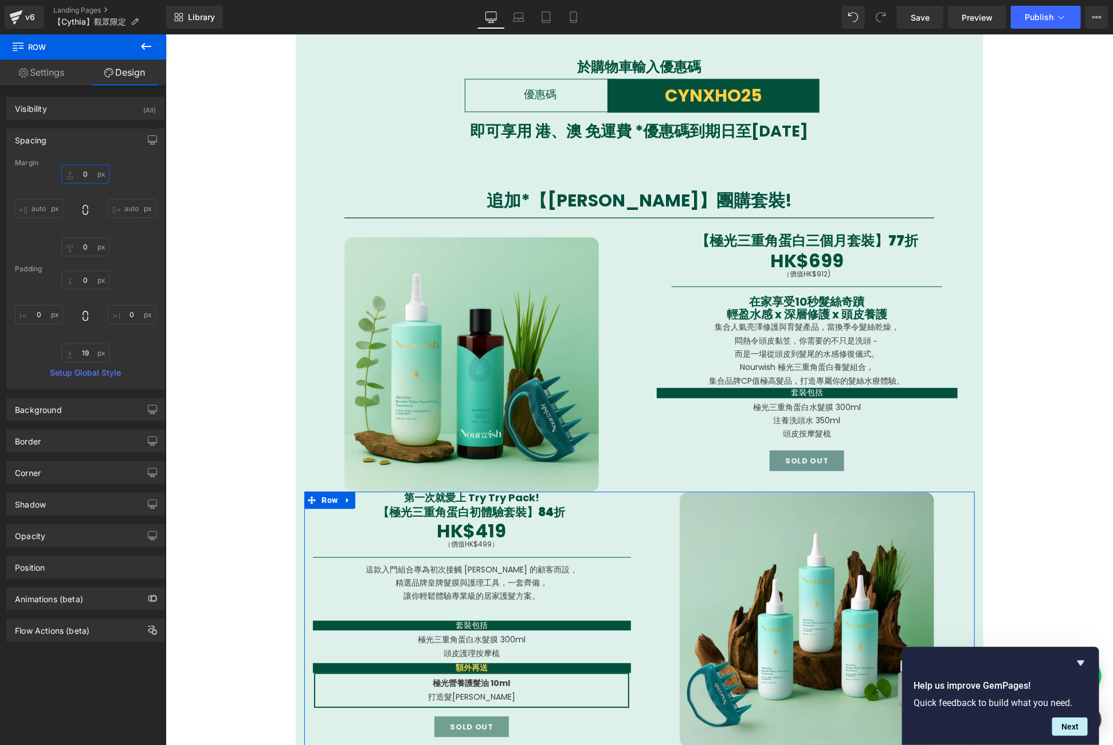
click at [85, 177] on input "0" at bounding box center [85, 174] width 48 height 19
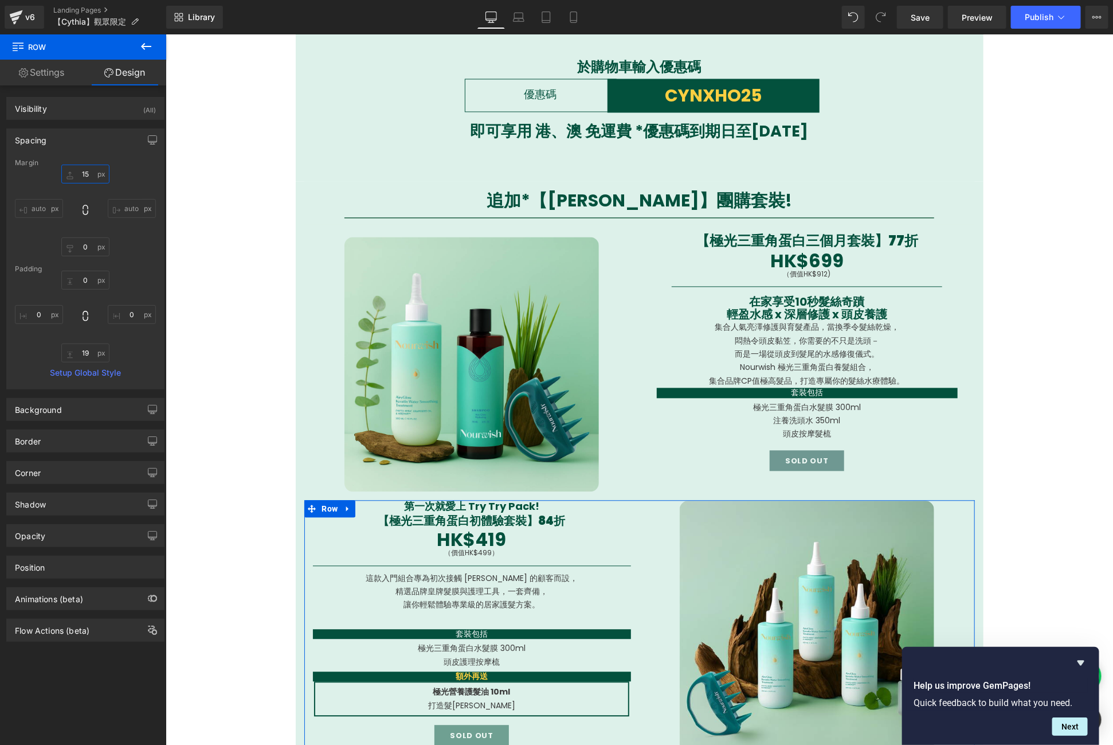
click at [85, 177] on input "15" at bounding box center [85, 174] width 48 height 19
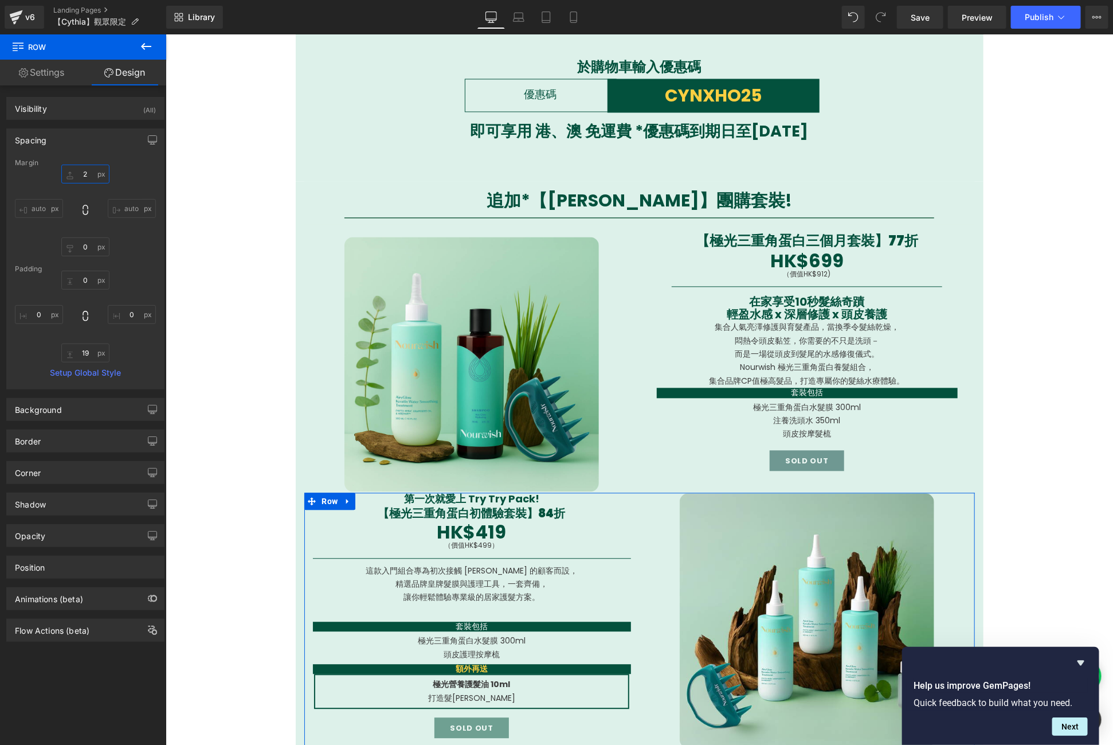
type input "20"
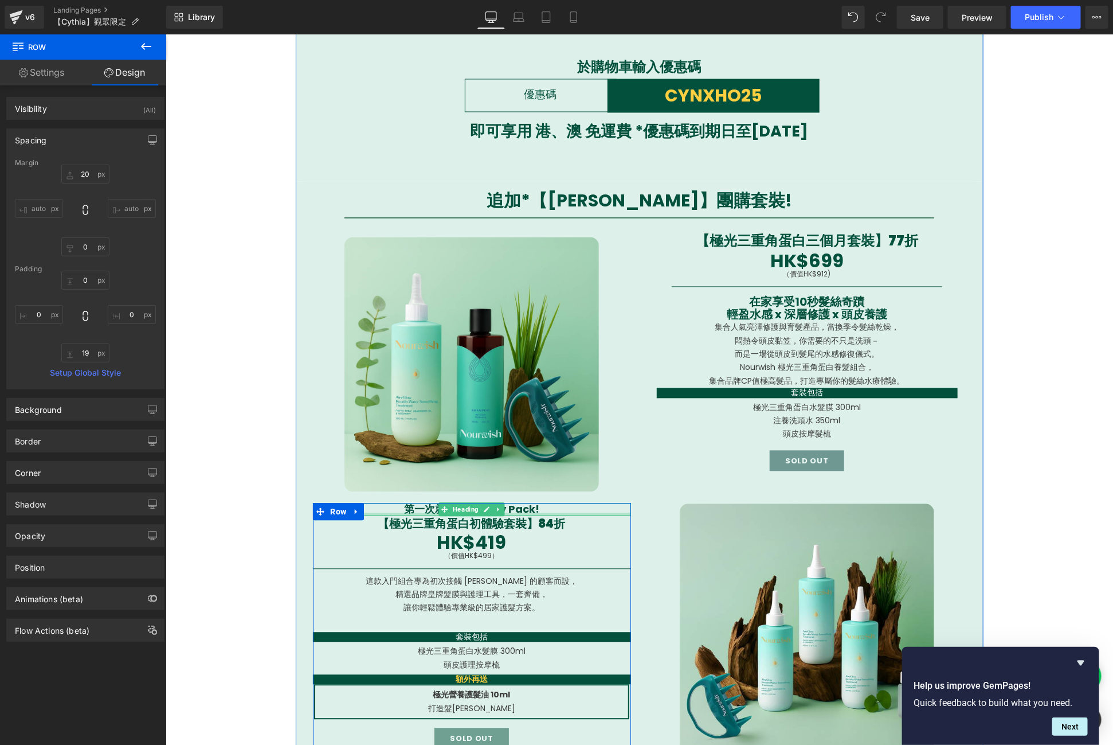
click at [499, 513] on div at bounding box center [471, 513] width 318 height 3
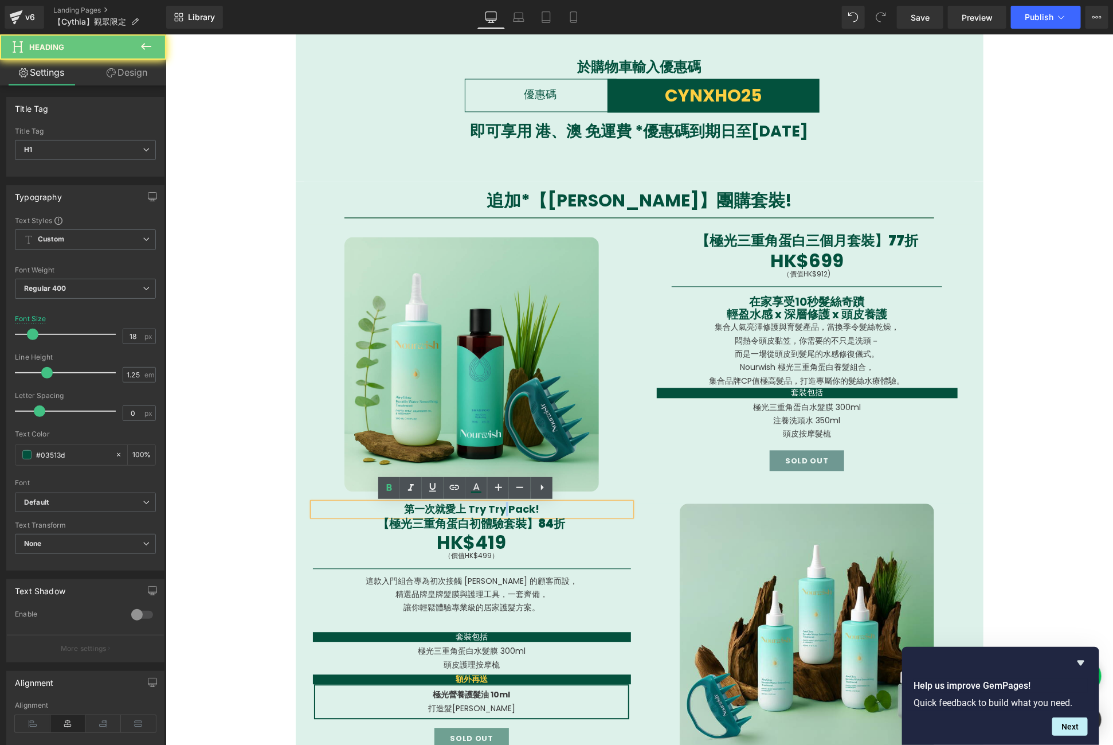
click at [499, 513] on span "第一次就愛上 Try Try Pack!" at bounding box center [471, 509] width 135 height 14
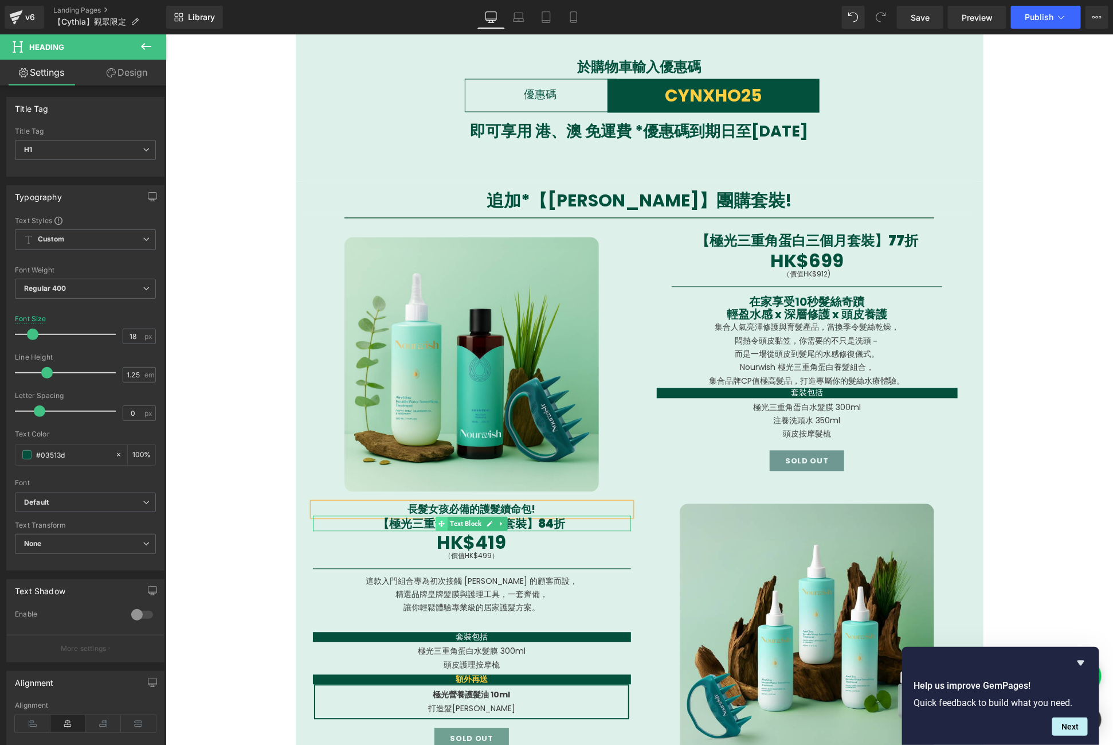
click at [438, 525] on icon at bounding box center [441, 523] width 6 height 7
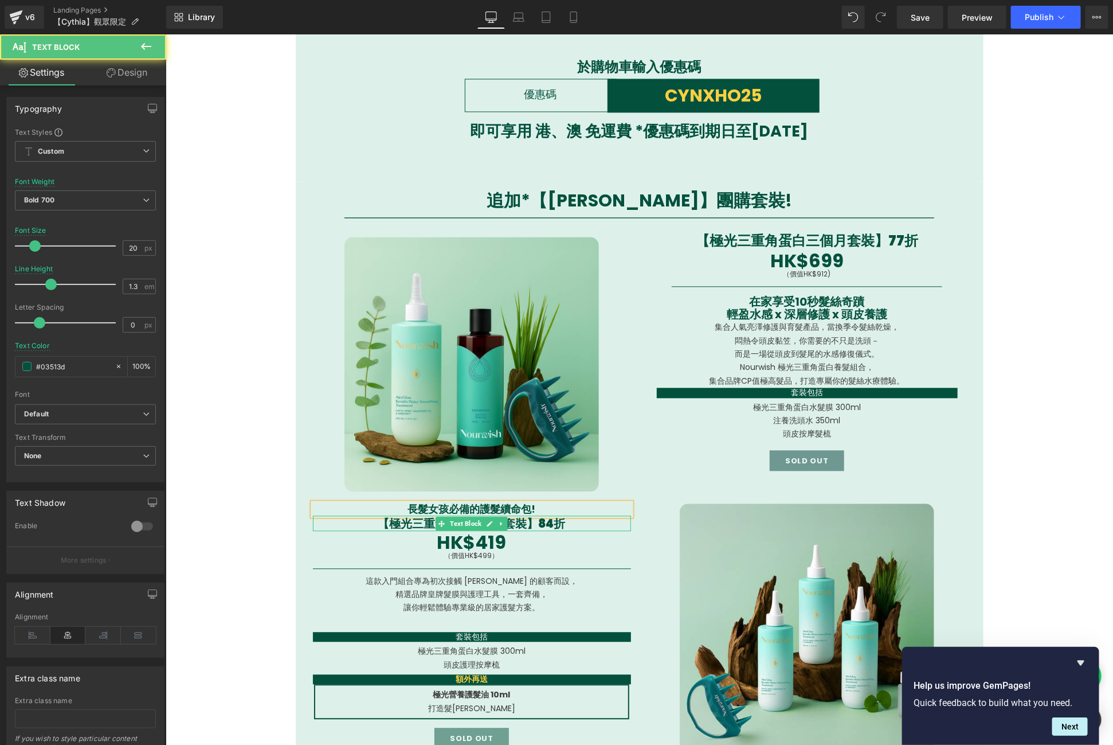
click at [418, 521] on span "【極光三重角蛋白初體驗套裝】84折" at bounding box center [471, 523] width 187 height 16
drag, startPoint x: 468, startPoint y: 523, endPoint x: 522, endPoint y: 529, distance: 54.2
click at [522, 529] on span "【極光三重角蛋白初體驗套裝】84折" at bounding box center [471, 523] width 187 height 16
click at [498, 538] on span "HK$419" at bounding box center [471, 542] width 69 height 26
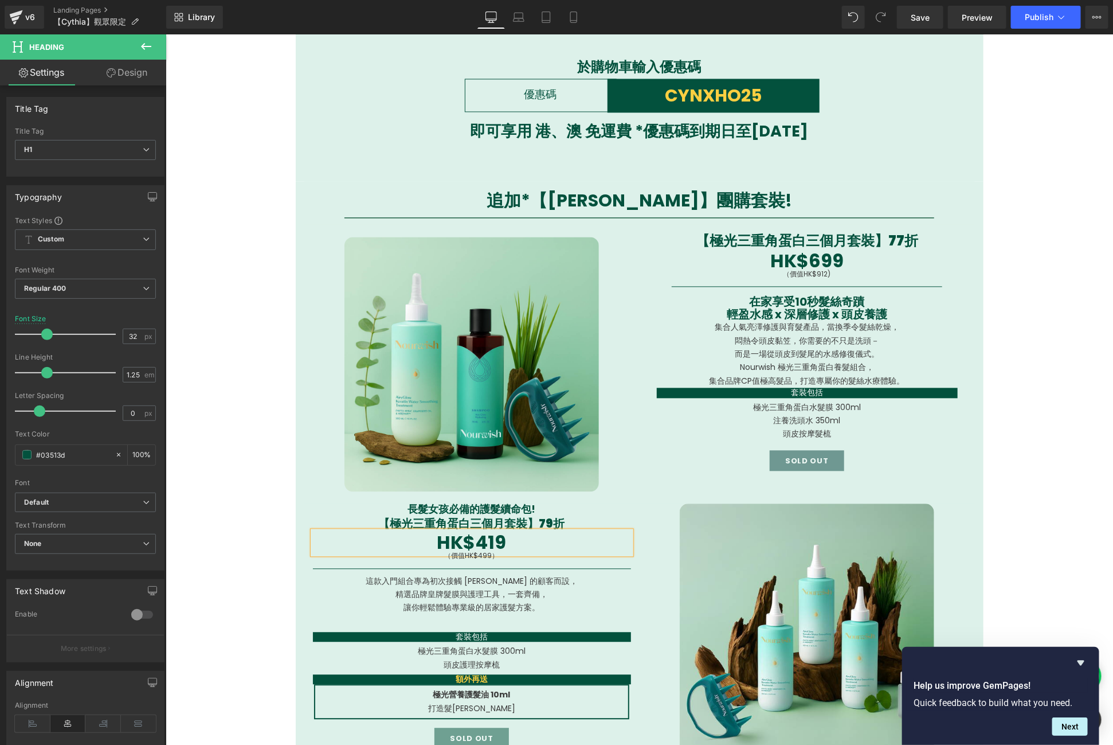
click at [498, 538] on span "HK$419" at bounding box center [471, 542] width 69 height 26
click at [507, 555] on h1 "（價值HK$499）" at bounding box center [471, 555] width 318 height 14
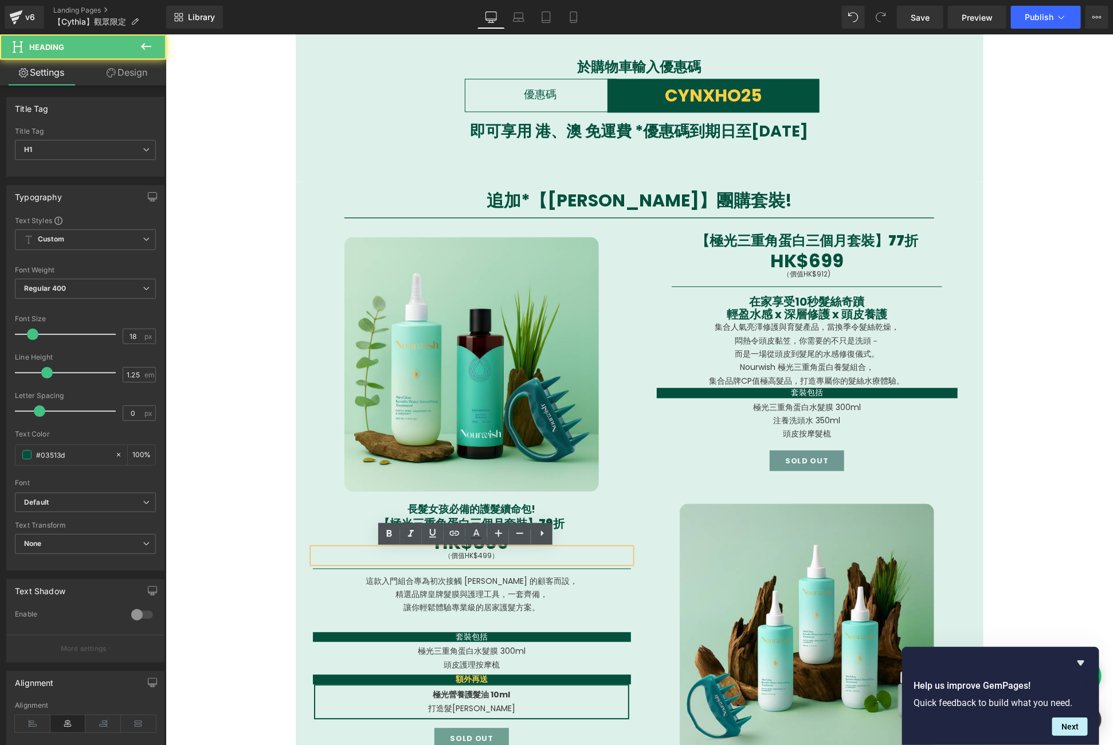
click at [507, 555] on h1 "（價值HK$499）" at bounding box center [471, 555] width 318 height 14
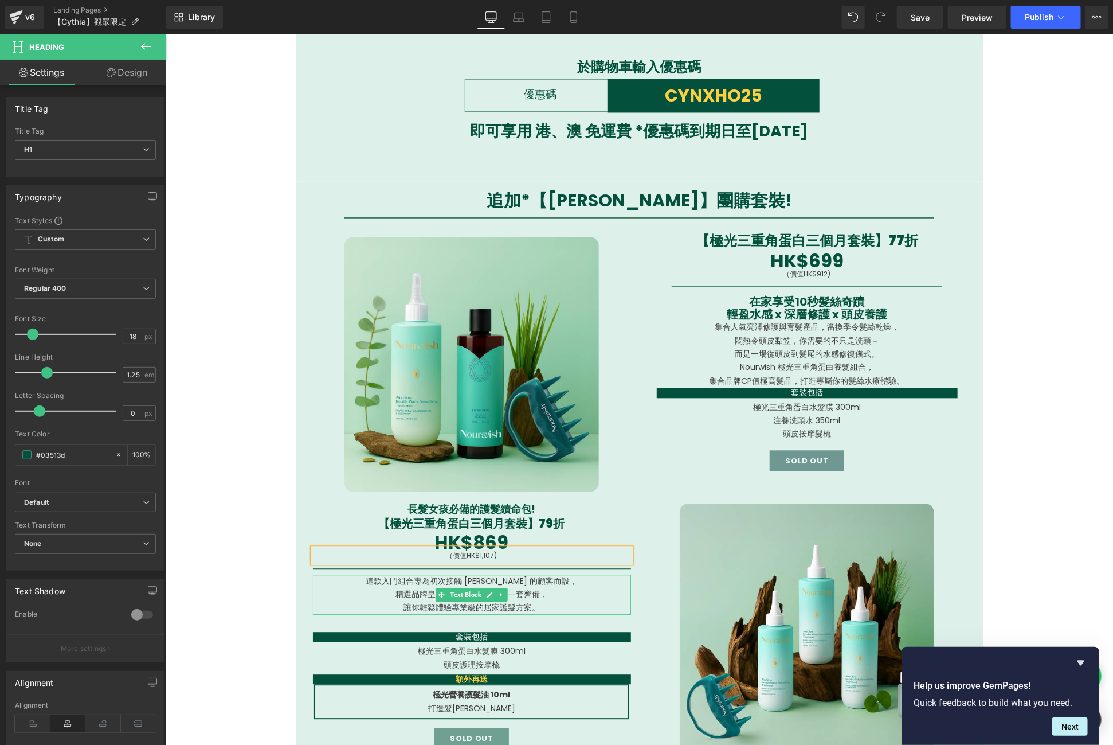
click at [381, 584] on p "這款入門組合專為初次接觸 [PERSON_NAME] 的顧客而設，" at bounding box center [471, 580] width 318 height 13
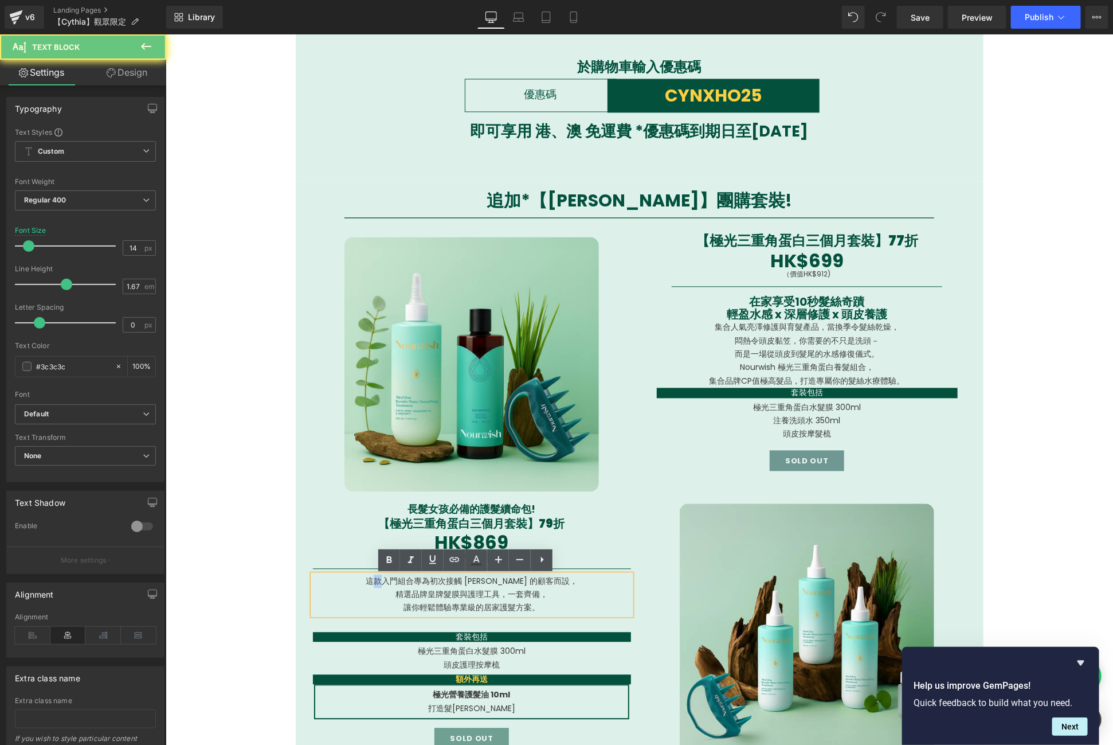
click at [381, 584] on p "這款入門組合專為初次接觸 [PERSON_NAME] 的顧客而設，" at bounding box center [471, 580] width 318 height 13
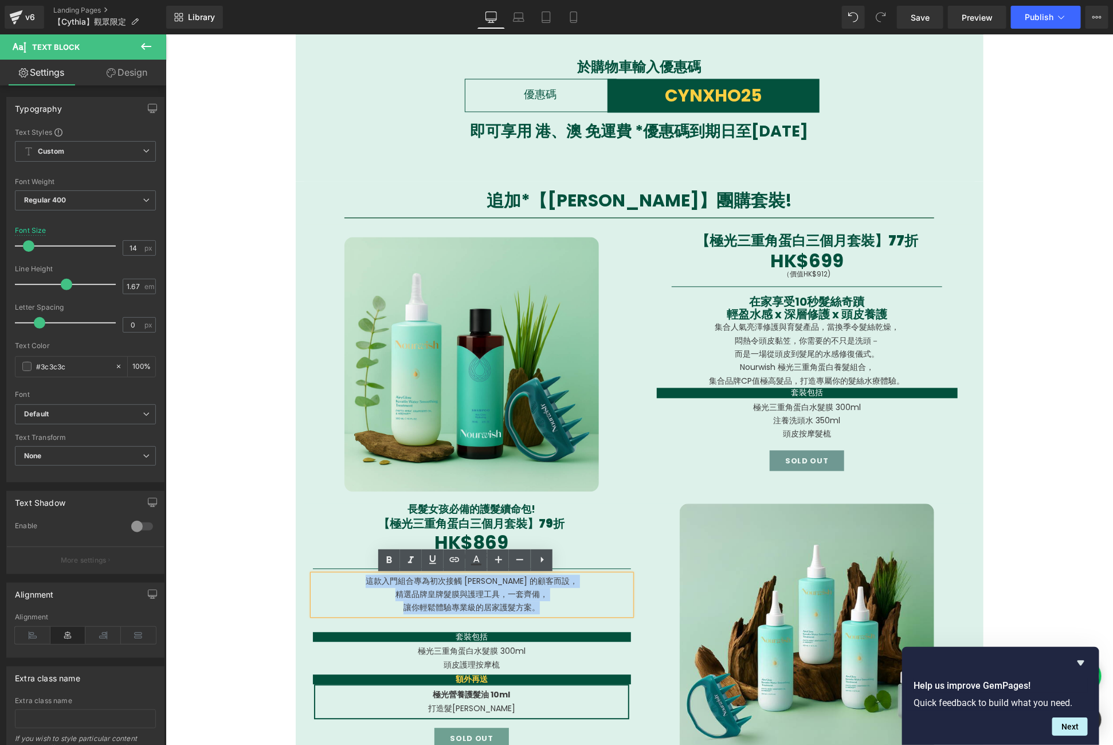
drag, startPoint x: 367, startPoint y: 580, endPoint x: 547, endPoint y: 613, distance: 182.6
click at [547, 613] on div "這款入門組合專為初次接觸 [PERSON_NAME] 的顧客而設， 精選品牌皇牌髮膜與護理工具，一套齊備， 讓你輕鬆體驗專業級的居家護髮方案。" at bounding box center [471, 594] width 318 height 40
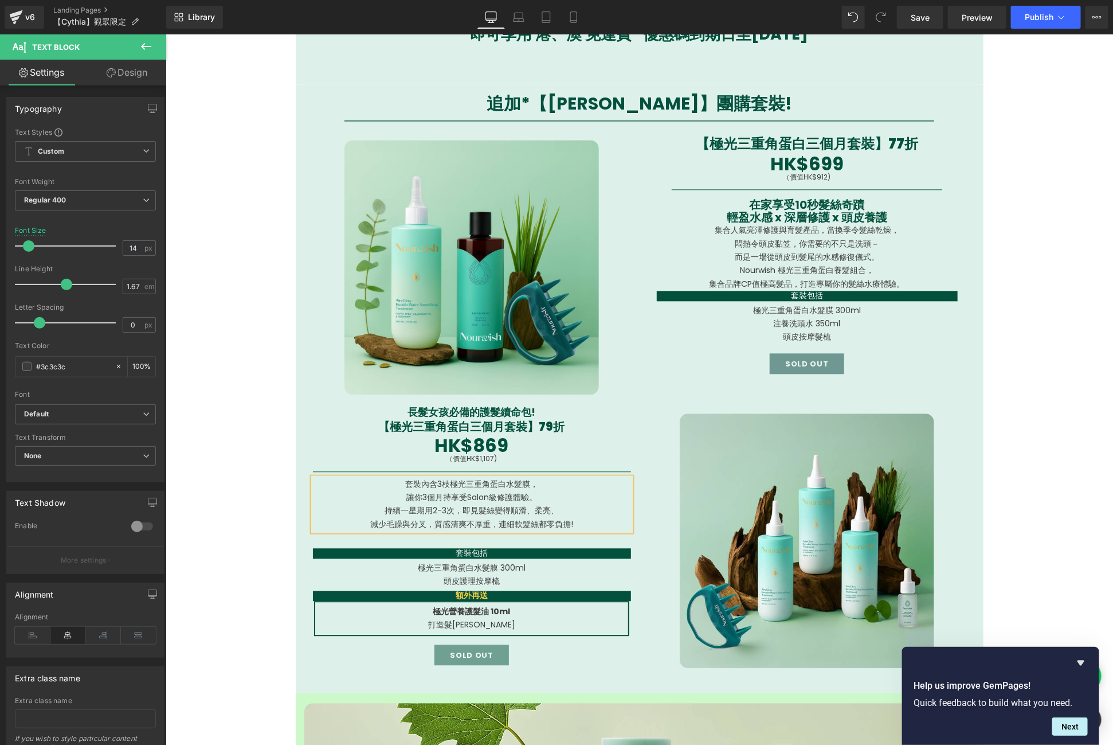
scroll to position [1226, 0]
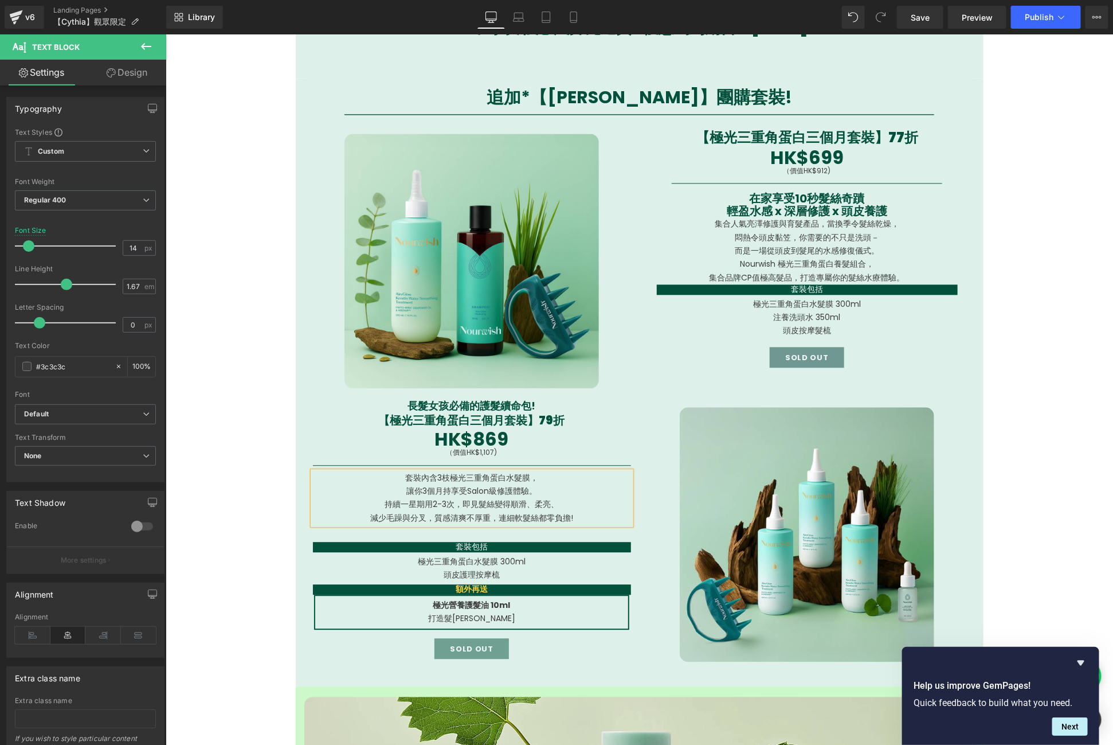
click at [536, 562] on p "極光三重角蛋白水髮膜 300ml" at bounding box center [471, 560] width 318 height 13
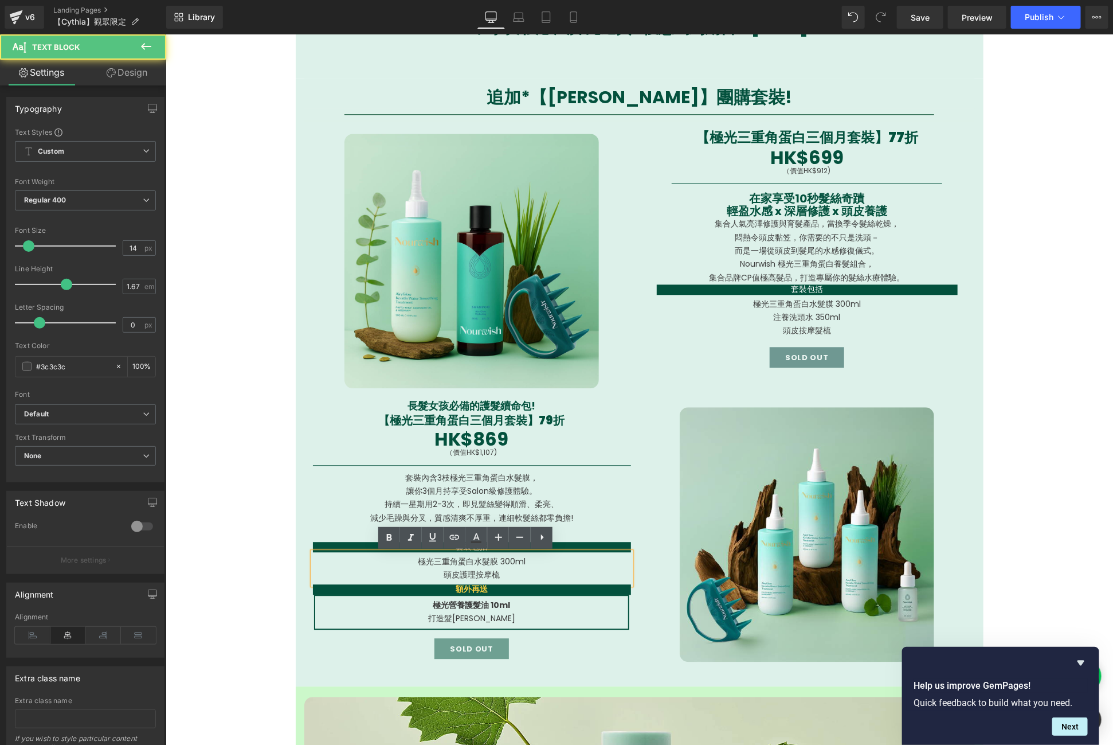
click at [534, 560] on p "極光三重角蛋白水髮膜 300ml" at bounding box center [471, 560] width 318 height 13
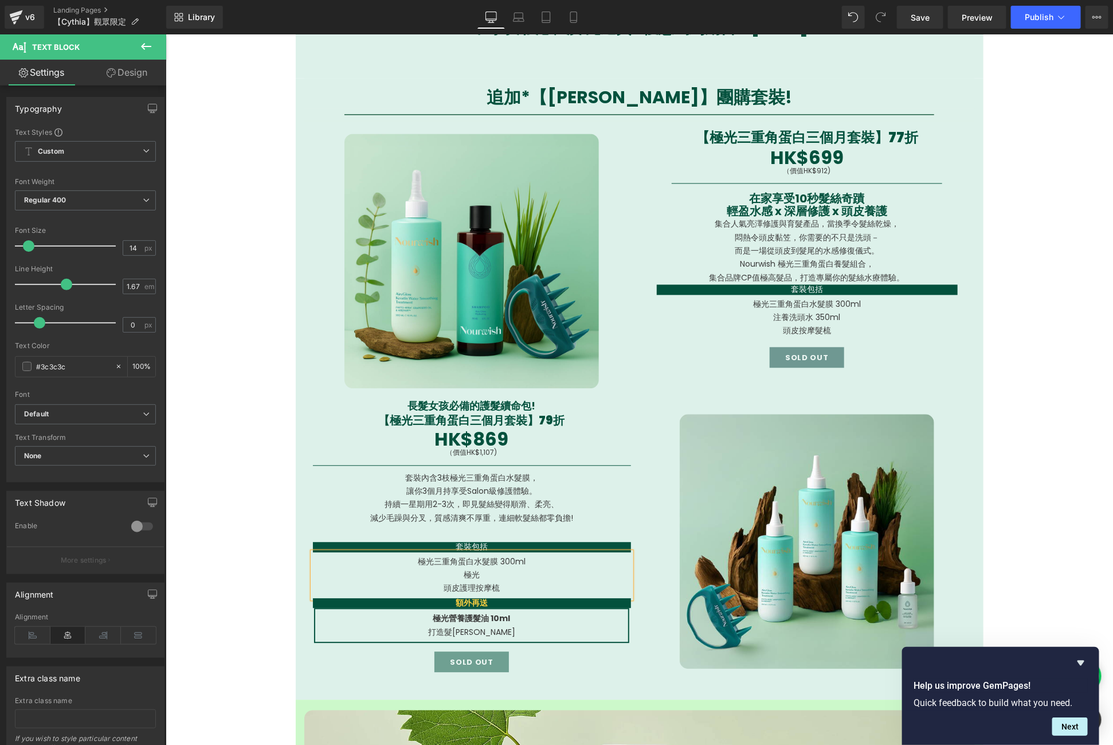
click at [484, 588] on p "頭皮護理按摩梳" at bounding box center [471, 587] width 318 height 13
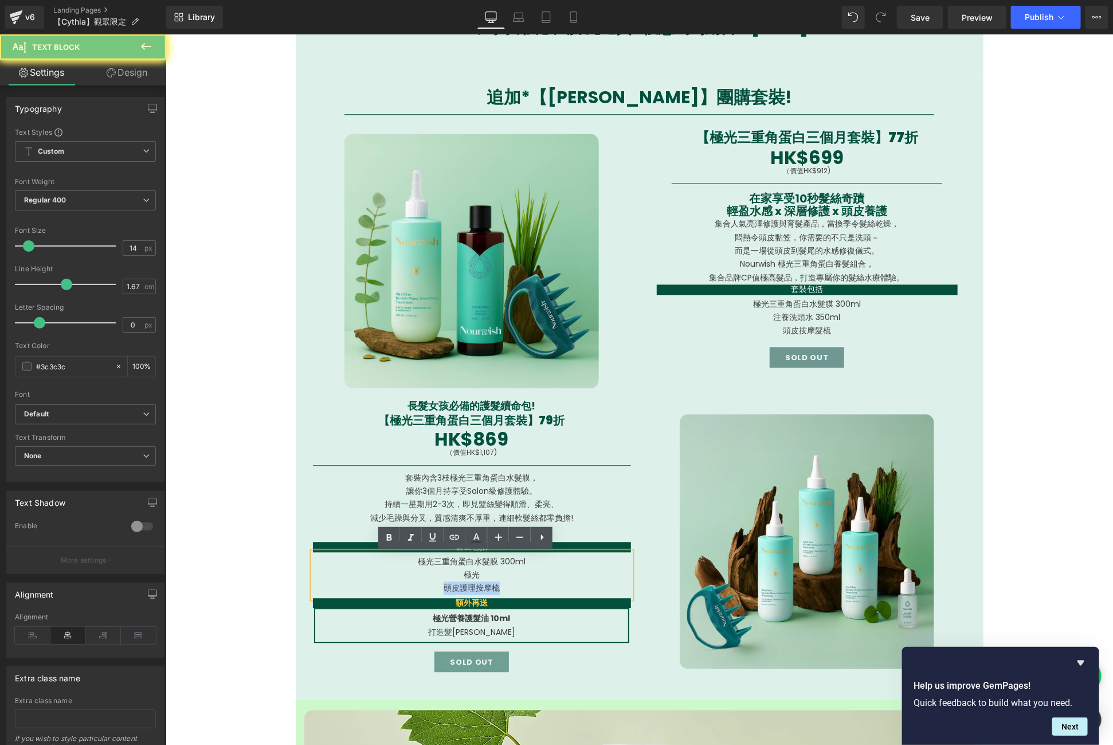
copy p "頭皮護理按摩梳"
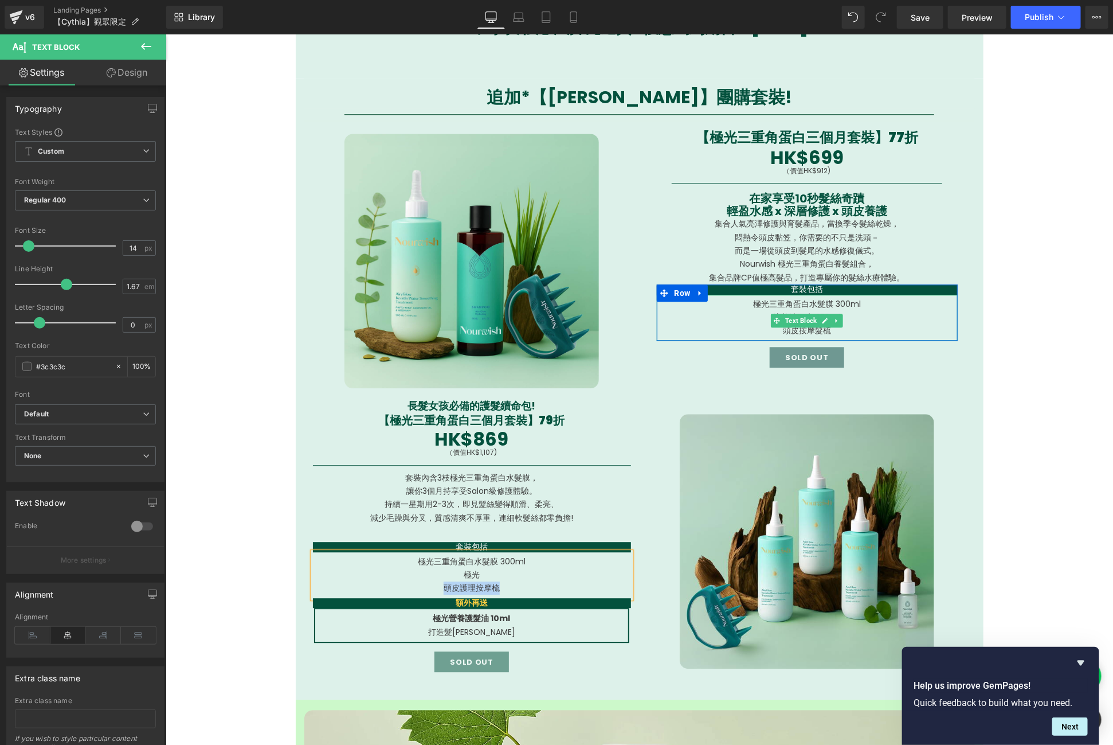
click at [811, 328] on p "頭皮按摩髮梳" at bounding box center [806, 329] width 301 height 13
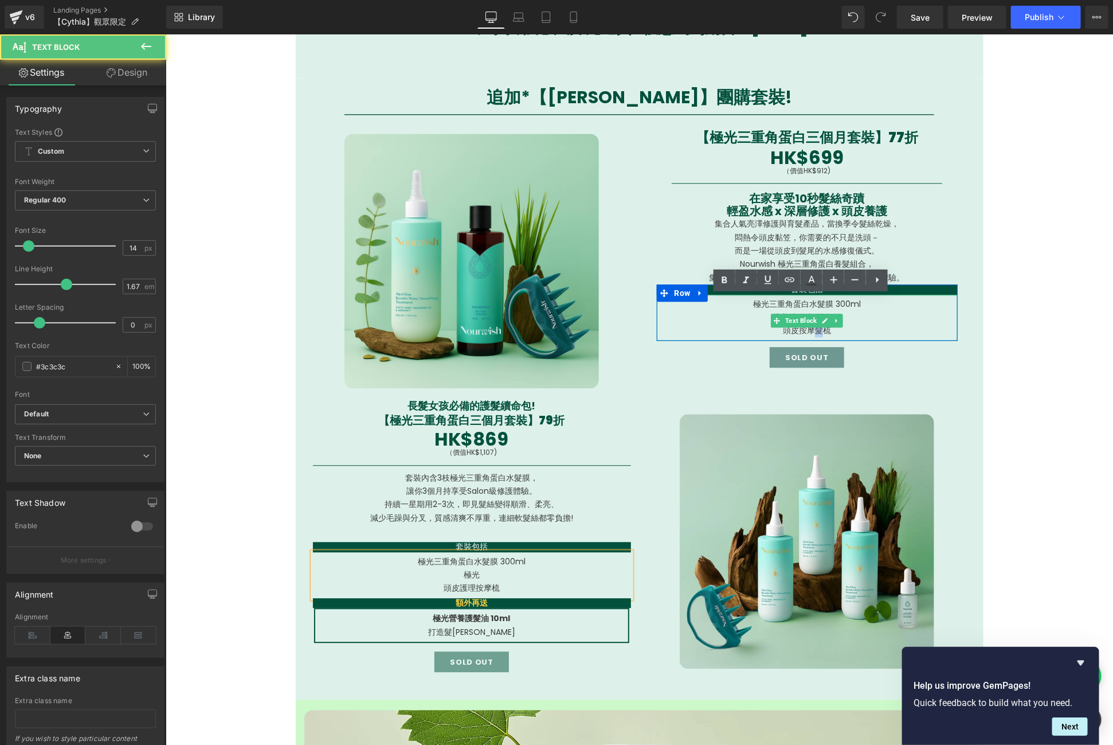
click at [811, 328] on p "頭皮按摩髮梳" at bounding box center [806, 329] width 301 height 13
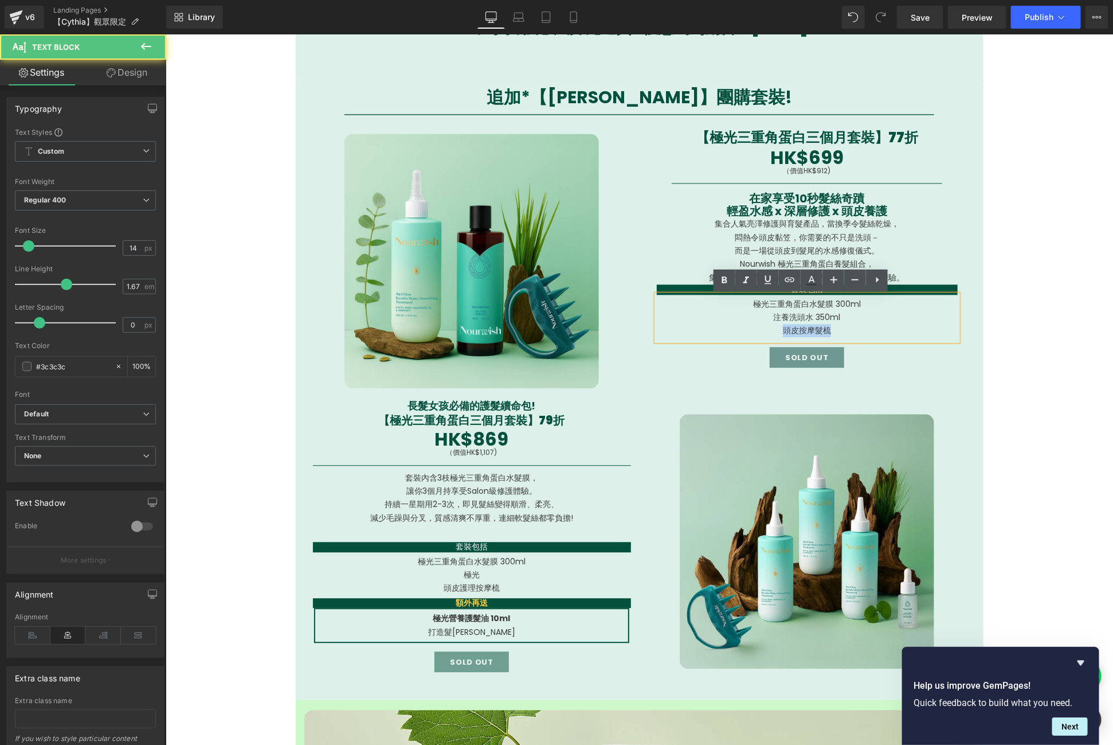
click at [811, 328] on p "頭皮按摩髮梳" at bounding box center [806, 329] width 301 height 13
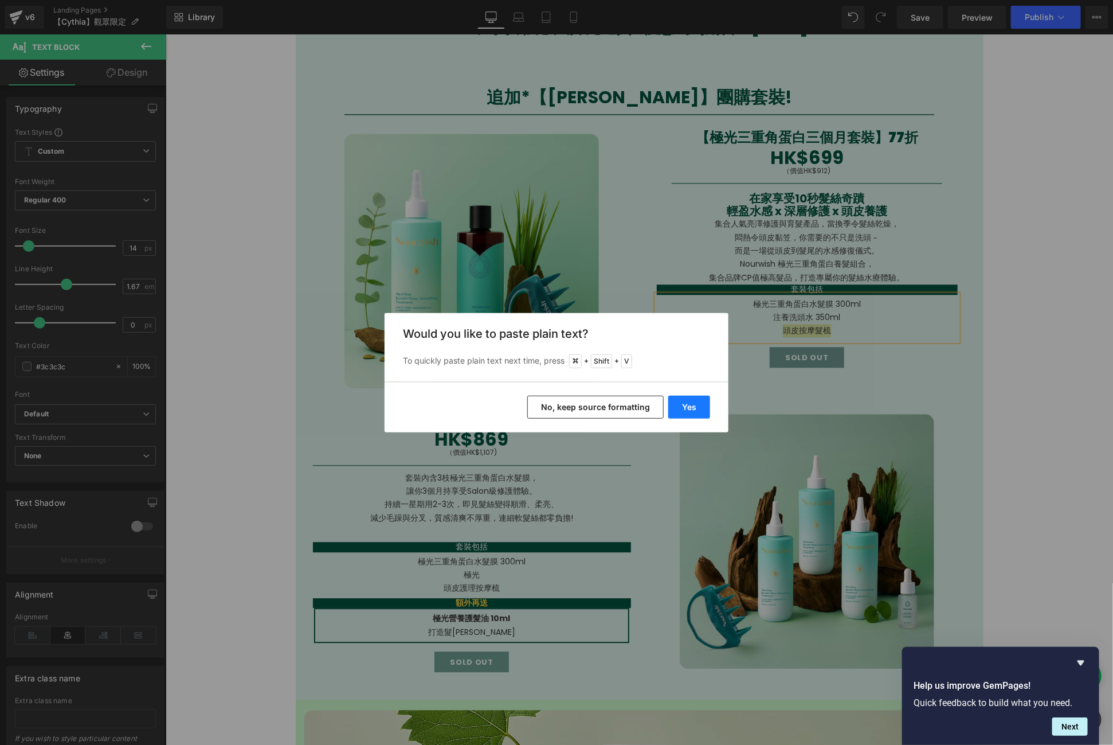
click at [690, 408] on button "Yes" at bounding box center [689, 407] width 42 height 23
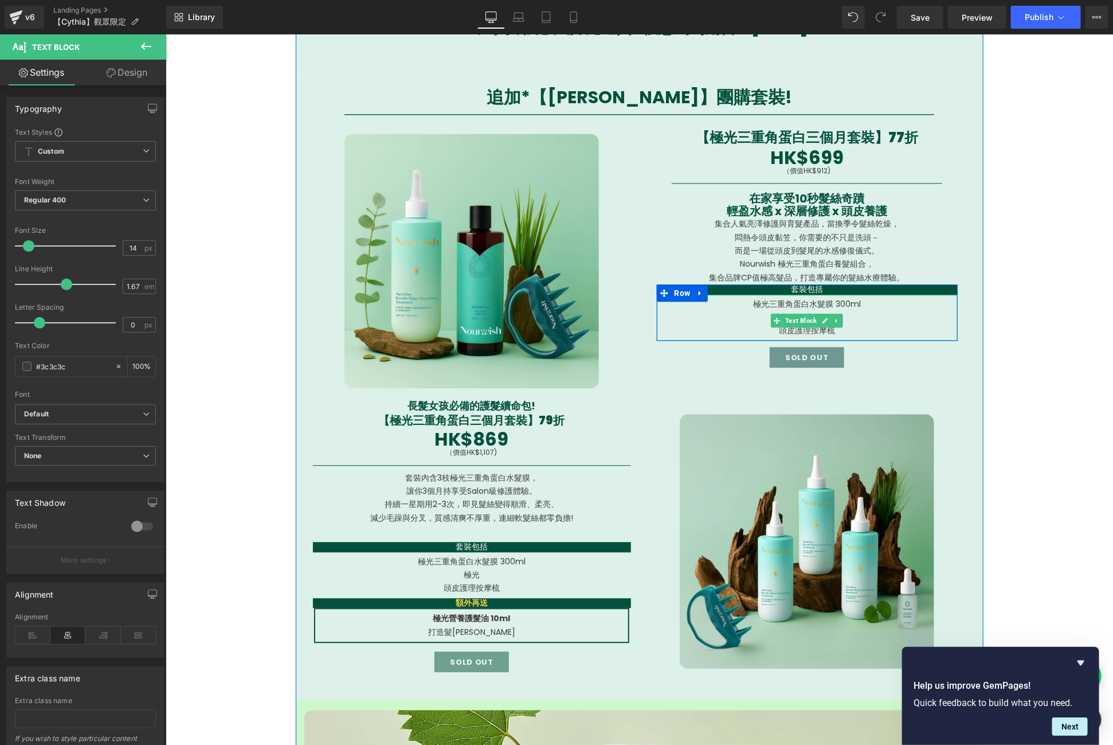
click at [822, 329] on p "頭皮護理按摩梳" at bounding box center [806, 329] width 301 height 13
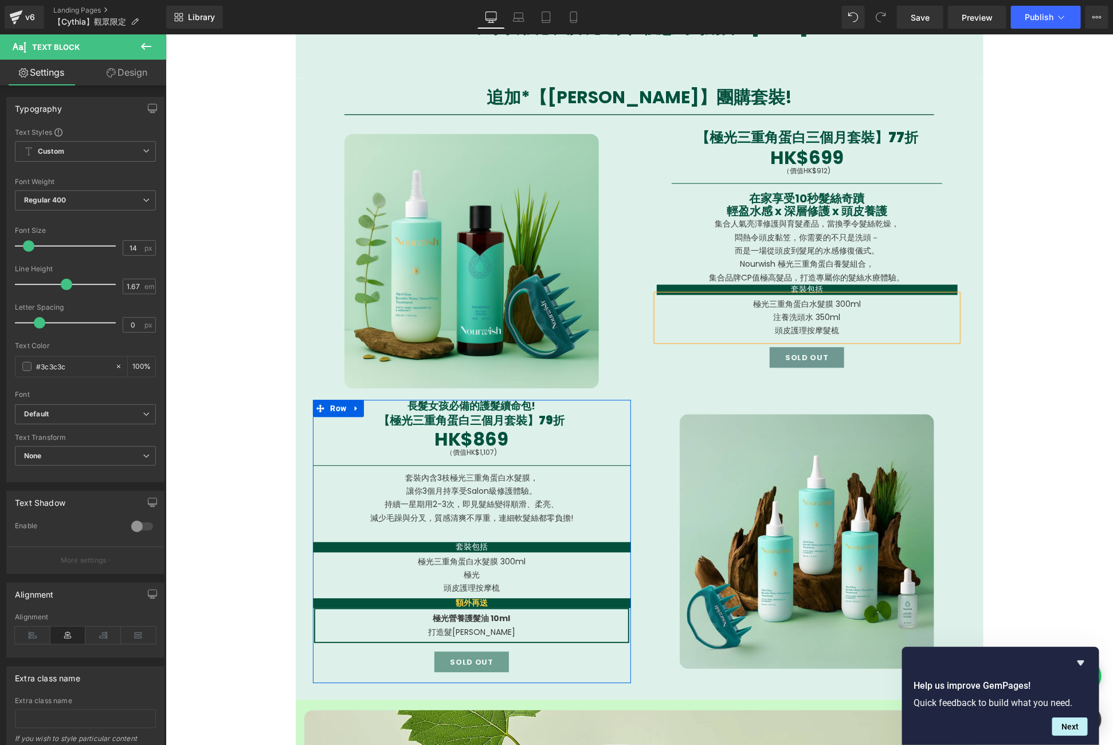
click at [515, 583] on p "頭皮護理按摩梳" at bounding box center [471, 587] width 318 height 13
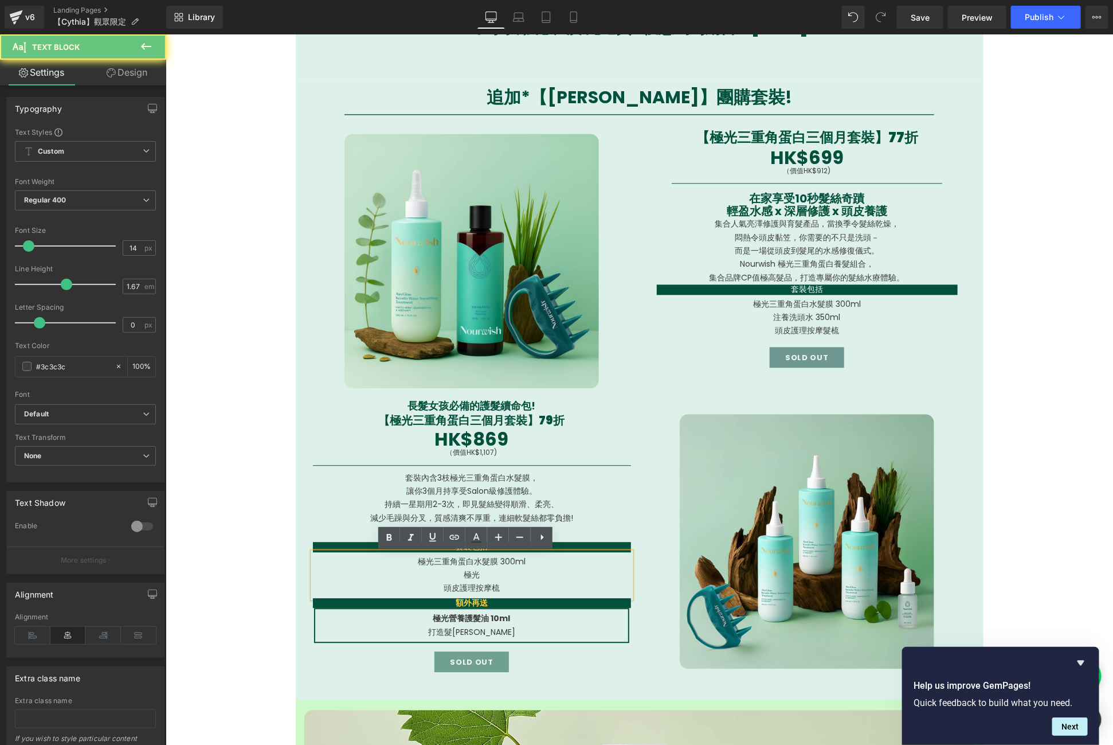
click at [483, 583] on p "頭皮護理按摩梳" at bounding box center [471, 587] width 318 height 13
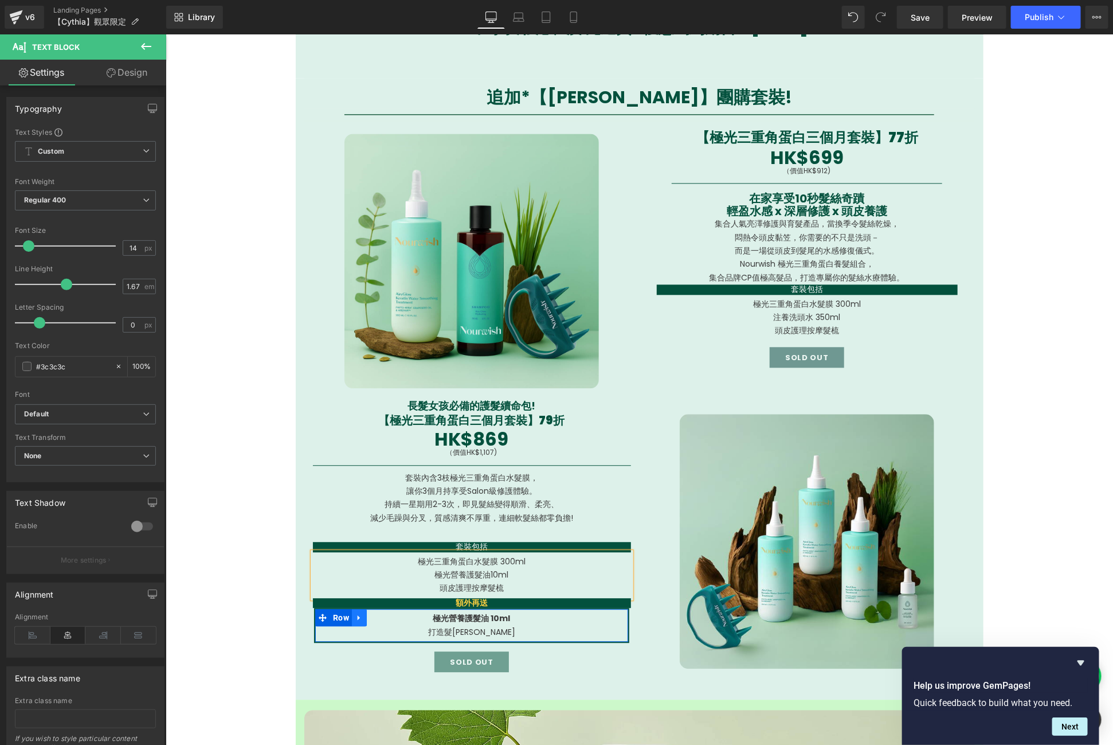
click at [358, 610] on link at bounding box center [358, 616] width 15 height 17
click at [385, 620] on icon at bounding box center [389, 617] width 8 height 9
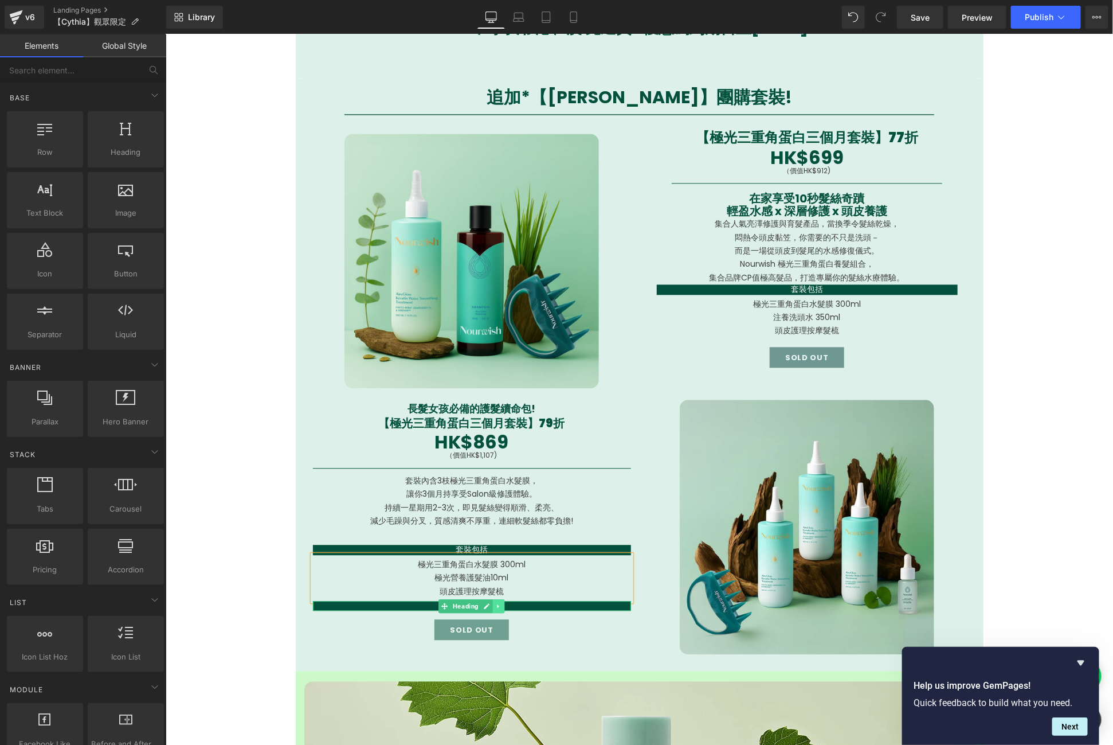
click at [497, 605] on icon at bounding box center [498, 605] width 2 height 4
click at [501, 605] on icon at bounding box center [504, 605] width 6 height 6
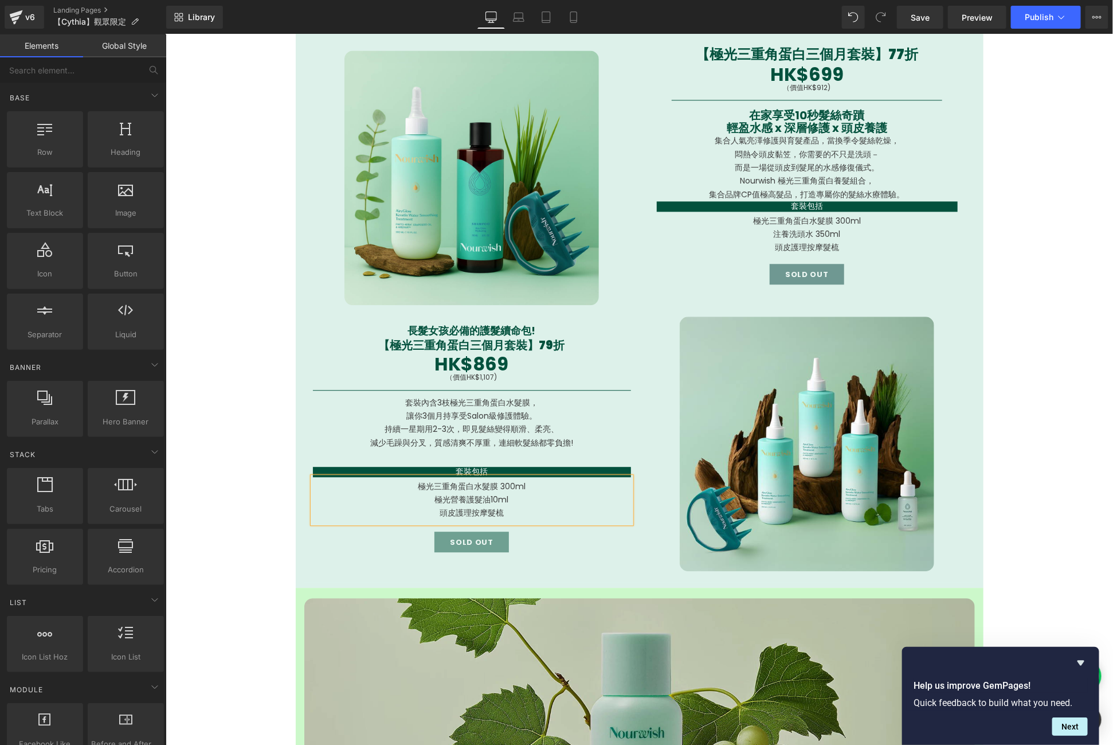
scroll to position [1175, 0]
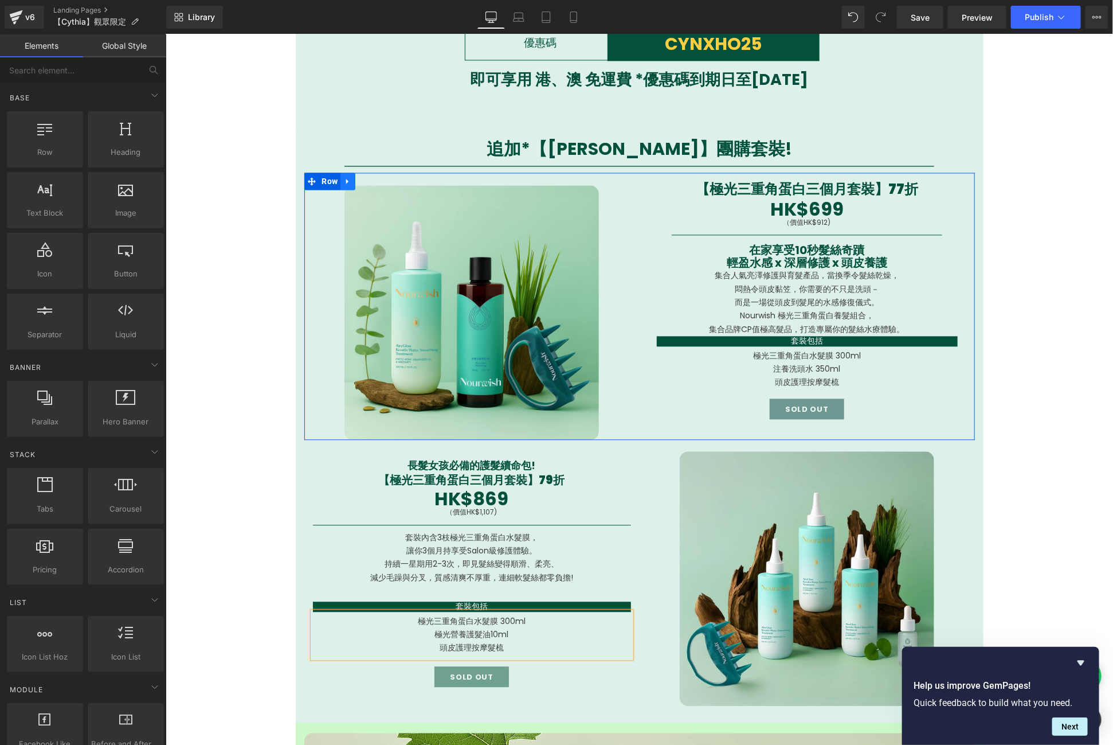
click at [343, 183] on icon at bounding box center [347, 180] width 8 height 9
click at [358, 181] on icon at bounding box center [362, 181] width 8 height 8
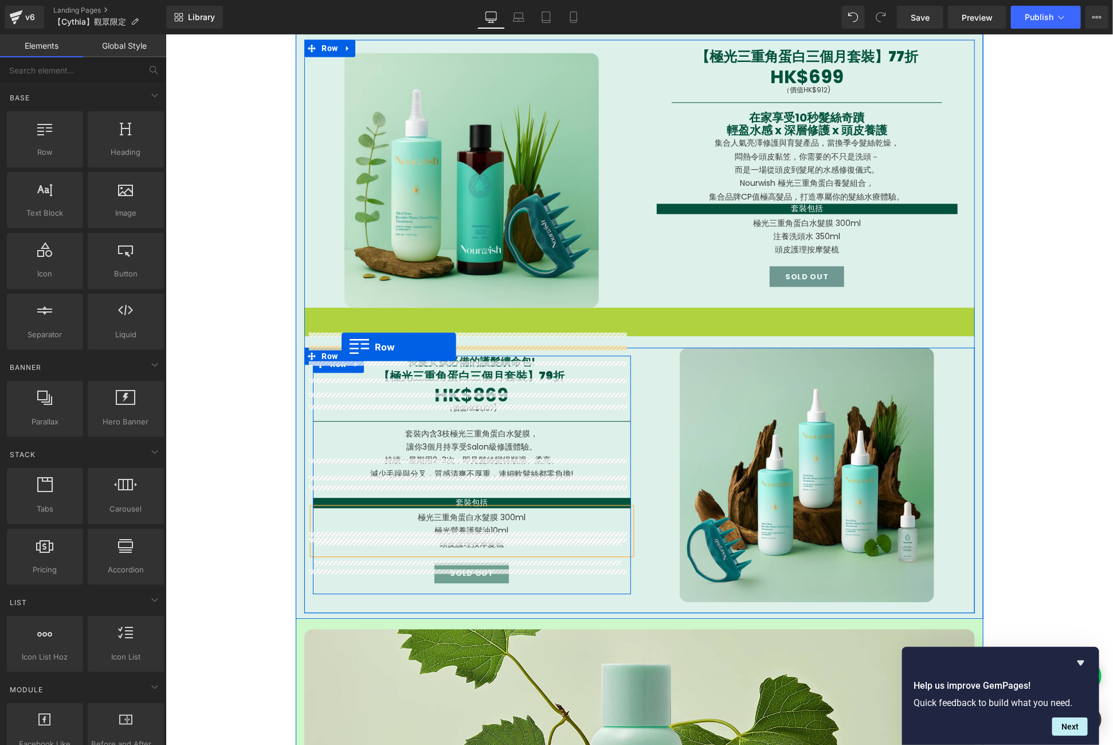
scroll to position [1344, 0]
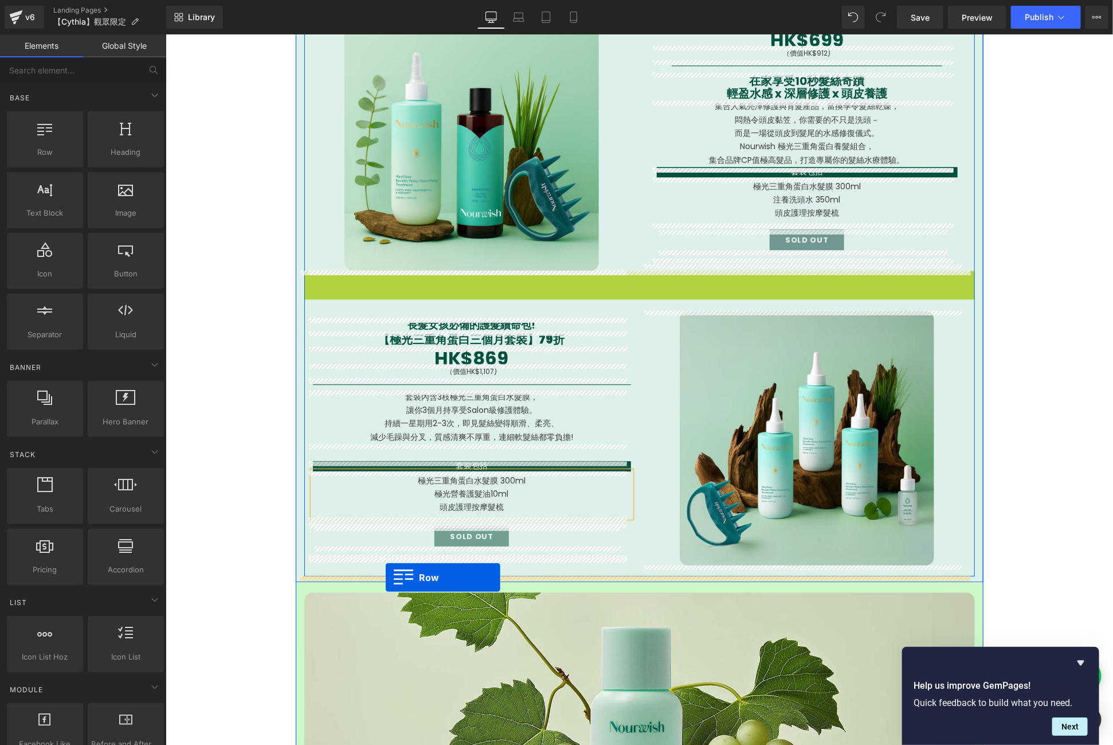
drag, startPoint x: 323, startPoint y: 438, endPoint x: 385, endPoint y: 577, distance: 151.9
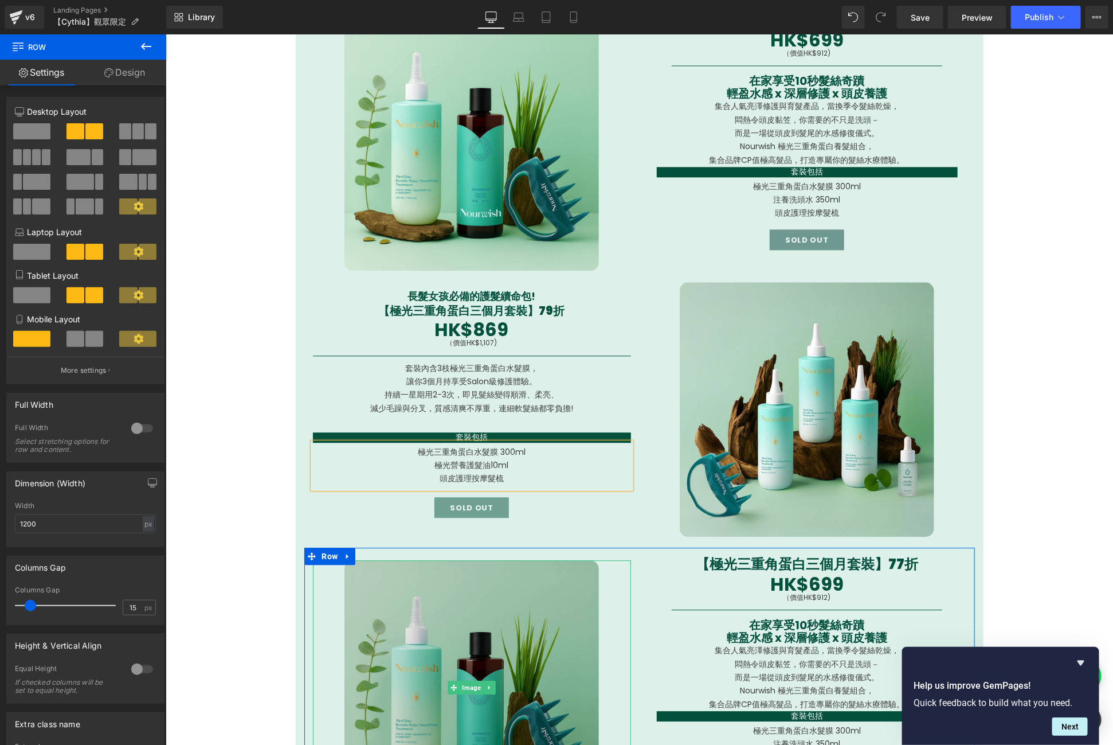
click at [531, 601] on img at bounding box center [471, 686] width 255 height 255
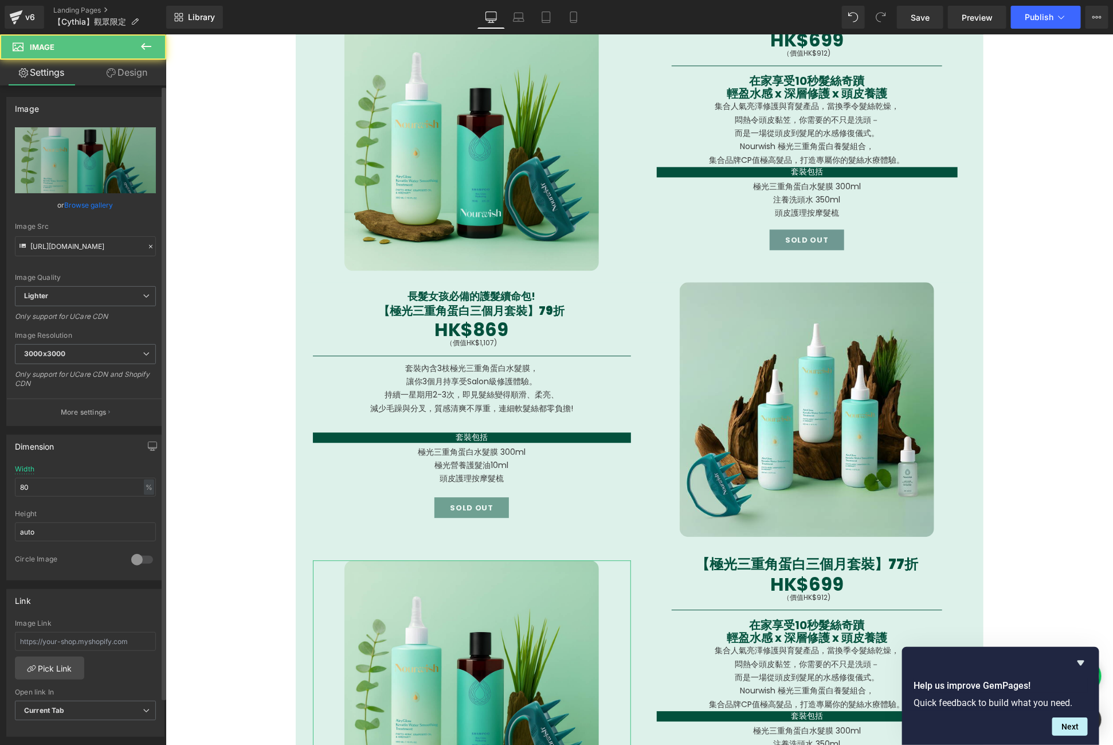
click at [99, 196] on link "Browse gallery" at bounding box center [89, 205] width 49 height 20
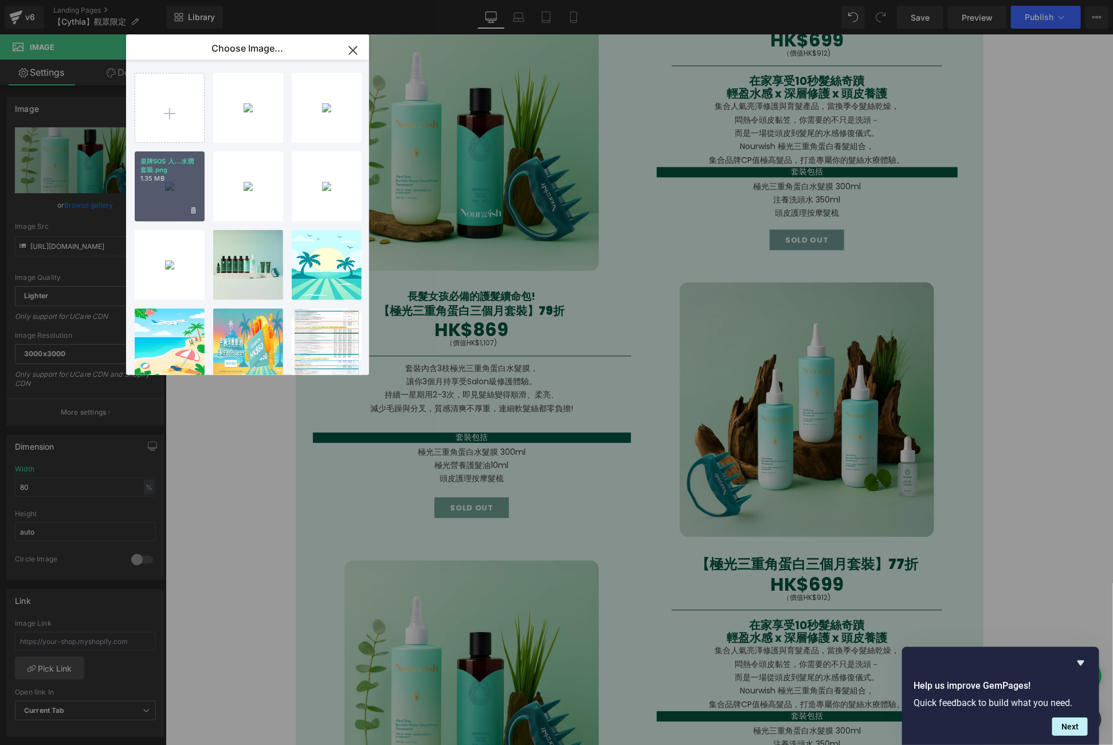
click at [169, 191] on div "皇牌SOS 入...水潤套裝.png 1.35 MB" at bounding box center [170, 186] width 70 height 70
type input "[URL][DOMAIN_NAME]"
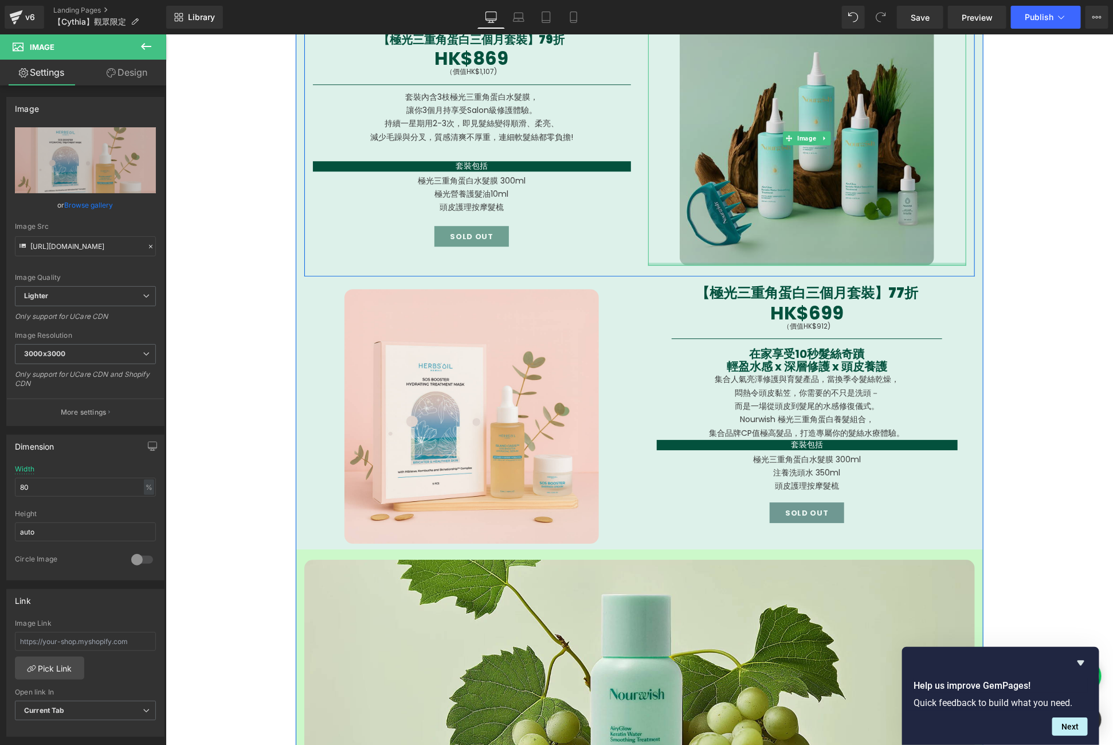
scroll to position [1492, 0]
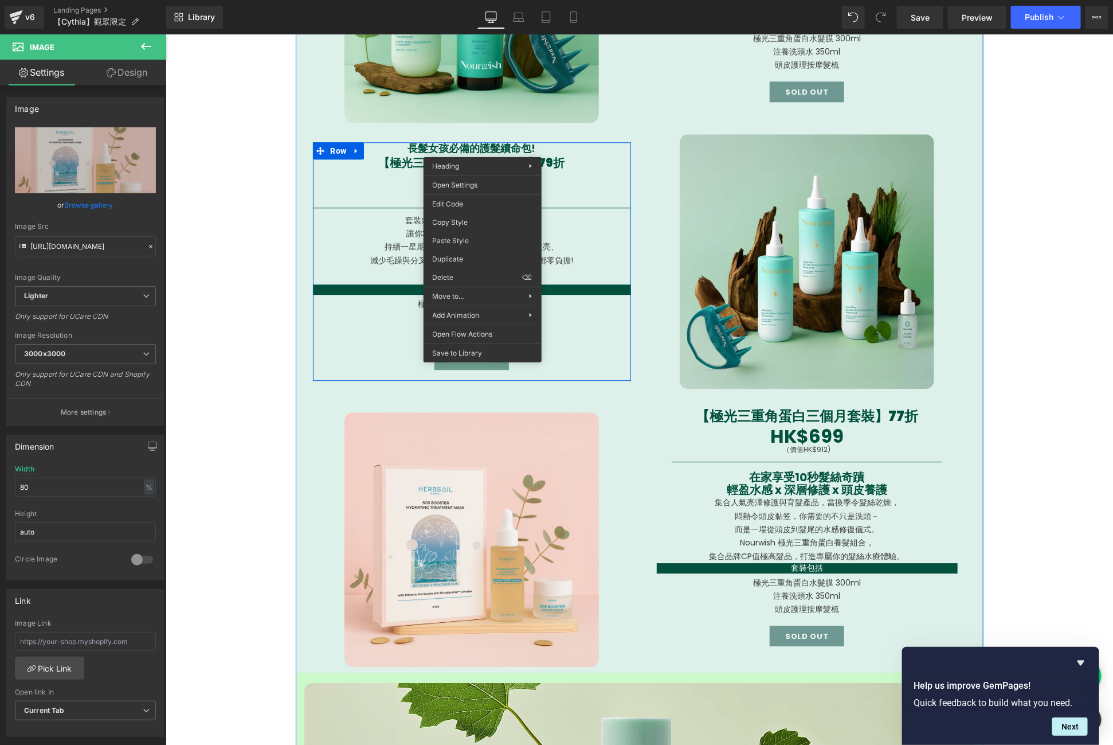
click at [495, 149] on icon at bounding box center [498, 147] width 6 height 7
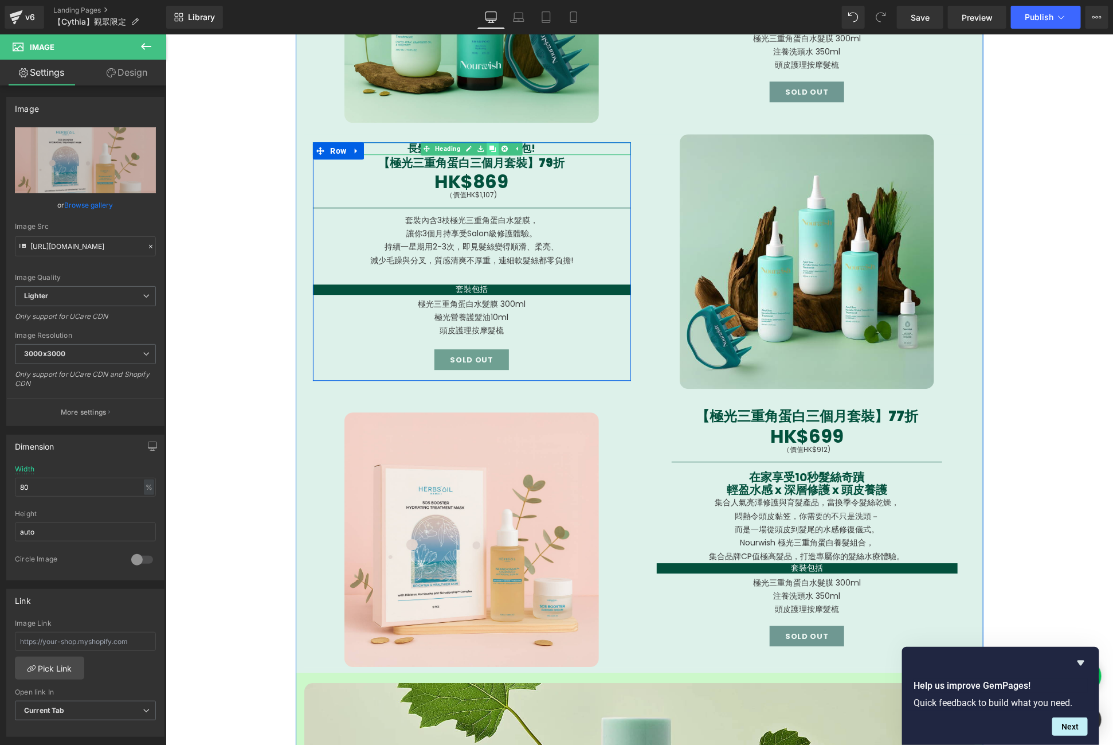
click at [490, 146] on link at bounding box center [492, 148] width 12 height 14
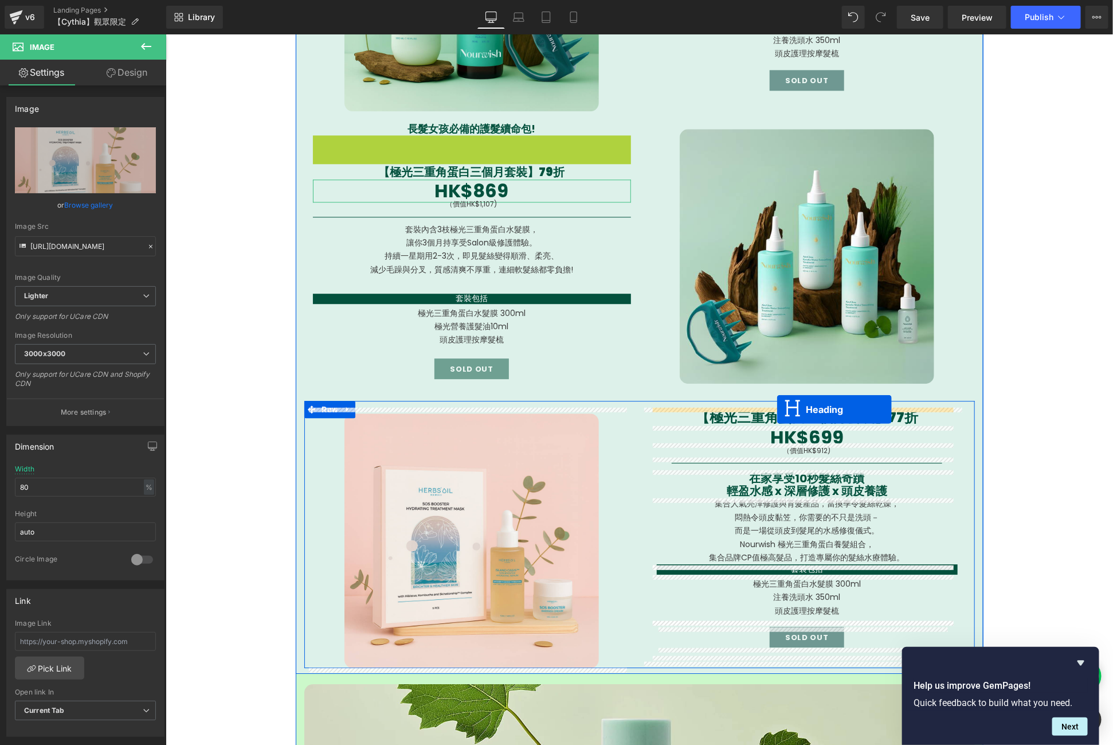
drag, startPoint x: 461, startPoint y: 142, endPoint x: 776, endPoint y: 409, distance: 413.2
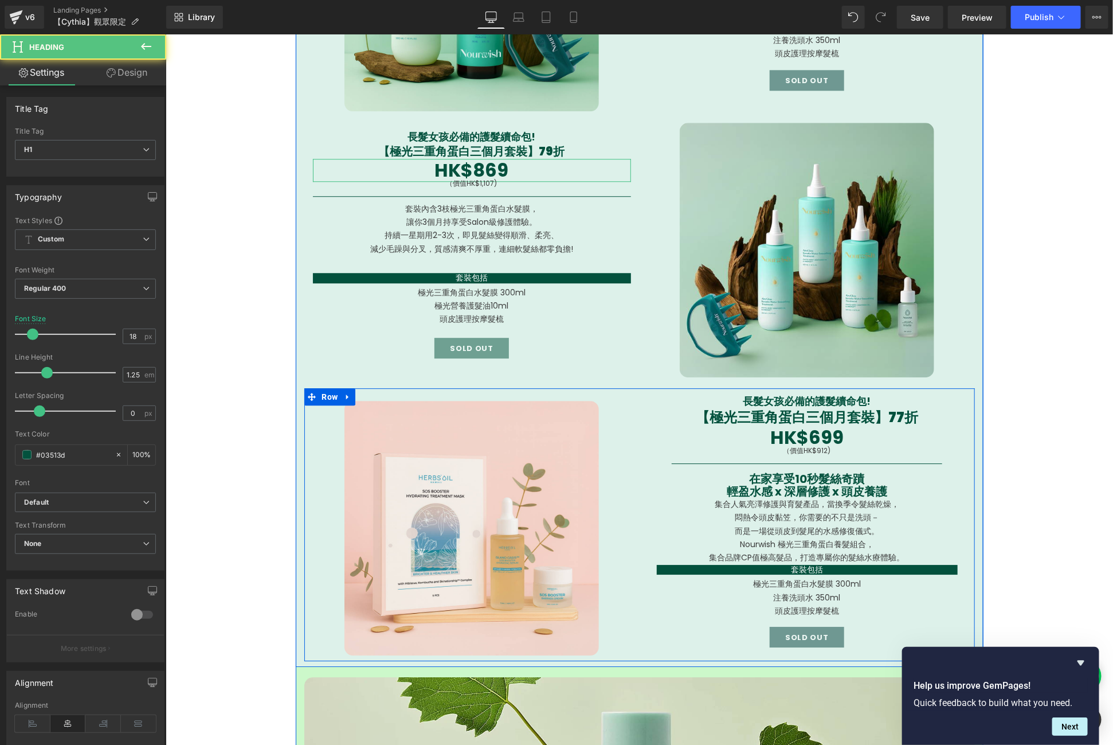
click at [794, 401] on span "Heading" at bounding box center [809, 401] width 30 height 14
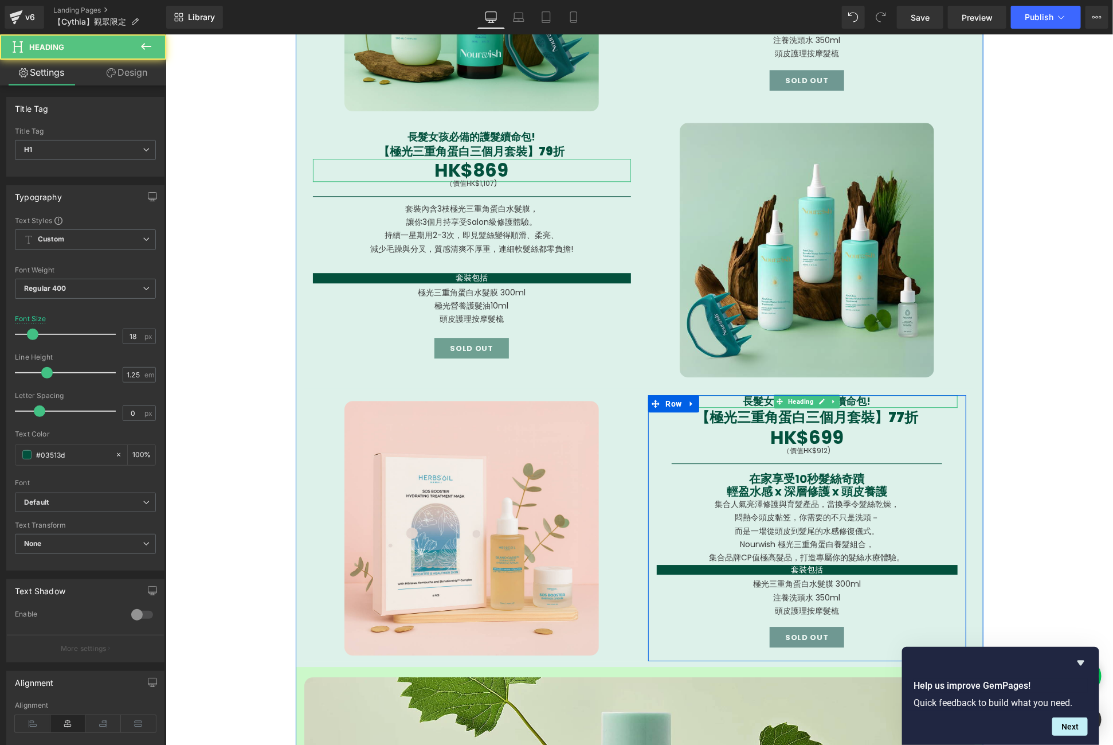
click at [785, 401] on span "Heading" at bounding box center [800, 401] width 30 height 14
click at [761, 403] on span "長髮女孩必備的護髮續命包!" at bounding box center [807, 400] width 128 height 14
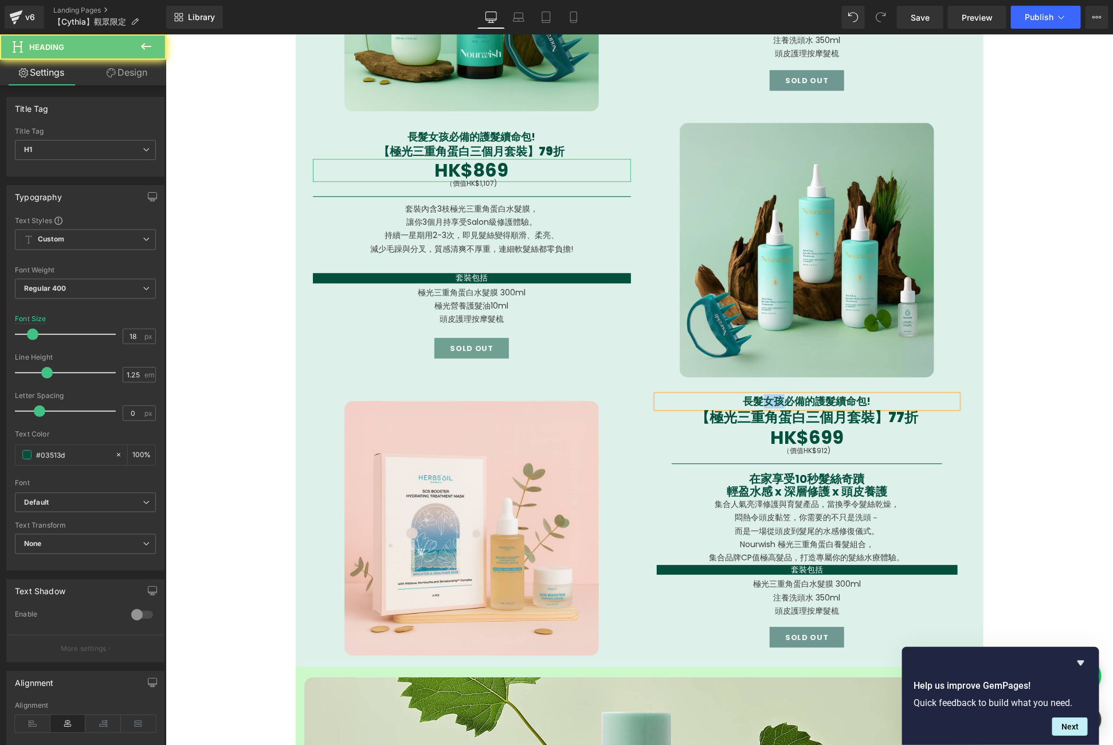
click at [761, 403] on span "長髮女孩必備的護髮續命包!" at bounding box center [807, 400] width 128 height 14
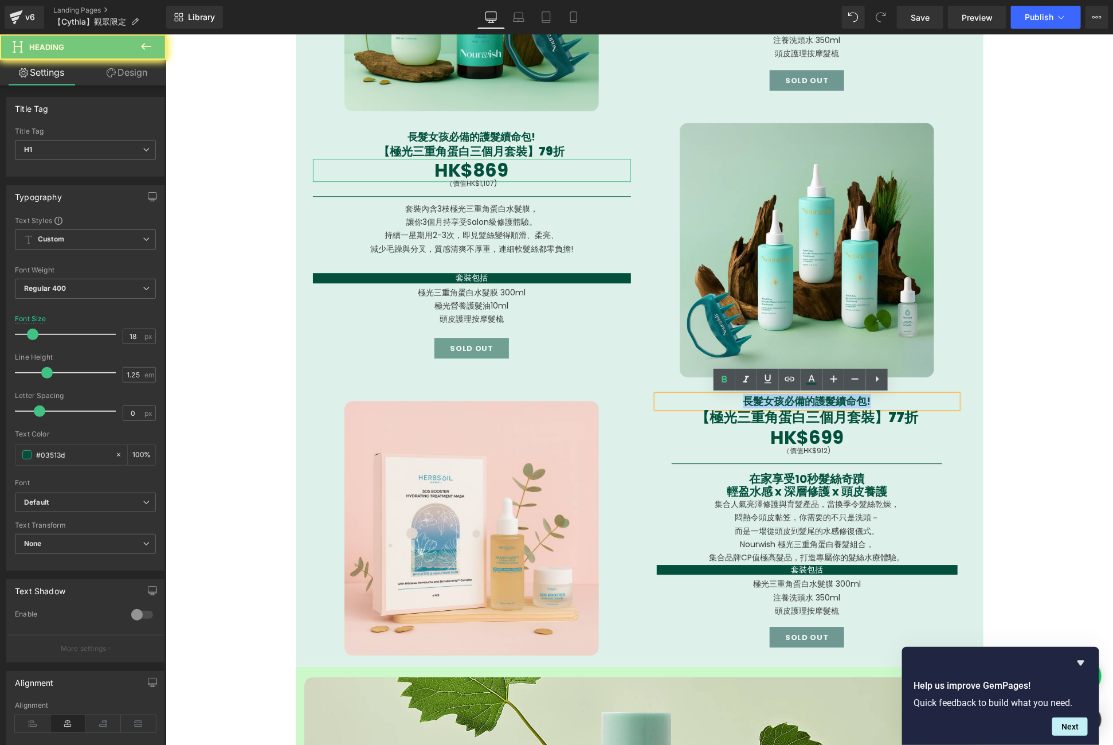
paste div
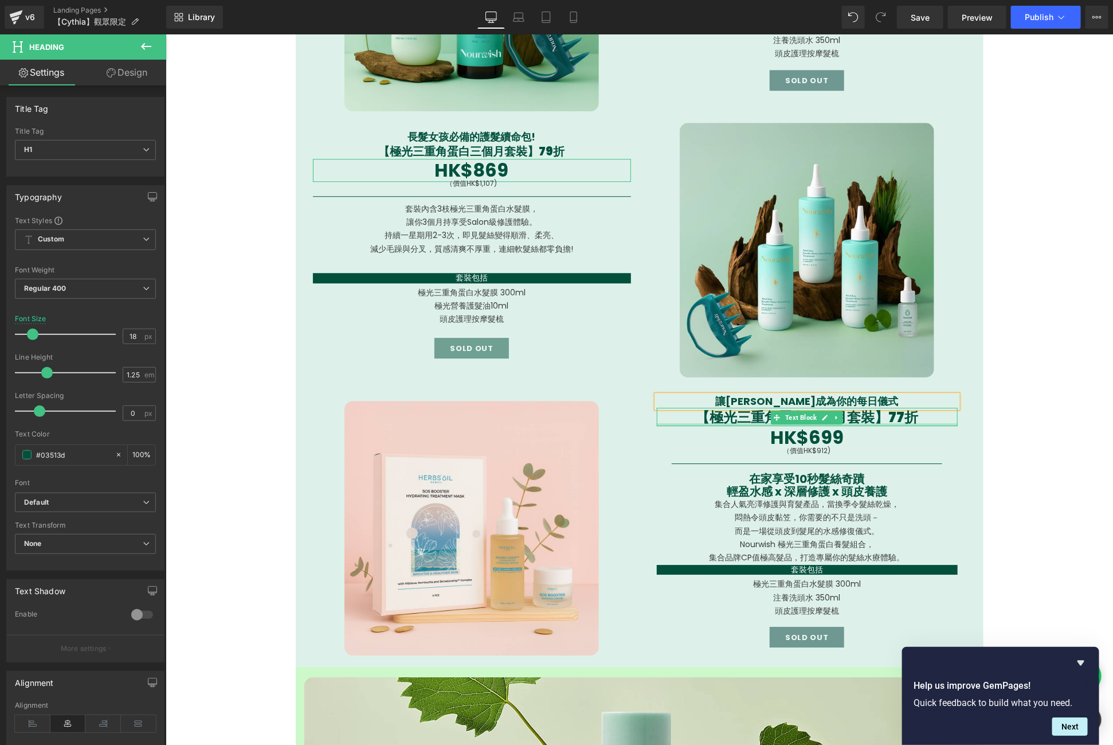
click at [845, 423] on div at bounding box center [806, 423] width 301 height 3
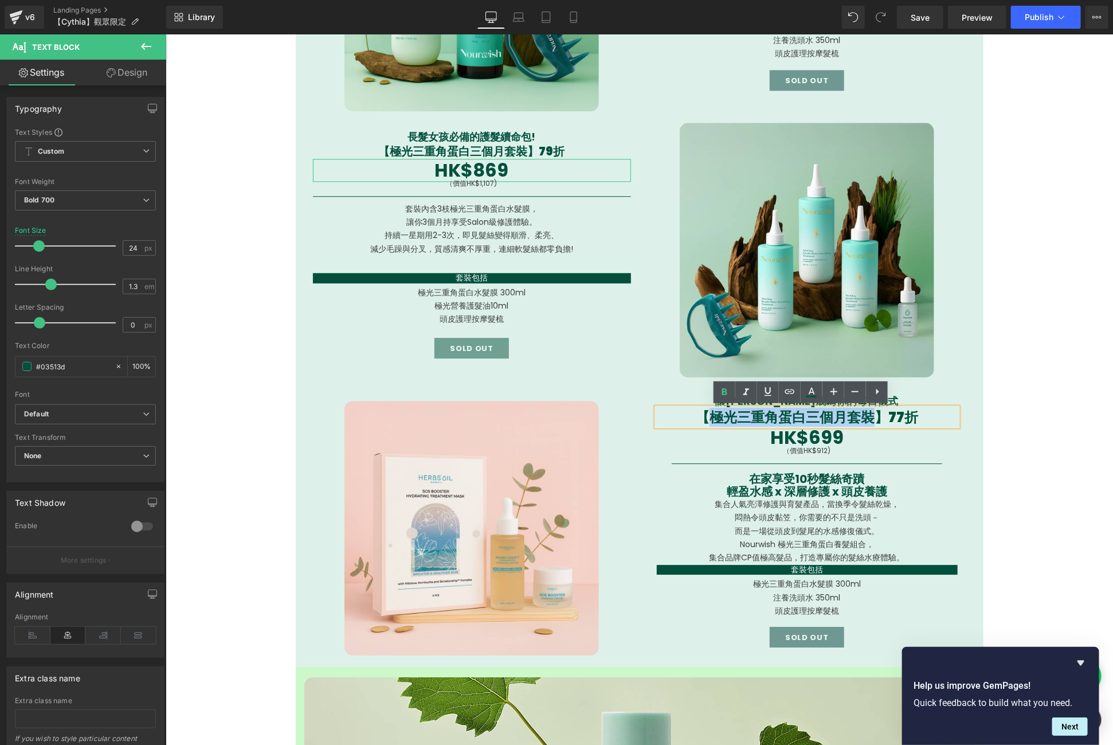
drag, startPoint x: 865, startPoint y: 416, endPoint x: 708, endPoint y: 420, distance: 157.1
click at [708, 420] on span "【極光三重角蛋白三個月套裝】77折" at bounding box center [806, 416] width 222 height 19
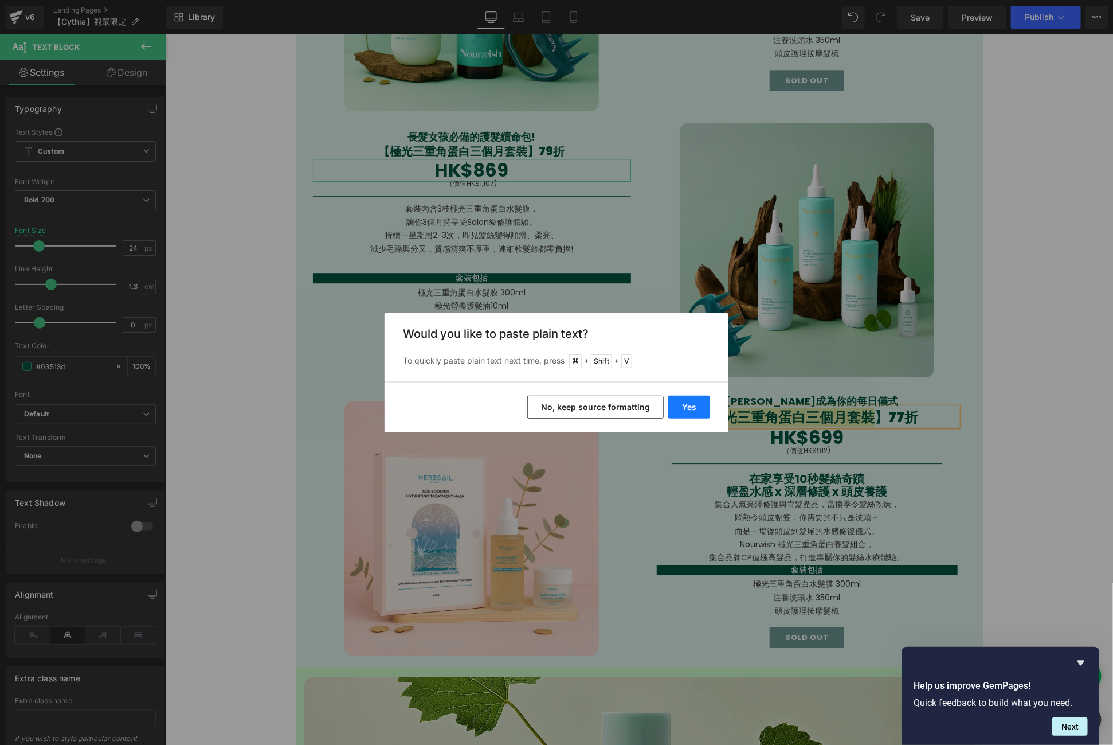
click at [692, 409] on button "Yes" at bounding box center [689, 407] width 42 height 23
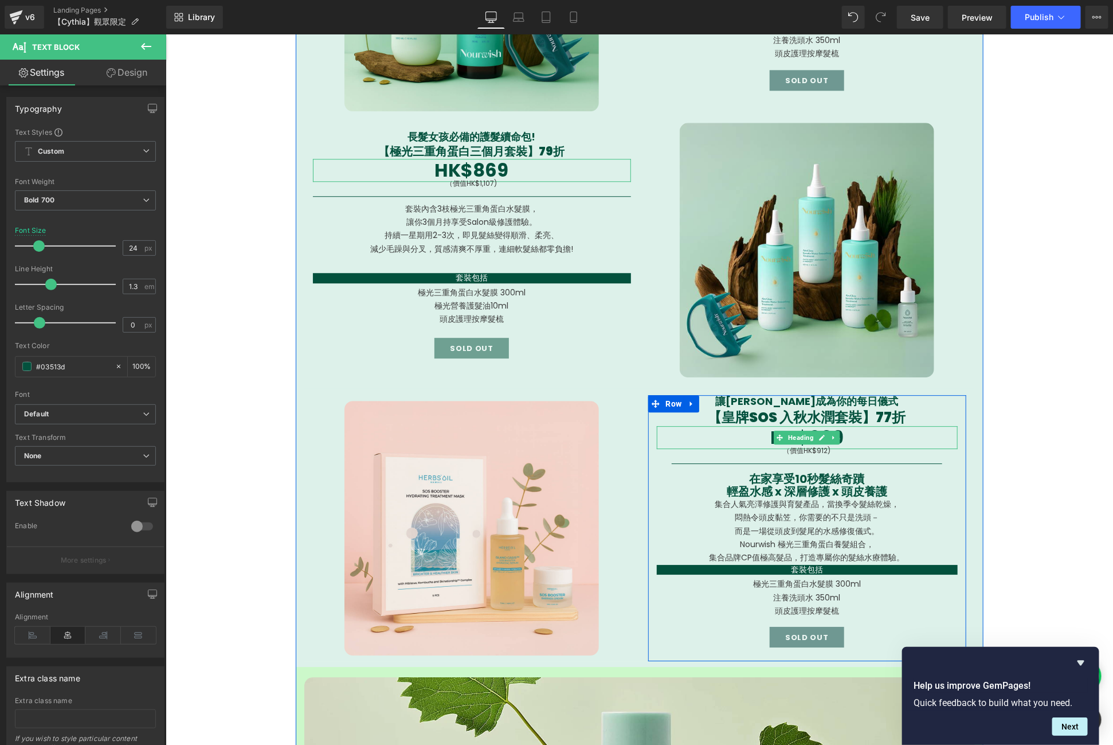
click at [855, 437] on h1 "HK$699" at bounding box center [806, 436] width 301 height 23
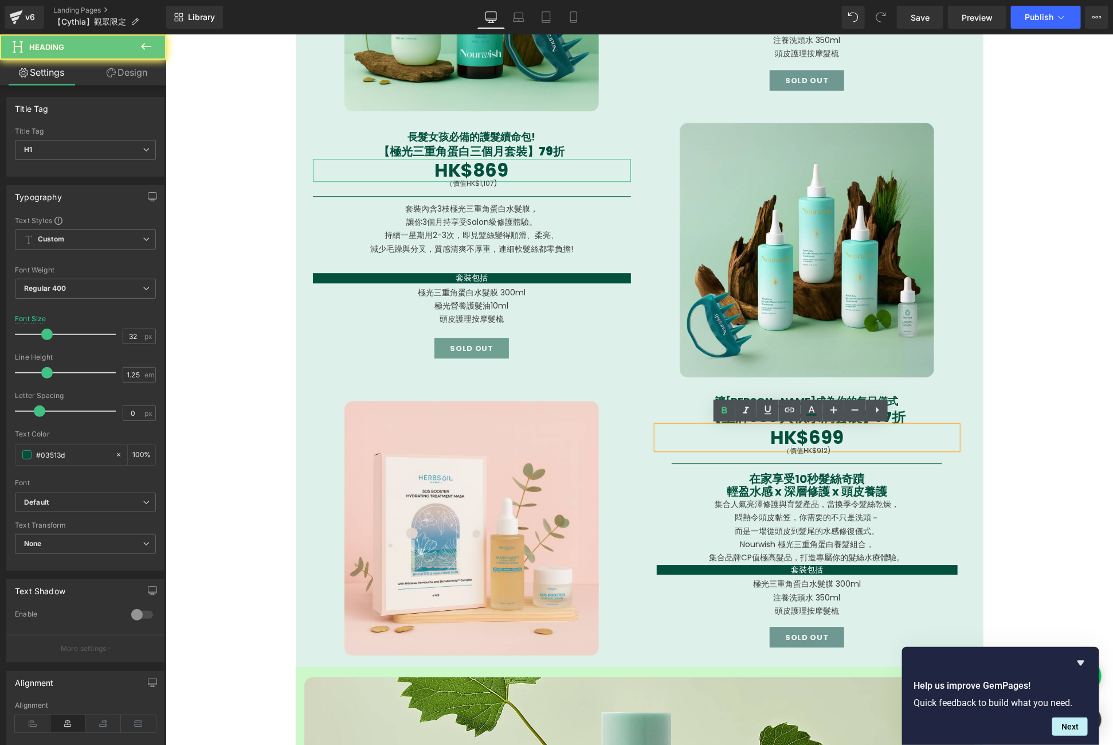
click at [855, 437] on h1 "HK$699" at bounding box center [806, 436] width 301 height 23
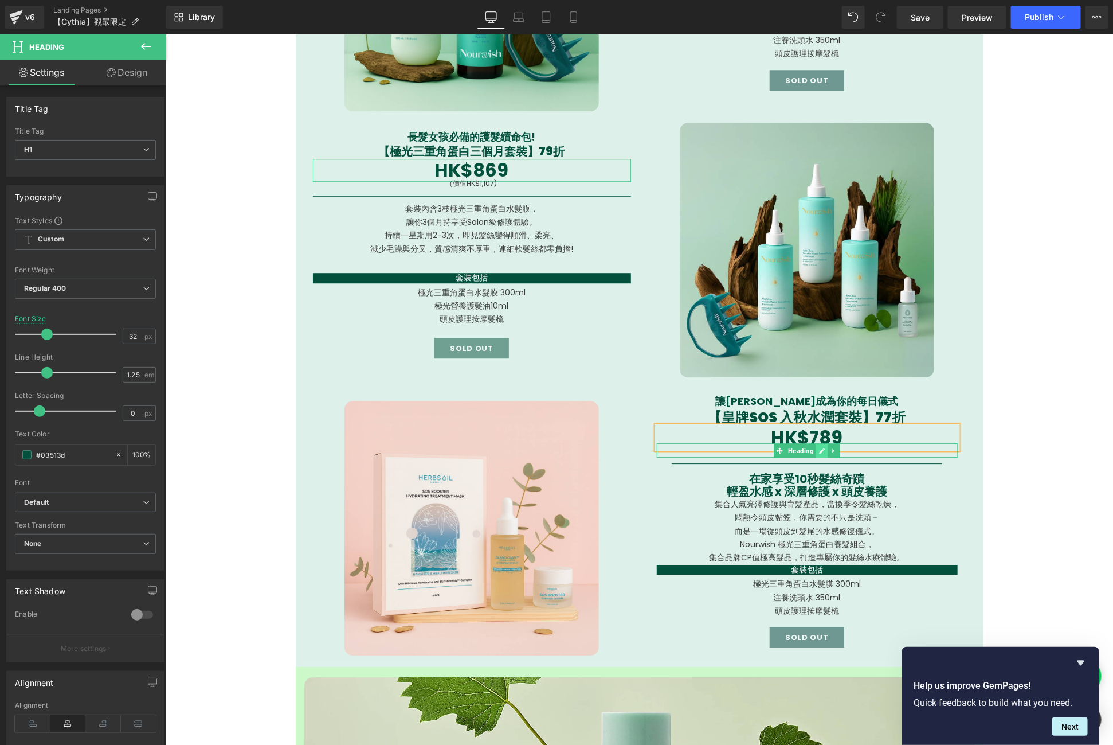
click at [819, 450] on icon at bounding box center [822, 450] width 6 height 6
click at [815, 445] on span "（價值HK$912" at bounding box center [805, 450] width 45 height 10
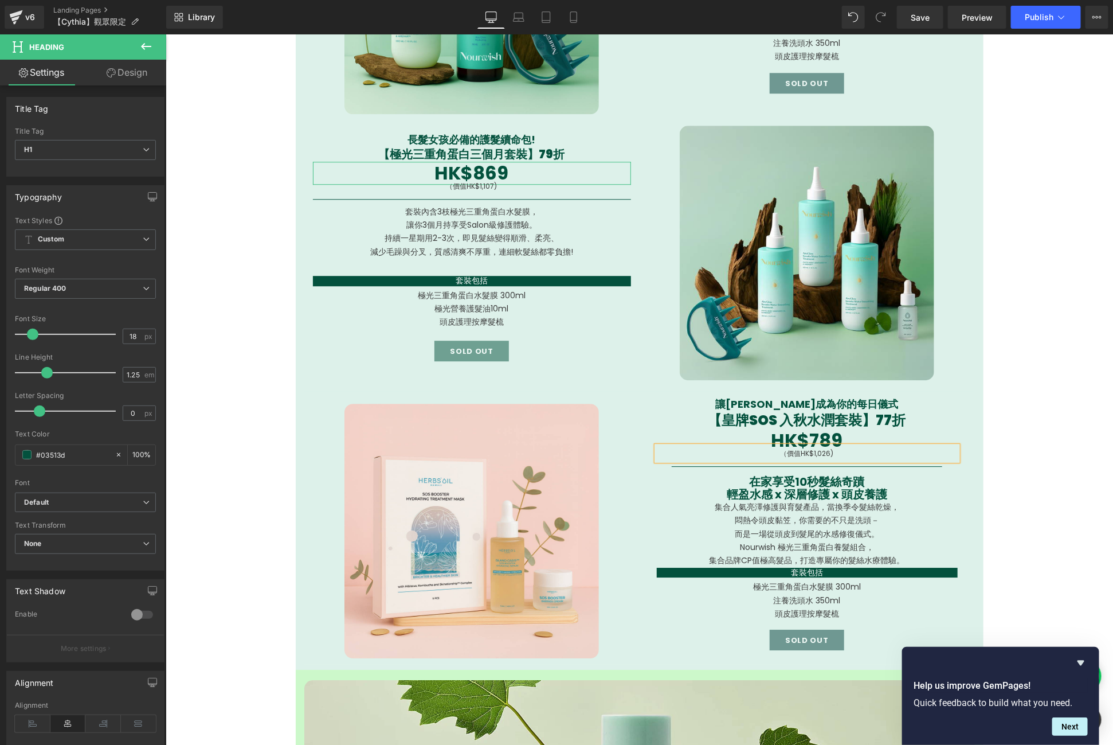
scroll to position [1500, 0]
click at [877, 490] on p "輕盈水感 x 深層修護 x 頭皮養護" at bounding box center [806, 494] width 301 height 13
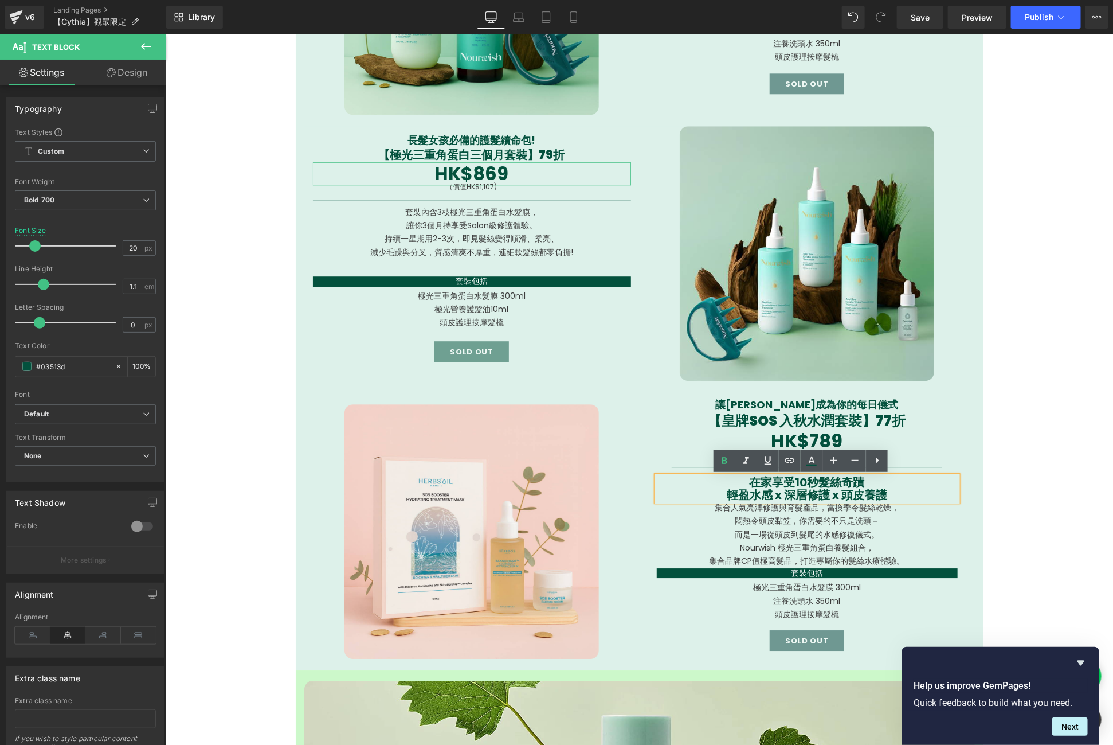
click at [852, 523] on p "悶熱令頭皮黏笠，你需要的不只是洗頭－" at bounding box center [806, 520] width 301 height 13
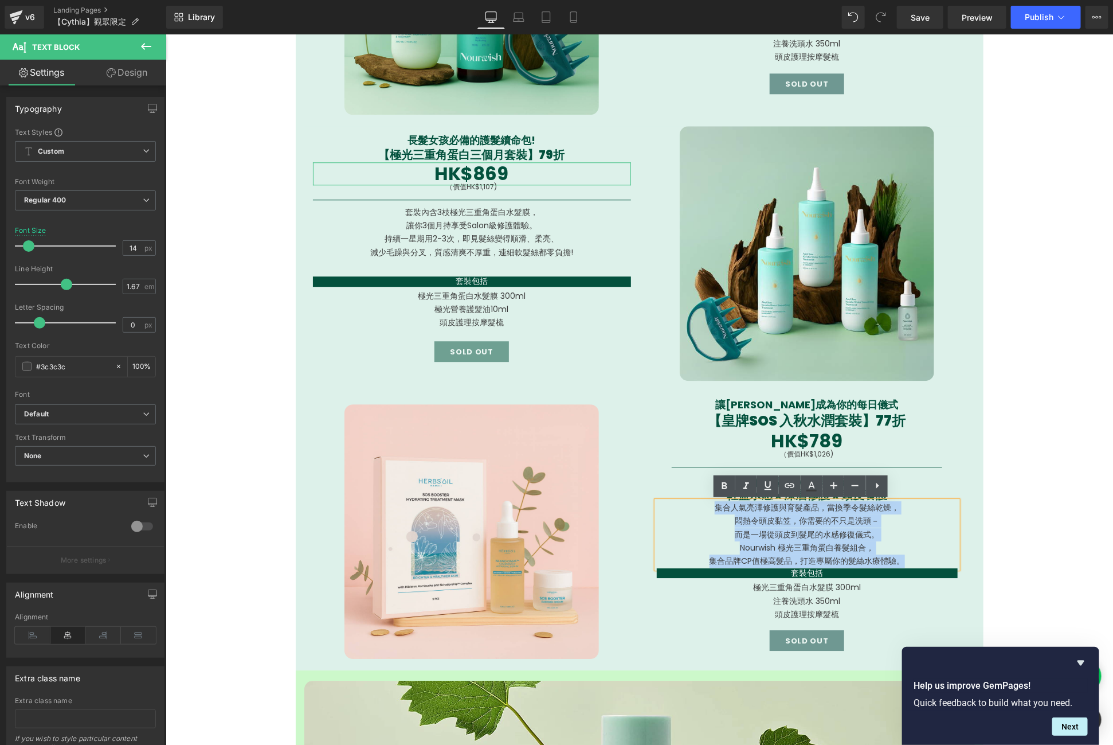
drag, startPoint x: 901, startPoint y: 556, endPoint x: 679, endPoint y: 502, distance: 228.3
click at [679, 502] on div "集合人氣亮澤修護與育髮產品，當換季令髮絲乾燥， 悶熱令頭皮黏笠，你需要的不只是洗頭－ 而是一場從頭皮到髮尾的水感修復儀式。 Nourwish 極光三重角蛋白養…" at bounding box center [806, 533] width 301 height 67
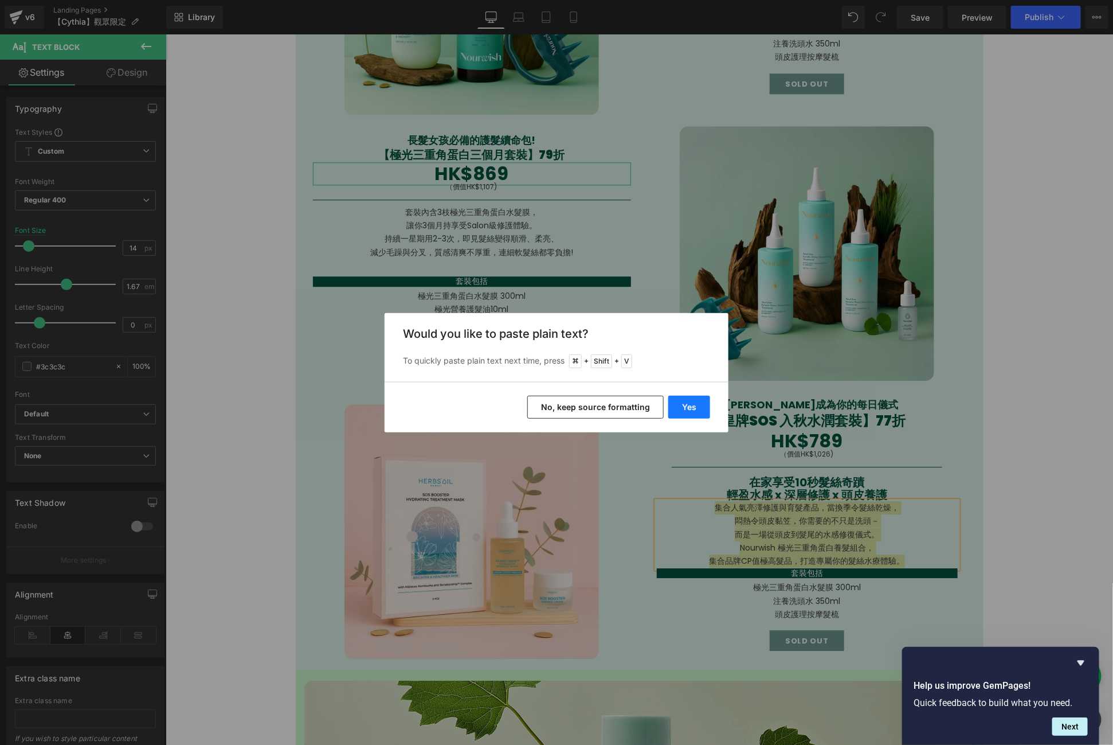
click at [697, 393] on div "Yes No, keep source formatting" at bounding box center [557, 407] width 344 height 50
click at [695, 414] on button "Yes" at bounding box center [689, 407] width 42 height 23
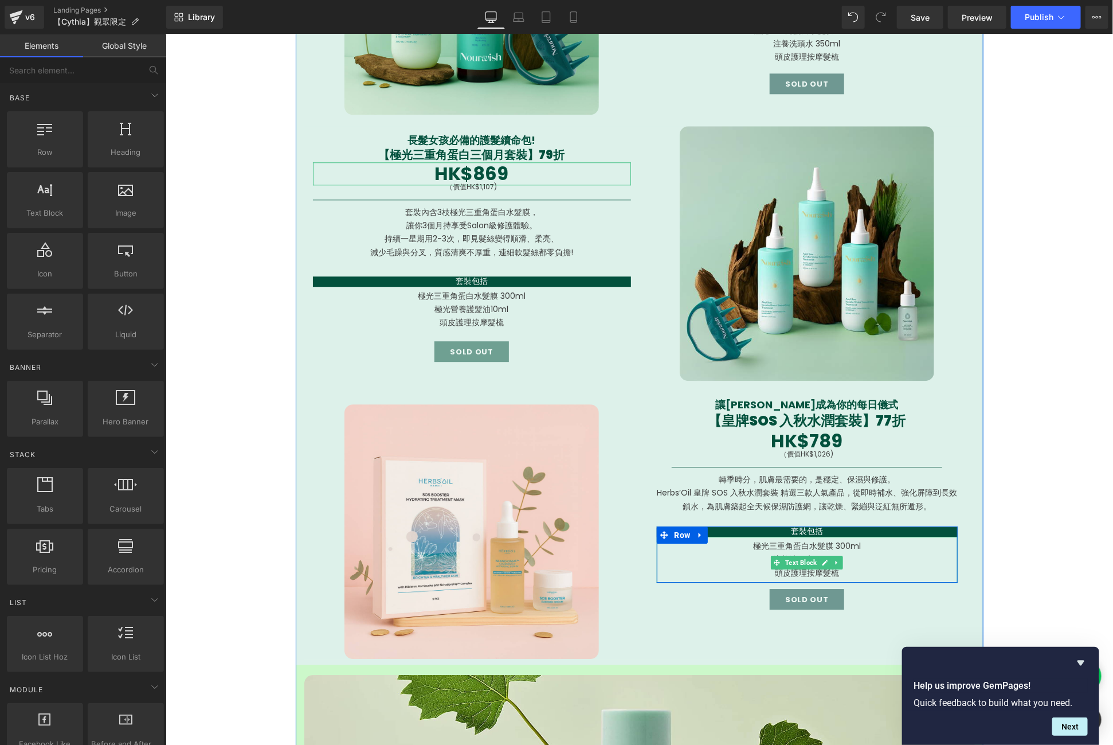
click at [766, 543] on p "極光三重角蛋白水髮膜 300ml" at bounding box center [806, 545] width 301 height 13
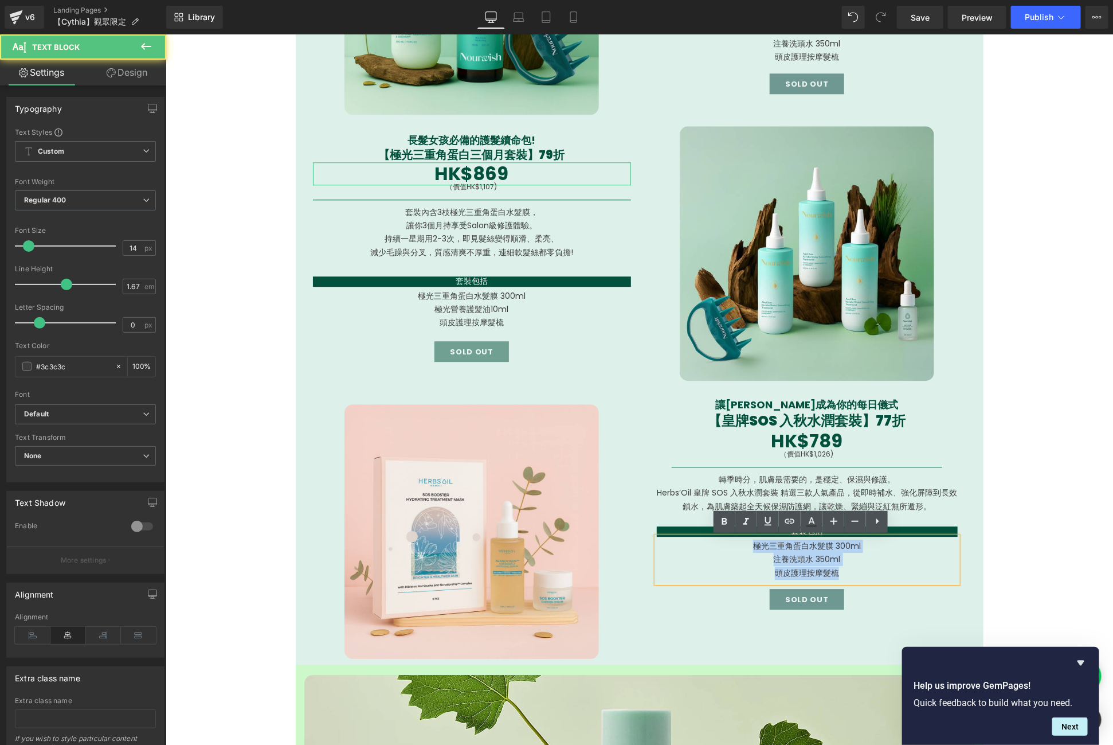
drag, startPoint x: 744, startPoint y: 547, endPoint x: 839, endPoint y: 582, distance: 100.6
click at [839, 582] on div "極光三重角蛋白水髮膜 300ml 注養洗頭水 350ml 頭皮護理按摩髮梳" at bounding box center [806, 559] width 301 height 46
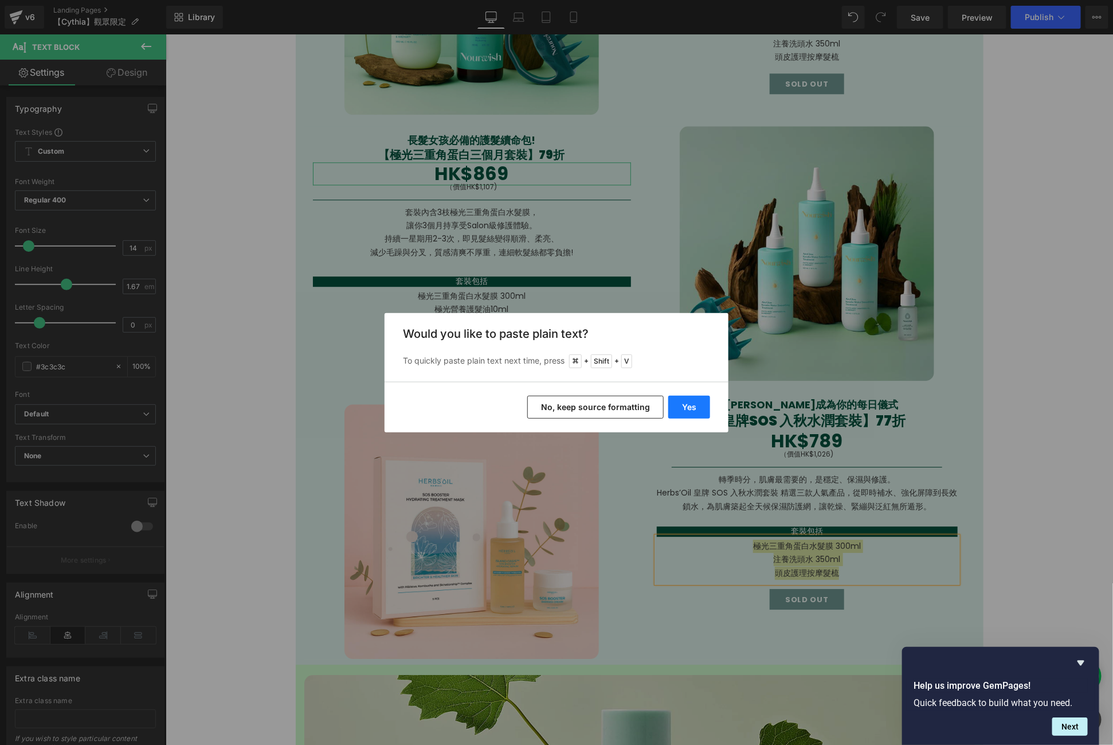
click at [694, 412] on button "Yes" at bounding box center [689, 407] width 42 height 23
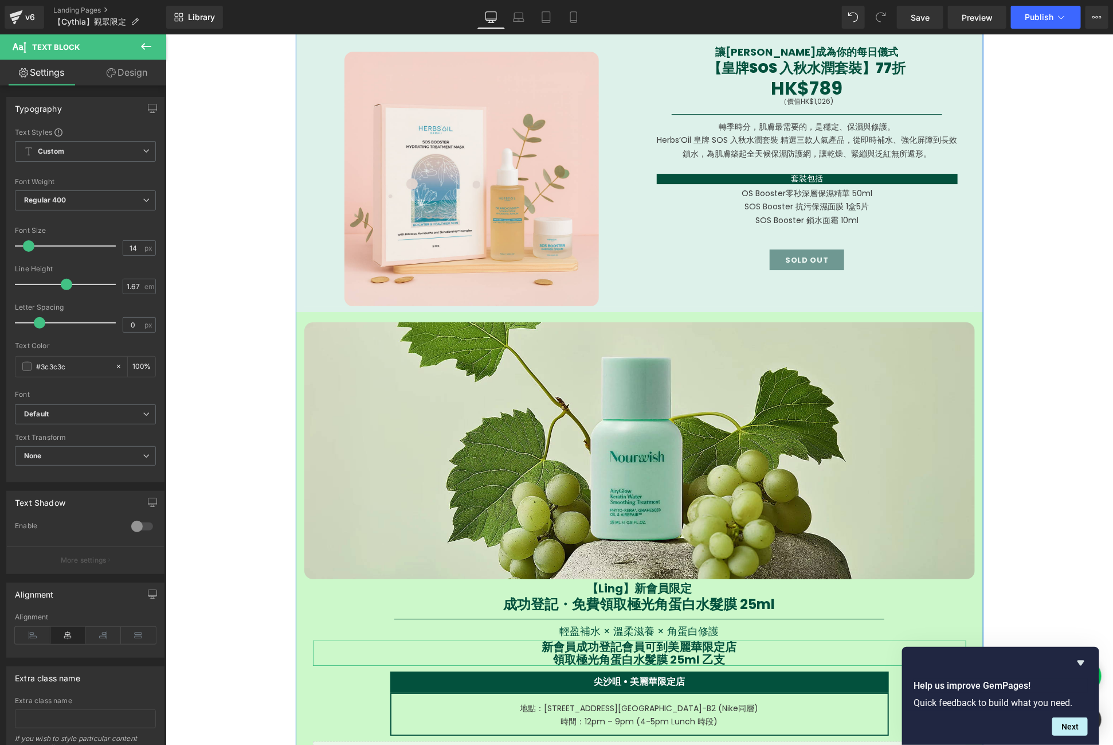
scroll to position [1869, 0]
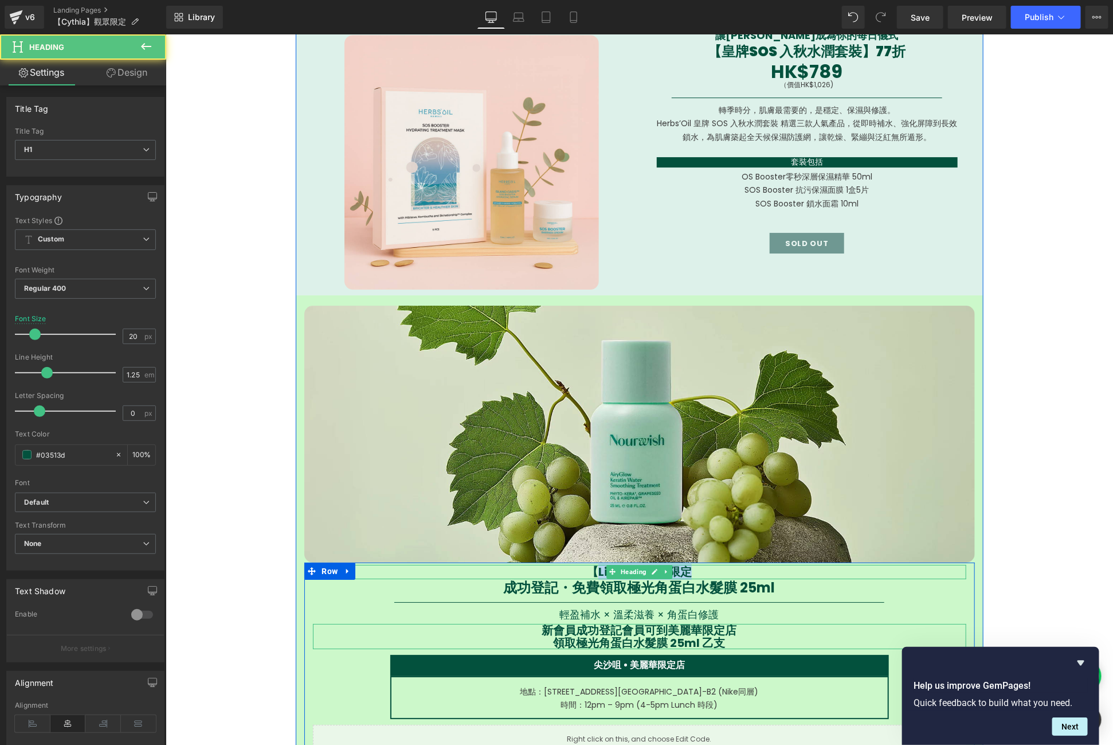
drag, startPoint x: 614, startPoint y: 566, endPoint x: 588, endPoint y: 571, distance: 26.2
click at [588, 571] on strong "【Ling】新會員限定" at bounding box center [638, 571] width 105 height 16
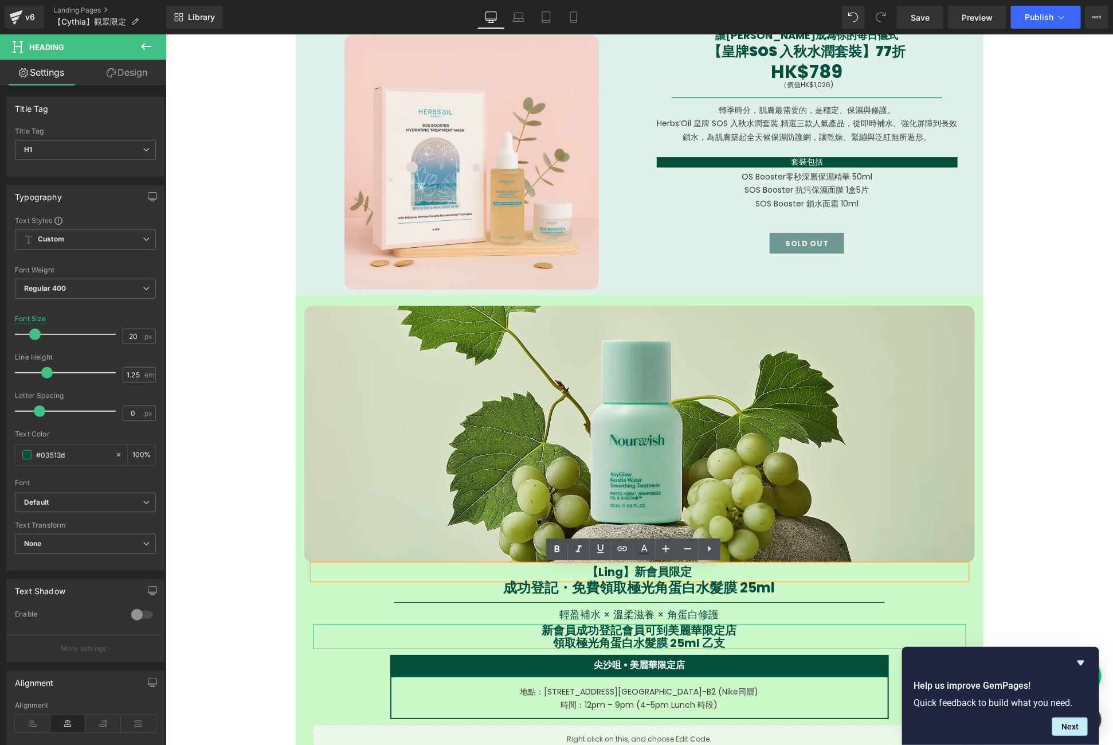
click at [589, 572] on strong "【Ling】新會員限定" at bounding box center [638, 571] width 105 height 16
drag, startPoint x: 590, startPoint y: 572, endPoint x: 613, endPoint y: 577, distance: 22.9
click at [613, 577] on div "【Ling】新會員限定 Heading 成功登記・免費領取極光角蛋白水髮膜 25ml Heading Separator 輕盈補水 × 溫柔滋養 × 角蛋白修…" at bounding box center [639, 658] width 671 height 189
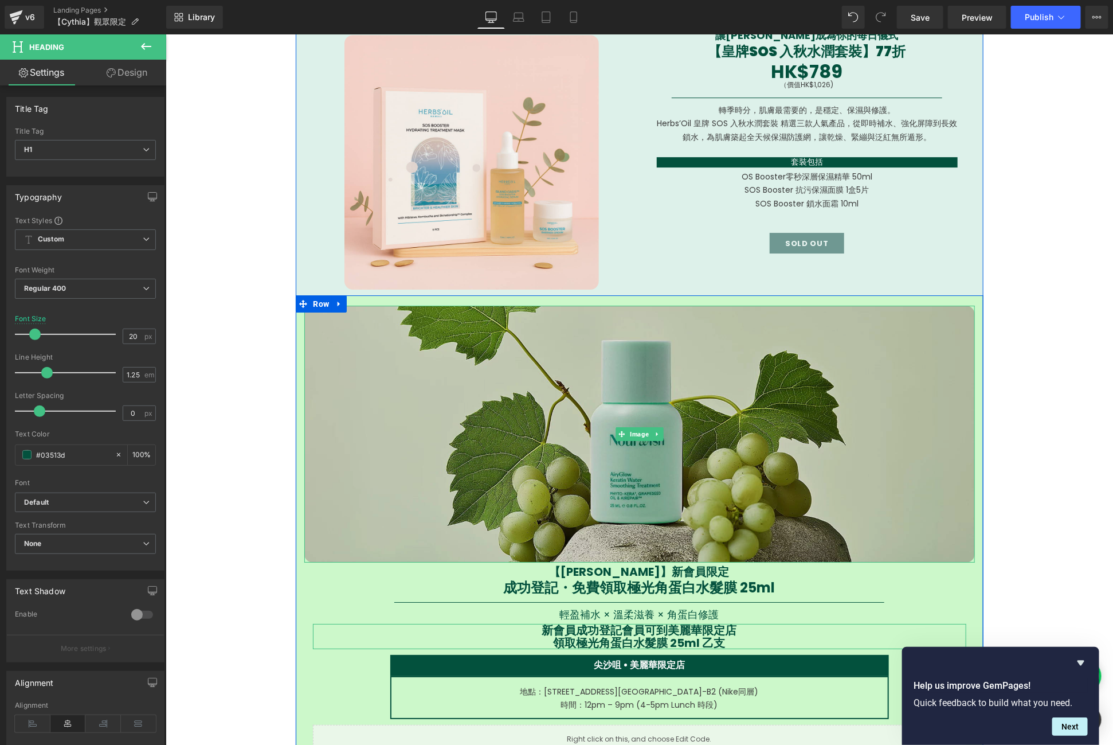
scroll to position [2210, 0]
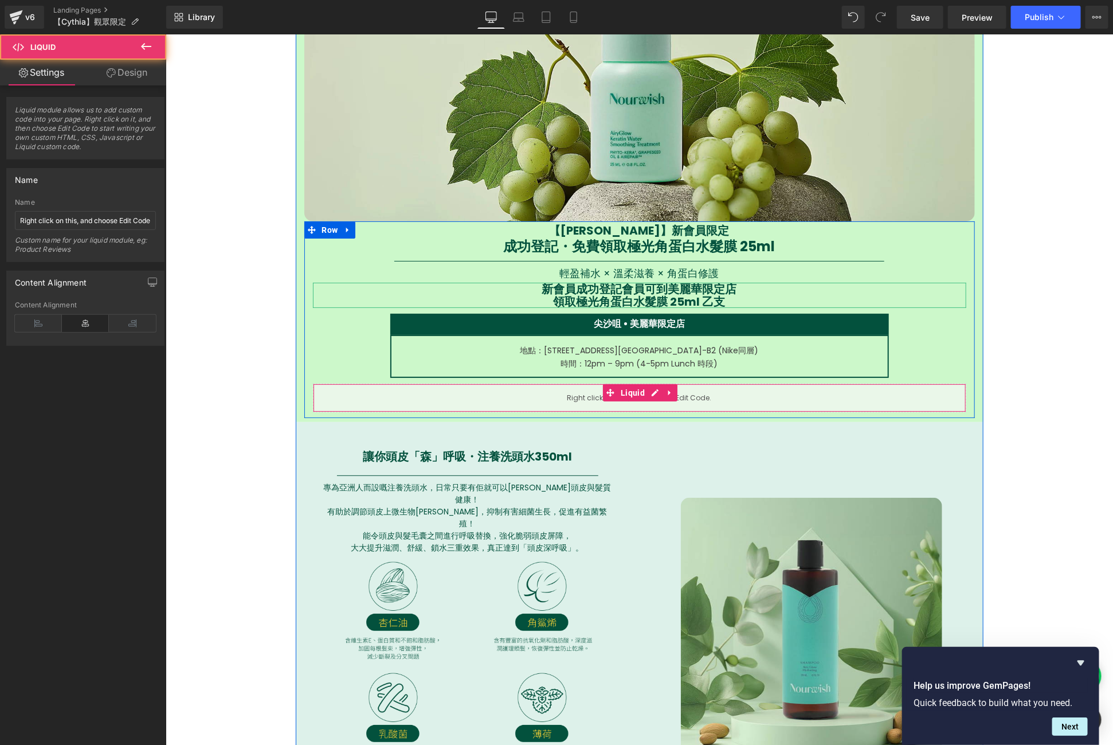
click at [627, 403] on div "Liquid" at bounding box center [639, 397] width 654 height 29
click at [651, 390] on icon at bounding box center [655, 392] width 8 height 9
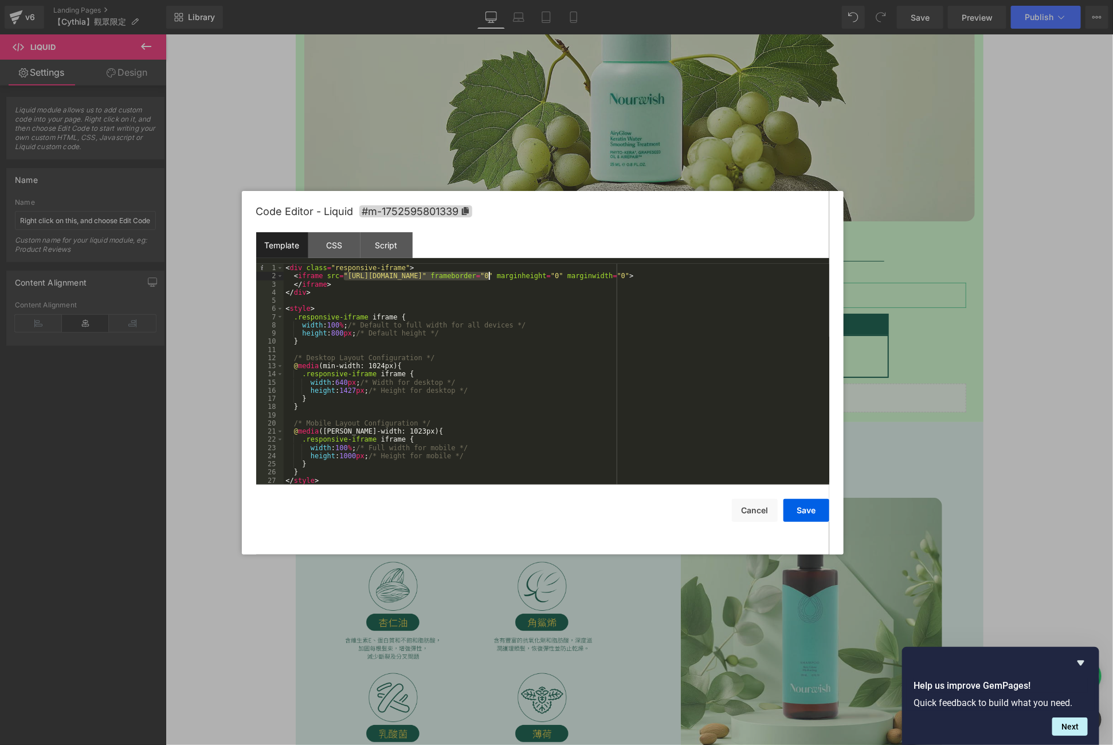
drag, startPoint x: 346, startPoint y: 278, endPoint x: 497, endPoint y: 274, distance: 151.4
click at [494, 276] on div "< div class = "responsive-iframe" > < iframe src = "[URL][DOMAIN_NAME]" framebo…" at bounding box center [557, 382] width 546 height 237
click at [795, 499] on button "Save" at bounding box center [807, 510] width 46 height 23
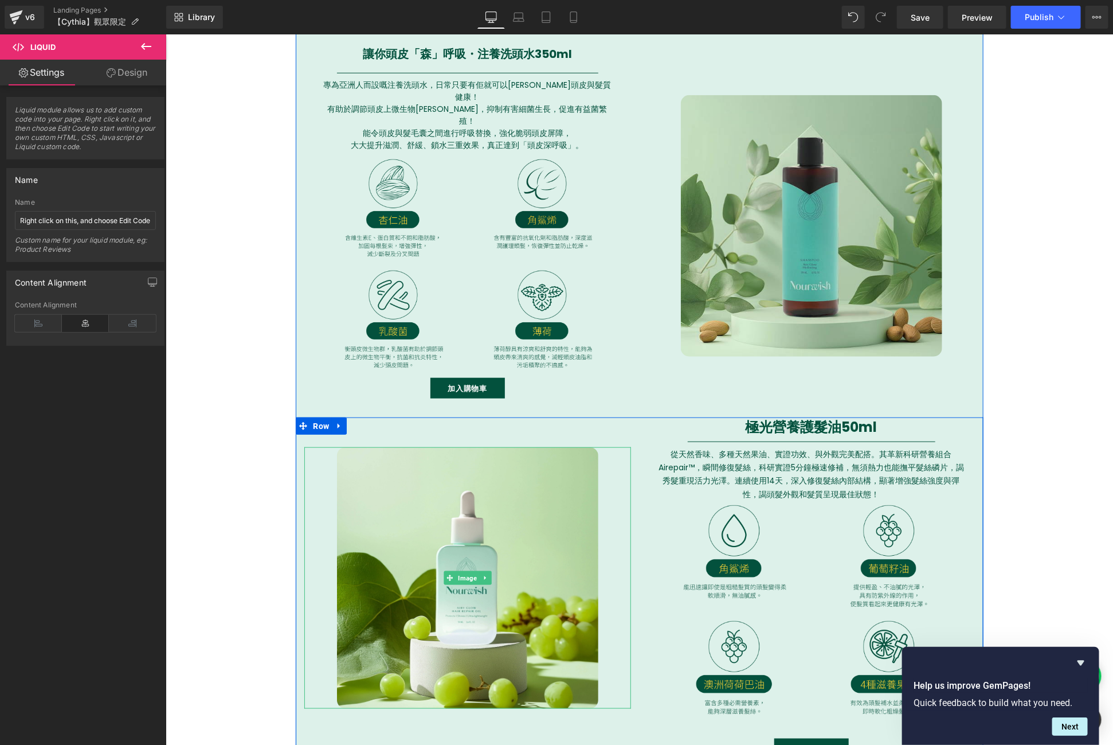
scroll to position [2457, 0]
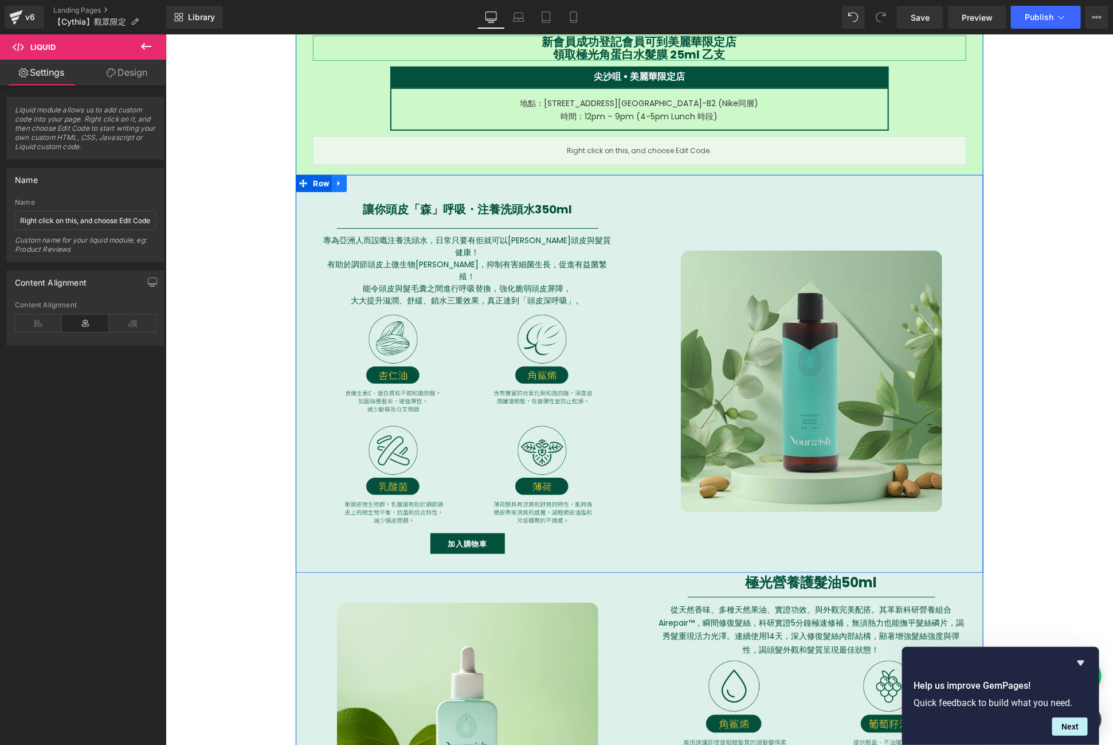
click at [335, 178] on icon at bounding box center [339, 182] width 8 height 9
click at [366, 181] on link at bounding box center [368, 182] width 15 height 17
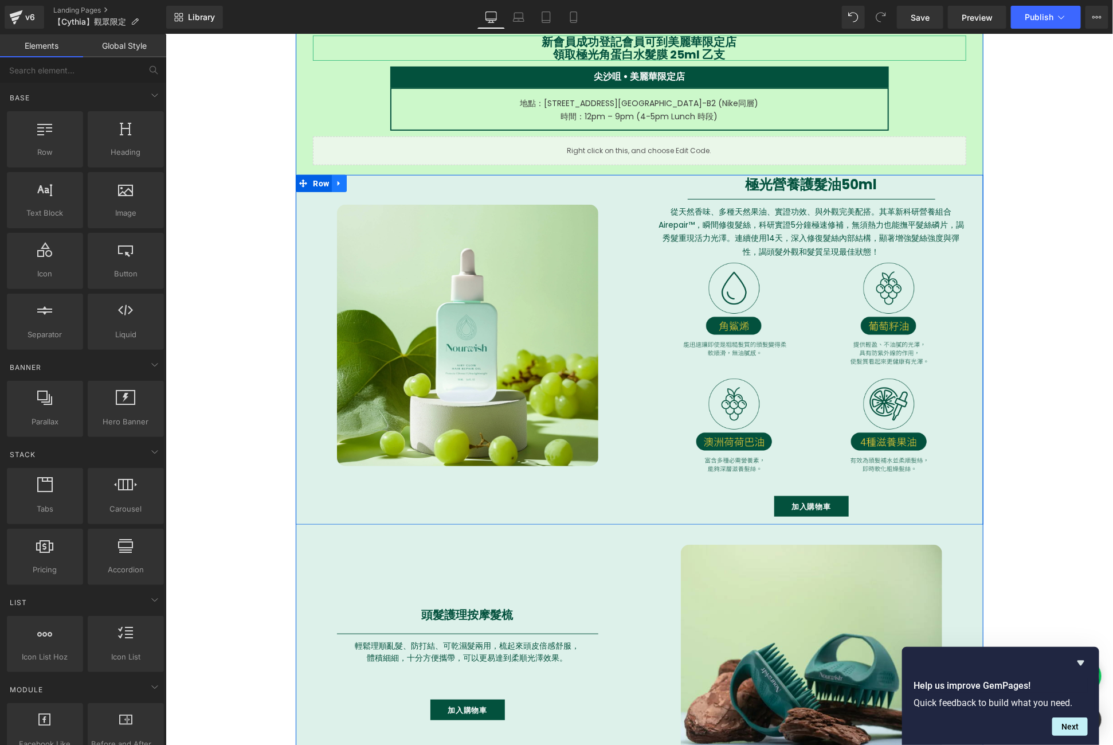
click at [335, 184] on icon at bounding box center [339, 182] width 8 height 9
click at [365, 180] on icon at bounding box center [369, 183] width 8 height 8
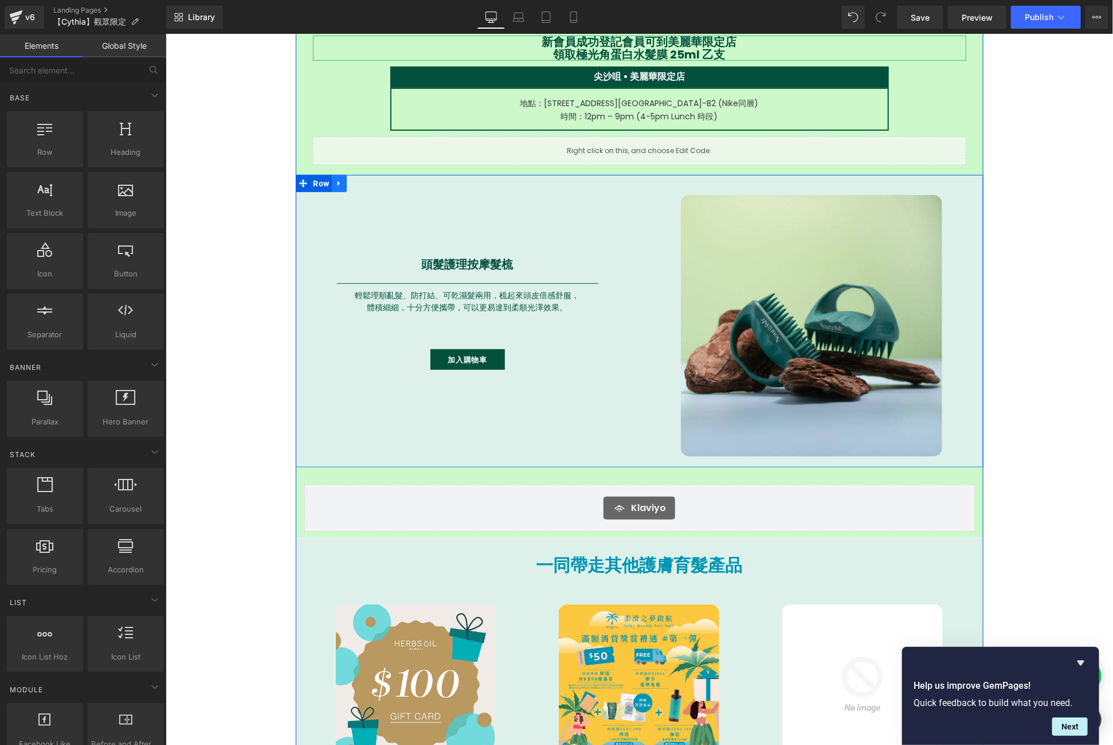
click at [337, 180] on icon at bounding box center [339, 182] width 8 height 9
click at [365, 181] on icon at bounding box center [369, 183] width 8 height 8
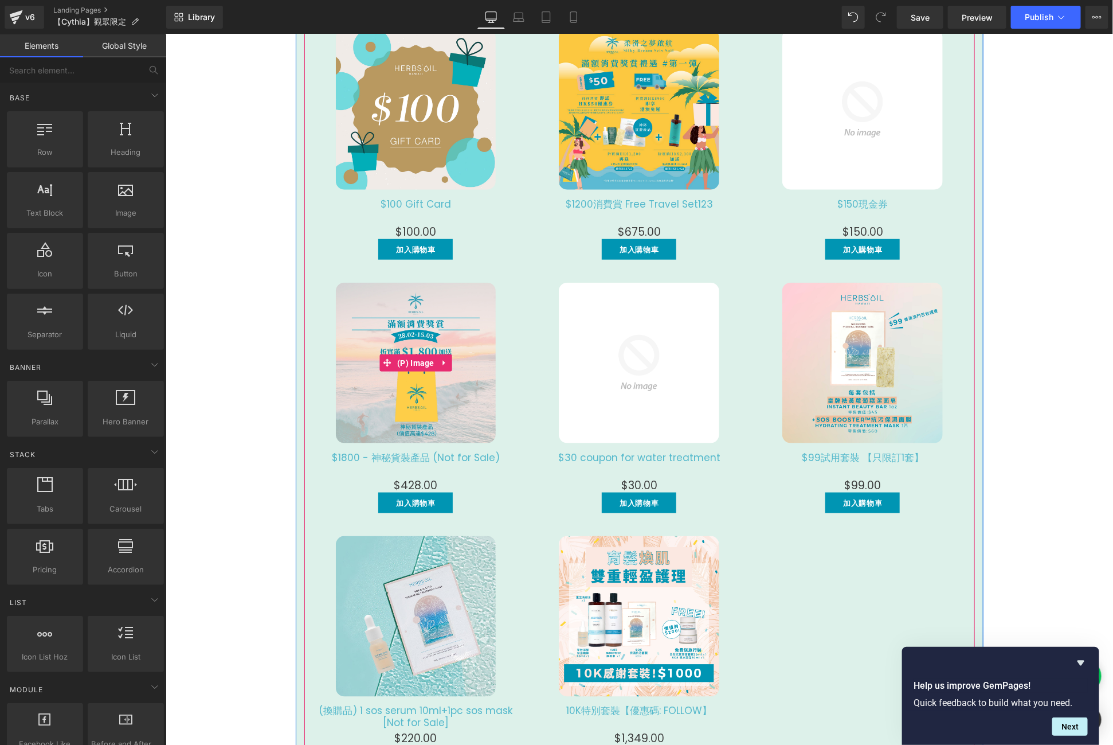
scroll to position [2645, 0]
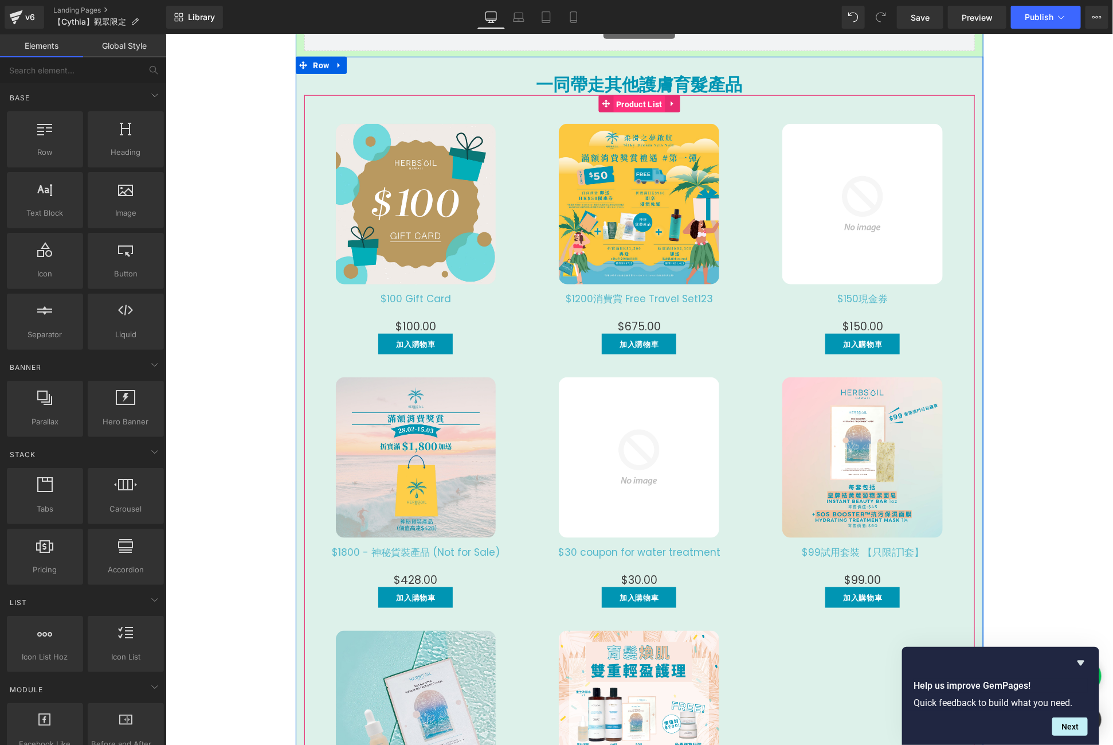
click at [631, 109] on span "Product List" at bounding box center [639, 103] width 52 height 17
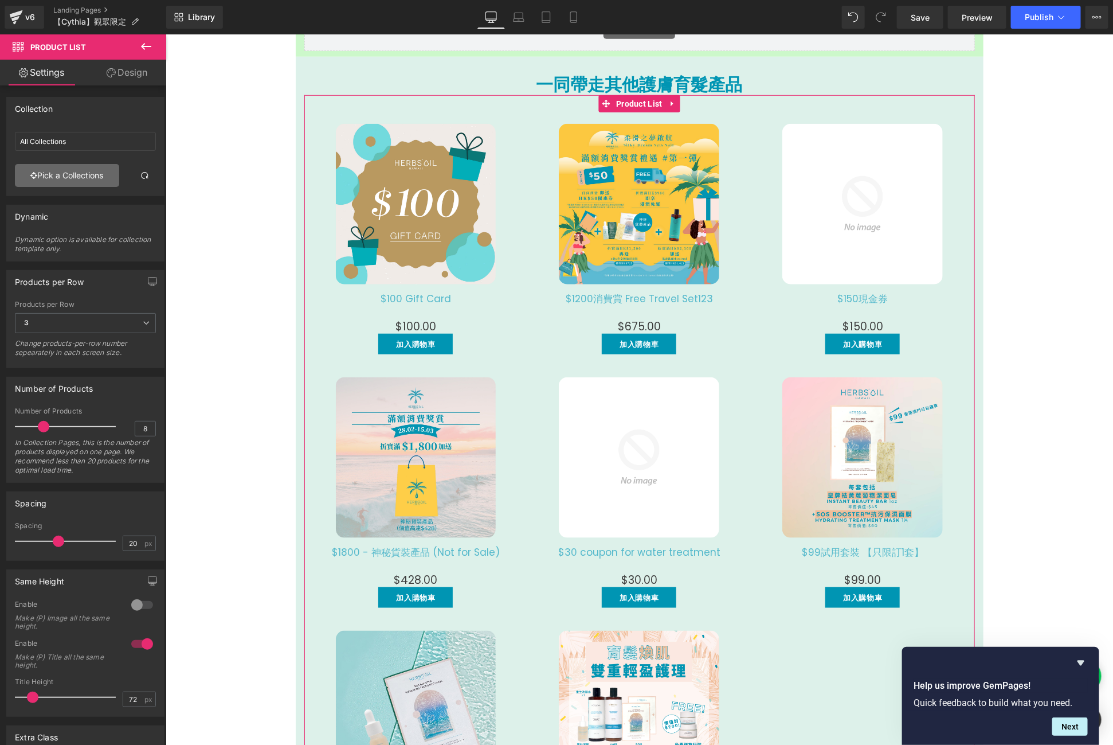
click at [58, 179] on link "Pick a Collections" at bounding box center [67, 175] width 104 height 23
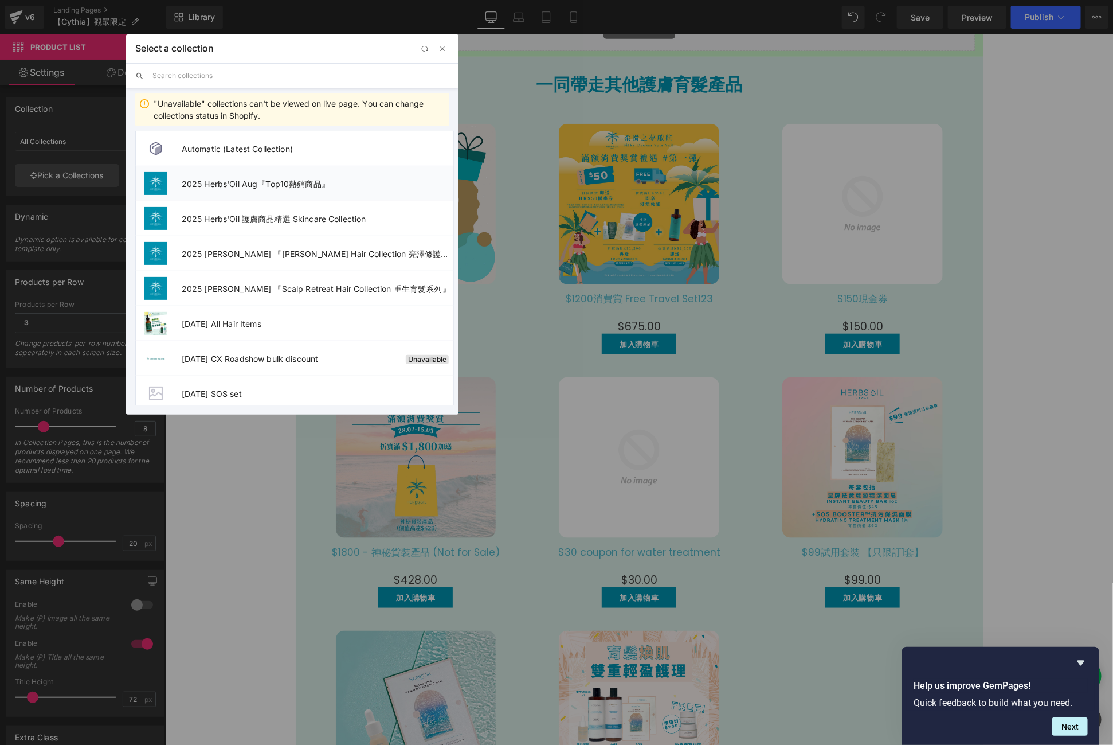
click at [316, 190] on li "2025 Herbs'Oil Aug『Top10熱銷商品』" at bounding box center [294, 183] width 319 height 35
type input "2025 Herbs'Oil Aug『Top10熱銷商品』"
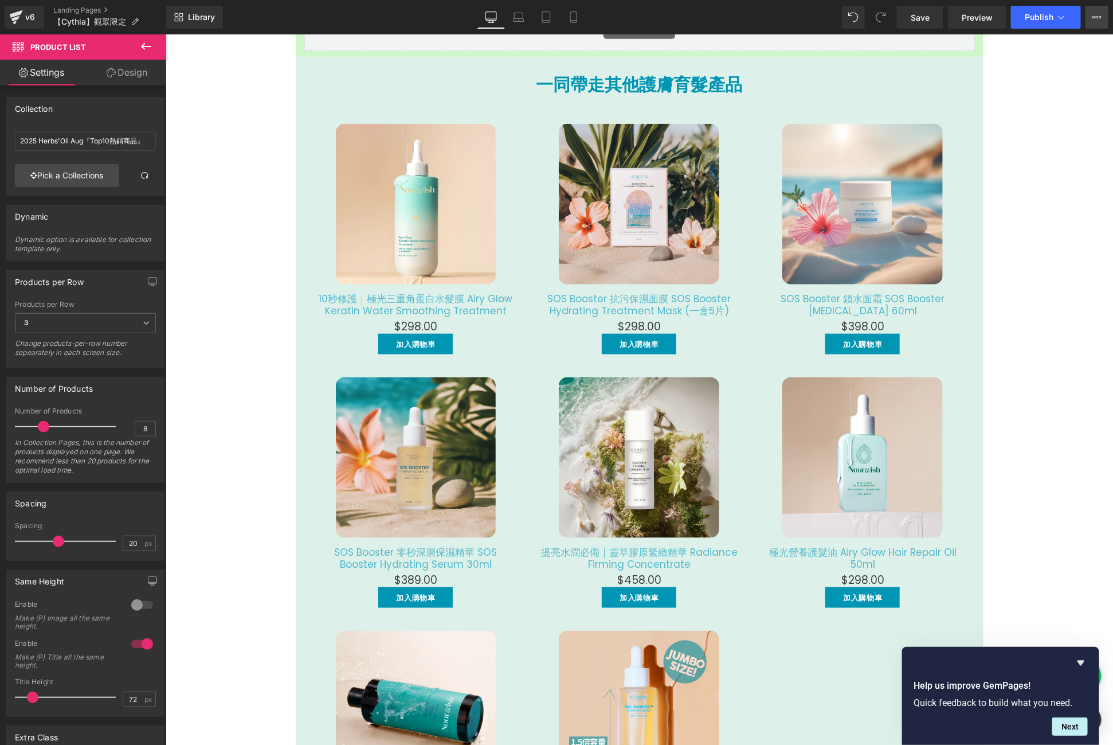
click at [1095, 15] on icon at bounding box center [1097, 17] width 9 height 9
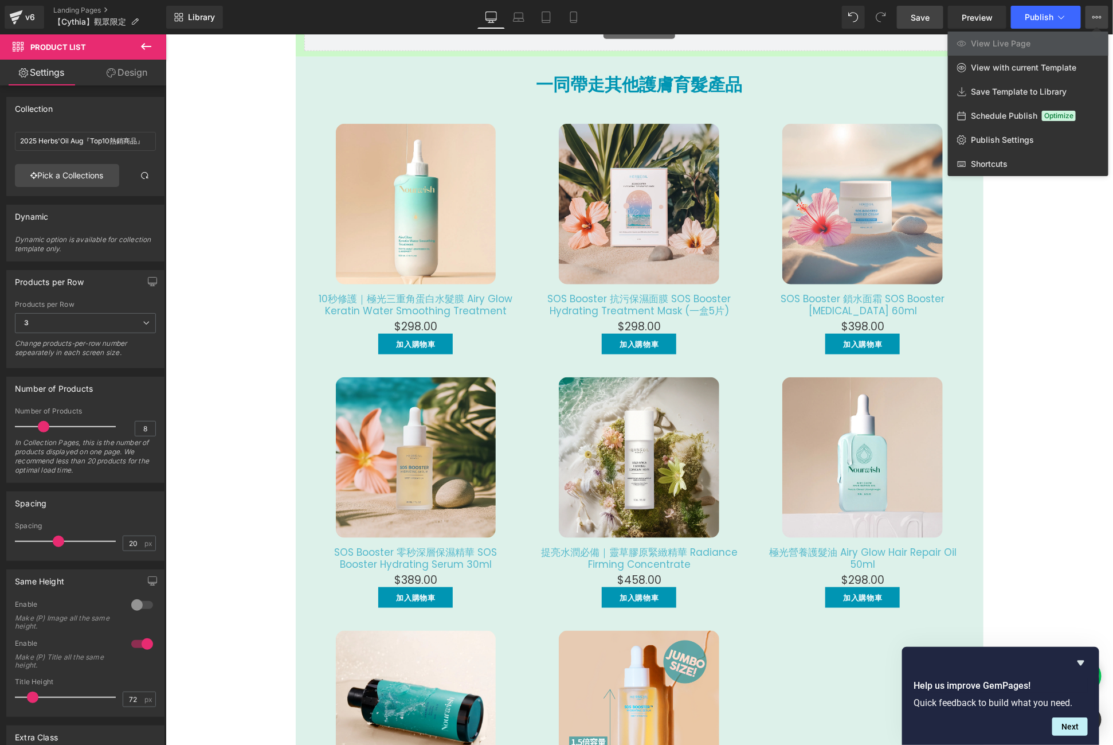
click at [932, 26] on link "Save" at bounding box center [920, 17] width 46 height 23
